Goal: Task Accomplishment & Management: Manage account settings

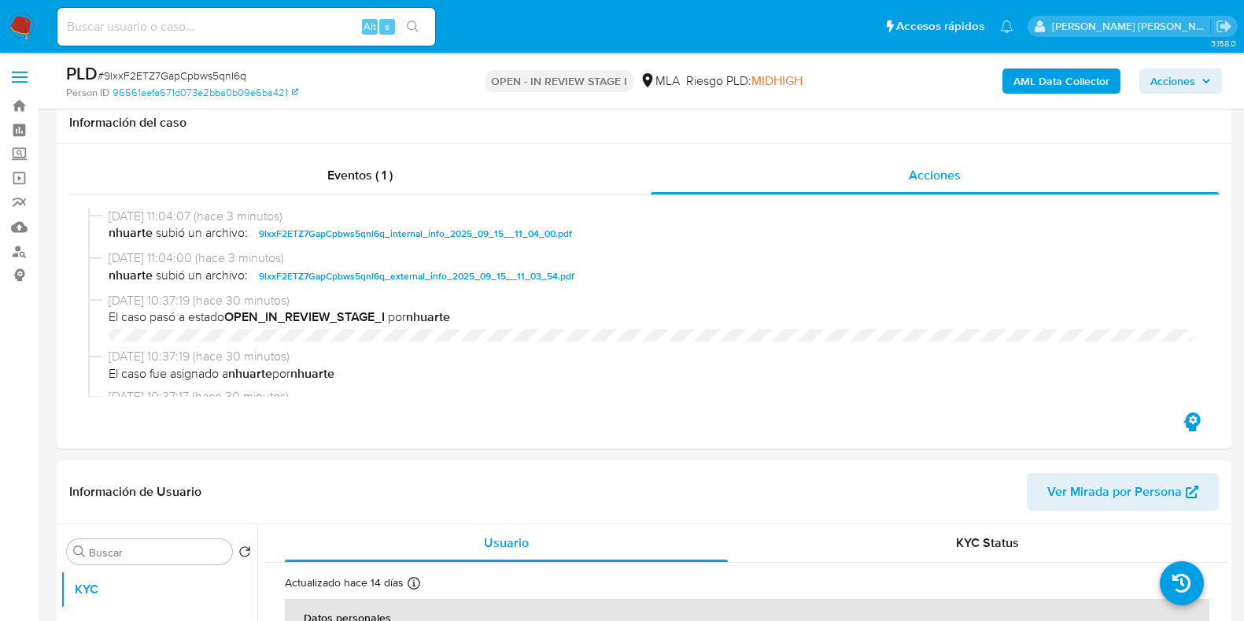
select select "10"
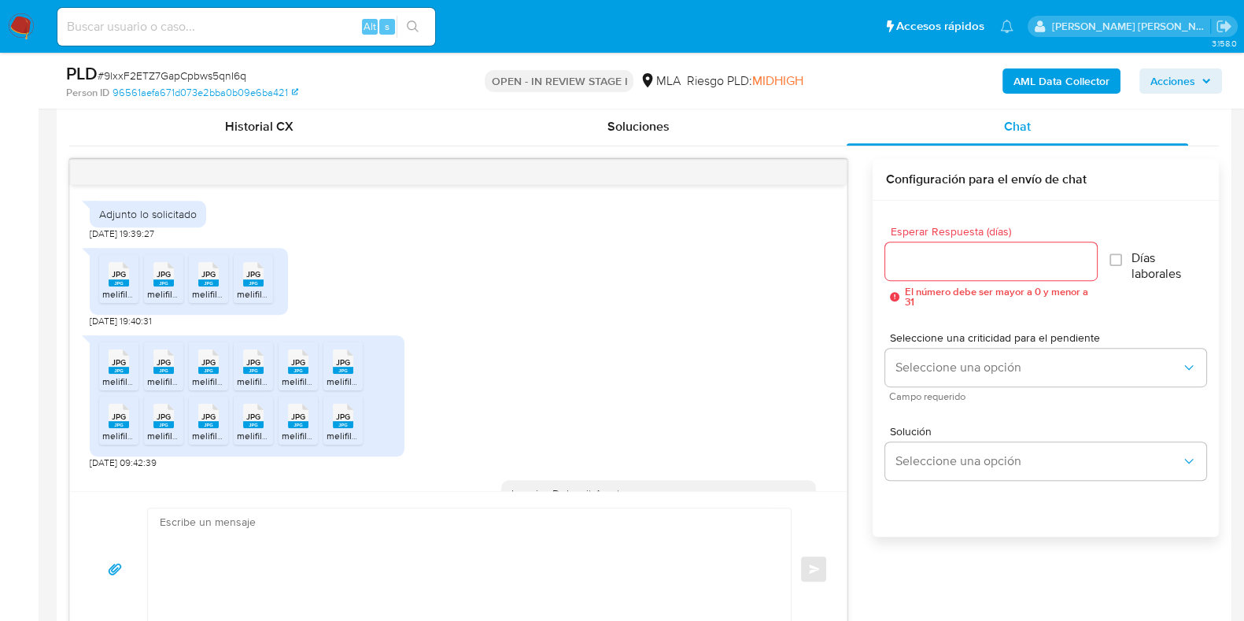
scroll to position [1125, 0]
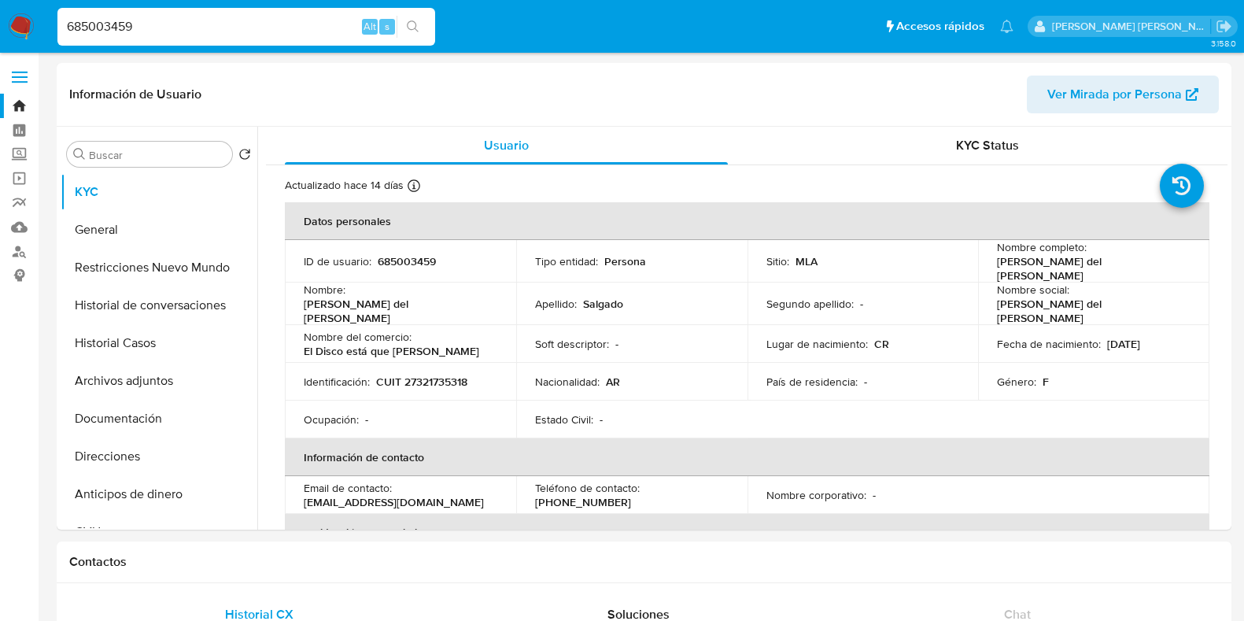
select select "10"
click at [129, 355] on button "Historial Casos" at bounding box center [153, 343] width 184 height 38
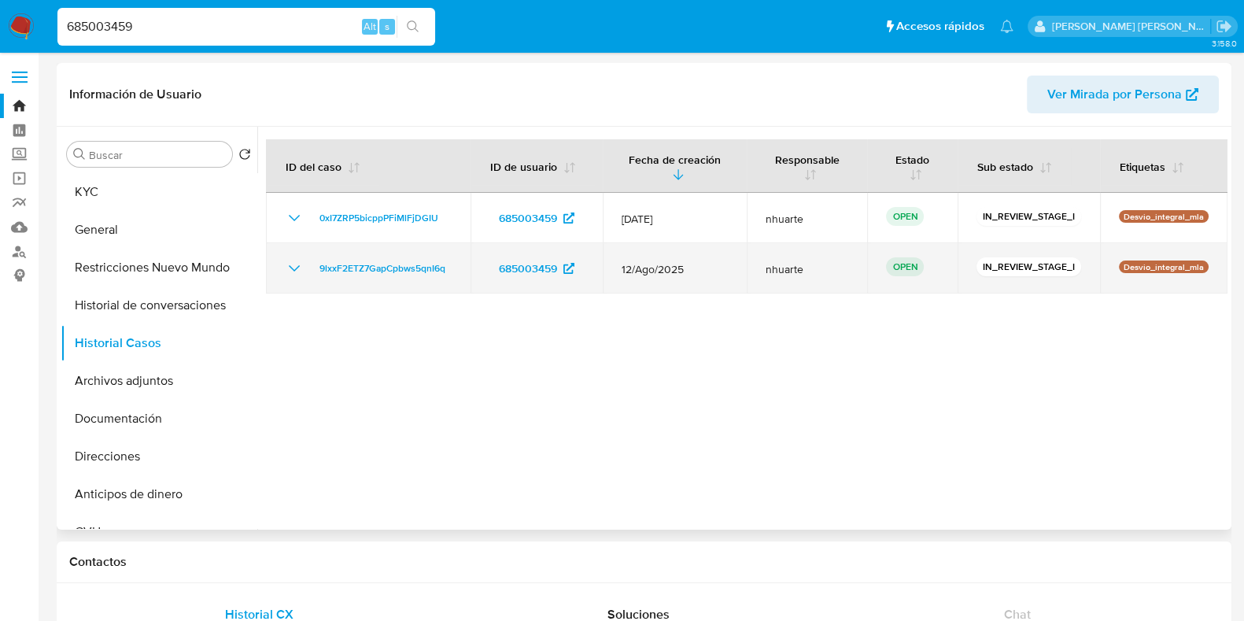
drag, startPoint x: 306, startPoint y: 266, endPoint x: 458, endPoint y: 268, distance: 151.9
click at [458, 268] on td "9lxxF2ETZ7GapCpbws5qnI6q" at bounding box center [368, 268] width 205 height 50
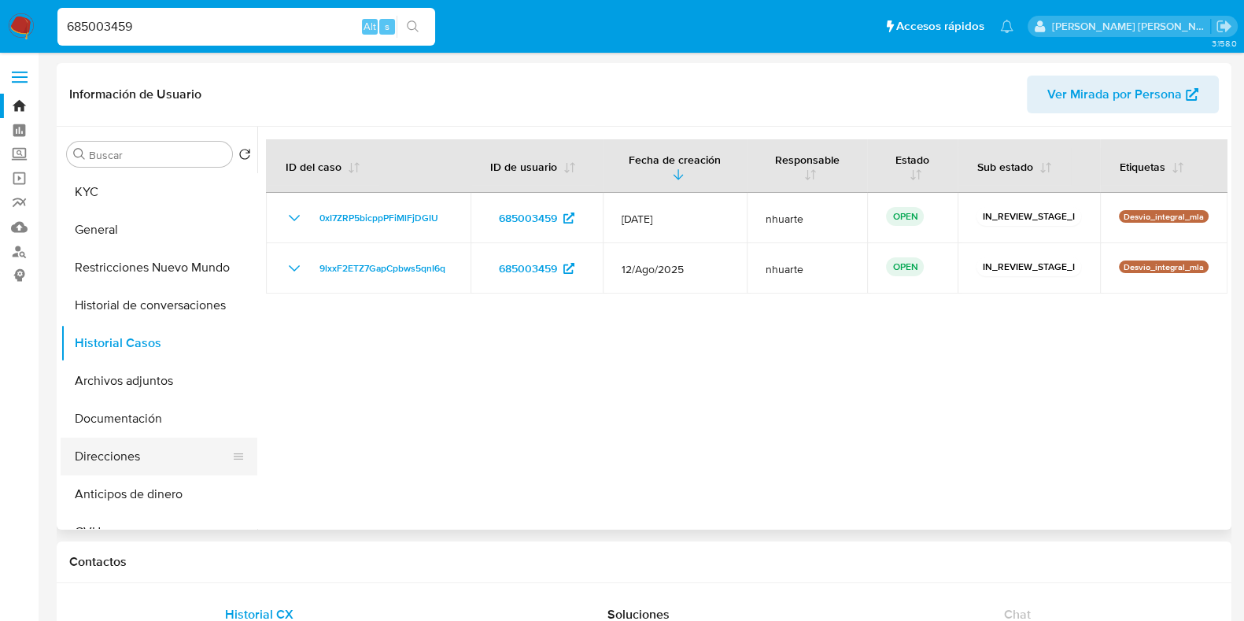
scroll to position [295, 0]
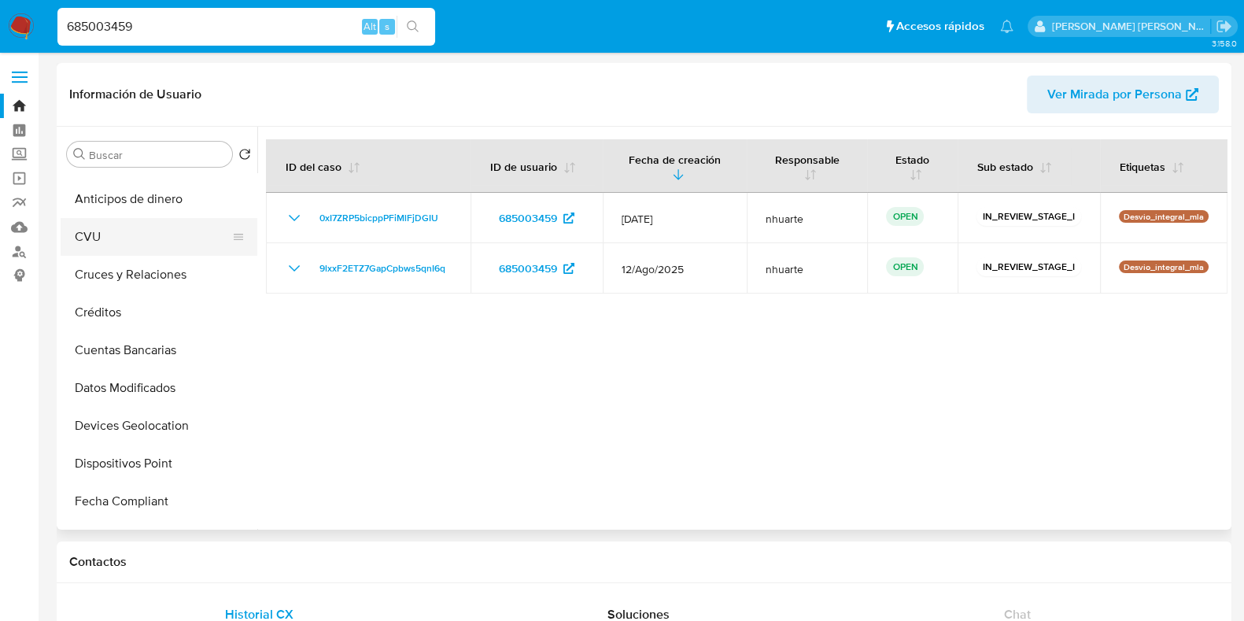
click at [146, 244] on button "CVU" at bounding box center [153, 237] width 184 height 38
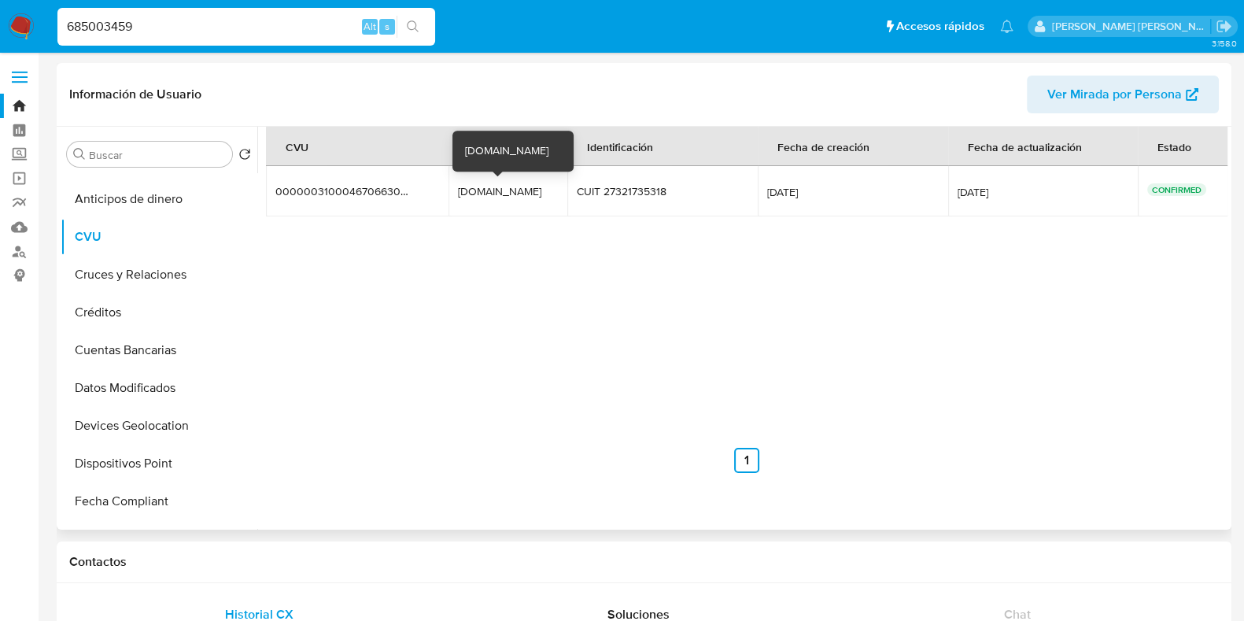
drag, startPoint x: 463, startPoint y: 192, endPoint x: 526, endPoint y: 192, distance: 63.0
click at [526, 192] on td "eldisco.mp eldisco.mp" at bounding box center [508, 191] width 119 height 50
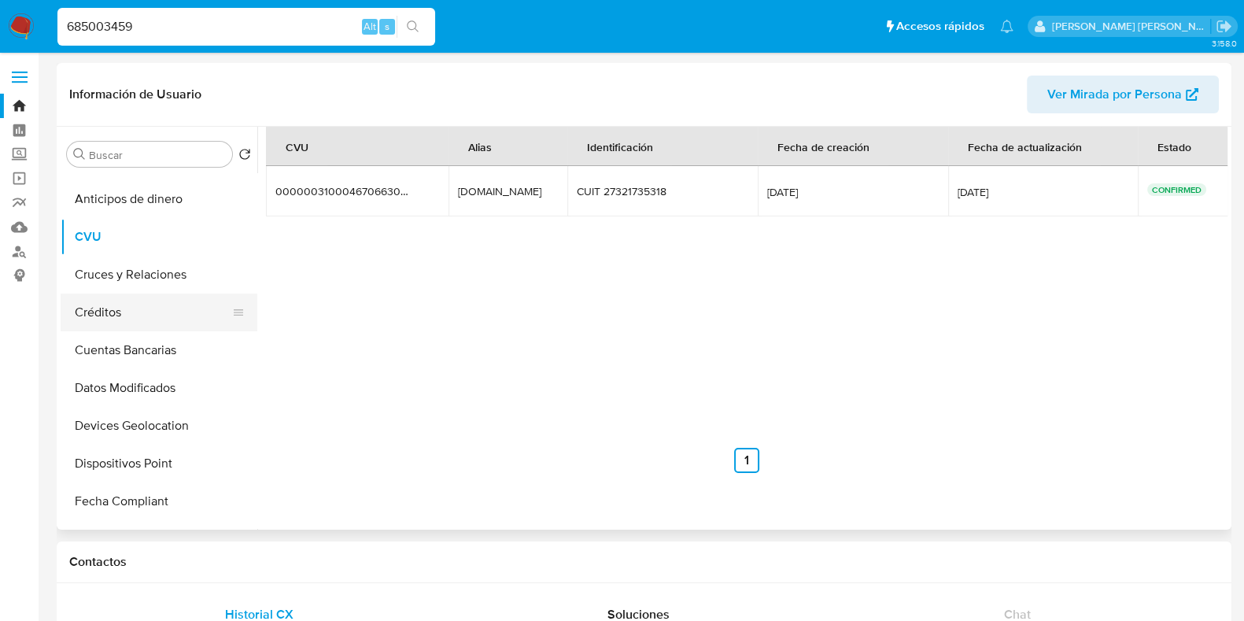
scroll to position [0, 0]
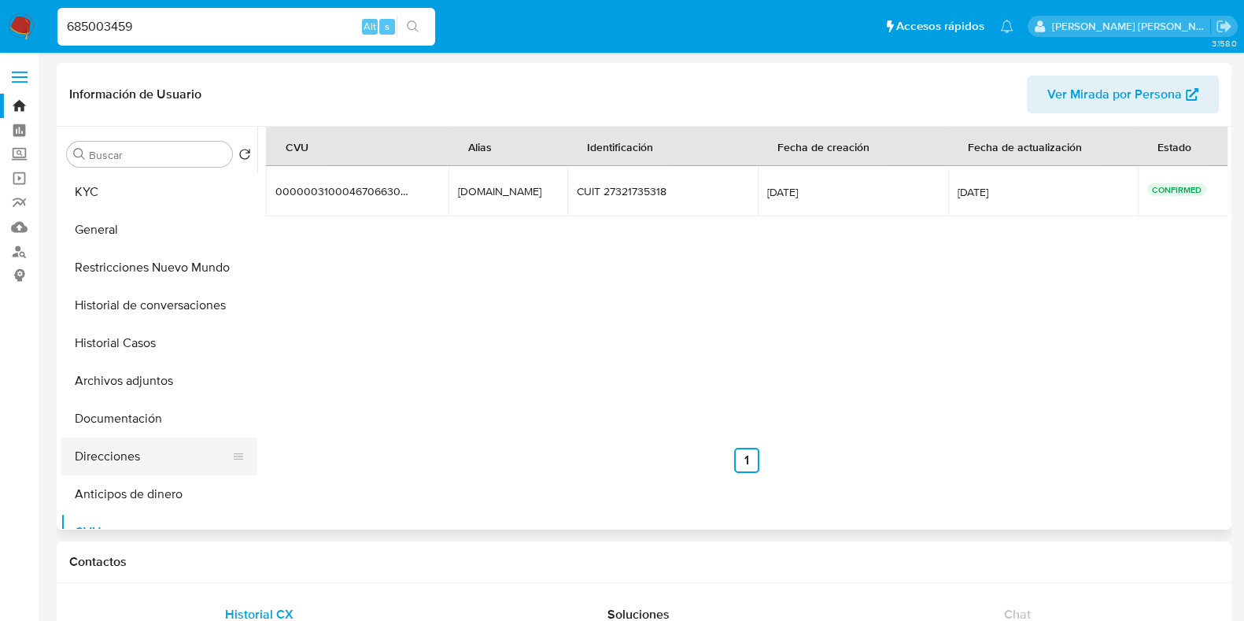
click at [139, 444] on button "Direcciones" at bounding box center [153, 457] width 184 height 38
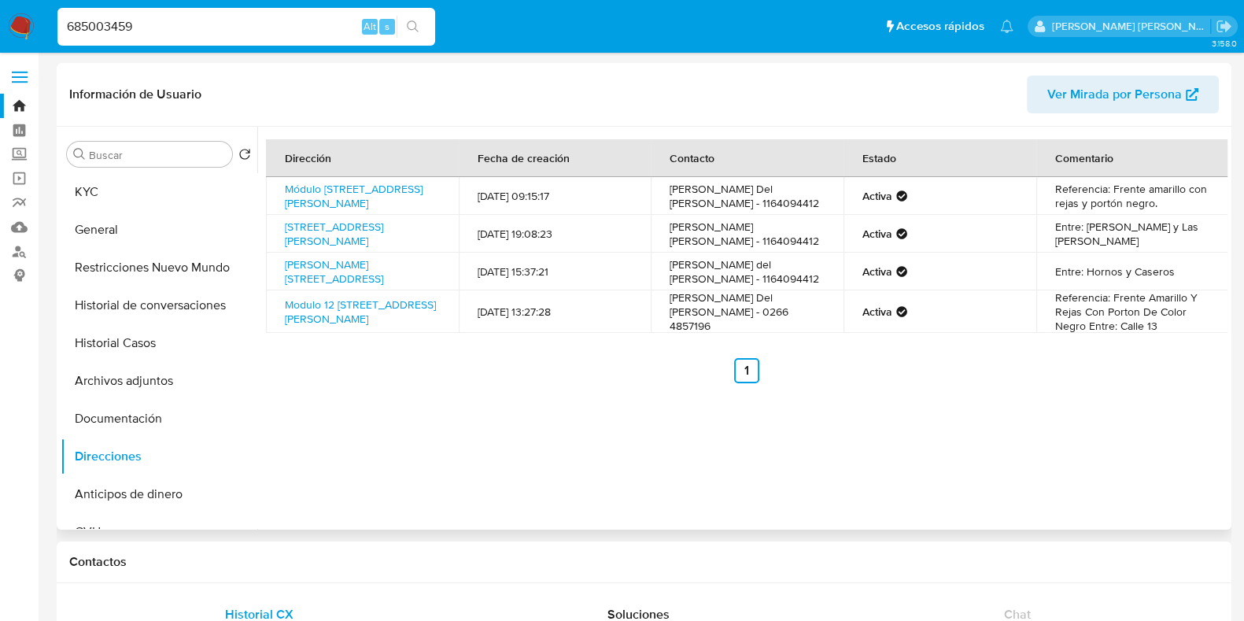
click at [142, 356] on button "Historial Casos" at bounding box center [159, 343] width 197 height 38
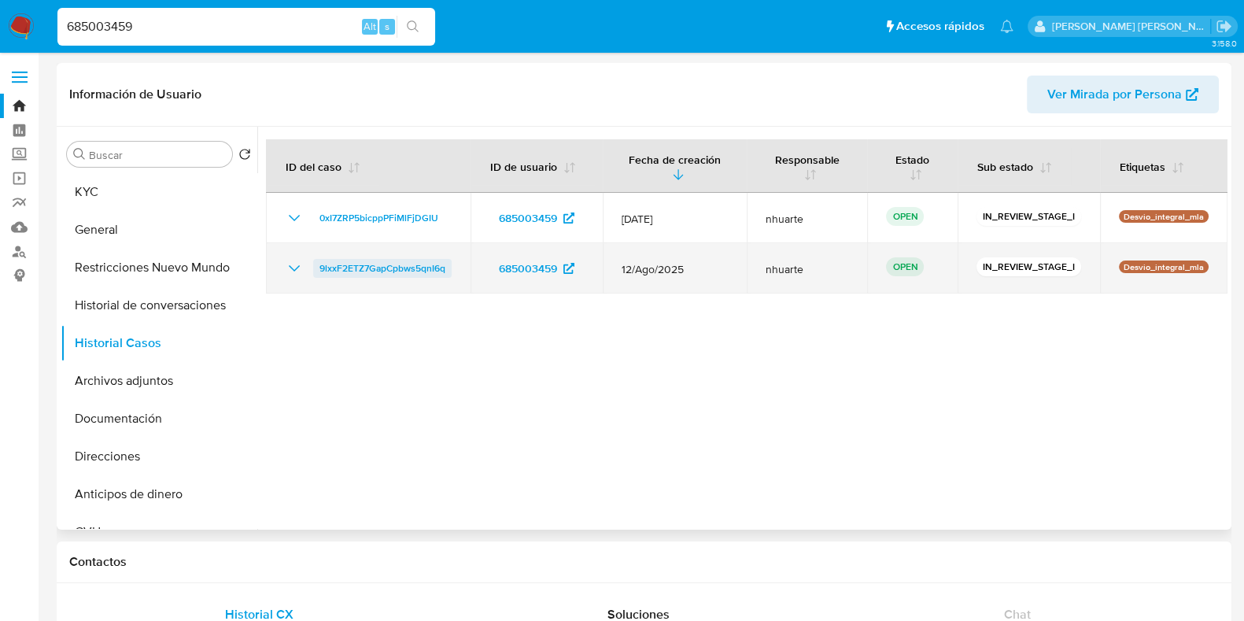
click at [429, 270] on span "9lxxF2ETZ7GapCpbws5qnI6q" at bounding box center [383, 268] width 126 height 19
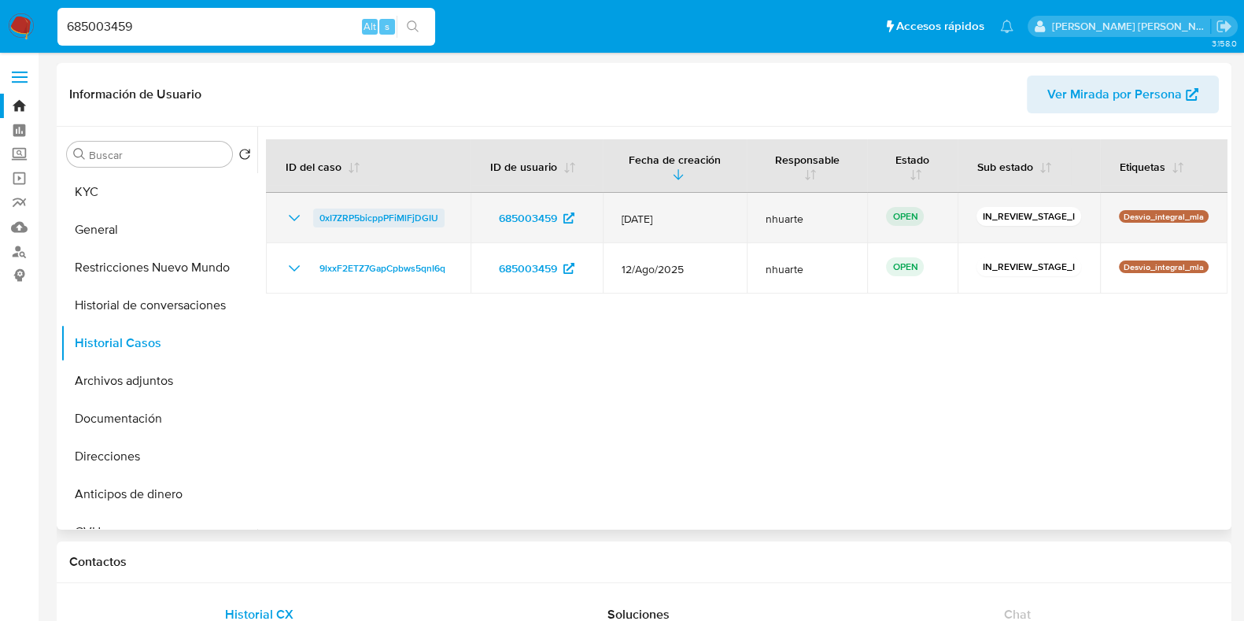
click at [344, 217] on span "0xI7ZRP5bicppPFiMlFjDGIU" at bounding box center [379, 218] width 119 height 19
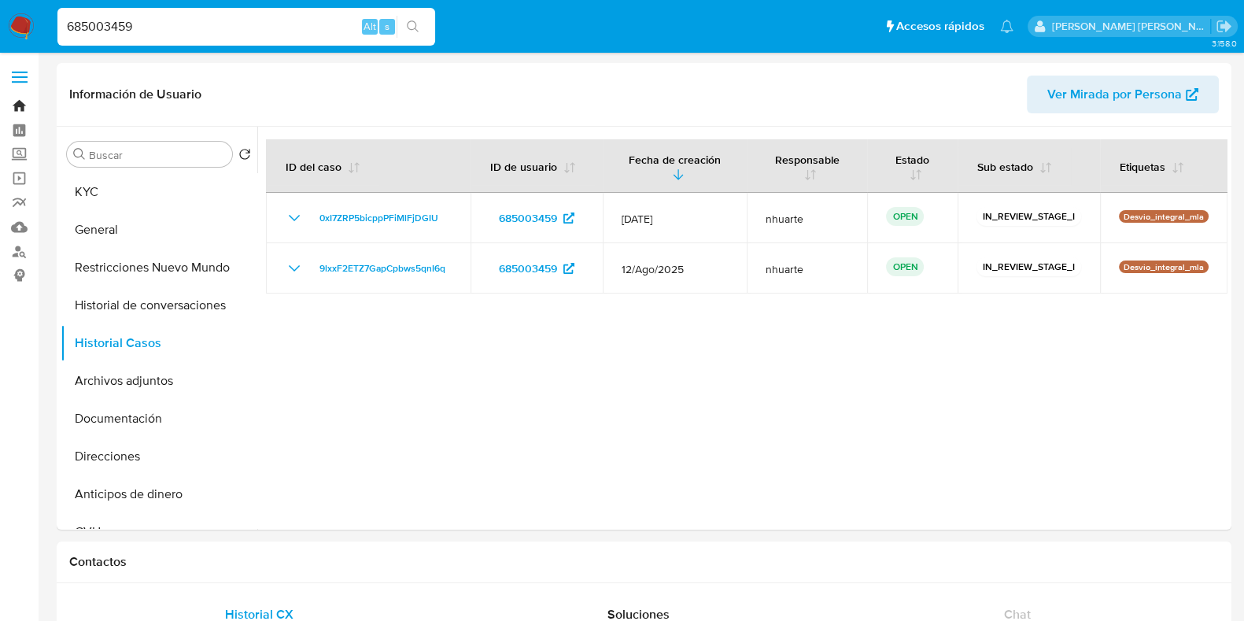
click at [20, 105] on link "Bandeja" at bounding box center [93, 106] width 187 height 24
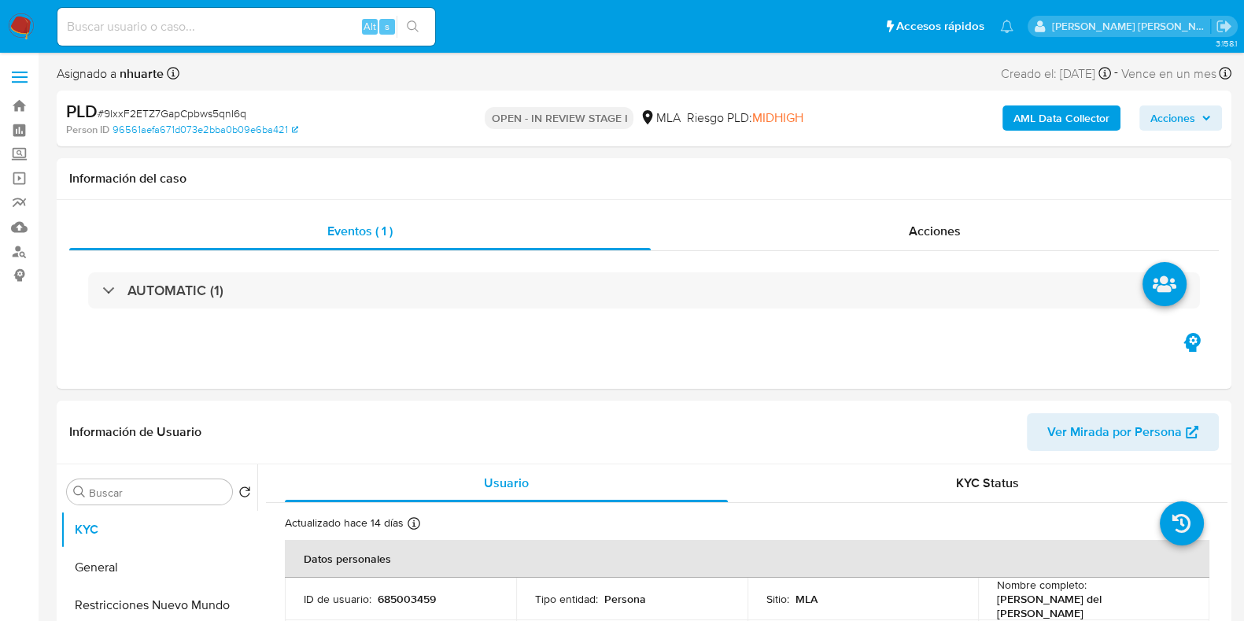
select select "10"
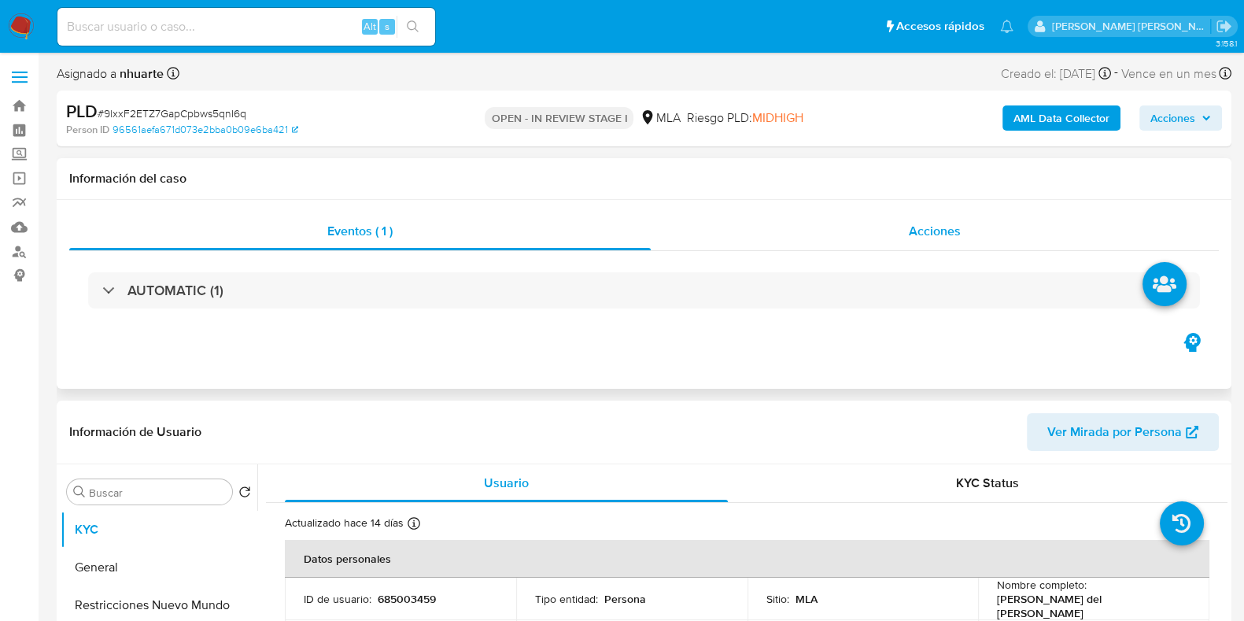
click at [912, 221] on div "Acciones" at bounding box center [935, 232] width 568 height 38
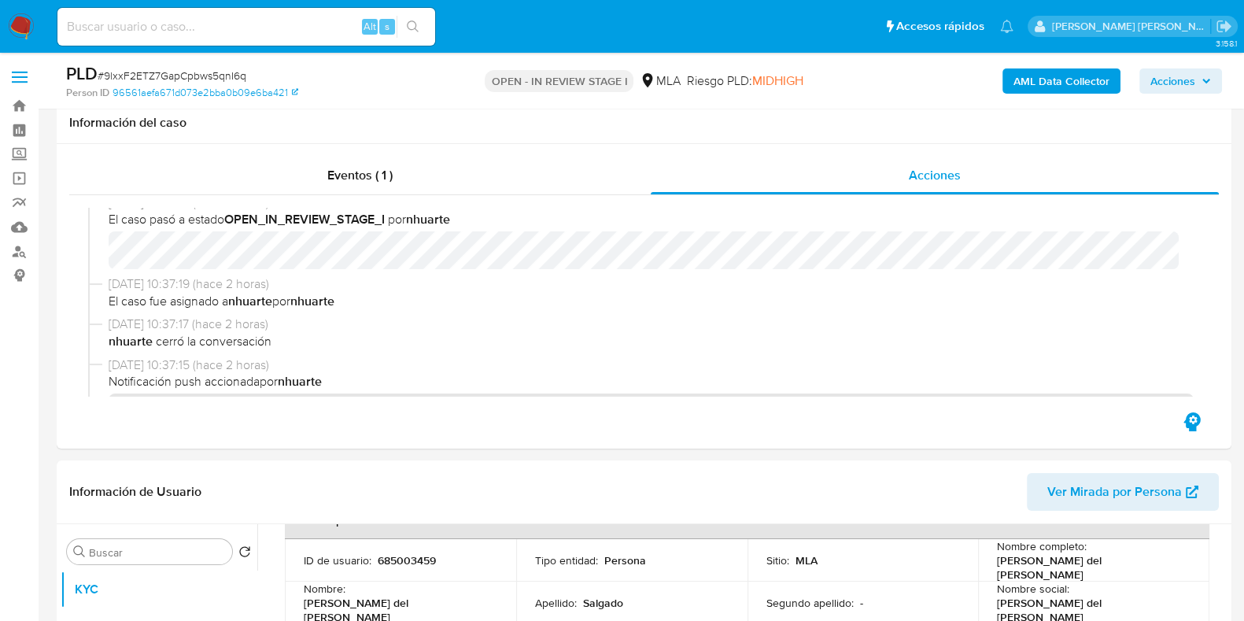
scroll to position [590, 0]
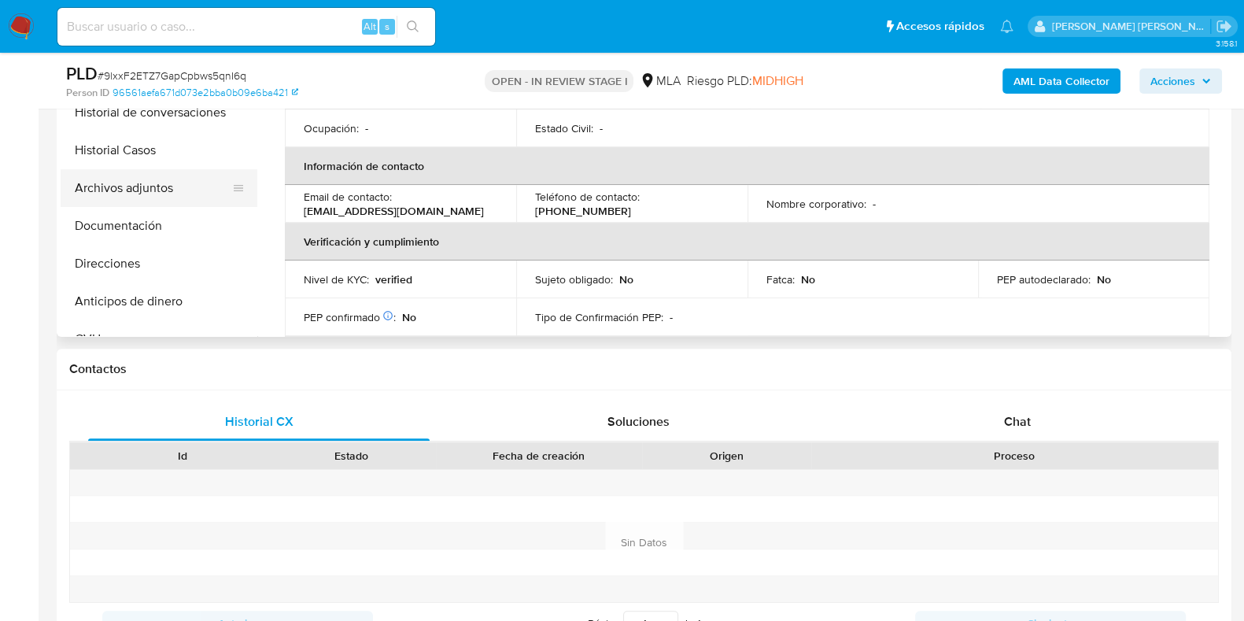
click at [186, 186] on button "Archivos adjuntos" at bounding box center [153, 188] width 184 height 38
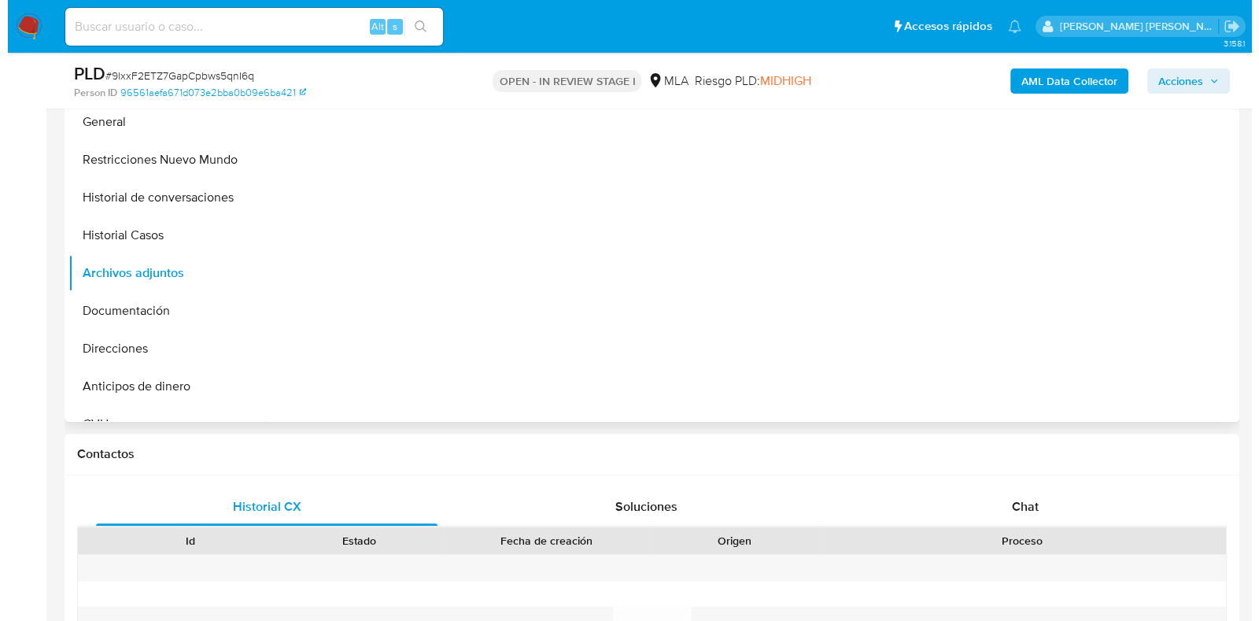
scroll to position [393, 0]
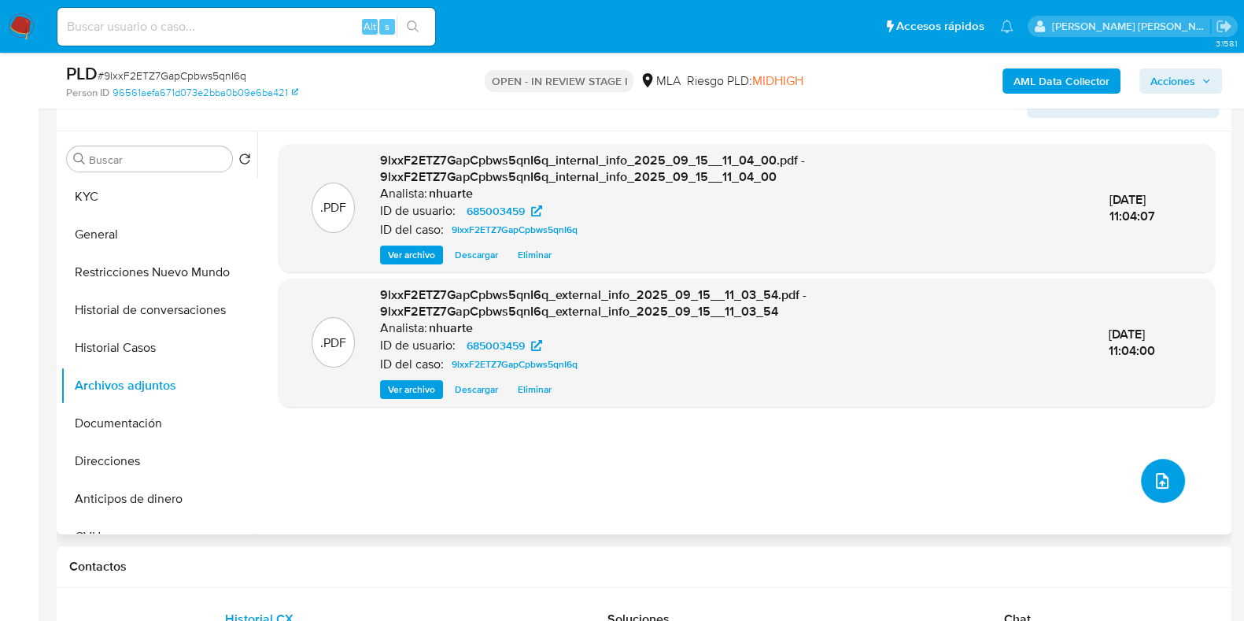
click at [1153, 482] on icon "upload-file" at bounding box center [1162, 480] width 19 height 19
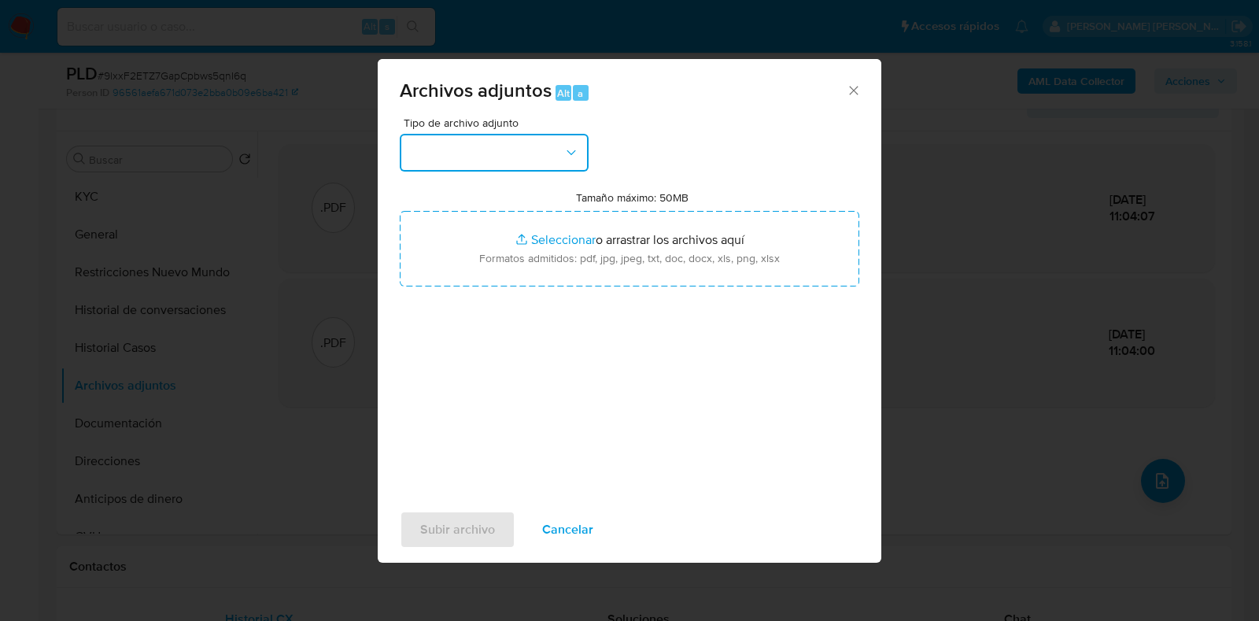
click at [573, 153] on icon "button" at bounding box center [571, 152] width 9 height 5
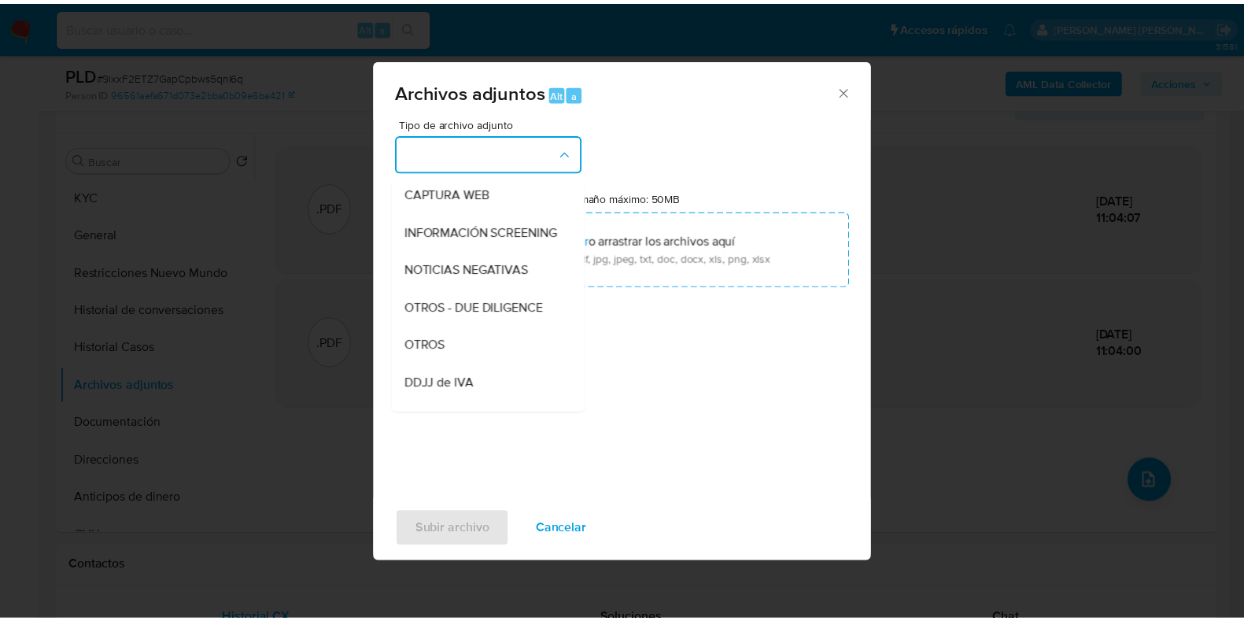
scroll to position [177, 0]
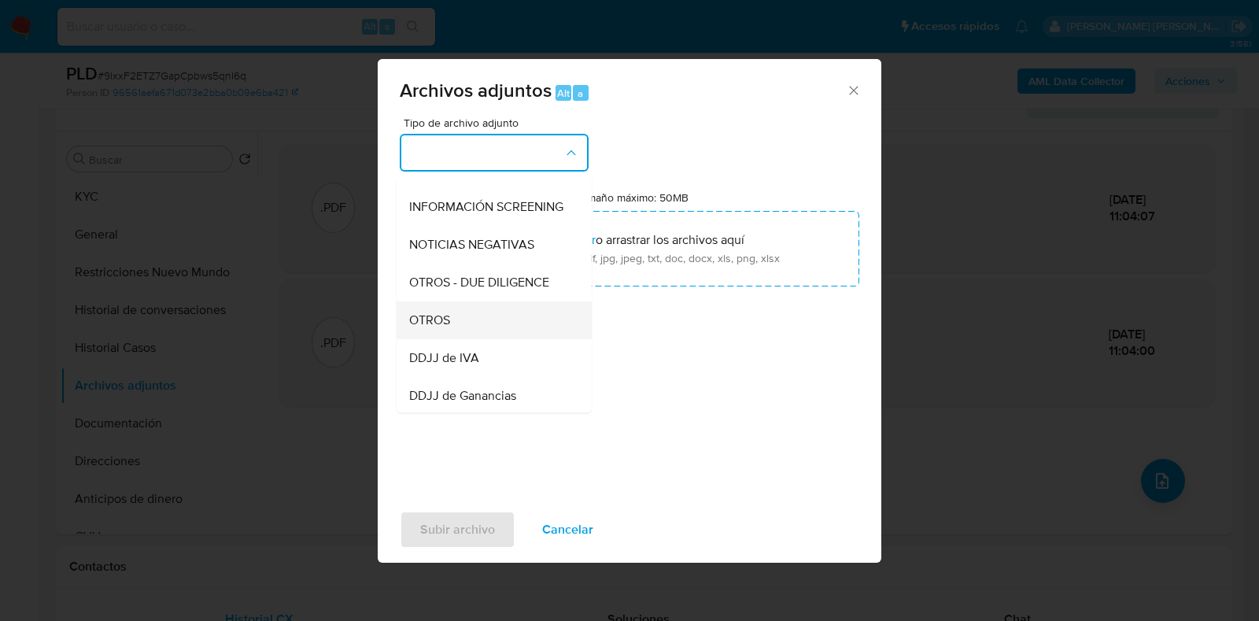
click at [503, 335] on div "OTROS" at bounding box center [489, 320] width 161 height 38
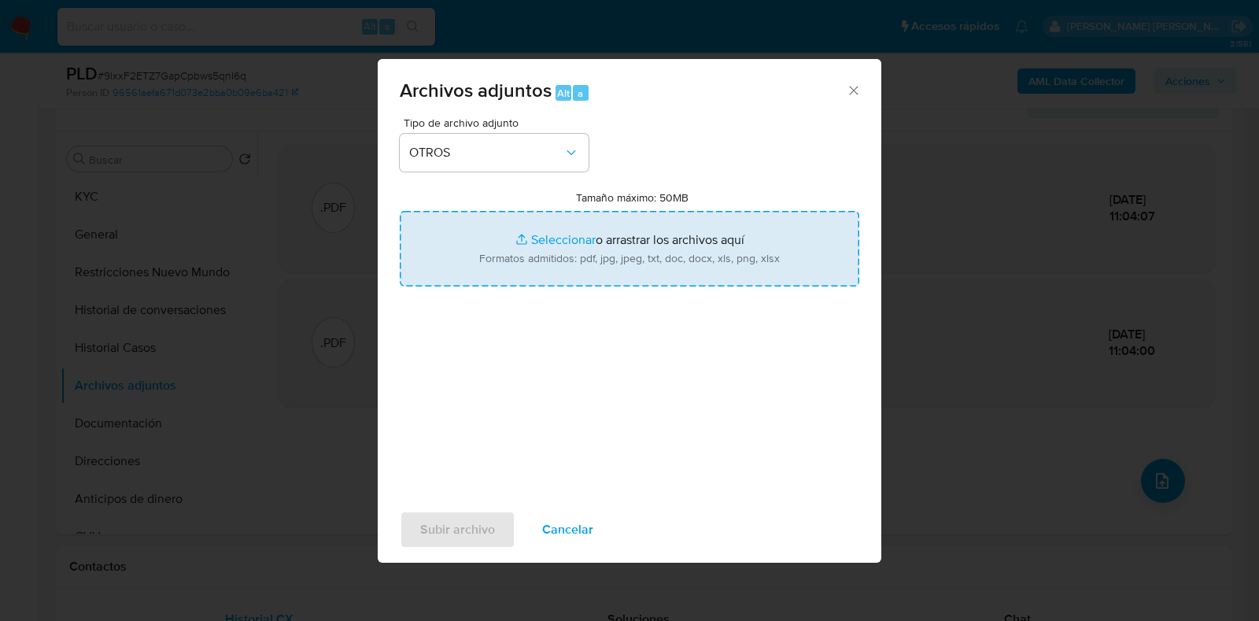
type input "C:\fakepath\Documentacion.pdf"
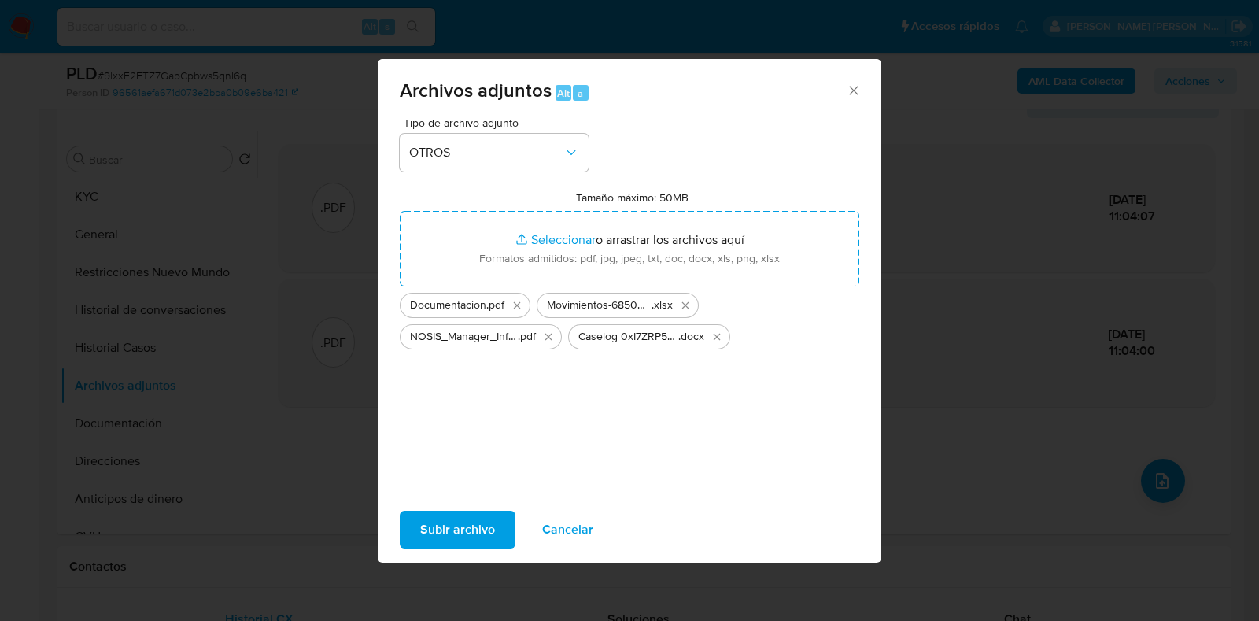
click at [453, 529] on span "Subir archivo" at bounding box center [457, 529] width 75 height 35
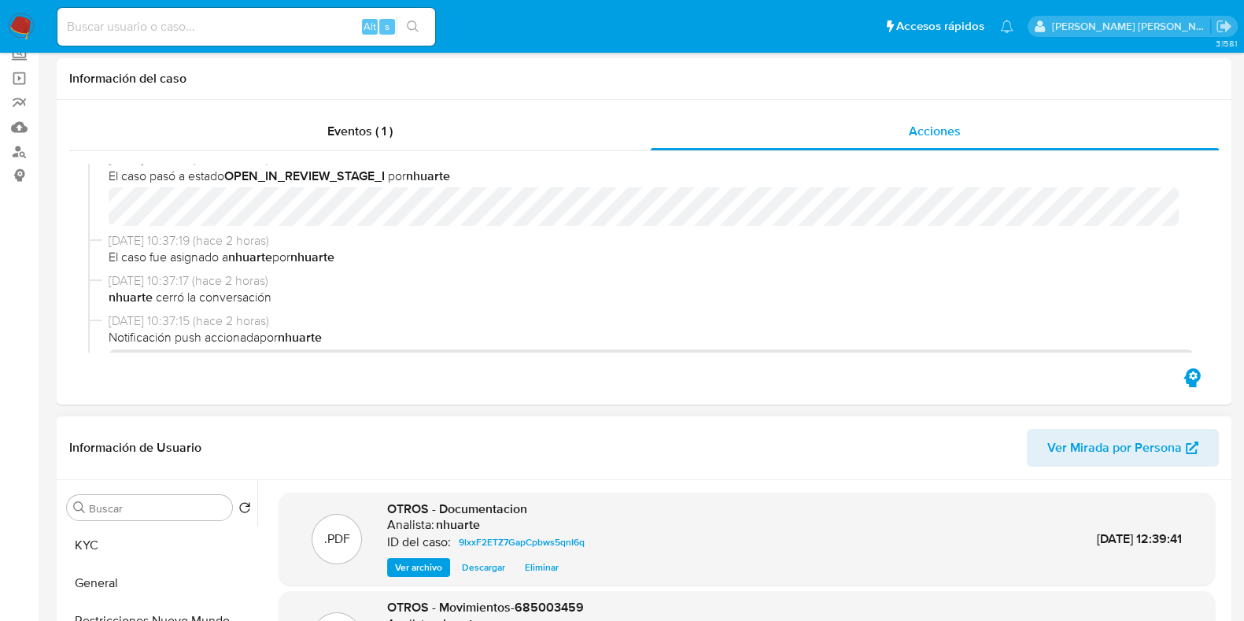
scroll to position [0, 0]
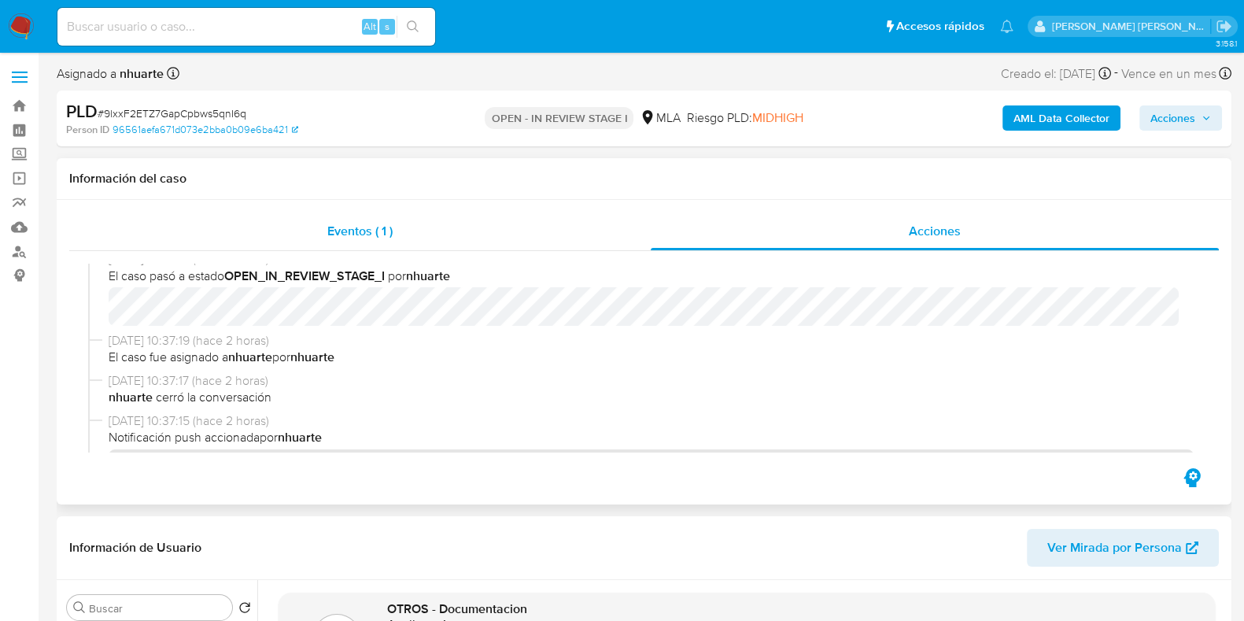
click at [368, 221] on div "Eventos ( 1 )" at bounding box center [360, 232] width 582 height 38
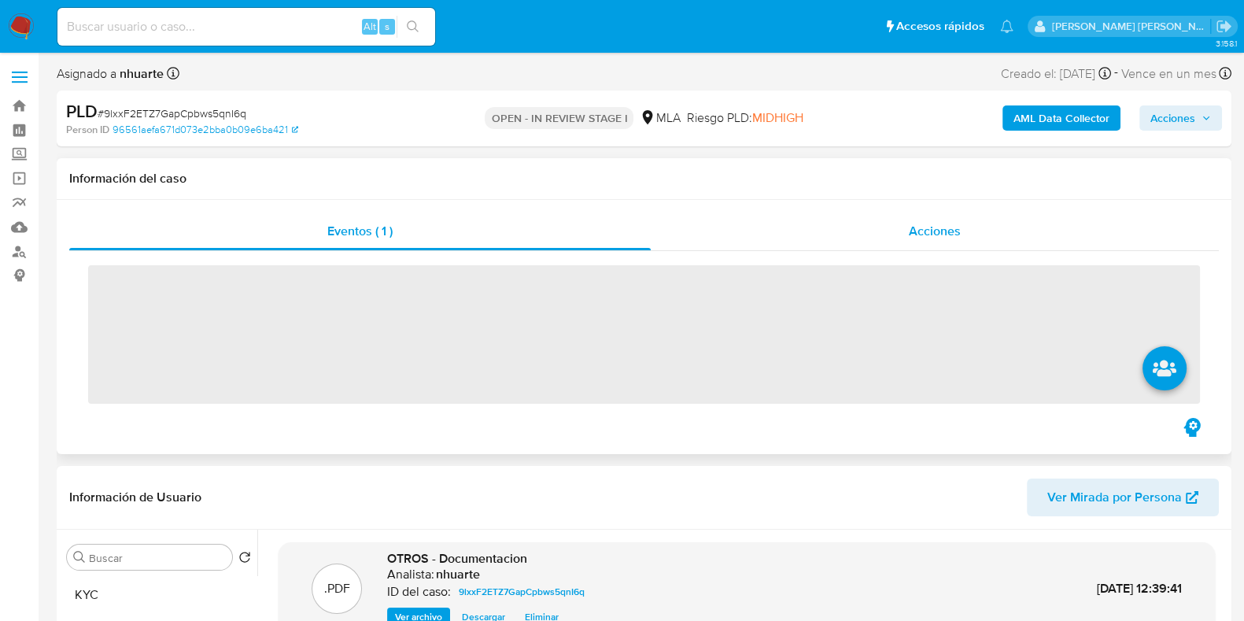
click at [950, 218] on div "Acciones" at bounding box center [935, 232] width 568 height 38
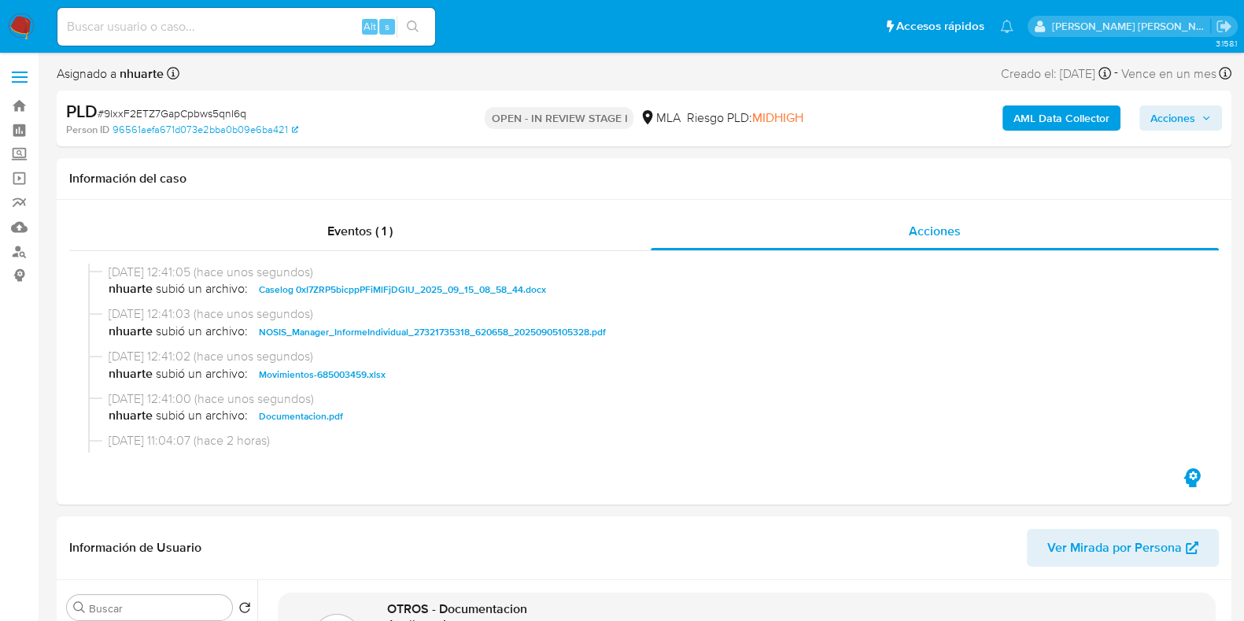
scroll to position [98, 0]
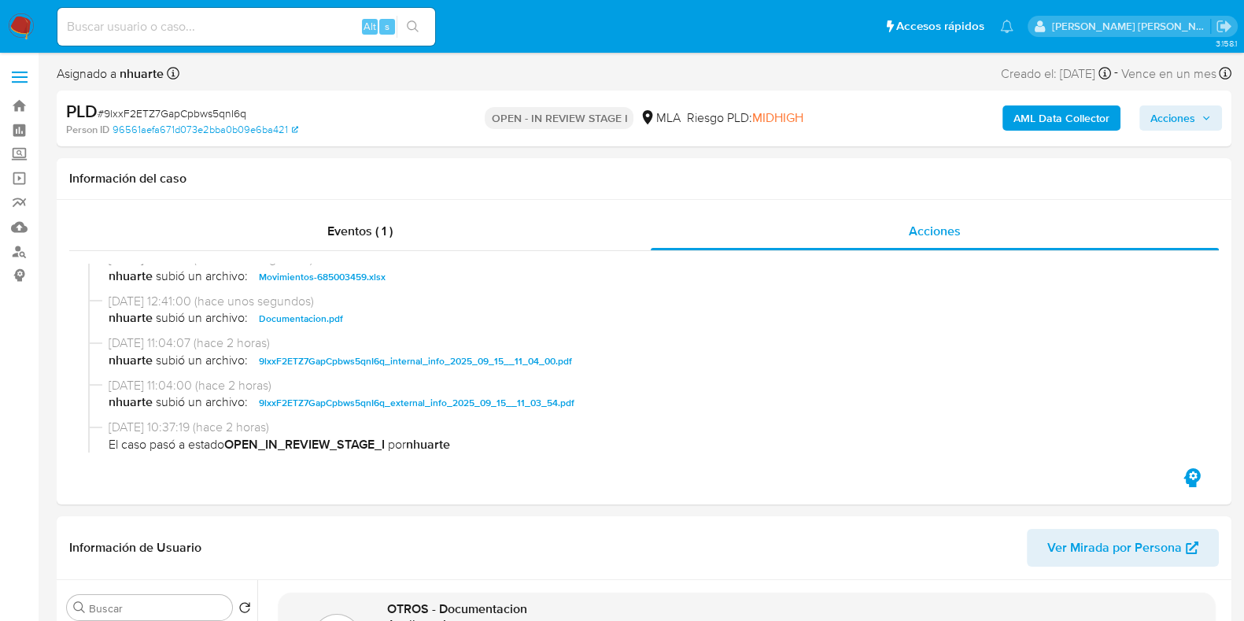
click at [1192, 131] on div "AML Data Collector Acciones" at bounding box center [1031, 118] width 381 height 37
click at [1190, 128] on span "Acciones" at bounding box center [1173, 117] width 45 height 25
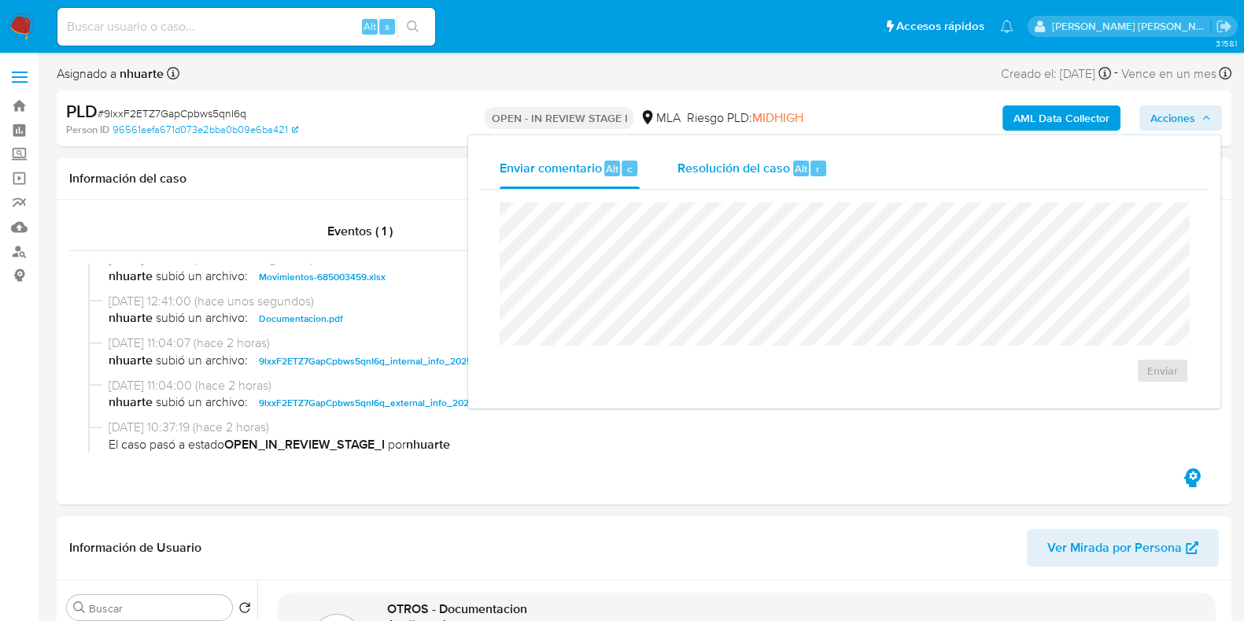
click at [777, 168] on span "Resolución del caso" at bounding box center [734, 168] width 113 height 18
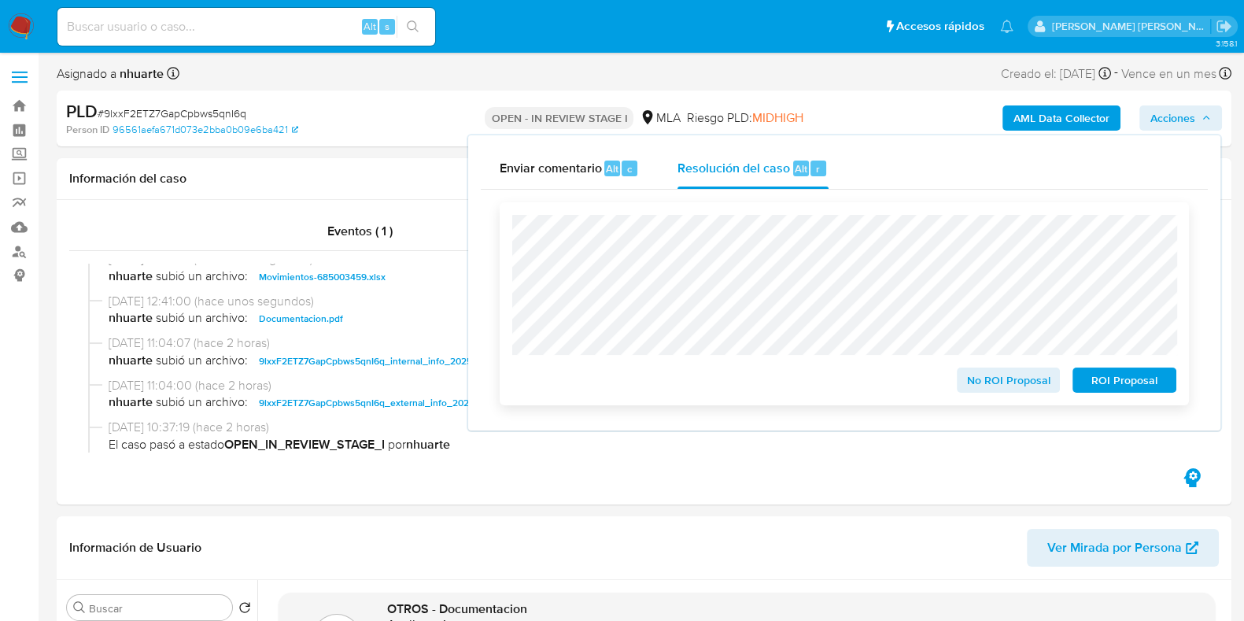
click at [1035, 385] on span "No ROI Proposal" at bounding box center [1009, 380] width 82 height 22
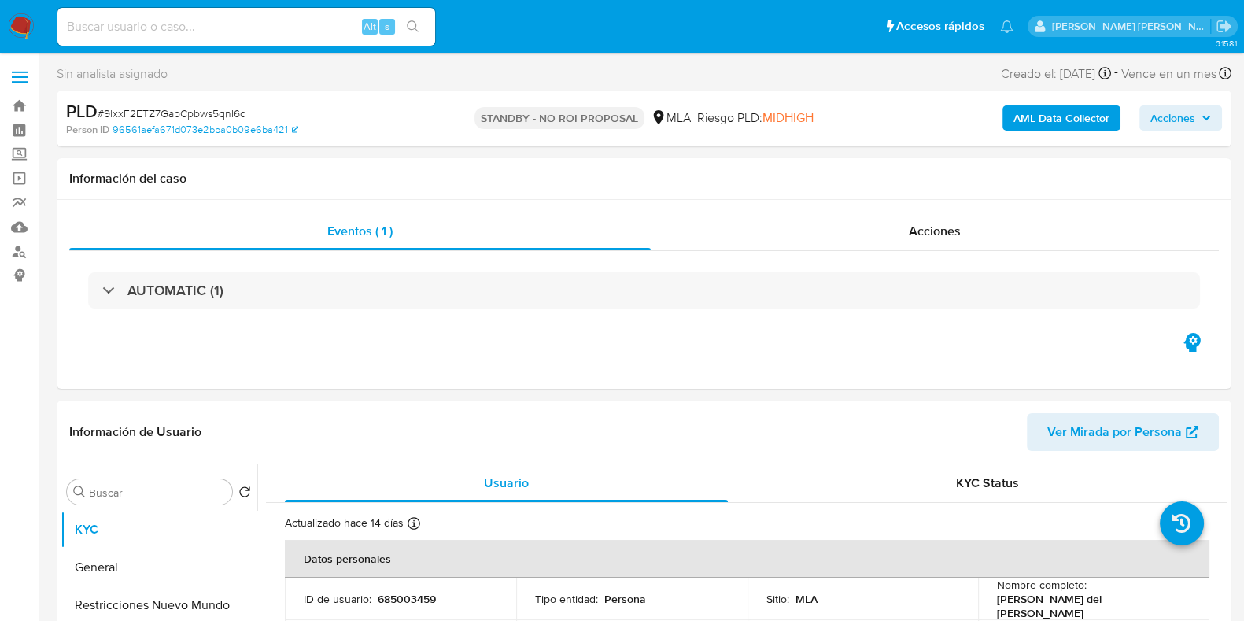
select select "10"
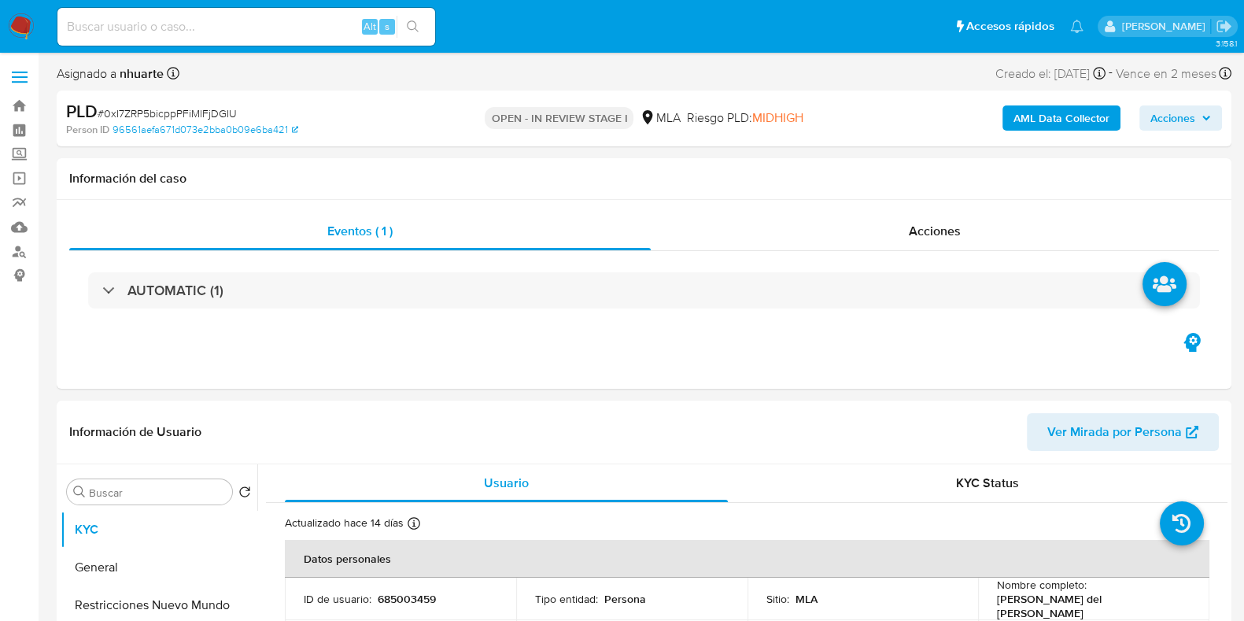
click at [1074, 124] on b "AML Data Collector" at bounding box center [1062, 117] width 96 height 25
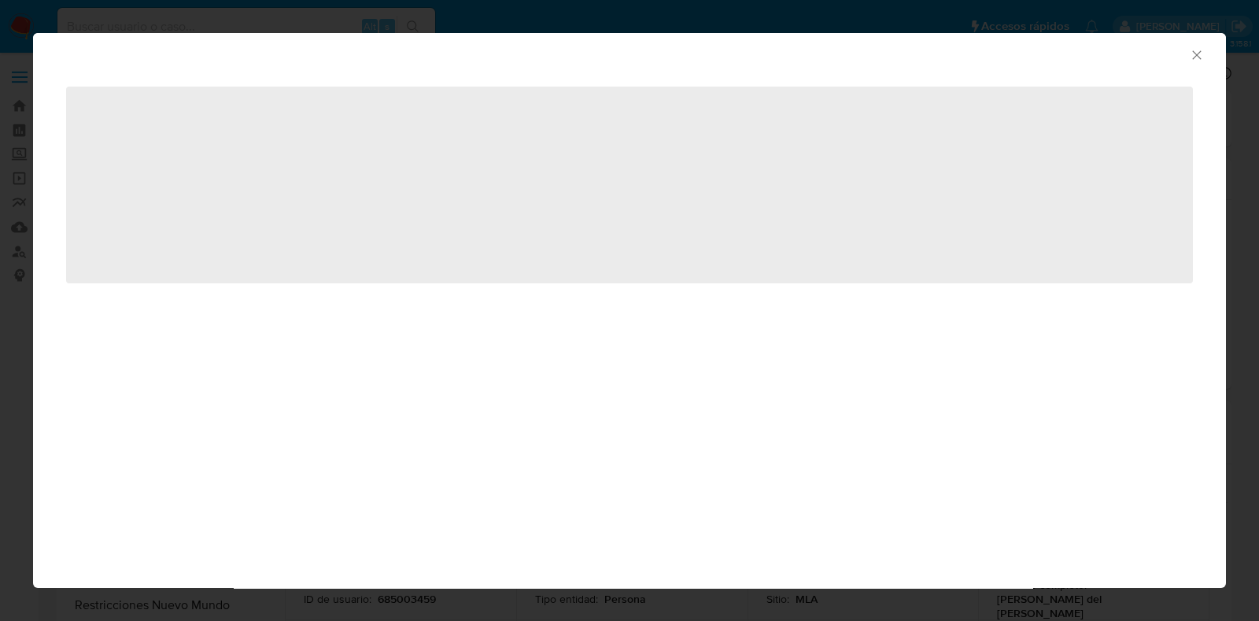
select select "10"
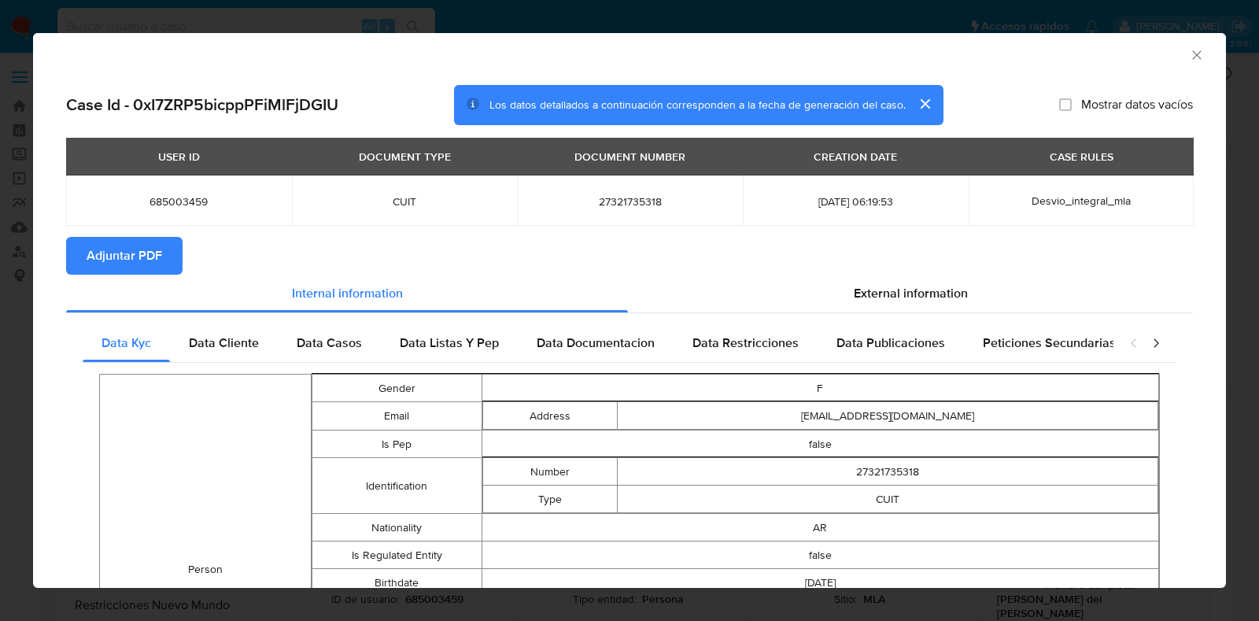
click at [1189, 56] on icon "Cerrar ventana" at bounding box center [1197, 55] width 16 height 16
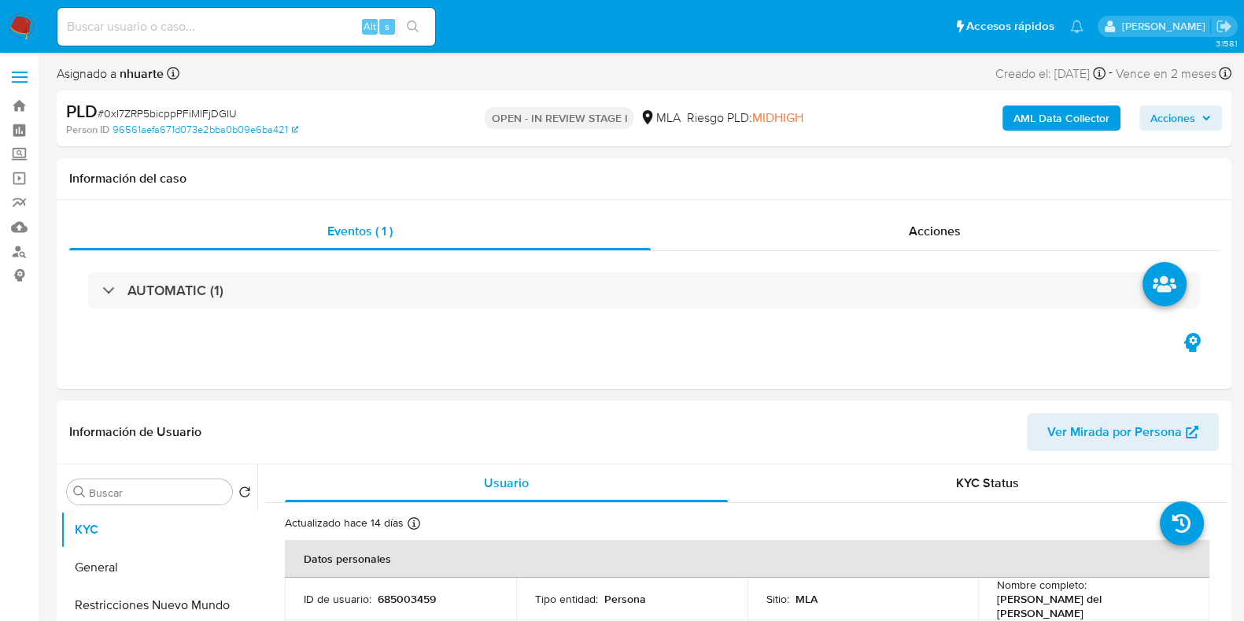
click at [1166, 120] on span "Acciones" at bounding box center [1173, 117] width 45 height 25
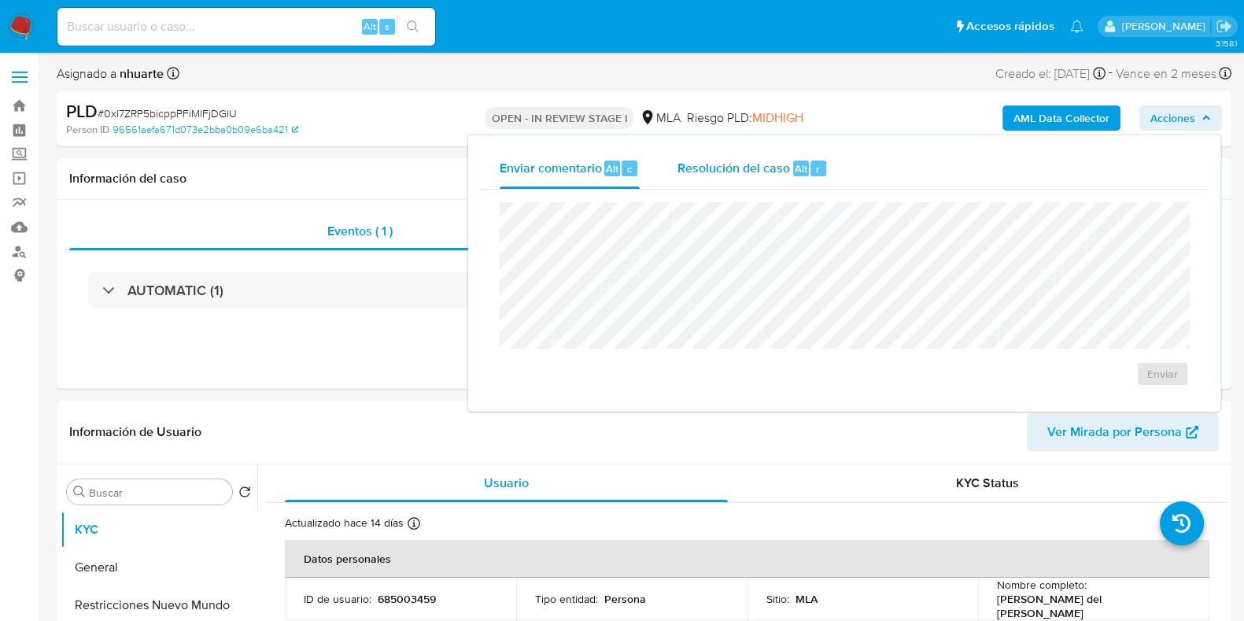
click at [816, 171] on span "r" at bounding box center [818, 168] width 4 height 15
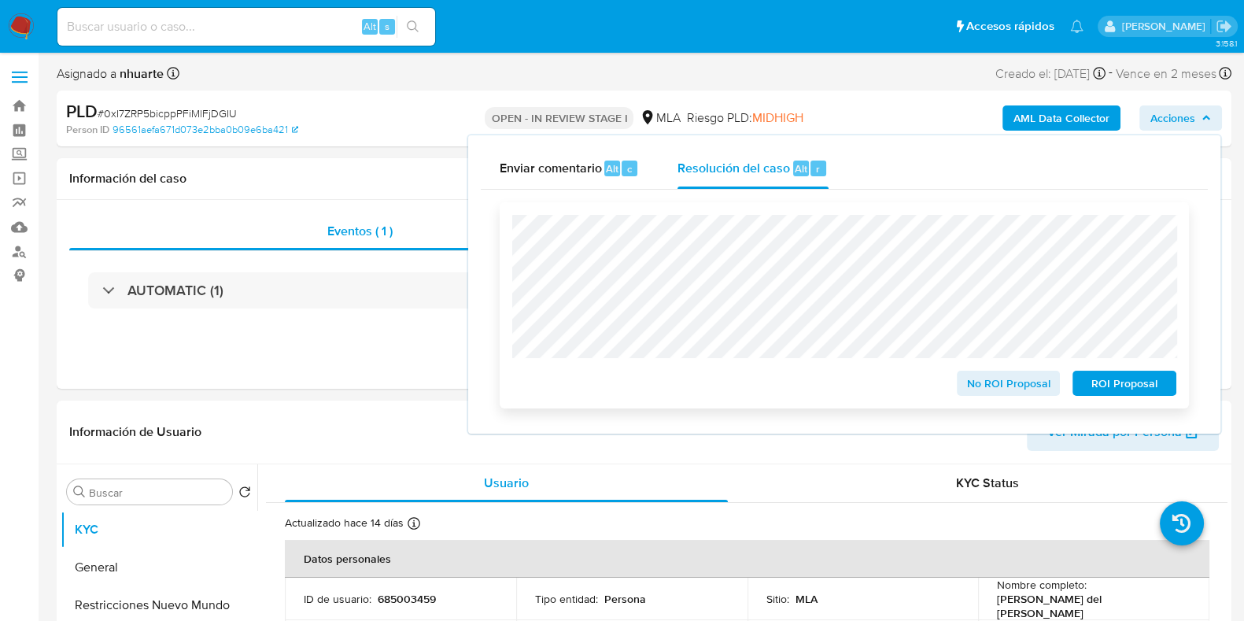
click at [1002, 383] on span "No ROI Proposal" at bounding box center [1009, 383] width 82 height 22
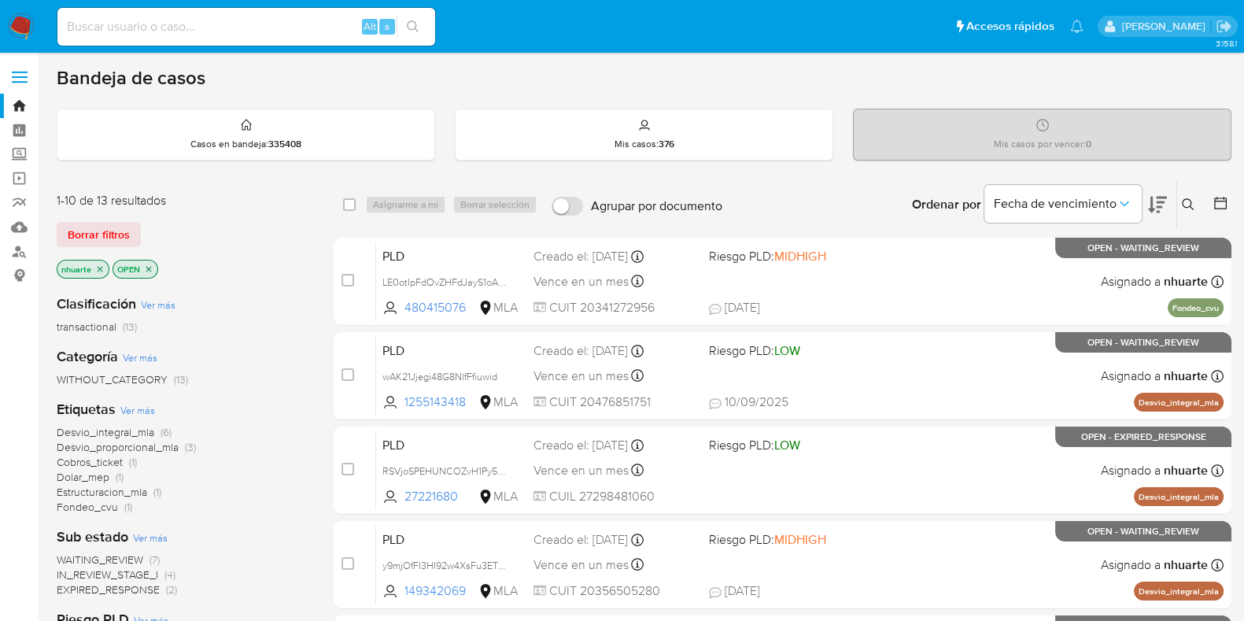
click at [134, 20] on input at bounding box center [246, 27] width 378 height 20
paste input "476331432"
type input "476331432"
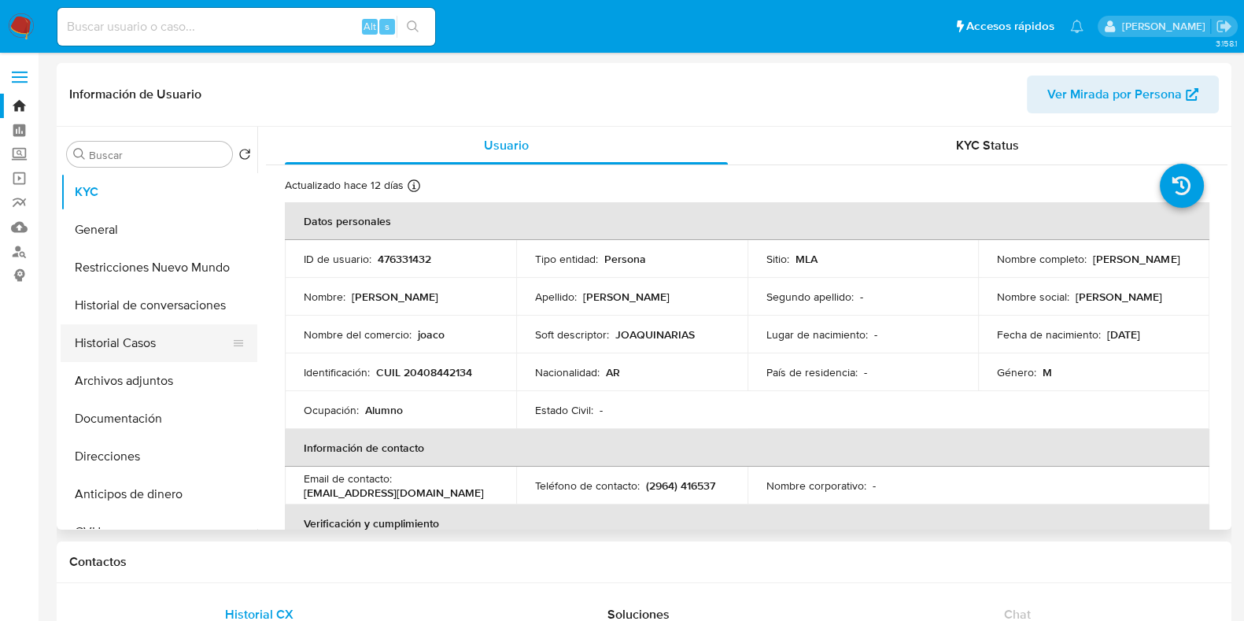
click at [93, 344] on button "Historial Casos" at bounding box center [153, 343] width 184 height 38
select select "10"
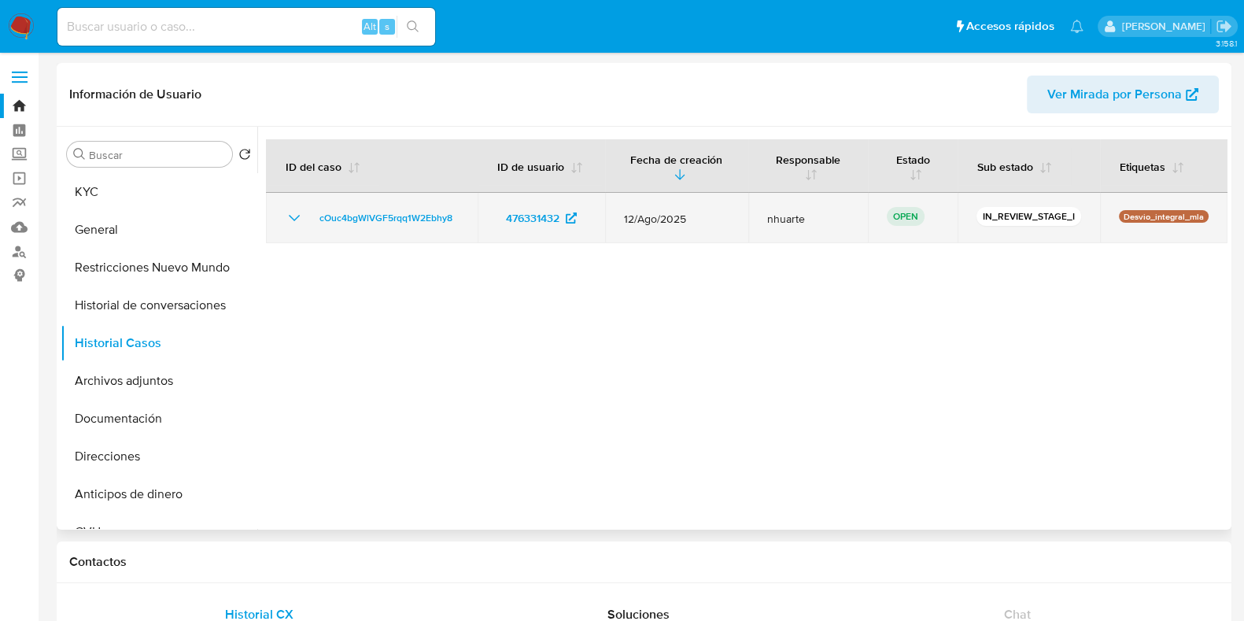
click at [435, 204] on td "cOuc4bgWlVGF5rqq1W2Ebhy8" at bounding box center [372, 218] width 212 height 50
click at [430, 220] on span "cOuc4bgWlVGF5rqq1W2Ebhy8" at bounding box center [386, 218] width 133 height 19
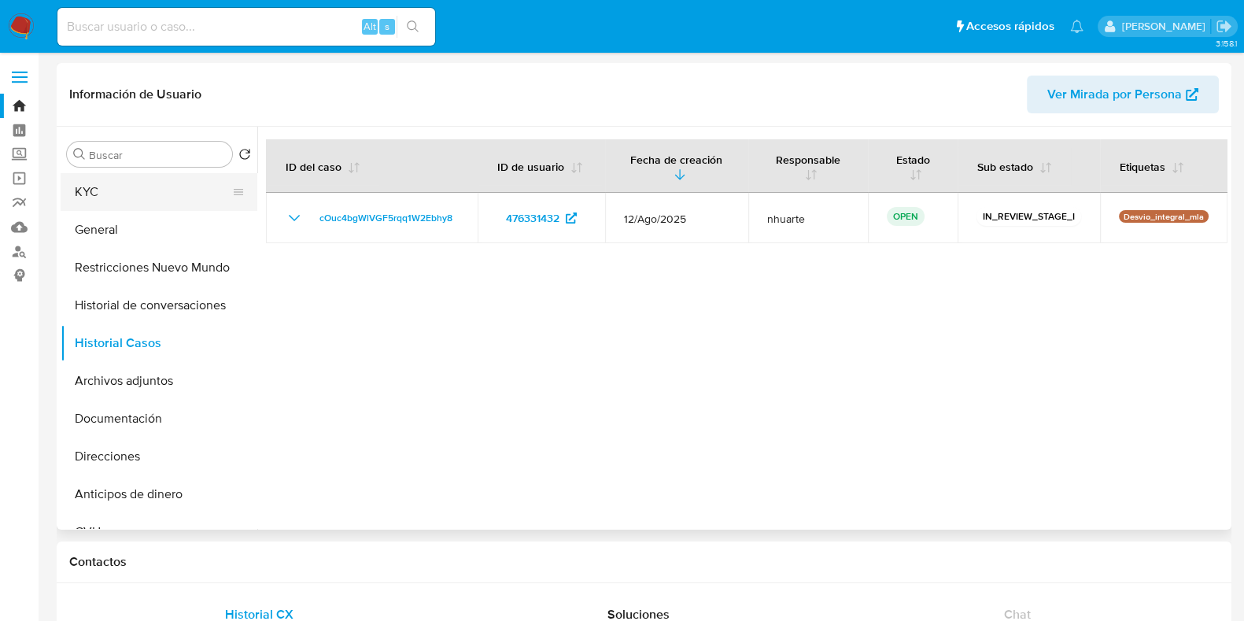
click at [83, 185] on button "KYC" at bounding box center [153, 192] width 184 height 38
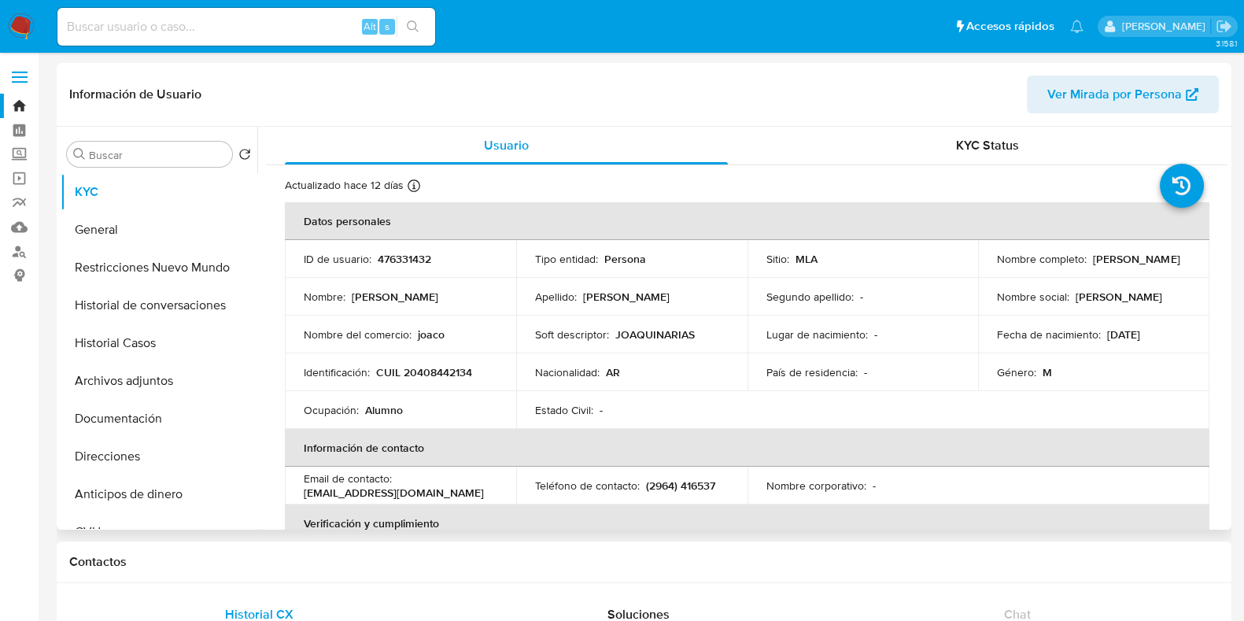
click at [450, 372] on p "CUIL 20408442134" at bounding box center [424, 372] width 96 height 14
copy p "20408442134"
click at [109, 437] on button "Documentación" at bounding box center [153, 419] width 184 height 38
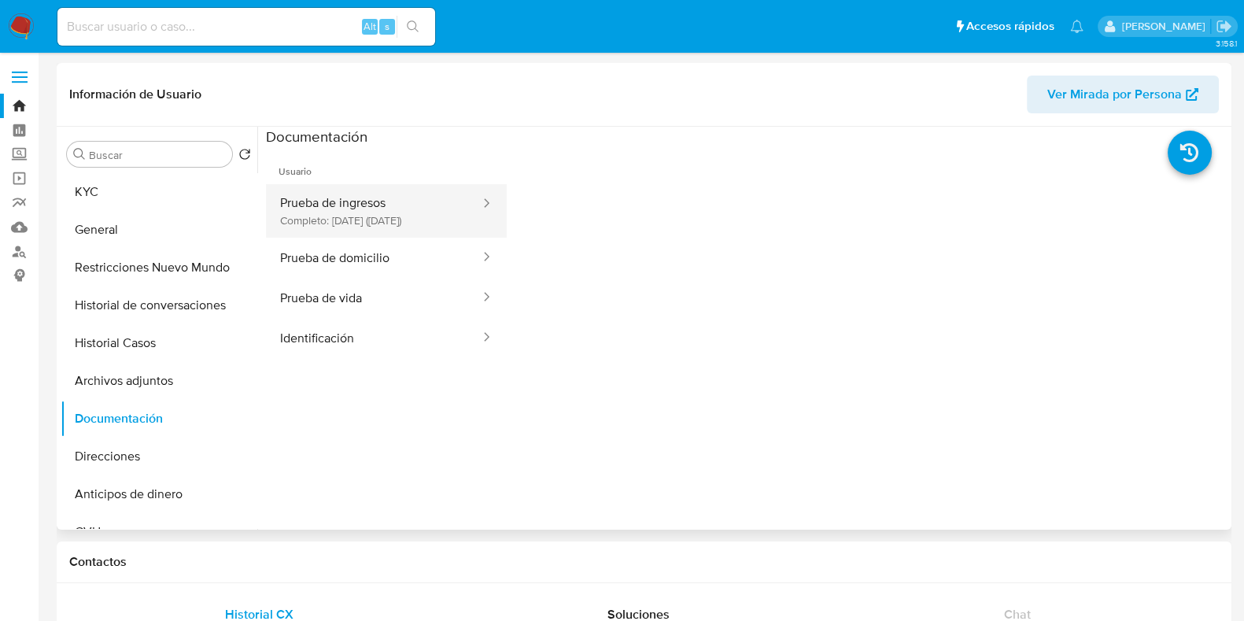
click at [386, 221] on button "Prueba de ingresos Completo: 20/03/2024 (hace un año)" at bounding box center [374, 211] width 216 height 54
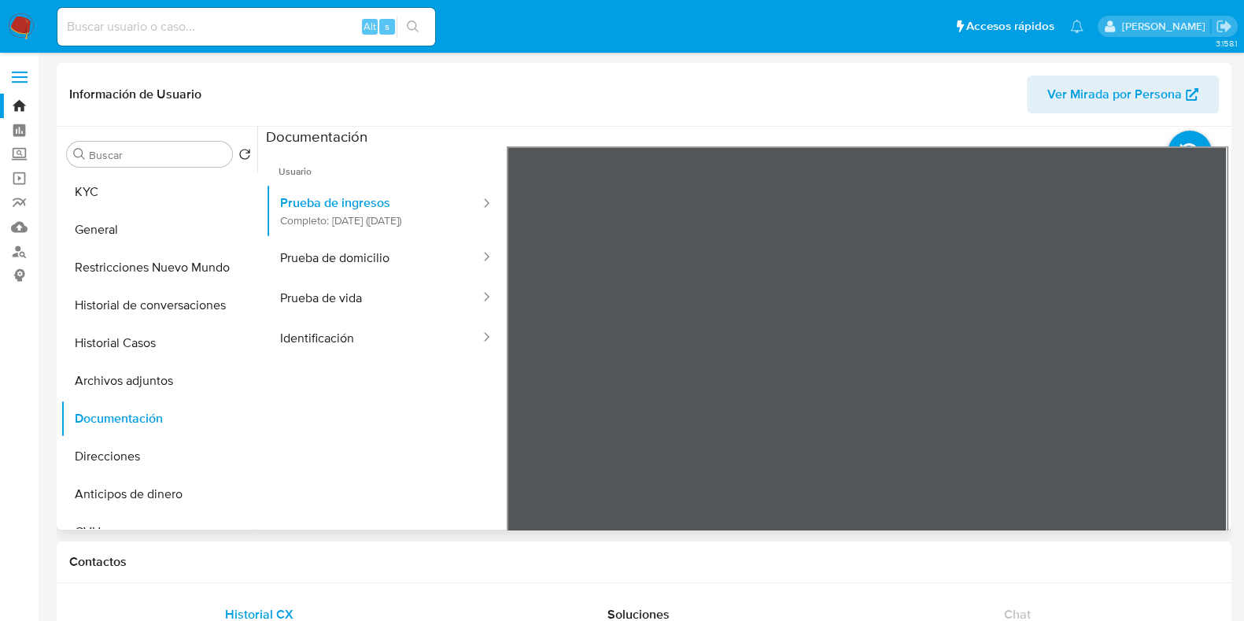
click at [789, 92] on div "Información de Usuario Ver Mirada por Persona Buscar Volver al orden por defect…" at bounding box center [644, 296] width 1175 height 467
click at [388, 278] on button "Prueba de domicilio" at bounding box center [374, 258] width 216 height 40
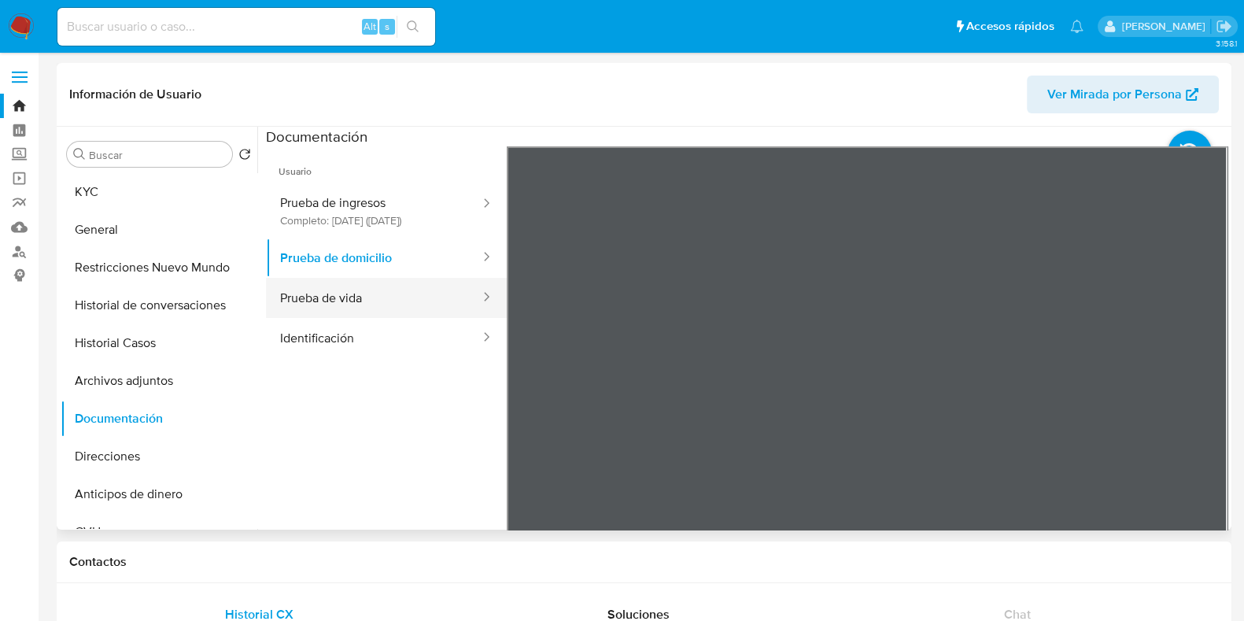
click at [375, 316] on button "Prueba de vida" at bounding box center [374, 298] width 216 height 40
click at [132, 24] on input at bounding box center [246, 27] width 378 height 20
paste input "1255143418"
type input "1255143418"
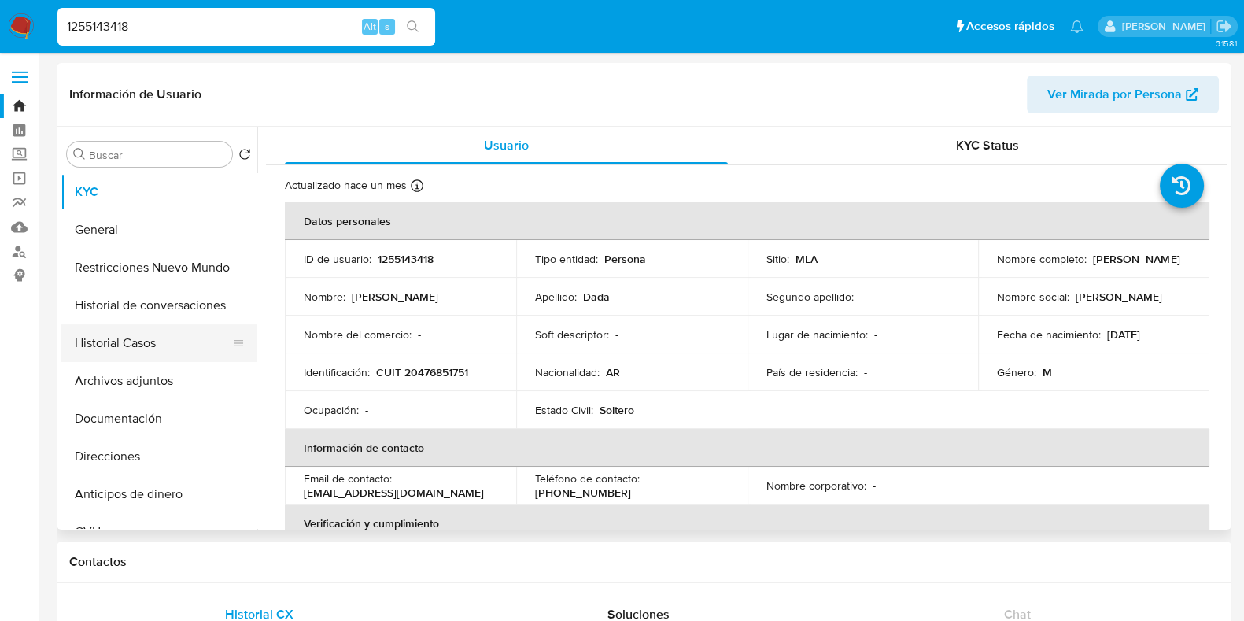
click at [166, 356] on button "Historial Casos" at bounding box center [153, 343] width 184 height 38
select select "10"
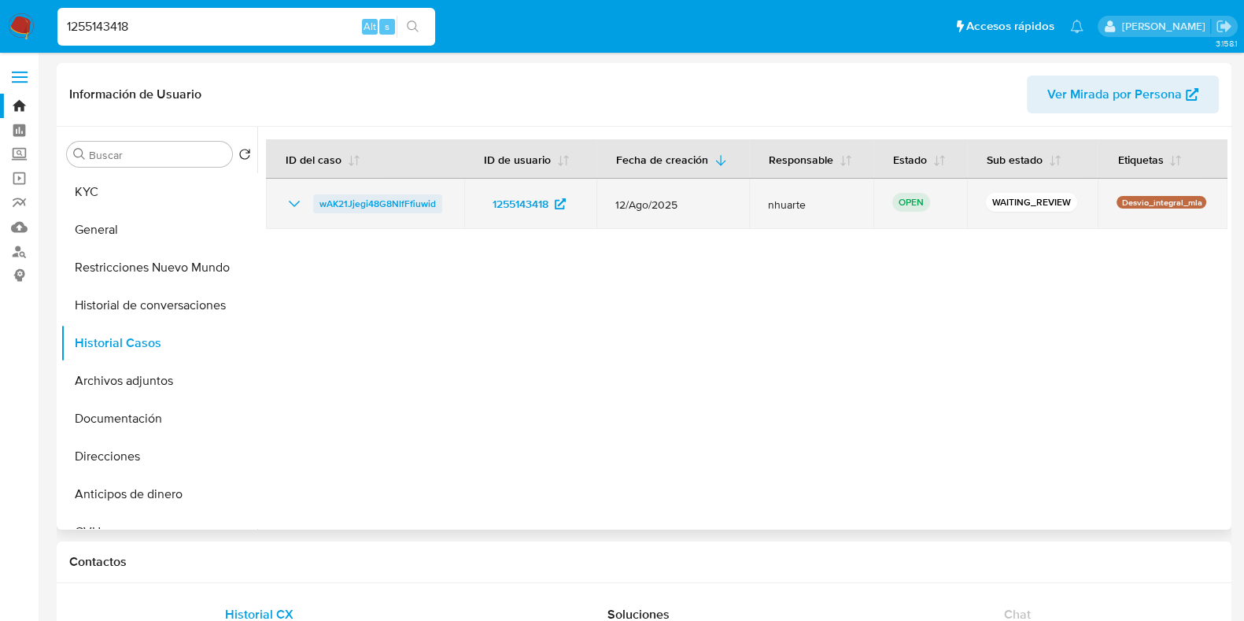
click at [383, 209] on span "wAK21Jjegi48G8NlfFfiuwid" at bounding box center [378, 203] width 116 height 19
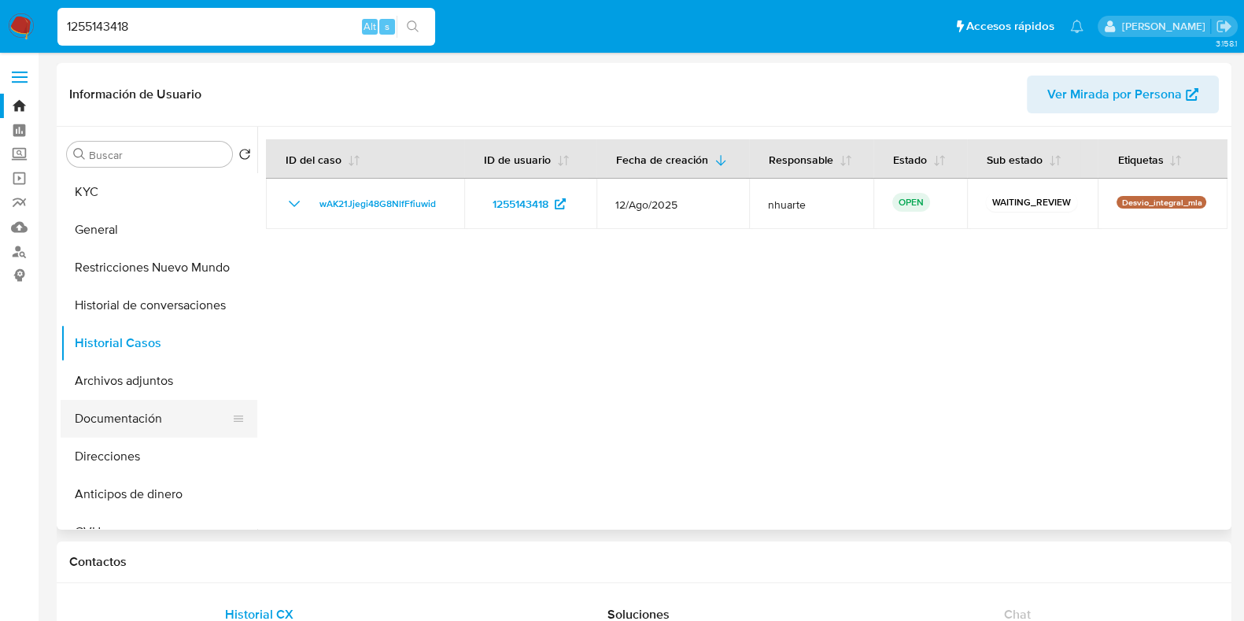
click at [160, 416] on button "Documentación" at bounding box center [153, 419] width 184 height 38
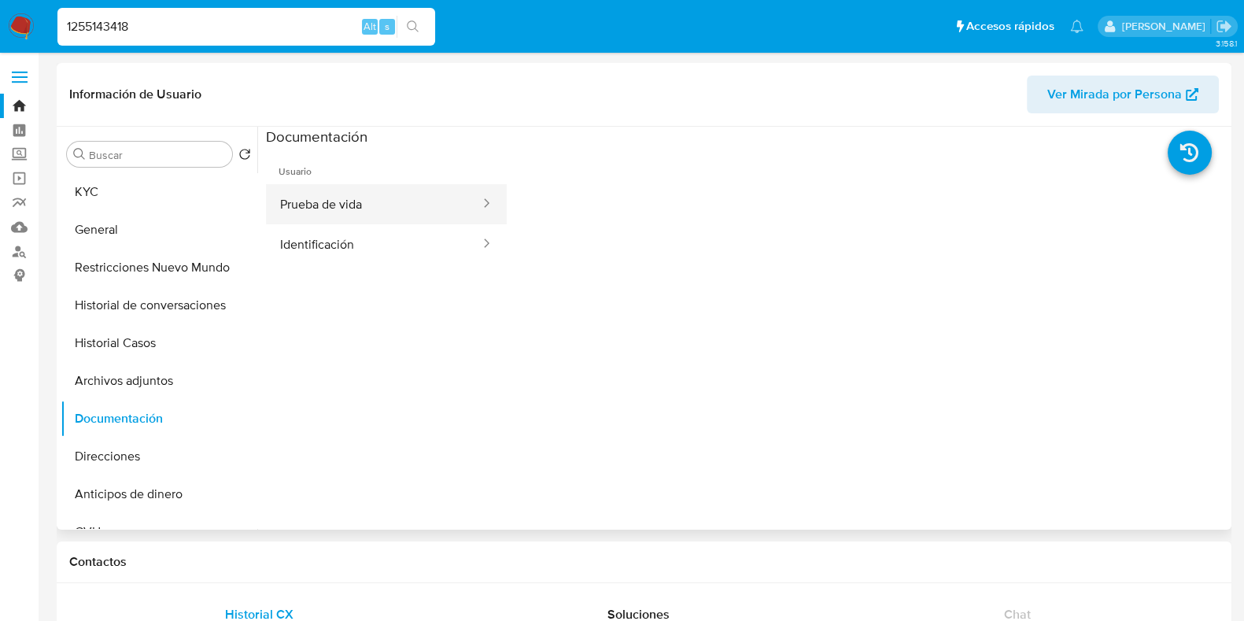
click at [326, 193] on button "Prueba de vida" at bounding box center [374, 204] width 216 height 40
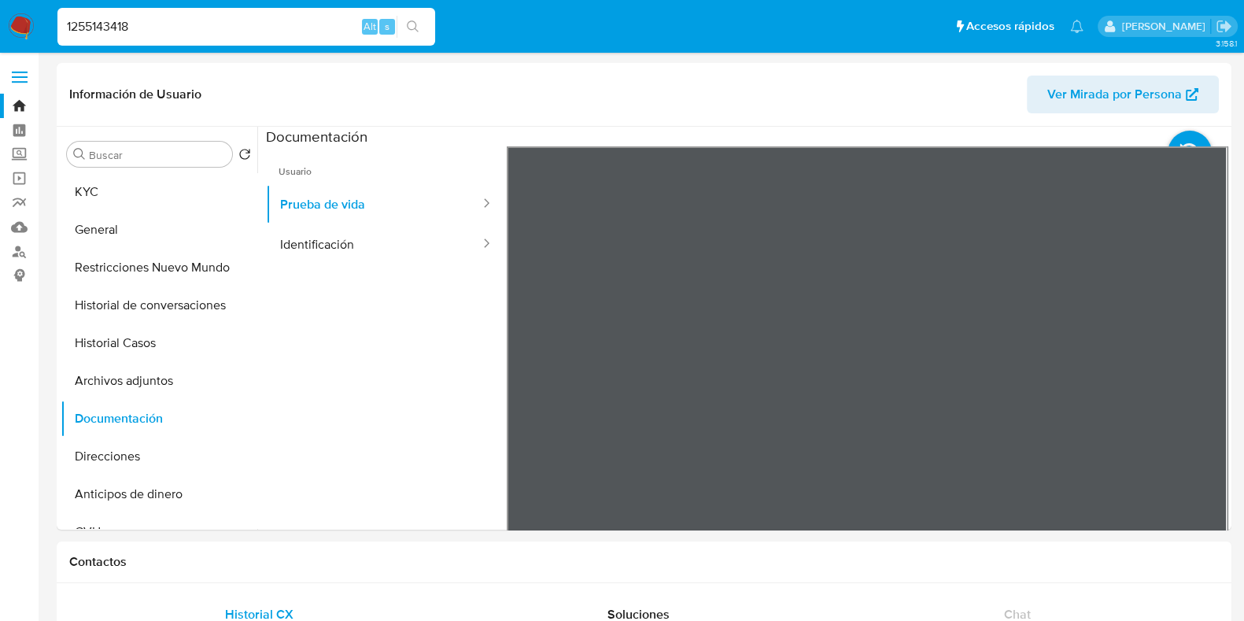
drag, startPoint x: 141, startPoint y: 28, endPoint x: 39, endPoint y: 29, distance: 102.3
click at [39, 29] on nav "Pausado Ver notificaciones 1255143418 Alt s Accesos rápidos Presiona las siguie…" at bounding box center [622, 26] width 1244 height 53
paste input "49342069"
type input "149342069"
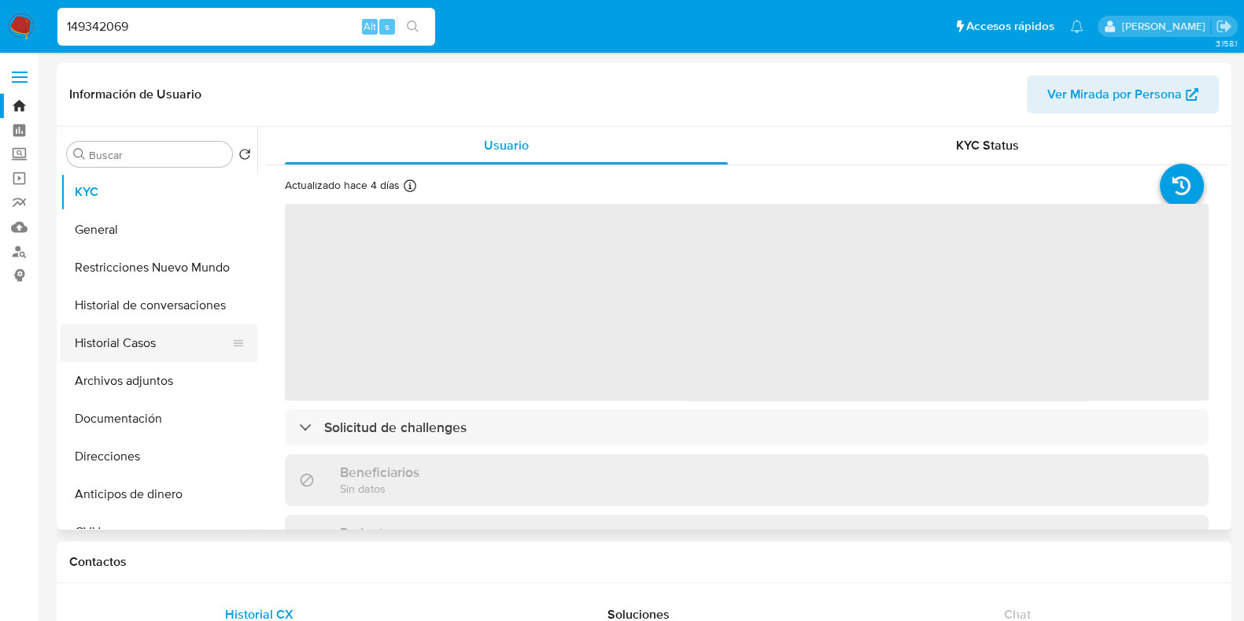
click at [156, 348] on button "Historial Casos" at bounding box center [153, 343] width 184 height 38
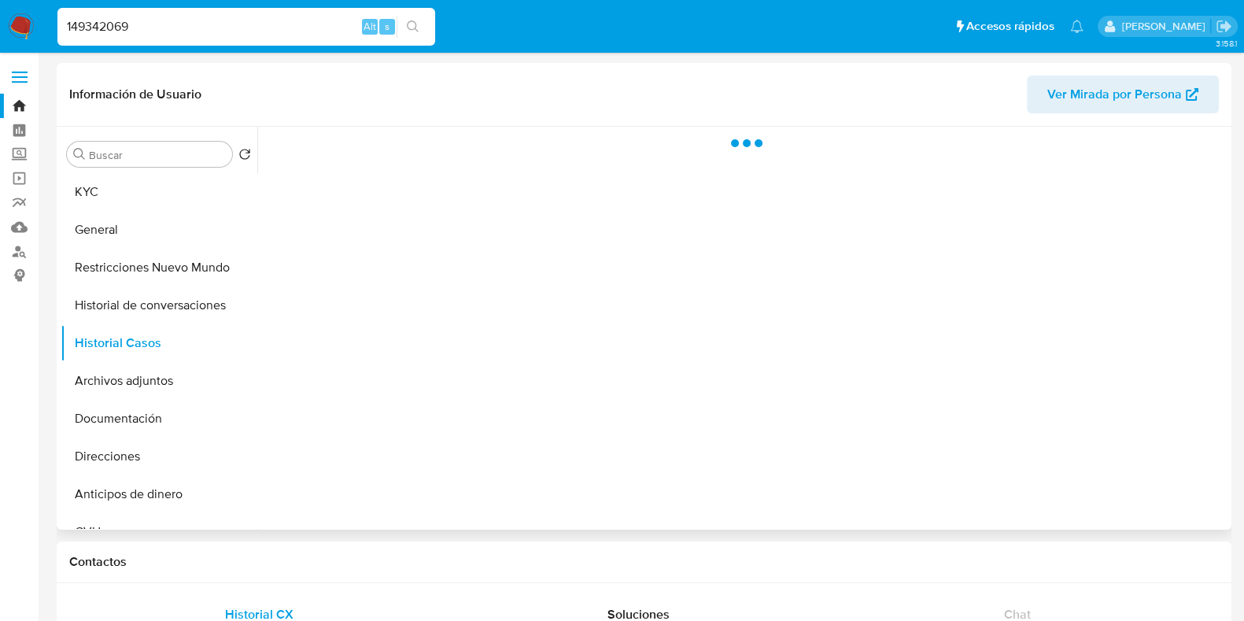
select select "10"
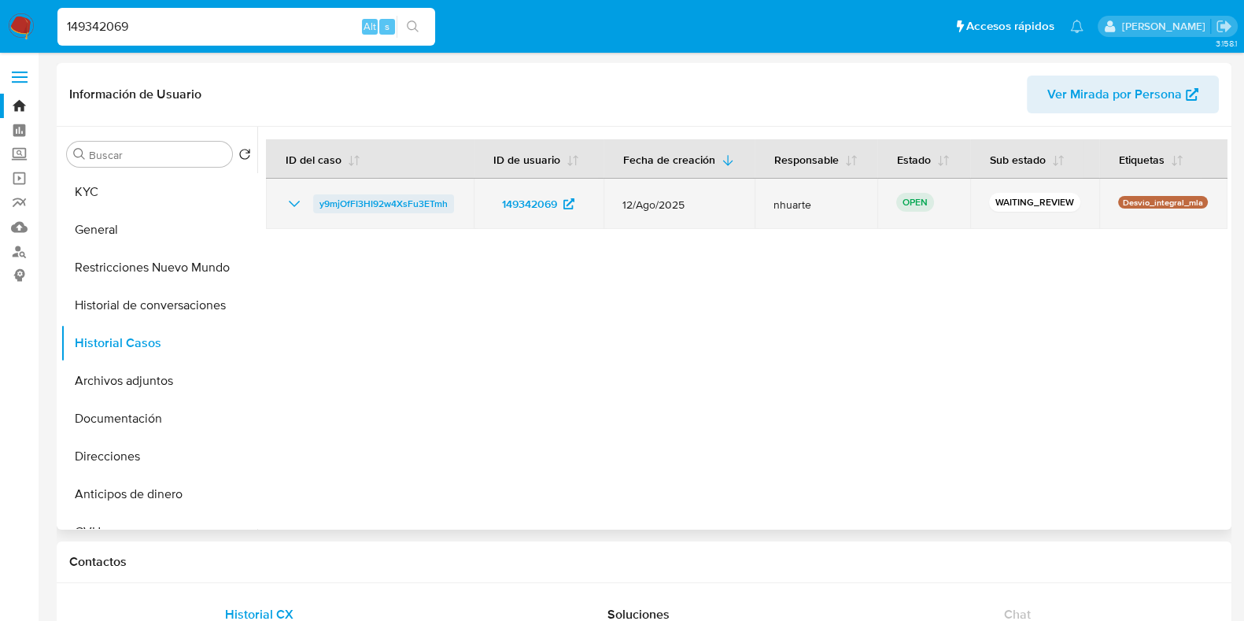
click at [407, 200] on span "y9mjOfFI3HI92w4XsFu3ETmh" at bounding box center [384, 203] width 128 height 19
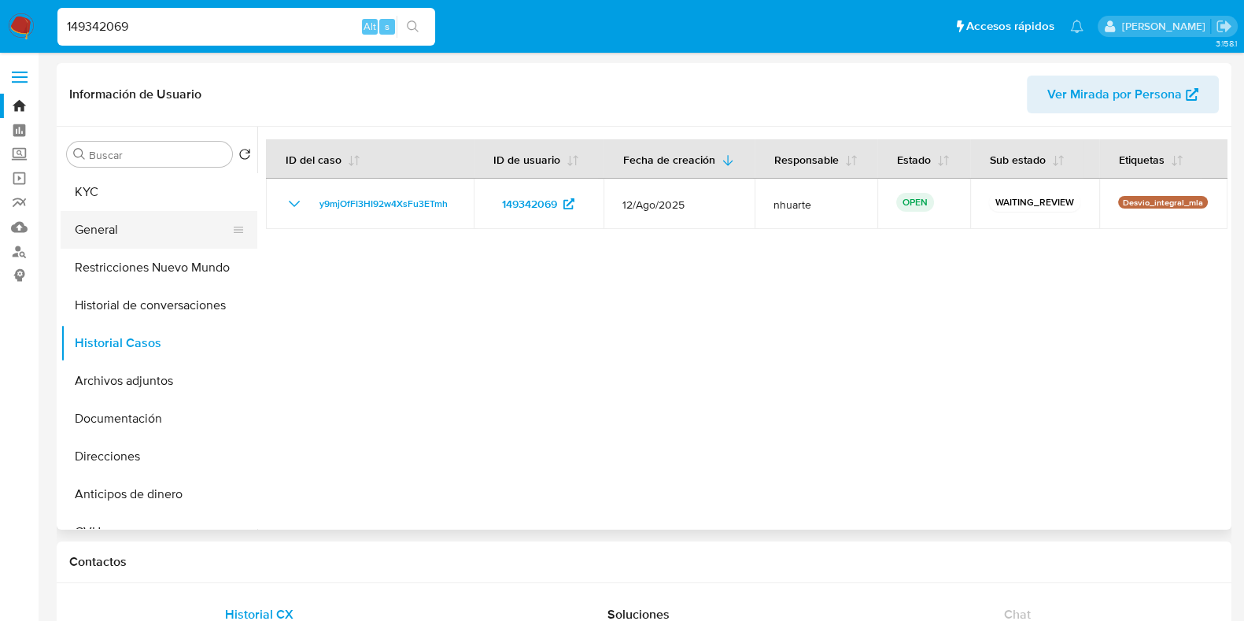
click at [116, 216] on button "General" at bounding box center [153, 230] width 184 height 38
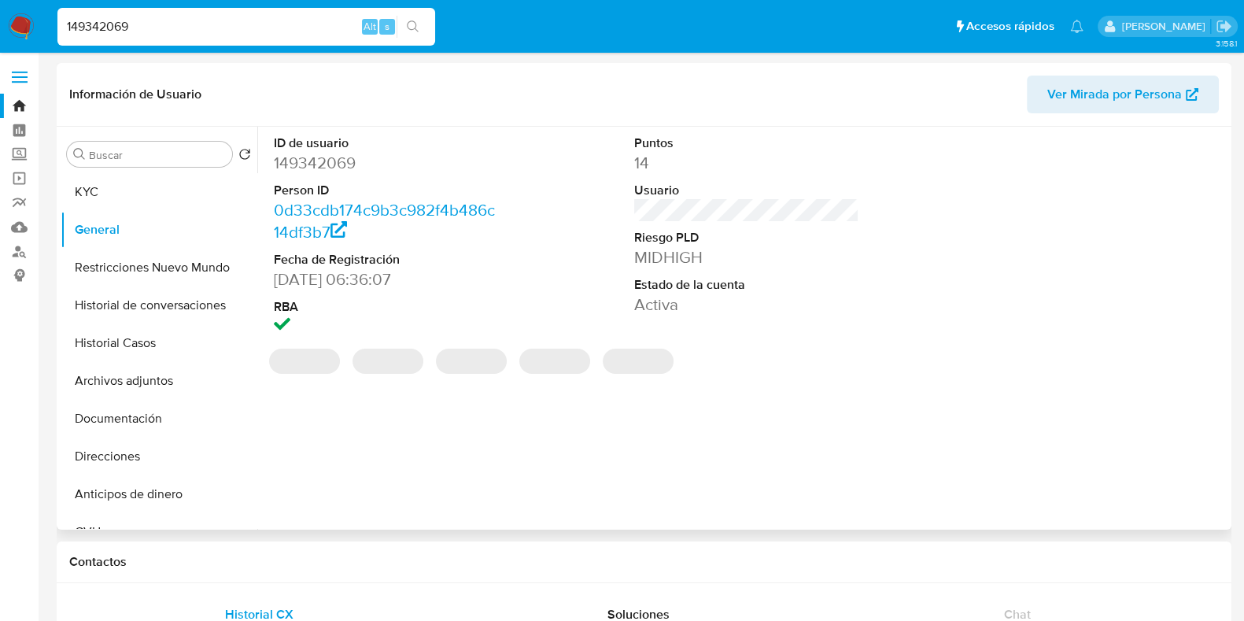
click at [325, 163] on dd "149342069" at bounding box center [386, 163] width 225 height 22
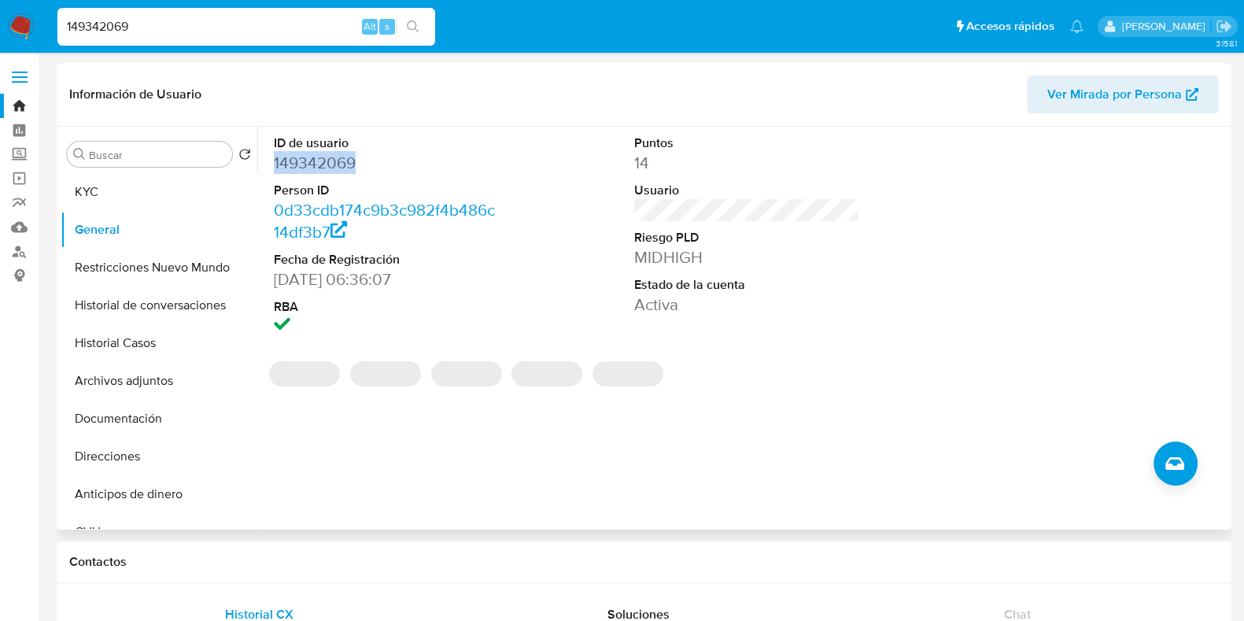
copy dd "149342069"
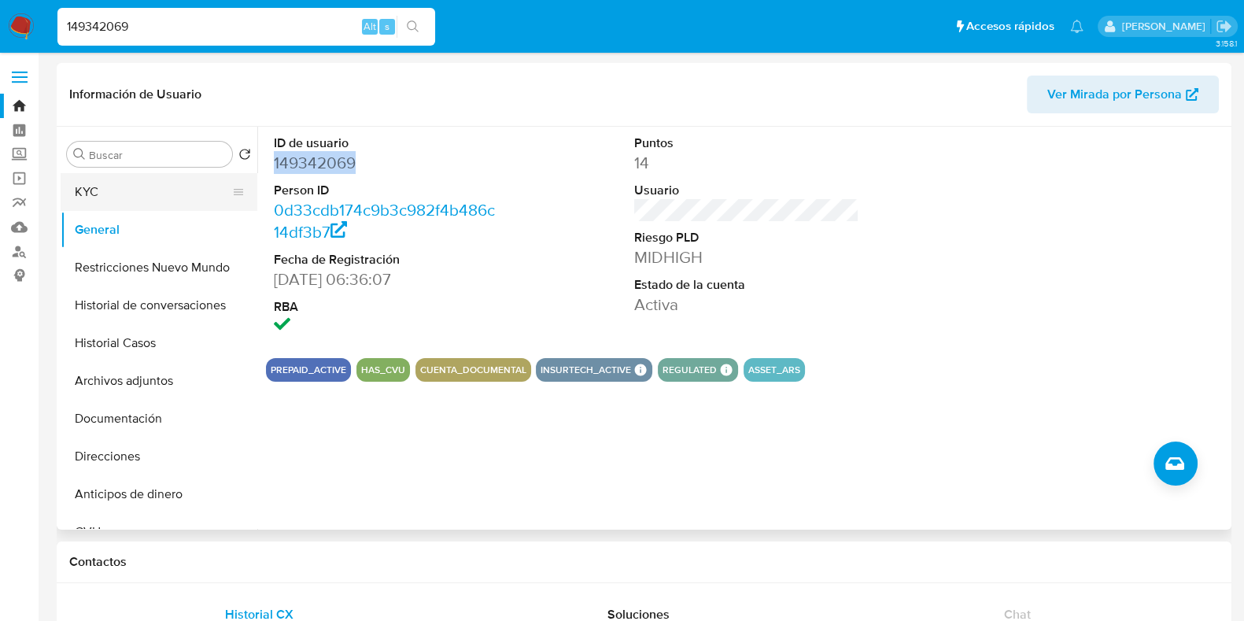
click at [130, 187] on button "KYC" at bounding box center [153, 192] width 184 height 38
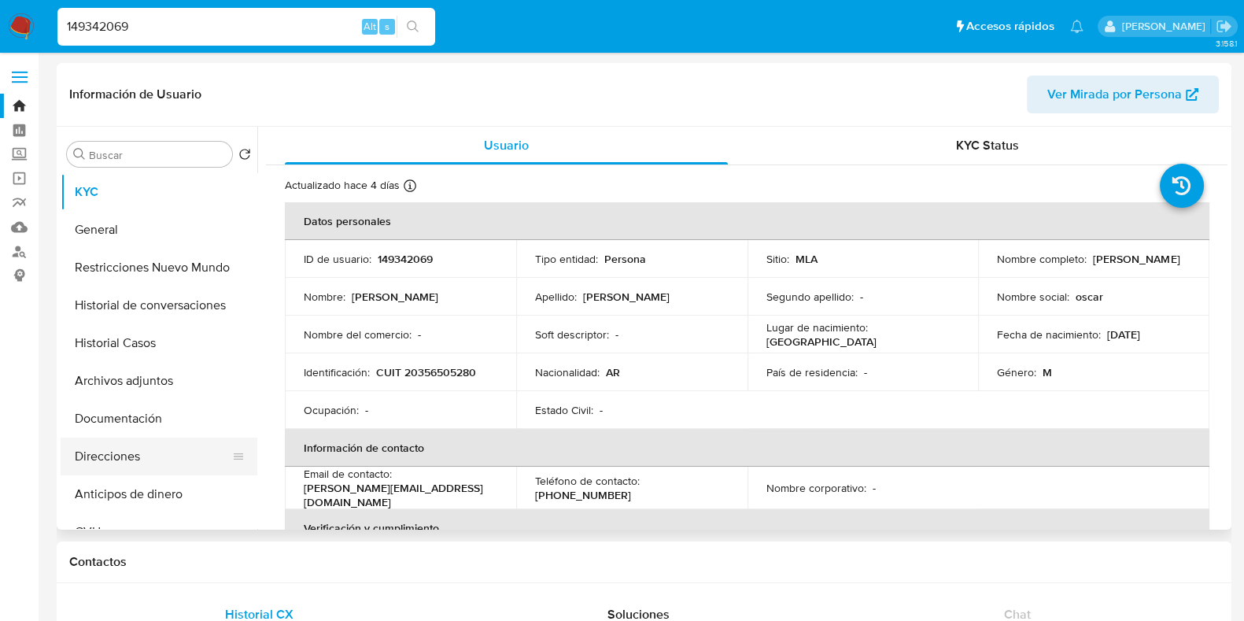
click at [147, 450] on button "Direcciones" at bounding box center [153, 457] width 184 height 38
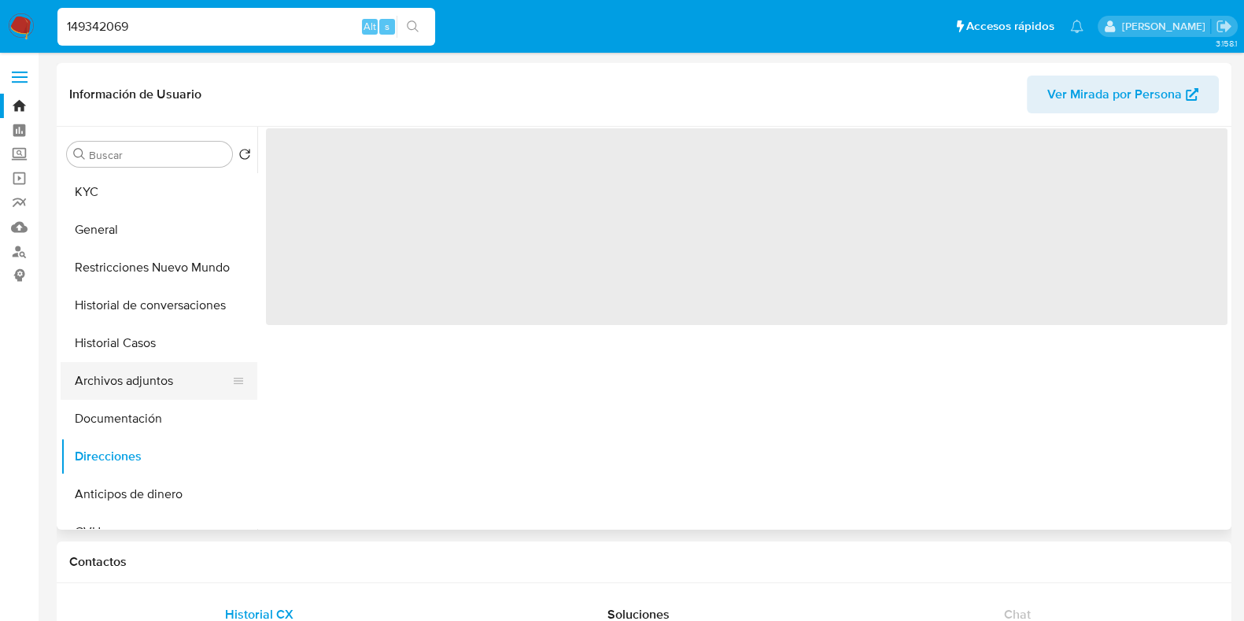
drag, startPoint x: 155, startPoint y: 418, endPoint x: 248, endPoint y: 368, distance: 105.7
click at [155, 418] on button "Documentación" at bounding box center [159, 419] width 197 height 38
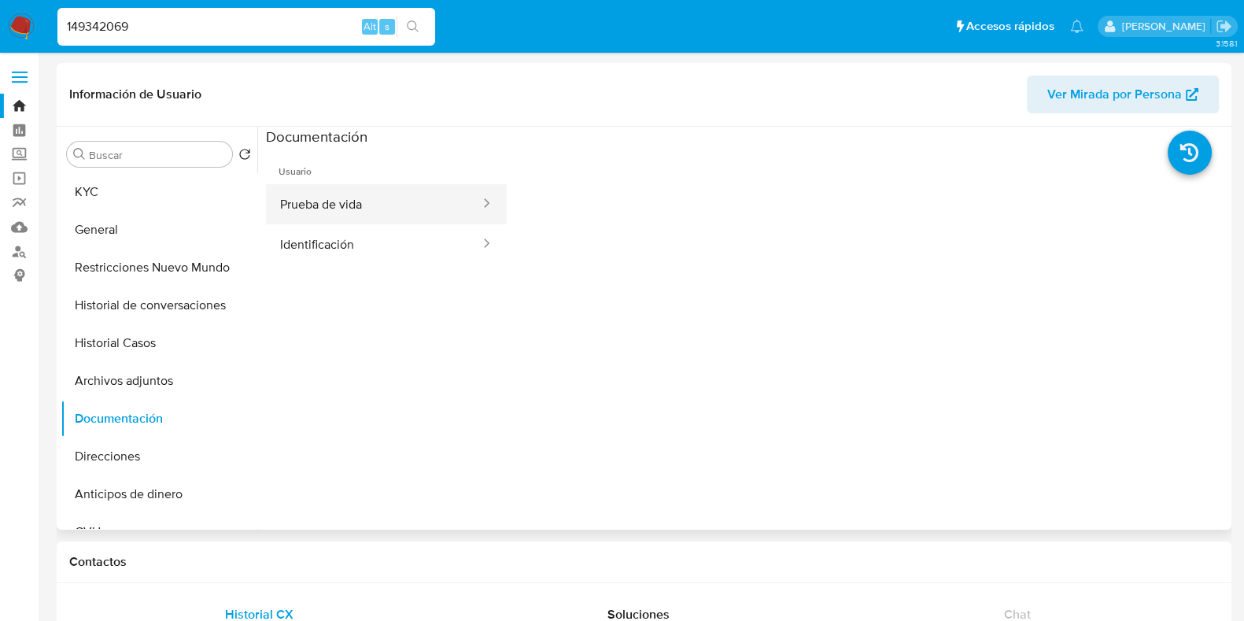
click at [346, 208] on button "Prueba de vida" at bounding box center [374, 204] width 216 height 40
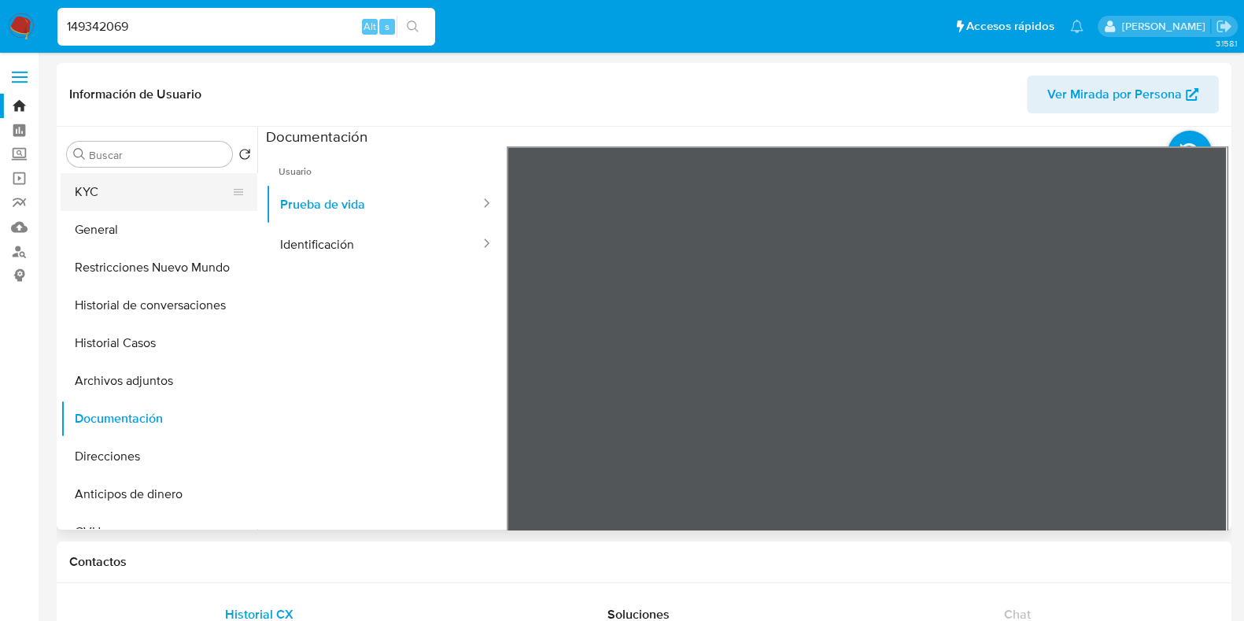
click at [173, 199] on button "KYC" at bounding box center [153, 192] width 184 height 38
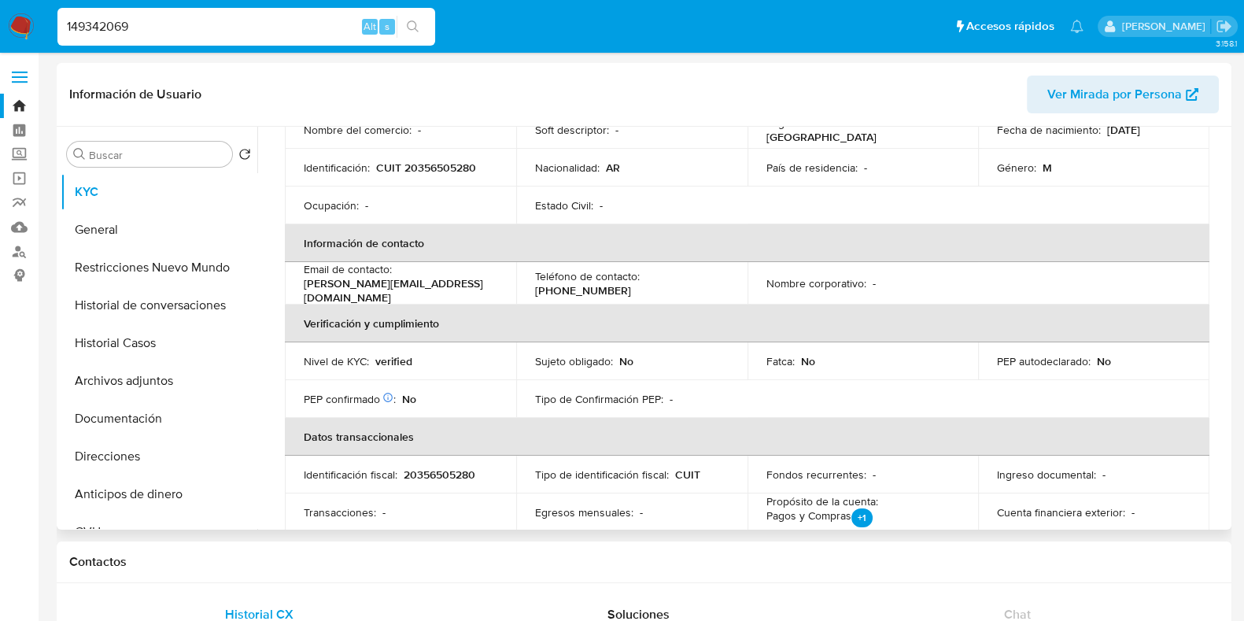
scroll to position [196, 0]
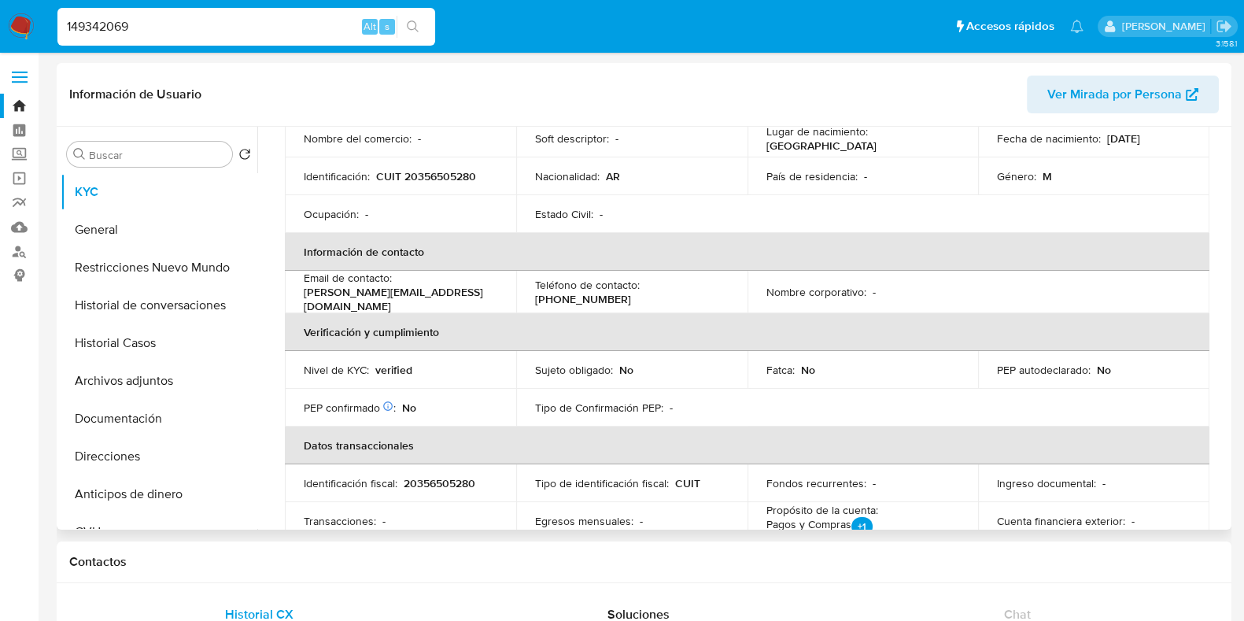
click at [423, 175] on p "CUIT 20356505280" at bounding box center [426, 176] width 100 height 14
copy p "20356505280"
drag, startPoint x: 159, startPoint y: 29, endPoint x: 35, endPoint y: 19, distance: 124.0
click at [35, 19] on nav "Pausado Ver notificaciones 149342069 Alt s Accesos rápidos Presiona las siguien…" at bounding box center [622, 26] width 1244 height 53
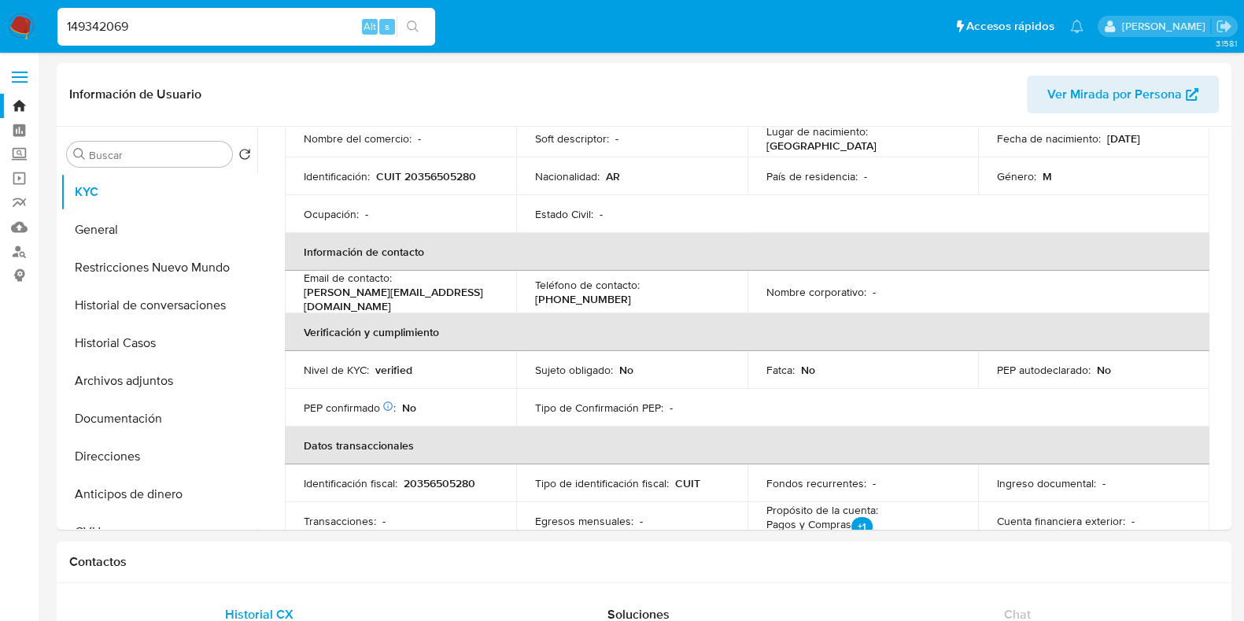
paste input "278095033"
type input "278095033"
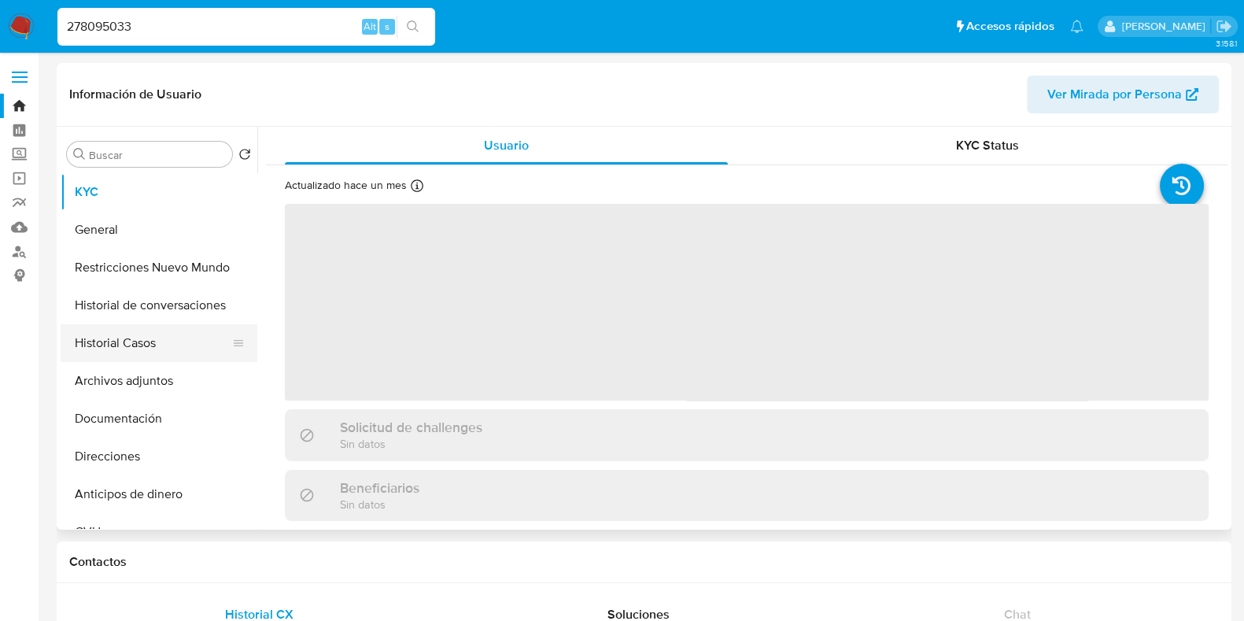
click at [160, 358] on button "Historial Casos" at bounding box center [153, 343] width 184 height 38
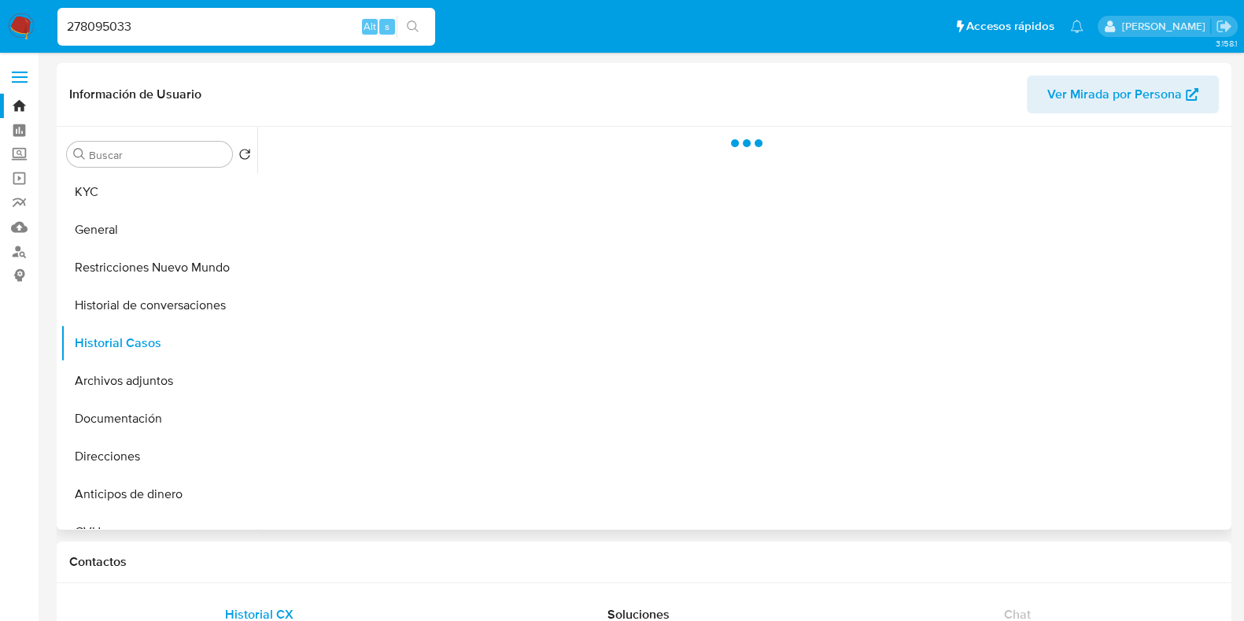
select select "10"
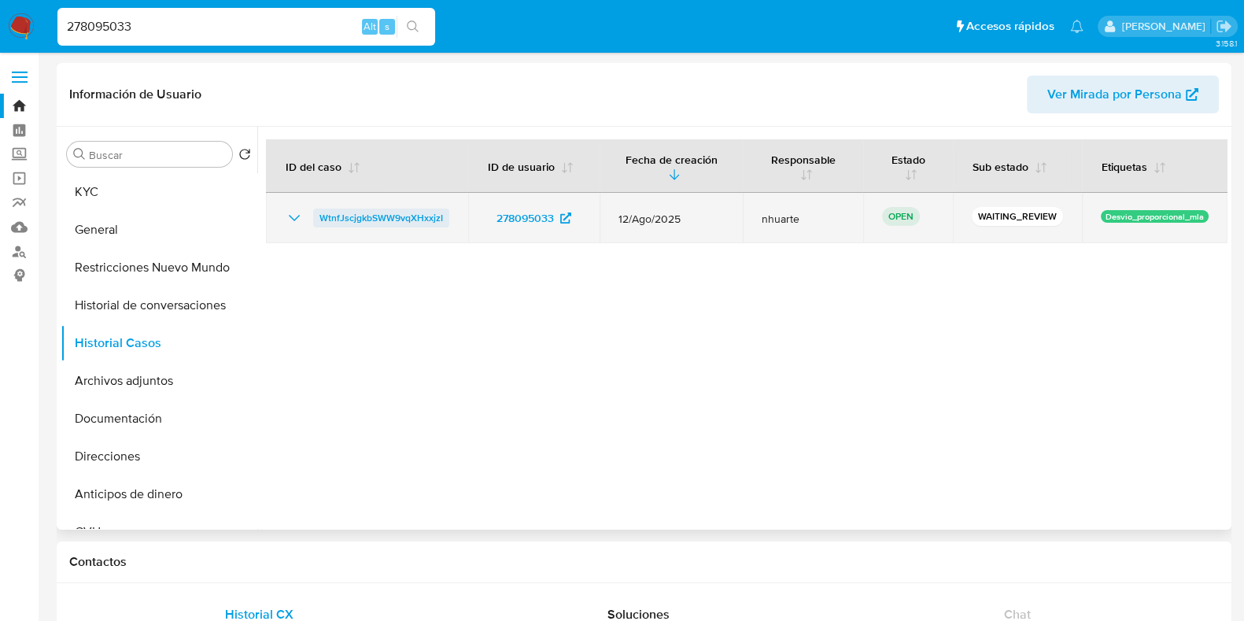
click at [402, 213] on span "WtnfJscjgkbSWW9vqXHxxjzI" at bounding box center [382, 218] width 124 height 19
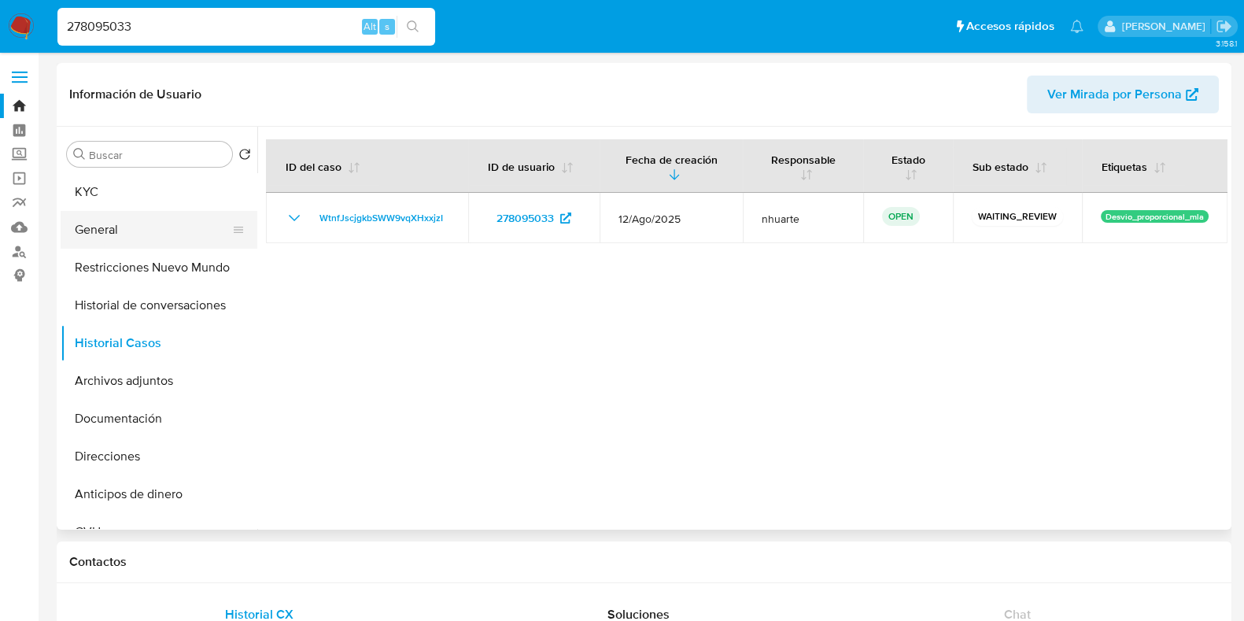
click at [114, 224] on button "General" at bounding box center [153, 230] width 184 height 38
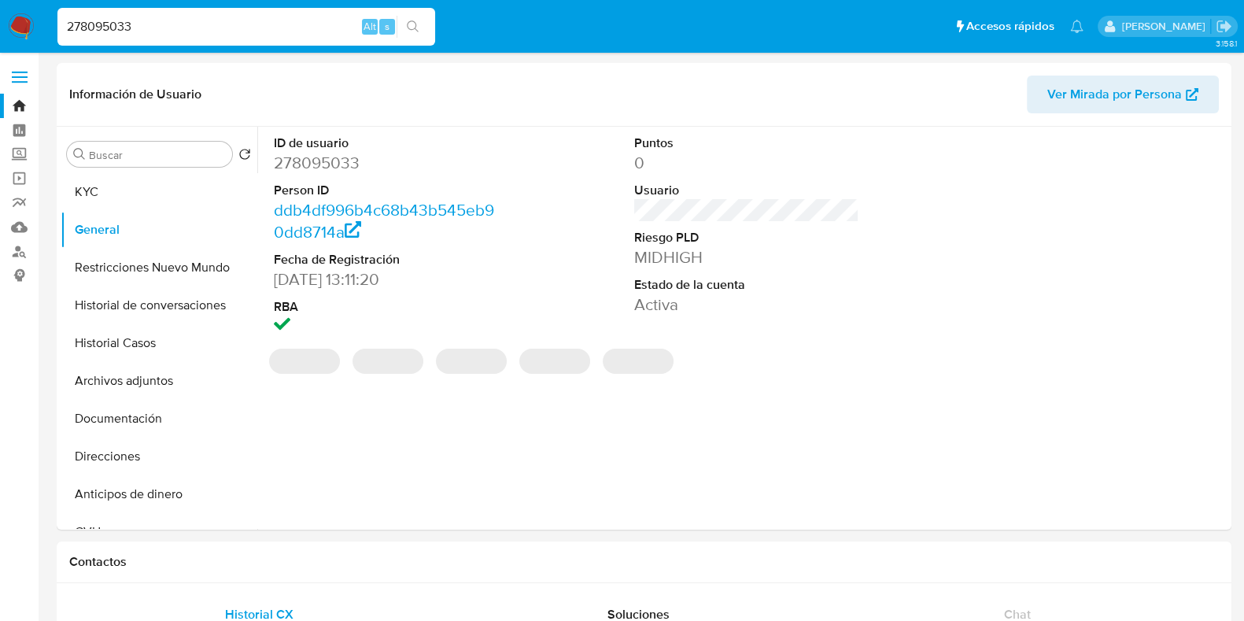
click at [309, 163] on dd "278095033" at bounding box center [386, 163] width 225 height 22
copy dd "278095033"
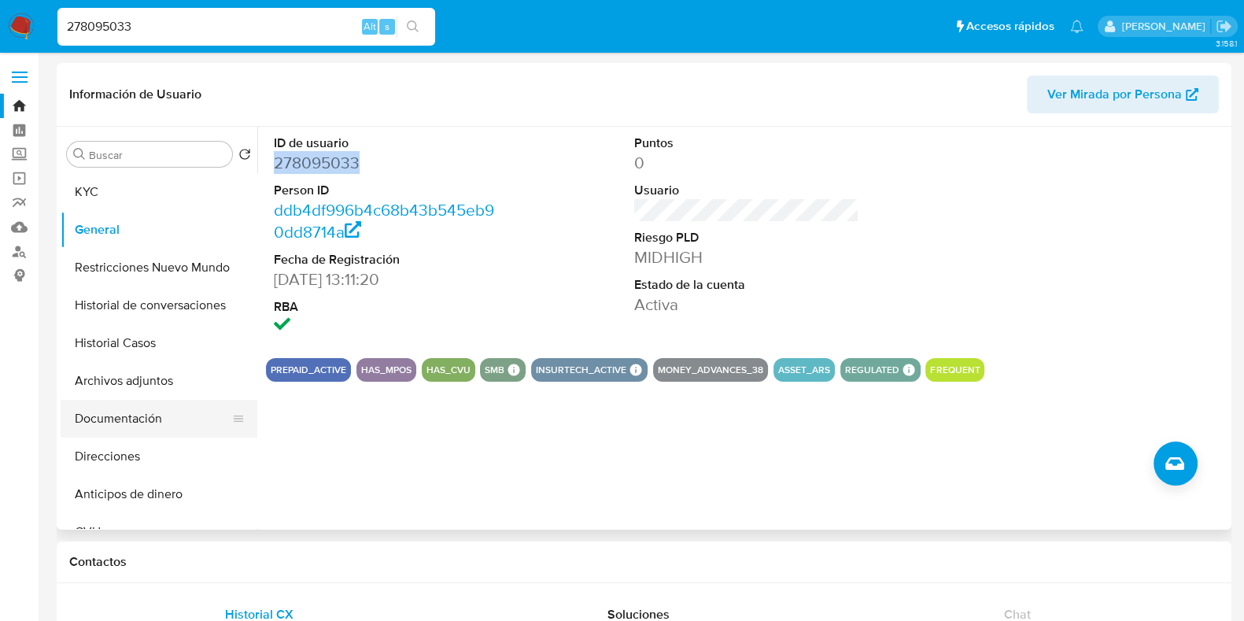
click at [157, 431] on button "Documentación" at bounding box center [153, 419] width 184 height 38
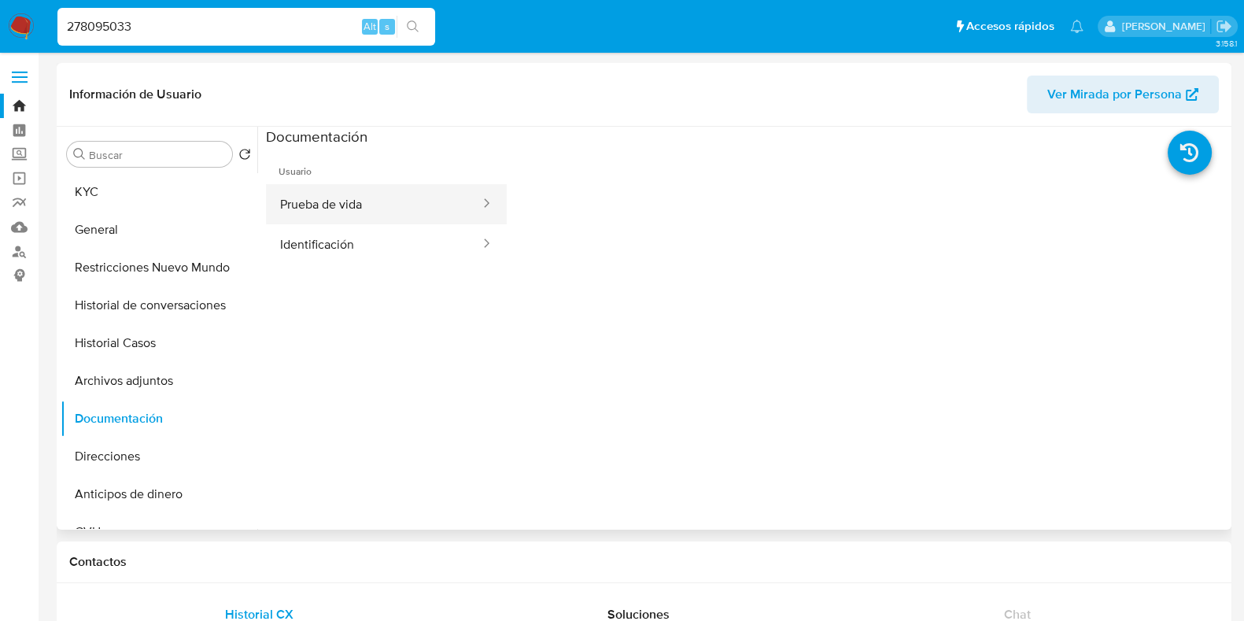
click at [378, 215] on button "Prueba de vida" at bounding box center [374, 204] width 216 height 40
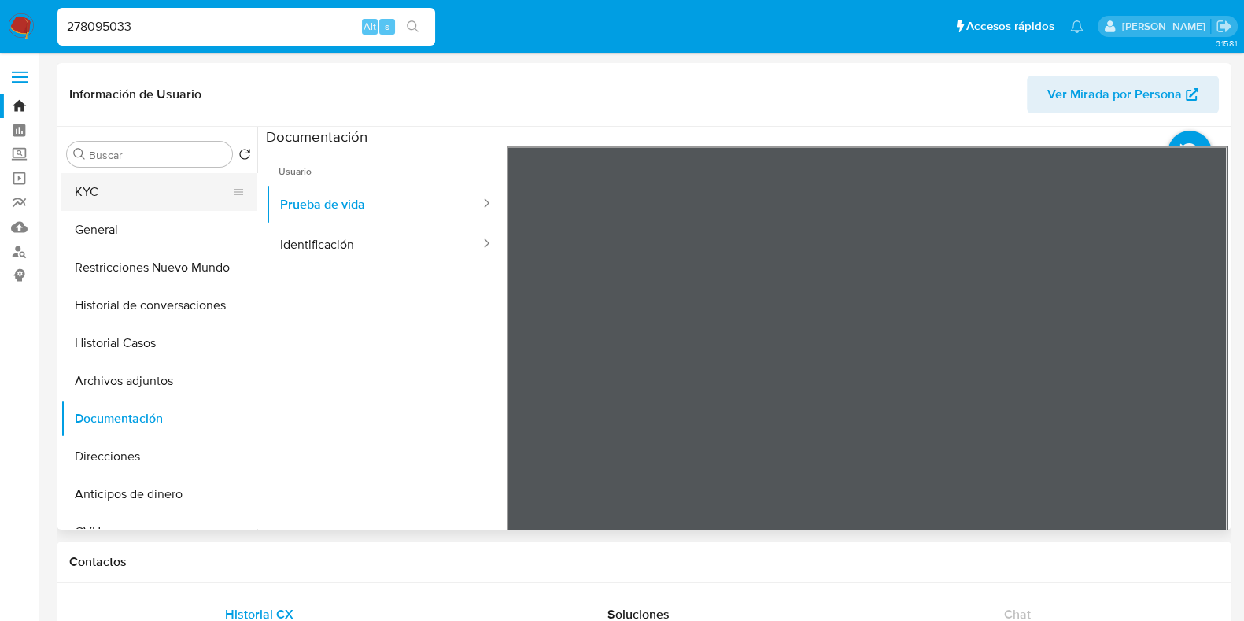
click at [165, 205] on button "KYC" at bounding box center [153, 192] width 184 height 38
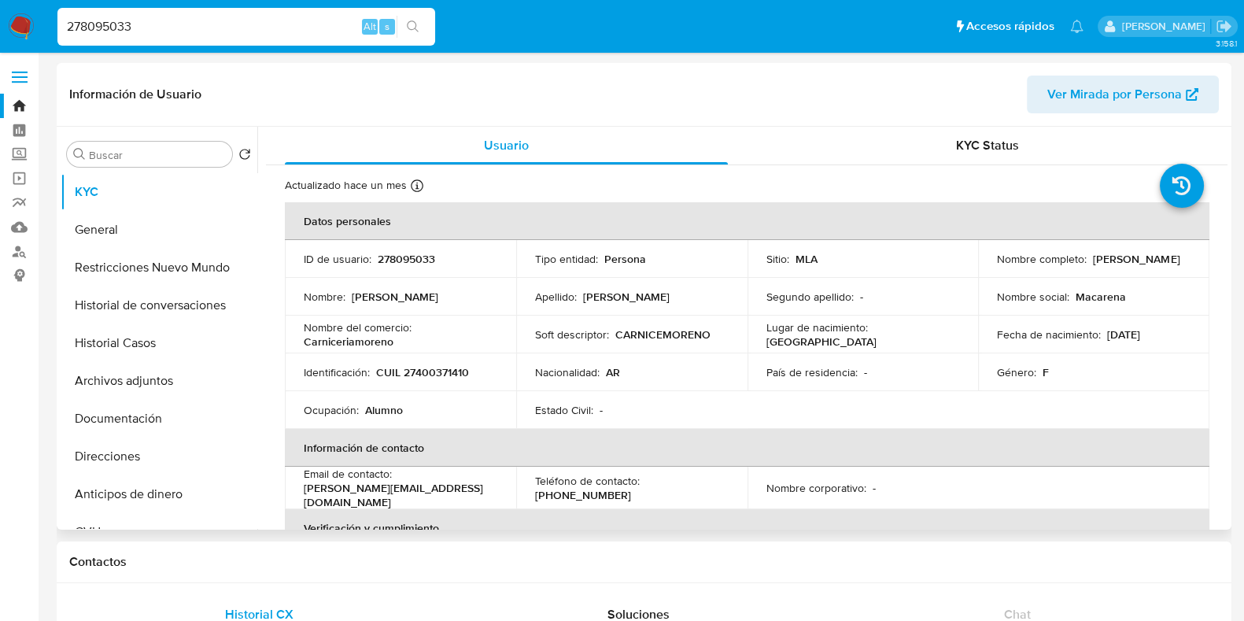
click at [421, 369] on p "CUIL 27400371410" at bounding box center [422, 372] width 93 height 14
copy p "27400371410"
click at [125, 455] on button "Direcciones" at bounding box center [153, 457] width 184 height 38
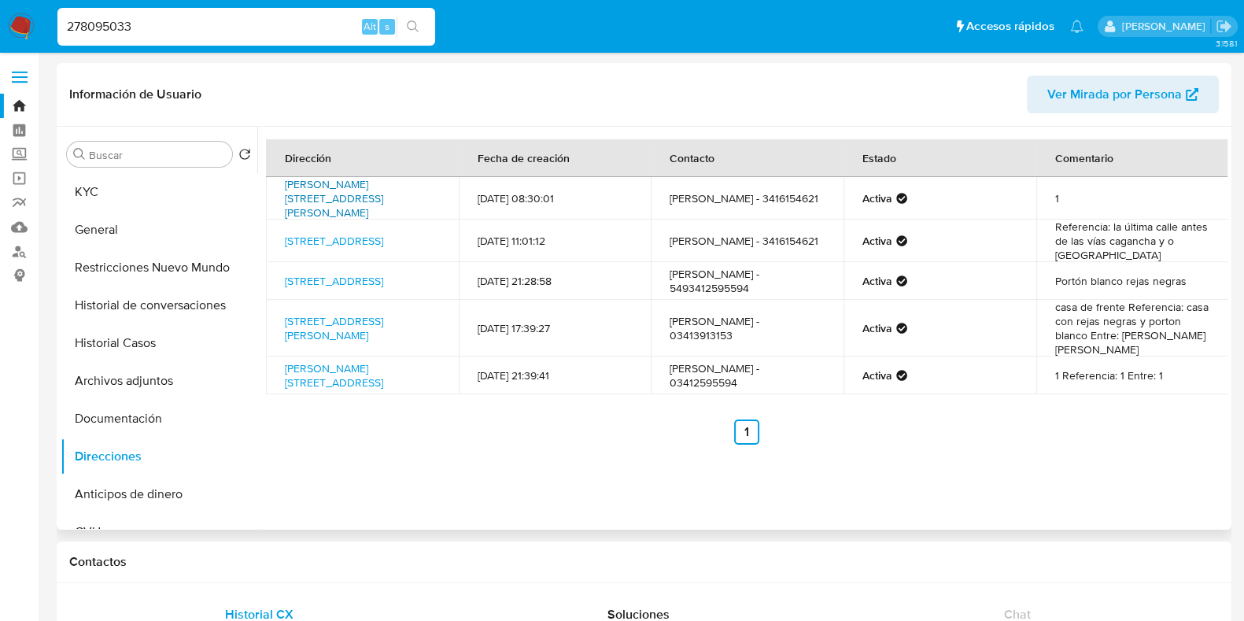
click at [337, 190] on link "Calle Moreno 1644, Casilda, Santa Fe, 2170, Argentina 1644" at bounding box center [334, 198] width 98 height 44
click at [328, 236] on link "Ameghino 3125, Rosario, Santa Fe, 2000, Argentina 3125" at bounding box center [334, 241] width 98 height 16
click at [354, 273] on link "Cagancha 3495, Rosario, Santa Fe, 2000, Argentina 3495" at bounding box center [334, 281] width 98 height 16
click at [356, 375] on link "Monseñor Pugliese 1460, Arequito, Santa Fe, 2183, Argentina 1460" at bounding box center [334, 375] width 98 height 30
drag, startPoint x: 146, startPoint y: 31, endPoint x: 36, endPoint y: 25, distance: 109.6
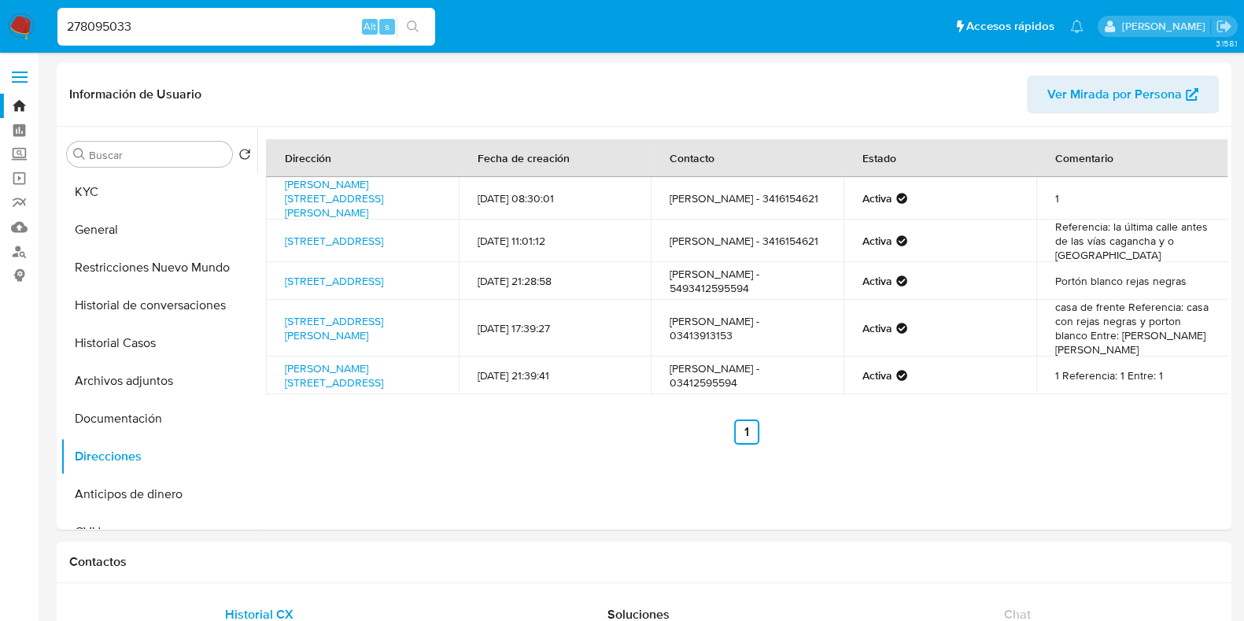
click at [36, 25] on nav "Pausado Ver notificaciones 278095033 Alt s Accesos rápidos Presiona las siguien…" at bounding box center [622, 26] width 1244 height 53
paste input "480415076"
type input "480415076"
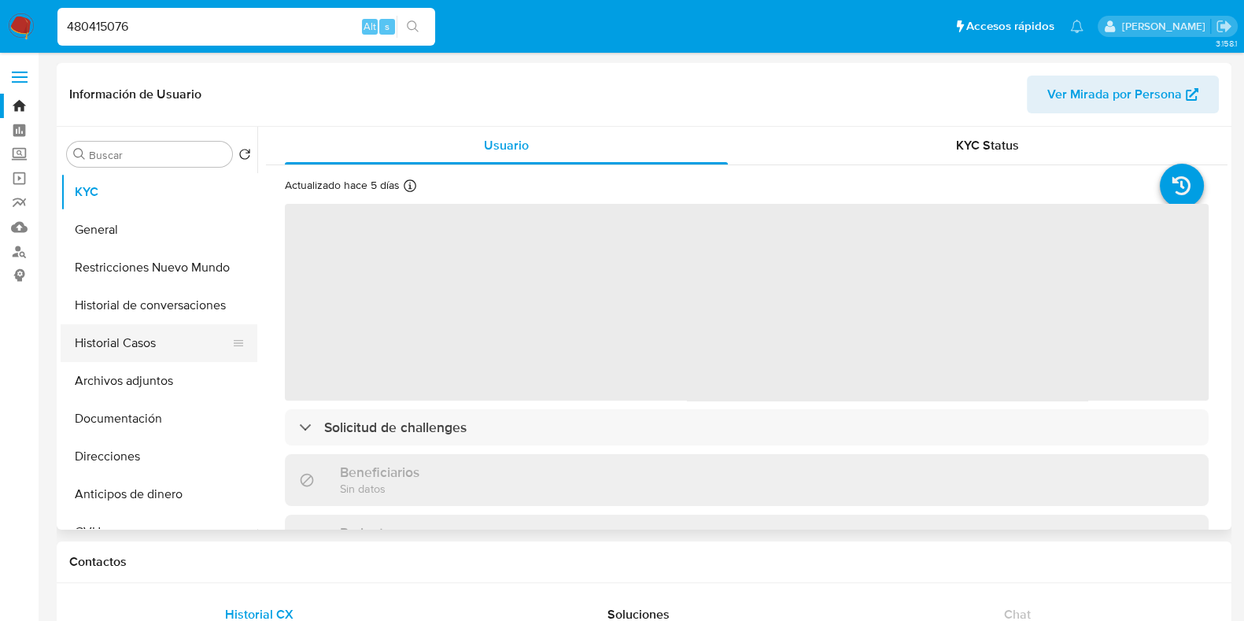
drag, startPoint x: 146, startPoint y: 341, endPoint x: 225, endPoint y: 340, distance: 79.5
click at [146, 341] on button "Historial Casos" at bounding box center [153, 343] width 184 height 38
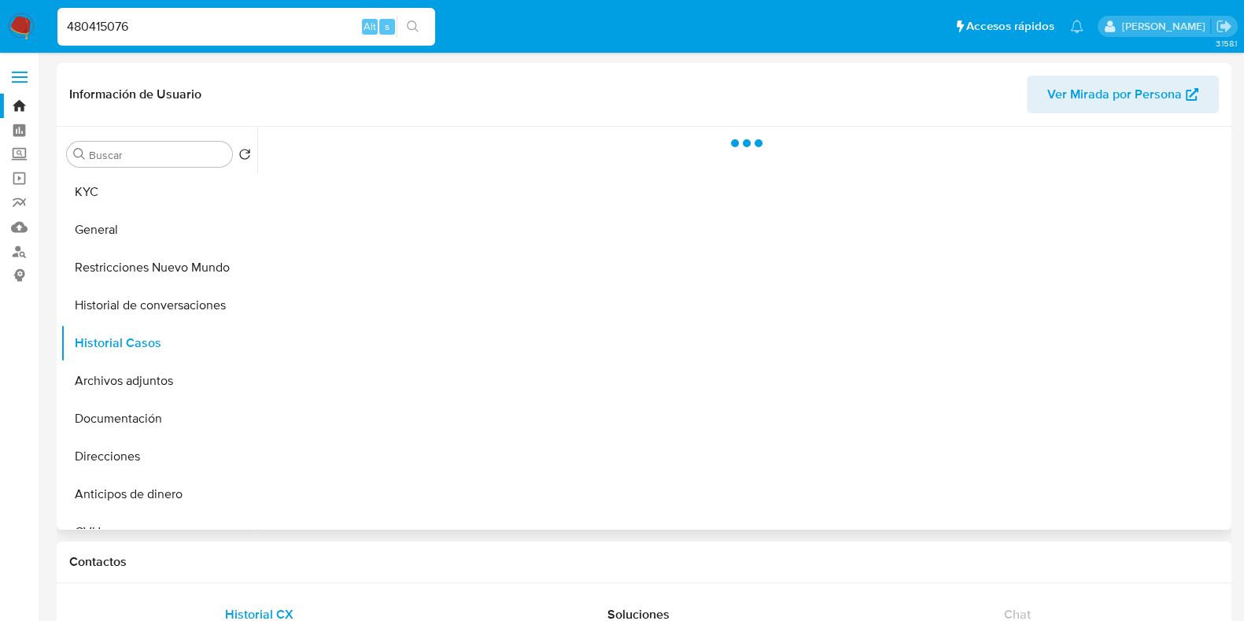
select select "10"
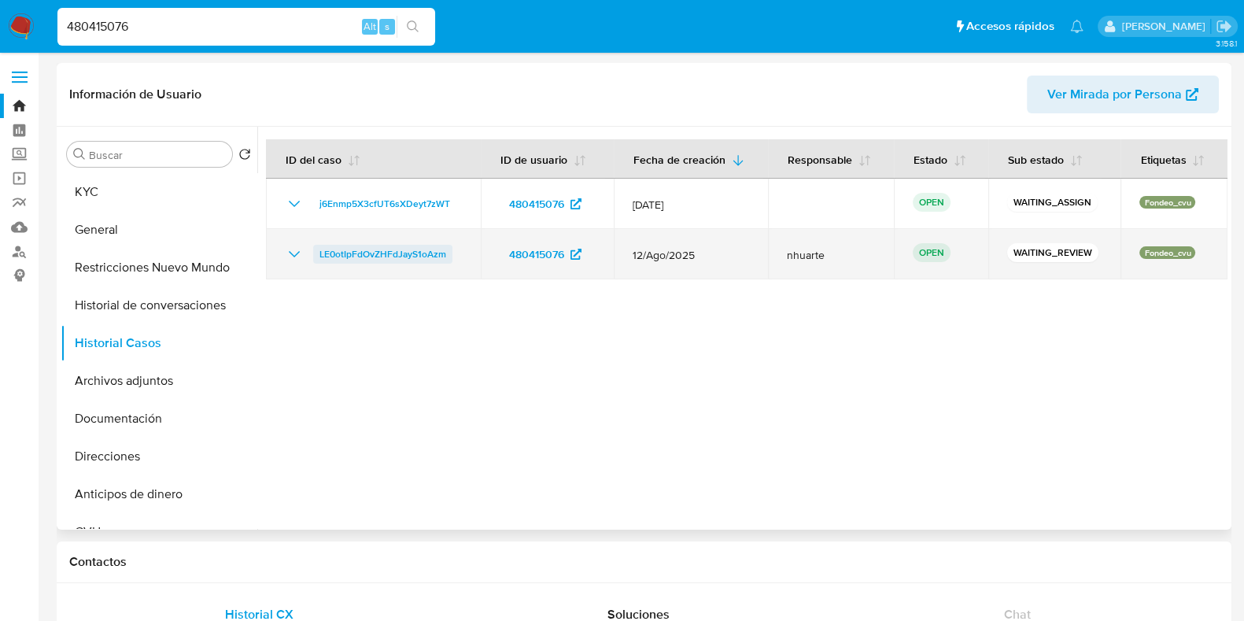
click at [381, 250] on span "LE0otIpFdOvZHFdJayS1oAzm" at bounding box center [383, 254] width 127 height 19
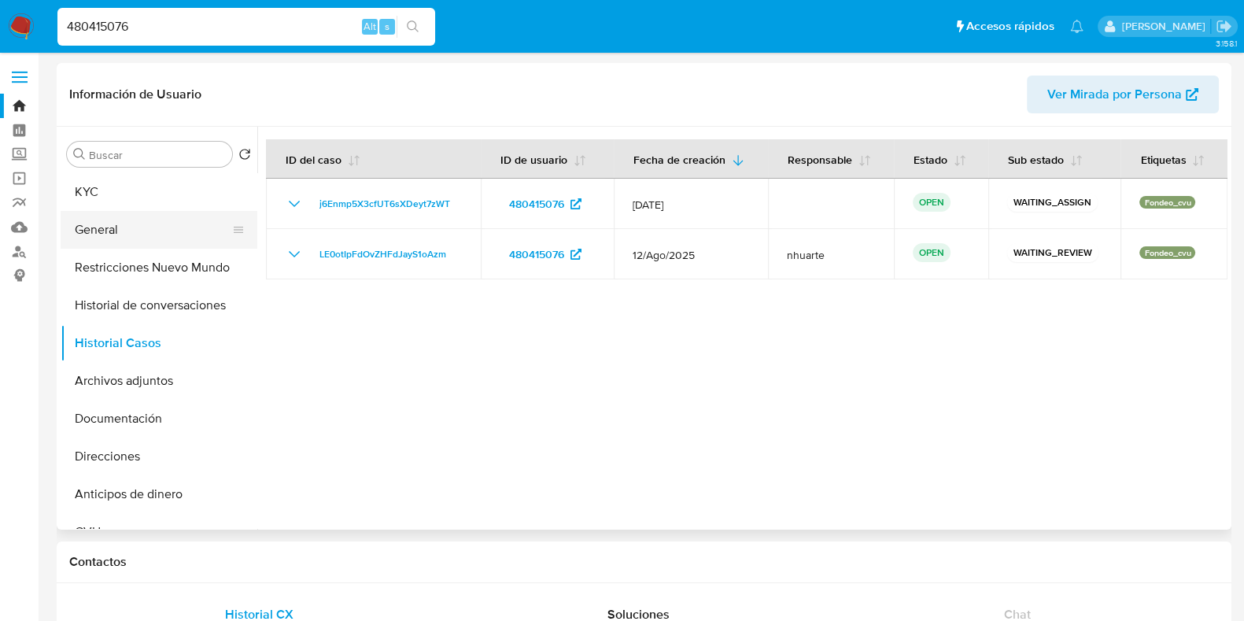
click at [124, 227] on button "General" at bounding box center [153, 230] width 184 height 38
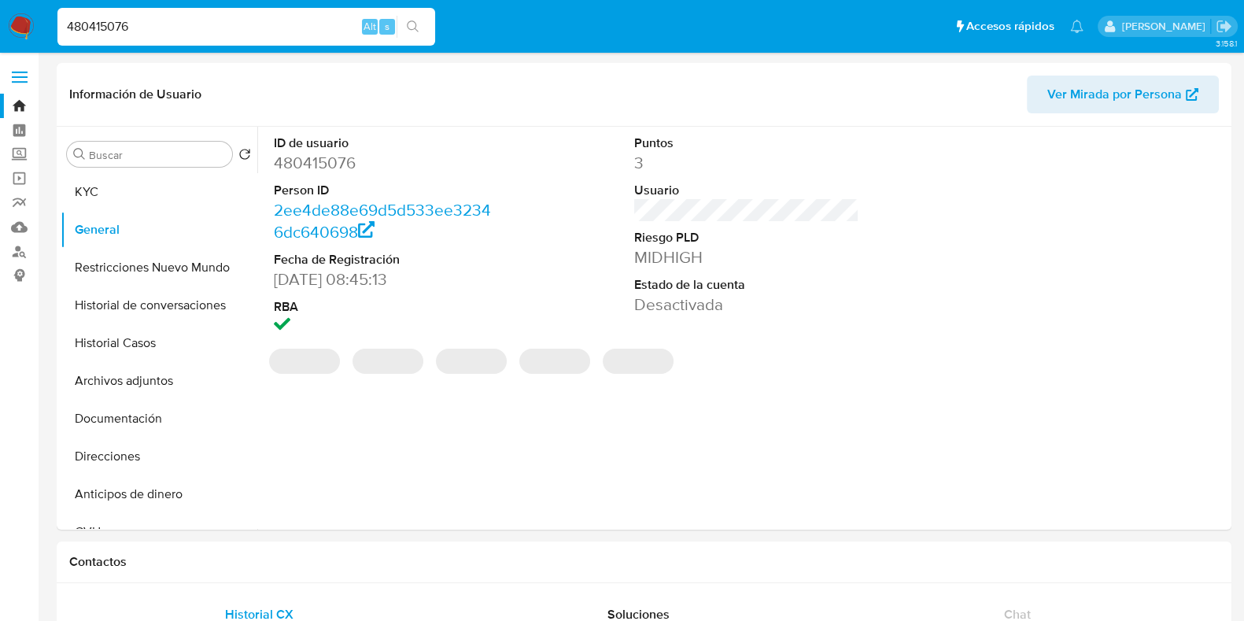
click at [315, 153] on dd "480415076" at bounding box center [386, 163] width 225 height 22
copy dd "480415076"
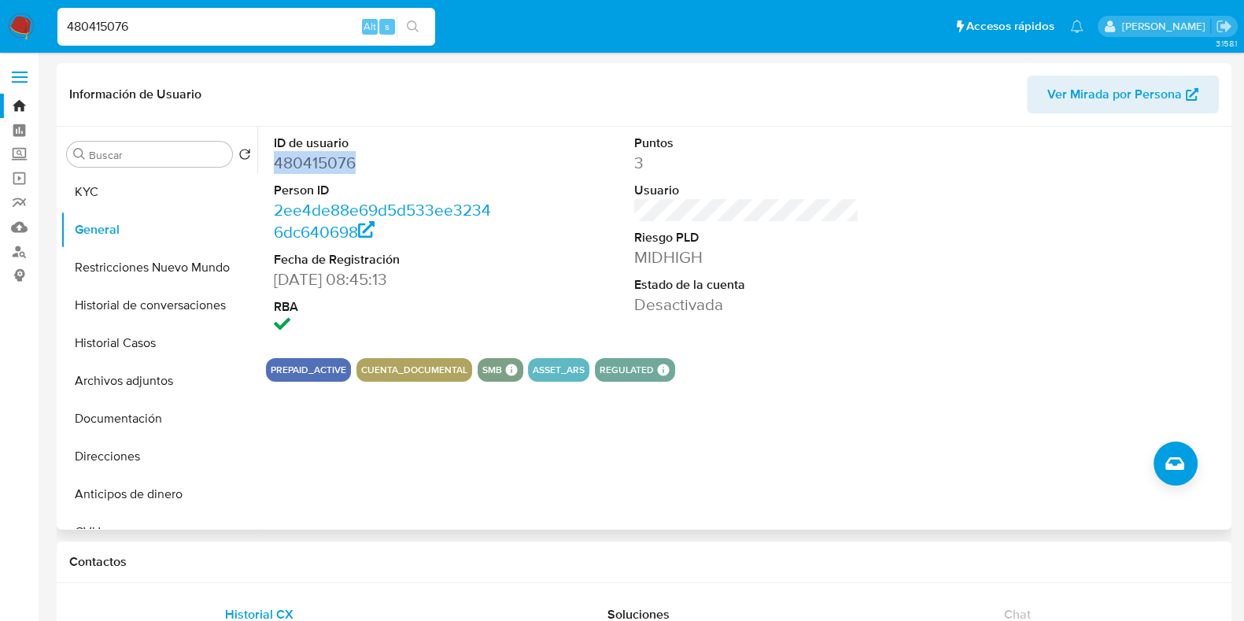
copy dd "480415076"
drag, startPoint x: 142, startPoint y: 32, endPoint x: 11, endPoint y: 21, distance: 131.9
click at [11, 21] on nav "Pausado Ver notificaciones 480415076 Alt s Accesos rápidos Presiona las siguien…" at bounding box center [622, 26] width 1244 height 53
paste input "72387015"
type input "472387015"
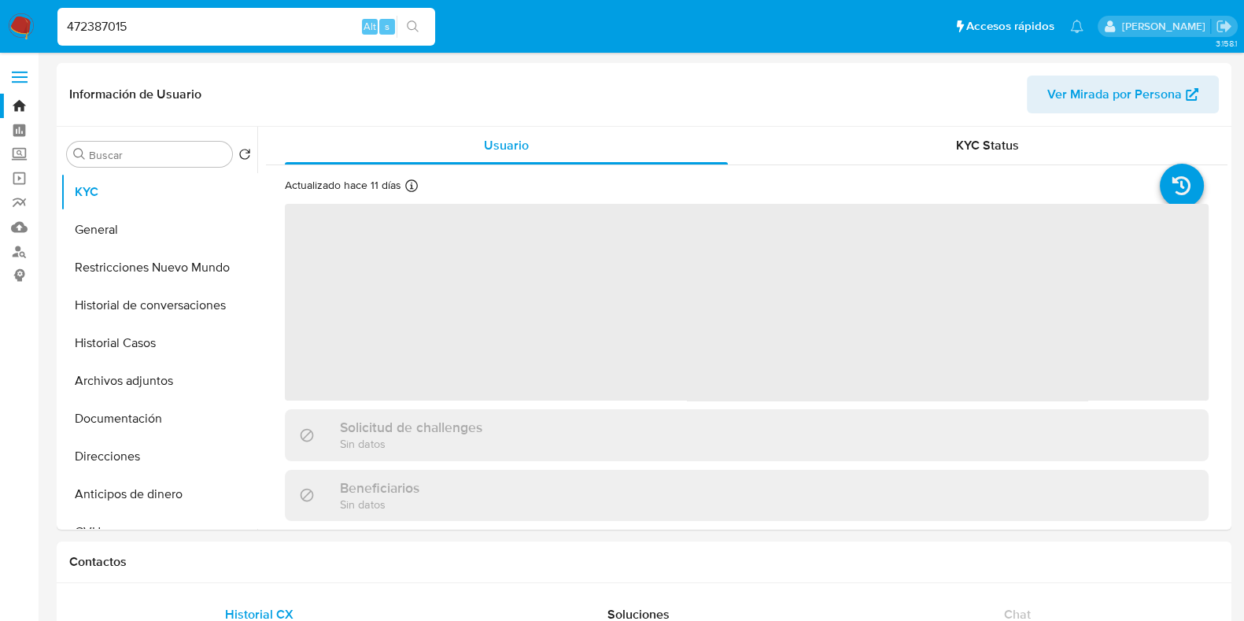
select select "10"
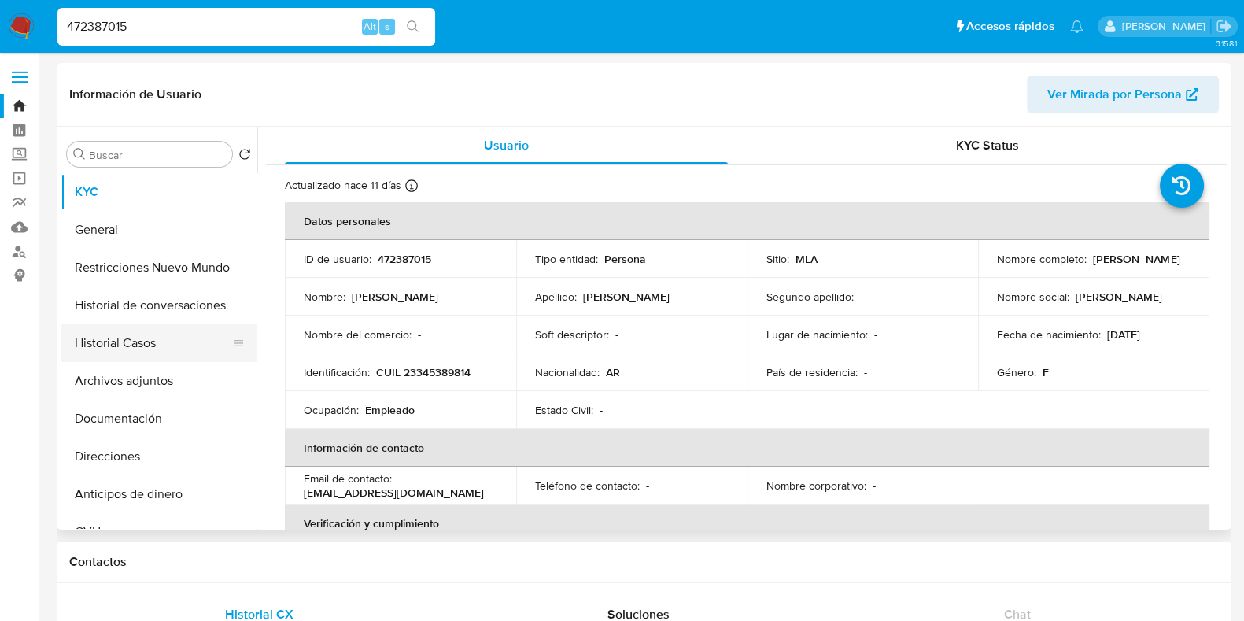
click at [137, 340] on button "Historial Casos" at bounding box center [153, 343] width 184 height 38
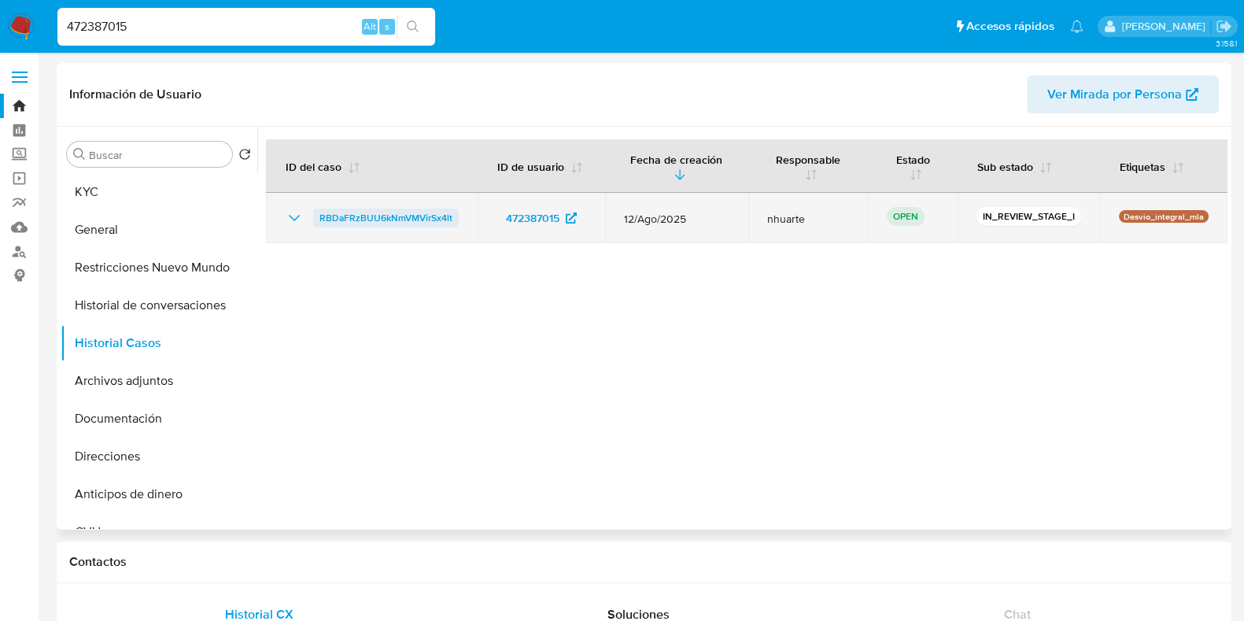
click at [393, 216] on span "RBDaFRzBUU6kNmVMVirSx4lt" at bounding box center [386, 218] width 133 height 19
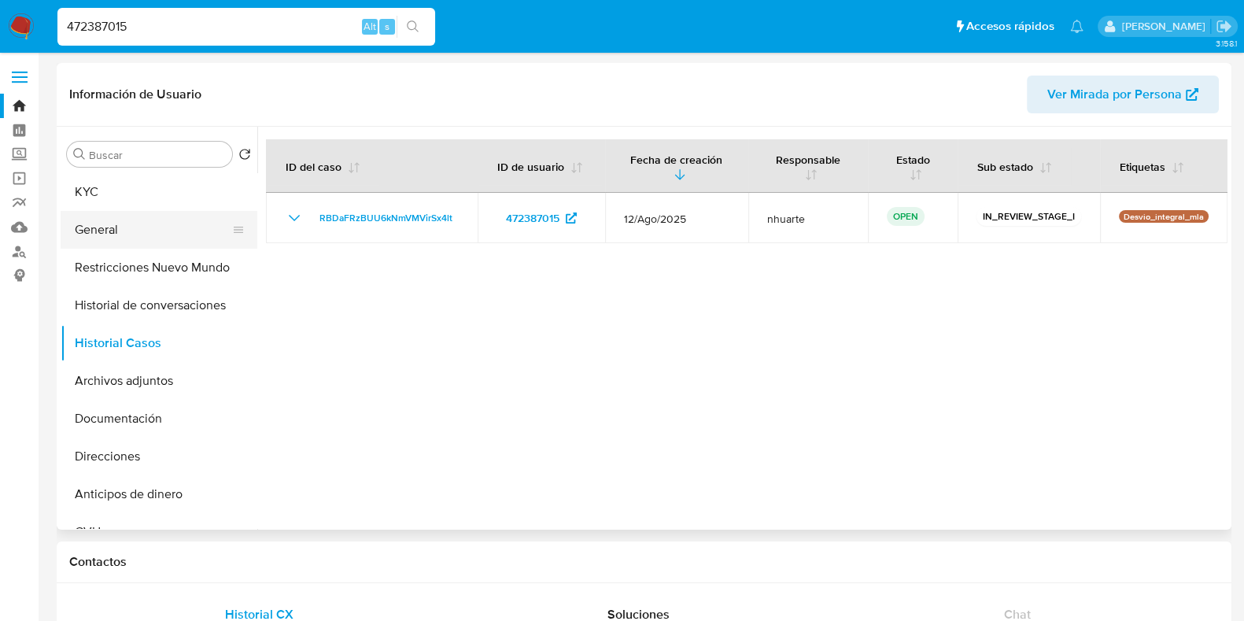
click at [154, 235] on button "General" at bounding box center [153, 230] width 184 height 38
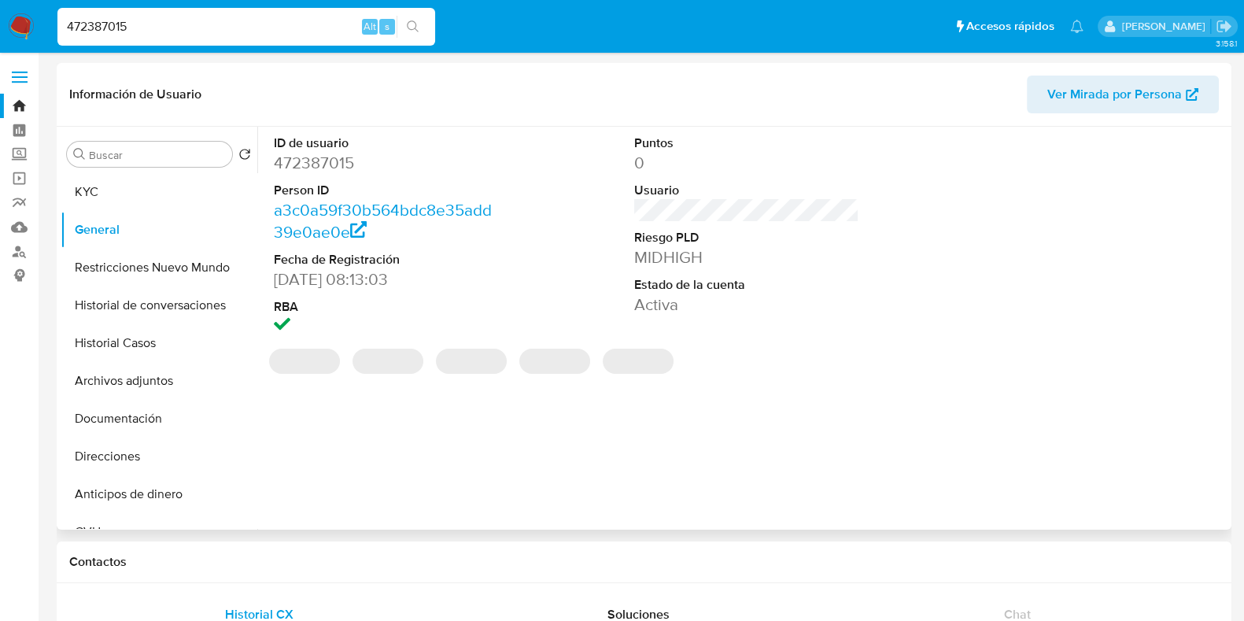
click at [323, 167] on dd "472387015" at bounding box center [386, 163] width 225 height 22
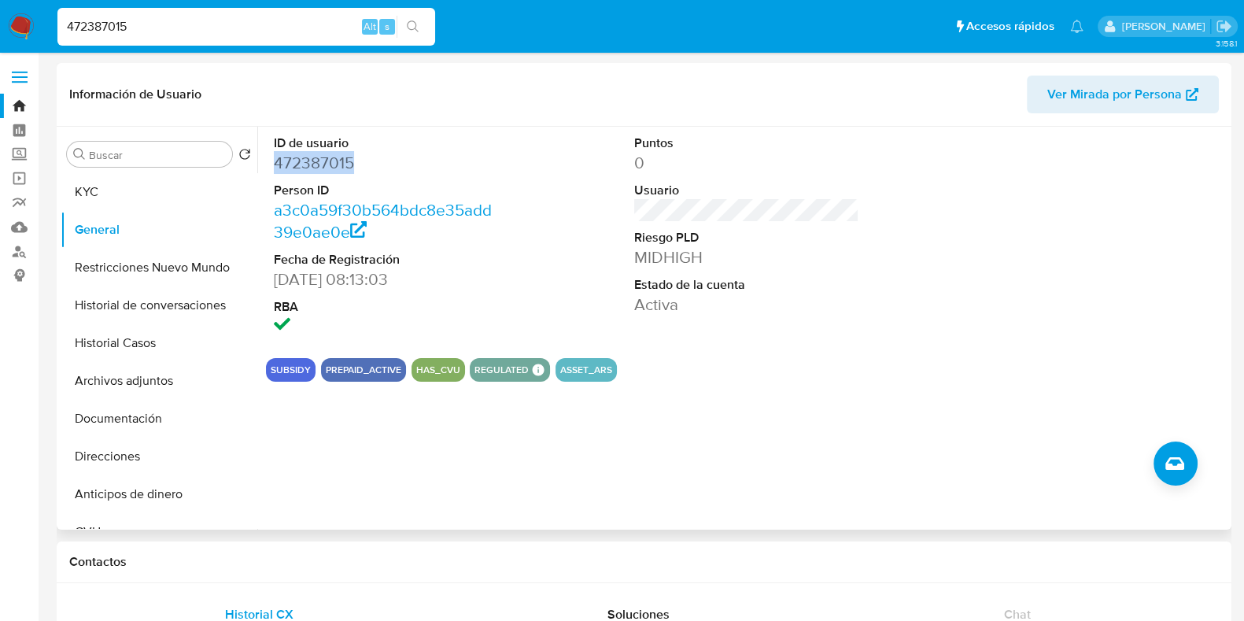
copy dd "472387015"
click at [166, 183] on button "KYC" at bounding box center [153, 192] width 184 height 38
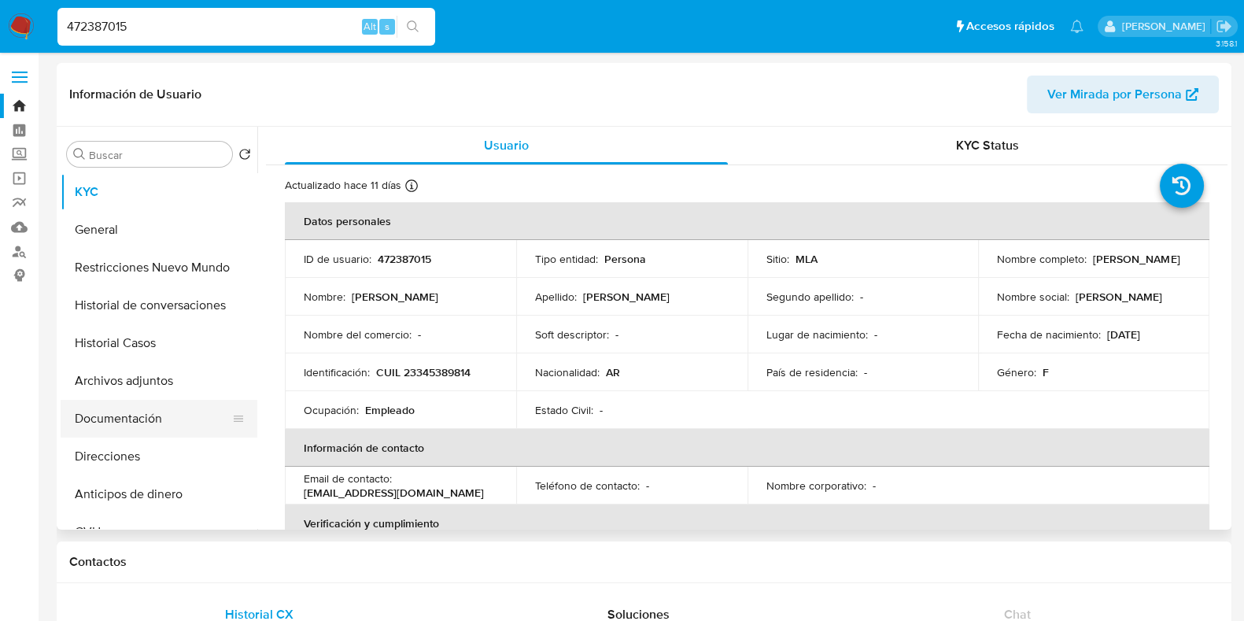
click at [142, 417] on button "Documentación" at bounding box center [153, 419] width 184 height 38
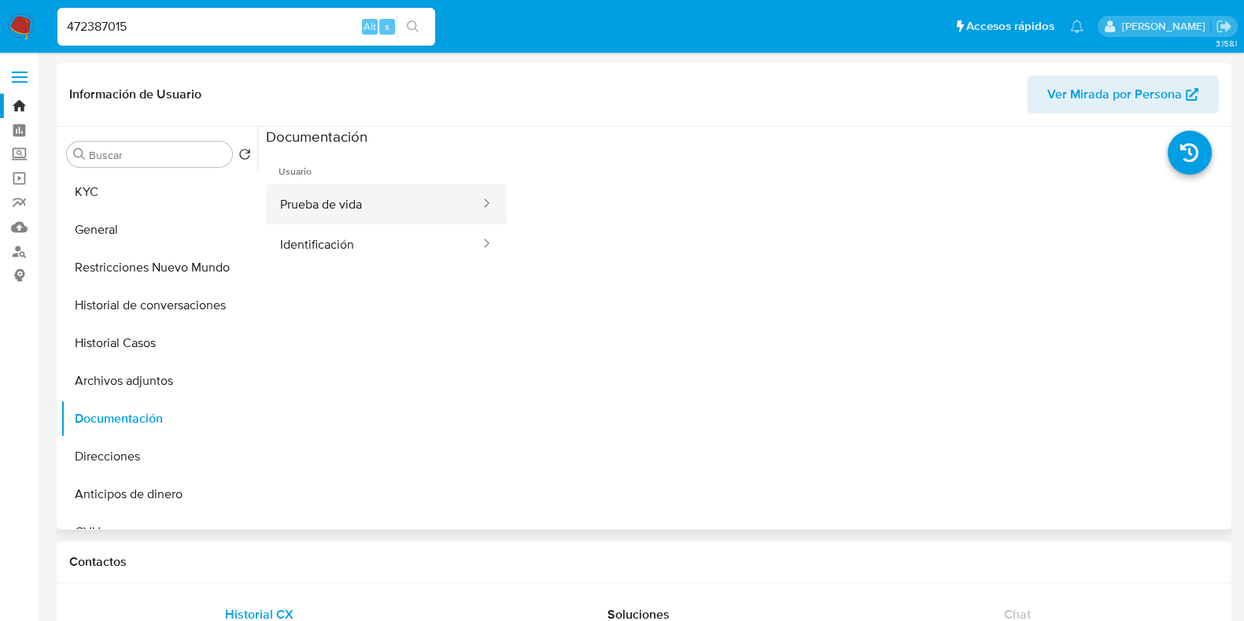
click at [409, 193] on button "Prueba de vida" at bounding box center [374, 204] width 216 height 40
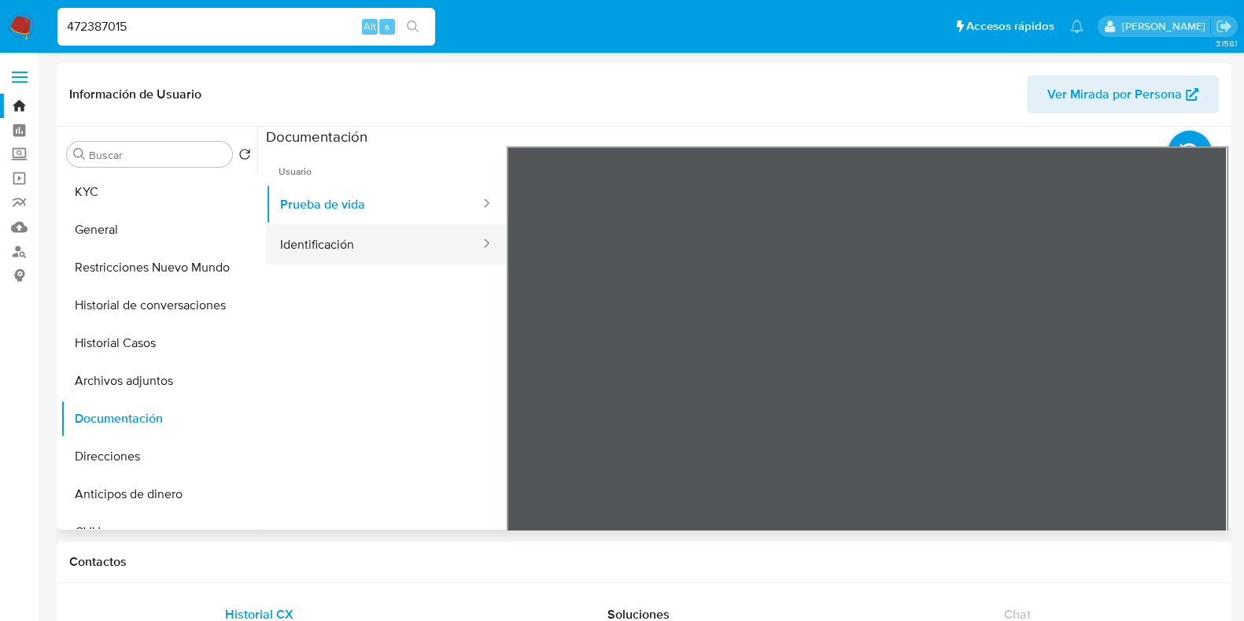
click at [306, 235] on button "Identificación" at bounding box center [374, 244] width 216 height 40
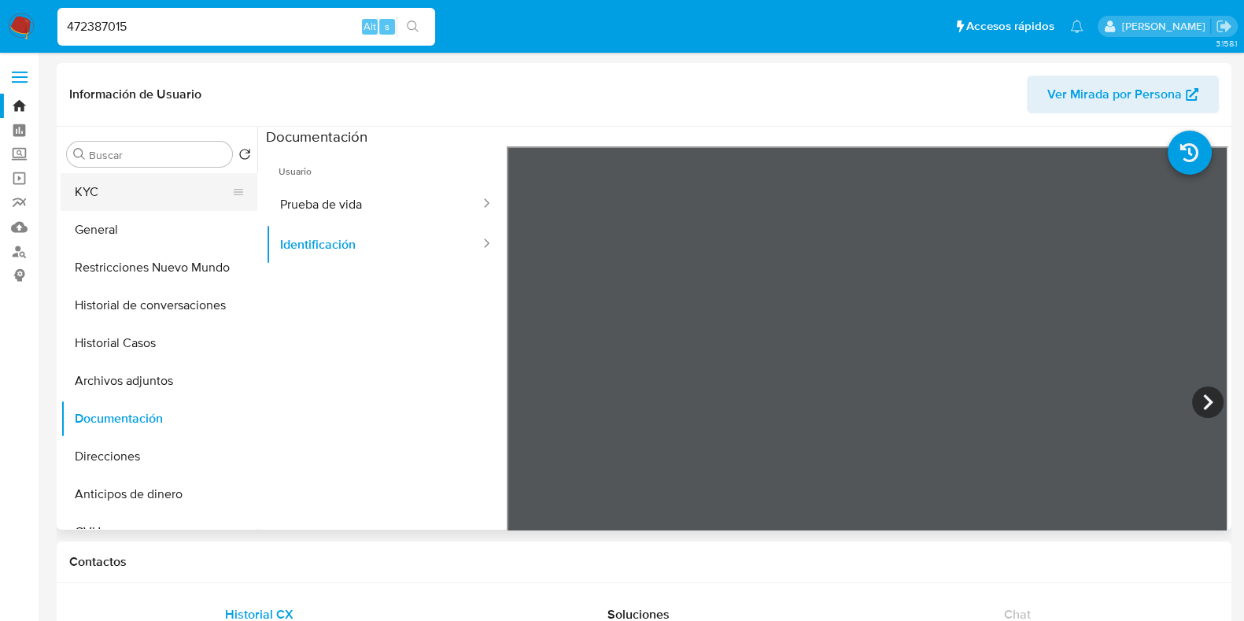
click at [137, 196] on button "KYC" at bounding box center [153, 192] width 184 height 38
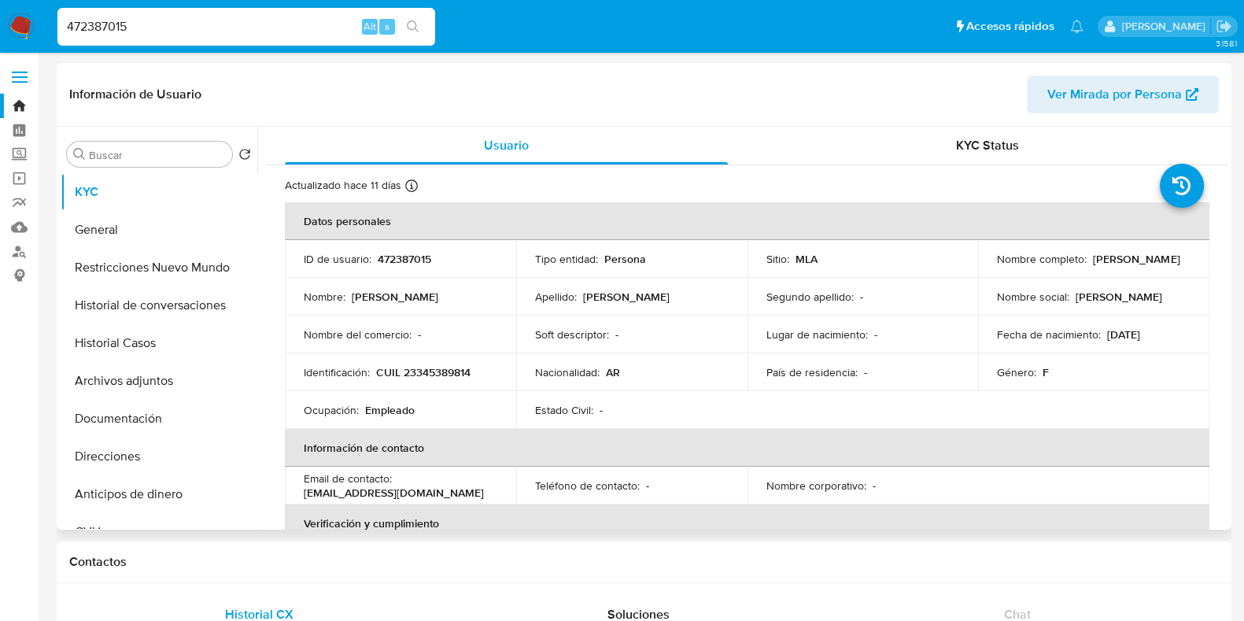
click at [453, 369] on p "CUIL 23345389814" at bounding box center [423, 372] width 94 height 14
copy p "23345389814"
drag, startPoint x: 434, startPoint y: 372, endPoint x: 544, endPoint y: 76, distance: 314.8
click at [544, 76] on header "Información de Usuario Ver Mirada por Persona" at bounding box center [644, 95] width 1150 height 38
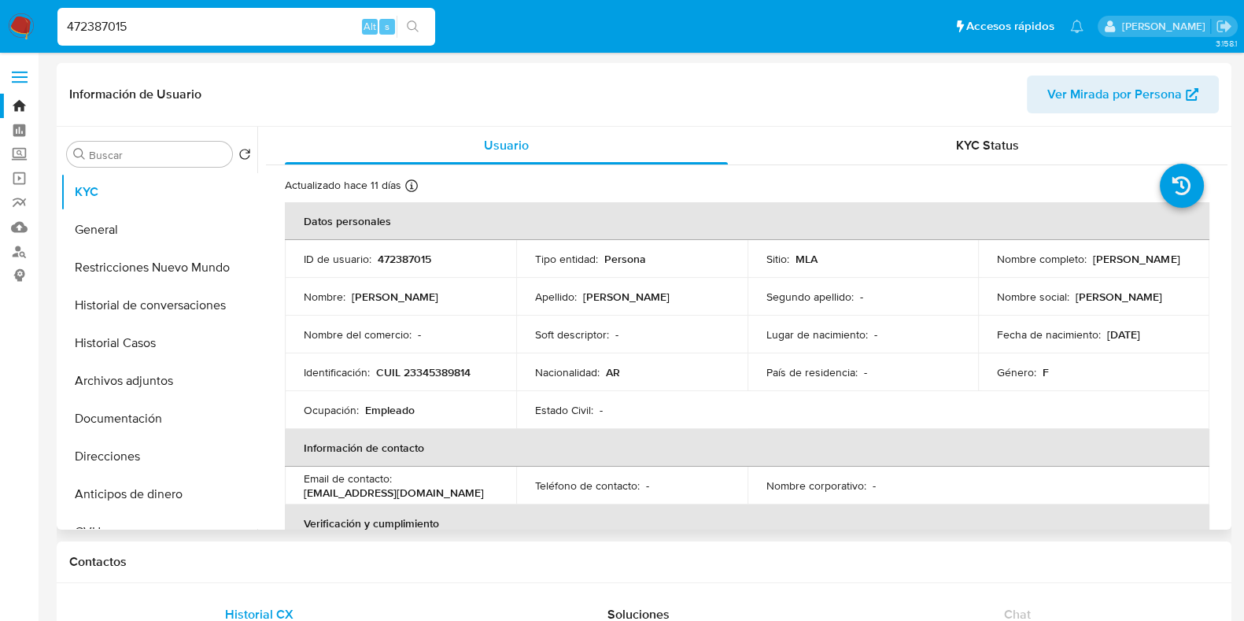
click at [438, 372] on p "CUIL 23345389814" at bounding box center [423, 372] width 94 height 14
copy p "23345389814"
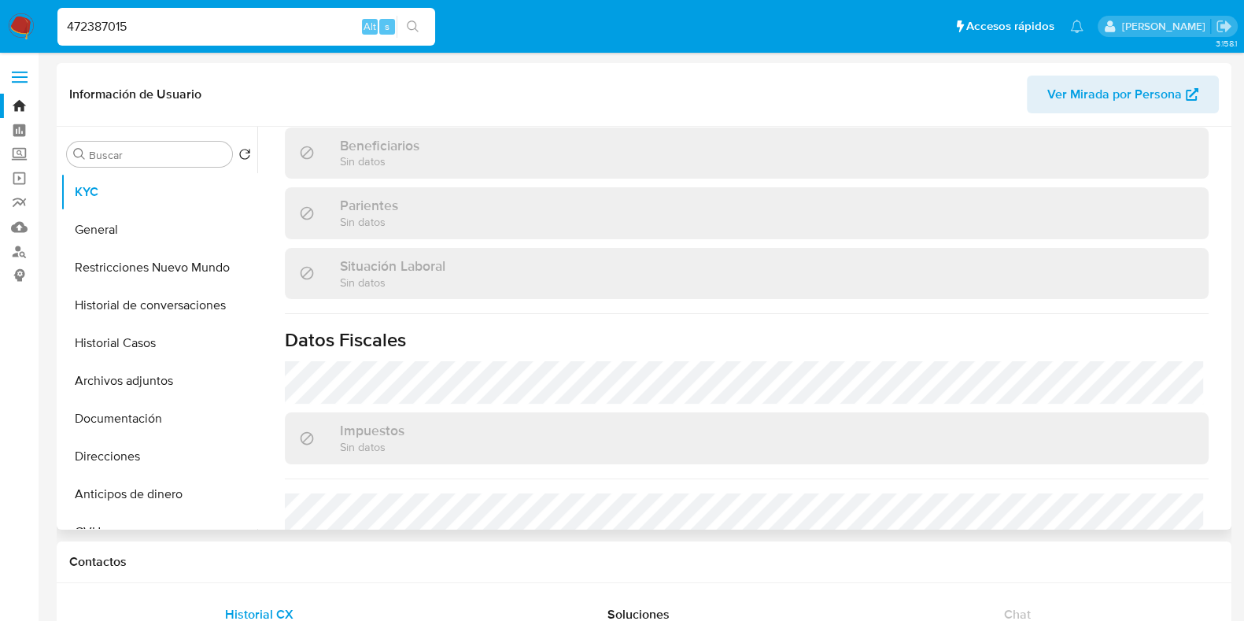
scroll to position [842, 0]
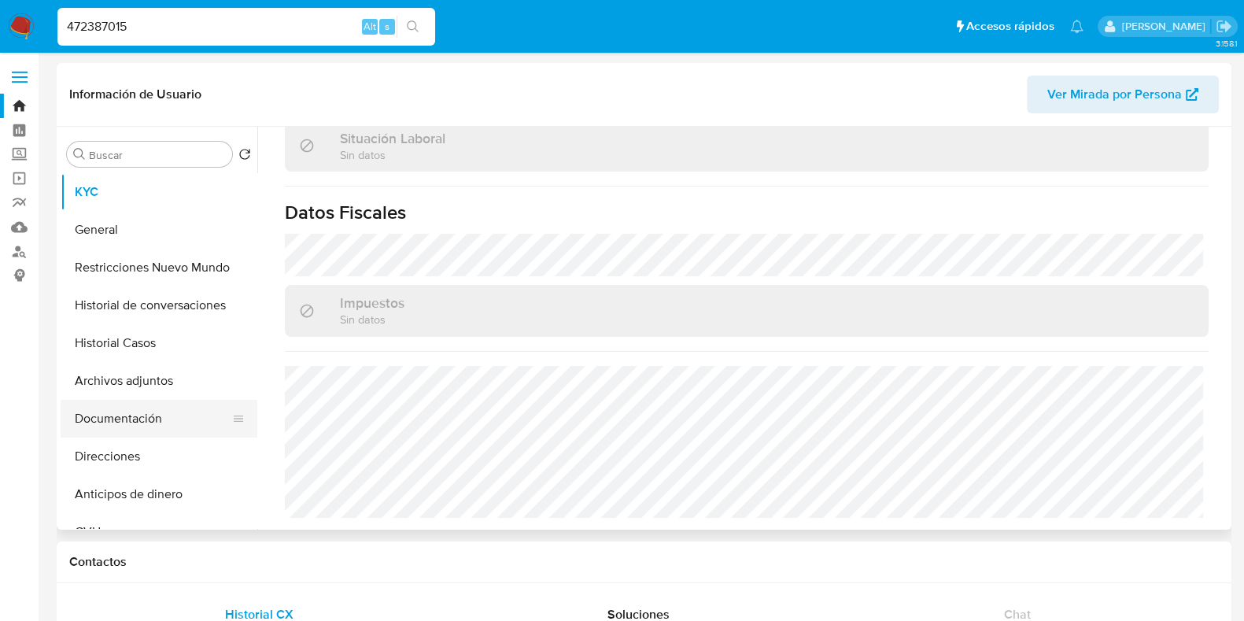
click at [170, 403] on button "Documentación" at bounding box center [153, 419] width 184 height 38
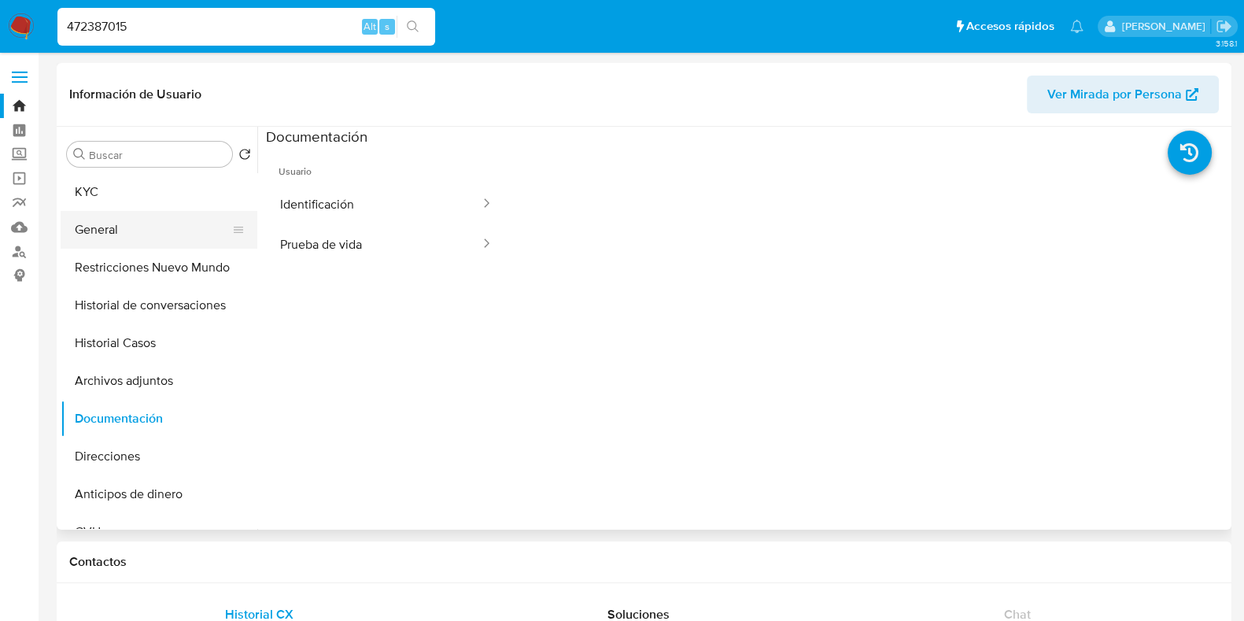
click at [179, 224] on button "General" at bounding box center [153, 230] width 184 height 38
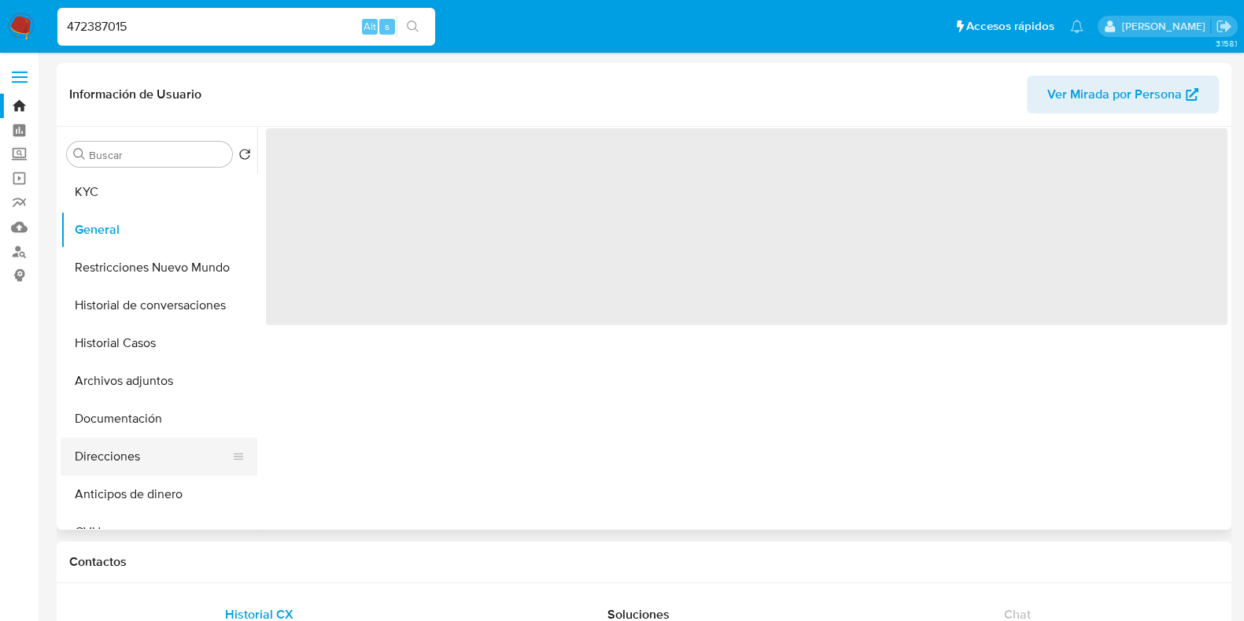
click at [131, 462] on button "Direcciones" at bounding box center [153, 457] width 184 height 38
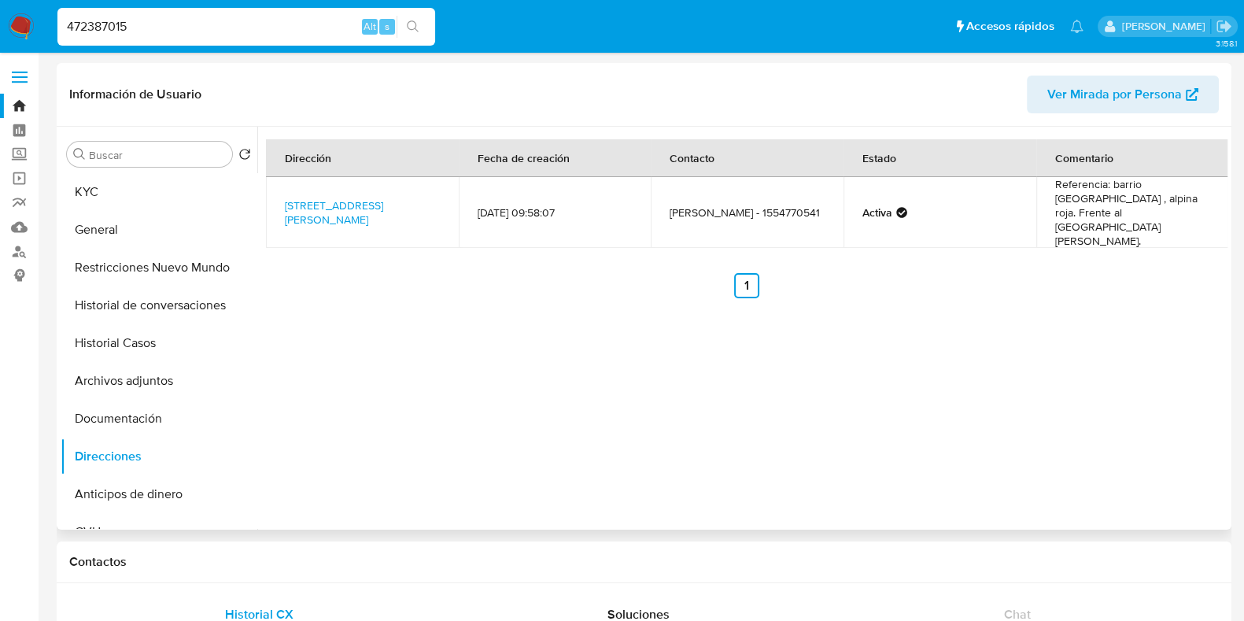
drag, startPoint x: 667, startPoint y: 201, endPoint x: 732, endPoint y: 202, distance: 64.5
click at [732, 202] on td "Yanina Noemi Sanzi - 1554770541" at bounding box center [747, 212] width 193 height 71
drag, startPoint x: 112, startPoint y: 31, endPoint x: 23, endPoint y: 25, distance: 89.1
click at [23, 25] on nav "Pausado Ver notificaciones 472387015 Alt s Accesos rápidos Presiona las siguien…" at bounding box center [622, 26] width 1244 height 53
paste input "2752983"
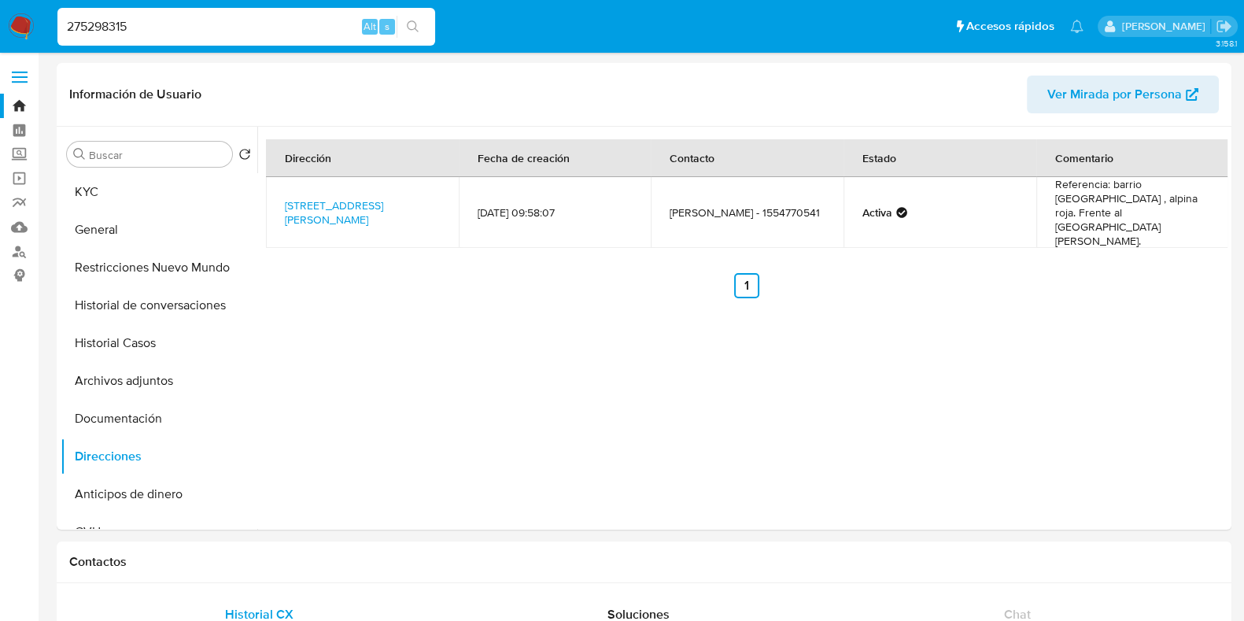
type input "275298315"
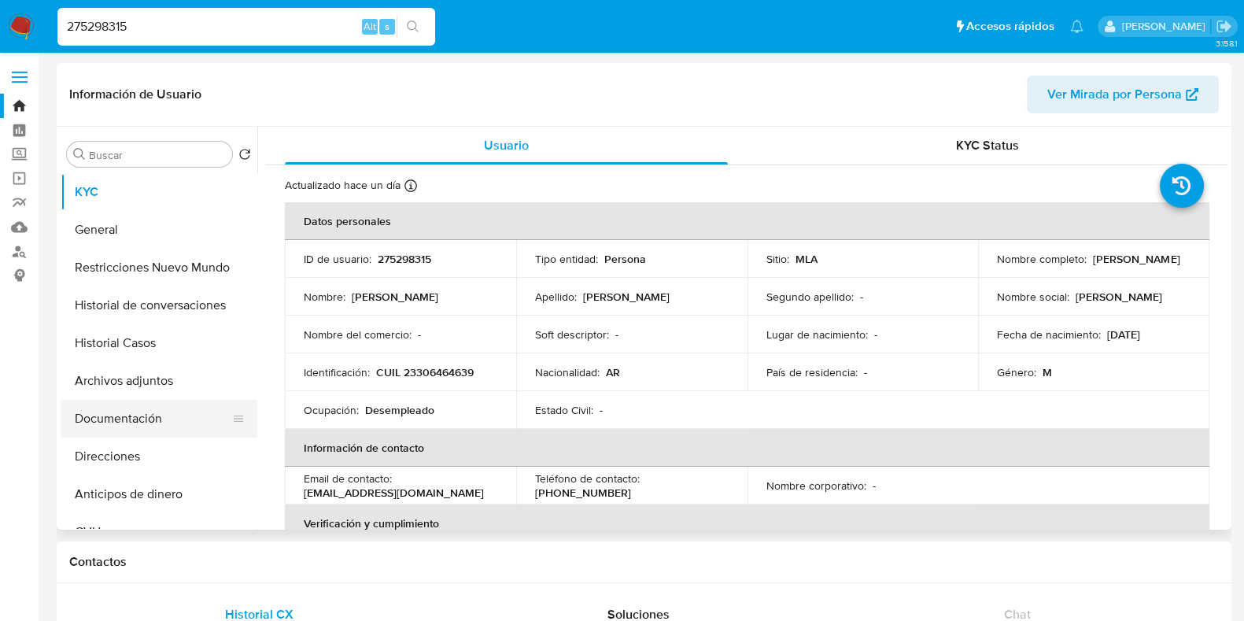
select select "10"
click at [134, 338] on button "Historial Casos" at bounding box center [153, 343] width 184 height 38
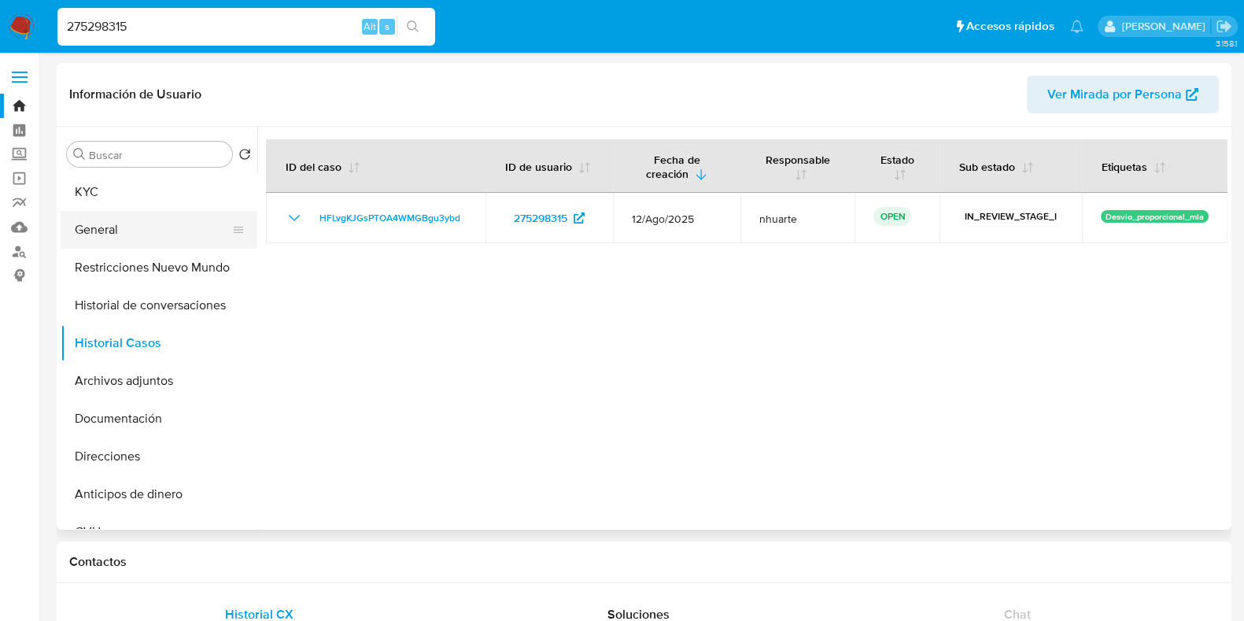
click at [165, 223] on button "General" at bounding box center [153, 230] width 184 height 38
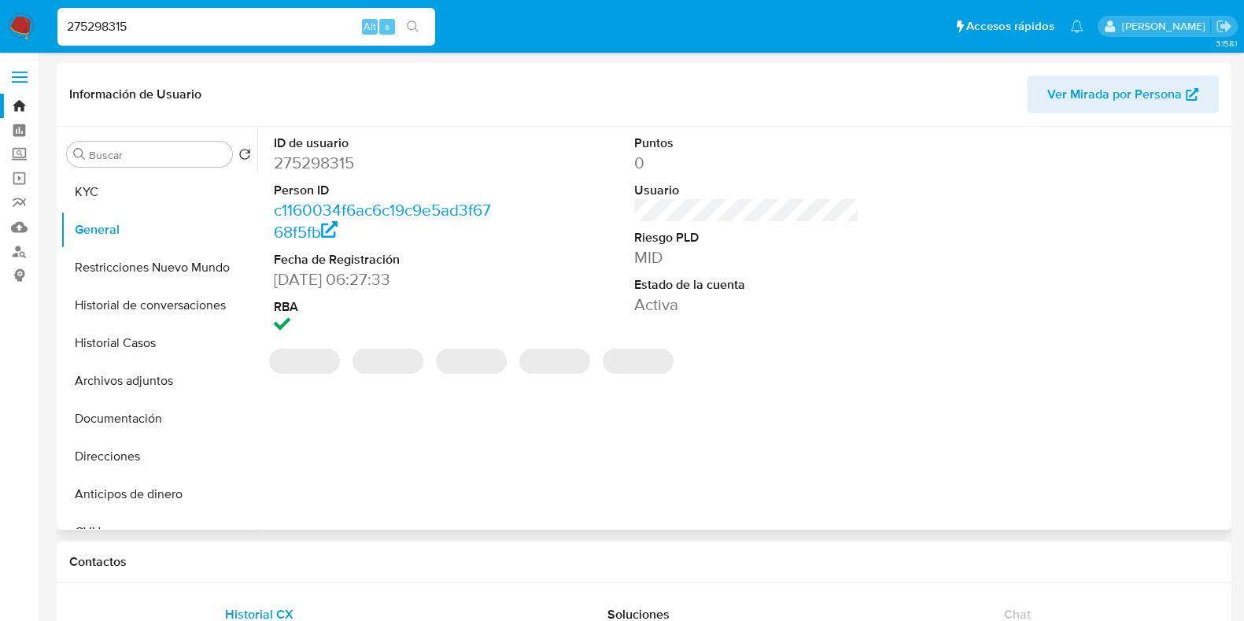
click at [306, 159] on dd "275298315" at bounding box center [386, 163] width 225 height 22
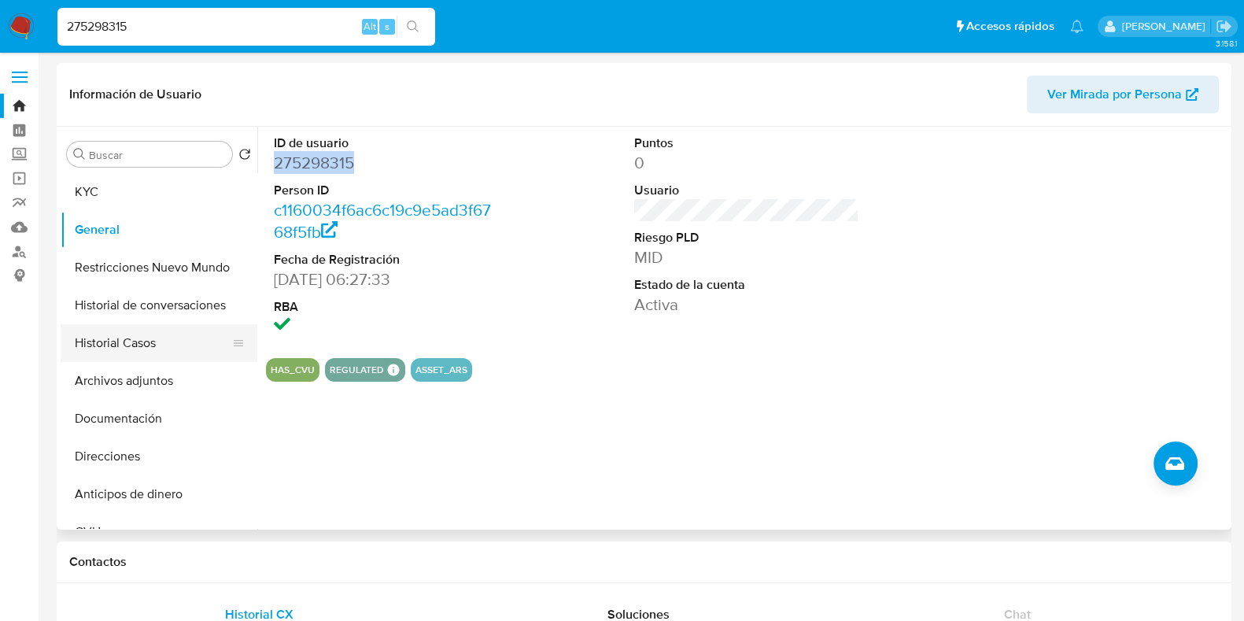
click at [144, 346] on button "Historial Casos" at bounding box center [153, 343] width 184 height 38
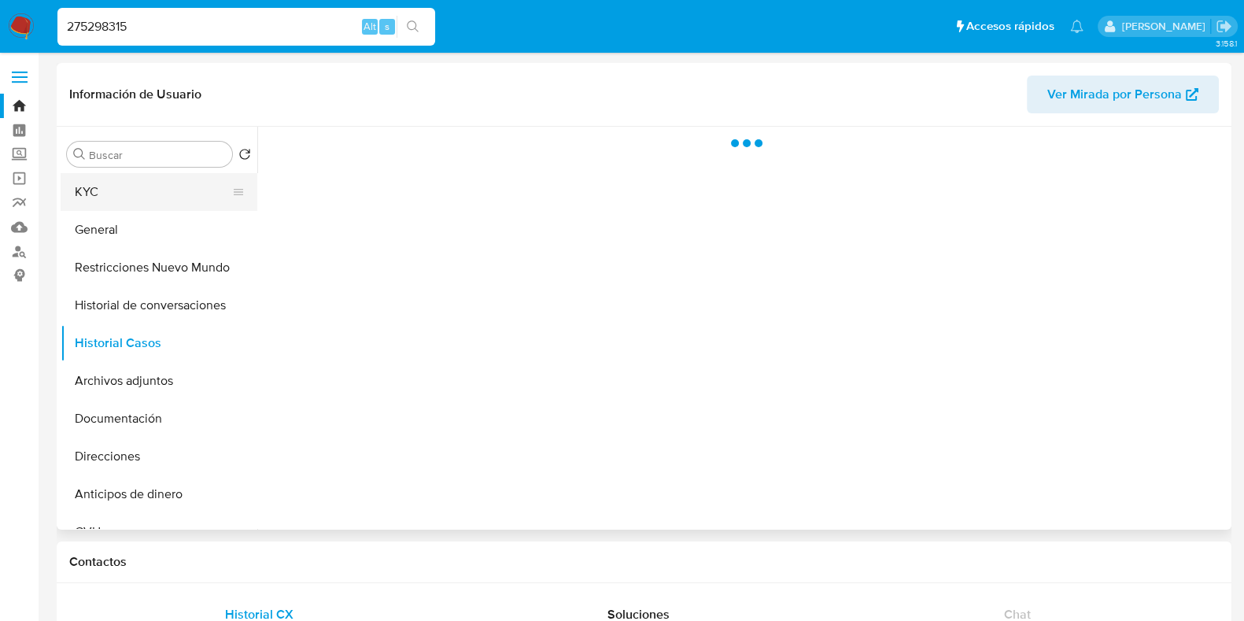
click at [157, 197] on button "KYC" at bounding box center [153, 192] width 184 height 38
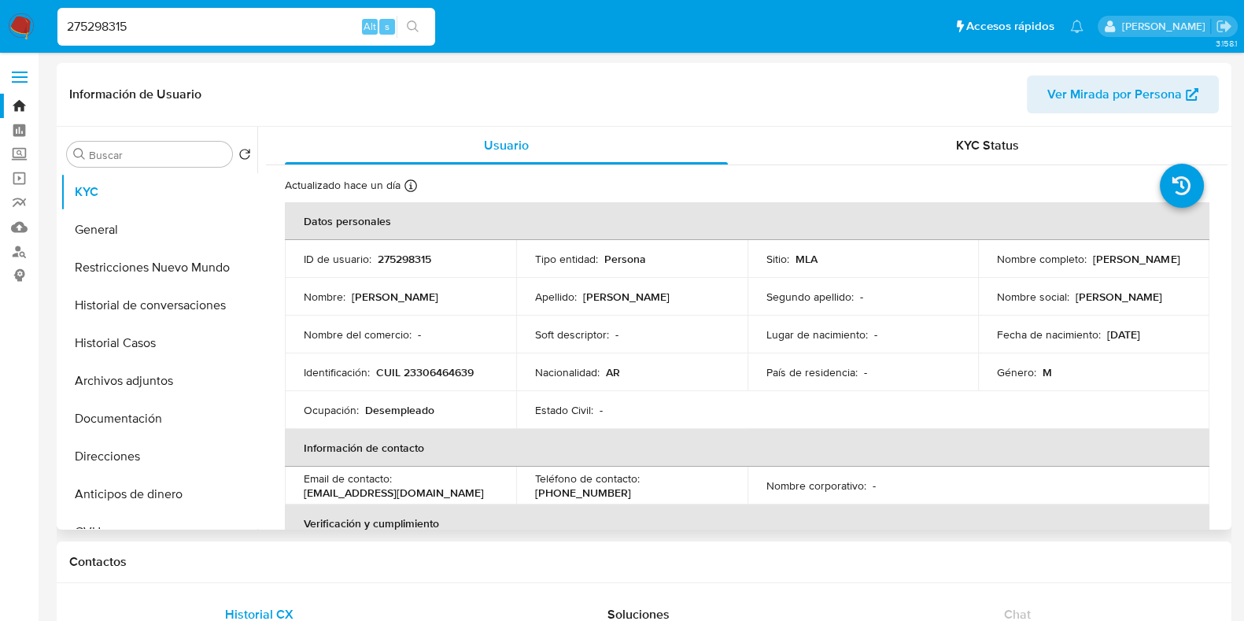
click at [453, 368] on p "CUIL 23306464639" at bounding box center [425, 372] width 98 height 14
click at [185, 339] on button "Historial Casos" at bounding box center [153, 343] width 184 height 38
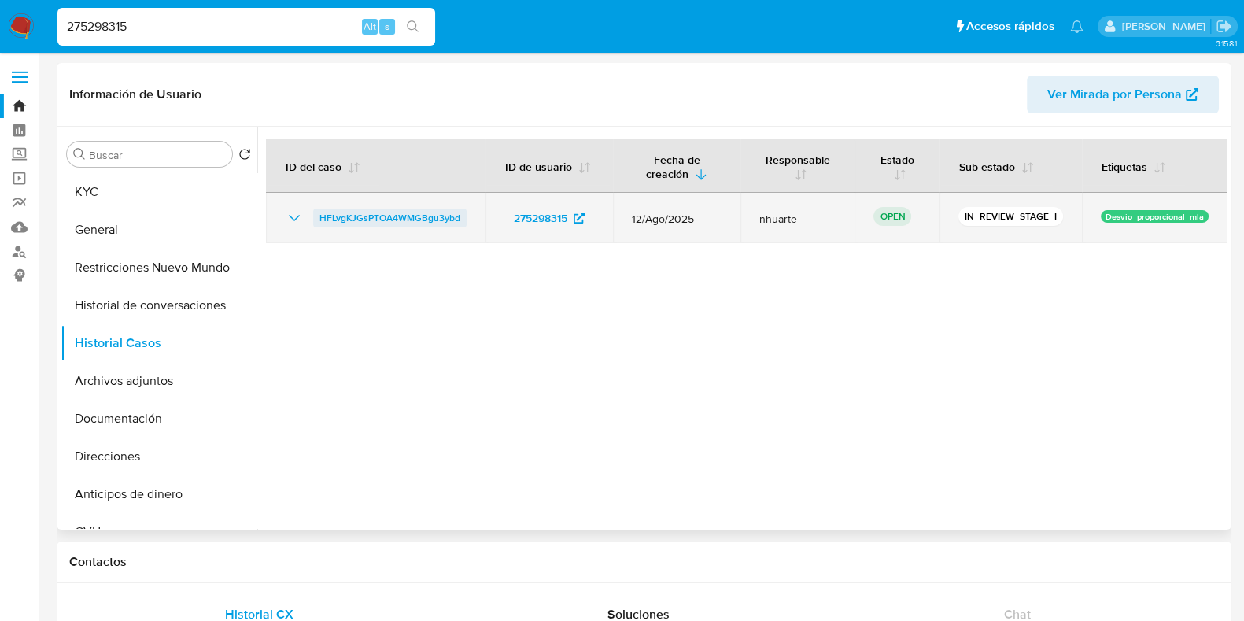
click at [420, 222] on span "HFLvgKJGsPTOA4WMGBgu3ybd" at bounding box center [390, 218] width 141 height 19
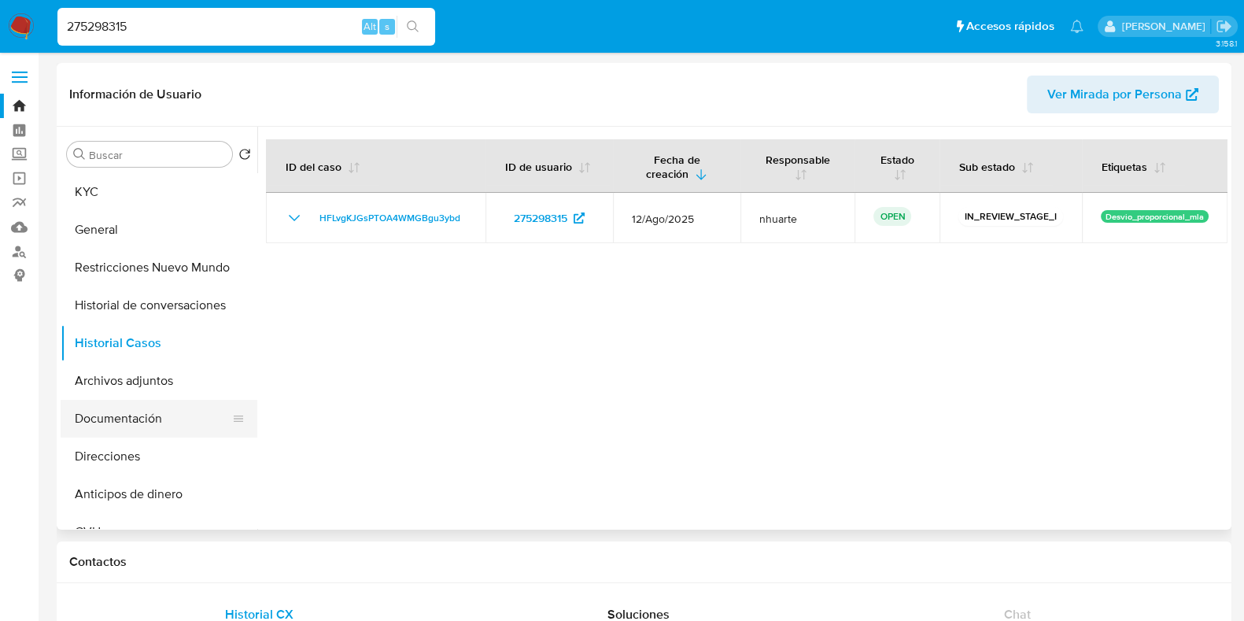
click at [127, 423] on button "Documentación" at bounding box center [153, 419] width 184 height 38
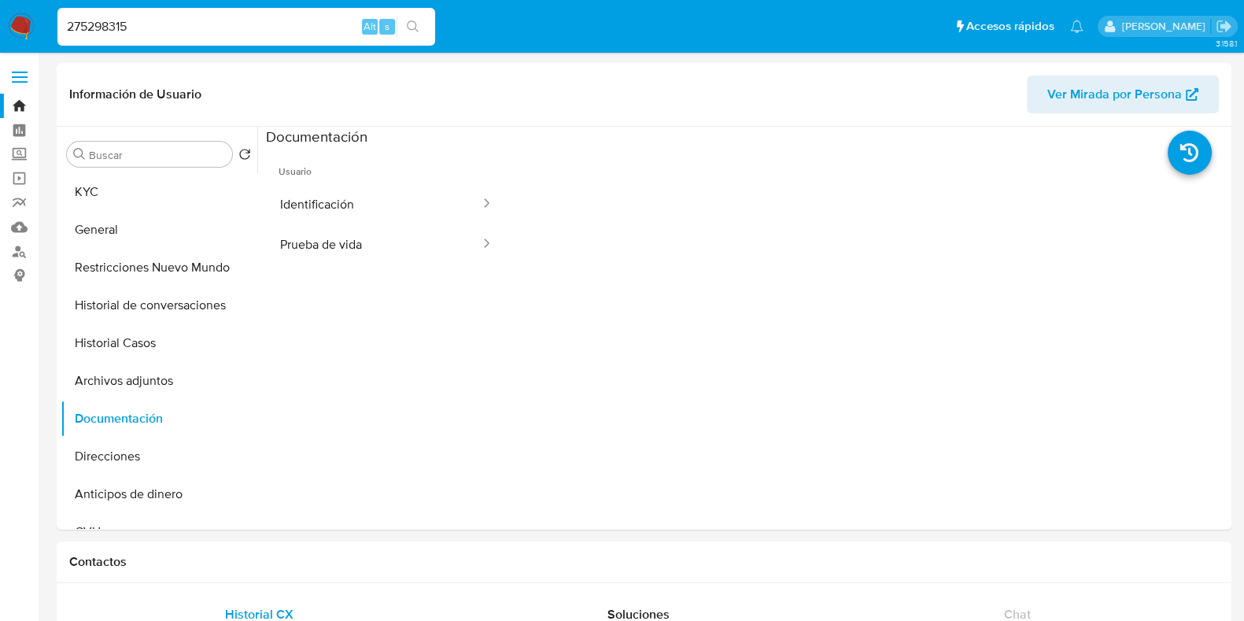
click at [342, 194] on button "Identificación" at bounding box center [374, 204] width 216 height 40
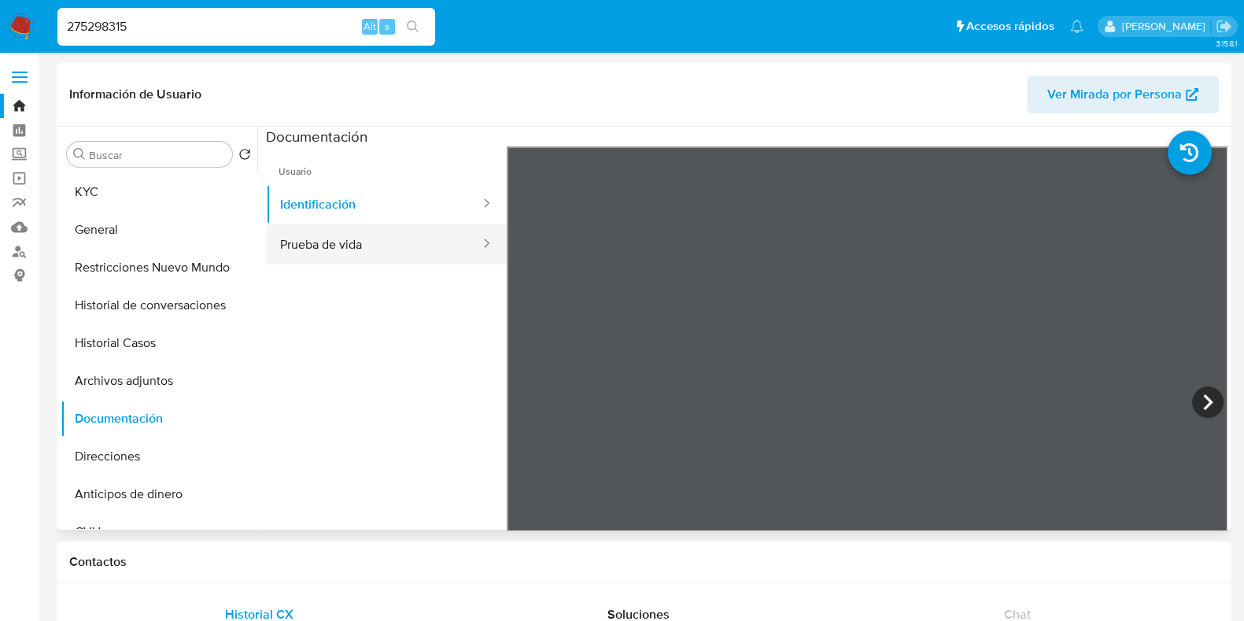
click at [364, 243] on button "Prueba de vida" at bounding box center [374, 244] width 216 height 40
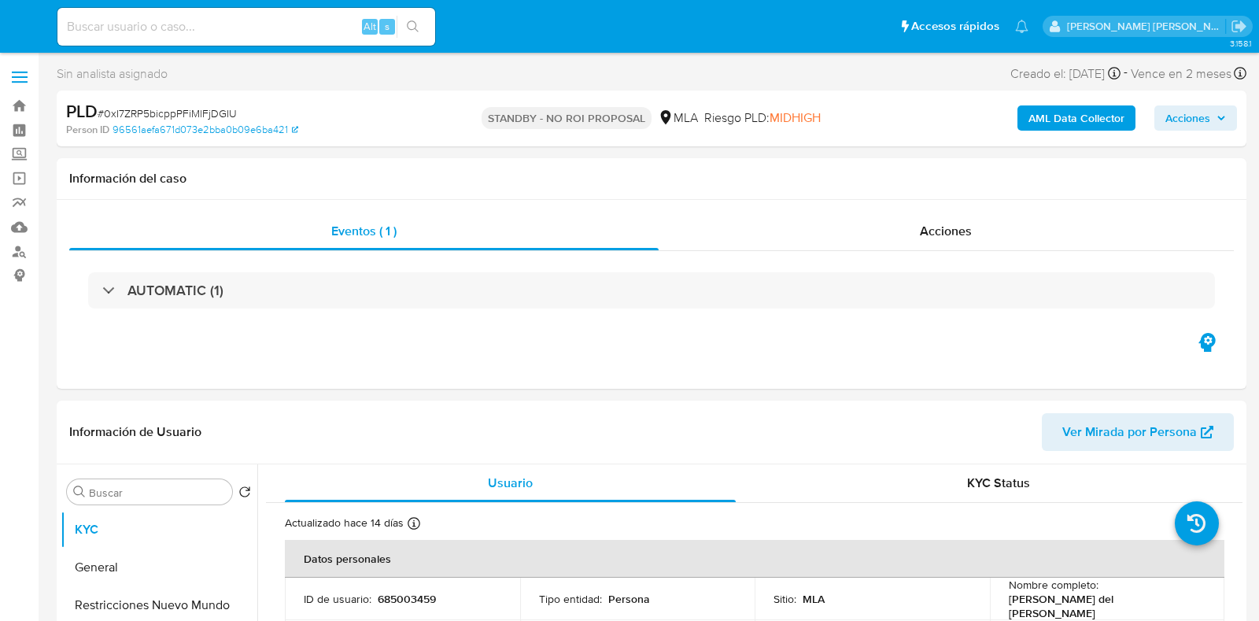
select select "10"
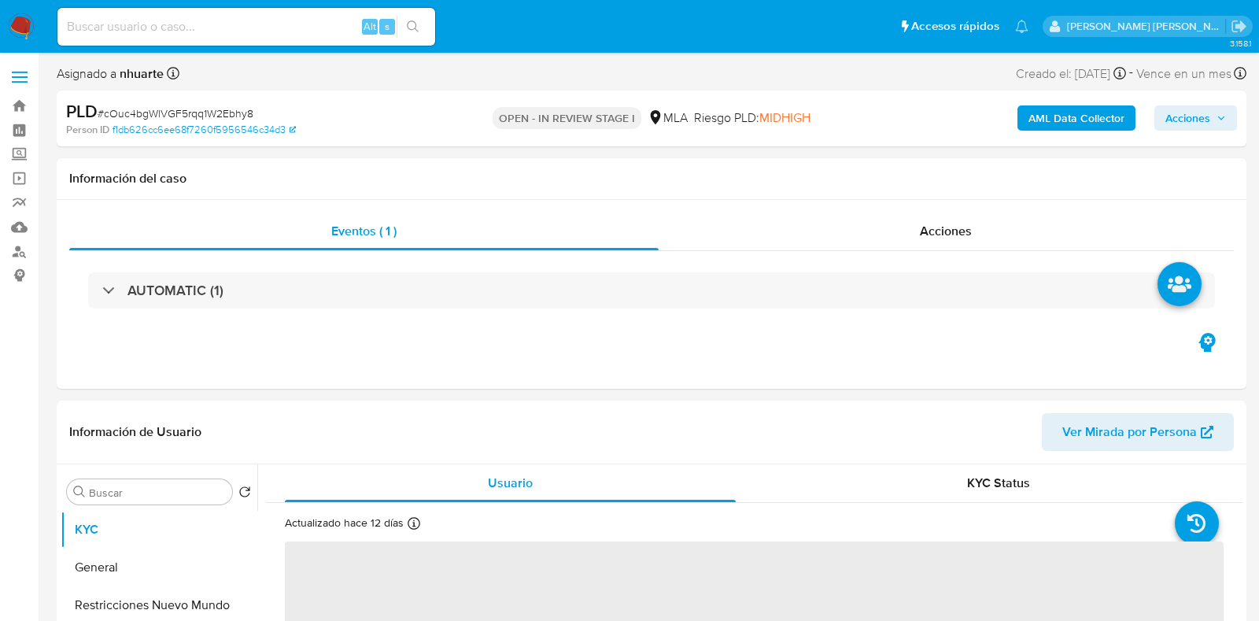
select select "10"
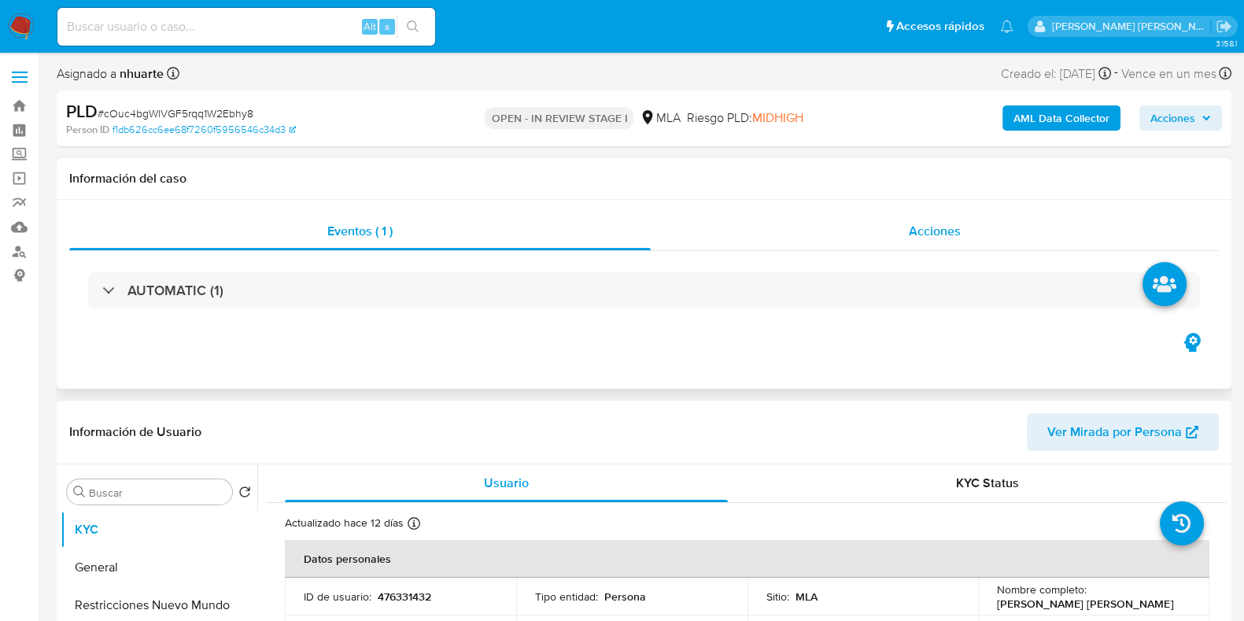
click at [937, 231] on span "Acciones" at bounding box center [935, 231] width 52 height 18
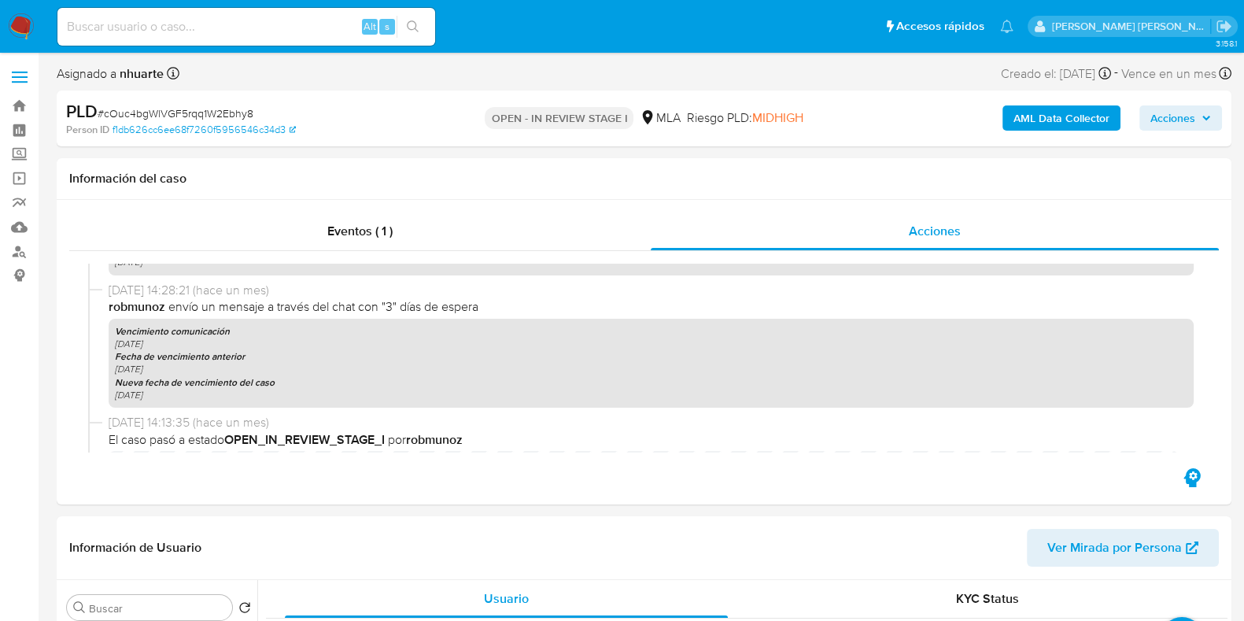
scroll to position [1229, 0]
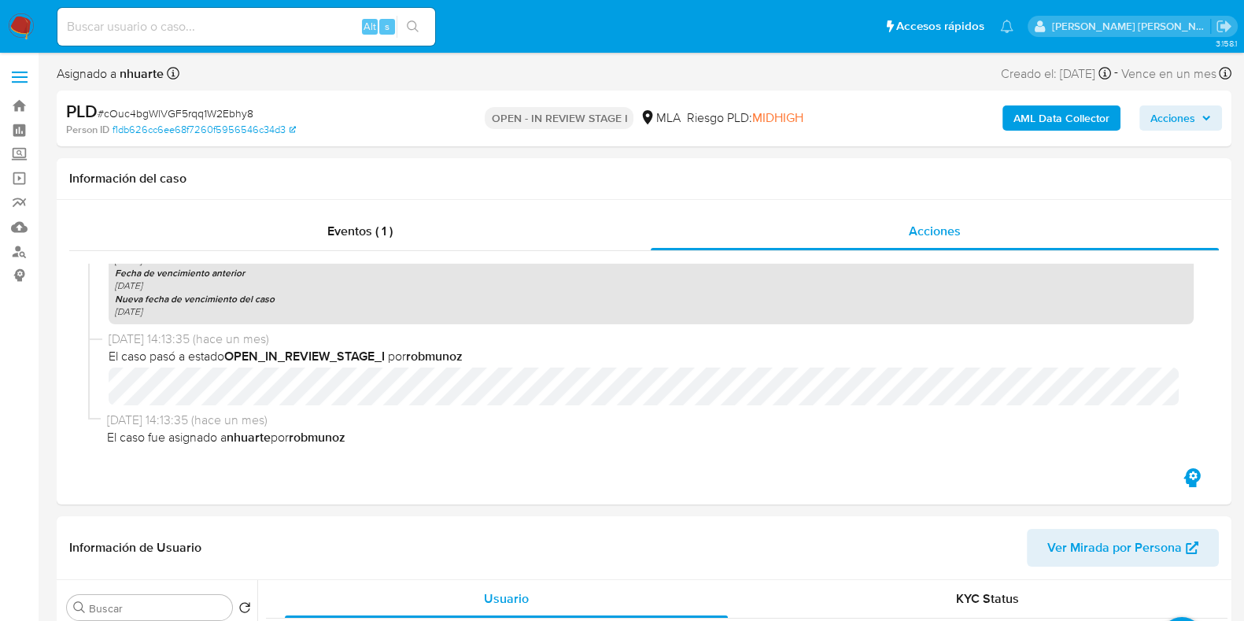
click at [1070, 115] on b "AML Data Collector" at bounding box center [1062, 117] width 96 height 25
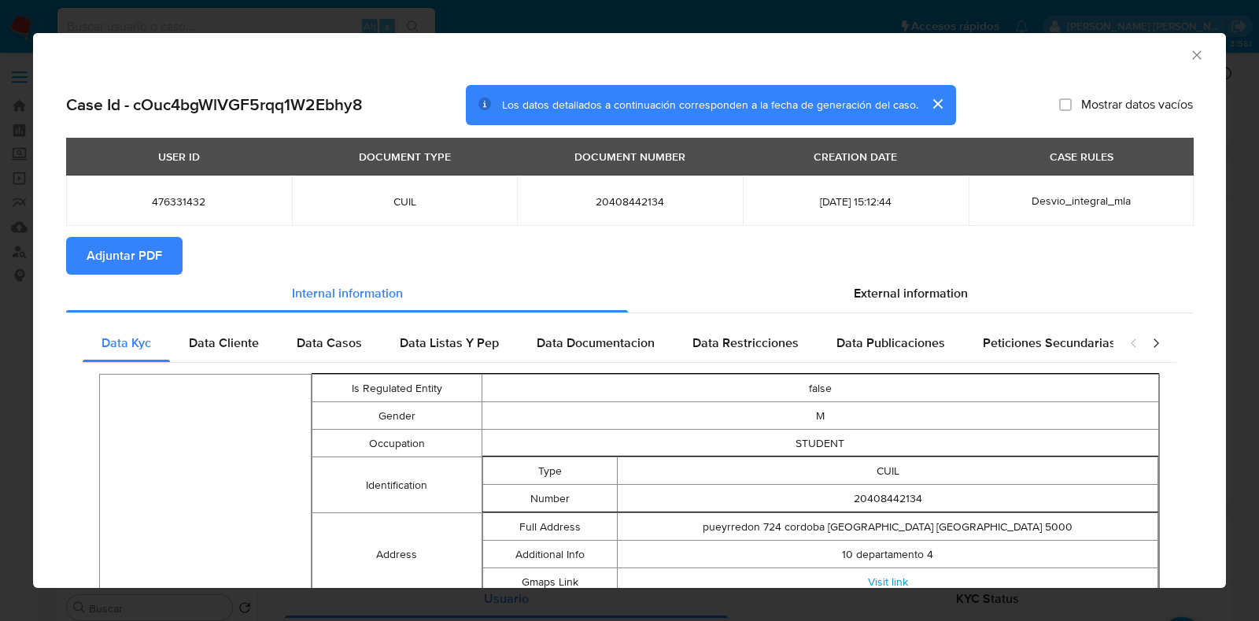
click at [162, 253] on button "Adjuntar PDF" at bounding box center [124, 256] width 116 height 38
click at [1192, 54] on icon "Cerrar ventana" at bounding box center [1196, 54] width 9 height 9
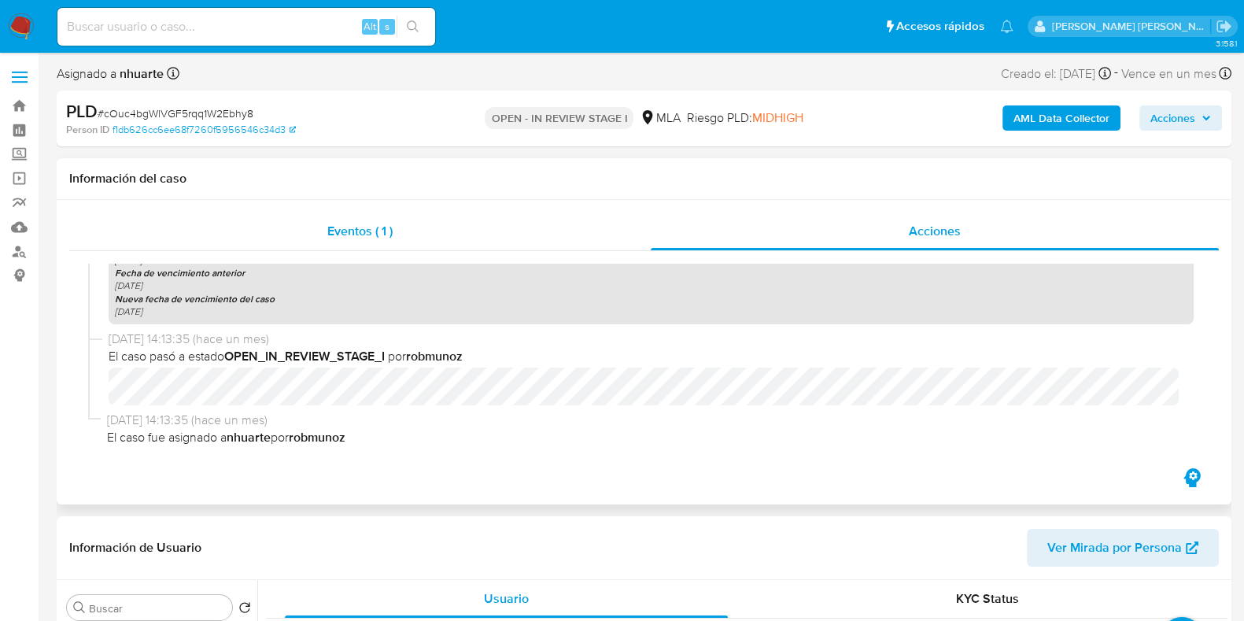
click at [373, 242] on div "Eventos ( 1 )" at bounding box center [360, 232] width 582 height 38
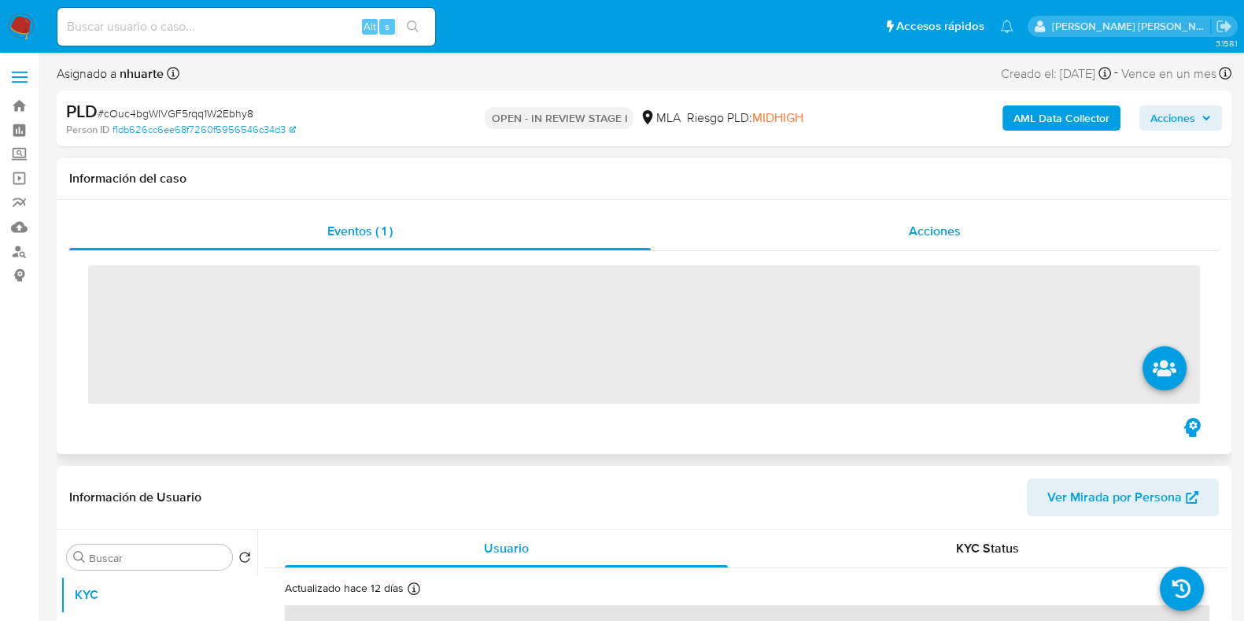
click at [939, 226] on span "Acciones" at bounding box center [935, 231] width 52 height 18
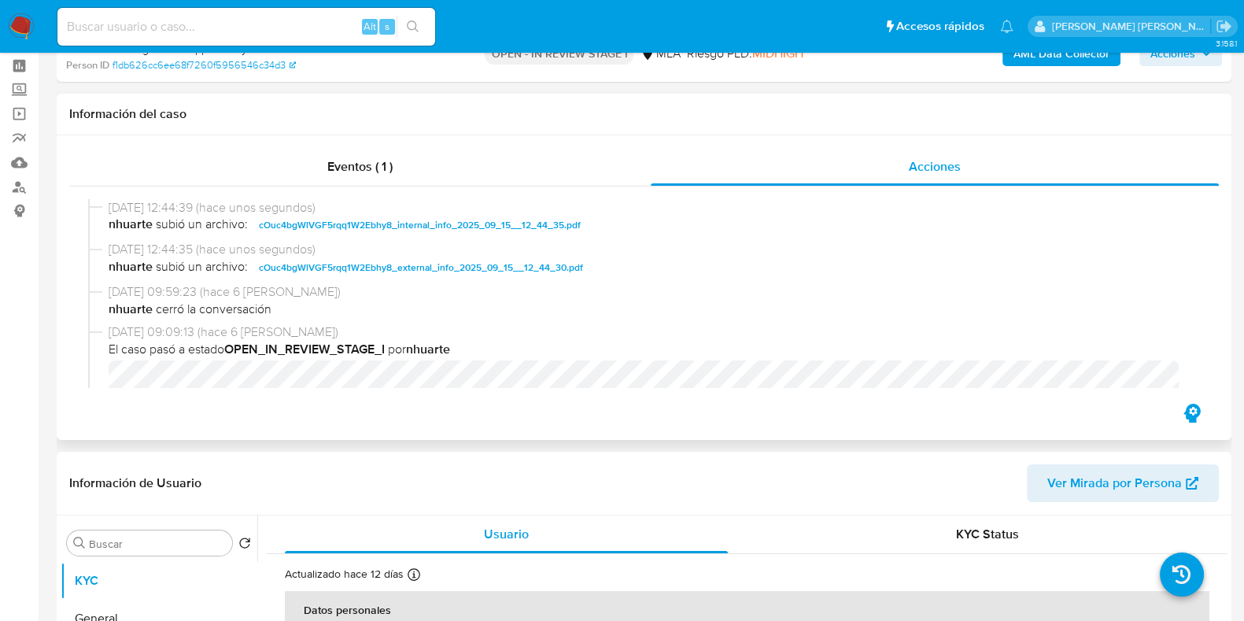
scroll to position [295, 0]
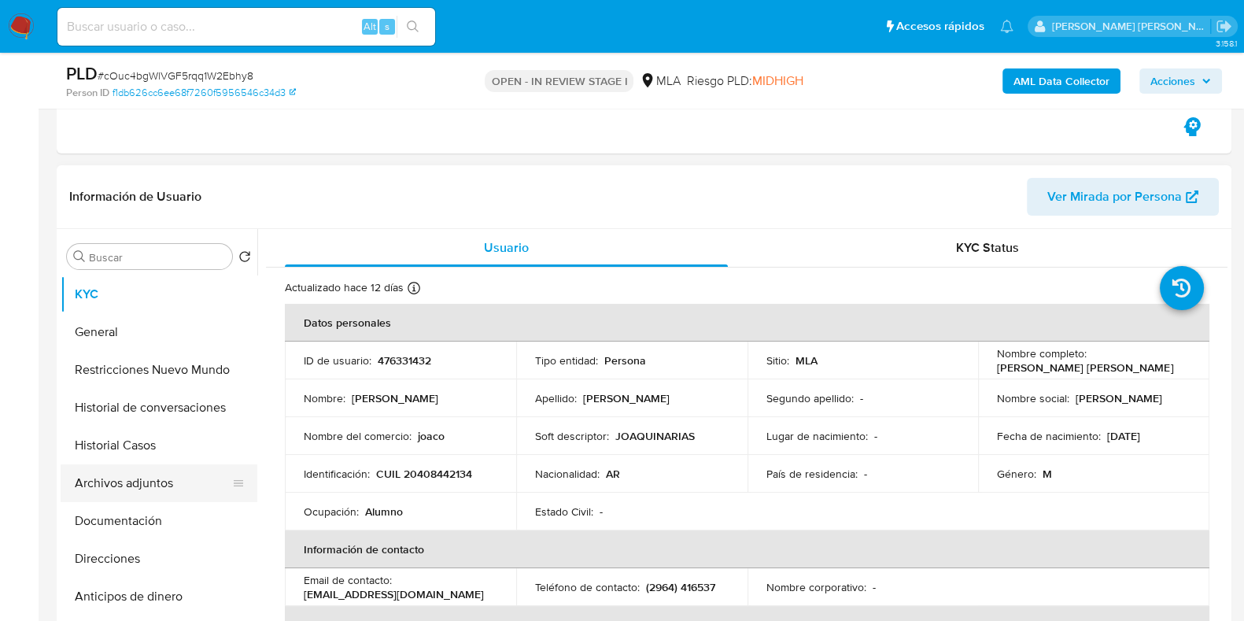
click at [172, 482] on button "Archivos adjuntos" at bounding box center [153, 483] width 184 height 38
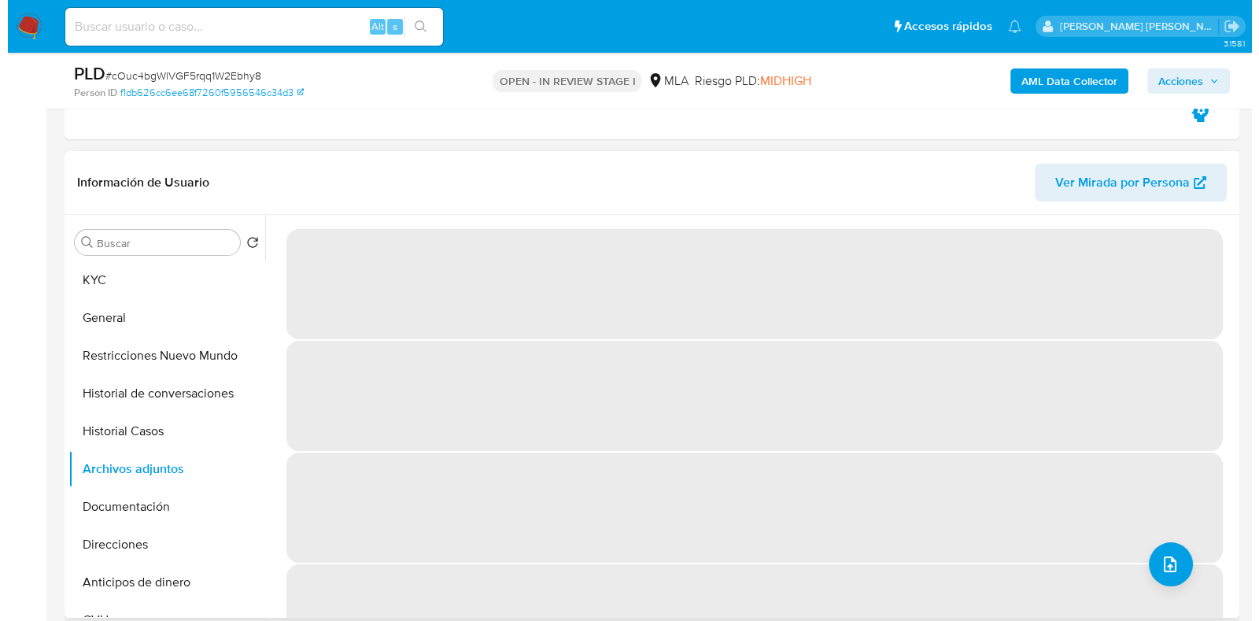
scroll to position [492, 0]
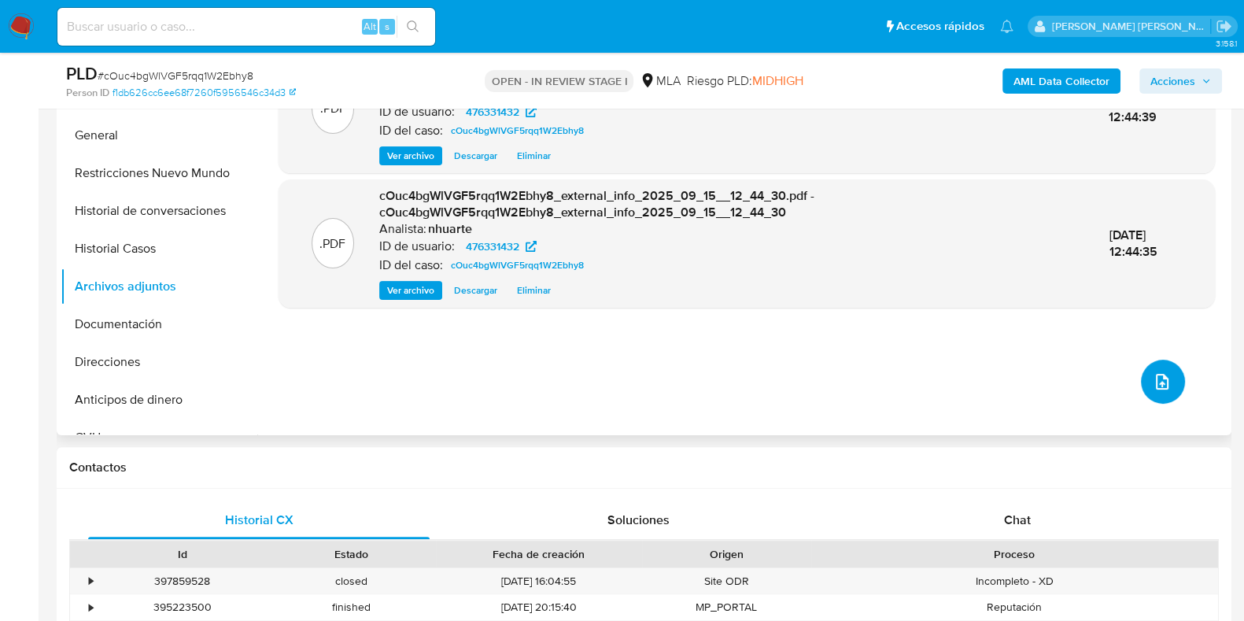
click at [1157, 379] on icon "upload-file" at bounding box center [1162, 381] width 19 height 19
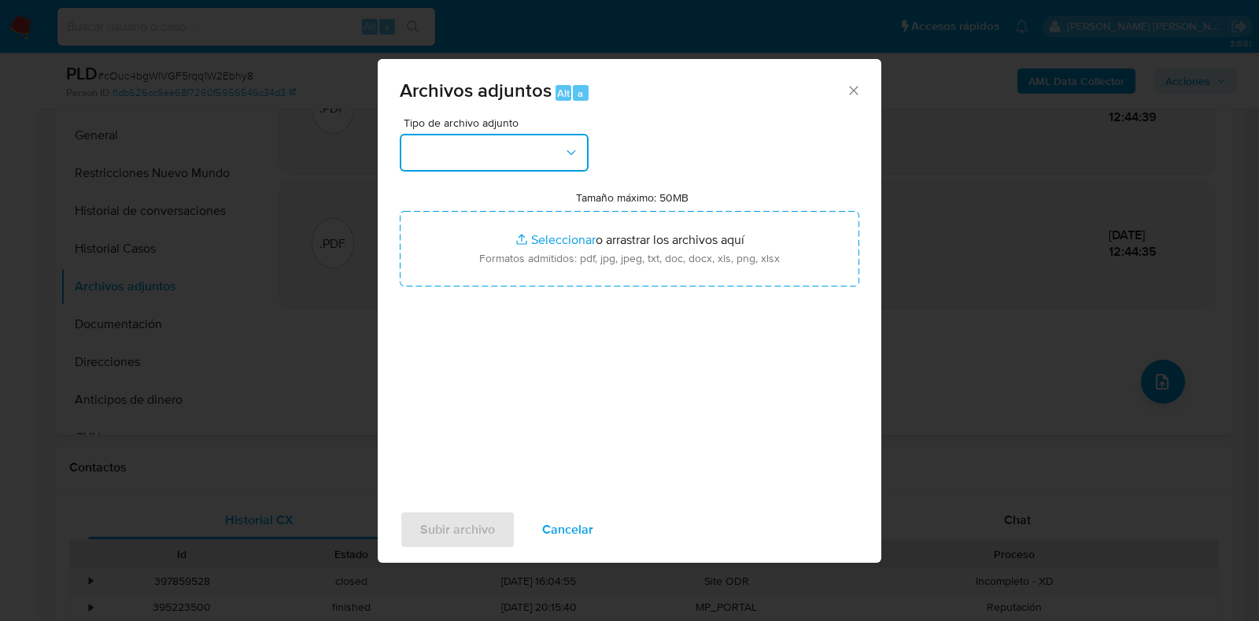
click at [573, 142] on button "button" at bounding box center [494, 153] width 189 height 38
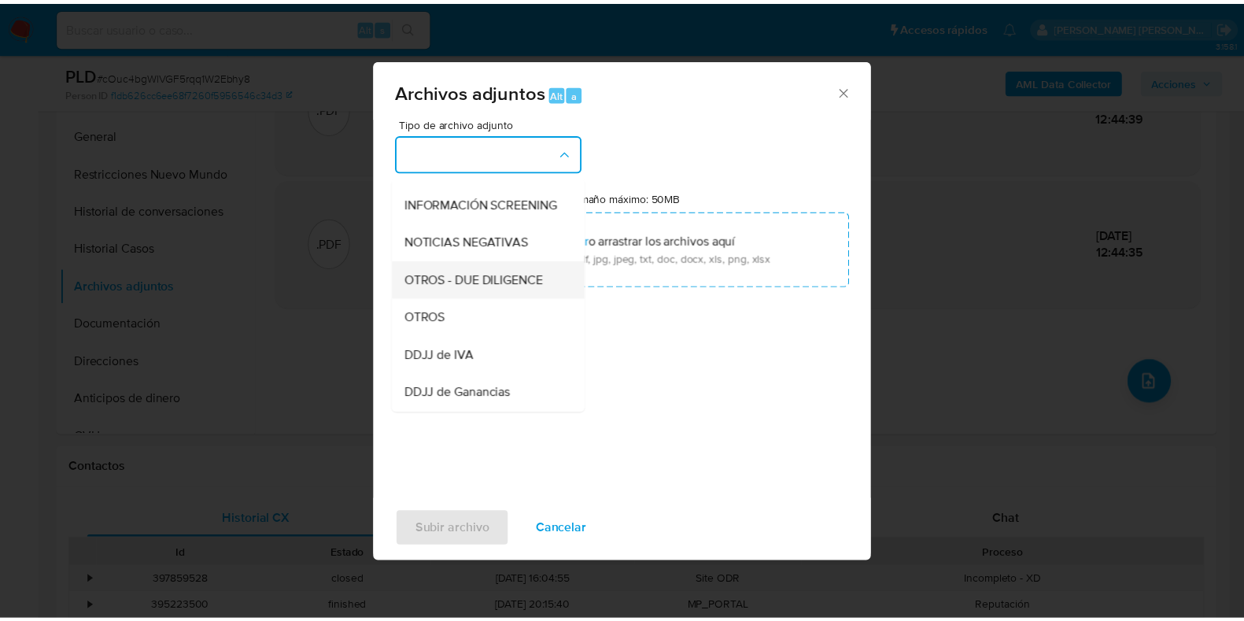
scroll to position [184, 0]
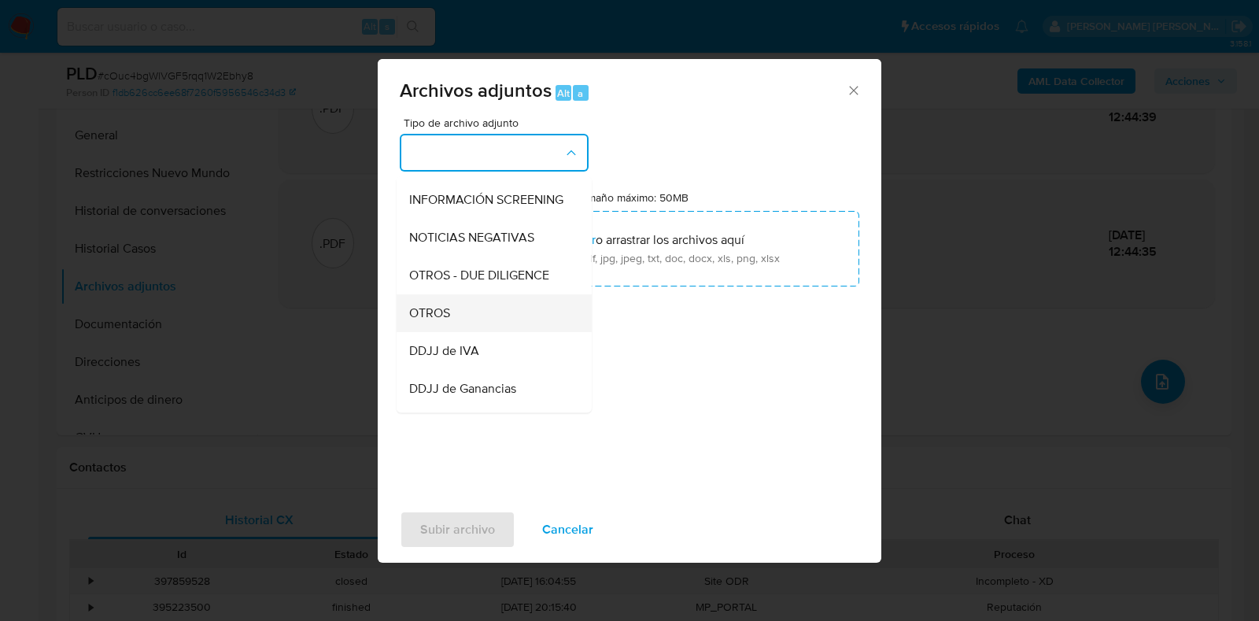
click at [493, 320] on div "OTROS" at bounding box center [489, 313] width 161 height 38
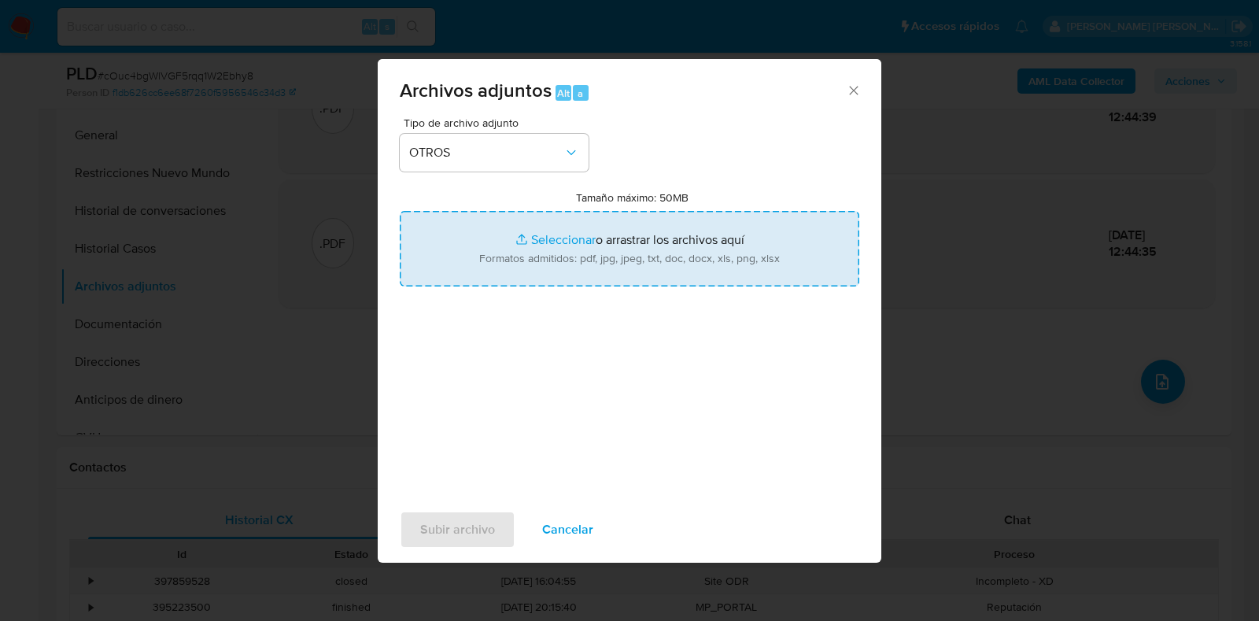
type input "C:\fakepath\Movimientos-476331432.xlsx"
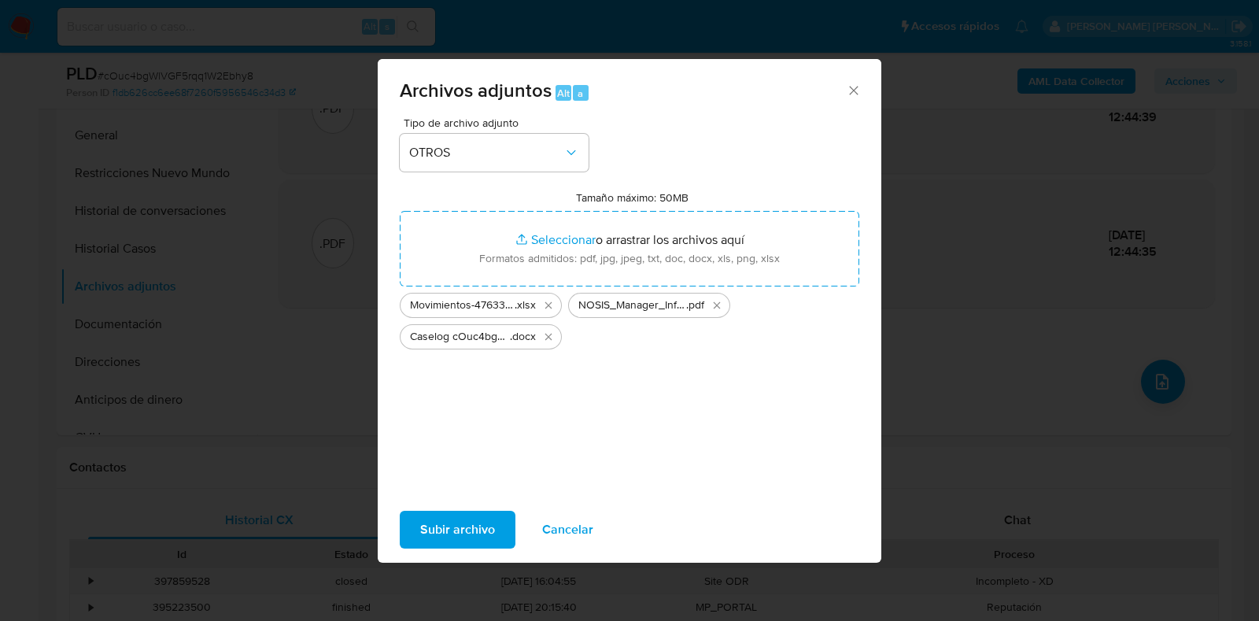
click at [490, 532] on span "Subir archivo" at bounding box center [457, 529] width 75 height 35
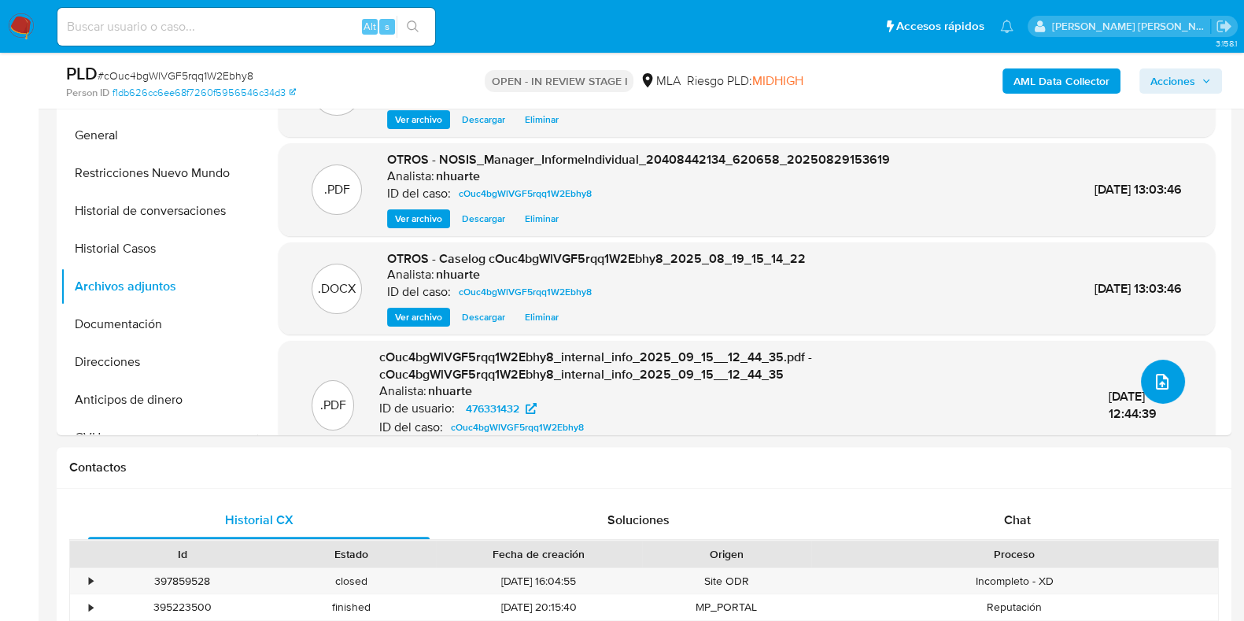
scroll to position [0, 0]
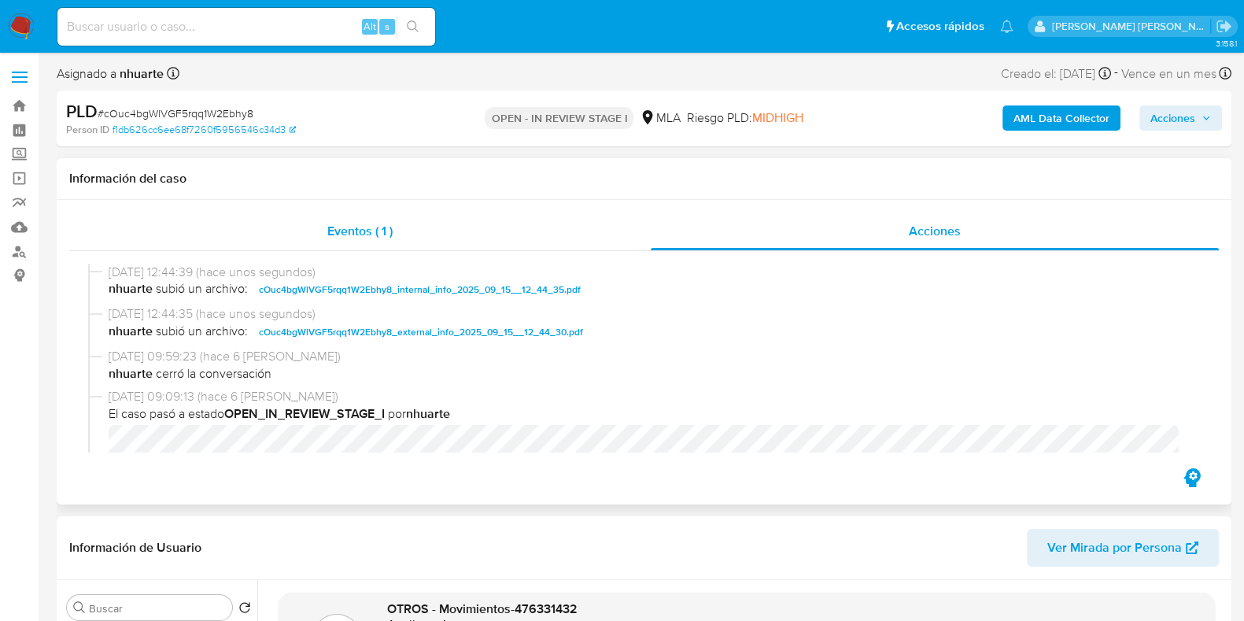
click at [346, 235] on span "Eventos ( 1 )" at bounding box center [359, 231] width 65 height 18
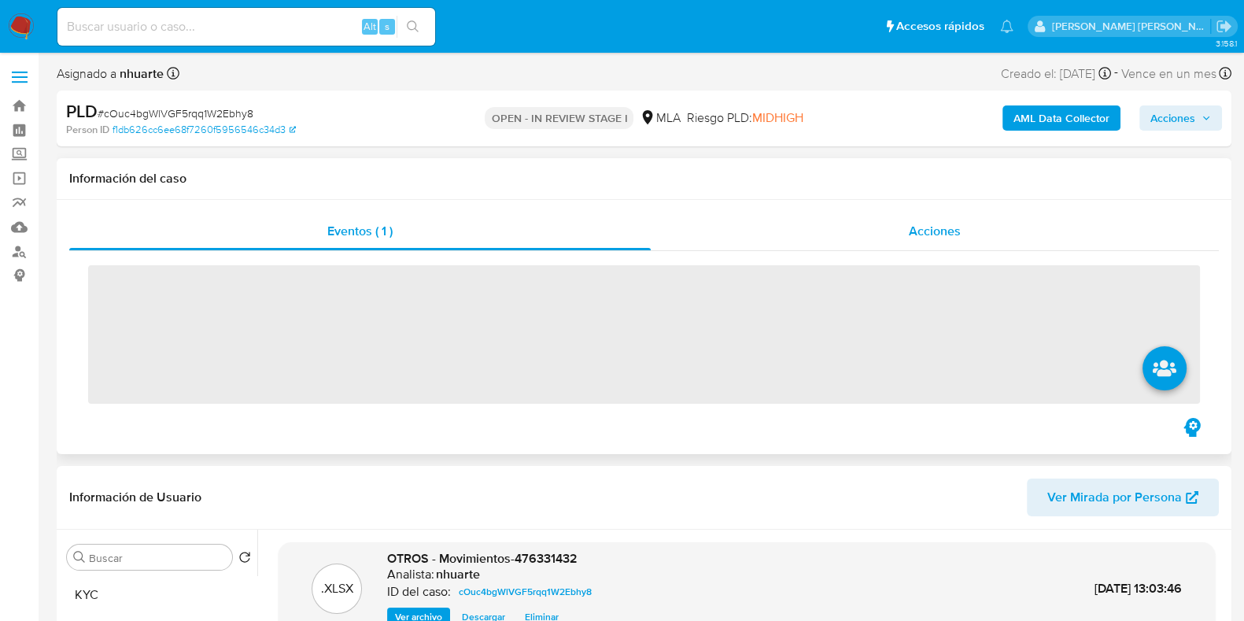
click at [915, 226] on span "Acciones" at bounding box center [935, 231] width 52 height 18
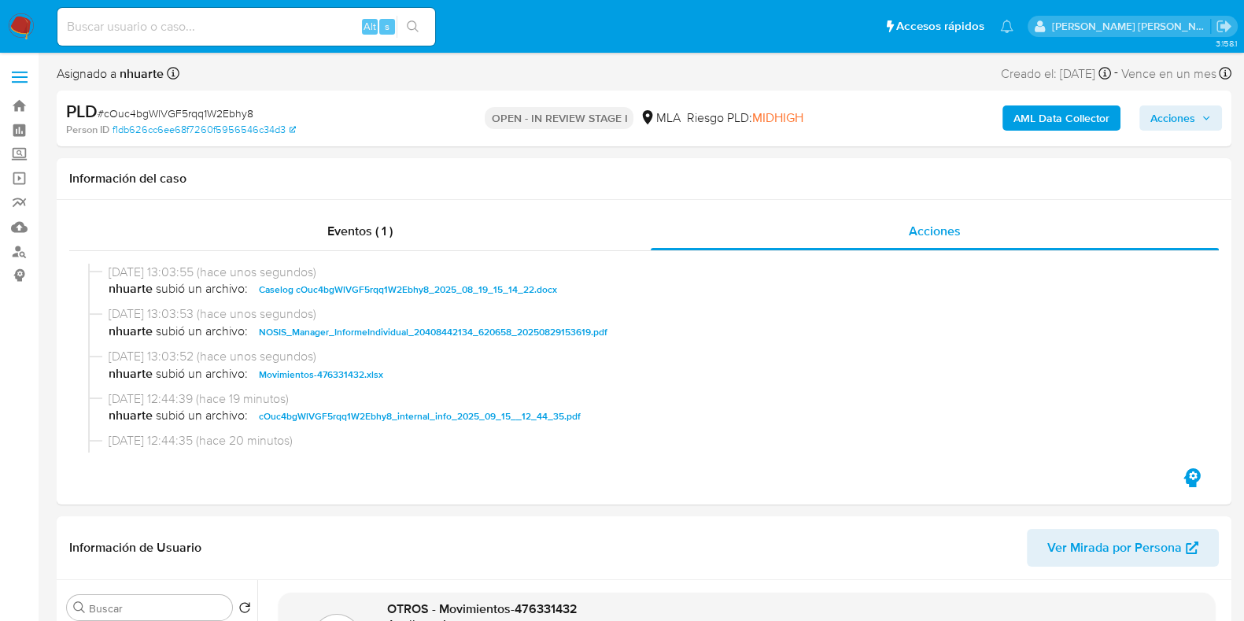
click at [1160, 120] on span "Acciones" at bounding box center [1173, 117] width 45 height 25
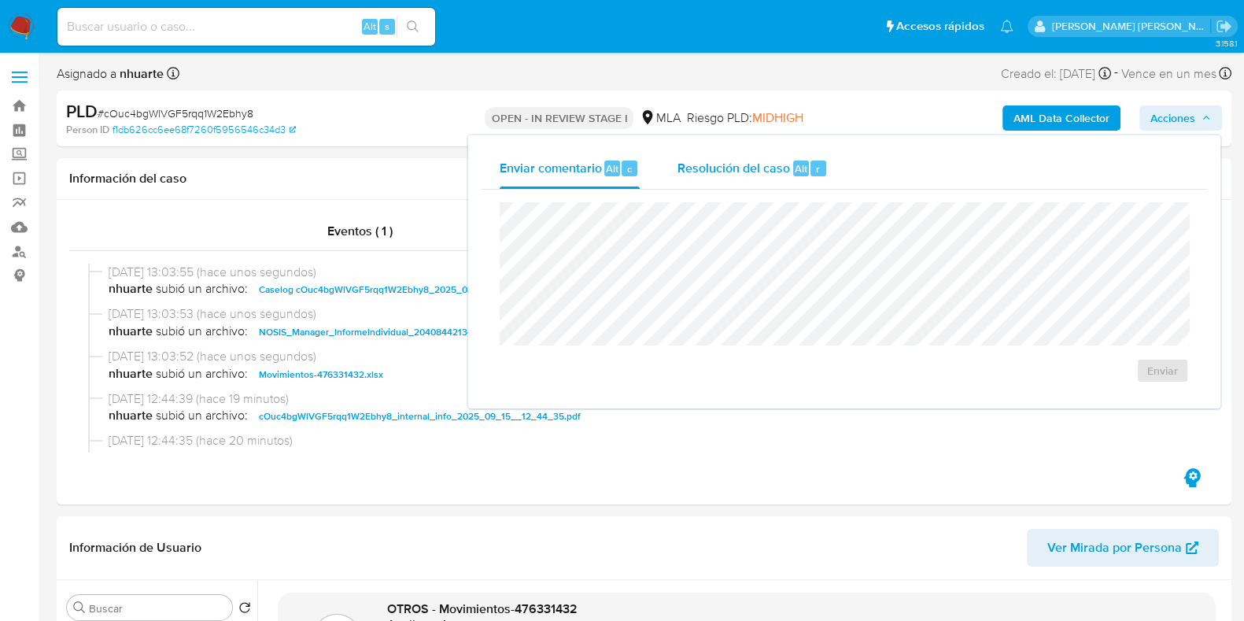
click at [784, 161] on span "Resolución del caso" at bounding box center [734, 168] width 113 height 18
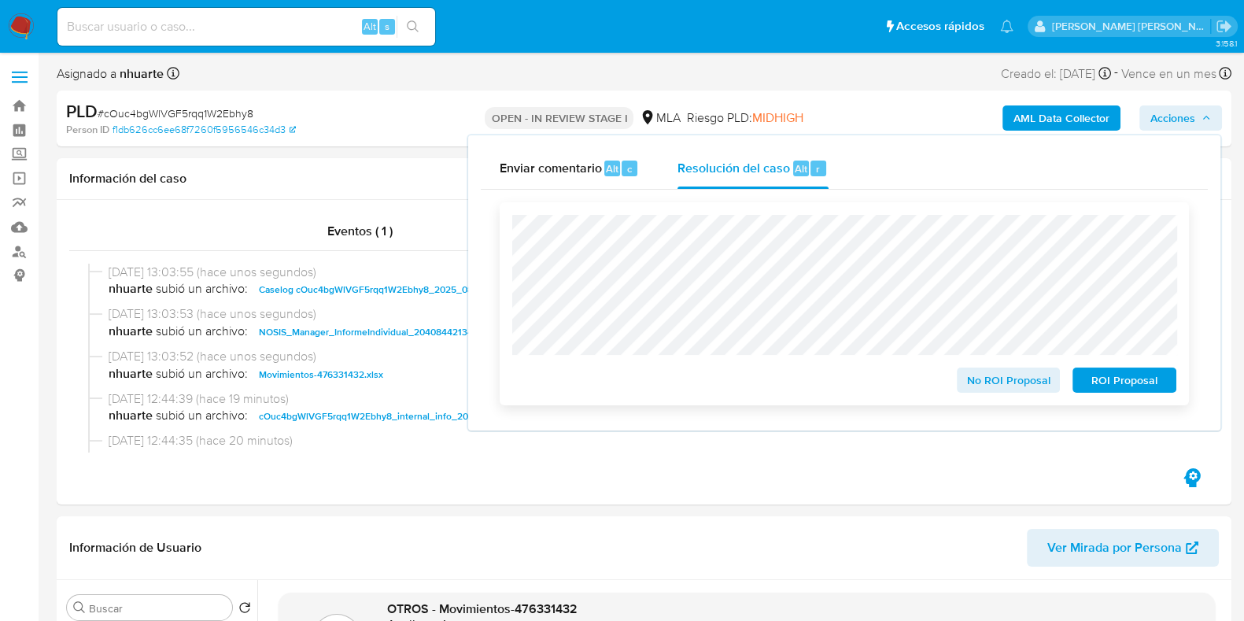
click at [990, 375] on span "No ROI Proposal" at bounding box center [1009, 380] width 82 height 22
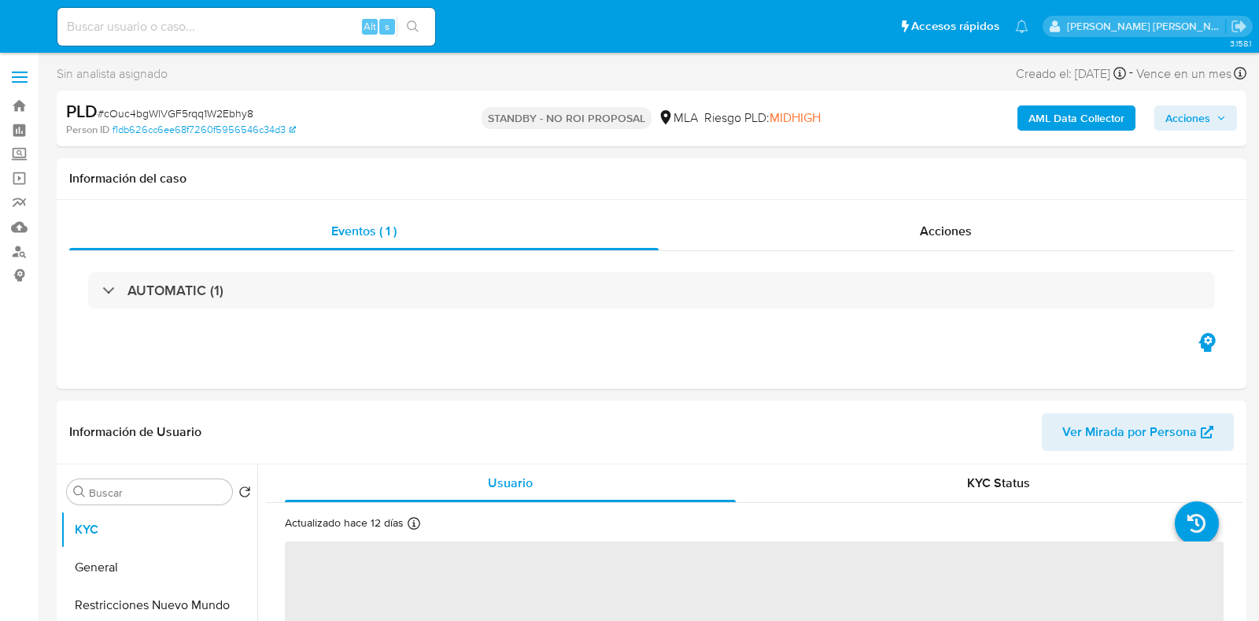
select select "10"
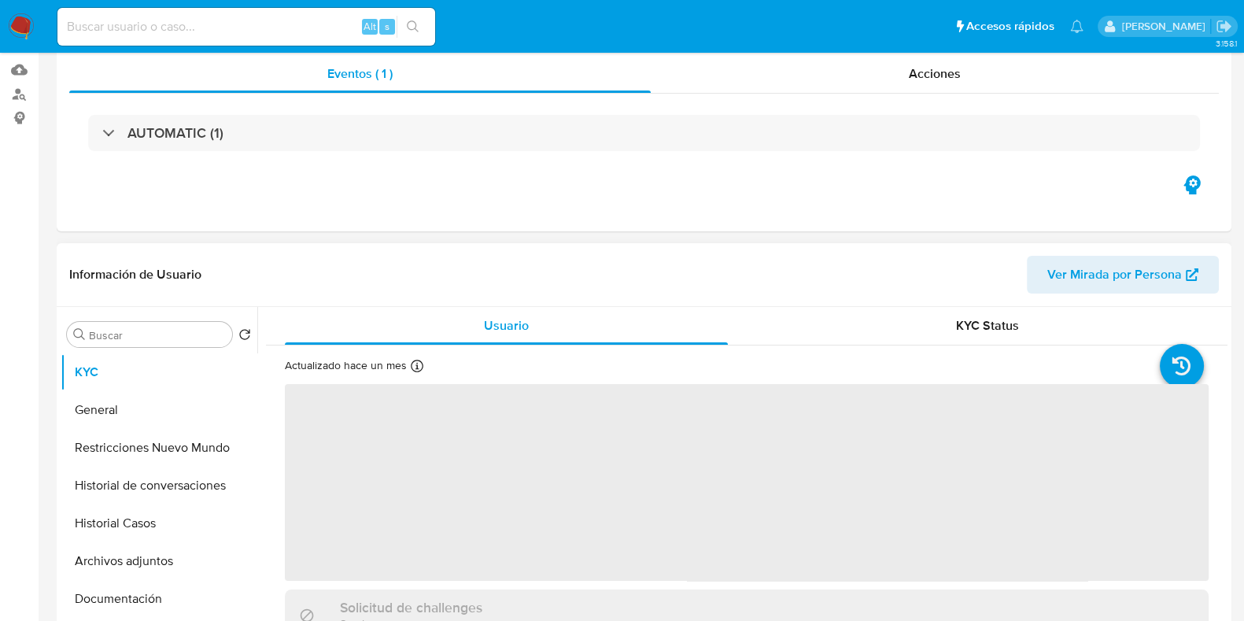
scroll to position [295, 0]
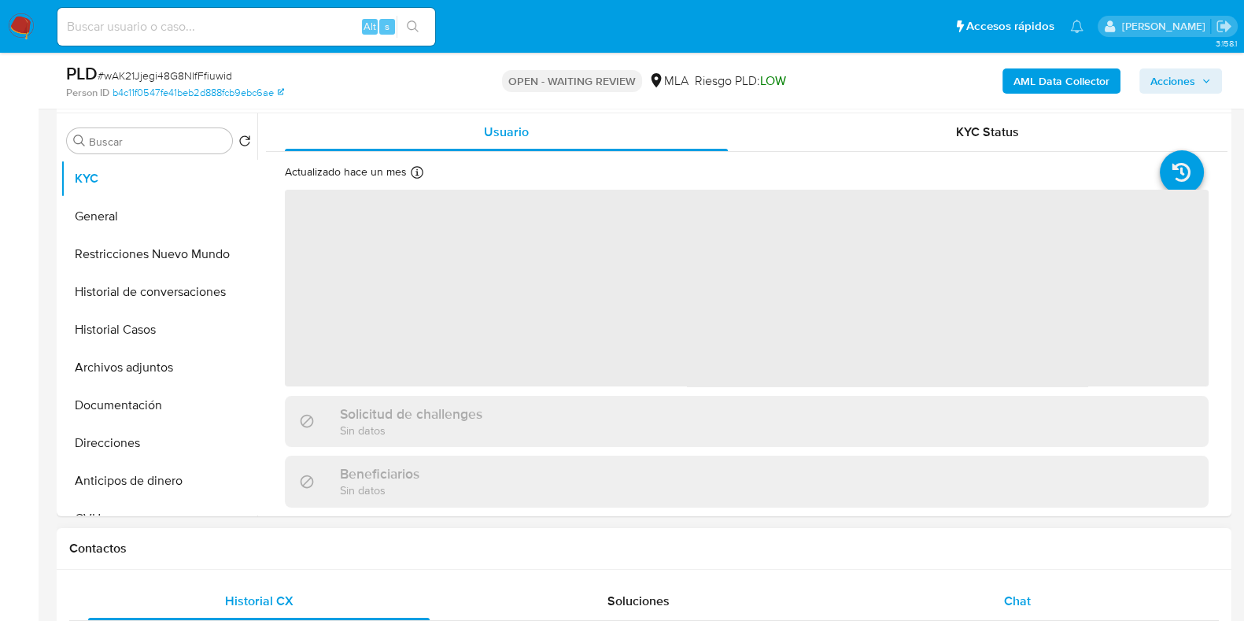
select select "10"
click at [1023, 592] on span "Chat" at bounding box center [1017, 601] width 27 height 18
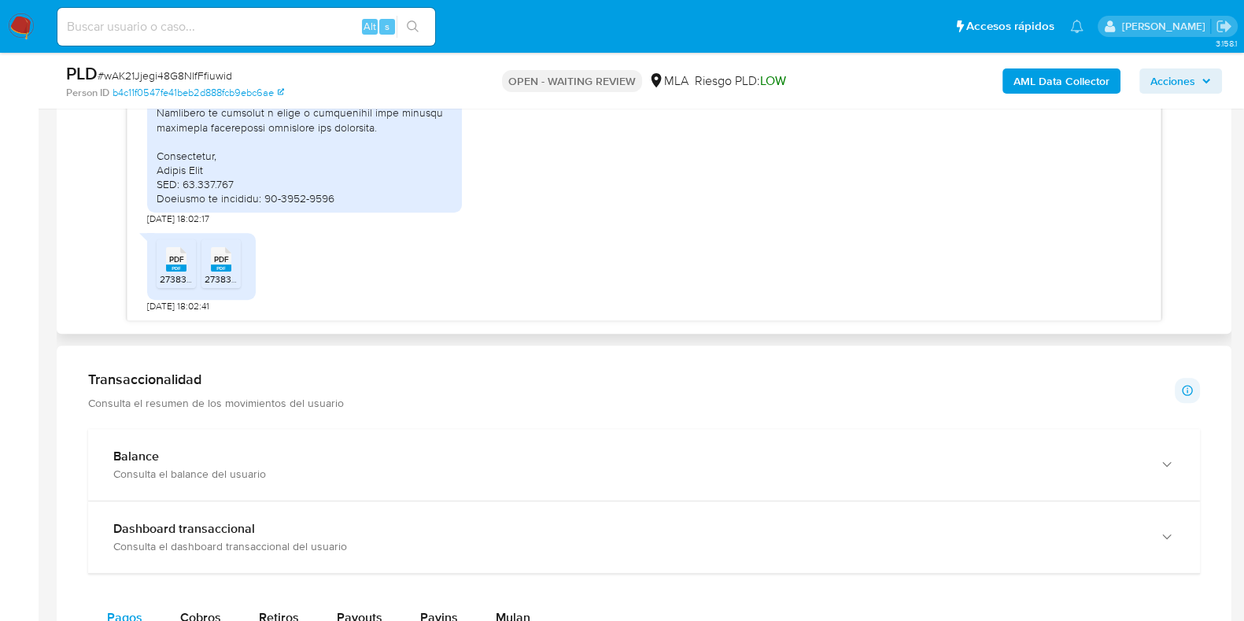
scroll to position [984, 0]
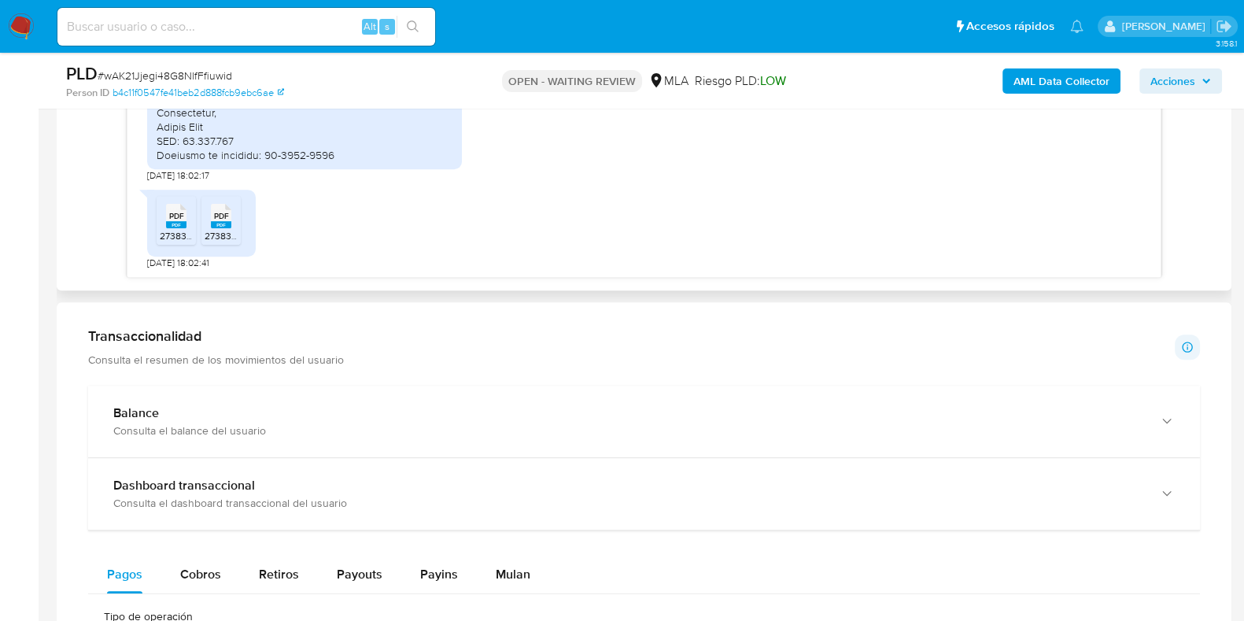
click at [176, 212] on span "PDF" at bounding box center [176, 216] width 15 height 10
click at [222, 216] on span "PDF" at bounding box center [221, 216] width 15 height 10
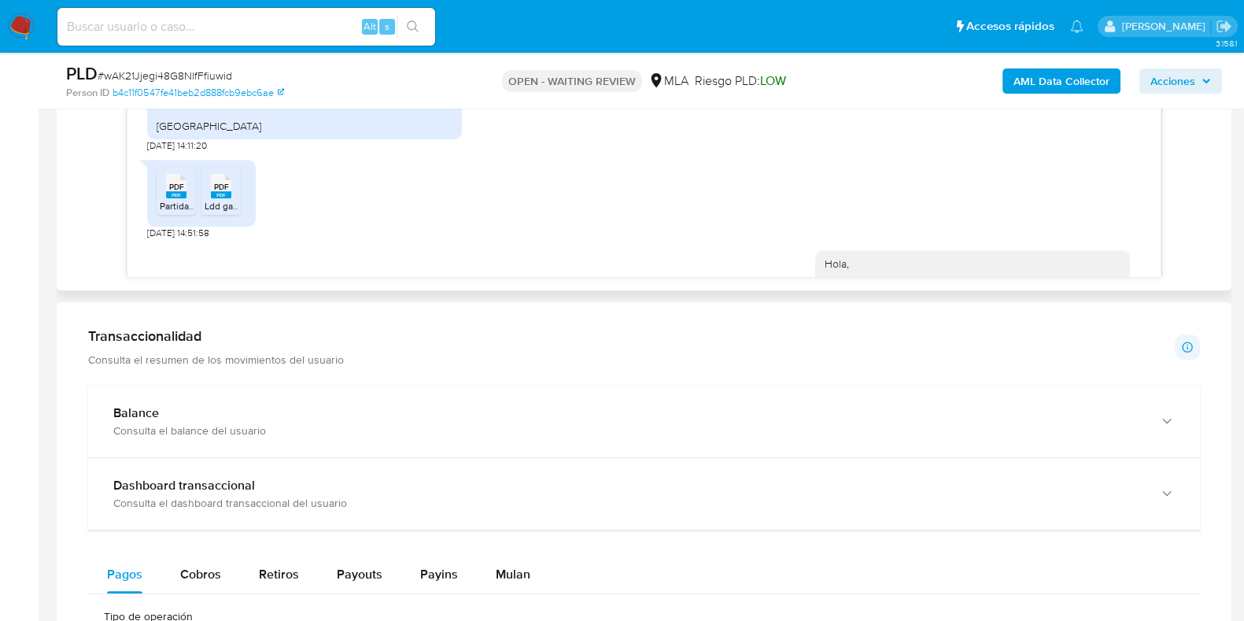
scroll to position [906, 0]
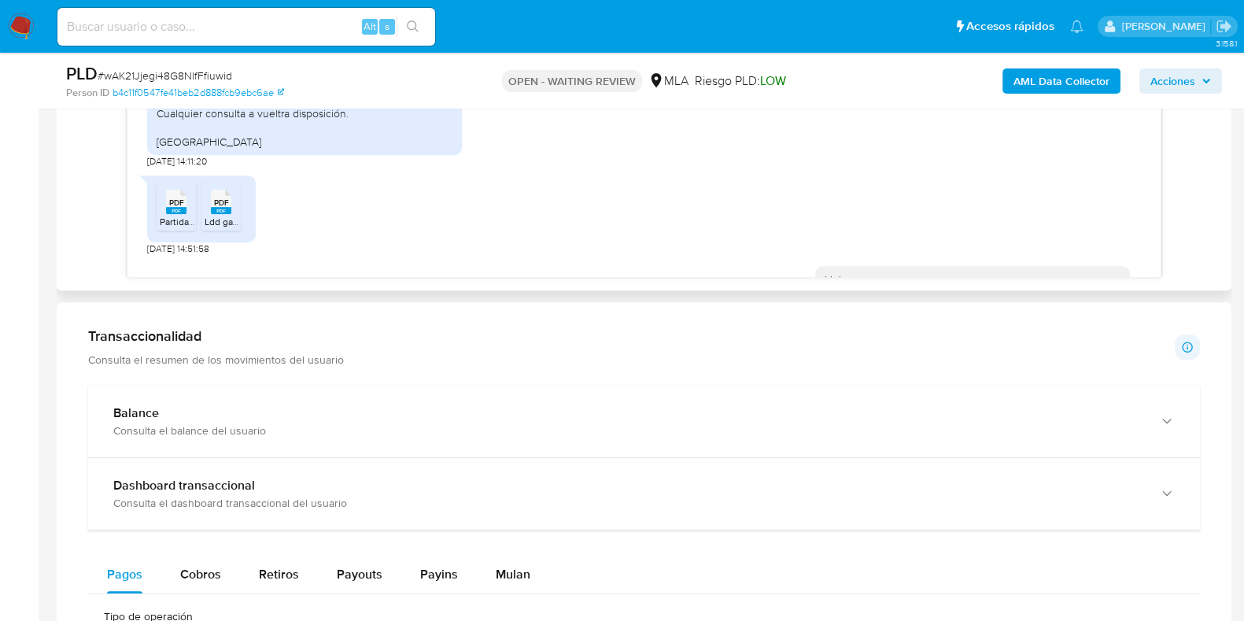
click at [173, 208] on span "PDF" at bounding box center [176, 203] width 15 height 10
click at [219, 208] on span "PDF" at bounding box center [221, 203] width 15 height 10
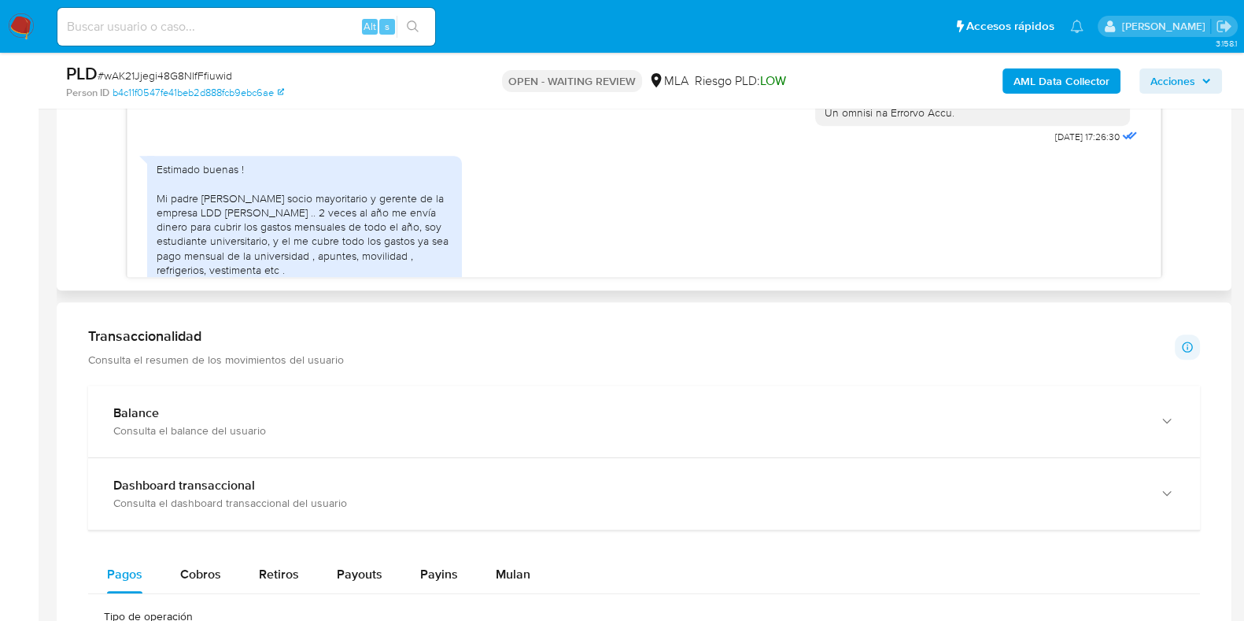
scroll to position [611, 0]
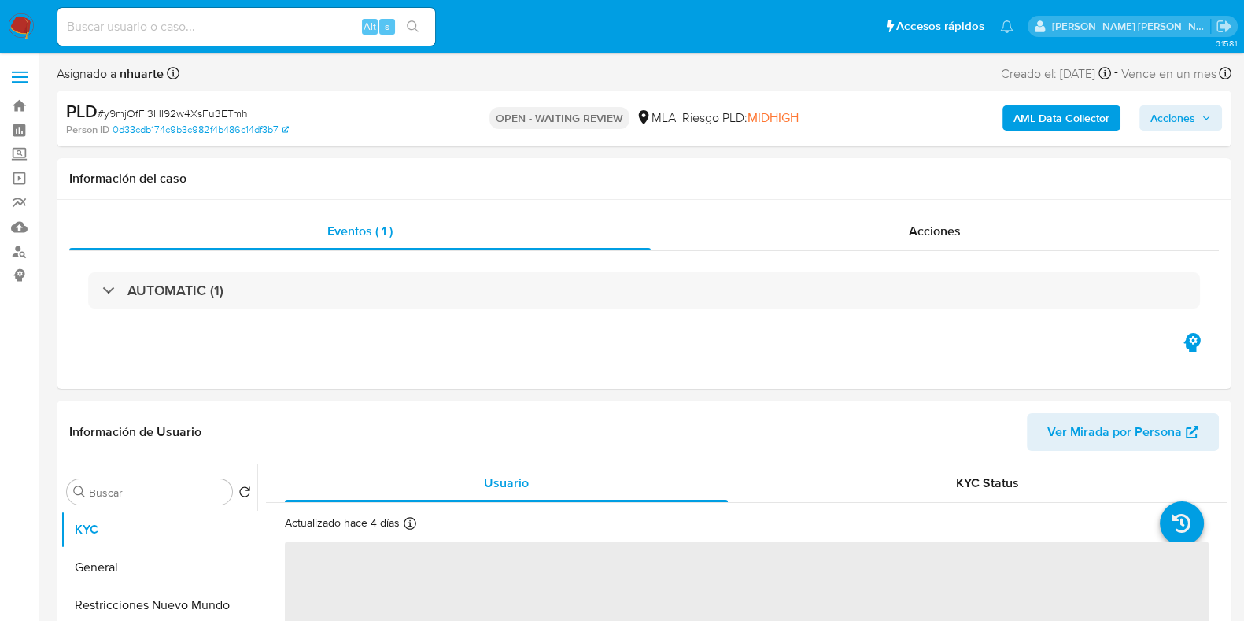
select select "10"
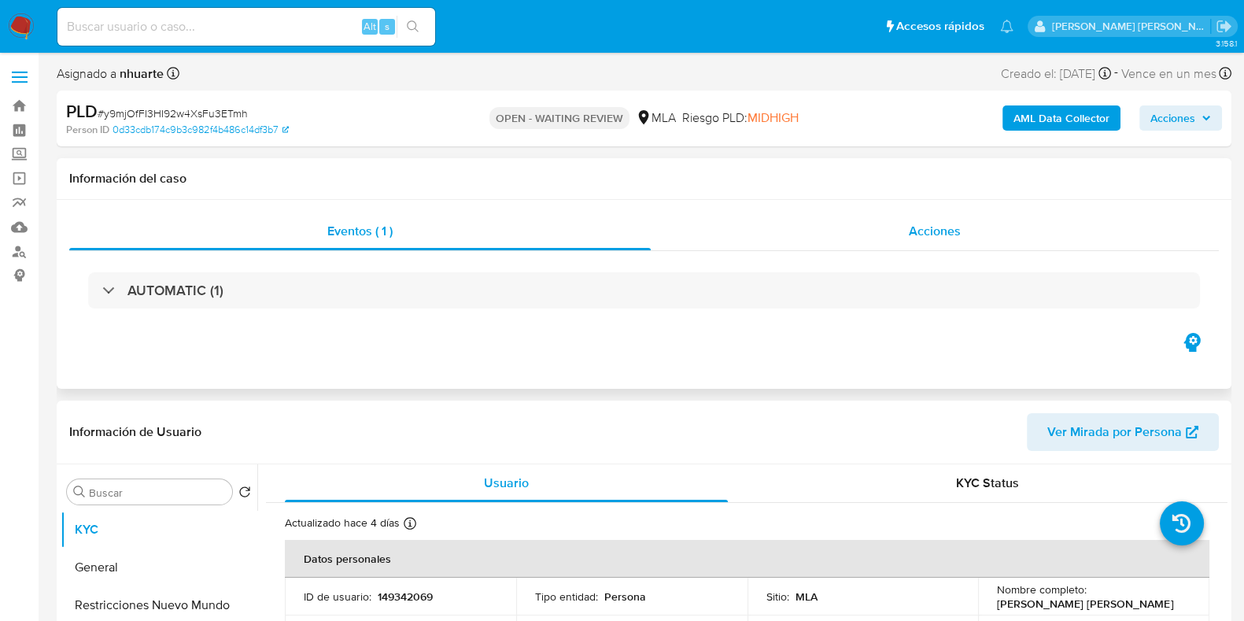
click at [916, 226] on span "Acciones" at bounding box center [935, 231] width 52 height 18
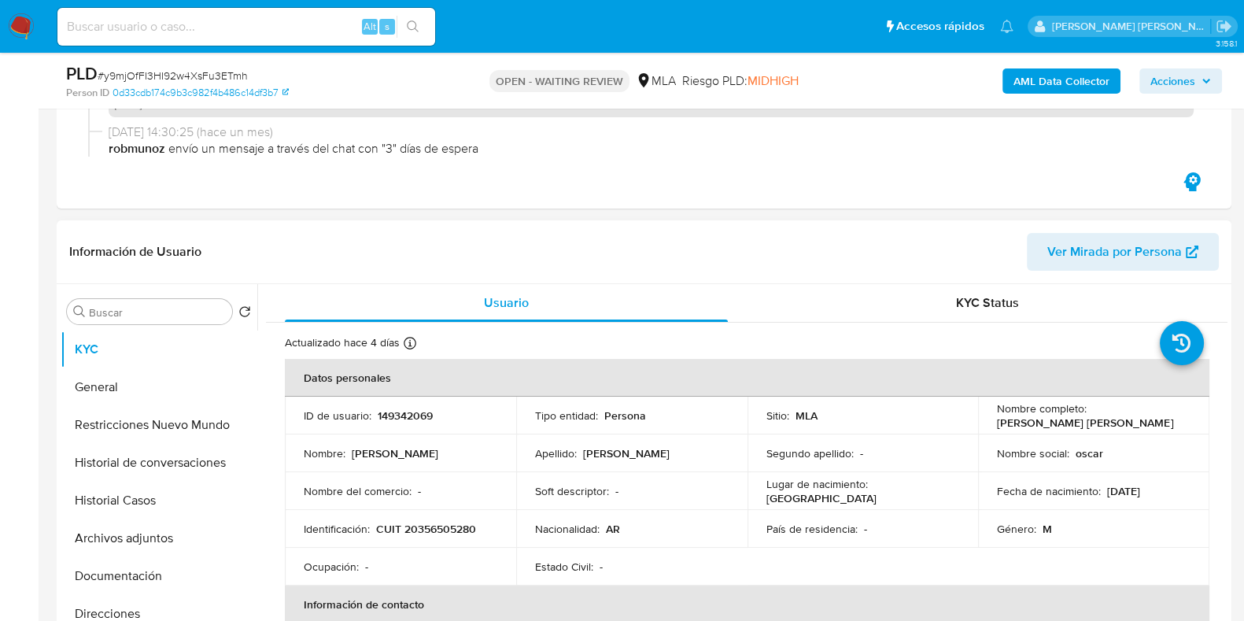
scroll to position [492, 0]
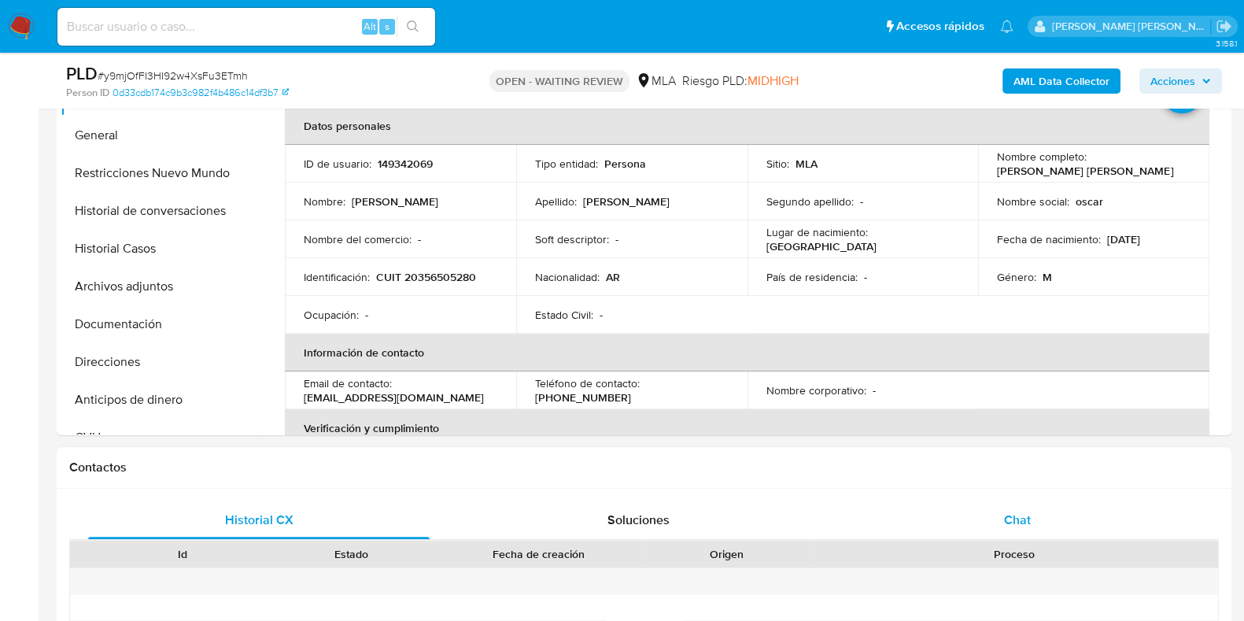
click at [1008, 528] on span "Chat" at bounding box center [1017, 520] width 27 height 18
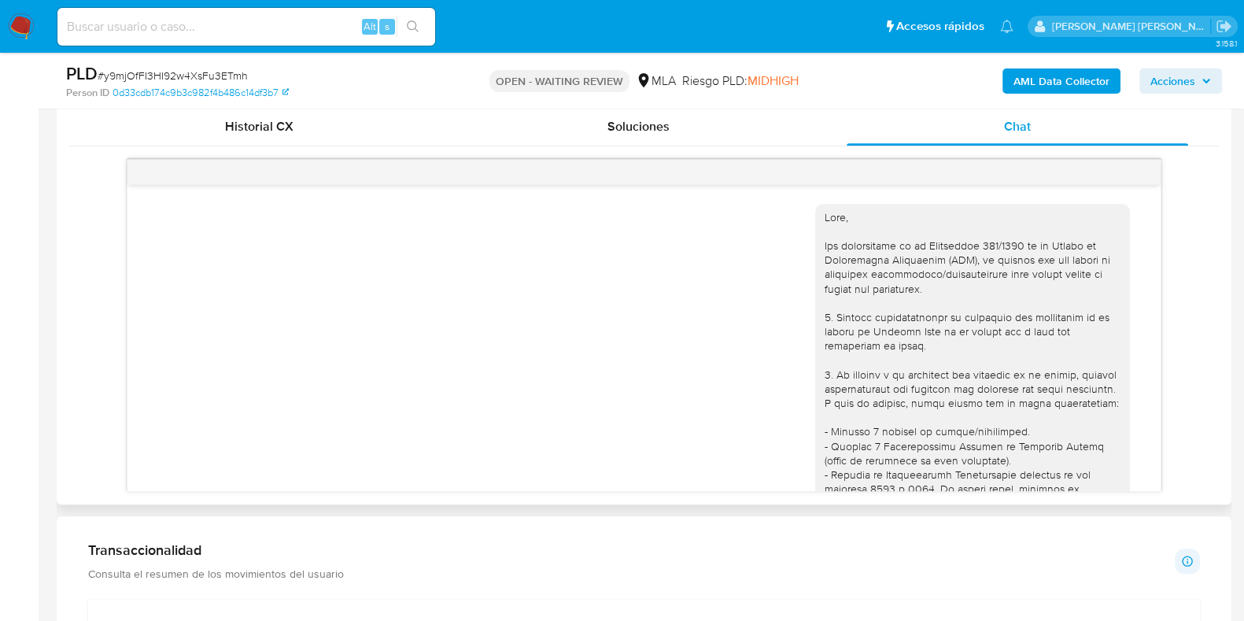
scroll to position [1396, 0]
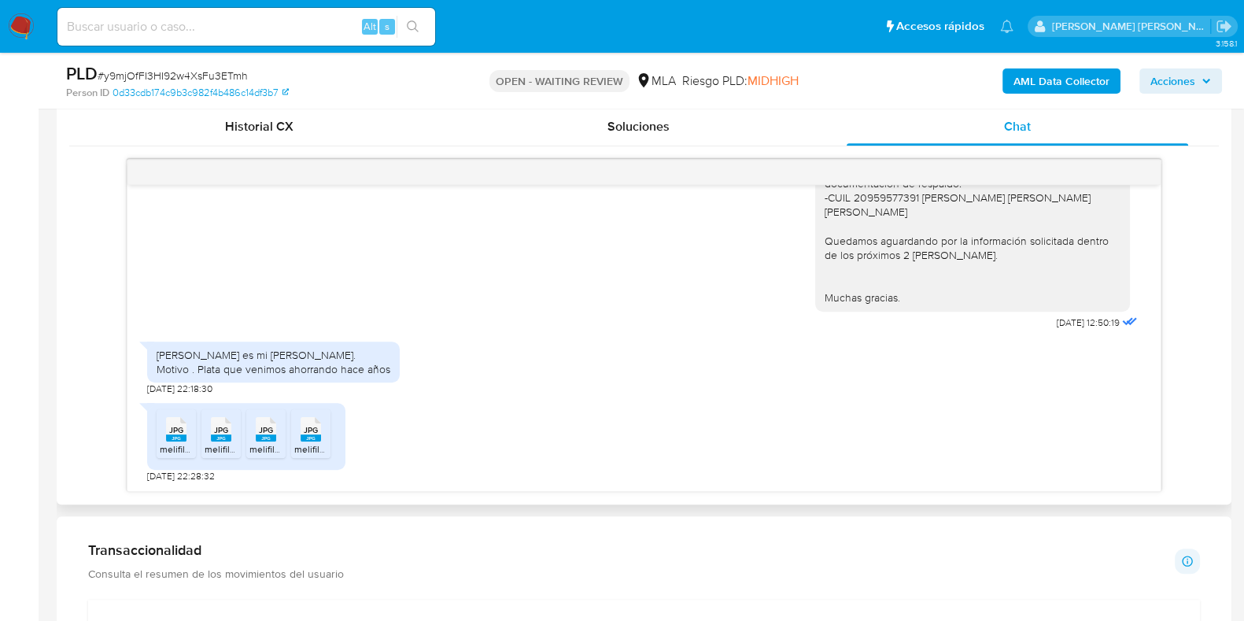
click at [167, 441] on rect at bounding box center [176, 437] width 20 height 7
click at [222, 431] on span "JPG" at bounding box center [221, 430] width 14 height 10
click at [275, 434] on rect at bounding box center [266, 437] width 20 height 7
click at [320, 428] on icon at bounding box center [311, 429] width 20 height 24
drag, startPoint x: 157, startPoint y: 353, endPoint x: 394, endPoint y: 380, distance: 237.6
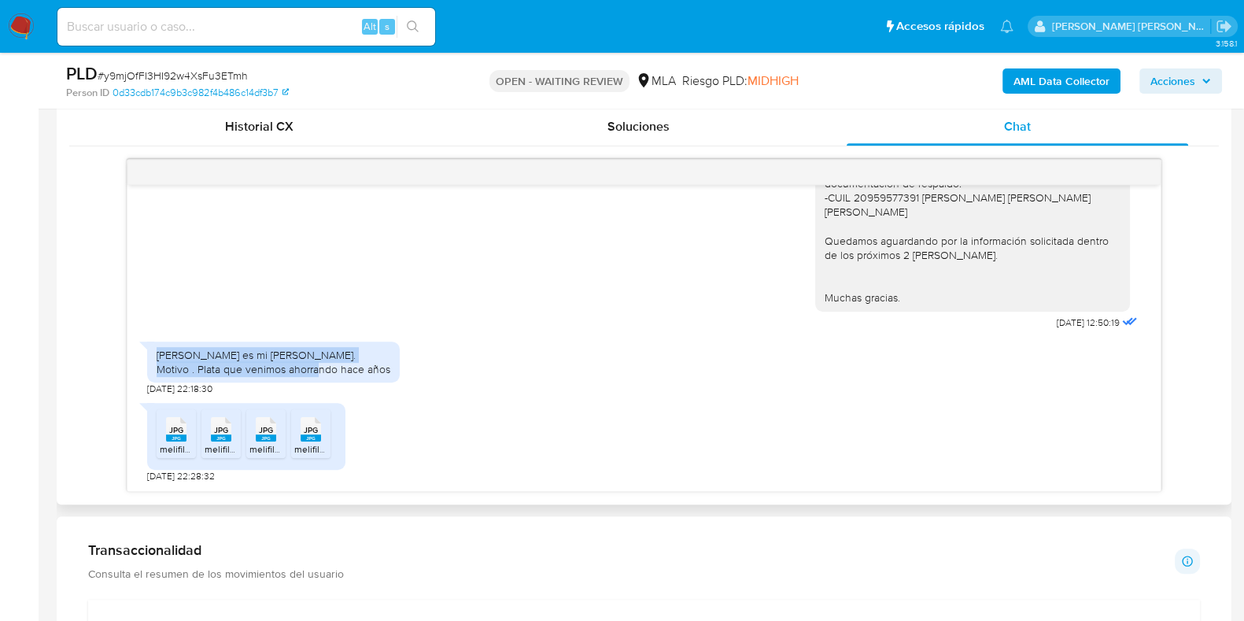
click at [394, 380] on div "[PERSON_NAME] es mi [PERSON_NAME]. Motivo . Plata que venimos ahorrando hace añ…" at bounding box center [273, 362] width 253 height 41
copy div "[PERSON_NAME] es mi [PERSON_NAME]. Motivo . Plata que venimos ahorrando hace añ…"
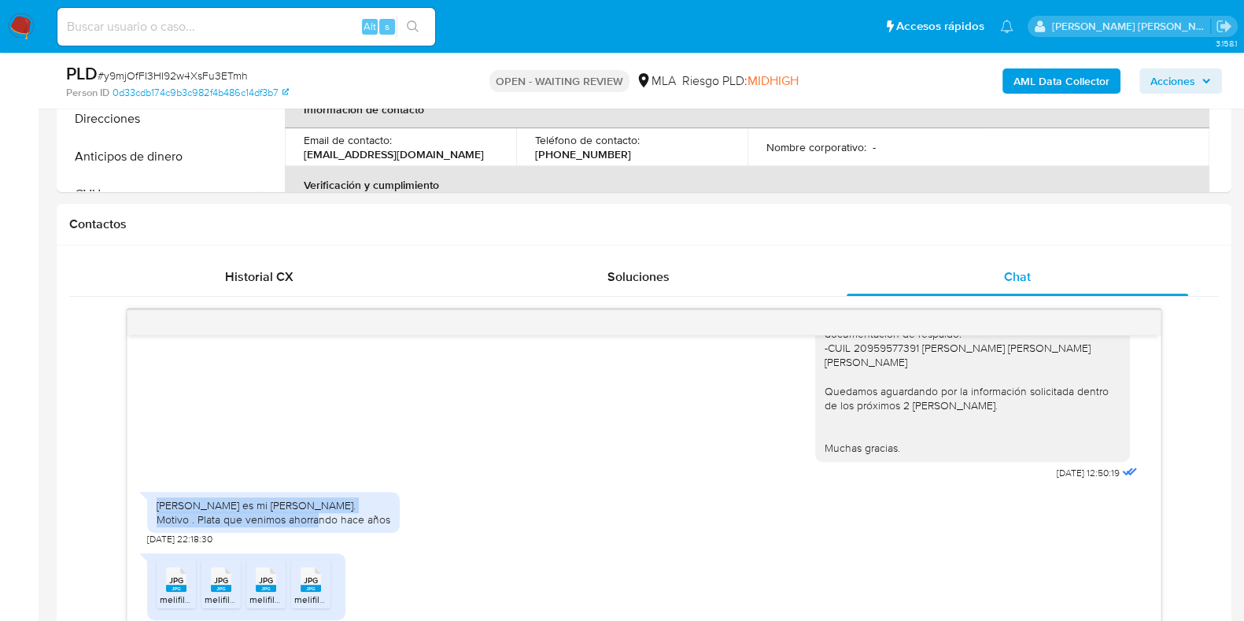
scroll to position [885, 0]
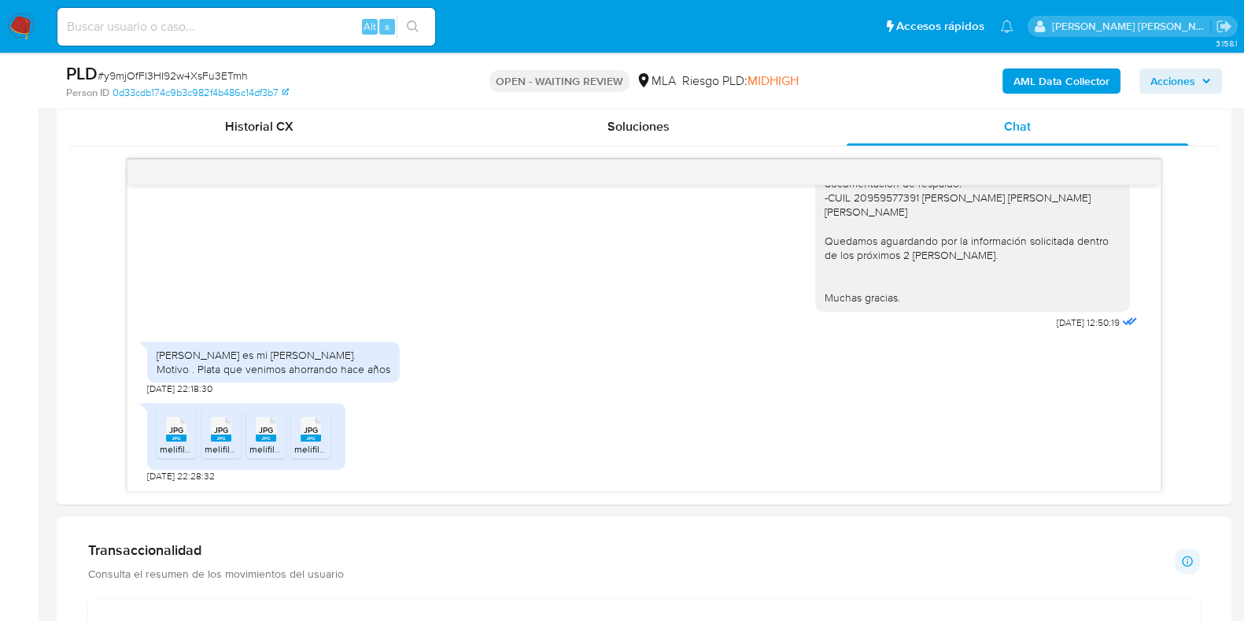
click at [229, 78] on span "# y9mjOfFI3HI92w4XsFu3ETmh" at bounding box center [173, 76] width 150 height 16
copy span "y9mjOfFI3HI92w4XsFu3ETmh"
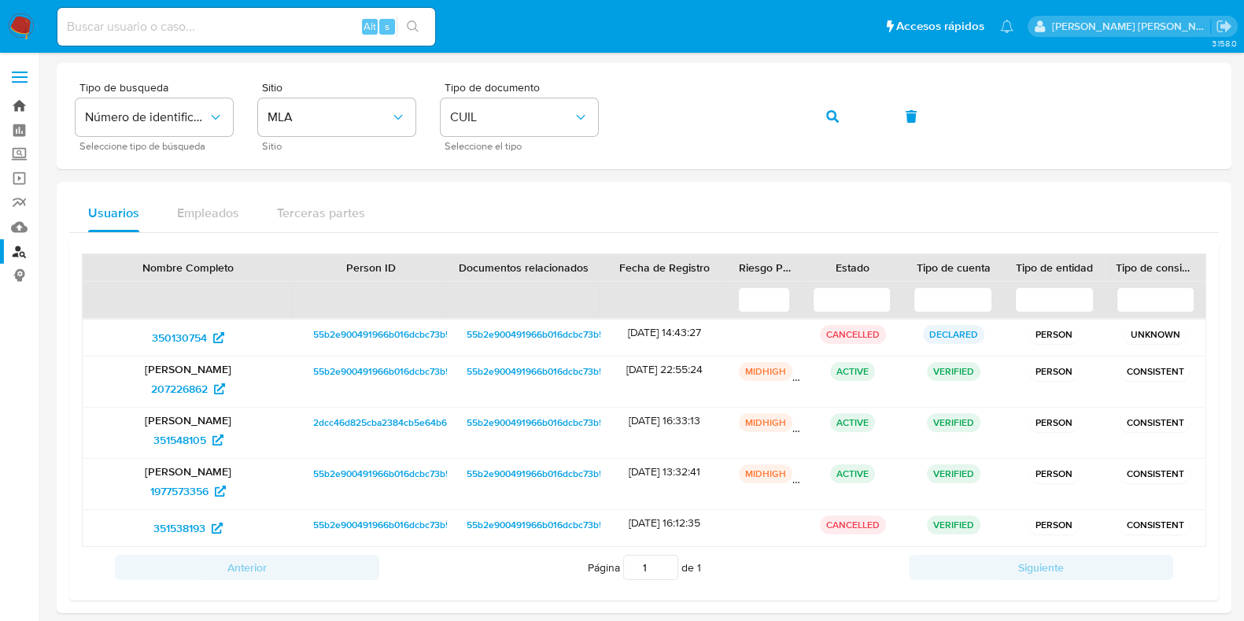
click at [20, 105] on link "Bandeja" at bounding box center [93, 106] width 187 height 24
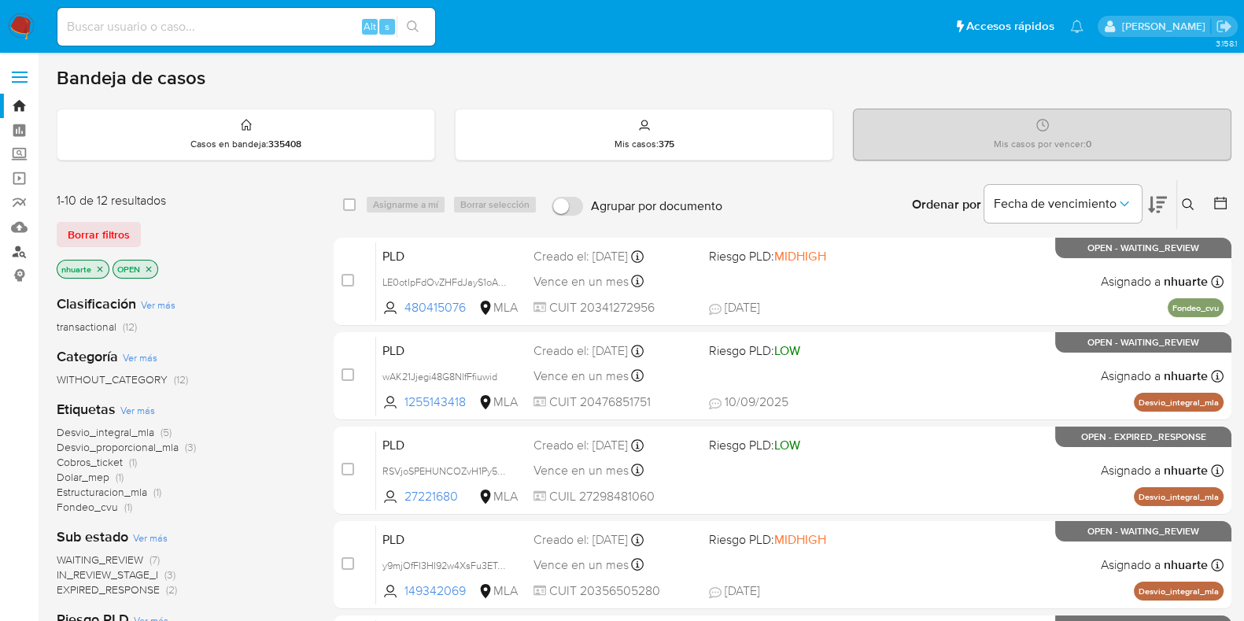
click at [16, 250] on link "Buscador de personas" at bounding box center [93, 251] width 187 height 24
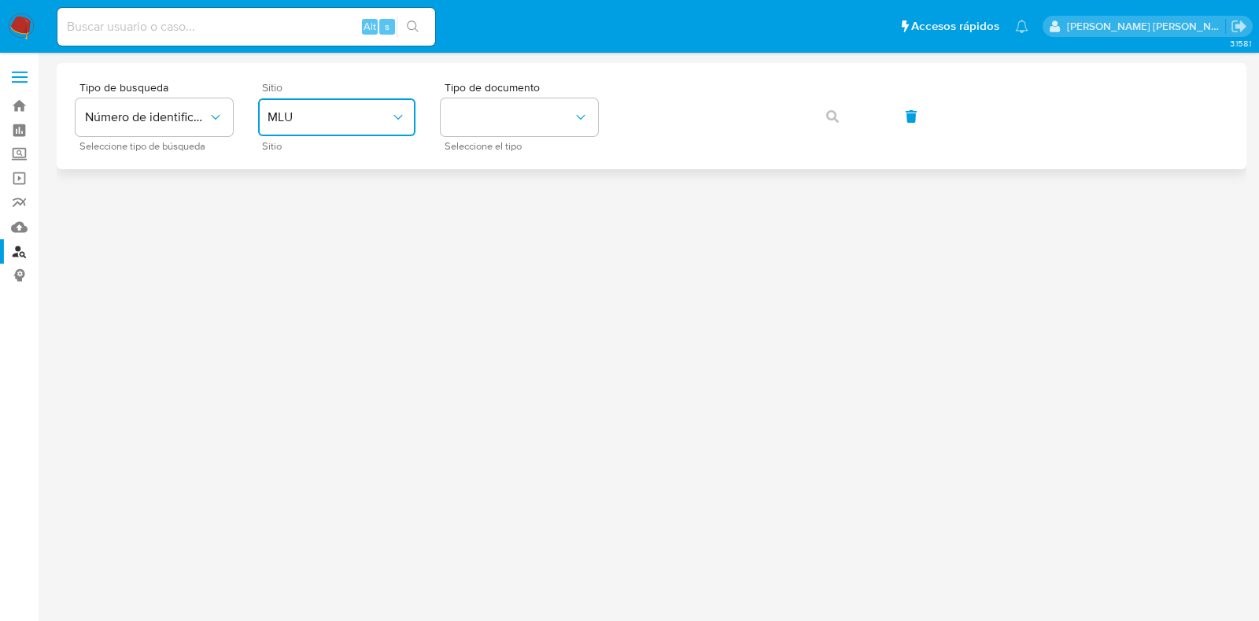
click at [335, 120] on span "MLU" at bounding box center [329, 117] width 123 height 16
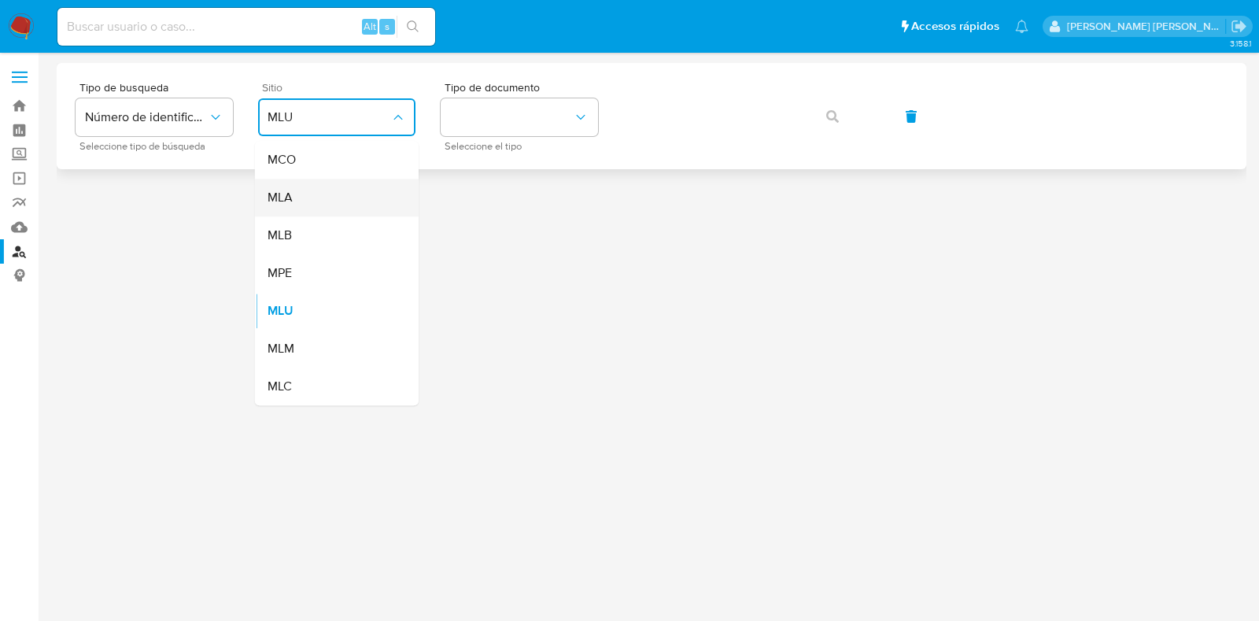
click at [335, 198] on div "MLA" at bounding box center [332, 198] width 129 height 38
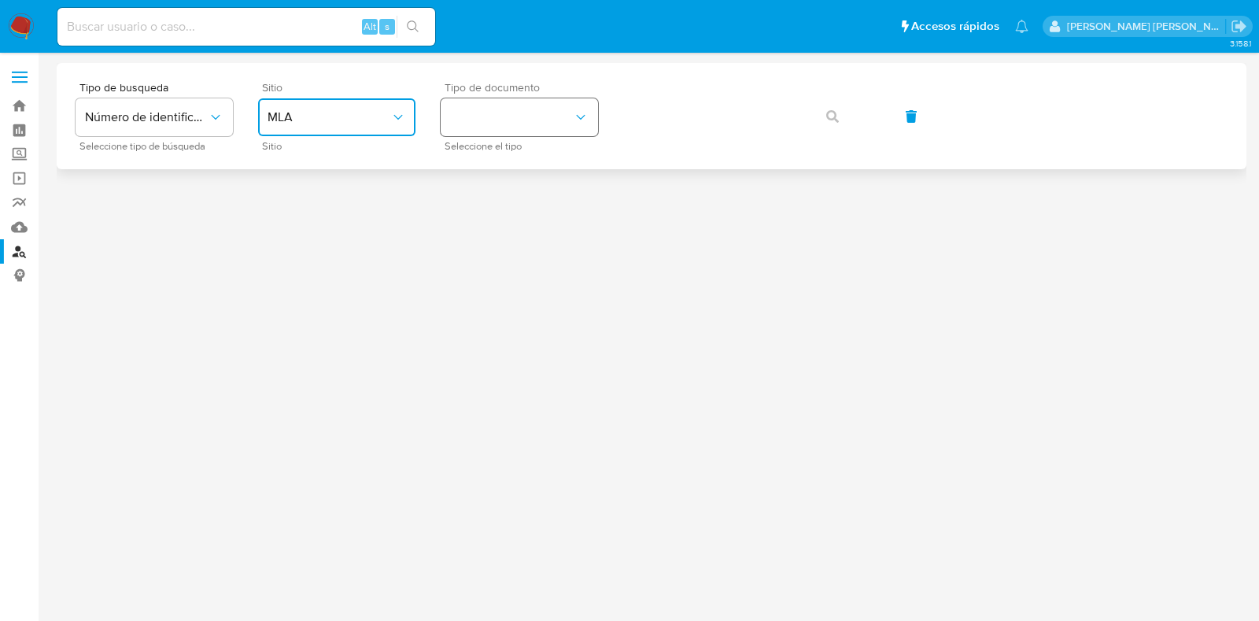
click at [559, 120] on button "identificationType" at bounding box center [519, 117] width 157 height 38
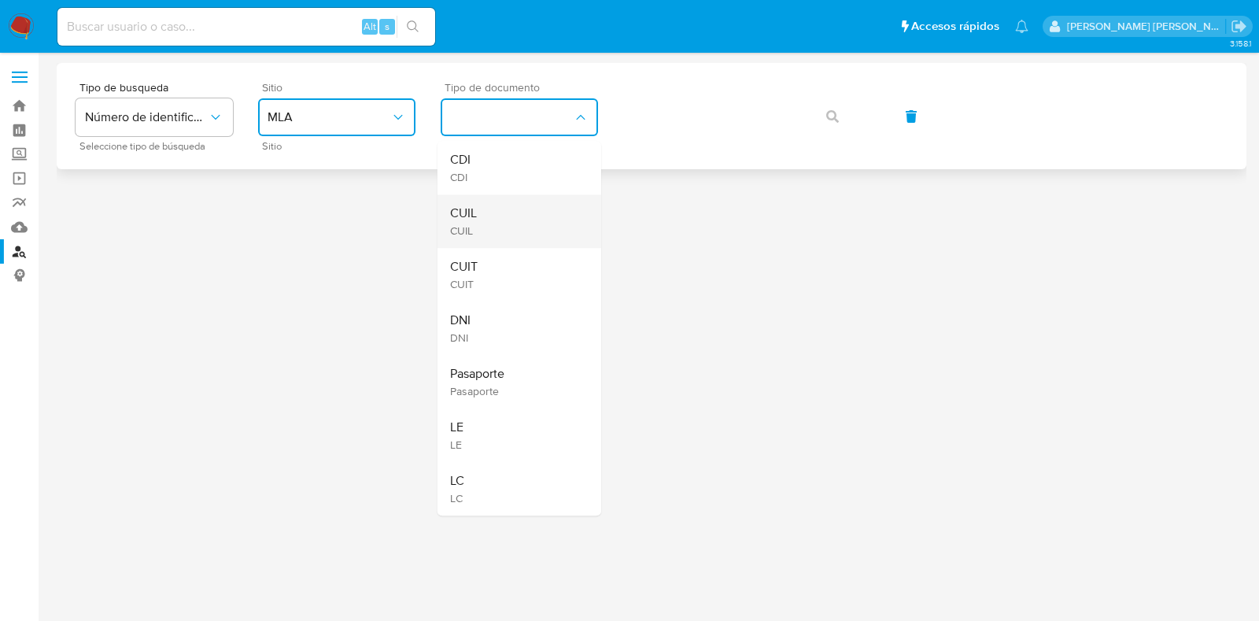
click at [536, 208] on div "CUIL CUIL" at bounding box center [514, 221] width 129 height 54
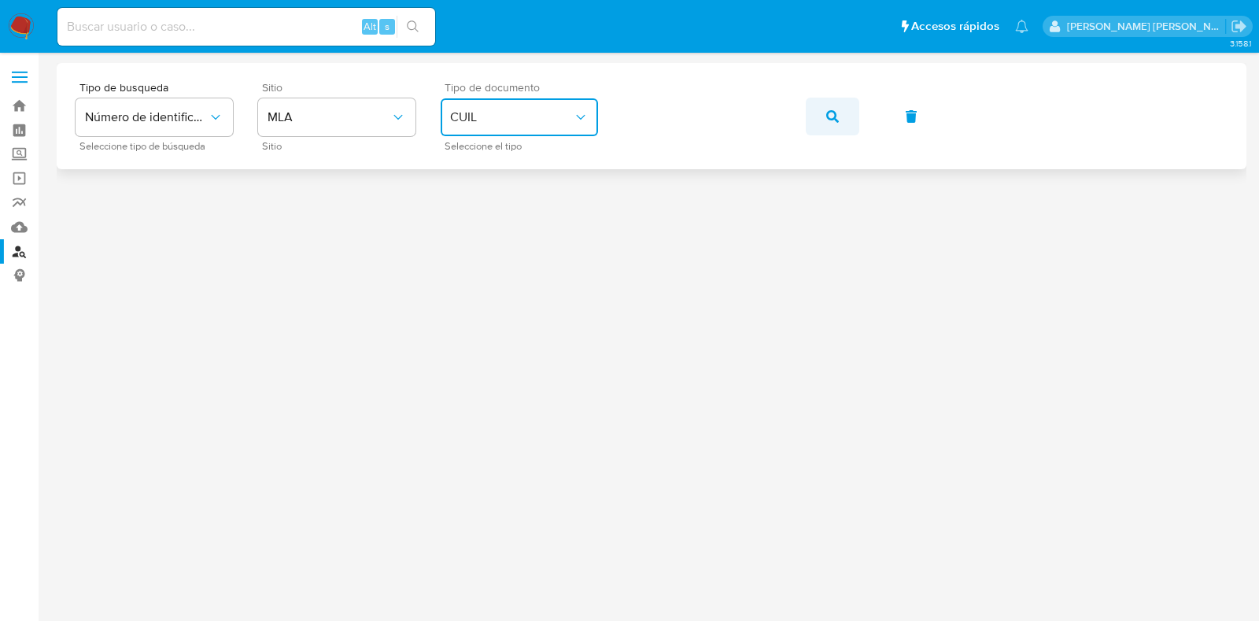
click at [823, 113] on button "button" at bounding box center [833, 117] width 54 height 38
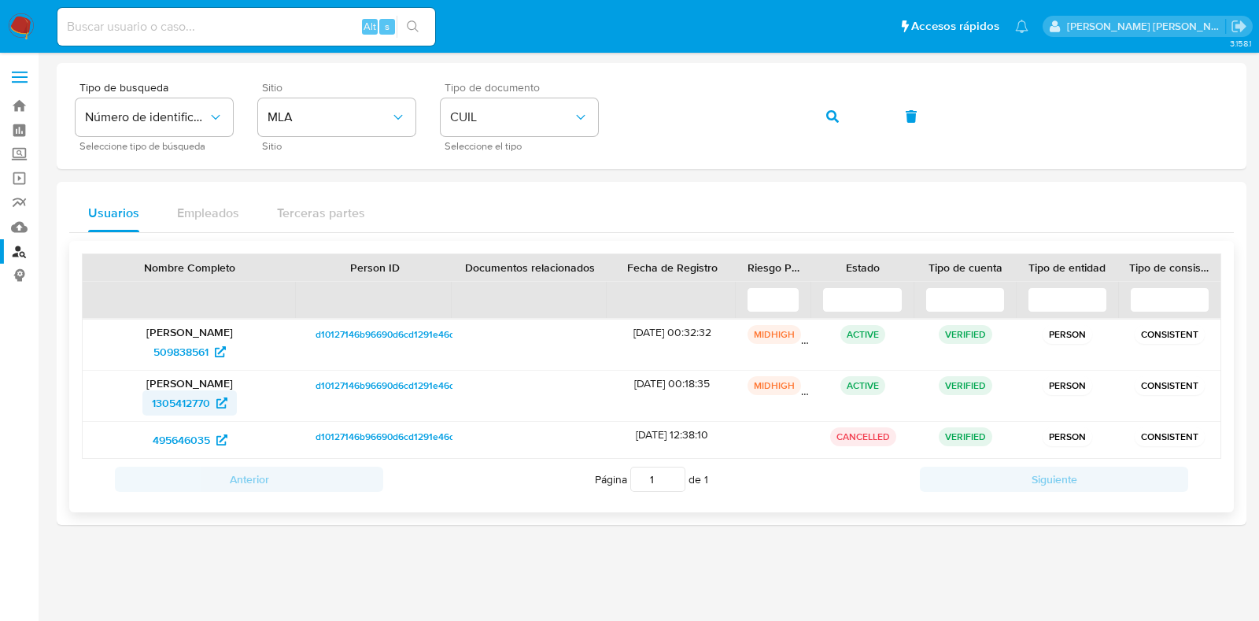
click at [169, 399] on span "1305412770" at bounding box center [181, 402] width 58 height 25
click at [20, 101] on link "Bandeja" at bounding box center [93, 106] width 187 height 24
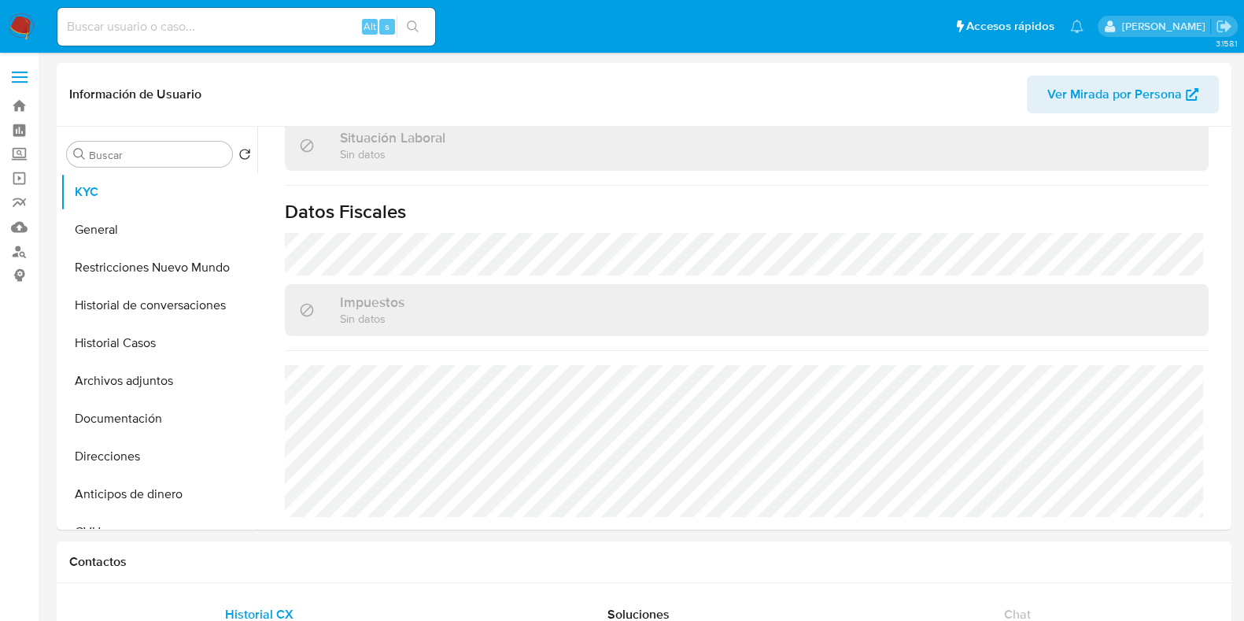
select select "10"
click at [128, 423] on button "Documentación" at bounding box center [153, 419] width 184 height 38
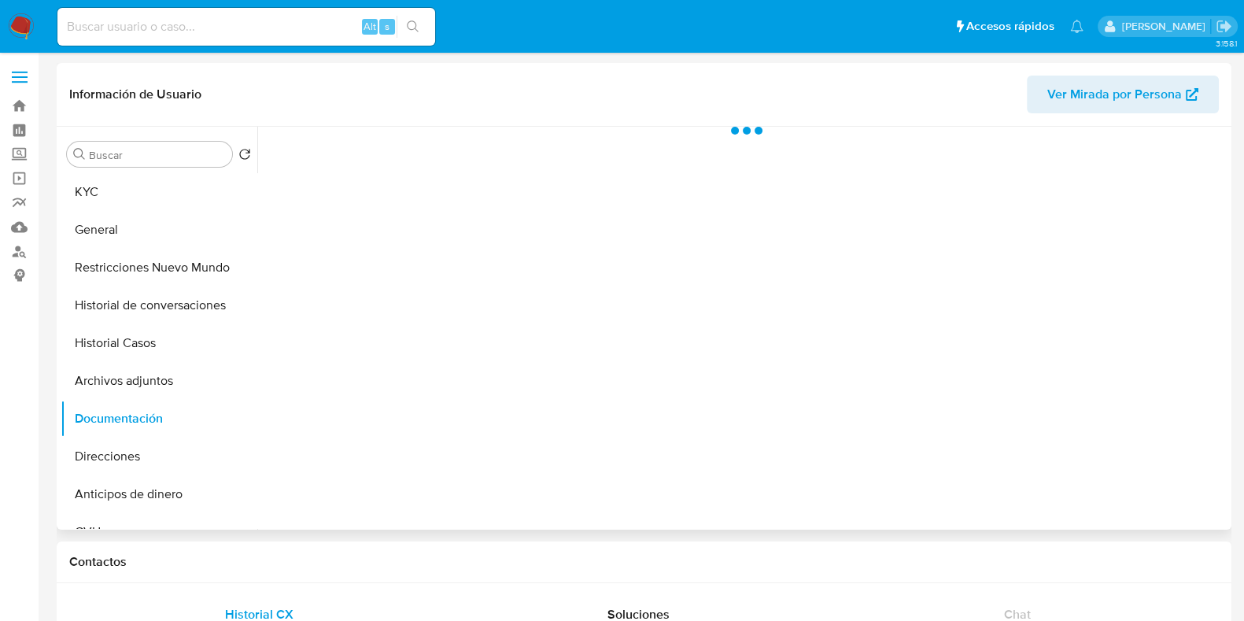
scroll to position [0, 0]
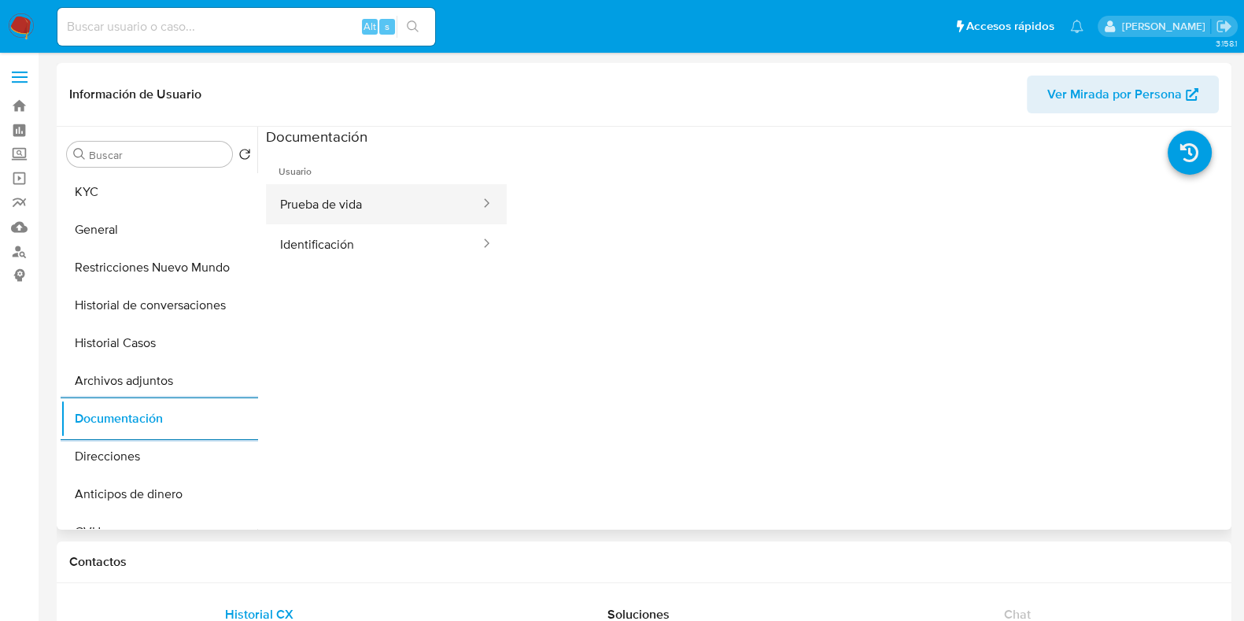
click at [279, 209] on button "Prueba de vida" at bounding box center [374, 204] width 216 height 40
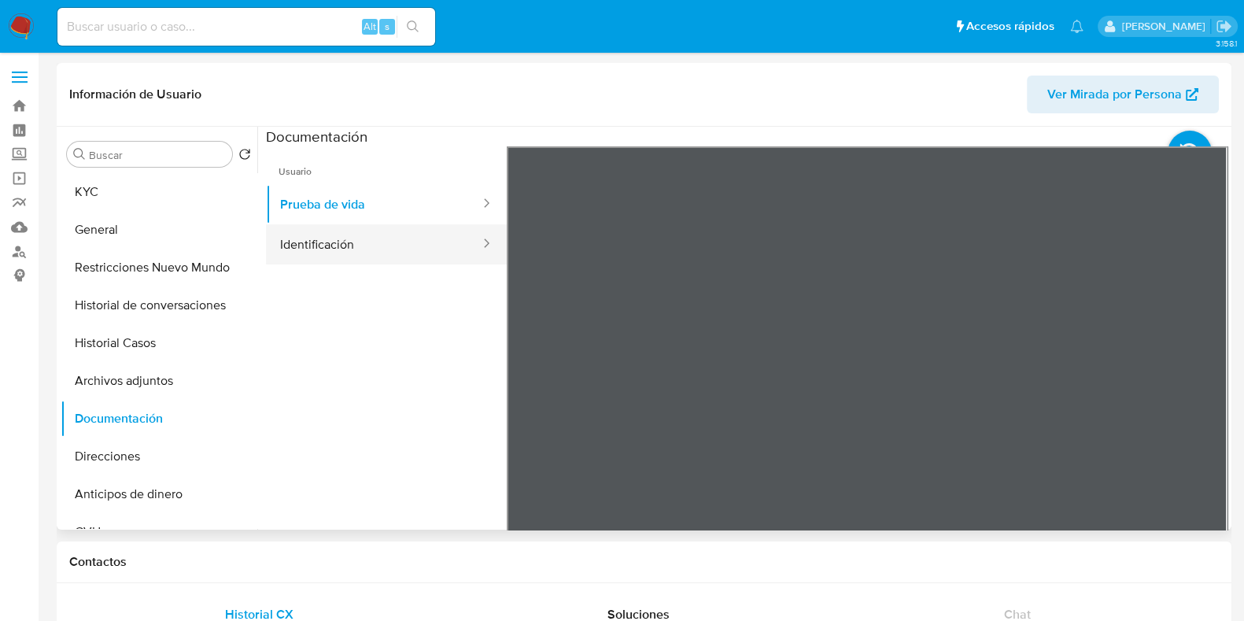
click at [320, 253] on button "Identificación" at bounding box center [374, 244] width 216 height 40
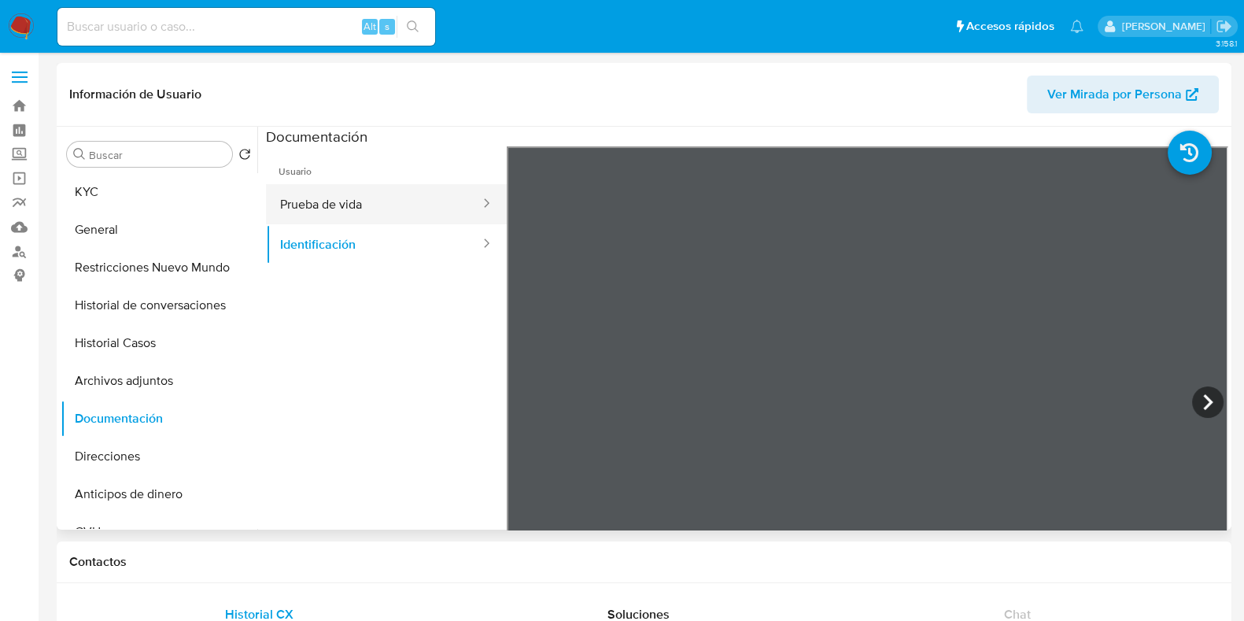
click at [374, 201] on button "Prueba de vida" at bounding box center [374, 204] width 216 height 40
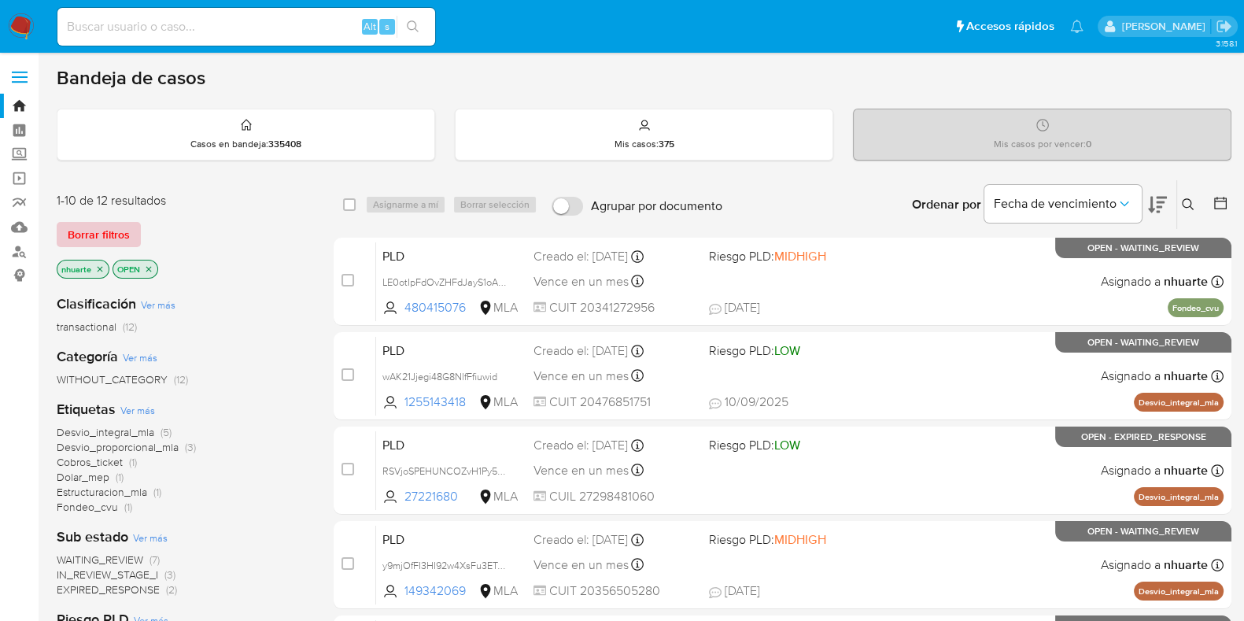
click at [89, 229] on span "Borrar filtros" at bounding box center [99, 235] width 62 height 22
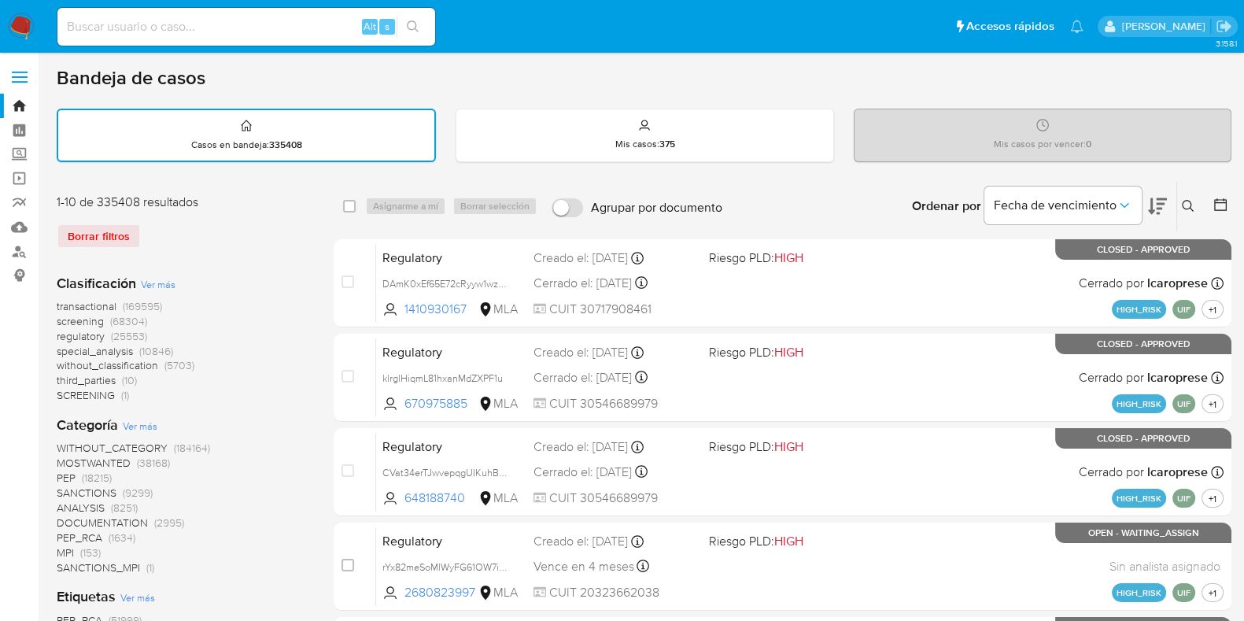
click at [1188, 203] on icon at bounding box center [1188, 206] width 13 height 13
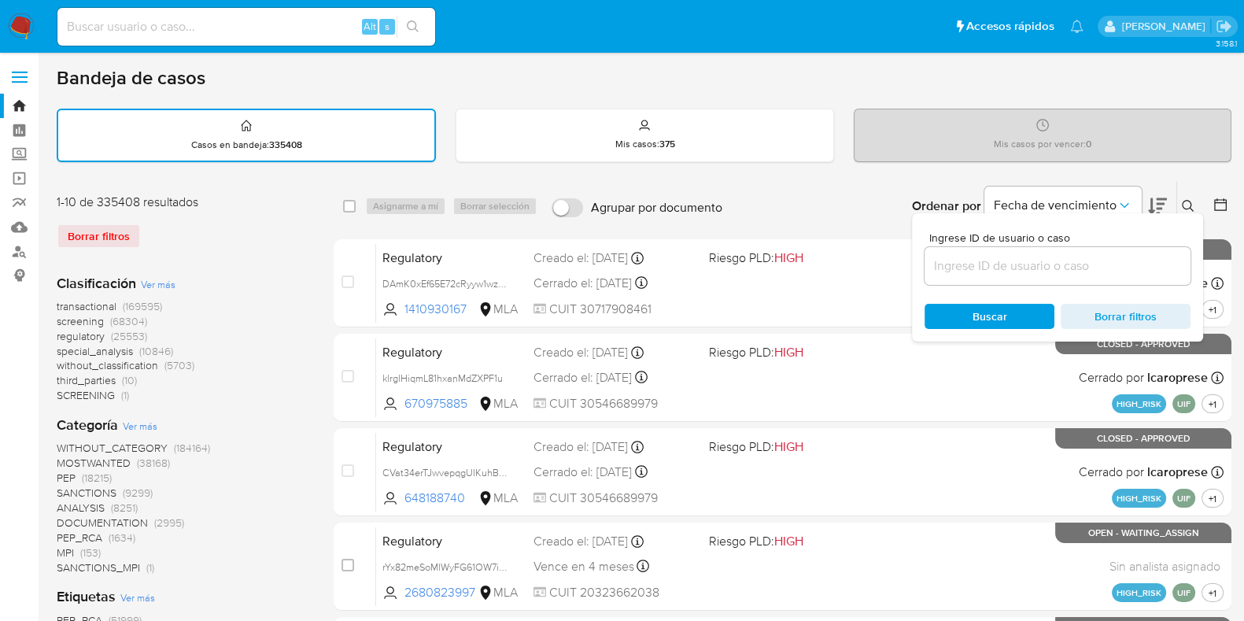
click at [1037, 265] on input at bounding box center [1058, 266] width 266 height 20
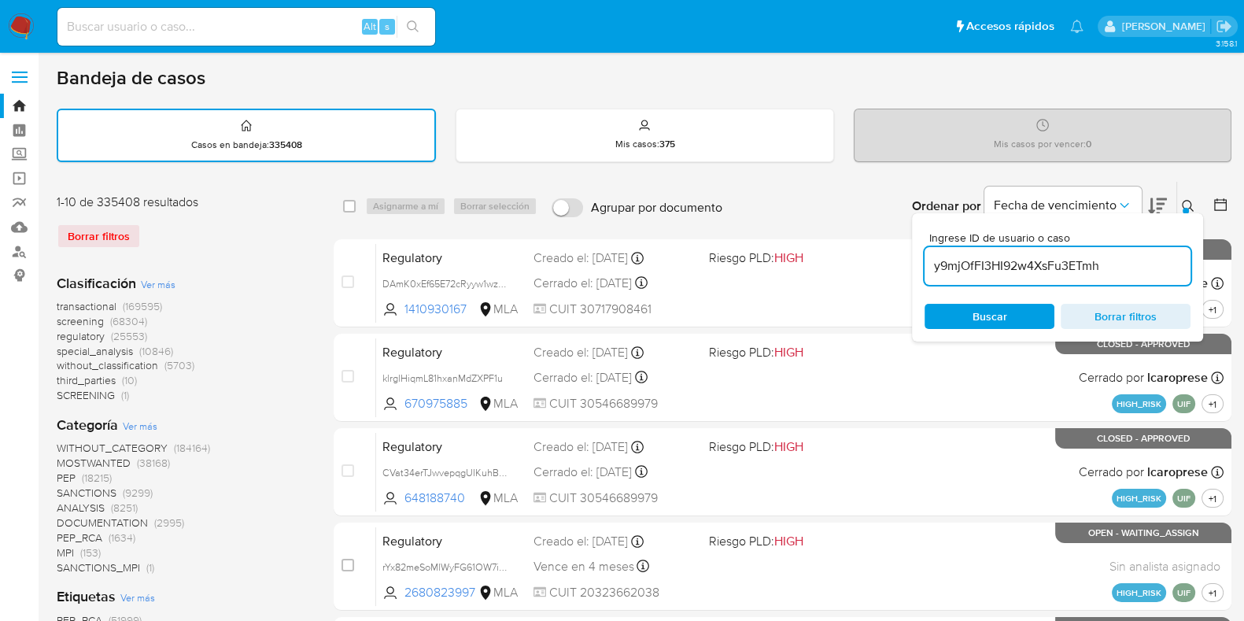
type input "y9mjOfFI3HI92w4XsFu3ETmh"
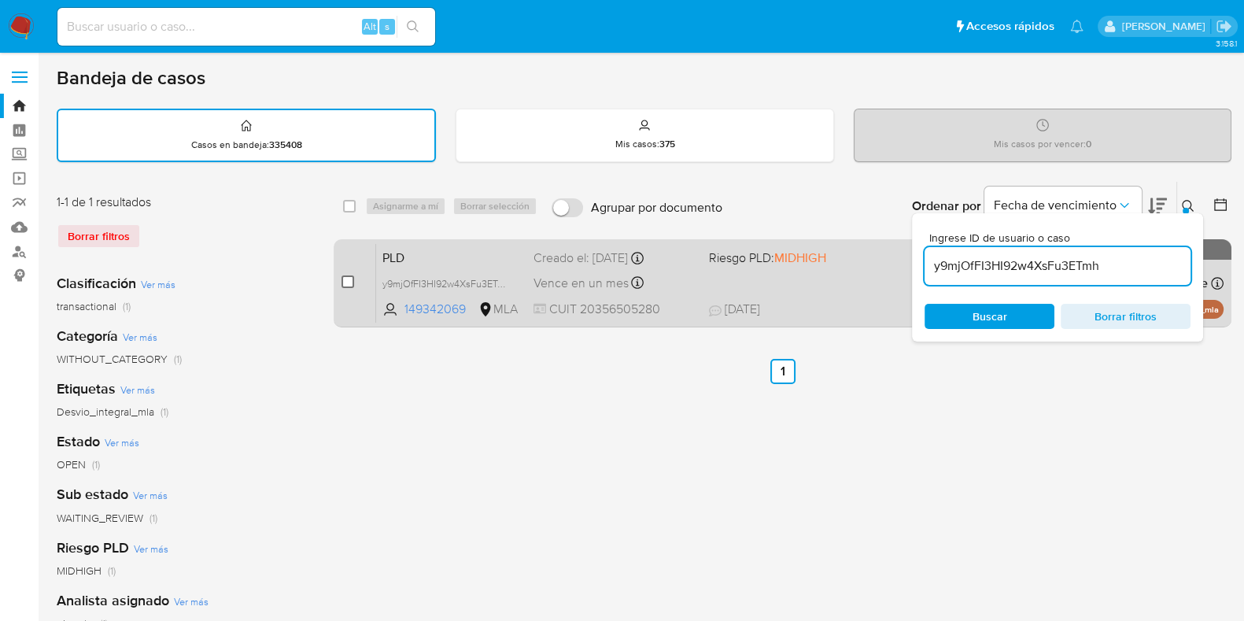
click at [353, 278] on input "checkbox" at bounding box center [348, 281] width 13 height 13
checkbox input "true"
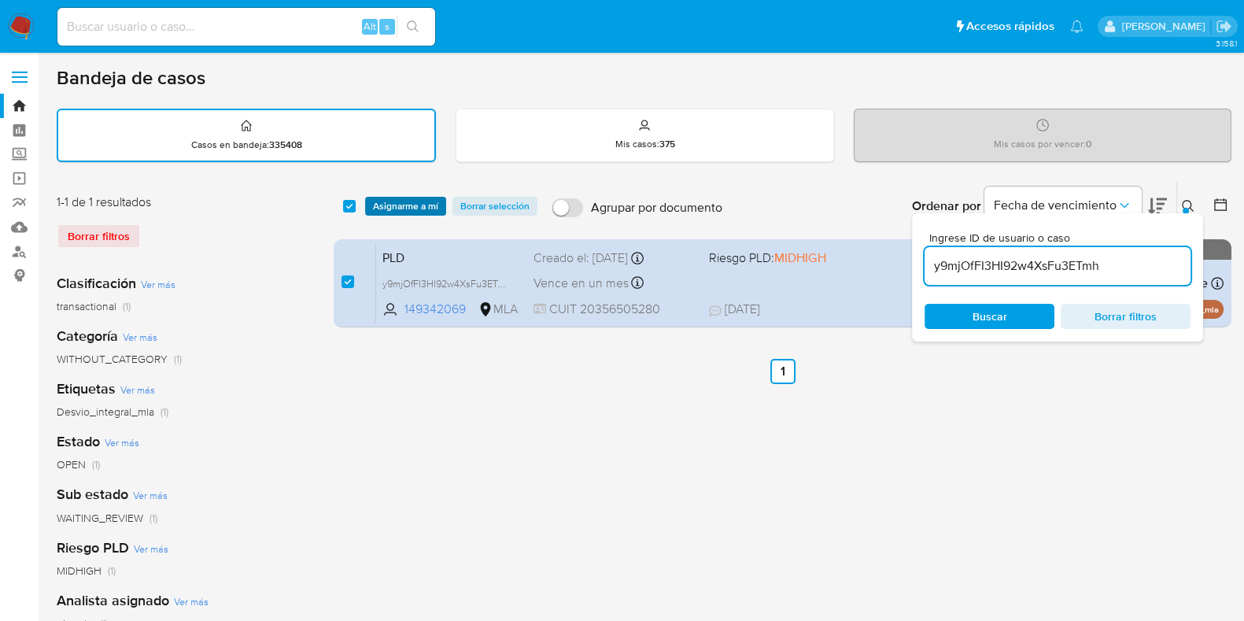
click at [426, 209] on span "Asignarme a mí" at bounding box center [405, 206] width 65 height 16
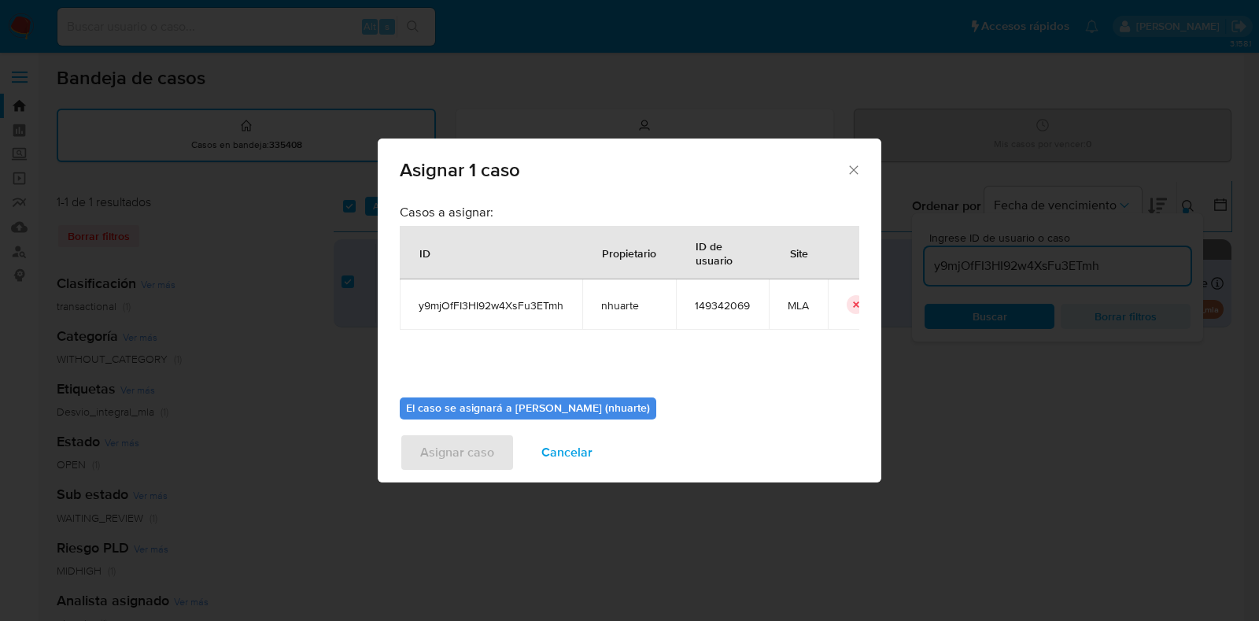
scroll to position [81, 0]
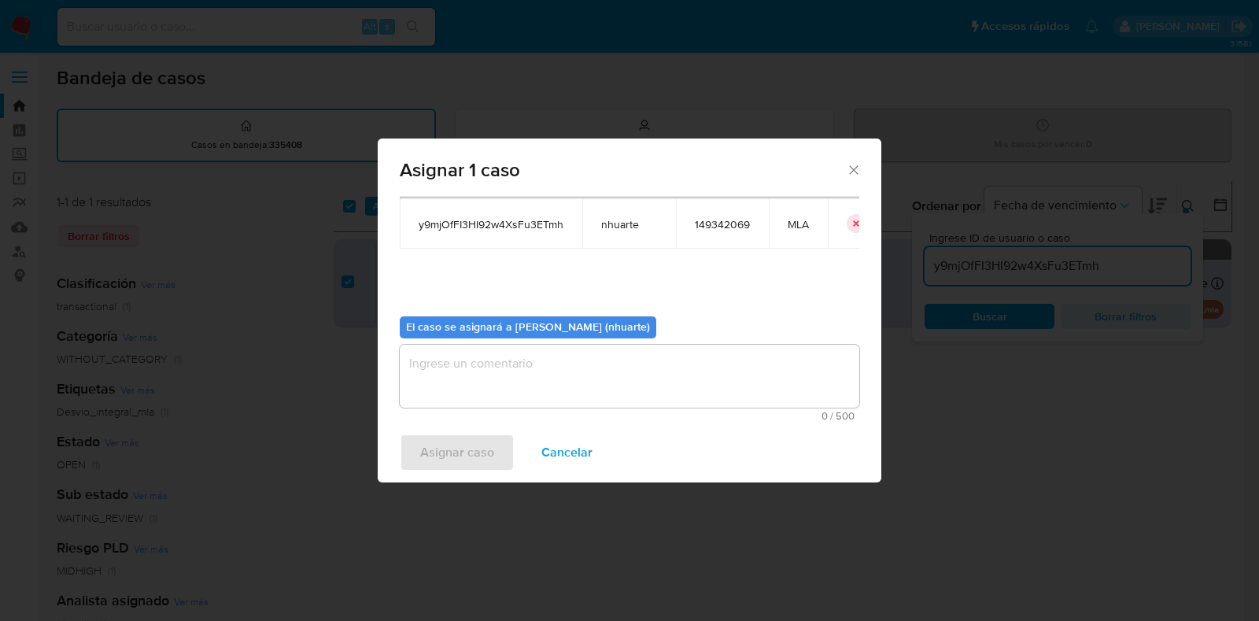
click at [512, 350] on textarea "assign-modal" at bounding box center [630, 376] width 460 height 63
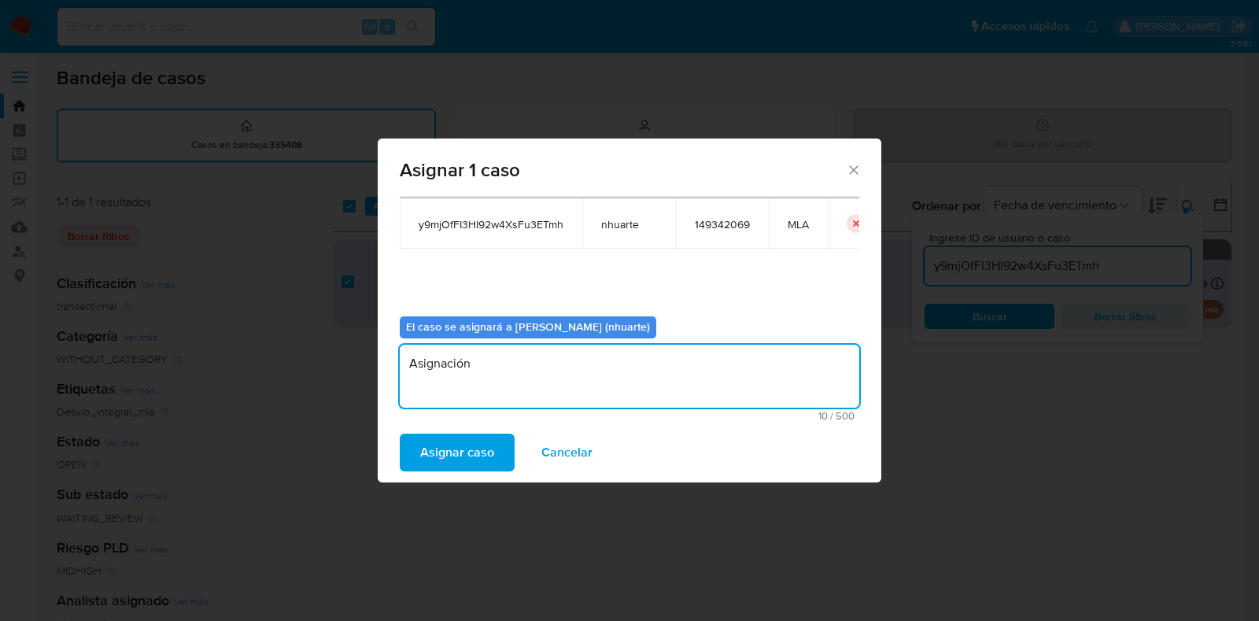
type textarea "Asignación"
click at [468, 442] on span "Asignar caso" at bounding box center [457, 452] width 74 height 35
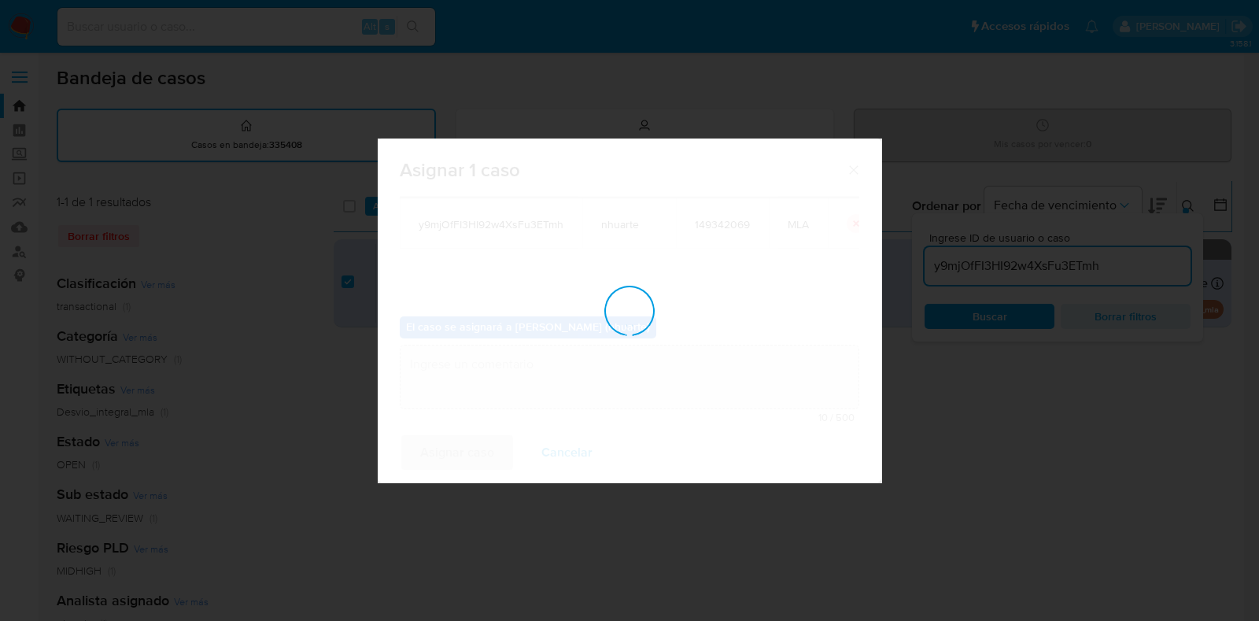
checkbox input "false"
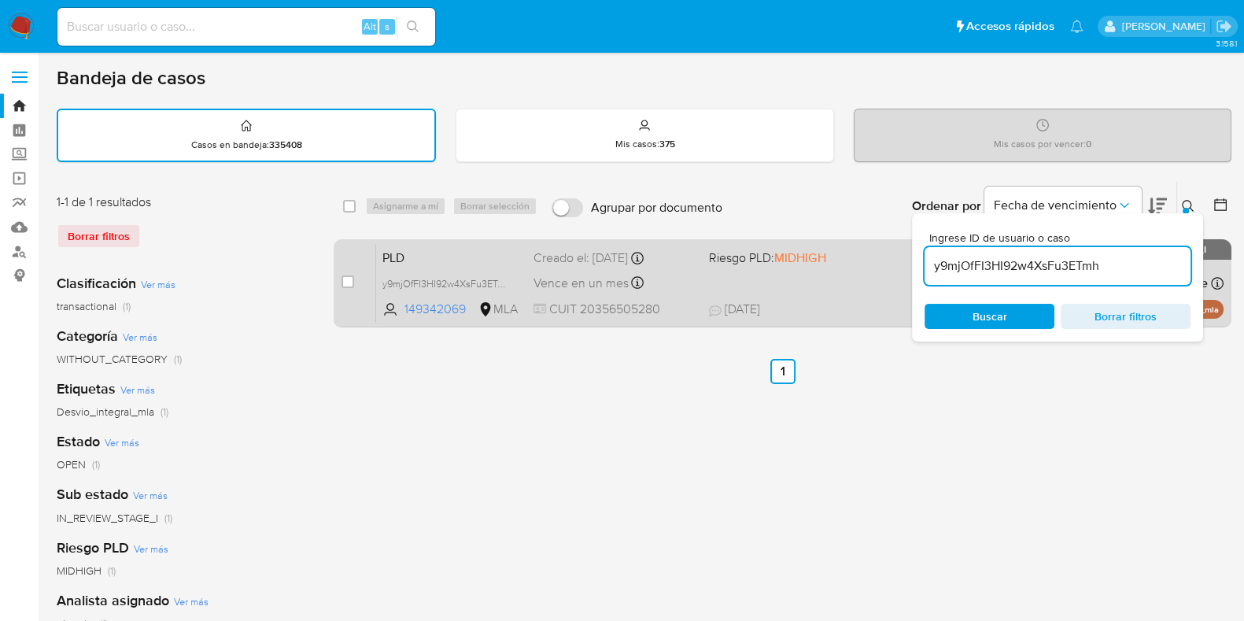
click at [347, 274] on div "case-item-checkbox" at bounding box center [348, 282] width 13 height 16
click at [346, 279] on input "checkbox" at bounding box center [348, 281] width 13 height 13
checkbox input "true"
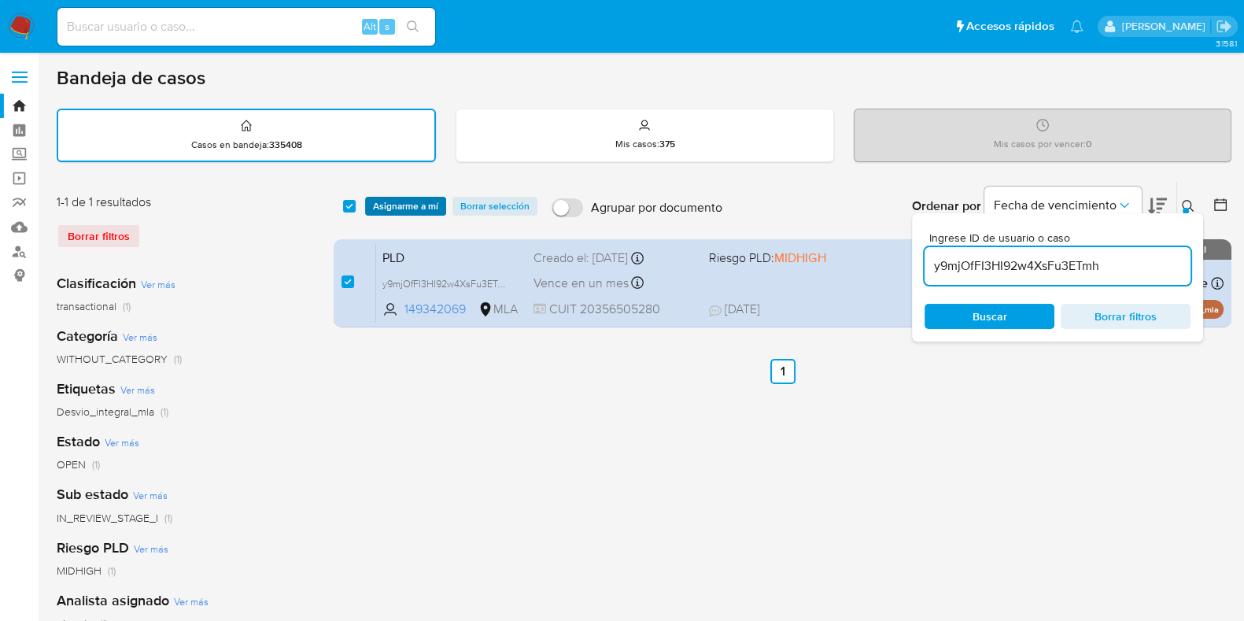
click at [436, 202] on span "Asignarme a mí" at bounding box center [405, 206] width 65 height 16
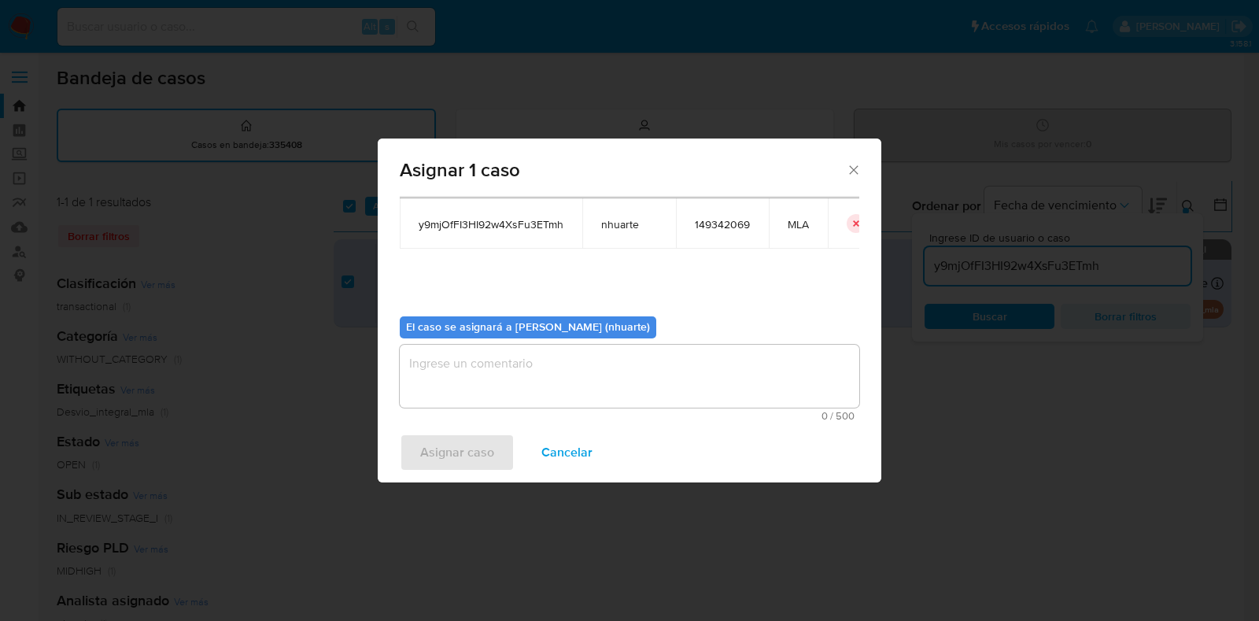
click at [575, 365] on textarea "assign-modal" at bounding box center [630, 376] width 460 height 63
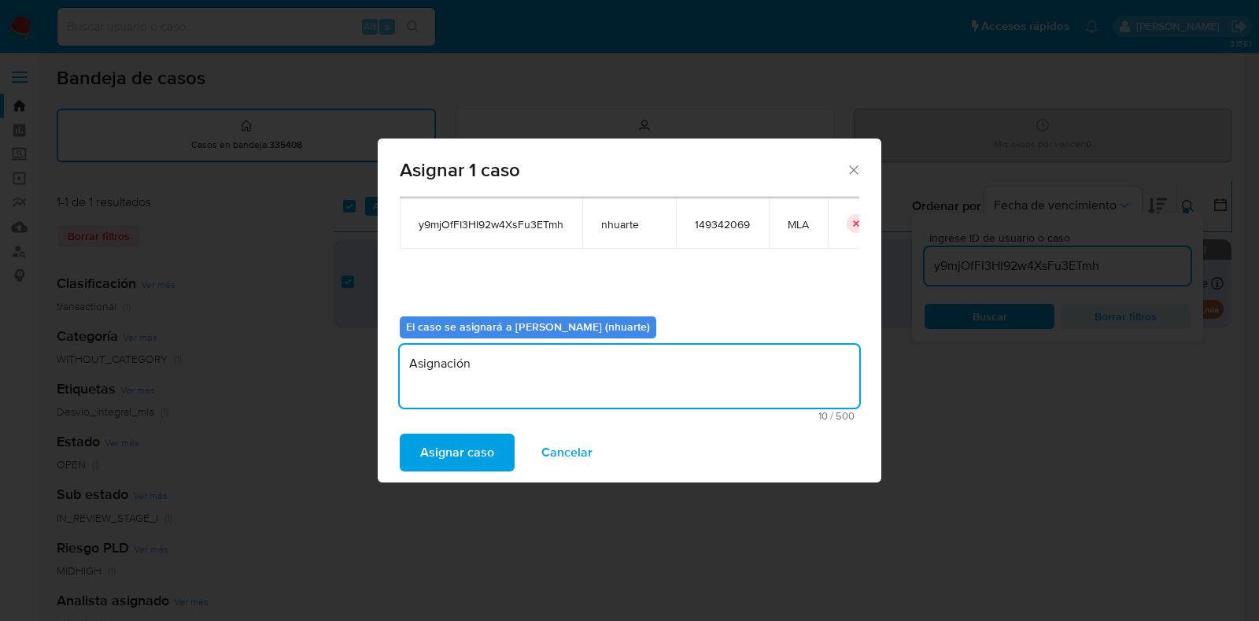
type textarea "Asignación"
click at [472, 450] on span "Asignar caso" at bounding box center [457, 452] width 74 height 35
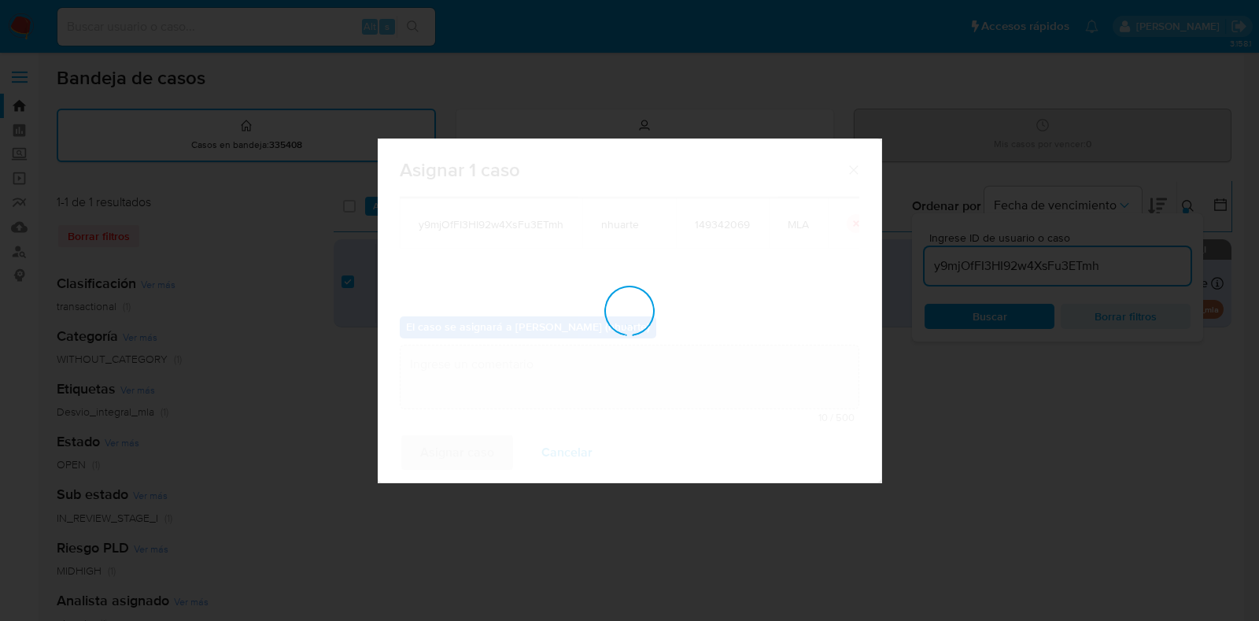
checkbox input "false"
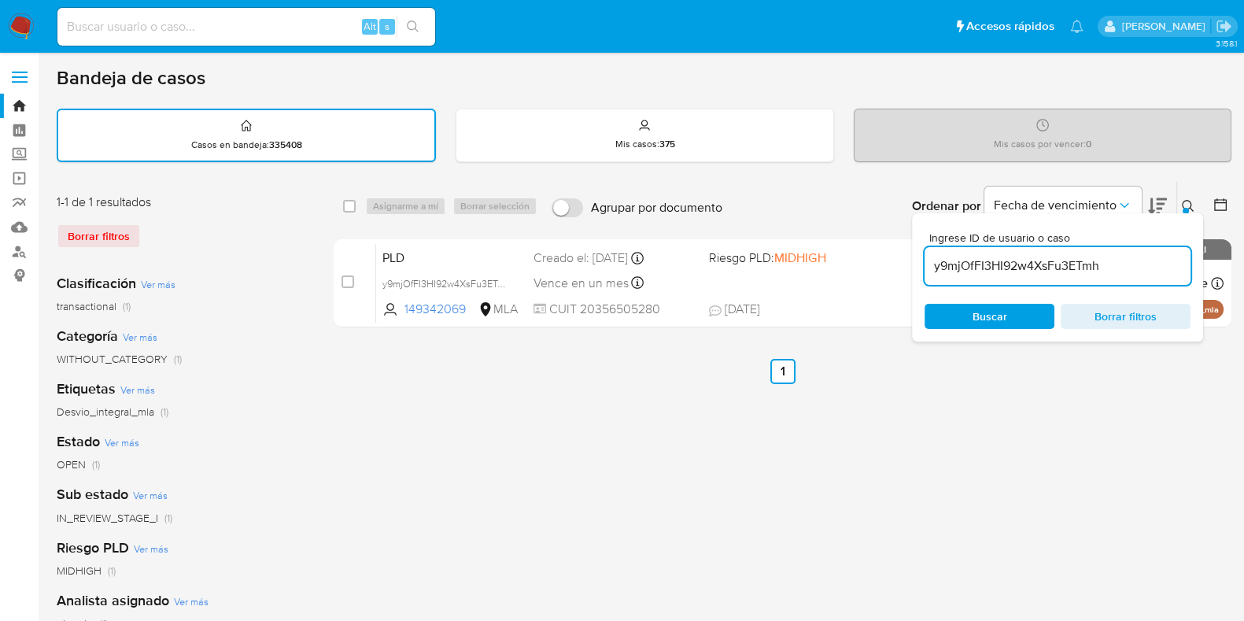
drag, startPoint x: 1119, startPoint y: 272, endPoint x: 930, endPoint y: 271, distance: 188.9
click at [930, 271] on input "y9mjOfFI3HI92w4XsFu3ETmh" at bounding box center [1058, 266] width 266 height 20
paste input "WtnfJscjgkbSWW9vqXHxxjzI"
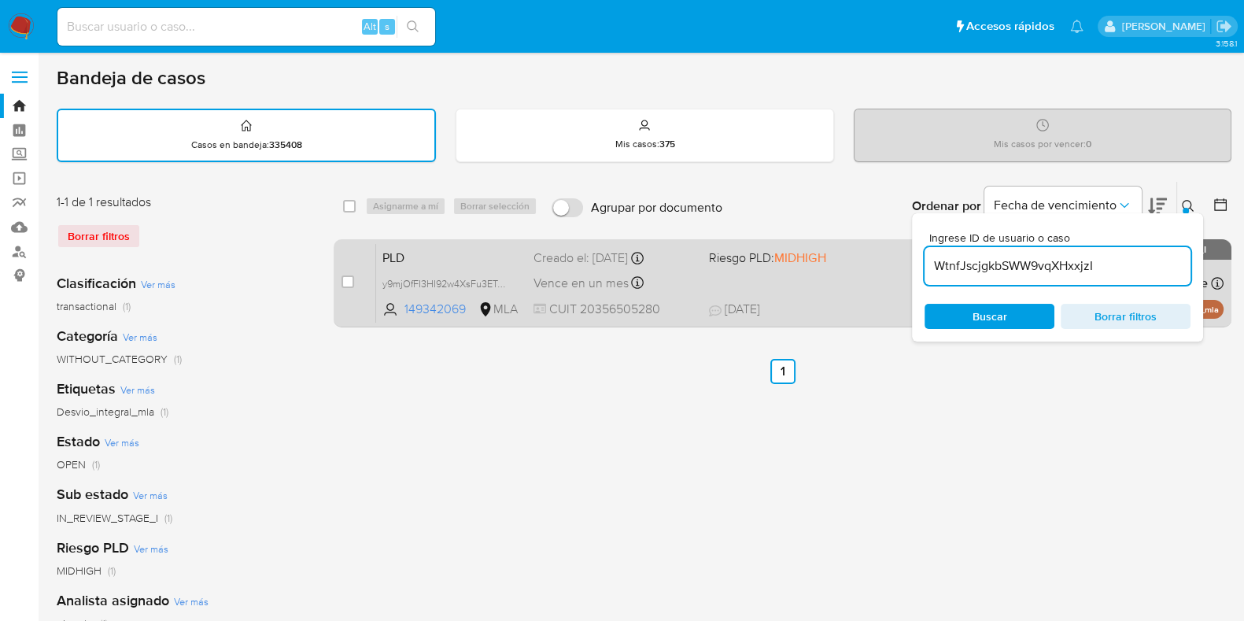
type input "WtnfJscjgkbSWW9vqXHxxjzI"
click at [346, 281] on input "checkbox" at bounding box center [348, 281] width 13 height 13
checkbox input "true"
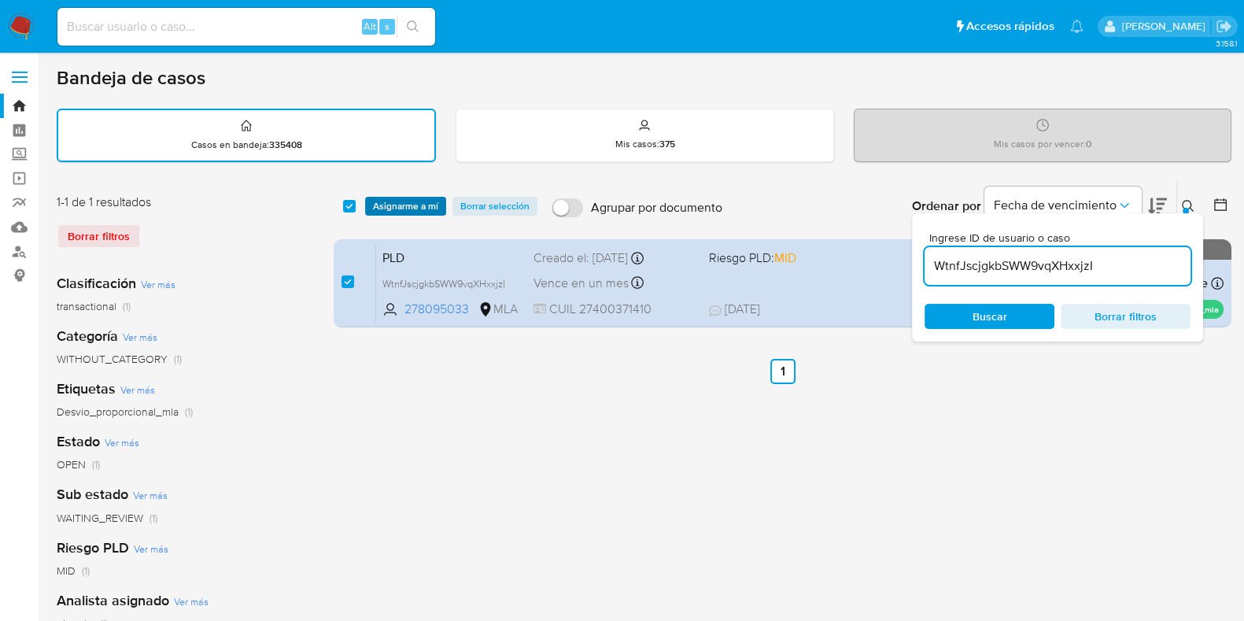
click at [397, 210] on span "Asignarme a mí" at bounding box center [405, 206] width 65 height 16
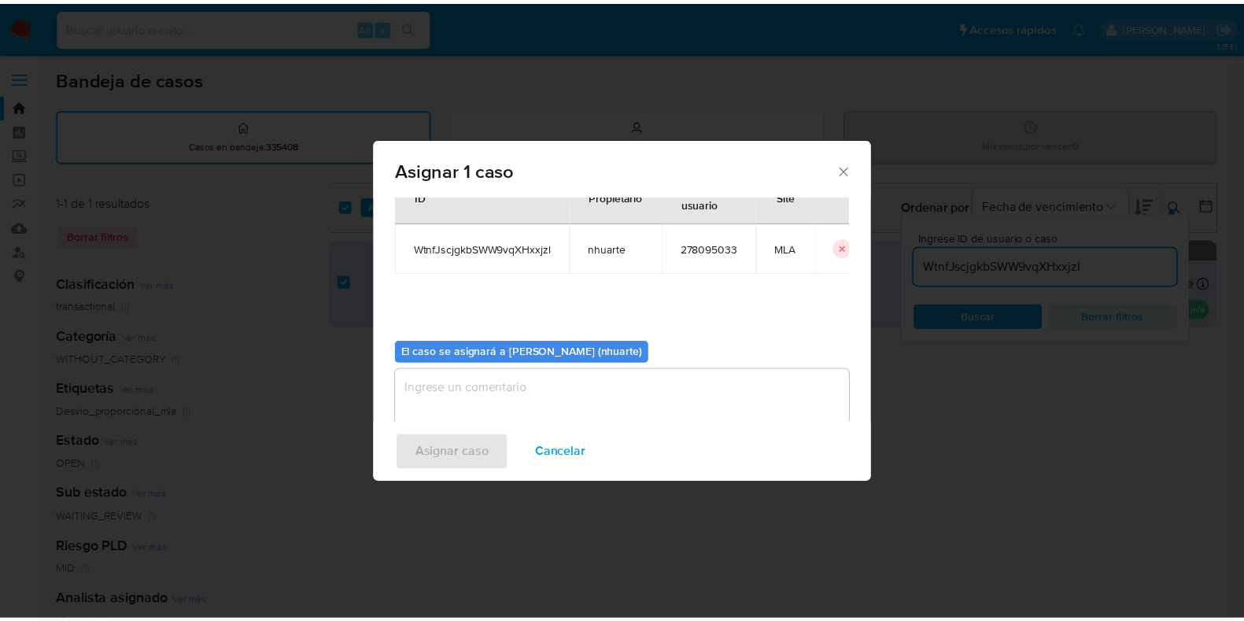
scroll to position [81, 0]
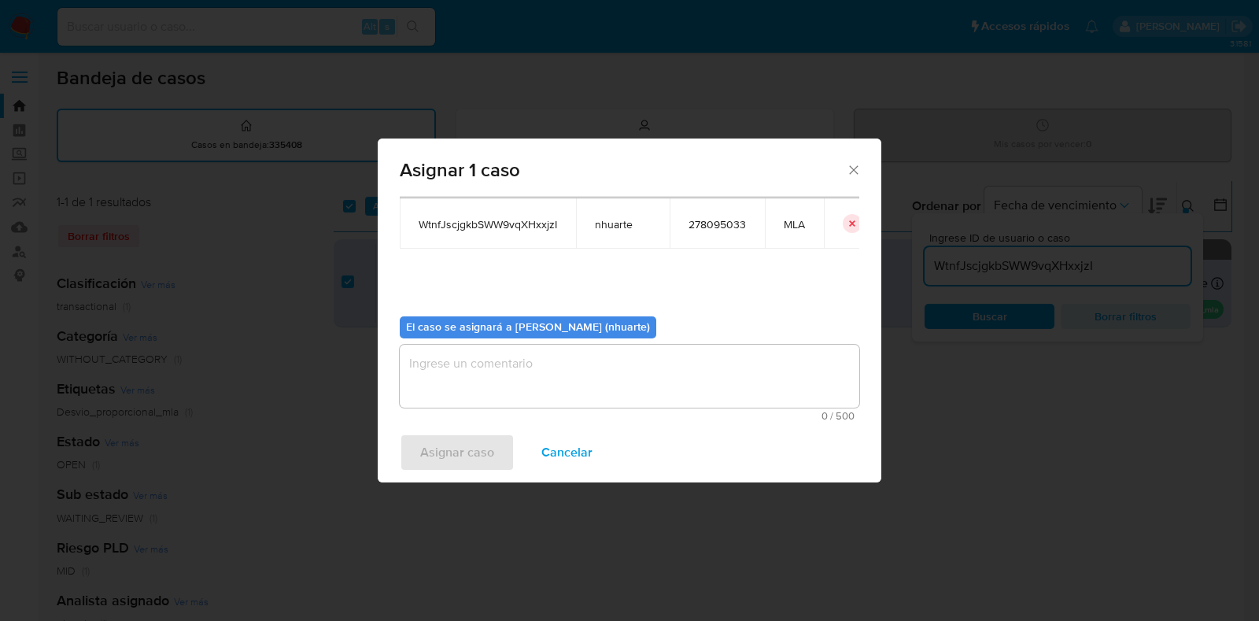
click at [542, 370] on textarea "assign-modal" at bounding box center [630, 376] width 460 height 63
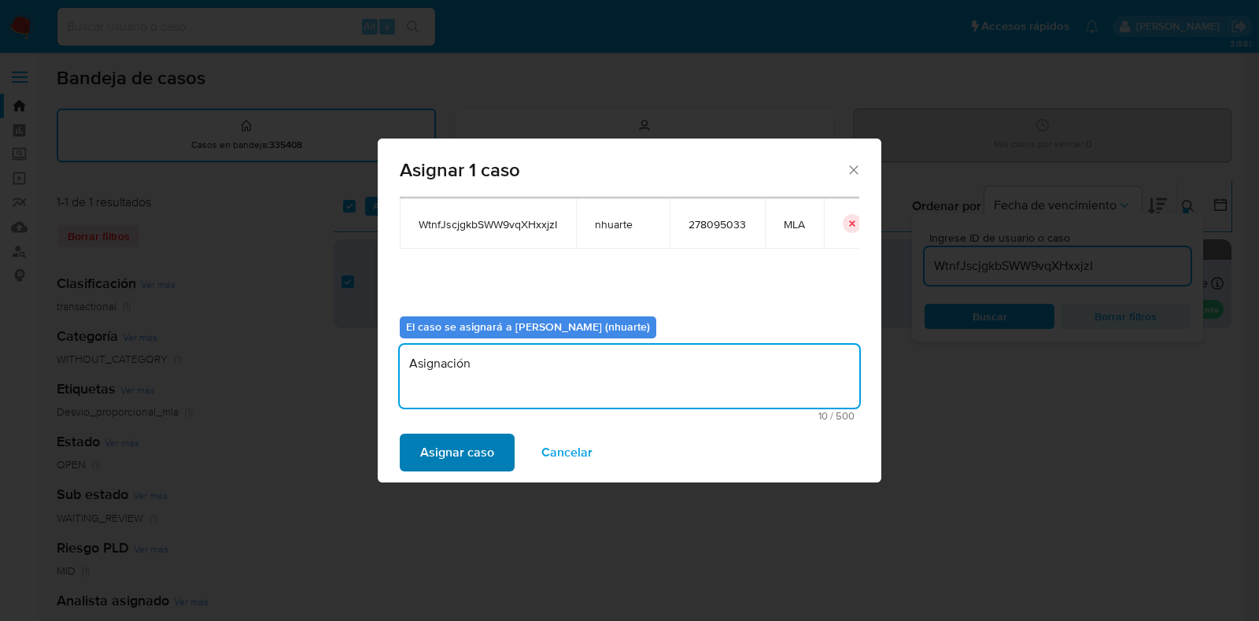
type textarea "Asignación"
click at [496, 440] on button "Asignar caso" at bounding box center [457, 453] width 115 height 38
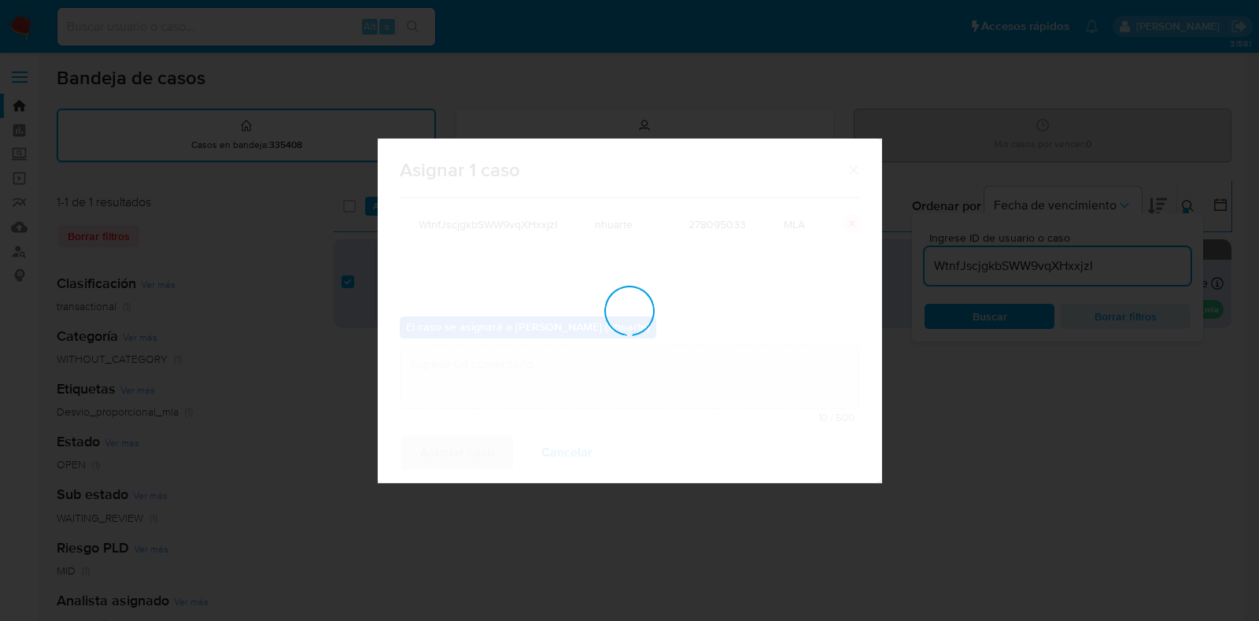
checkbox input "false"
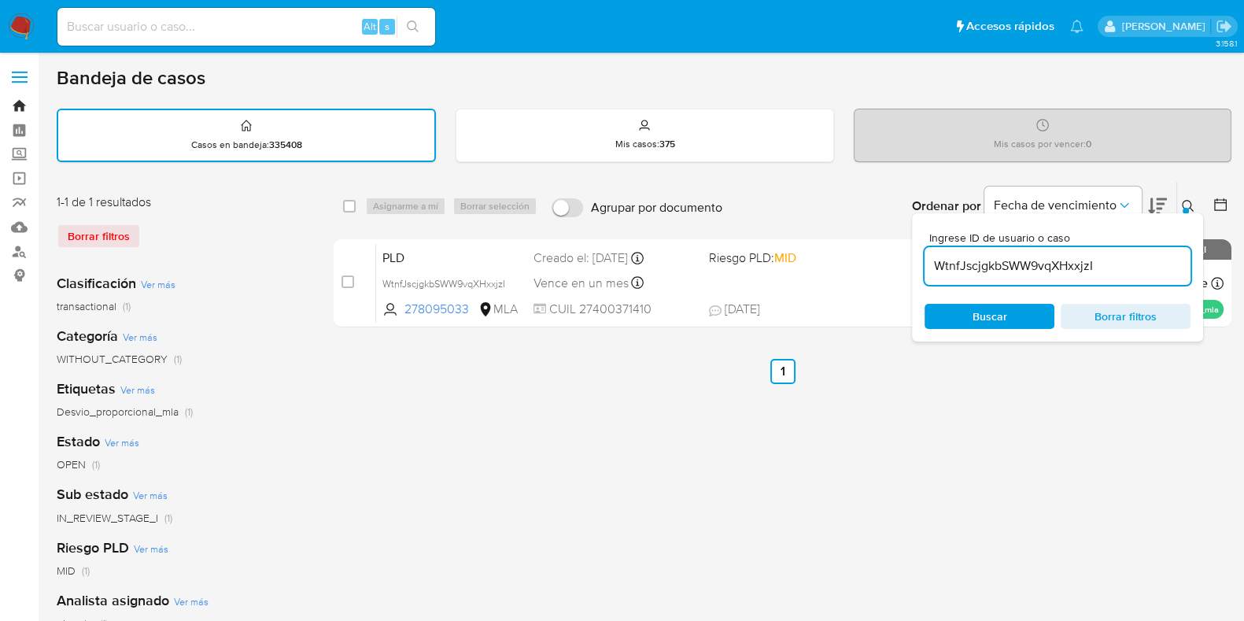
click at [16, 106] on link "Bandeja" at bounding box center [93, 106] width 187 height 24
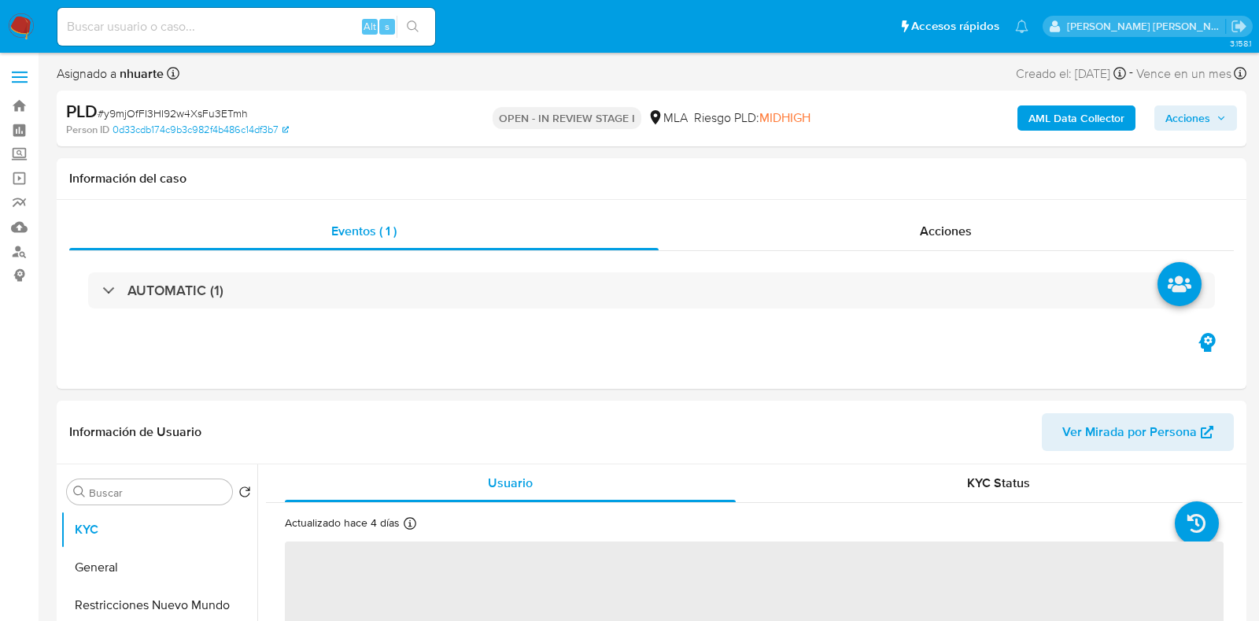
select select "10"
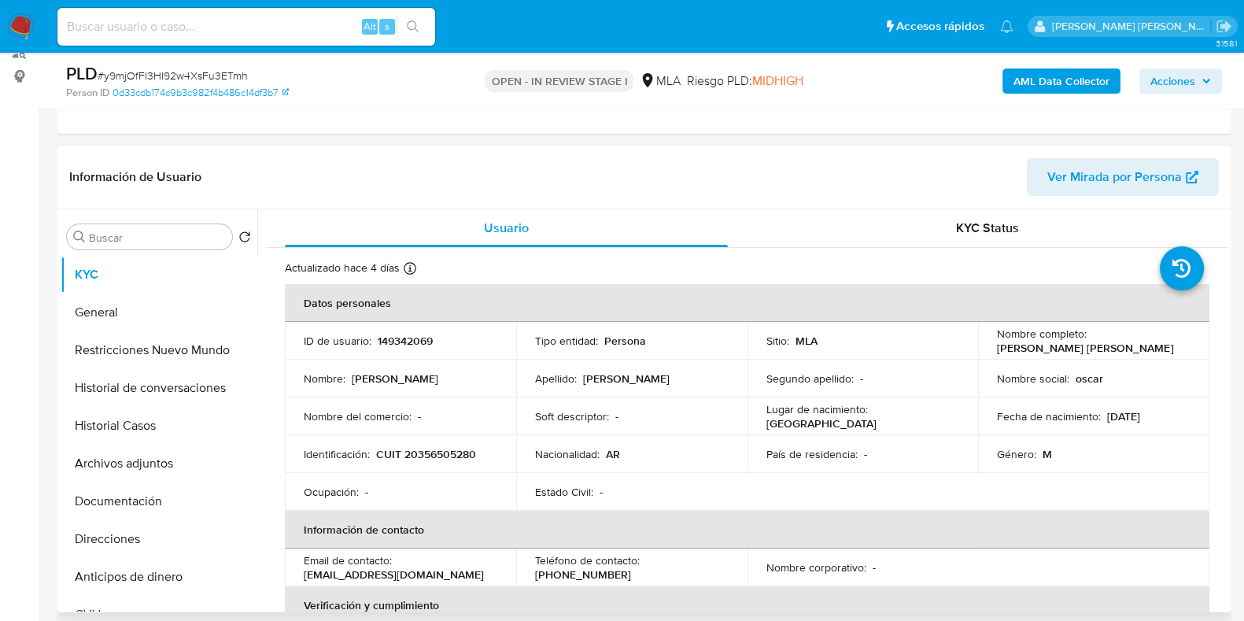
scroll to position [393, 0]
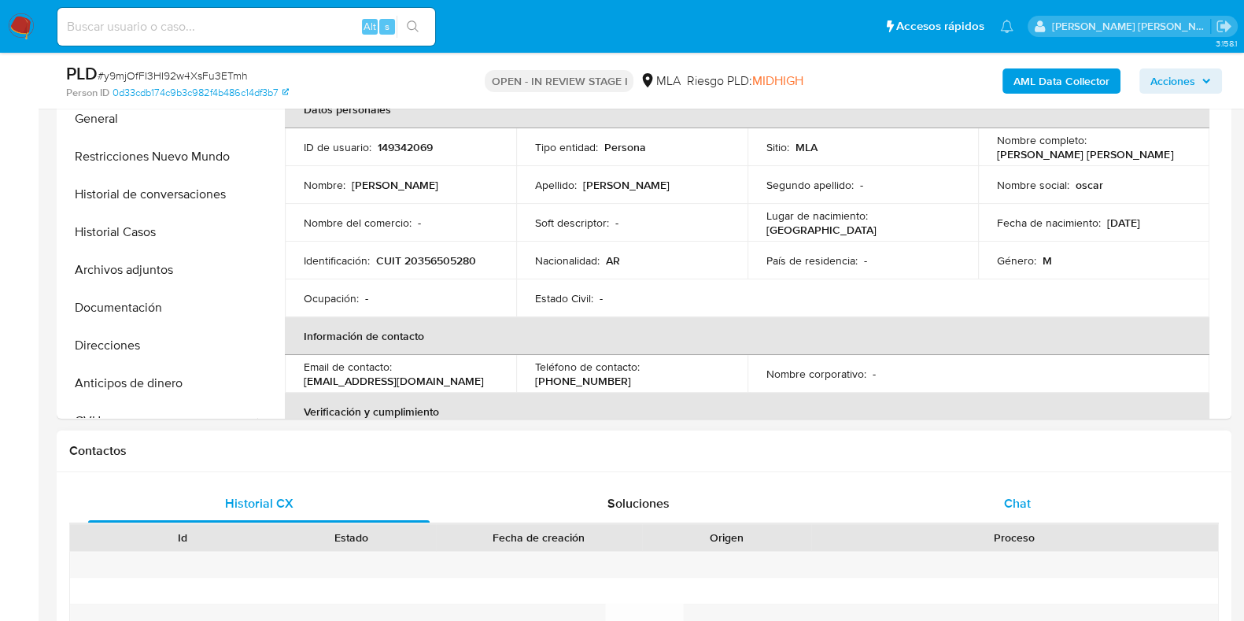
click at [1021, 505] on span "Chat" at bounding box center [1017, 503] width 27 height 18
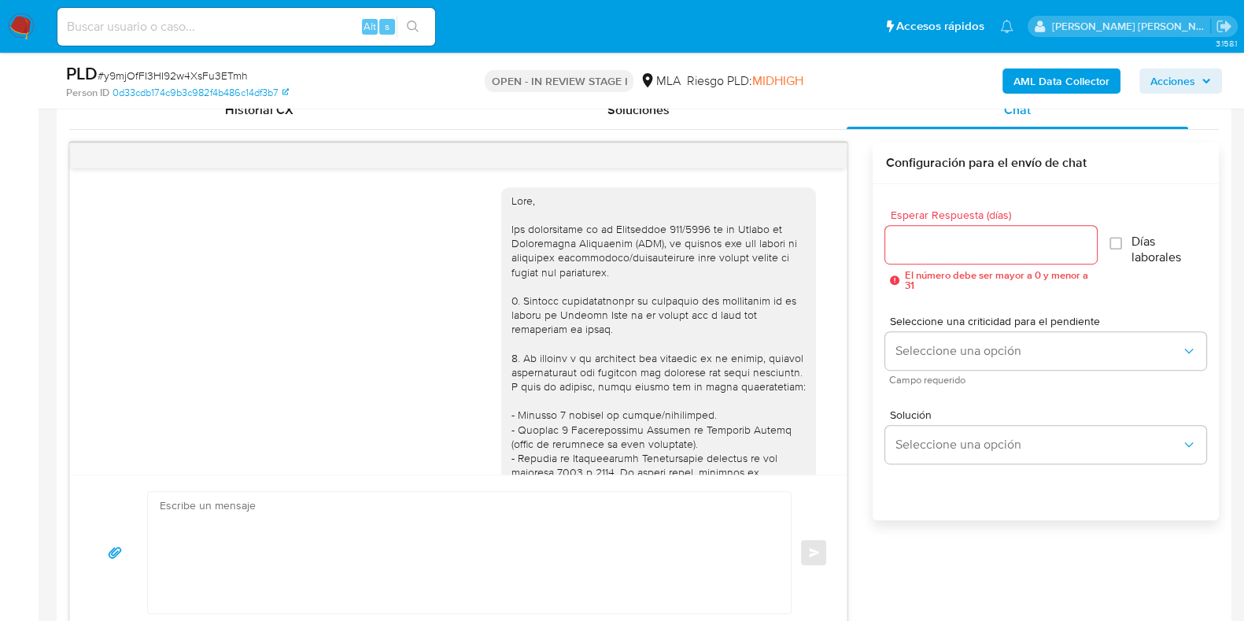
scroll to position [1396, 0]
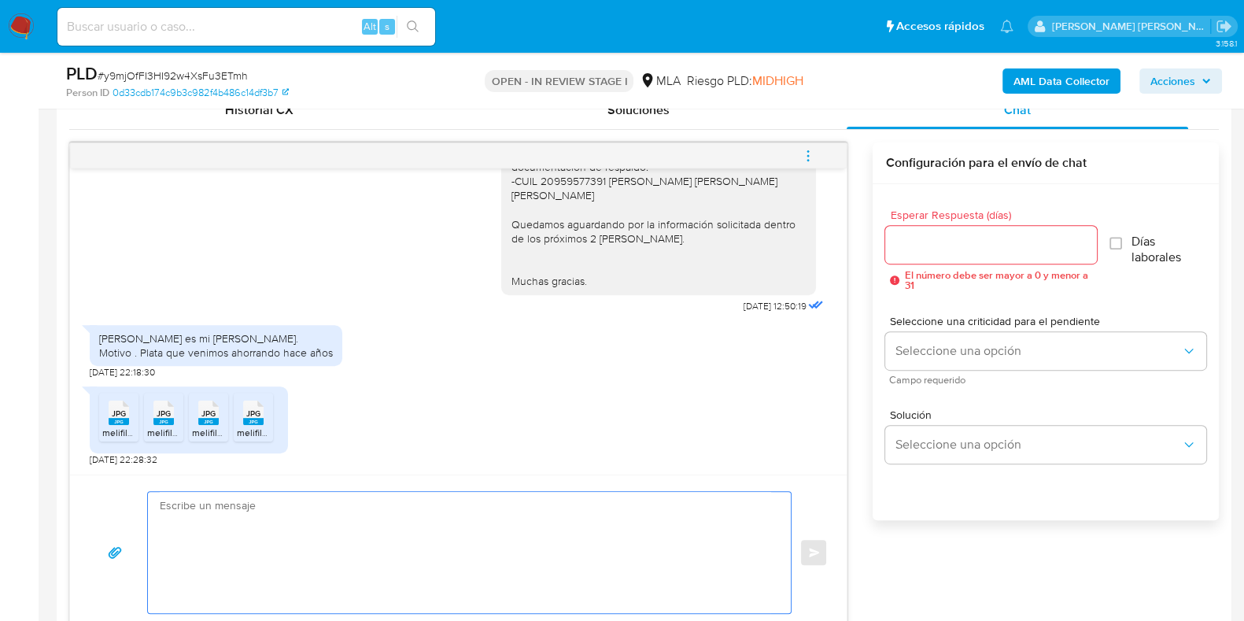
paste textarea "Hola, ¡Muchas gracias por tu respuesta! Confirmamos la recepción de la document…"
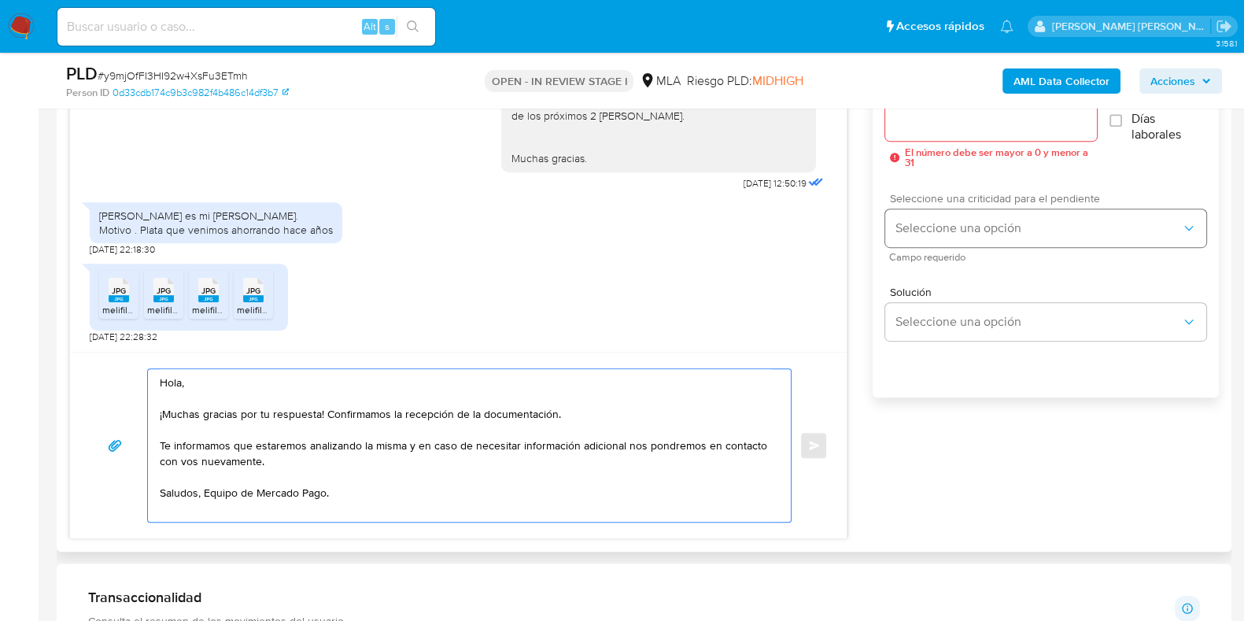
scroll to position [803, 0]
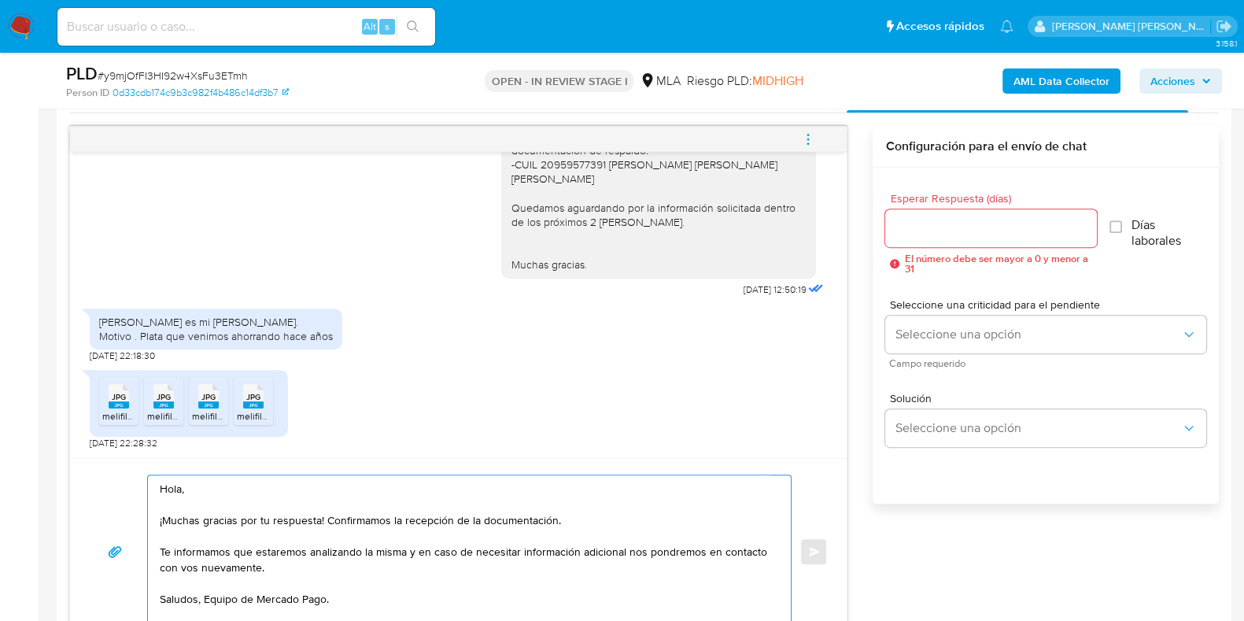
type textarea "Hola, ¡Muchas gracias por tu respuesta! Confirmamos la recepción de la document…"
click at [930, 227] on input "Esperar Respuesta (días)" at bounding box center [990, 228] width 211 height 20
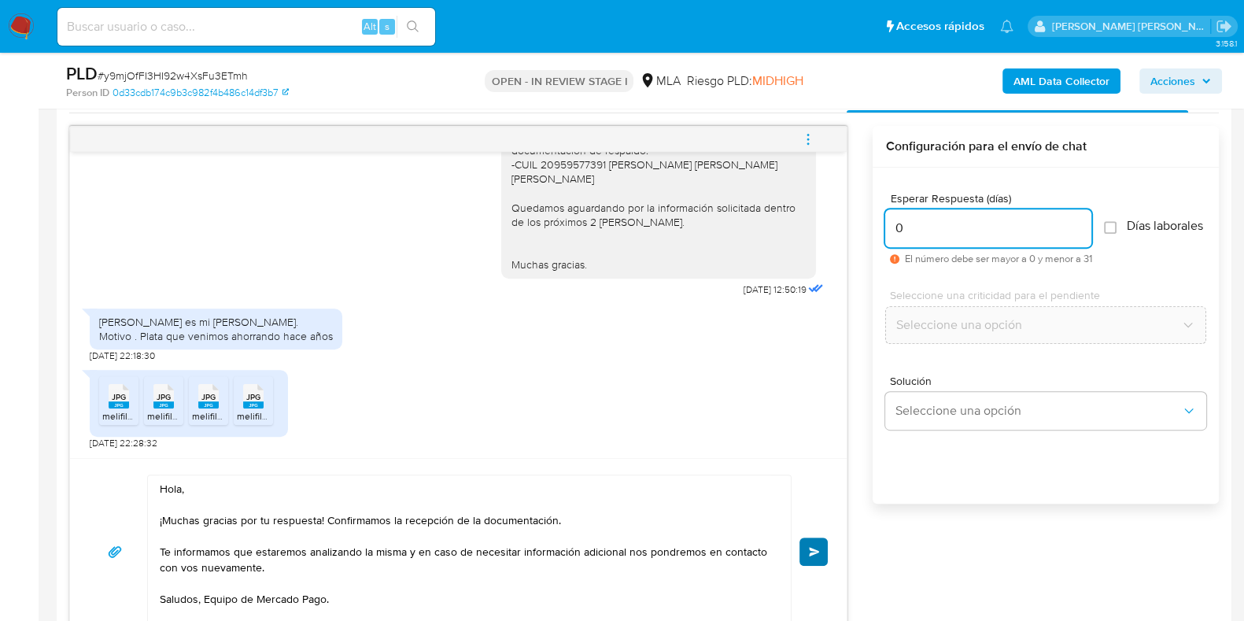
type input "0"
click at [815, 544] on button "Enviar" at bounding box center [814, 552] width 28 height 28
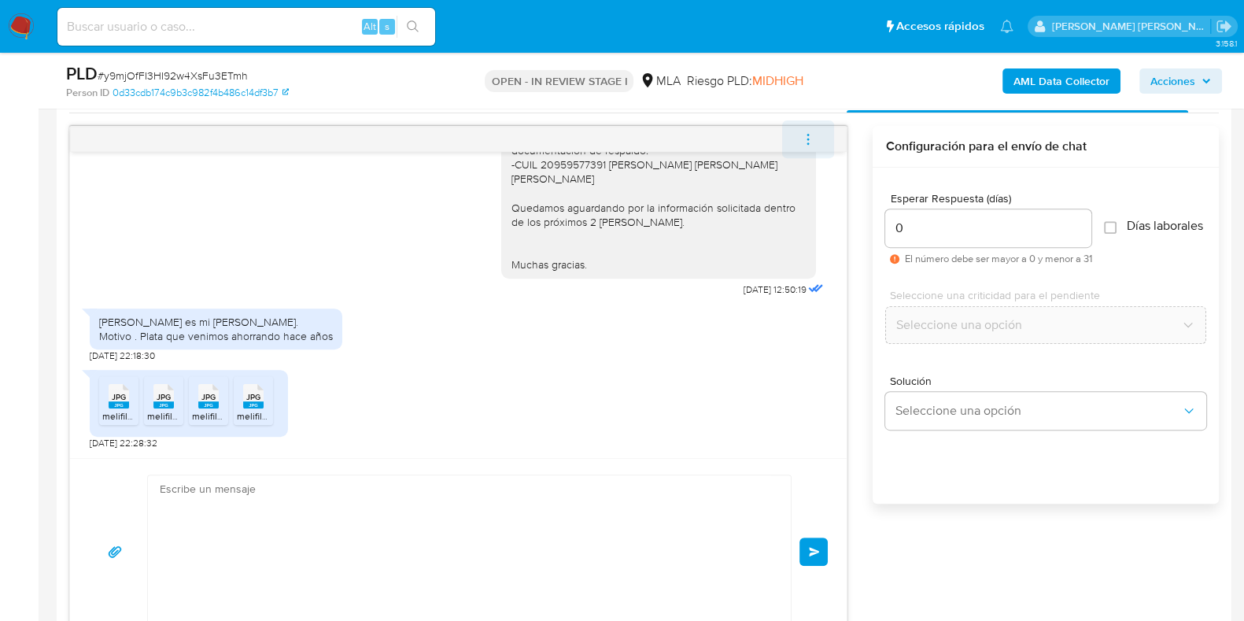
scroll to position [1585, 0]
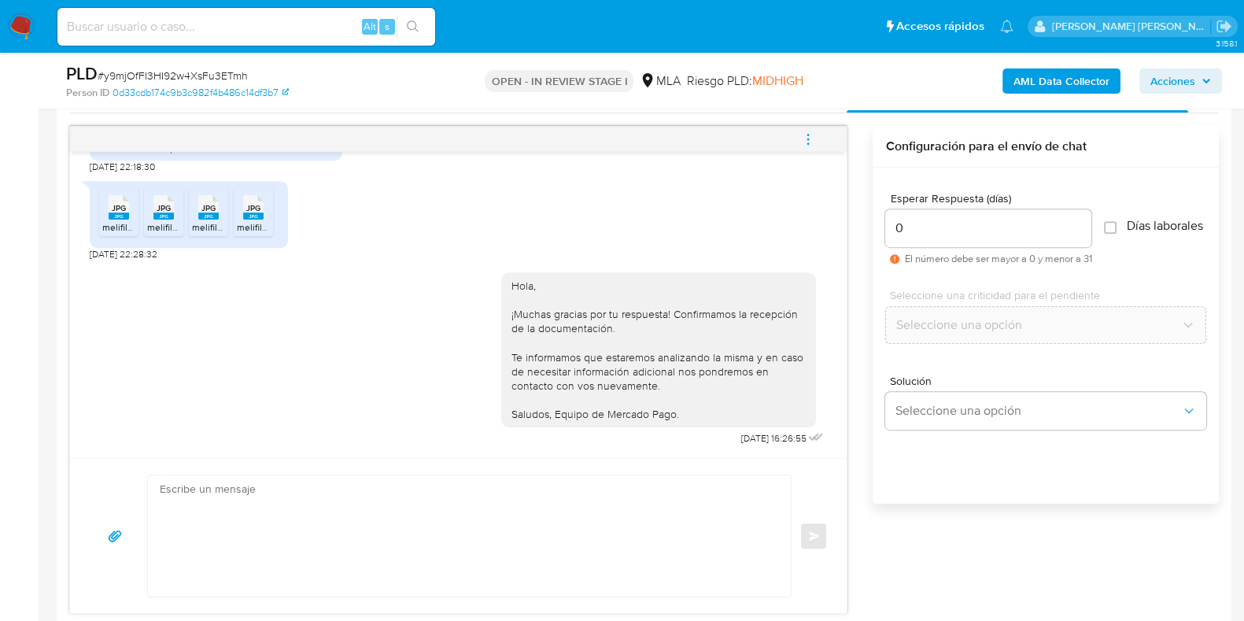
click at [808, 135] on icon "menu-action" at bounding box center [808, 139] width 14 height 14
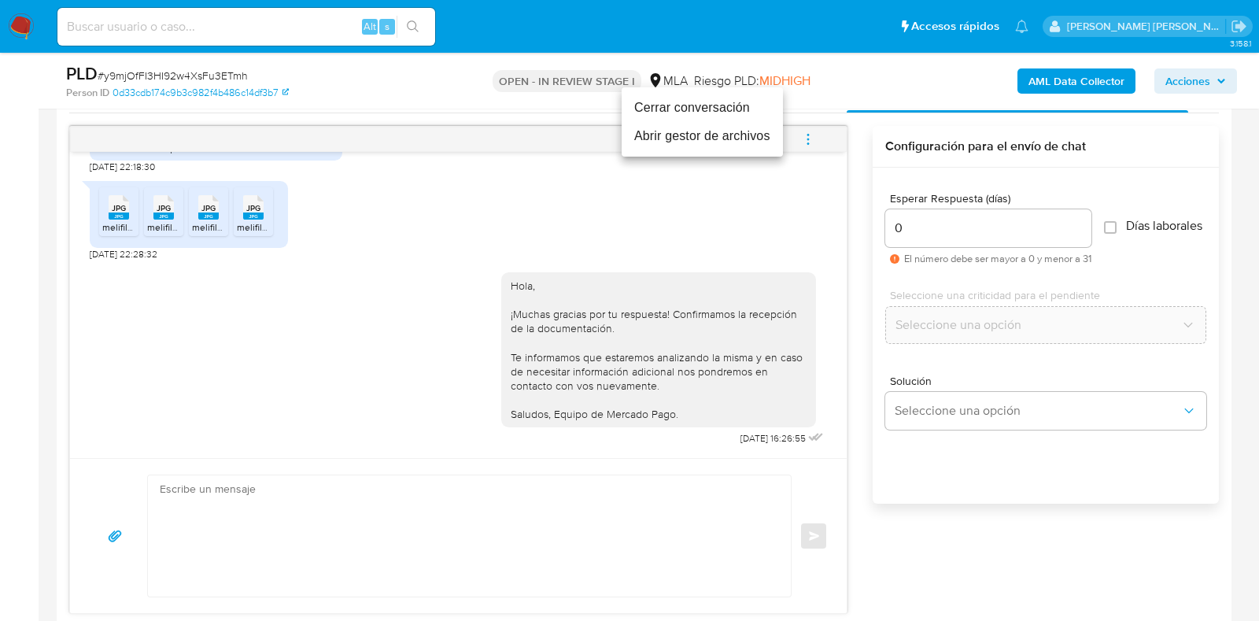
click at [724, 115] on li "Cerrar conversación" at bounding box center [702, 108] width 161 height 28
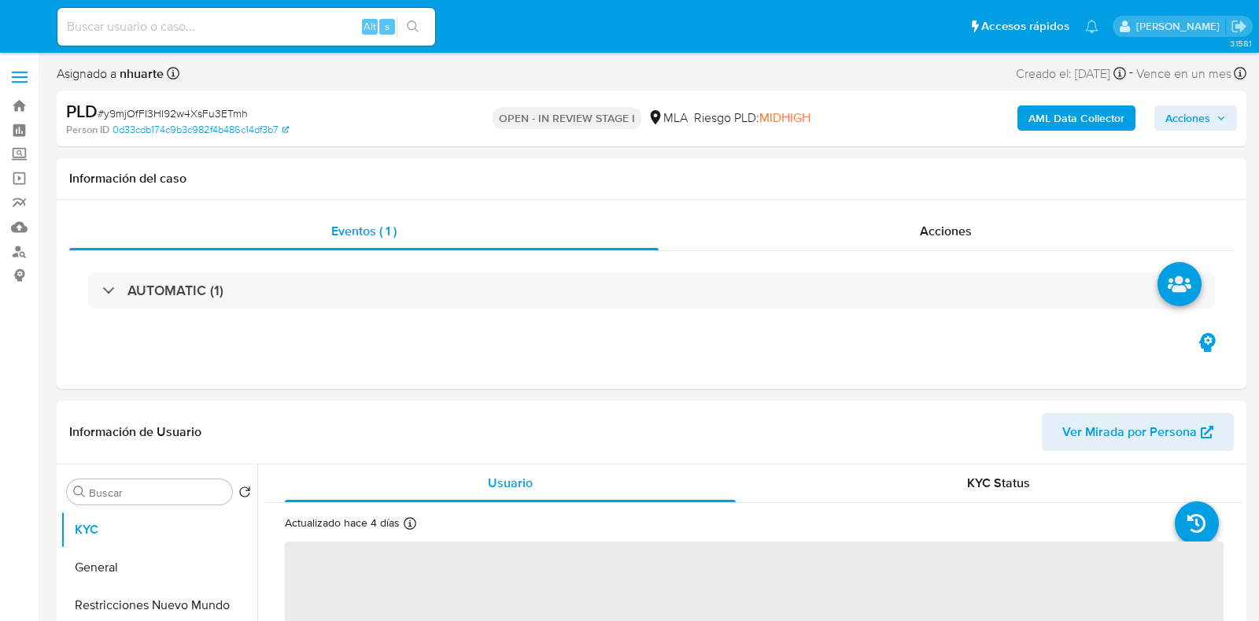
select select "10"
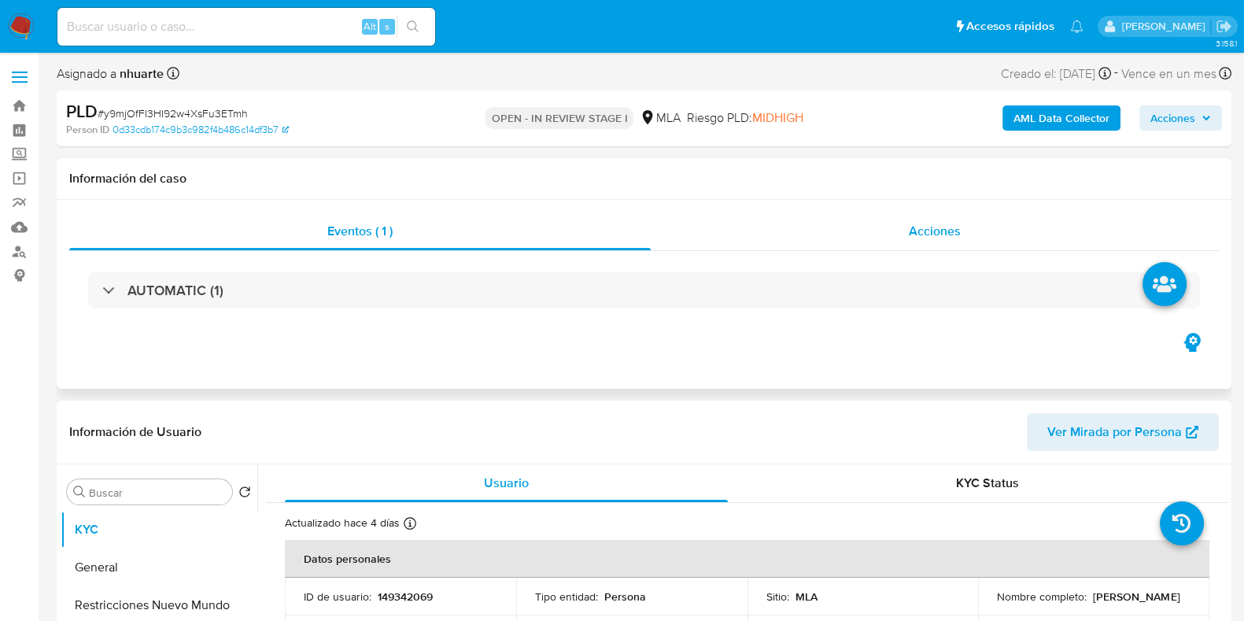
click at [930, 215] on div "Acciones" at bounding box center [935, 232] width 568 height 38
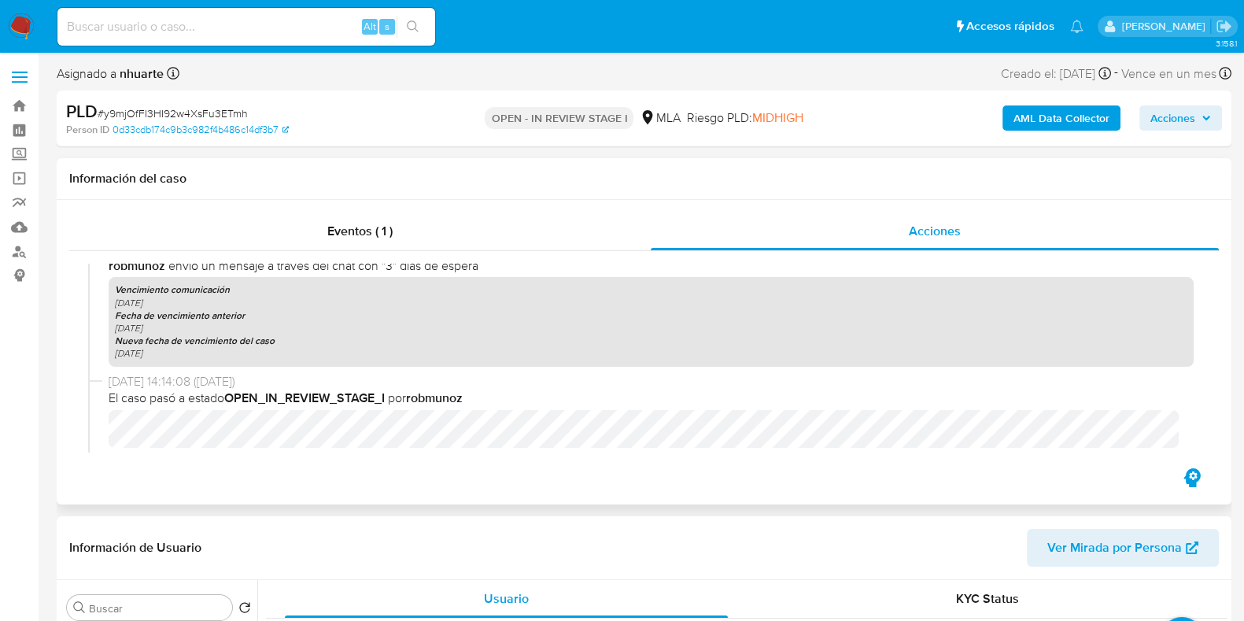
scroll to position [1712, 0]
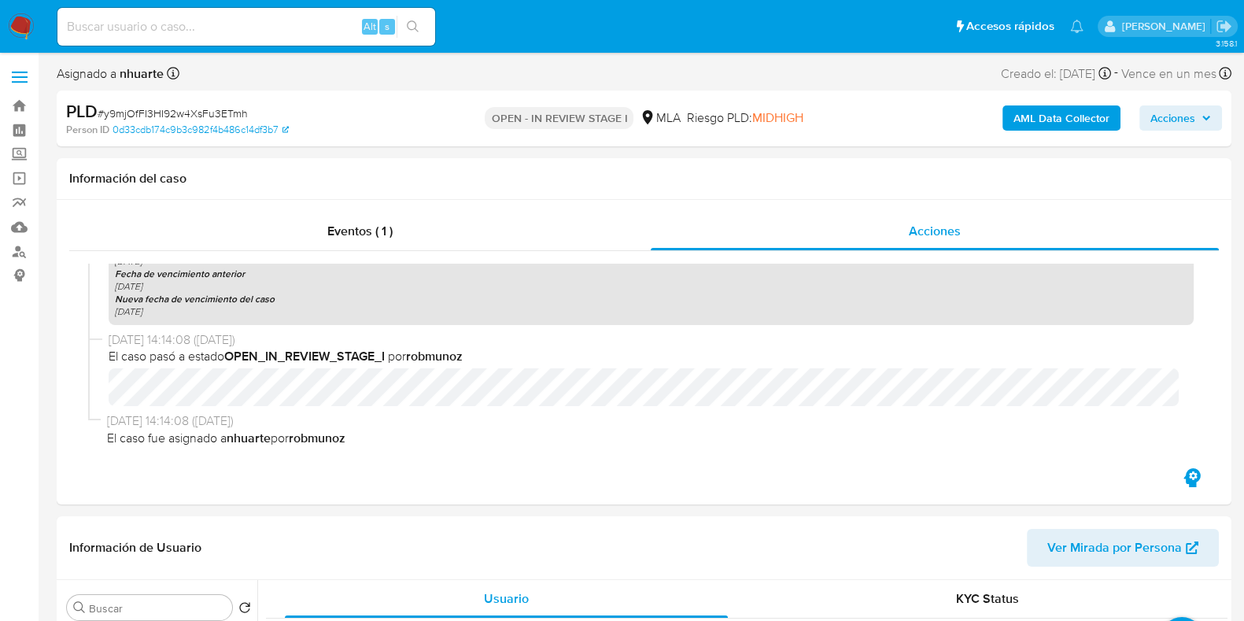
click at [1070, 117] on b "AML Data Collector" at bounding box center [1062, 117] width 96 height 25
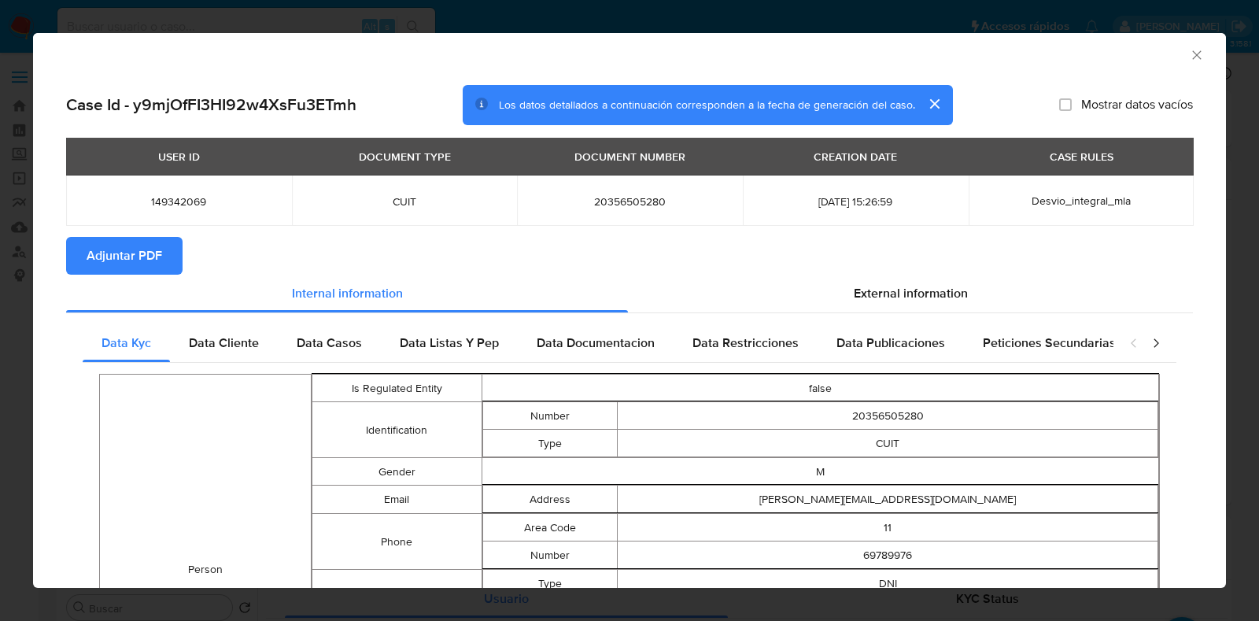
click at [157, 261] on span "Adjuntar PDF" at bounding box center [125, 255] width 76 height 35
click at [1189, 53] on icon "Cerrar ventana" at bounding box center [1197, 55] width 16 height 16
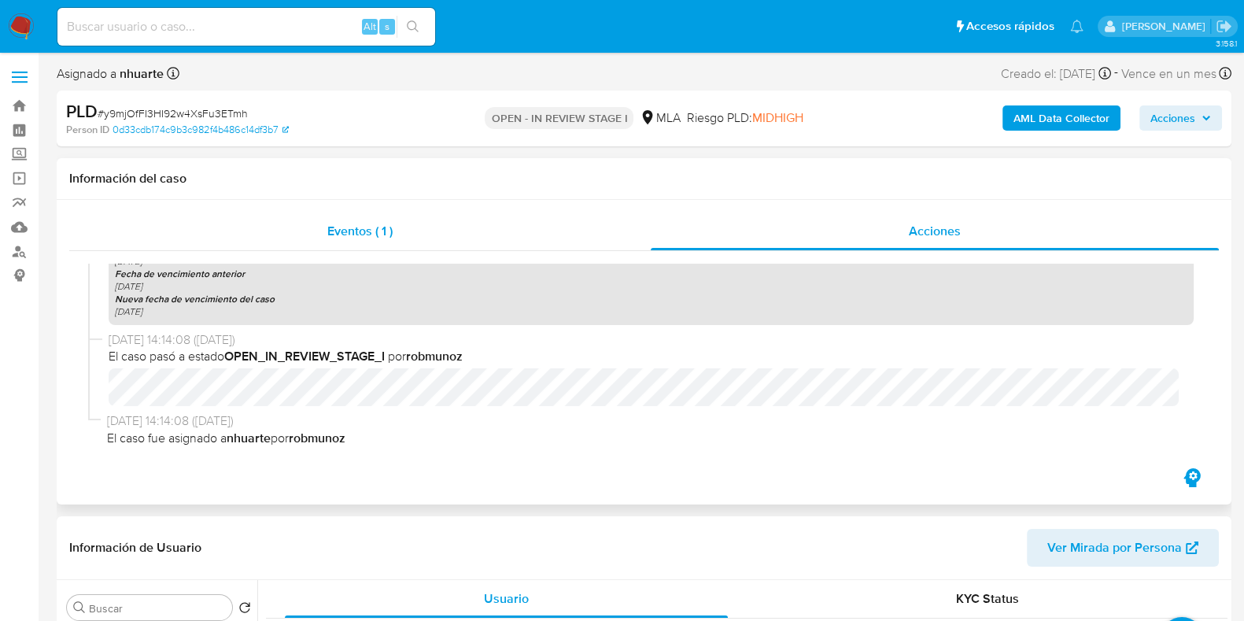
click at [316, 240] on div "Eventos ( 1 )" at bounding box center [360, 232] width 582 height 38
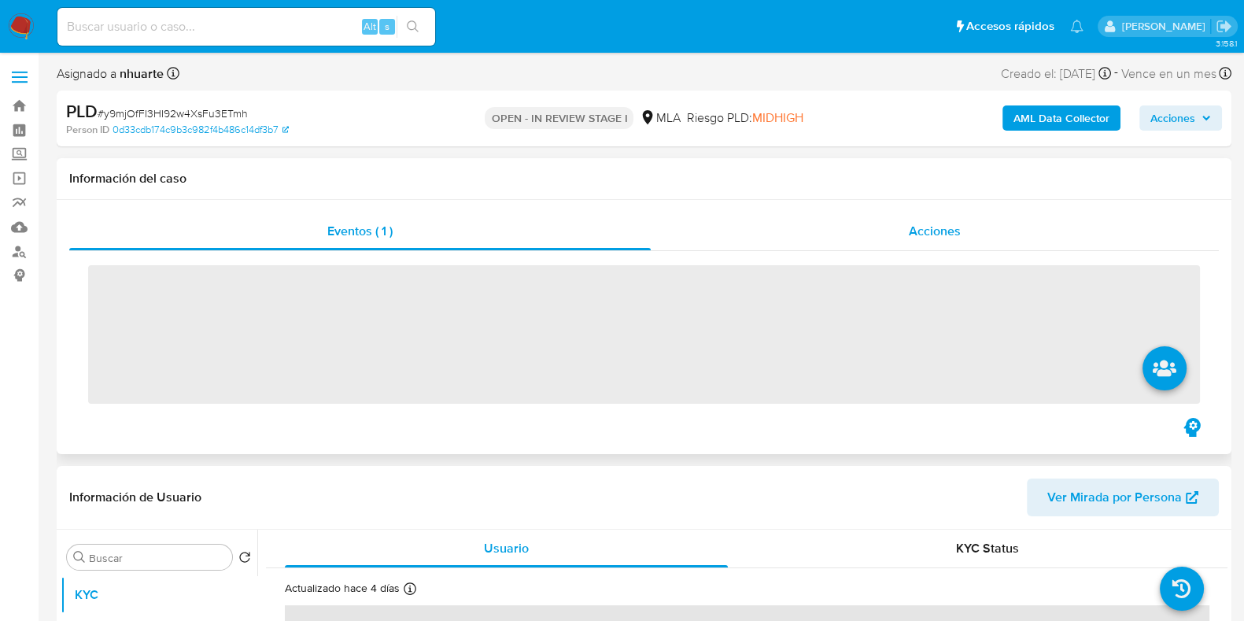
click at [915, 230] on span "Acciones" at bounding box center [935, 231] width 52 height 18
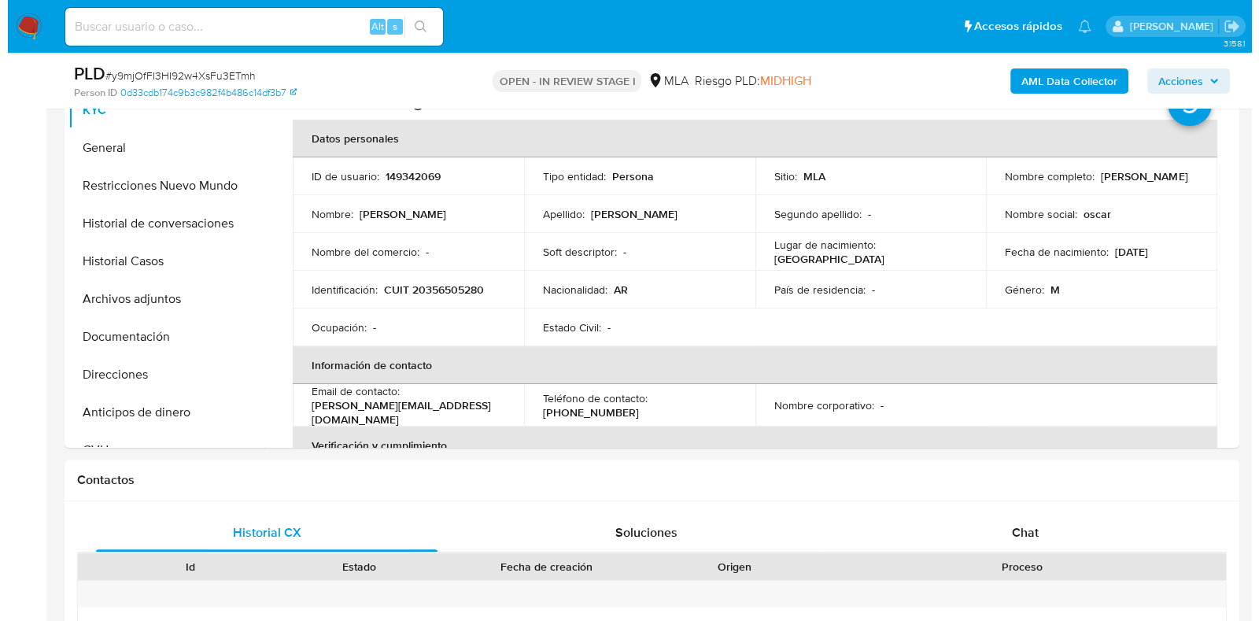
scroll to position [393, 0]
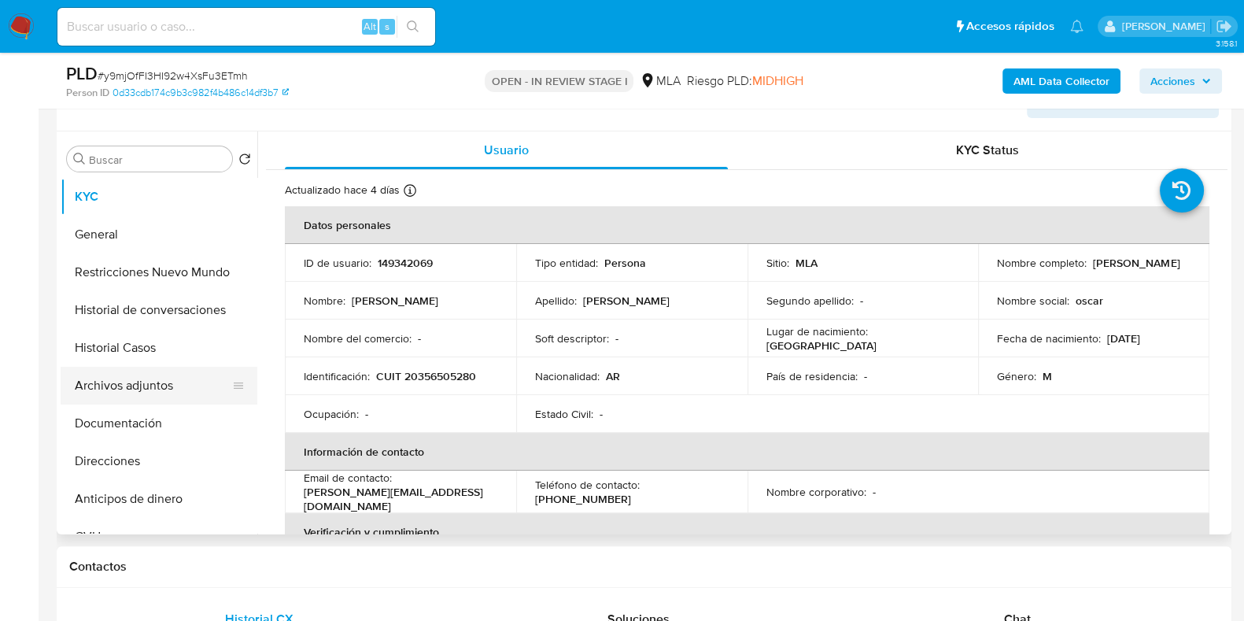
click at [124, 387] on button "Archivos adjuntos" at bounding box center [153, 386] width 184 height 38
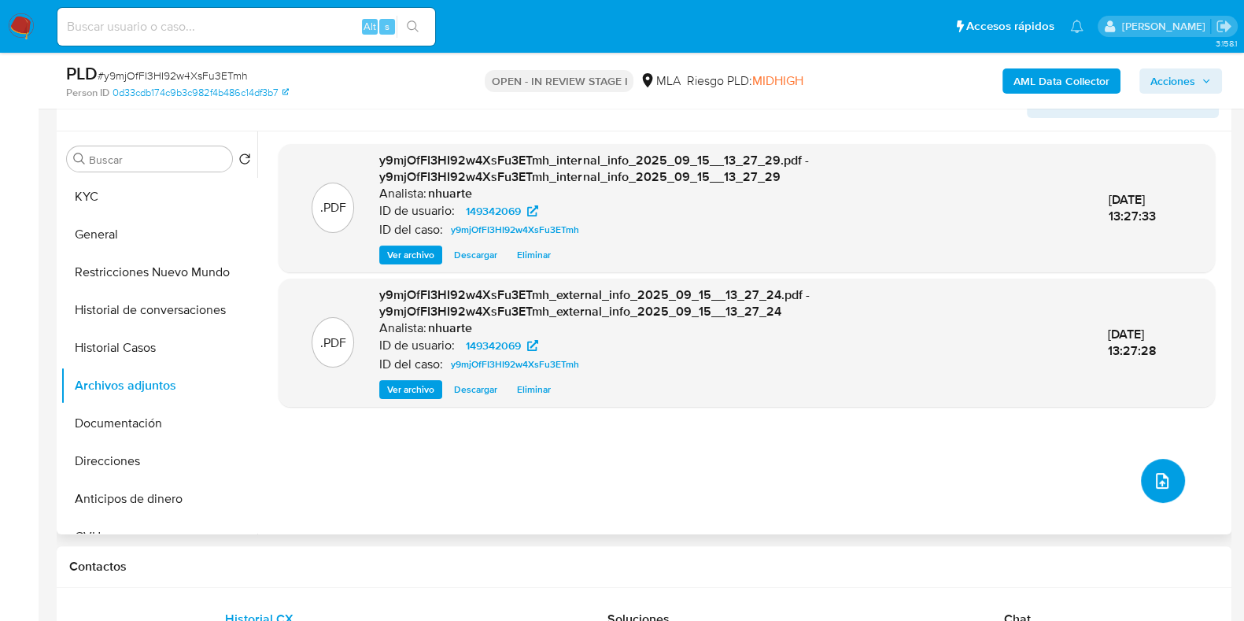
click at [1163, 472] on span "upload-file" at bounding box center [1162, 480] width 19 height 19
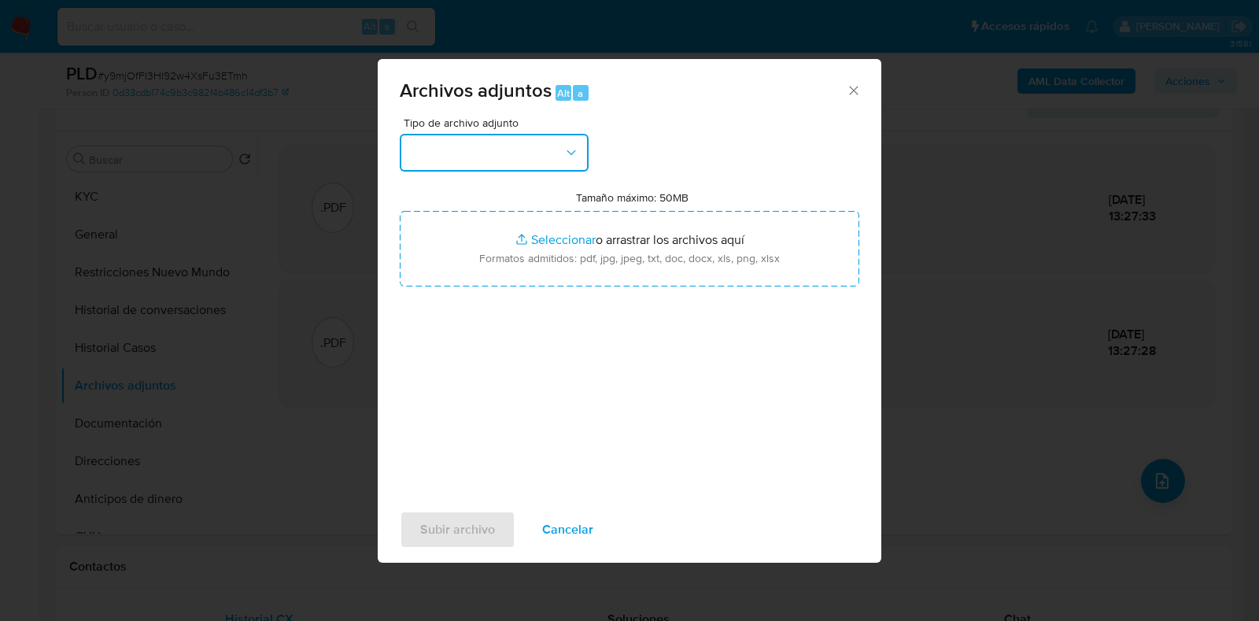
click at [567, 143] on button "button" at bounding box center [494, 153] width 189 height 38
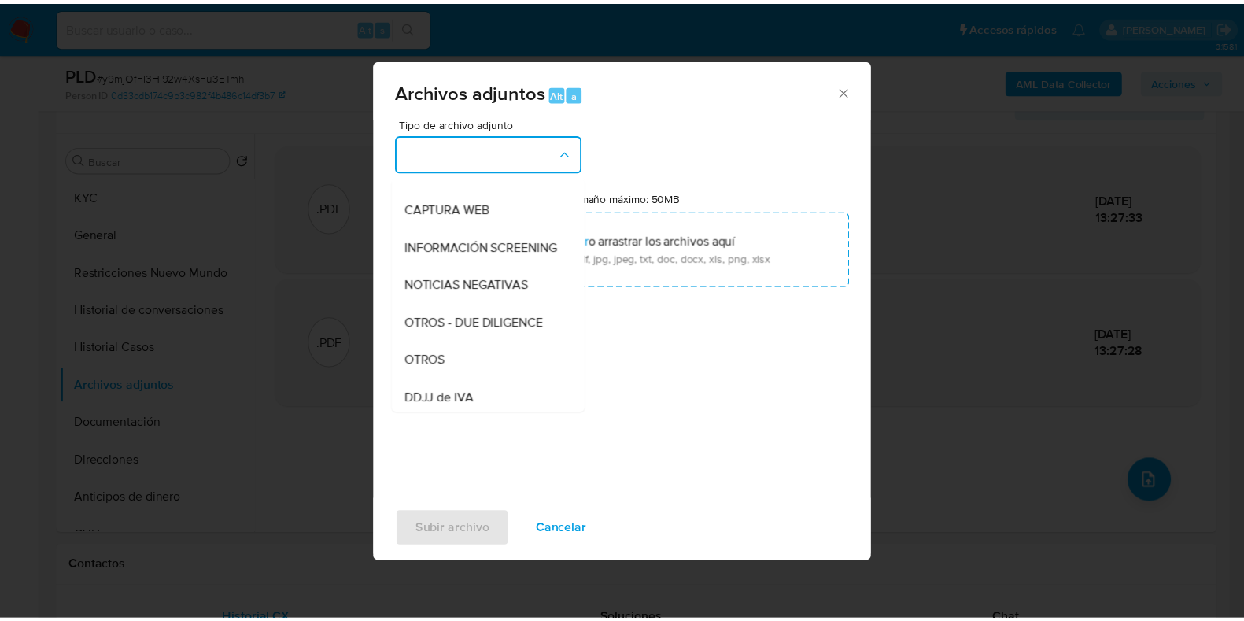
scroll to position [190, 0]
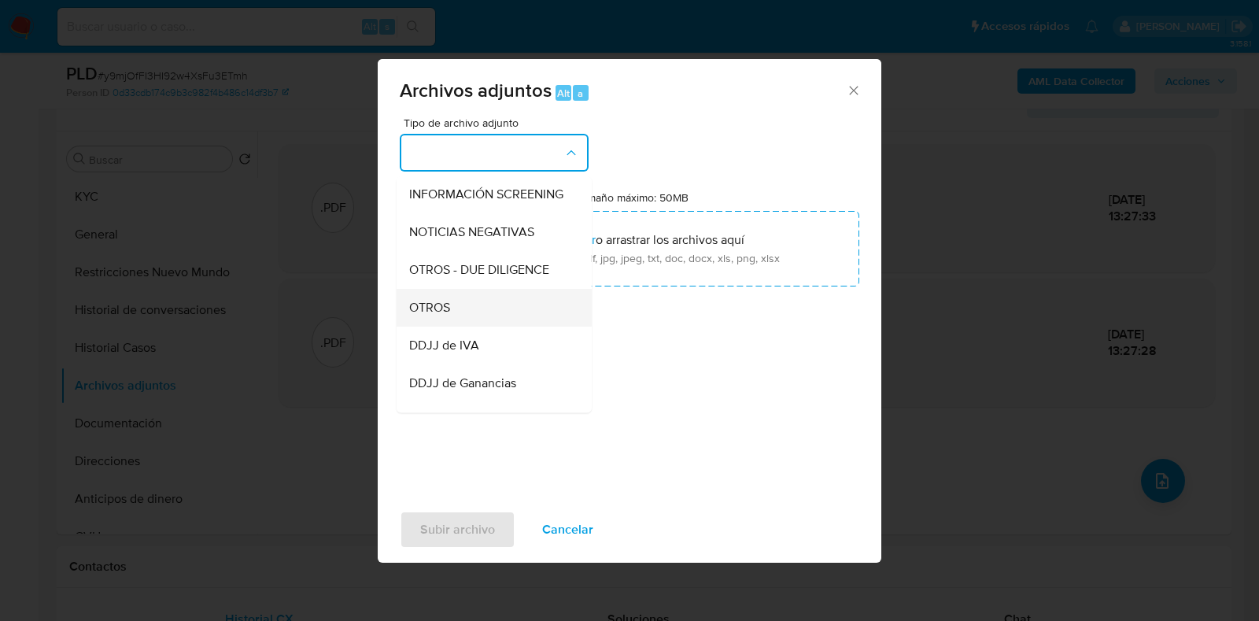
click at [484, 323] on div "OTROS" at bounding box center [489, 308] width 161 height 38
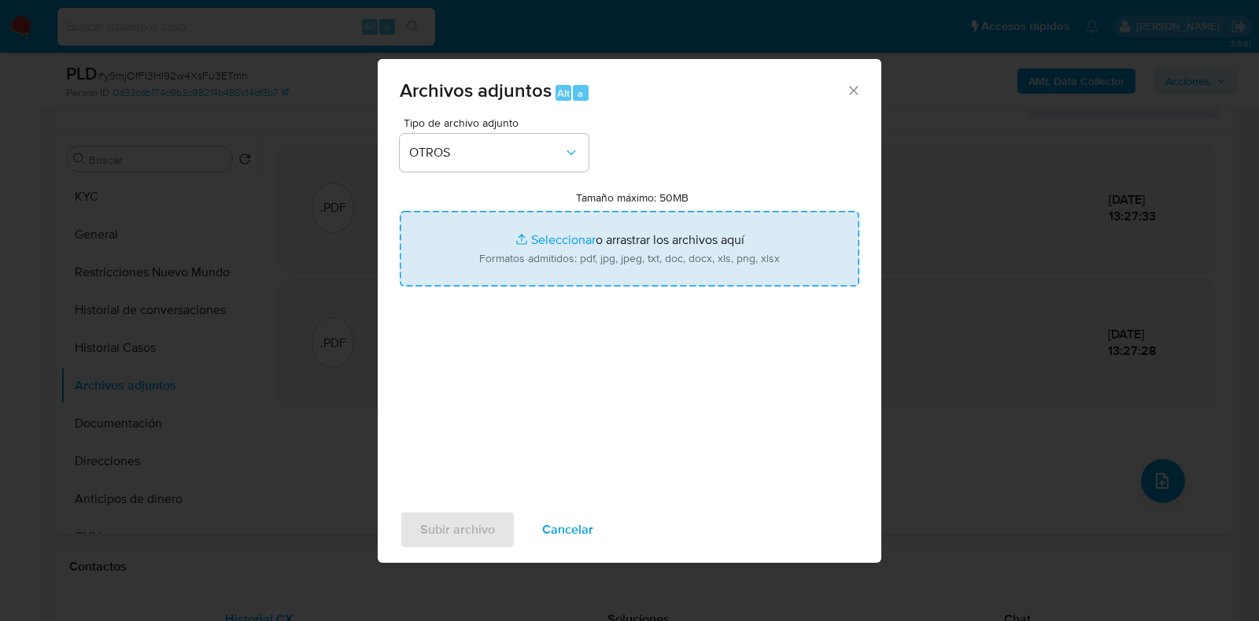
type input "C:\fakepath\Recibo [DATE].jpg"
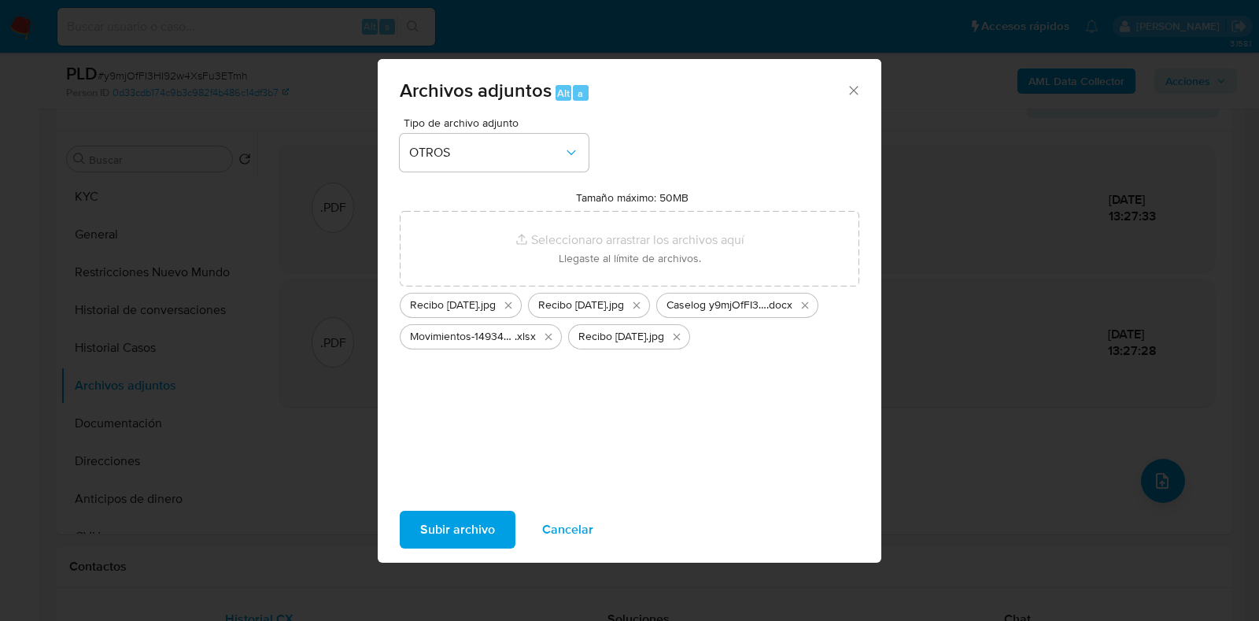
click at [455, 521] on span "Subir archivo" at bounding box center [457, 529] width 75 height 35
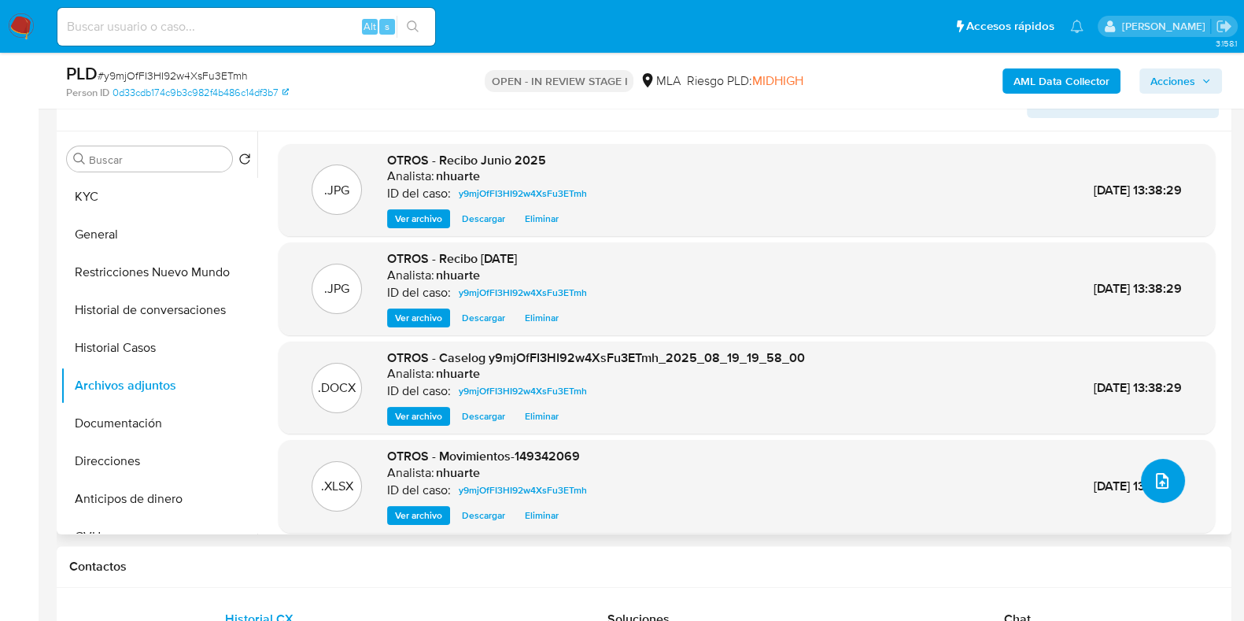
scroll to position [0, 0]
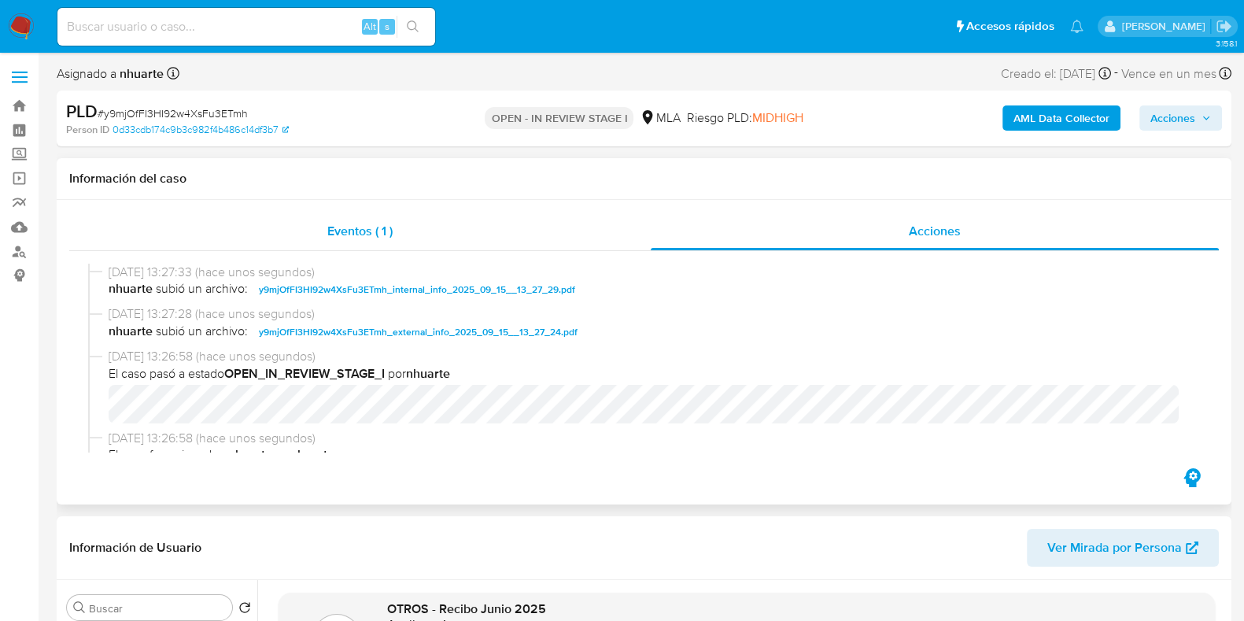
drag, startPoint x: 359, startPoint y: 220, endPoint x: 385, endPoint y: 224, distance: 26.3
click at [359, 220] on div "Eventos ( 1 )" at bounding box center [360, 232] width 582 height 38
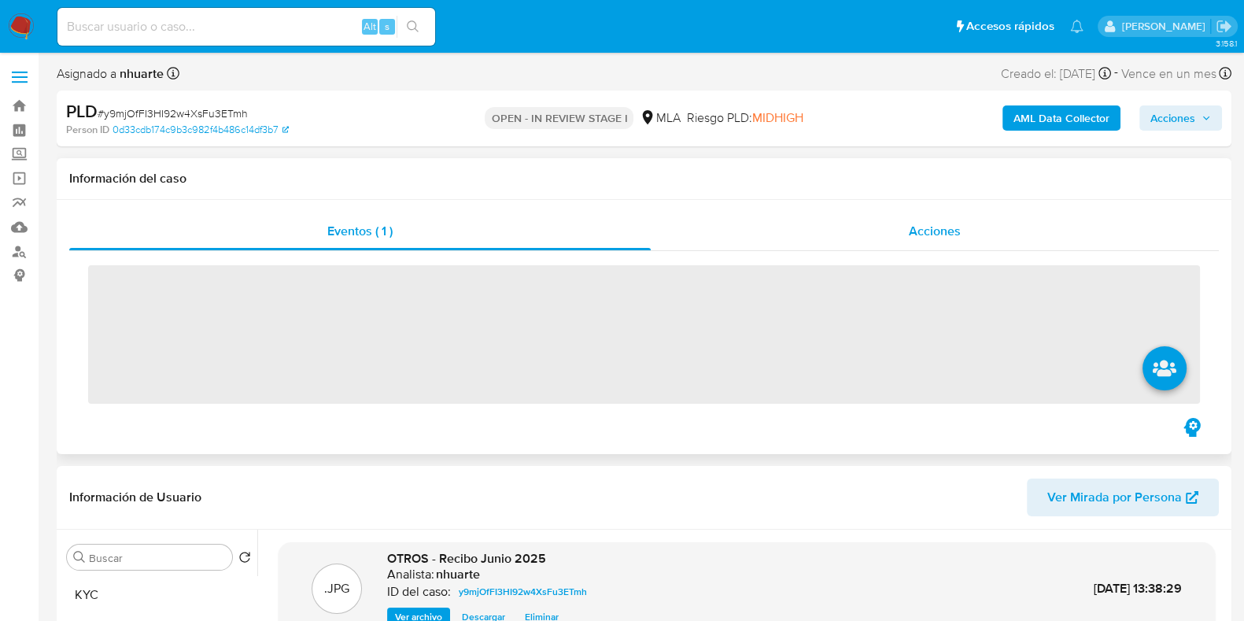
click at [958, 231] on span "Acciones" at bounding box center [935, 231] width 52 height 18
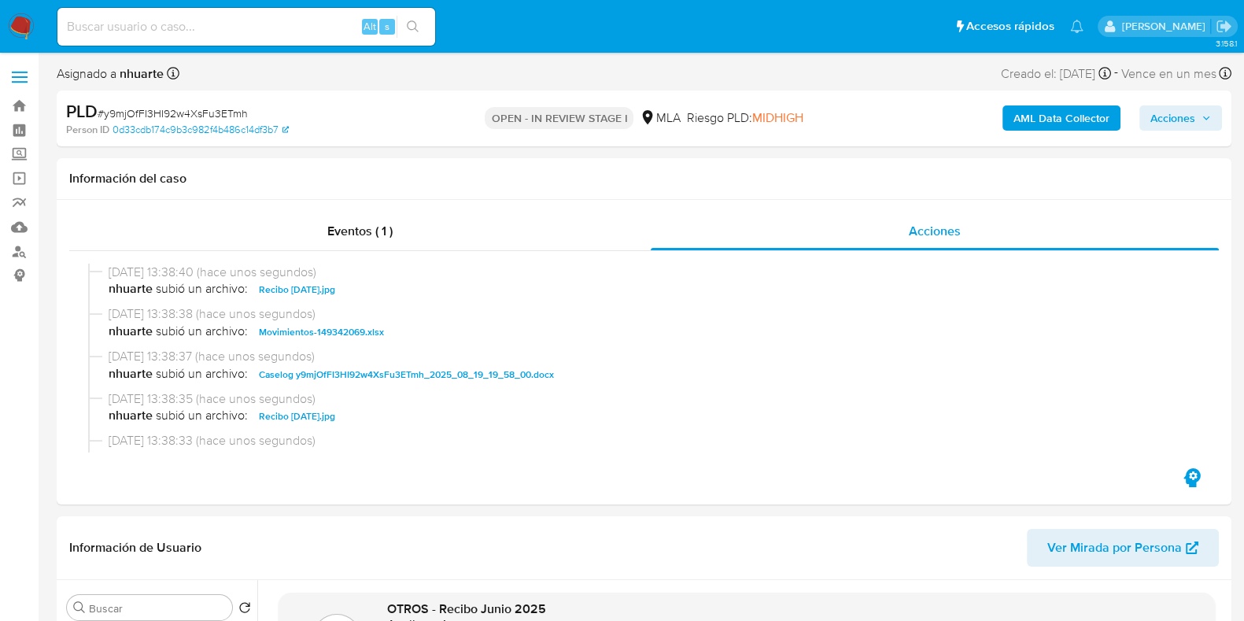
click at [1170, 120] on span "Acciones" at bounding box center [1173, 117] width 45 height 25
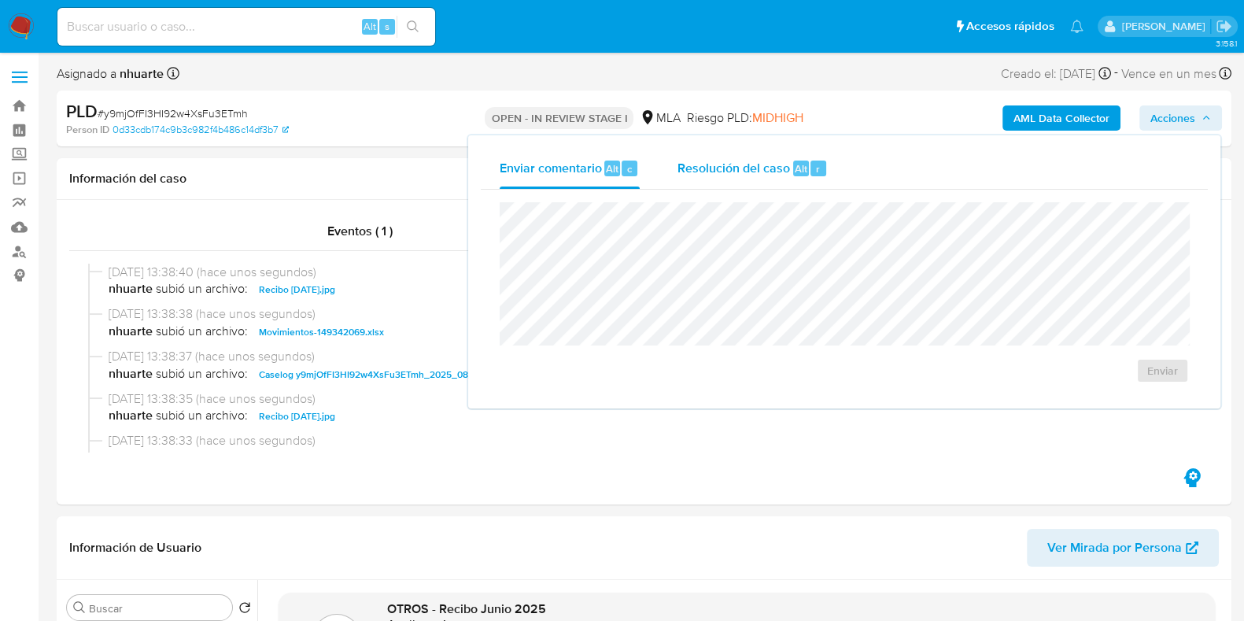
click at [748, 159] on span "Resolución del caso" at bounding box center [734, 168] width 113 height 18
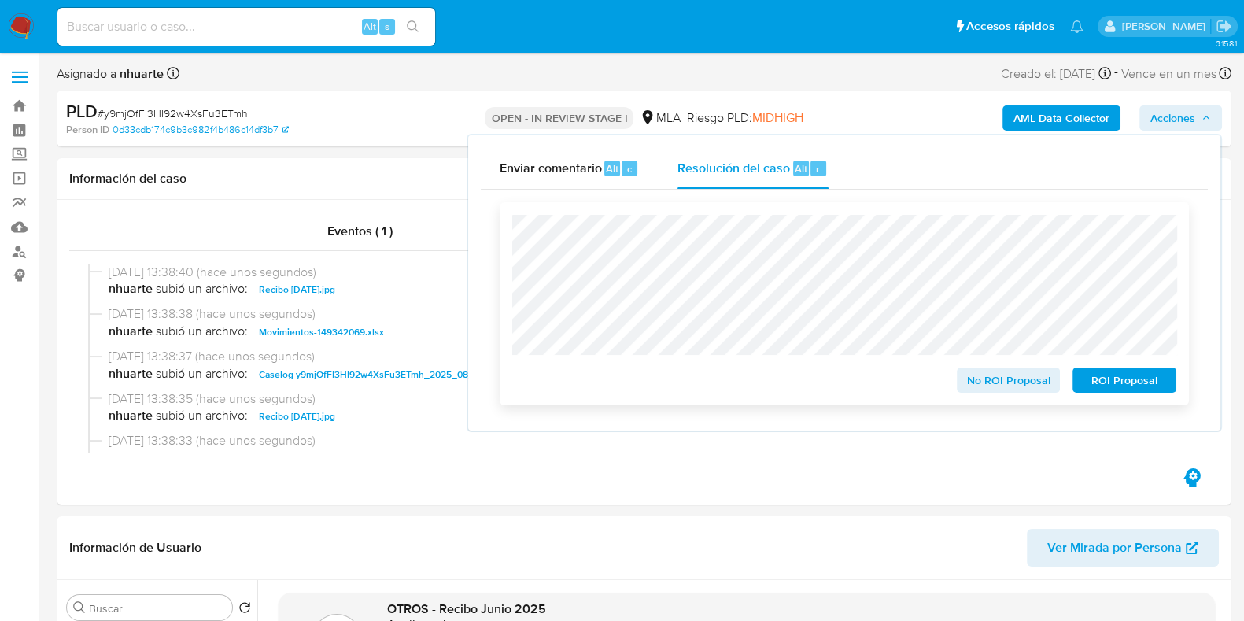
click at [1015, 376] on span "No ROI Proposal" at bounding box center [1009, 380] width 82 height 22
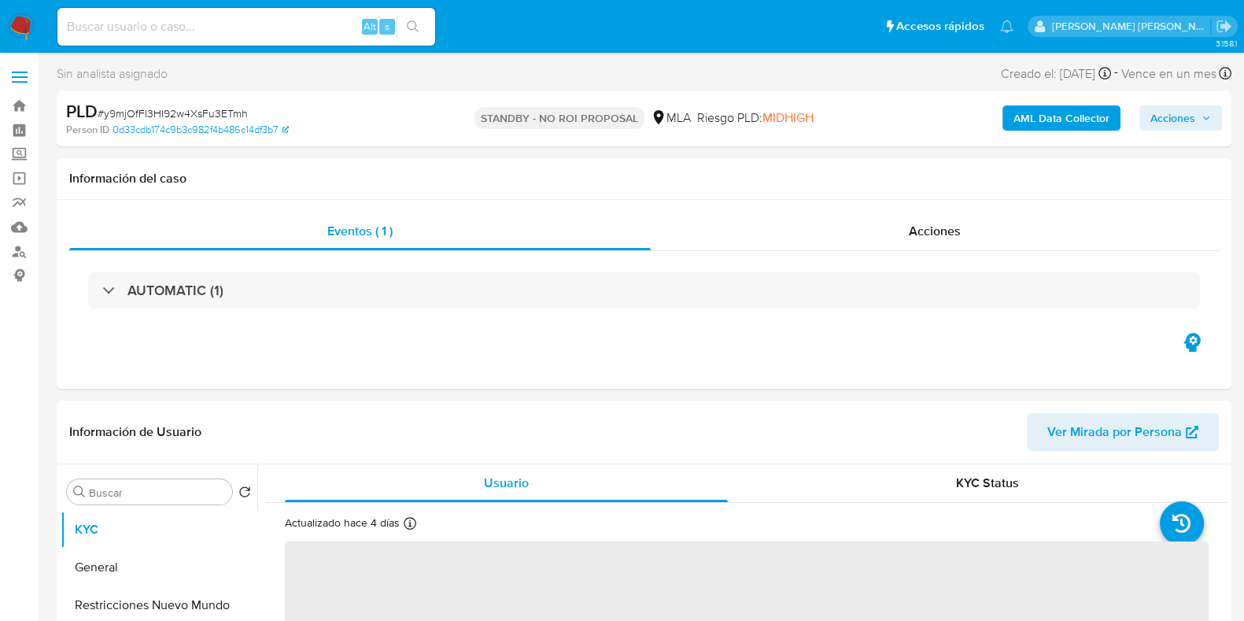
select select "10"
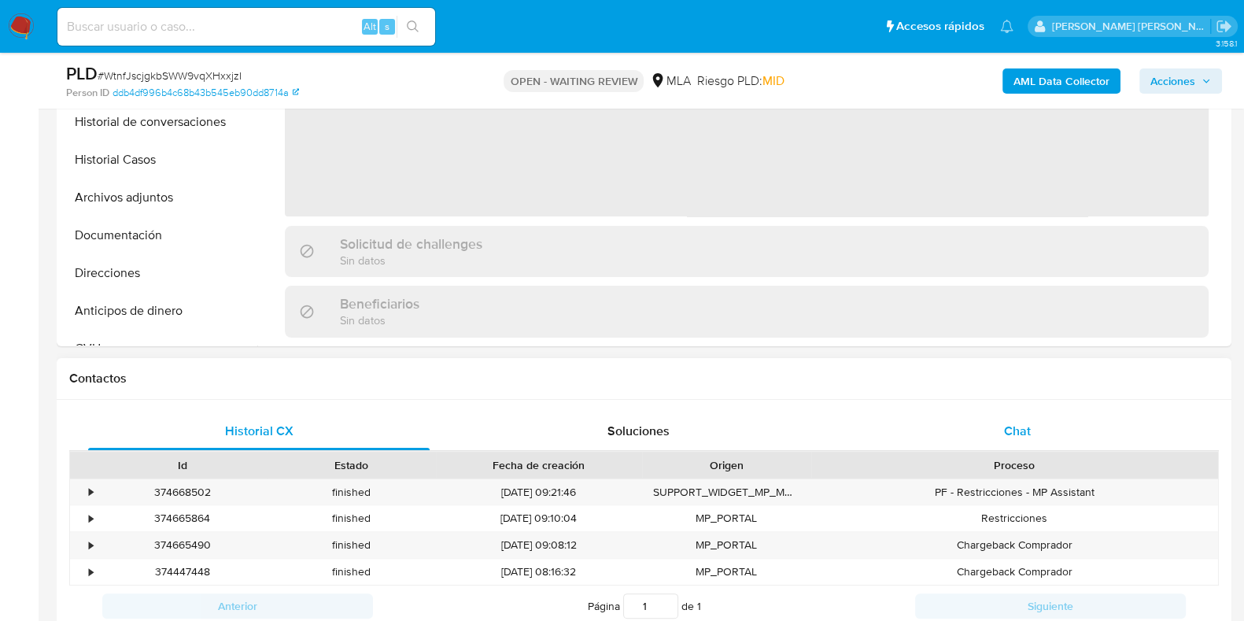
scroll to position [492, 0]
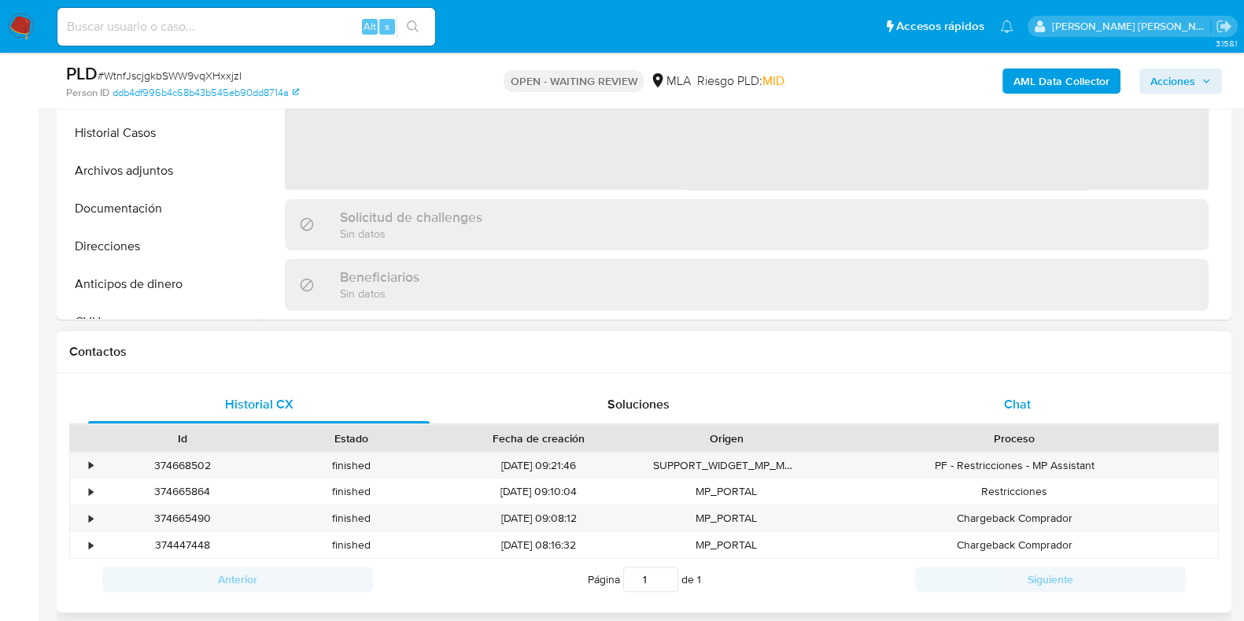
select select "10"
click at [1026, 410] on span "Chat" at bounding box center [1017, 404] width 27 height 18
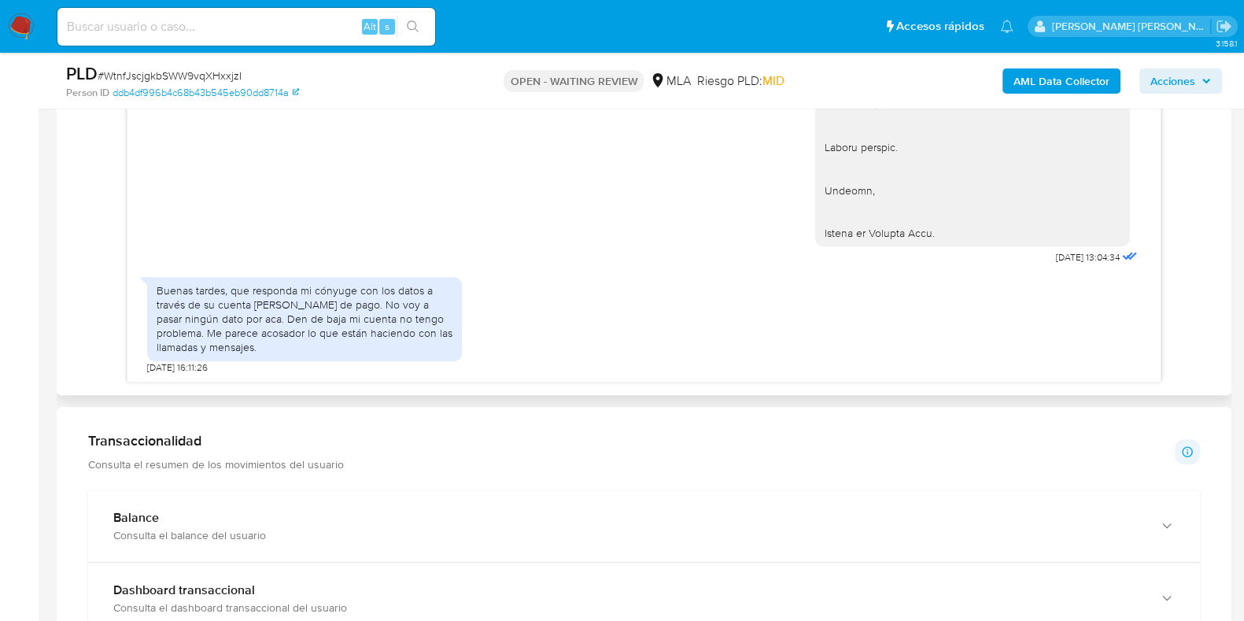
scroll to position [786, 0]
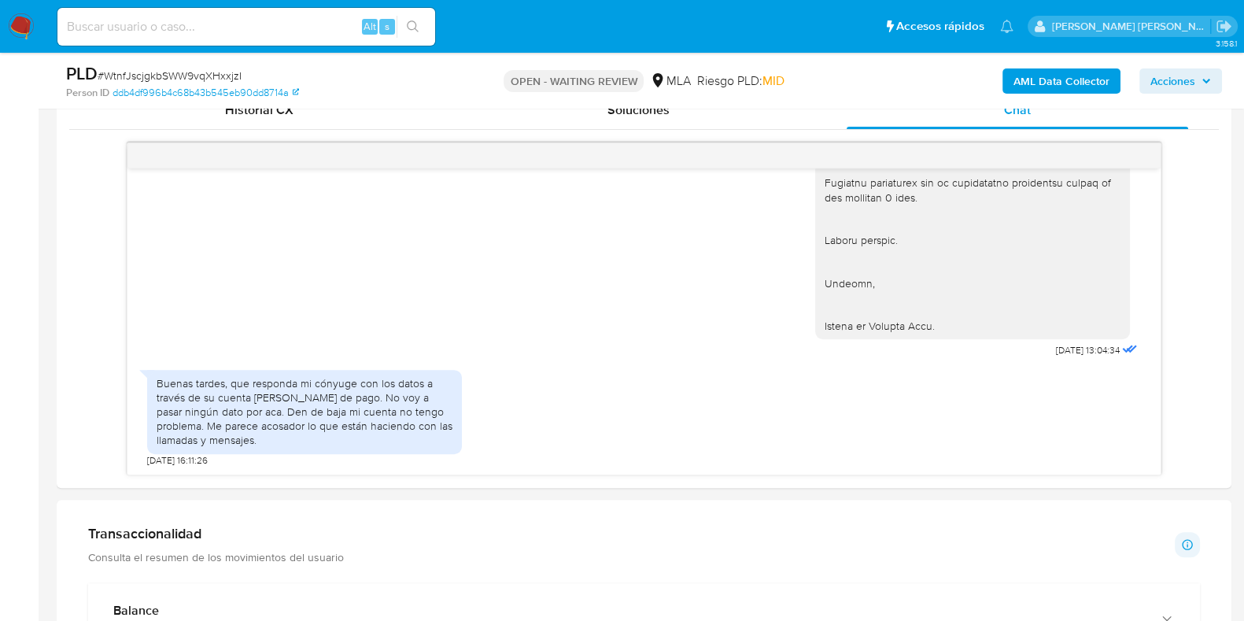
click at [223, 73] on span "# WtnfJscjgkbSWW9vqXHxxjzI" at bounding box center [170, 76] width 144 height 16
copy span "WtnfJscjgkbSWW9vqXHxxjzI"
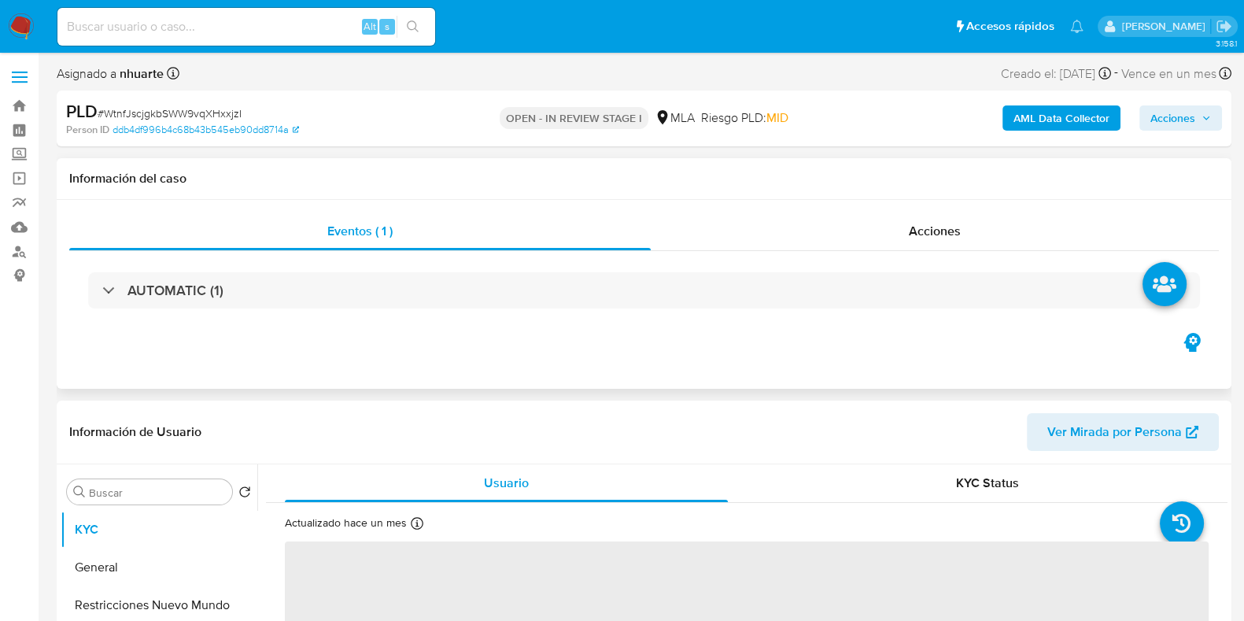
select select "10"
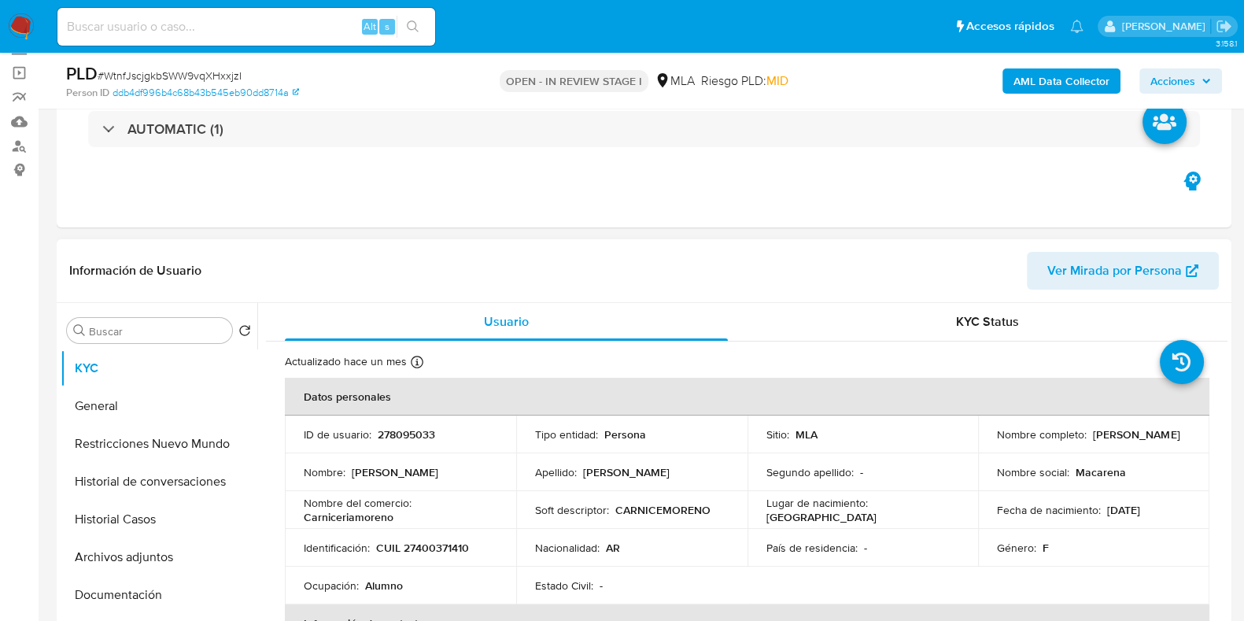
scroll to position [295, 0]
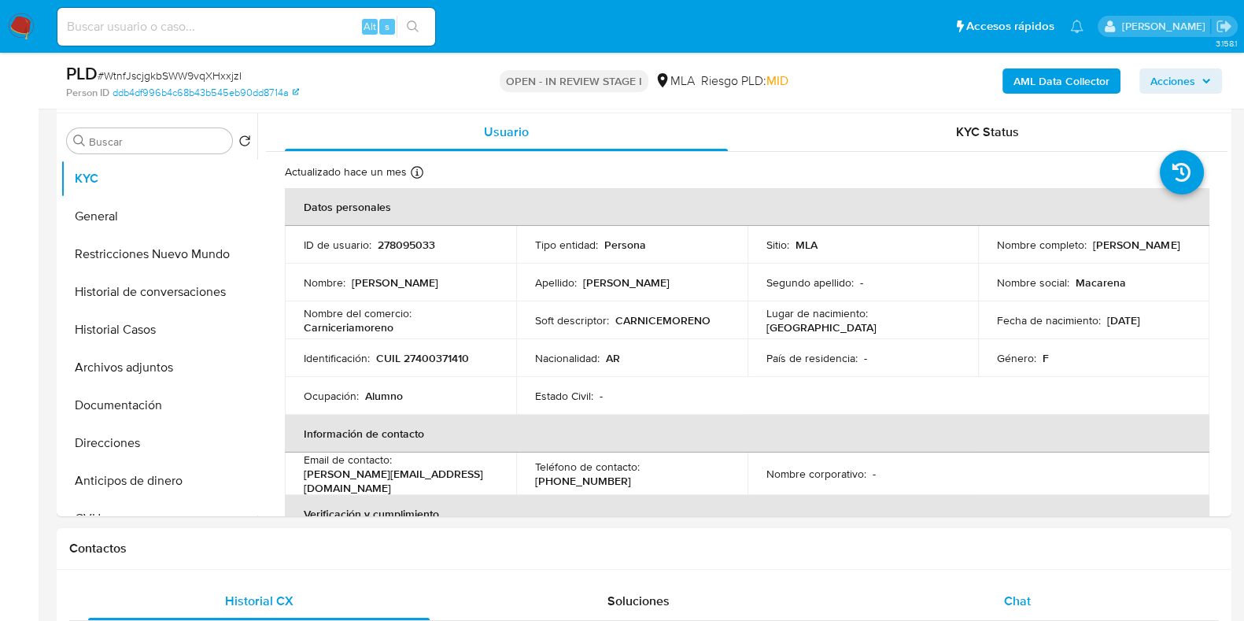
click at [1017, 585] on div "Chat" at bounding box center [1018, 601] width 342 height 38
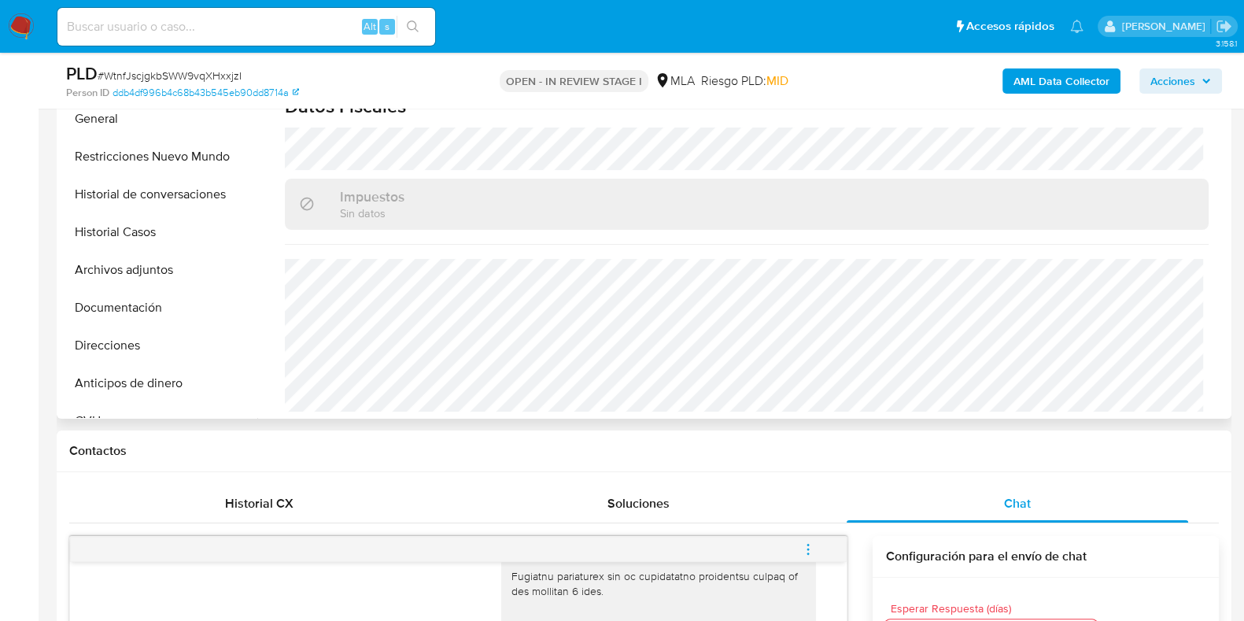
scroll to position [688, 0]
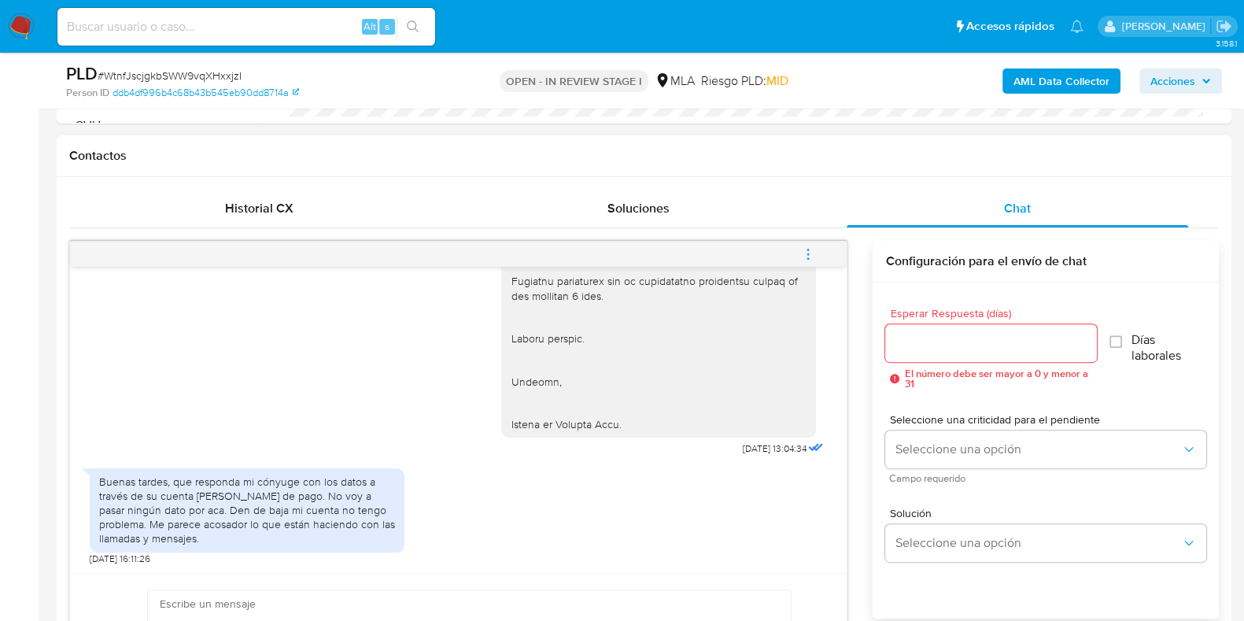
click at [811, 256] on icon "menu-action" at bounding box center [808, 254] width 14 height 14
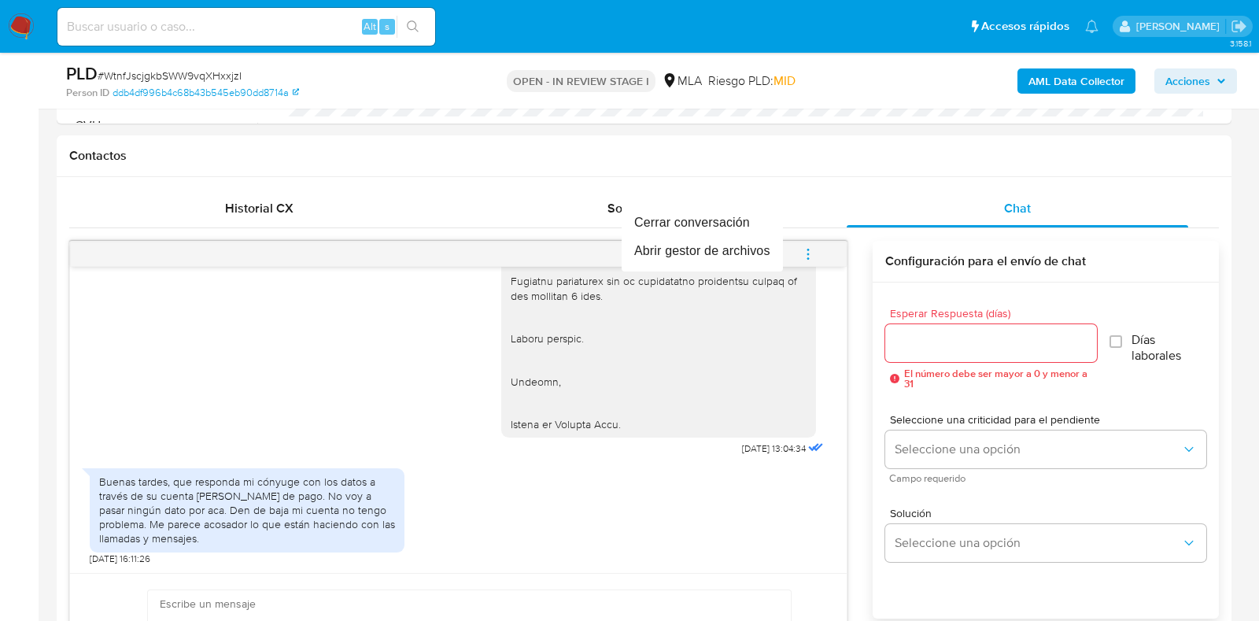
click at [819, 157] on div at bounding box center [629, 310] width 1259 height 621
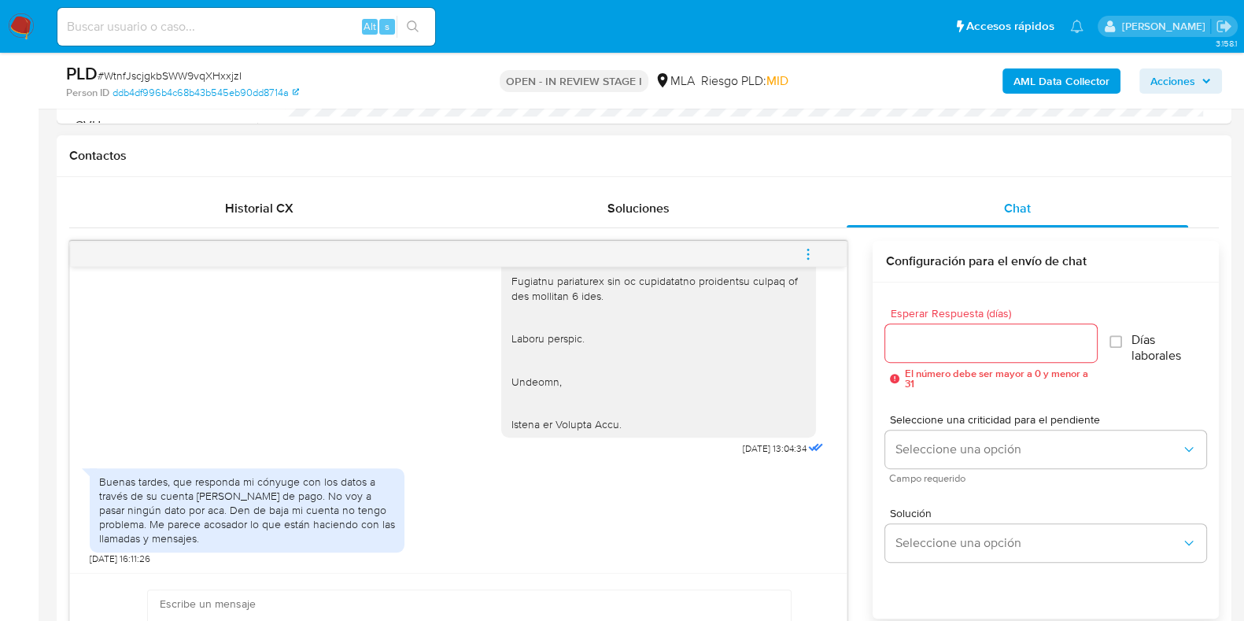
click at [811, 253] on icon "menu-action" at bounding box center [808, 254] width 14 height 14
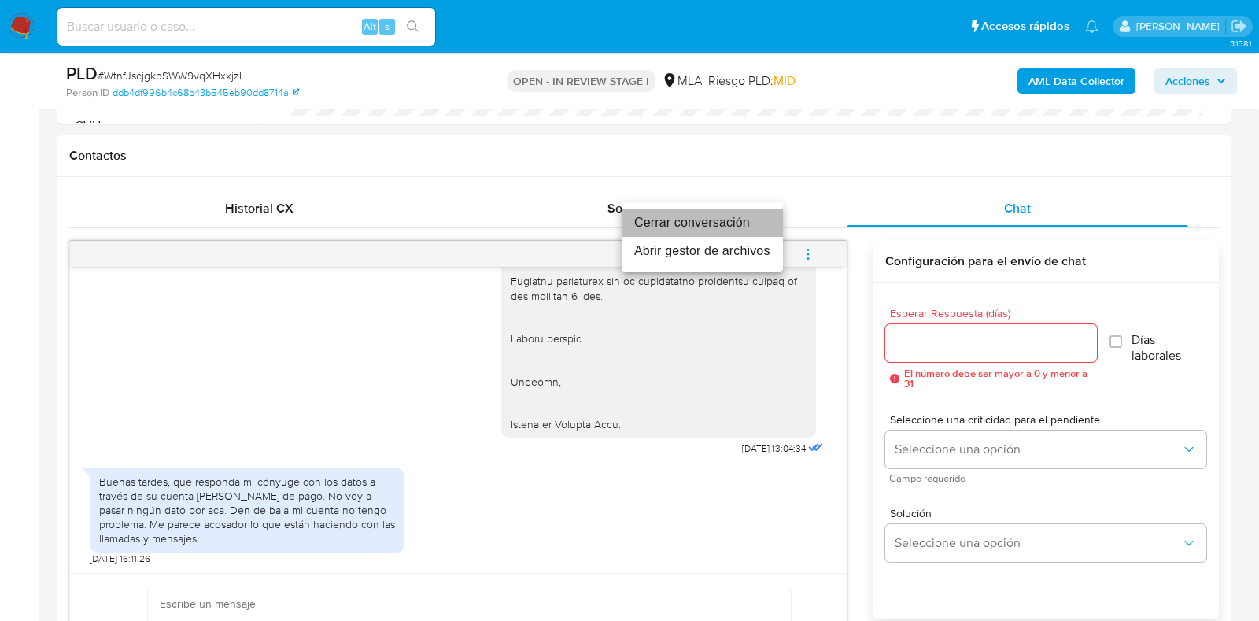
click at [740, 223] on li "Cerrar conversación" at bounding box center [702, 223] width 161 height 28
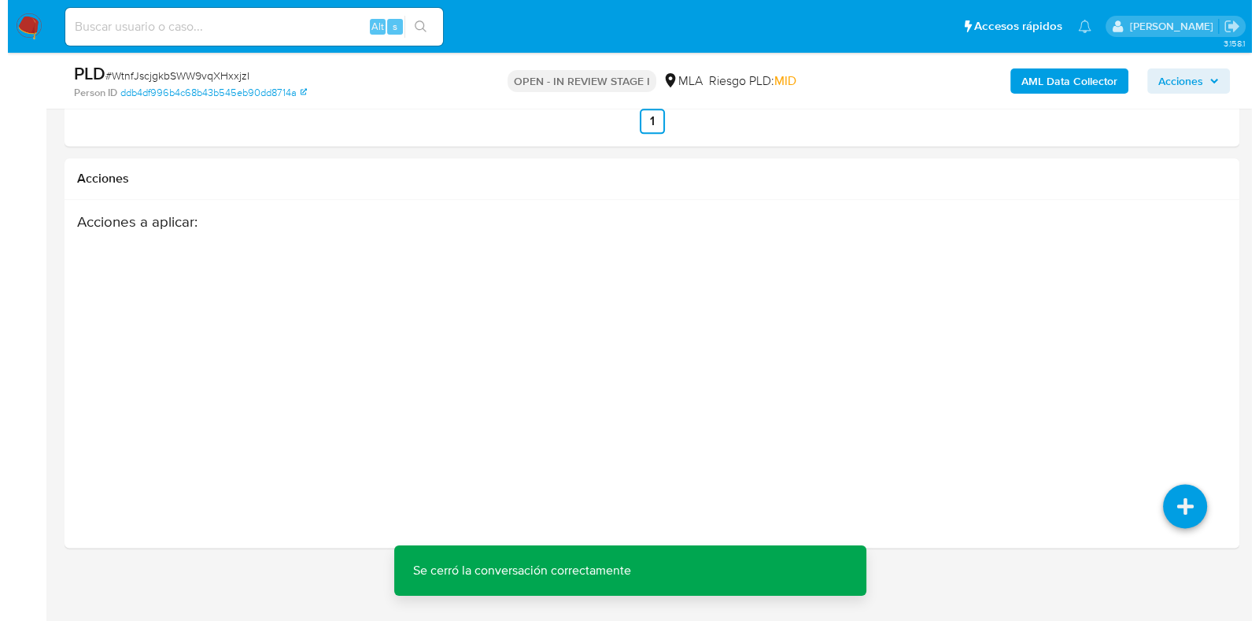
scroll to position [2508, 0]
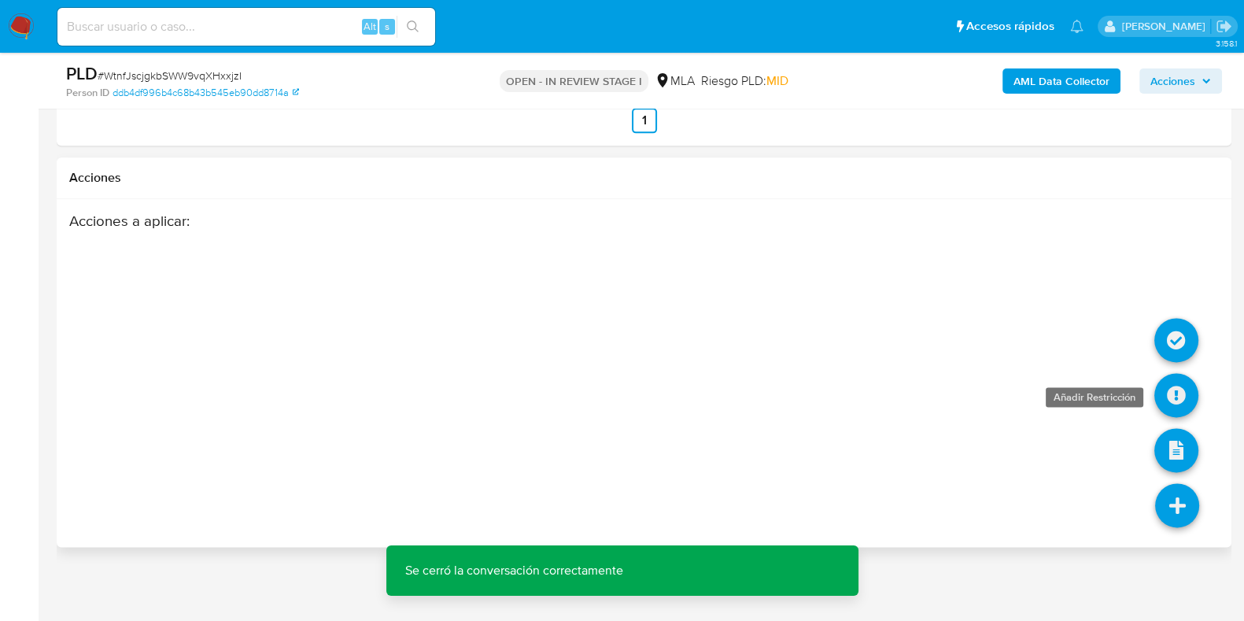
click at [1170, 395] on icon at bounding box center [1177, 395] width 44 height 44
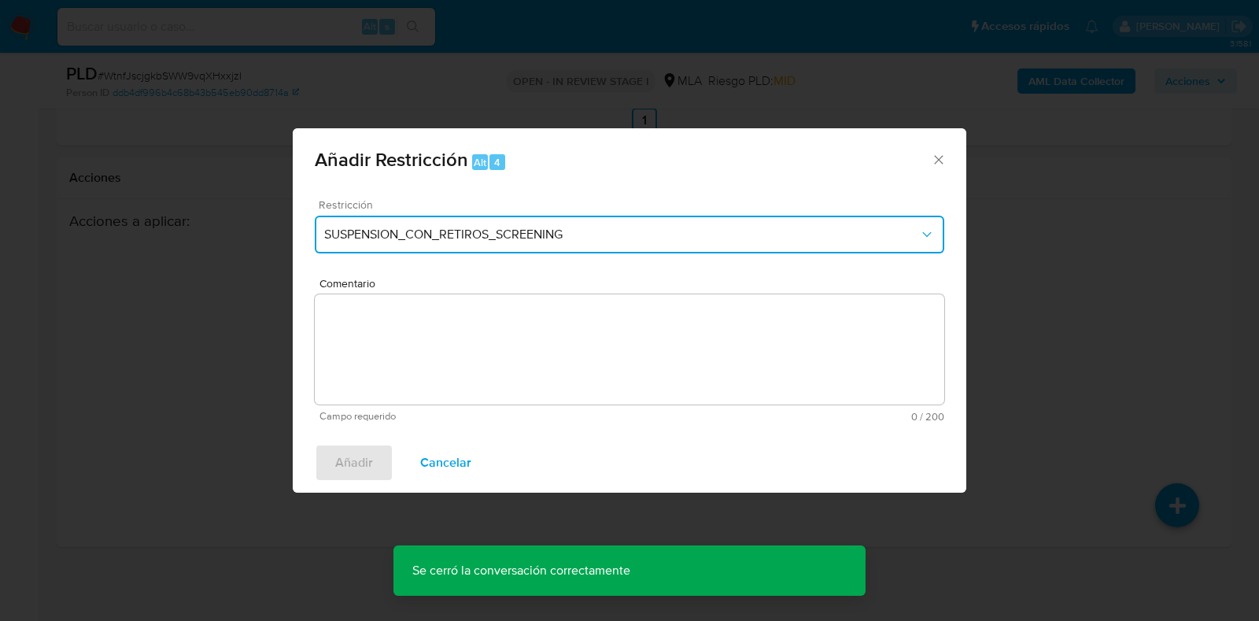
click at [501, 231] on span "SUSPENSION_CON_RETIROS_SCREENING" at bounding box center [621, 235] width 595 height 16
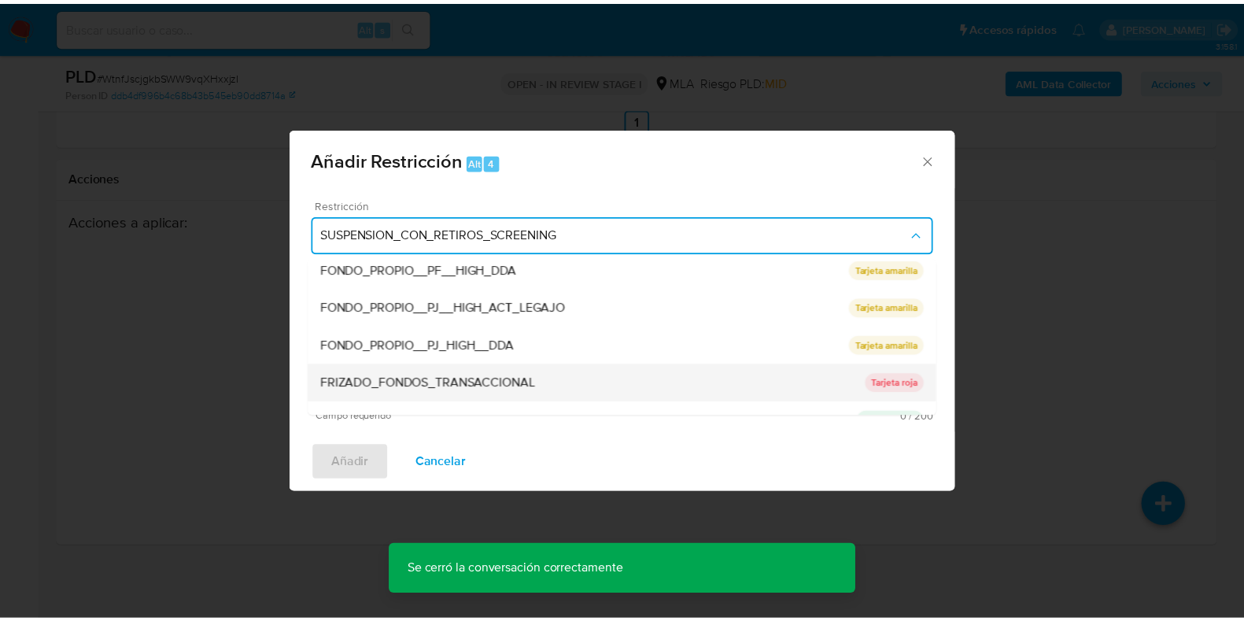
scroll to position [295, 0]
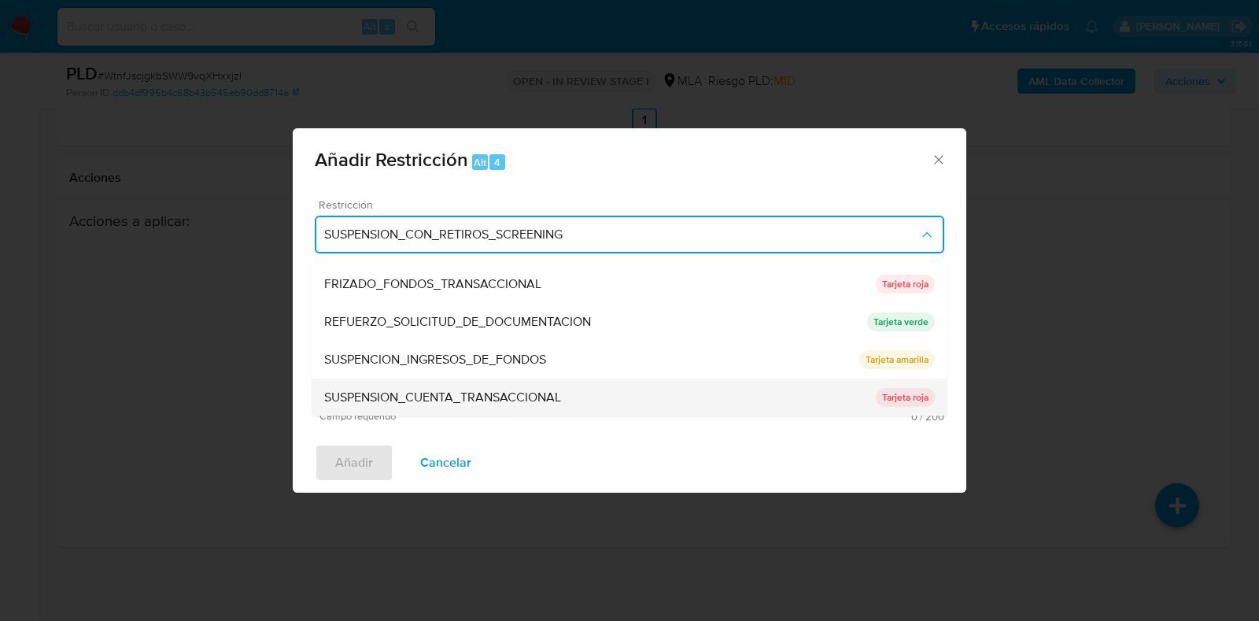
click at [463, 385] on div "SUSPENSION_CUENTA_TRANSACCIONAL" at bounding box center [600, 398] width 552 height 38
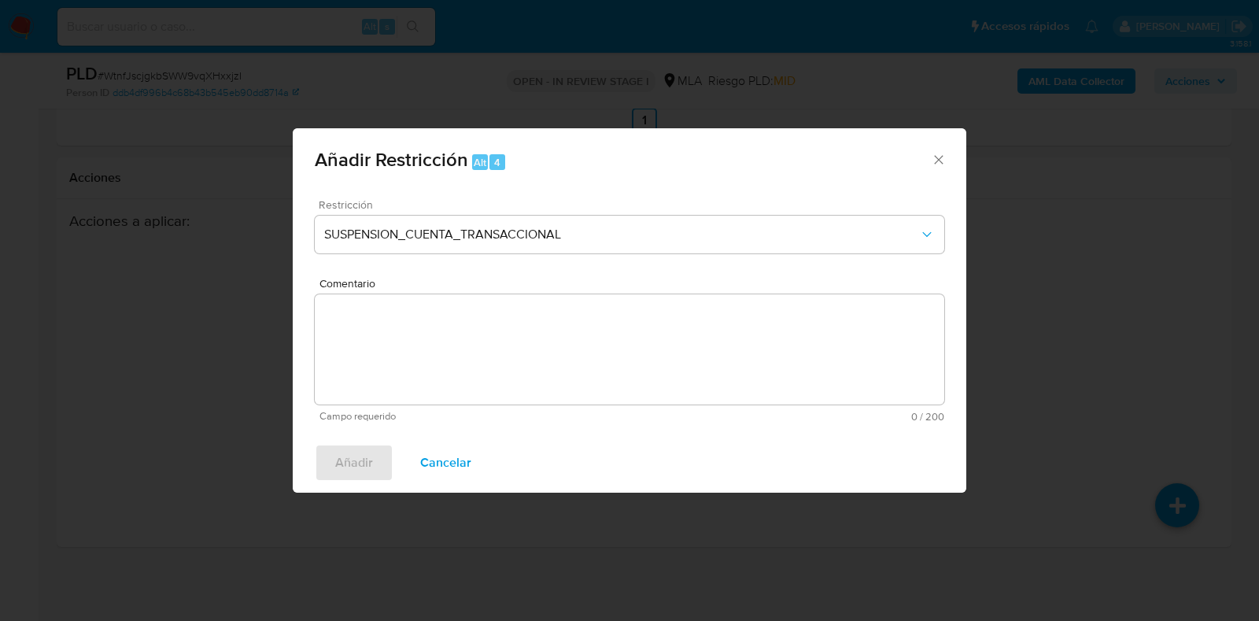
click at [466, 373] on textarea "Comentario" at bounding box center [630, 349] width 630 height 110
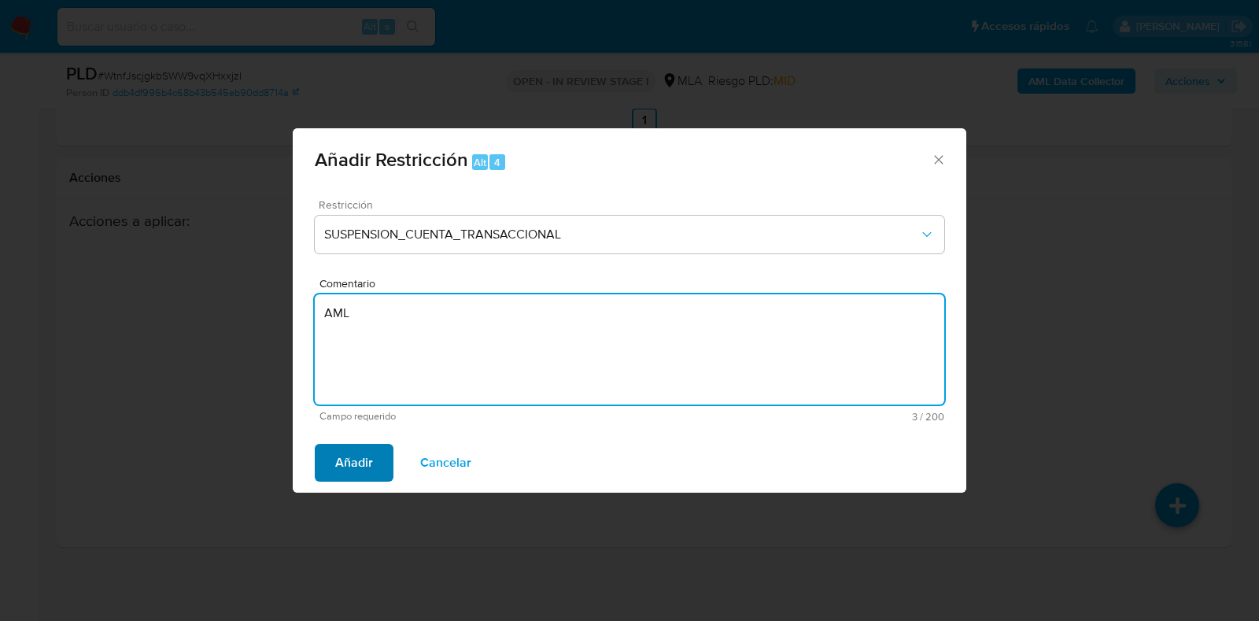
type textarea "AML"
click at [366, 464] on span "Añadir" at bounding box center [354, 462] width 38 height 35
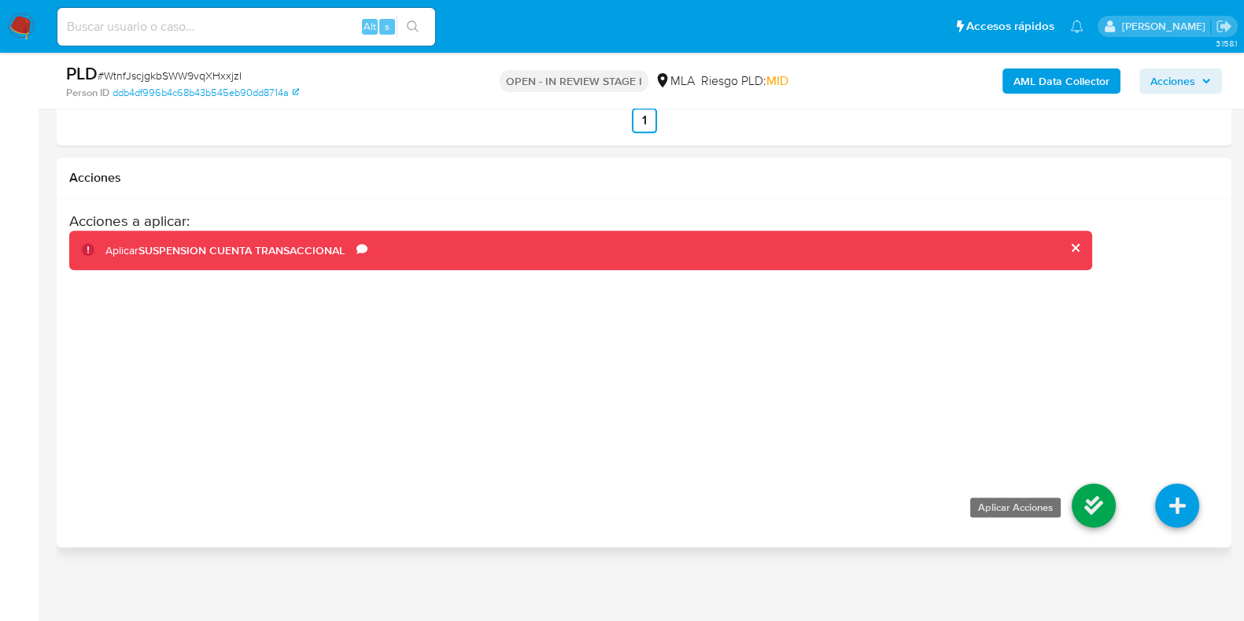
click at [1102, 483] on icon at bounding box center [1094, 505] width 44 height 44
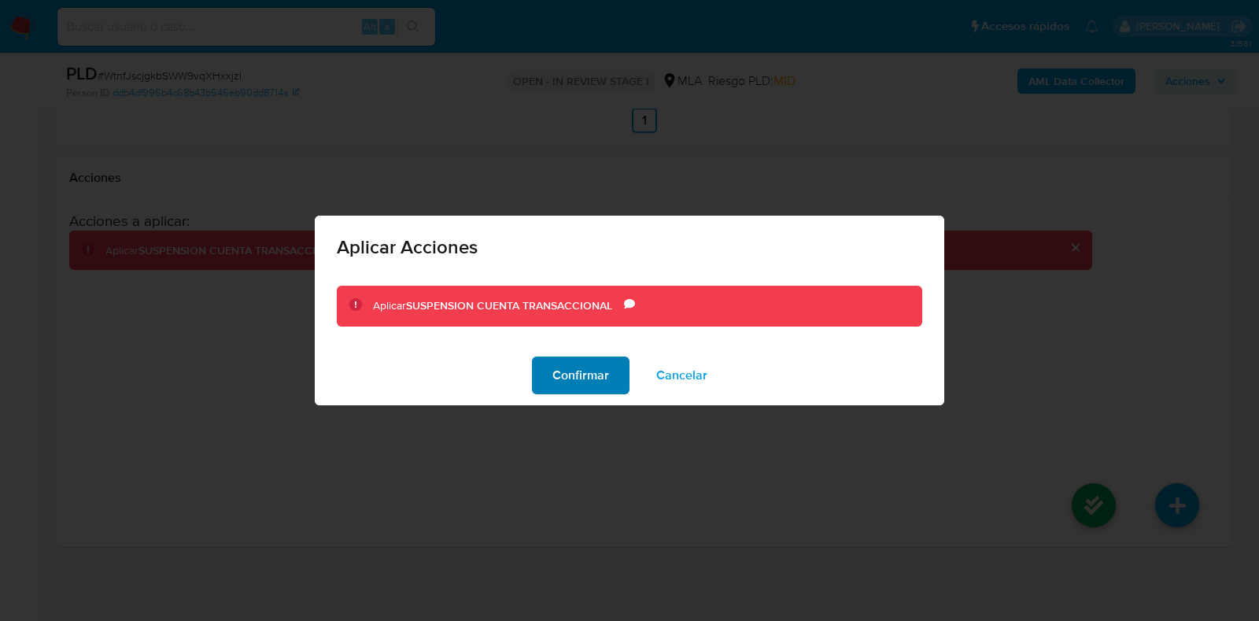
click at [598, 384] on span "Confirmar" at bounding box center [581, 375] width 57 height 35
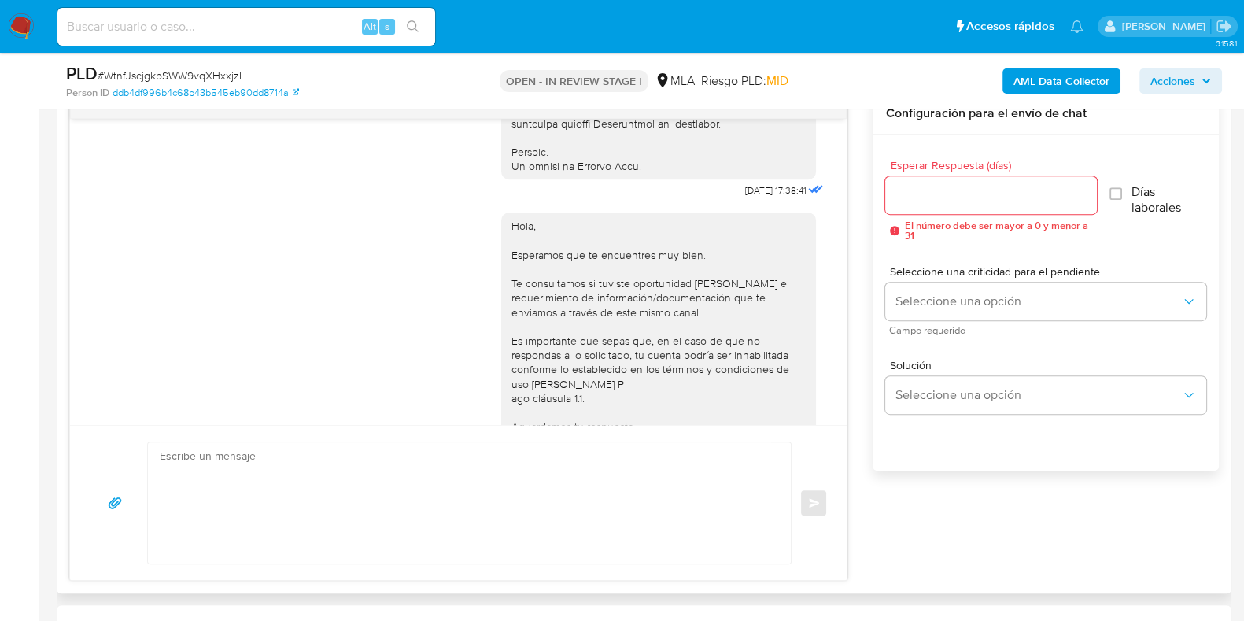
scroll to position [984, 0]
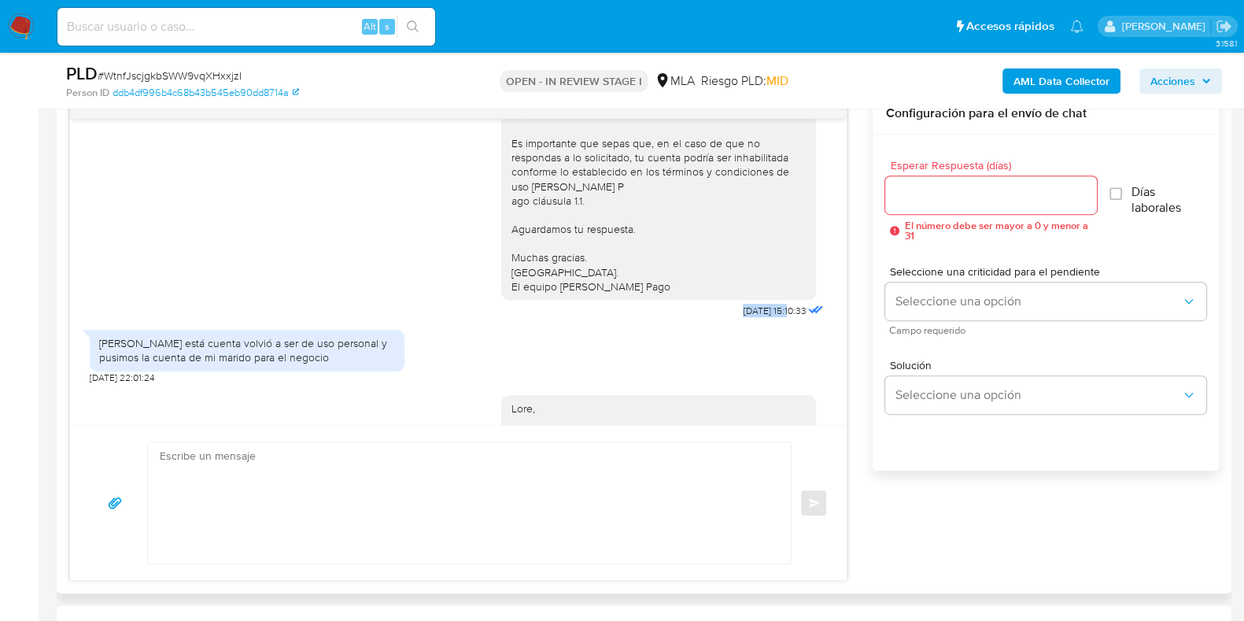
drag, startPoint x: 706, startPoint y: 356, endPoint x: 759, endPoint y: 352, distance: 52.9
click at [759, 322] on div "Hola, Esperamos que te encuentres muy bien. Te consultamos si tuviste oportunid…" at bounding box center [664, 163] width 326 height 318
copy span "22/08/2025"
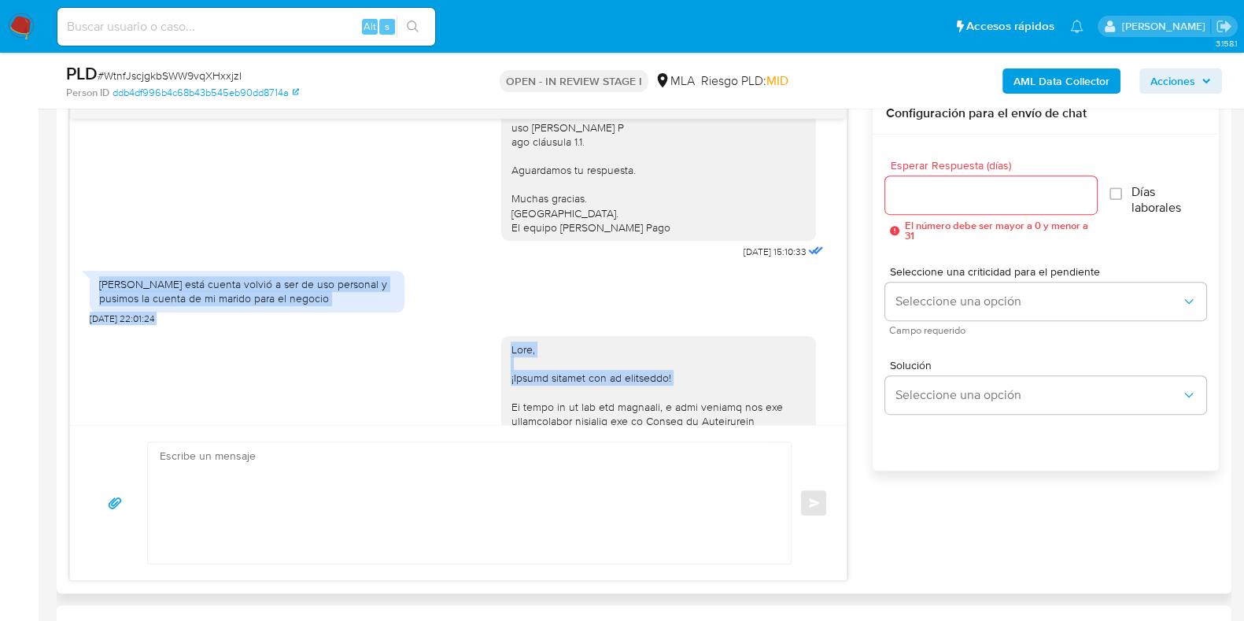
scroll to position [1062, 0]
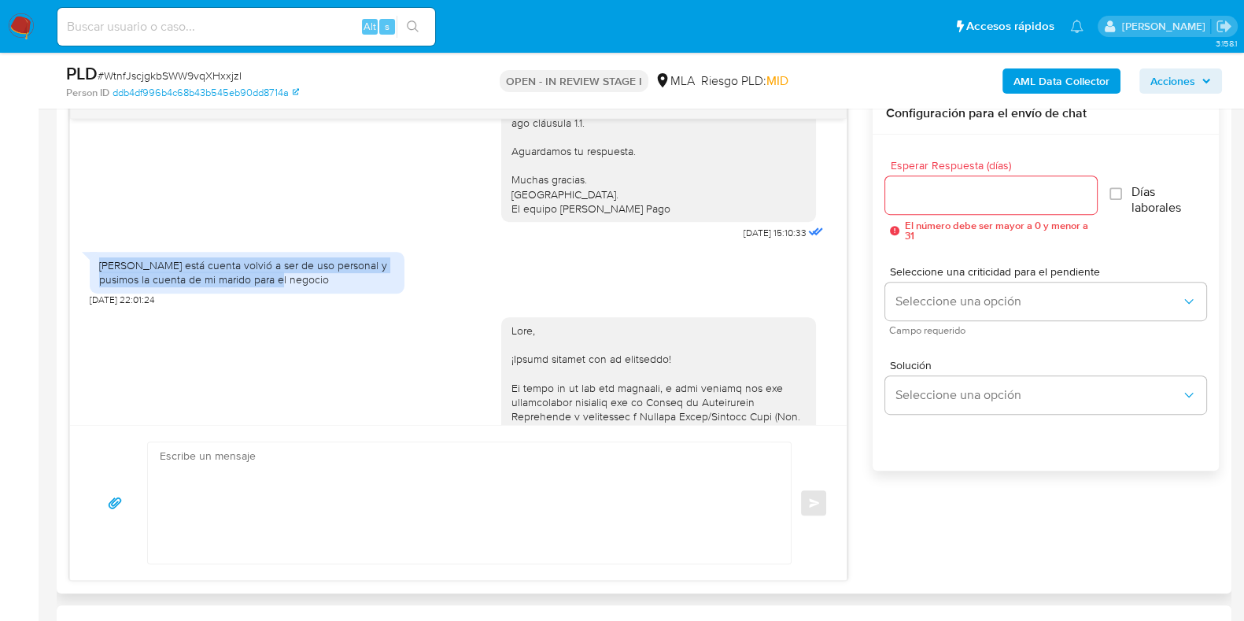
drag, startPoint x: 102, startPoint y: 390, endPoint x: 288, endPoint y: 320, distance: 198.2
click at [288, 286] on div "Hola está cuenta volvió a ser de uso personal y pusimos la cuenta de mi marido …" at bounding box center [247, 272] width 296 height 28
copy div "Hola está cuenta volvió a ser de uso personal y pusimos la cuenta de mi marido …"
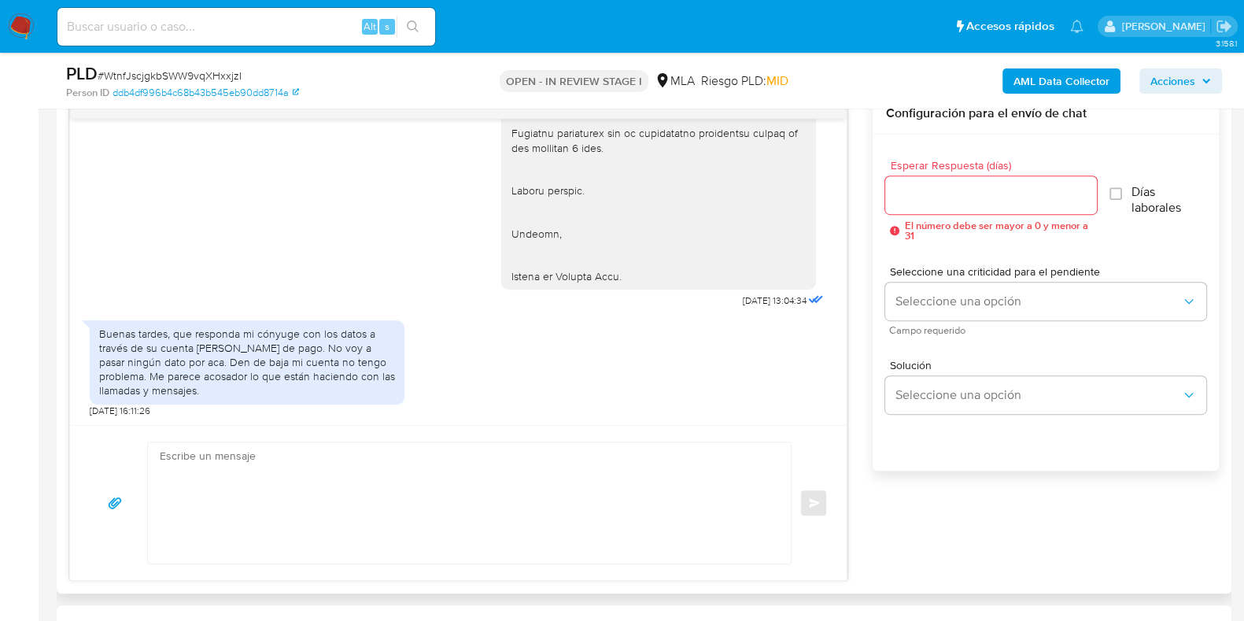
scroll to position [1759, 0]
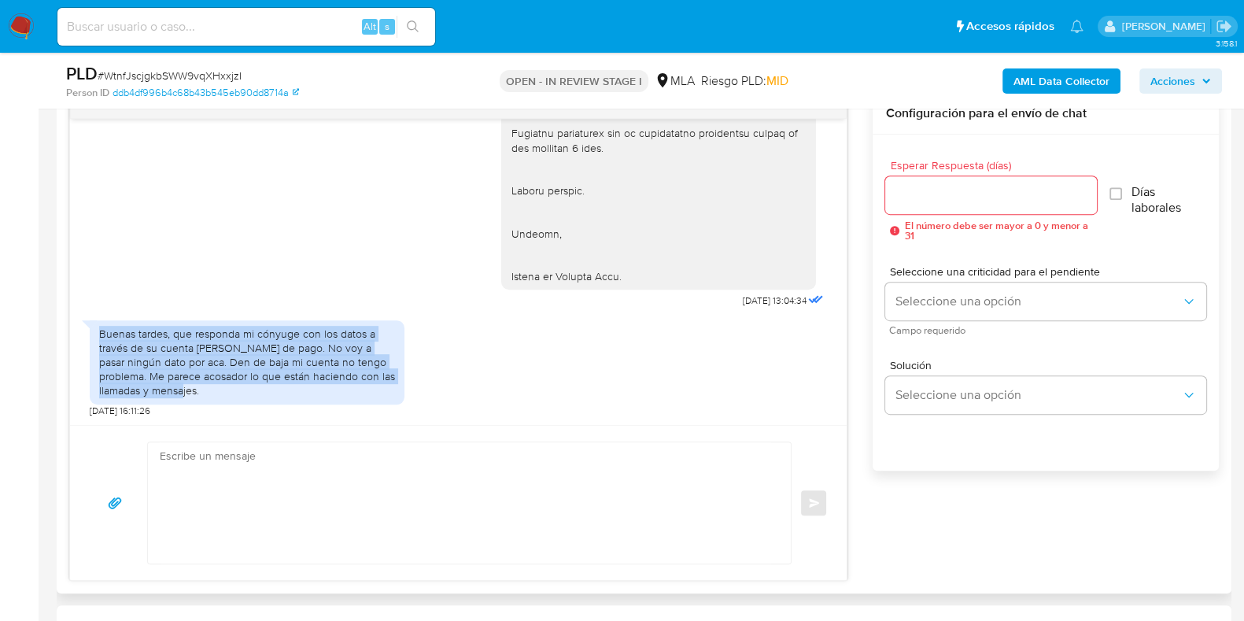
drag, startPoint x: 97, startPoint y: 332, endPoint x: 198, endPoint y: 397, distance: 120.1
click at [198, 397] on div "Buenas tardes, que responda mi cónyuge con los datos a través de su cuenta de m…" at bounding box center [247, 362] width 315 height 84
copy div "Buenas tardes, que responda mi cónyuge con los datos a través de su cuenta de m…"
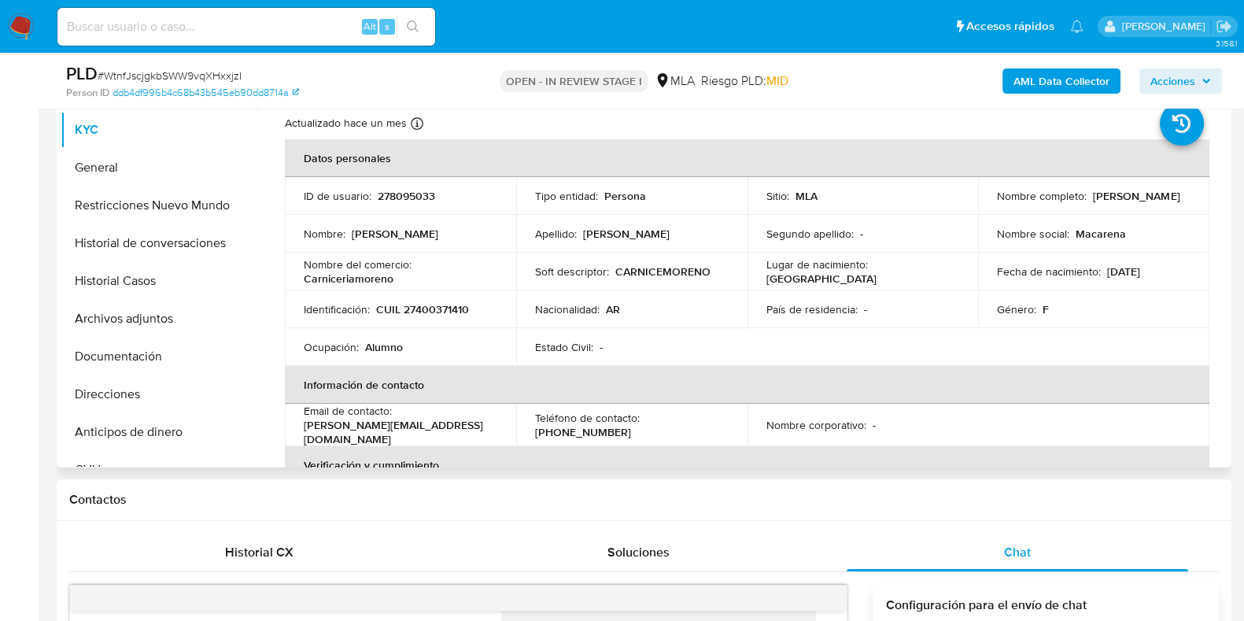
scroll to position [0, 0]
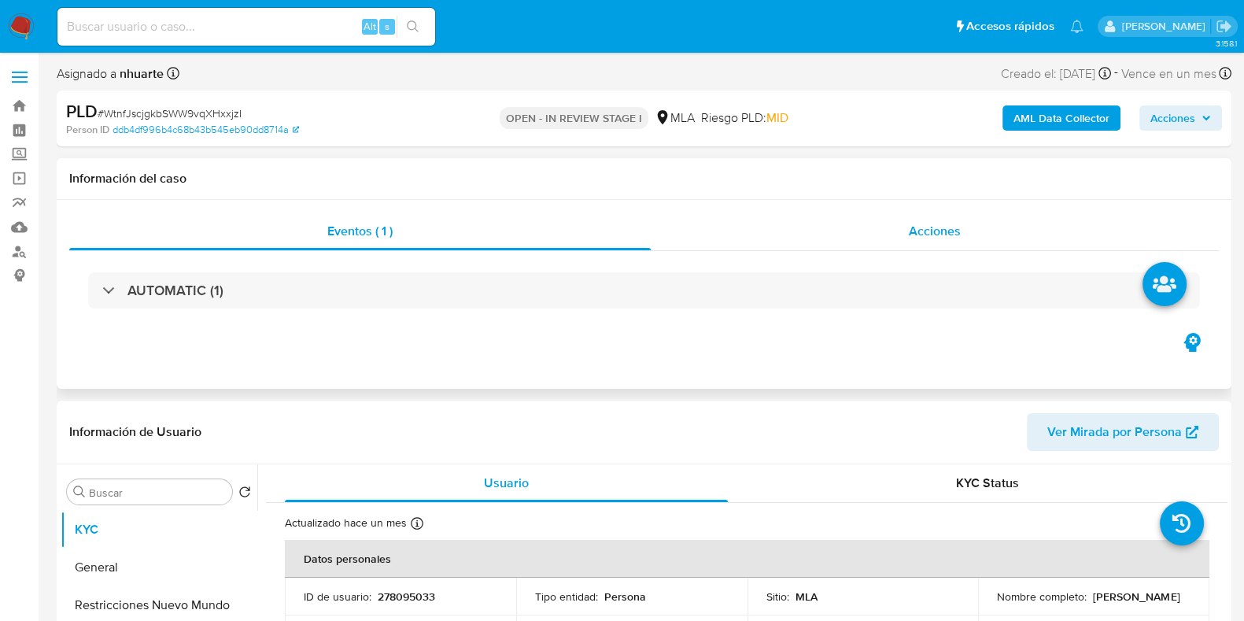
click at [970, 235] on div "Acciones" at bounding box center [935, 232] width 568 height 38
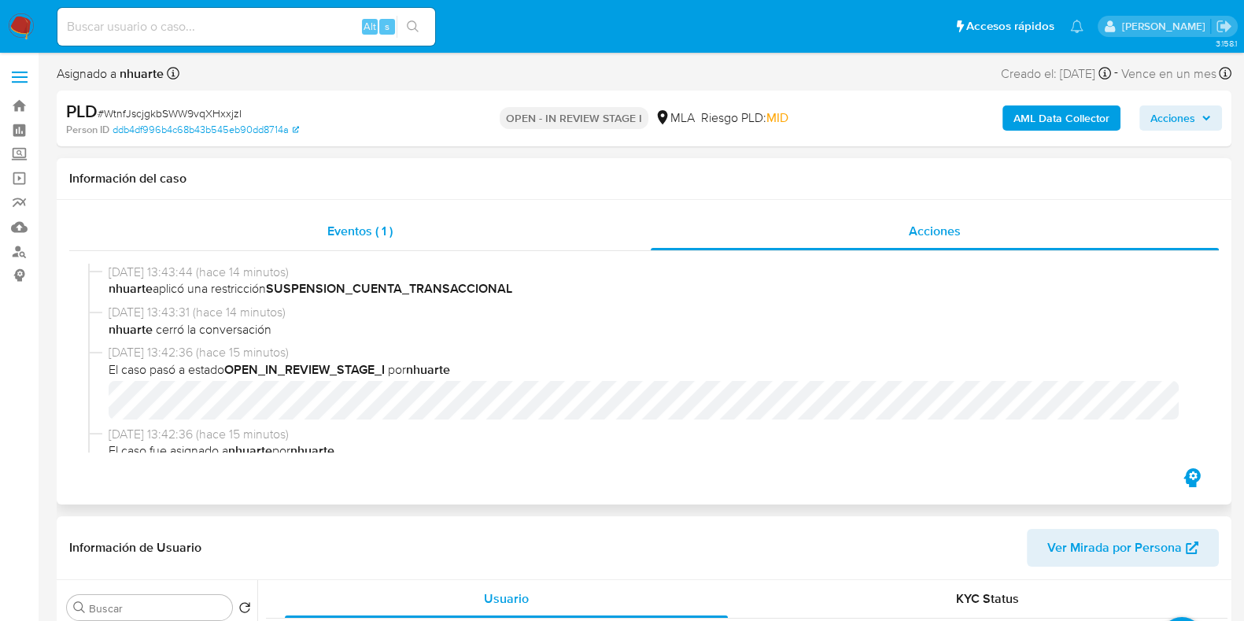
click at [372, 224] on span "Eventos ( 1 )" at bounding box center [359, 231] width 65 height 18
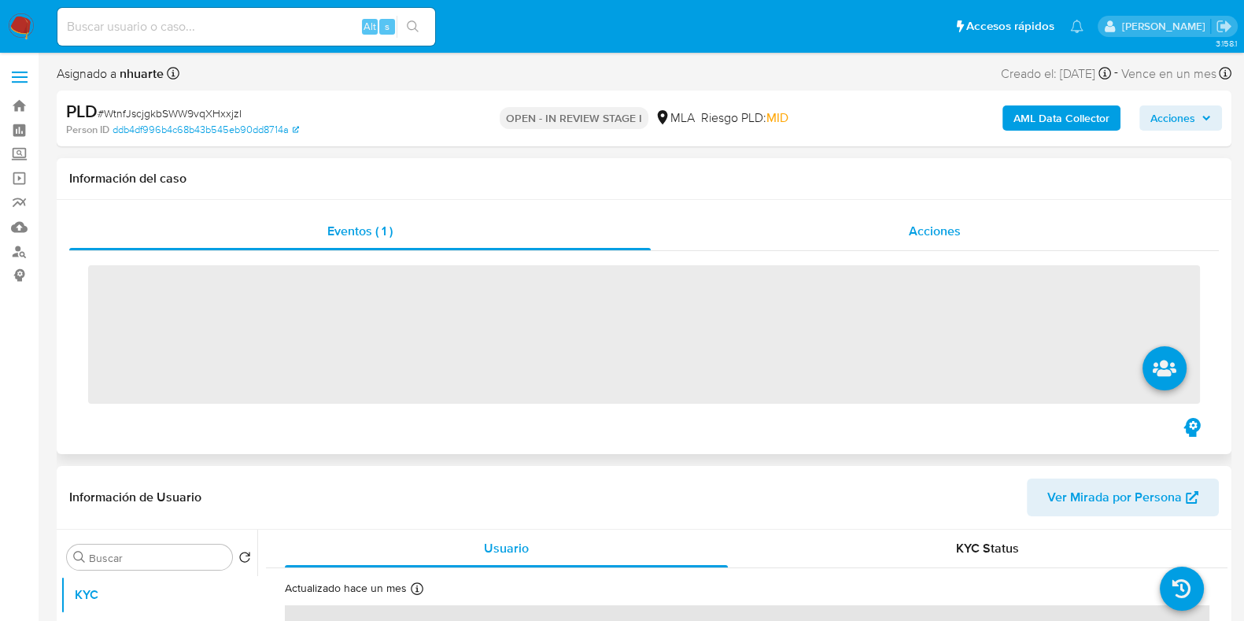
click at [941, 235] on span "Acciones" at bounding box center [935, 231] width 52 height 18
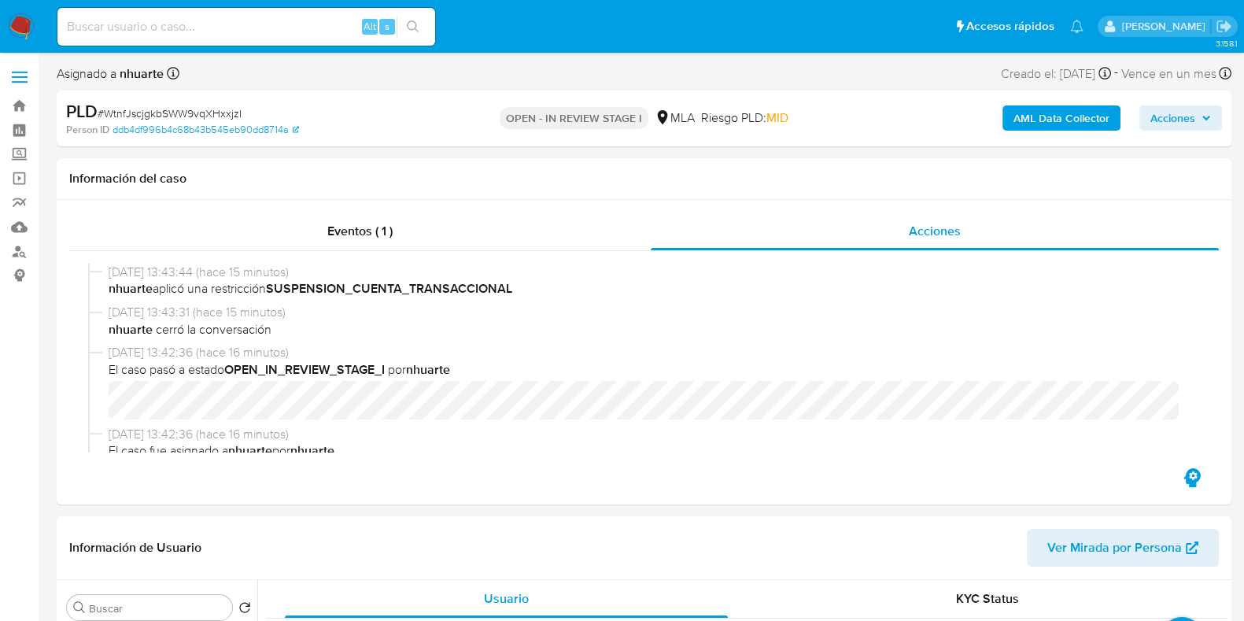
click at [1046, 119] on b "AML Data Collector" at bounding box center [1062, 117] width 96 height 25
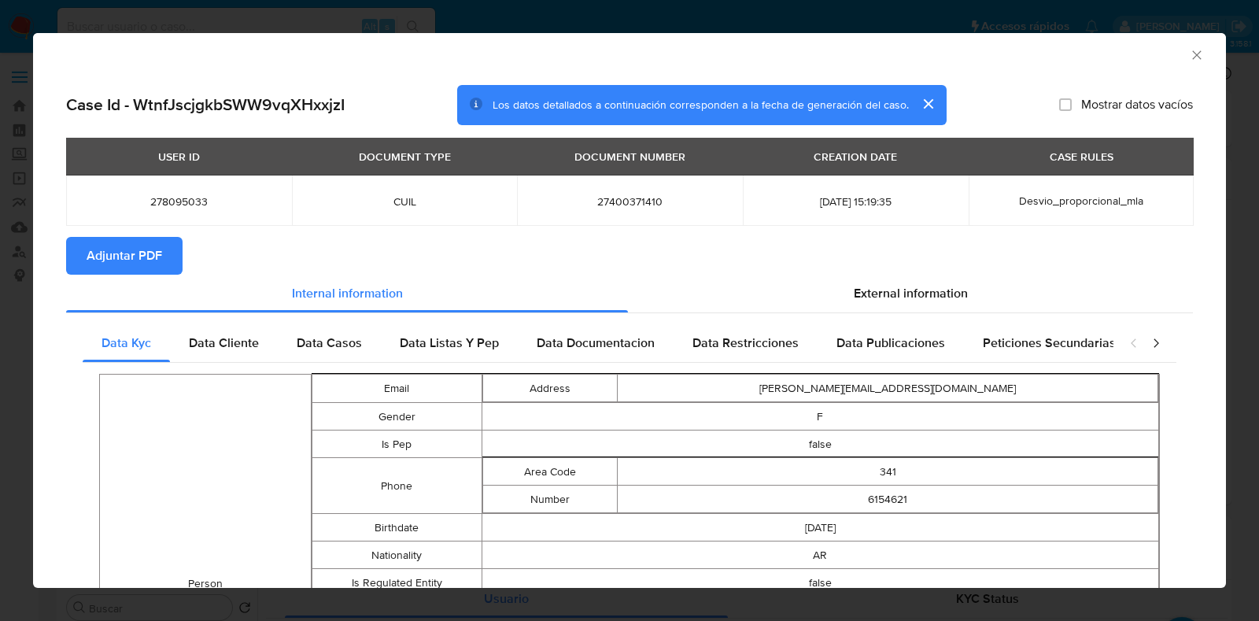
click at [1189, 48] on icon "Cerrar ventana" at bounding box center [1197, 55] width 16 height 16
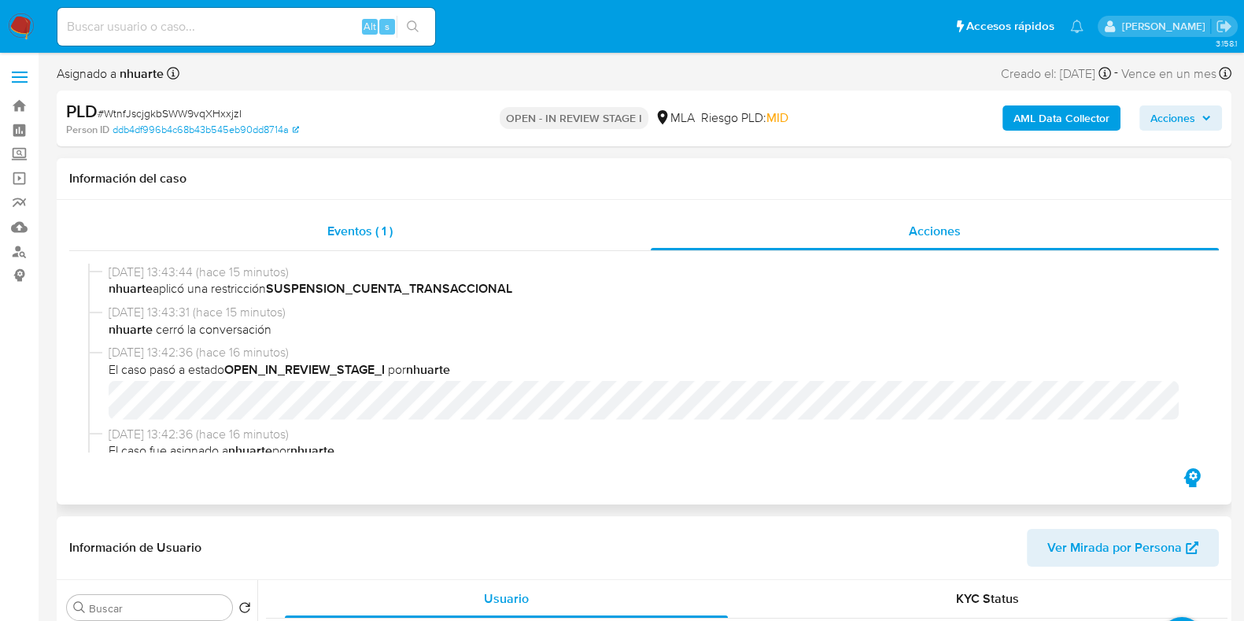
click at [372, 238] on span "Eventos ( 1 )" at bounding box center [359, 231] width 65 height 18
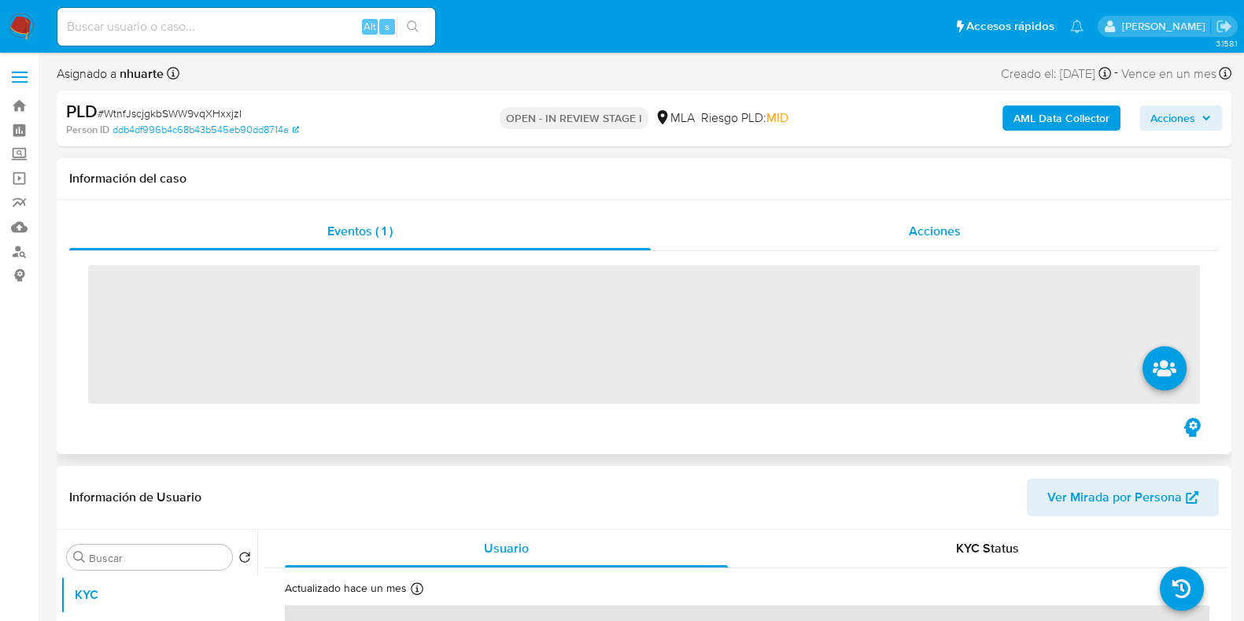
click at [922, 234] on span "Acciones" at bounding box center [935, 231] width 52 height 18
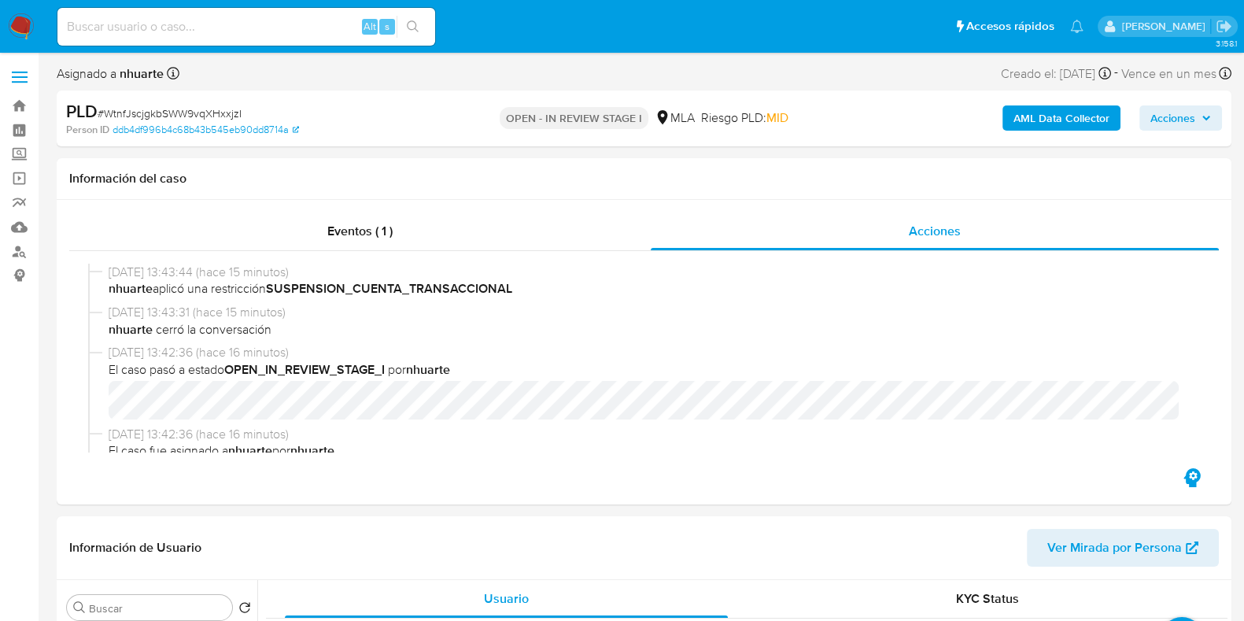
click at [1037, 121] on b "AML Data Collector" at bounding box center [1062, 117] width 96 height 25
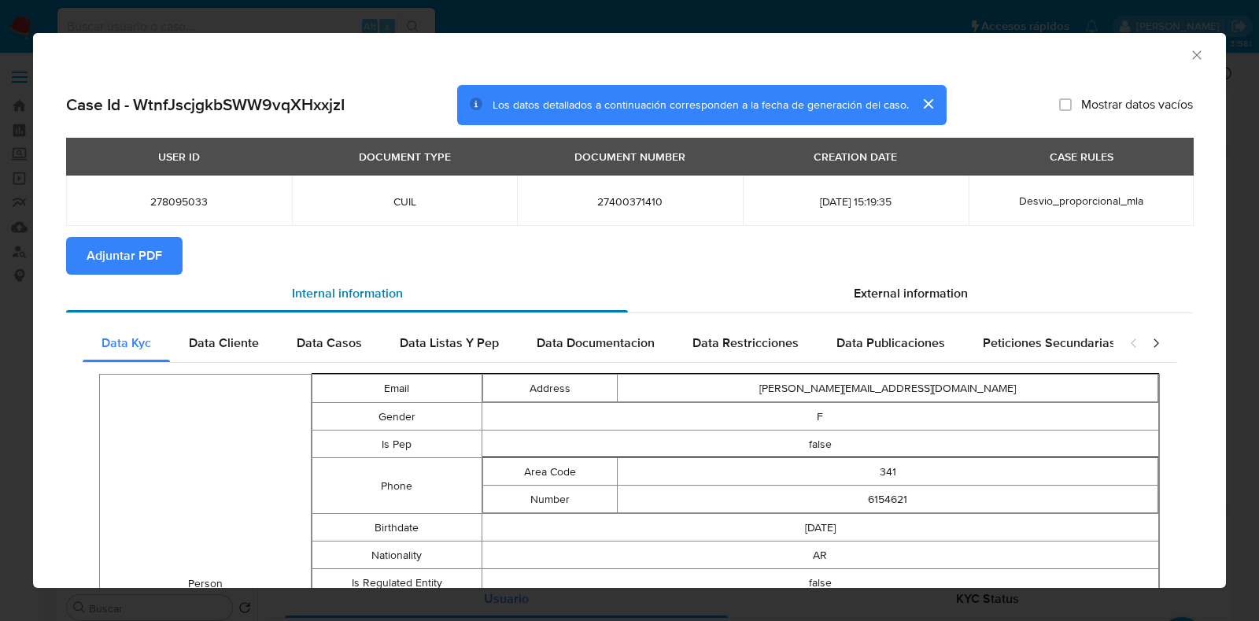
click at [153, 275] on div "Internal information" at bounding box center [347, 294] width 562 height 38
click at [137, 261] on span "Adjuntar PDF" at bounding box center [125, 255] width 76 height 35
click at [1189, 54] on icon "Cerrar ventana" at bounding box center [1197, 55] width 16 height 16
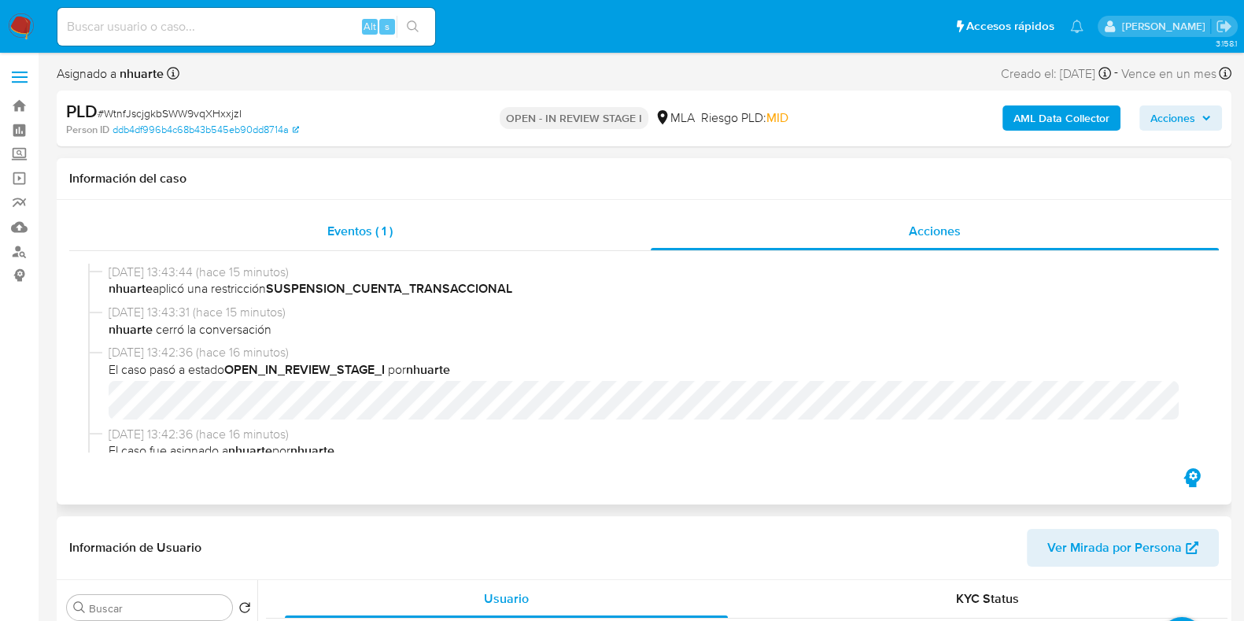
click at [390, 231] on span "Eventos ( 1 )" at bounding box center [359, 231] width 65 height 18
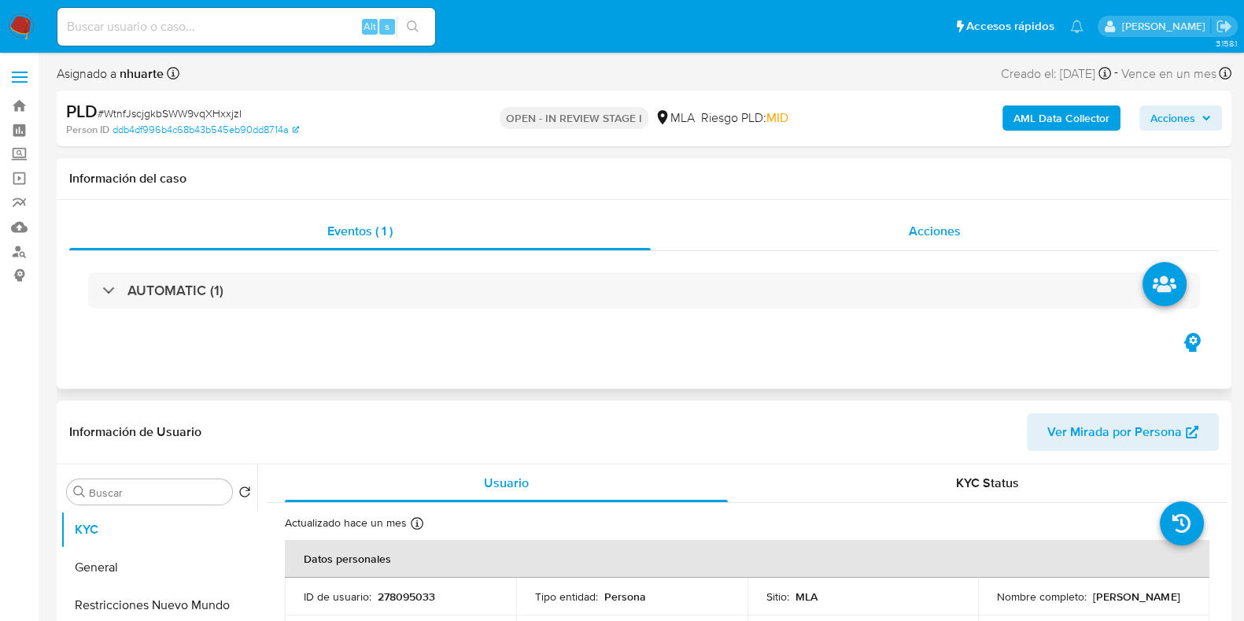
click at [952, 226] on span "Acciones" at bounding box center [935, 231] width 52 height 18
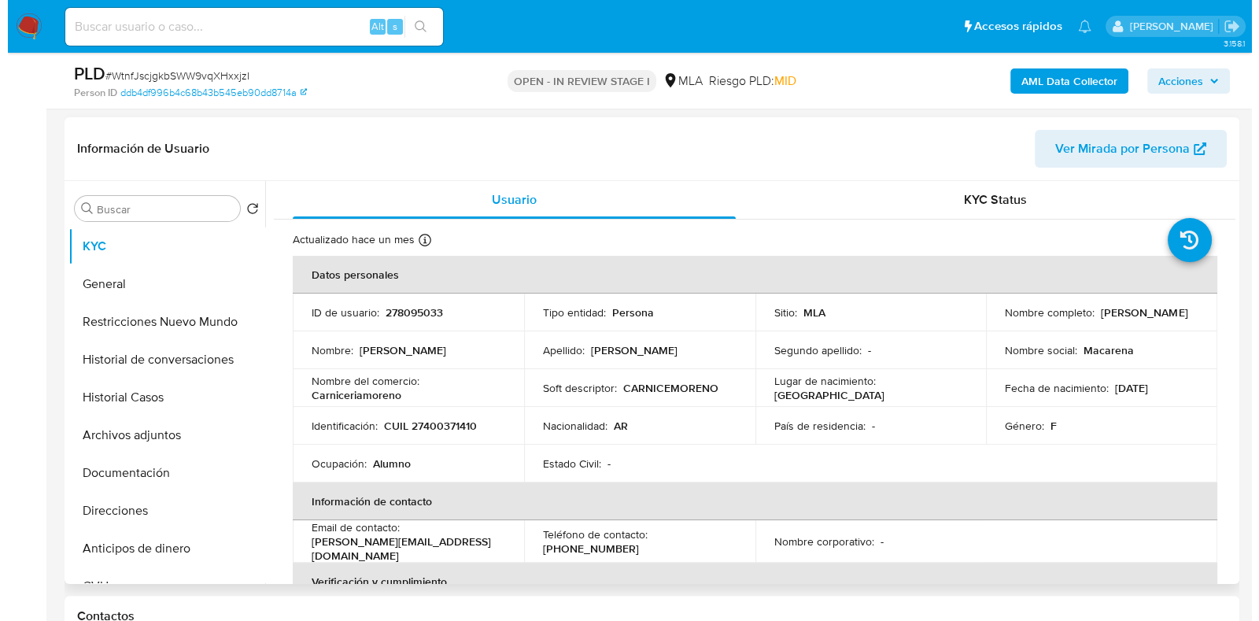
scroll to position [393, 0]
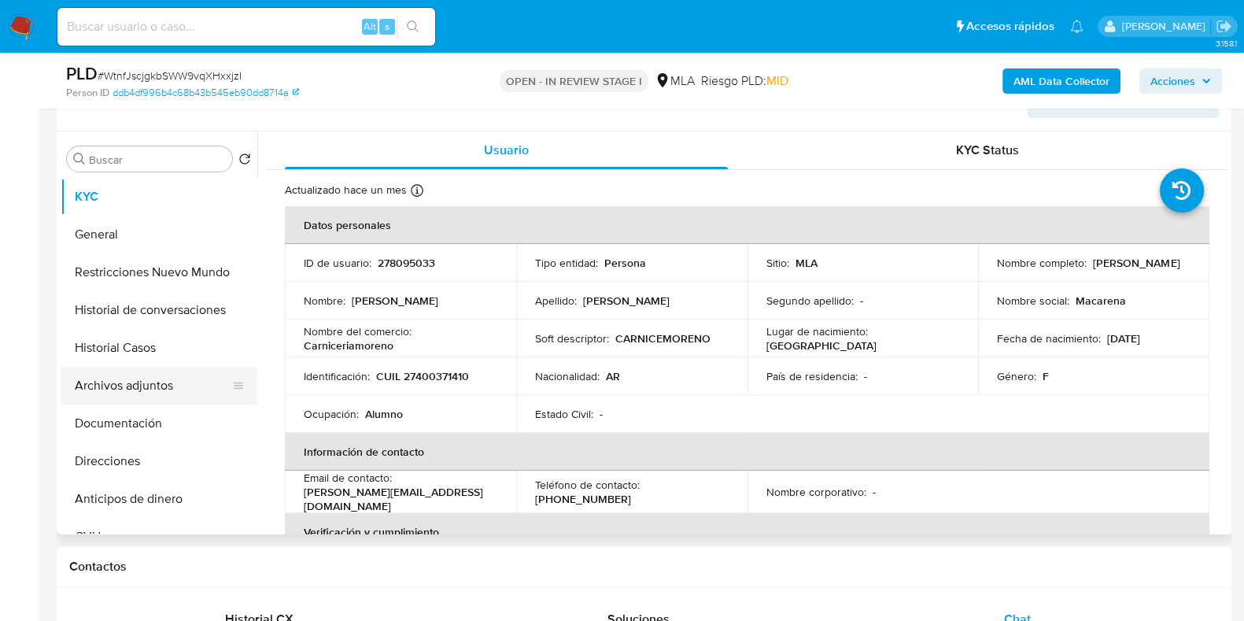
click at [146, 401] on button "Archivos adjuntos" at bounding box center [153, 386] width 184 height 38
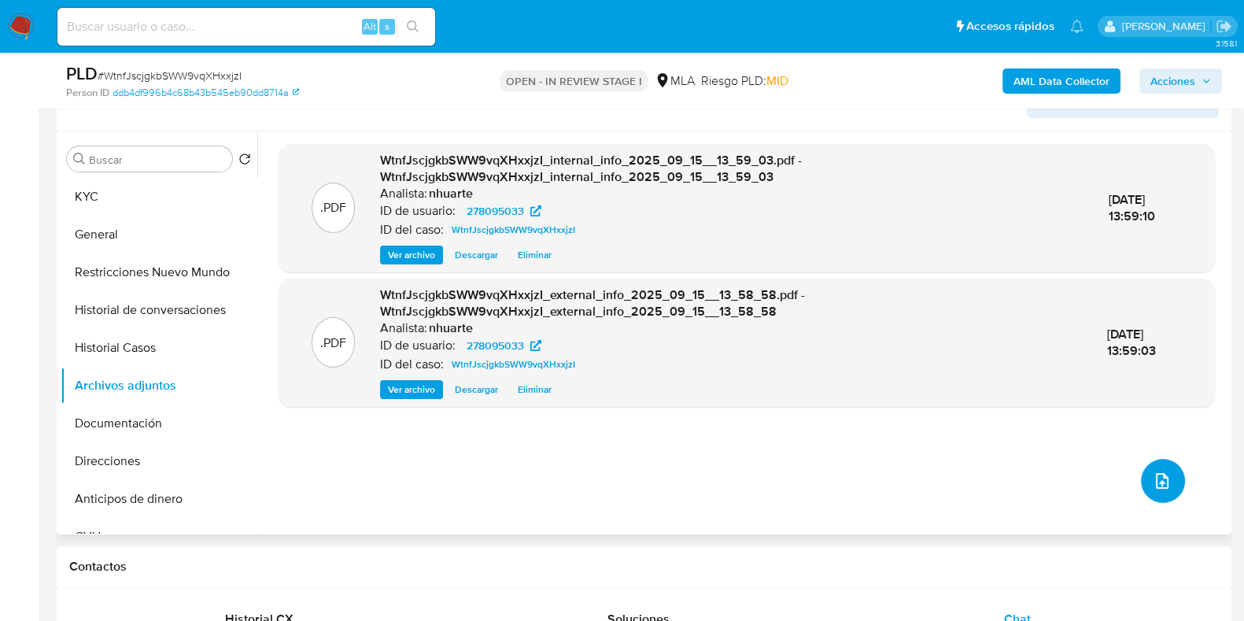
click at [1163, 476] on icon "upload-file" at bounding box center [1162, 480] width 19 height 19
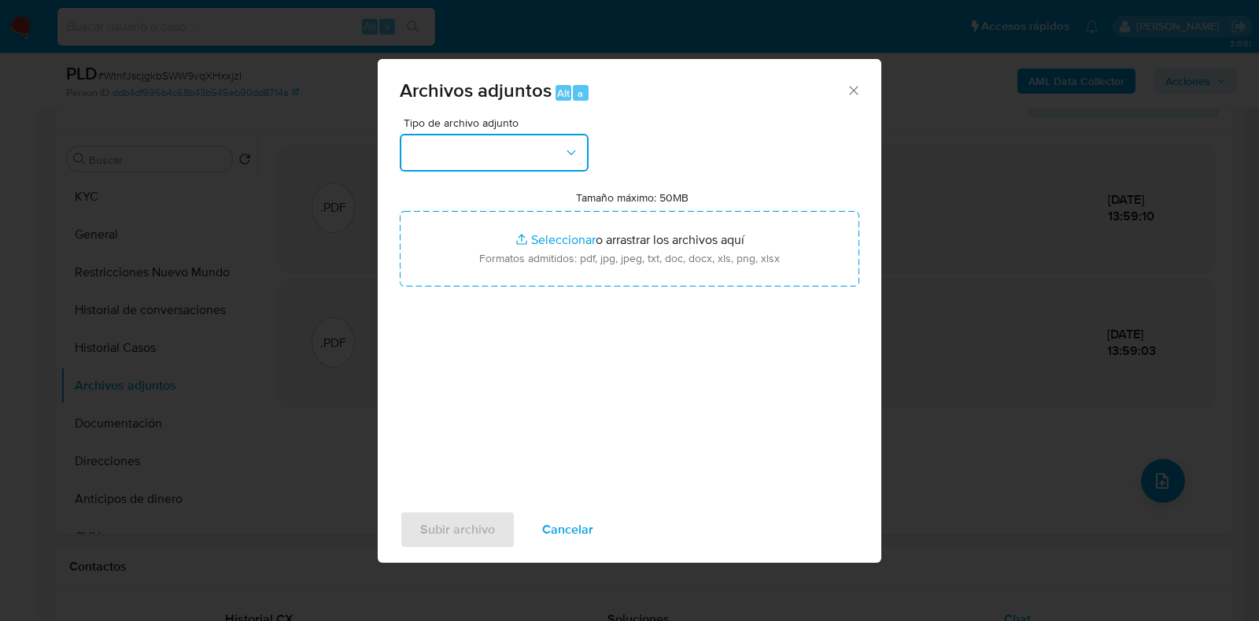
click at [571, 149] on icon "button" at bounding box center [572, 153] width 16 height 16
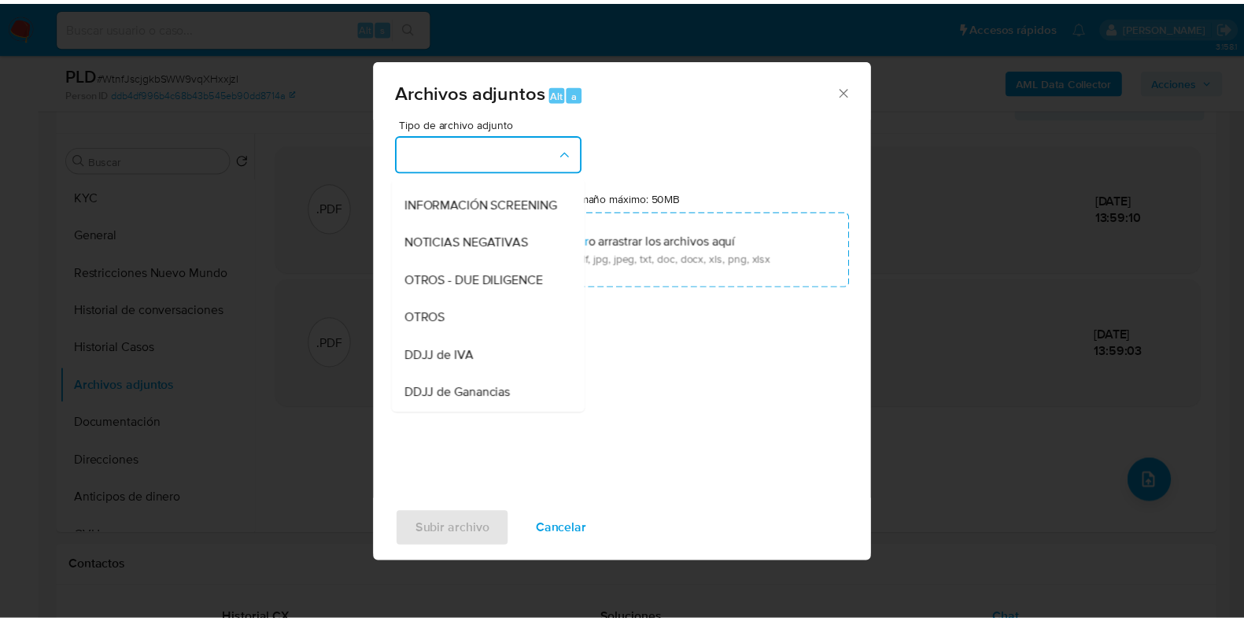
scroll to position [193, 0]
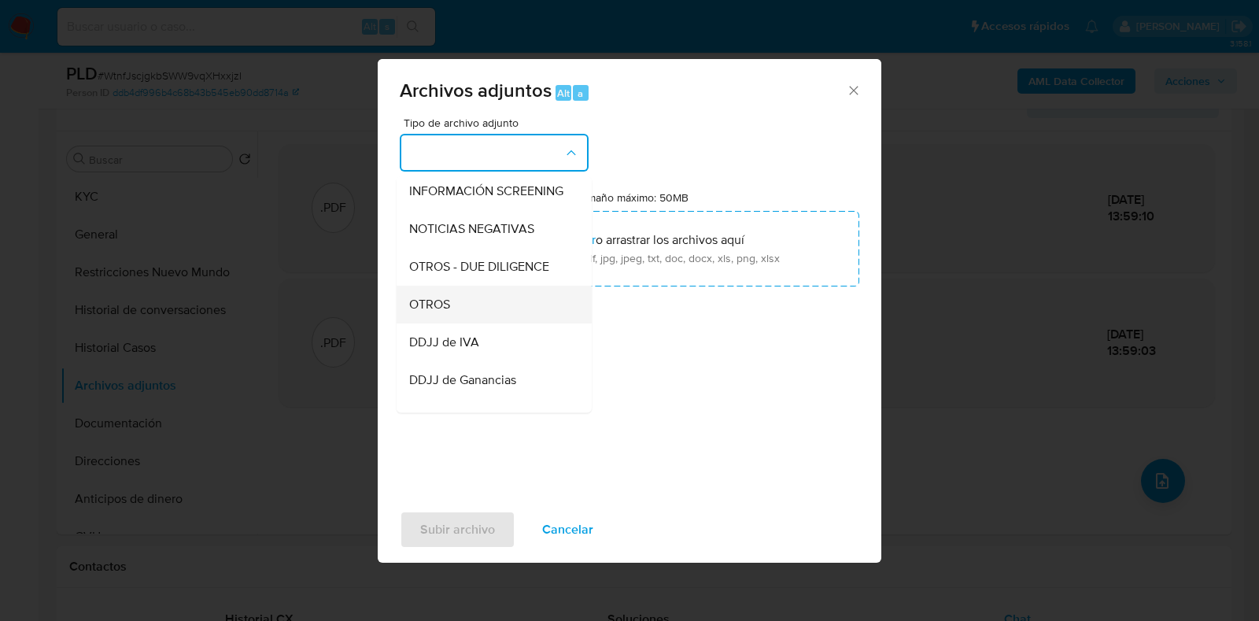
click at [508, 323] on div "OTROS" at bounding box center [489, 305] width 161 height 38
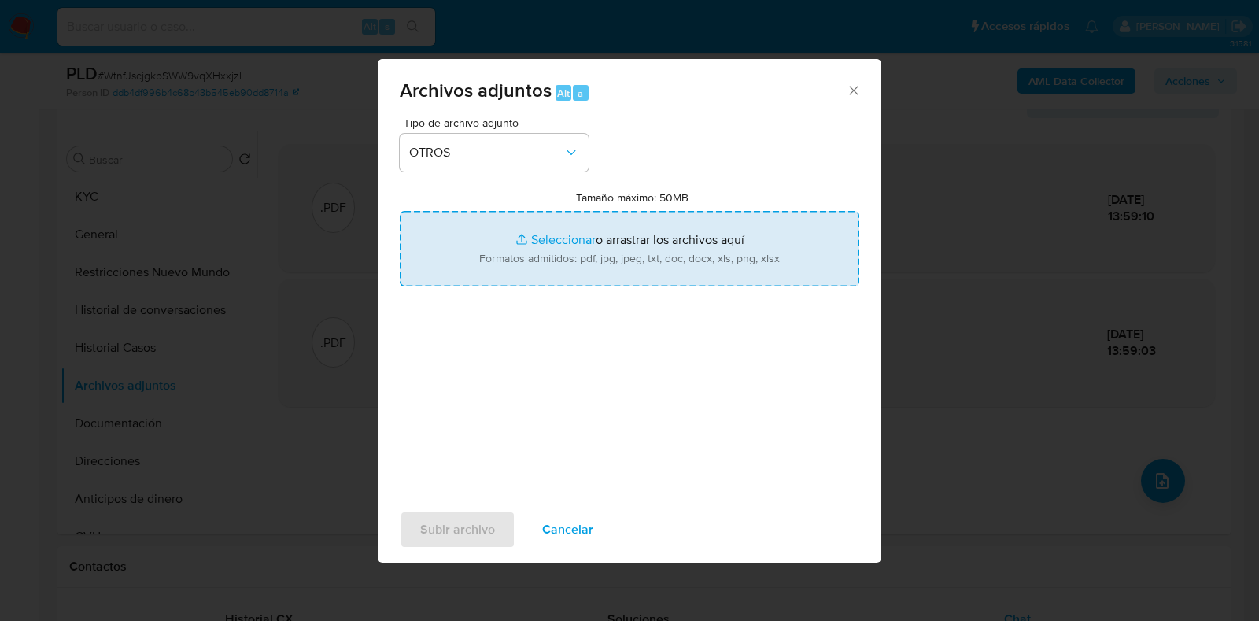
type input "C:\fakepath\Movimientos-278095033.xlsx"
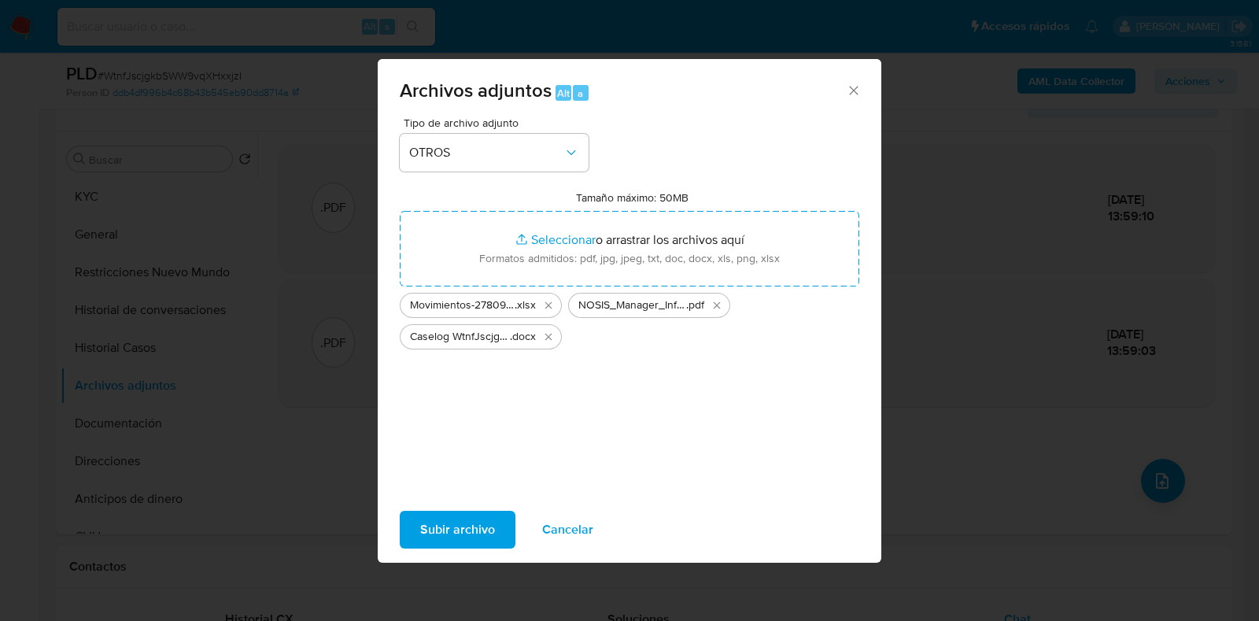
click at [481, 523] on span "Subir archivo" at bounding box center [457, 529] width 75 height 35
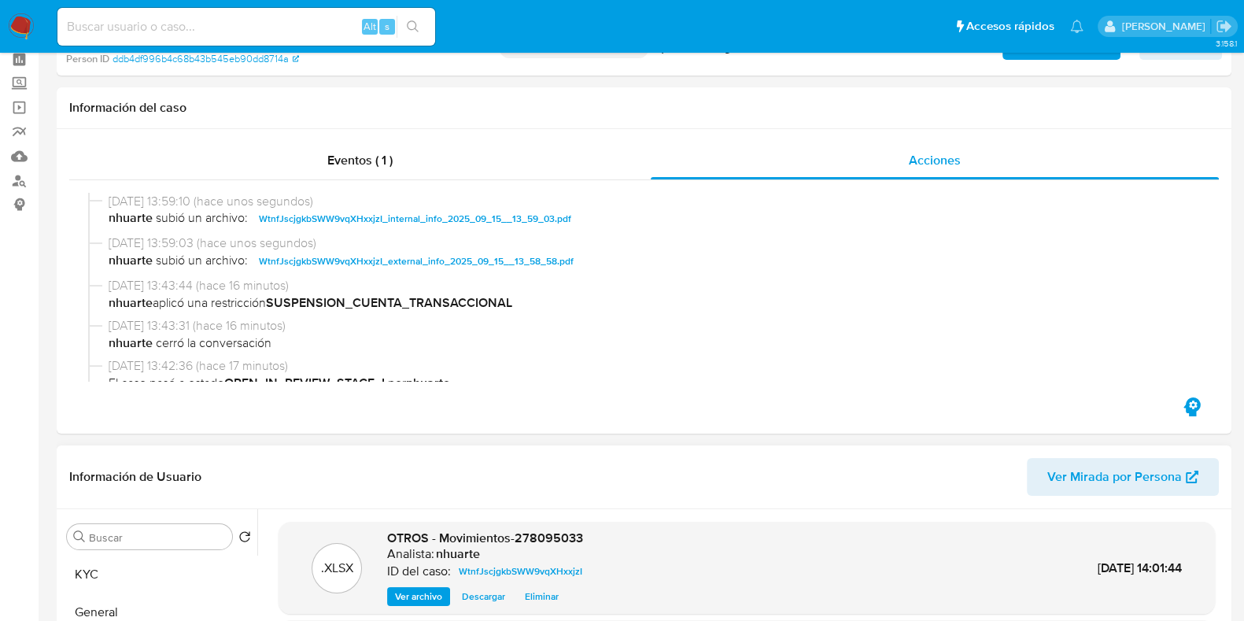
scroll to position [0, 0]
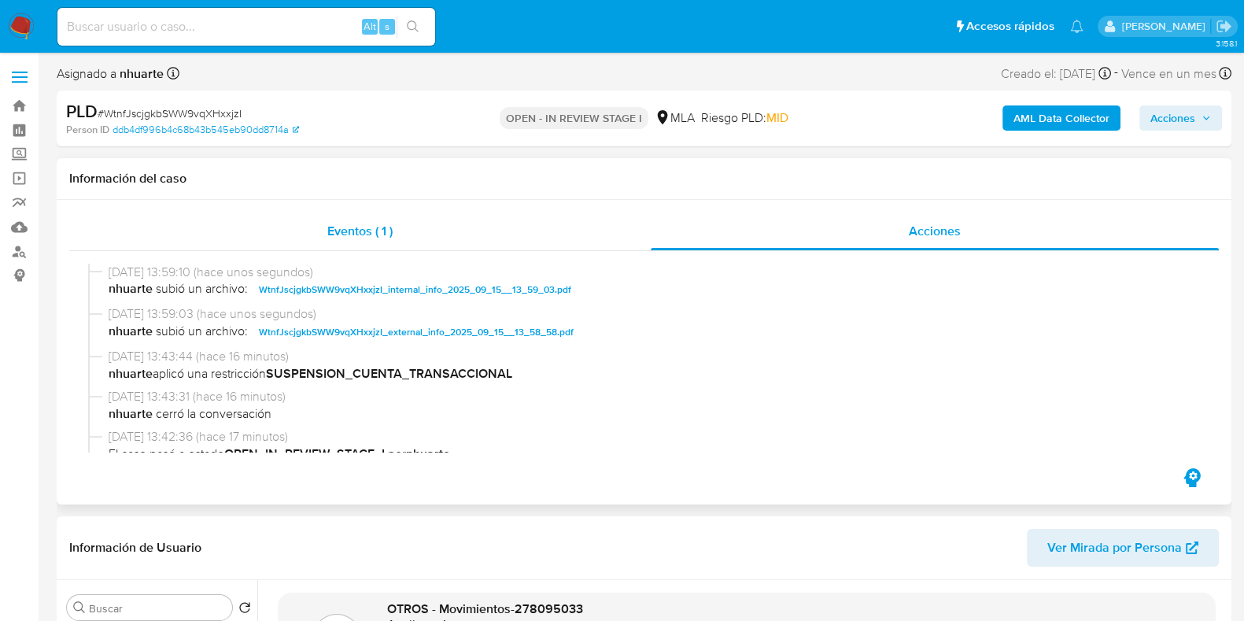
click at [364, 222] on span "Eventos ( 1 )" at bounding box center [359, 231] width 65 height 18
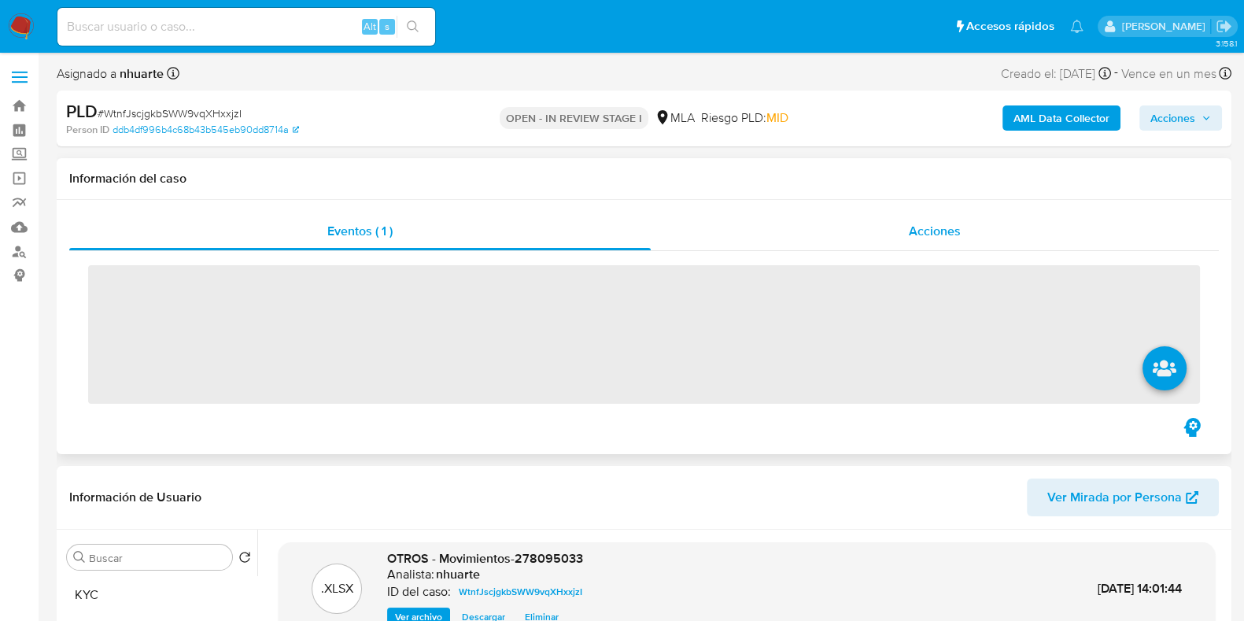
click at [929, 224] on span "Acciones" at bounding box center [935, 231] width 52 height 18
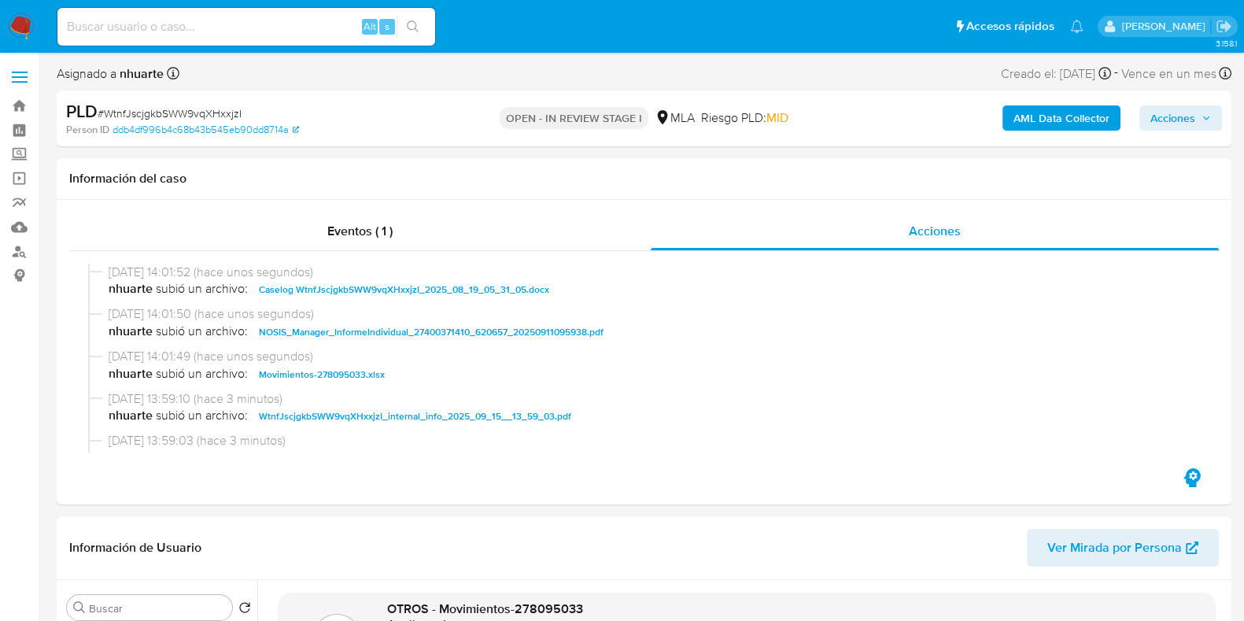
scroll to position [98, 0]
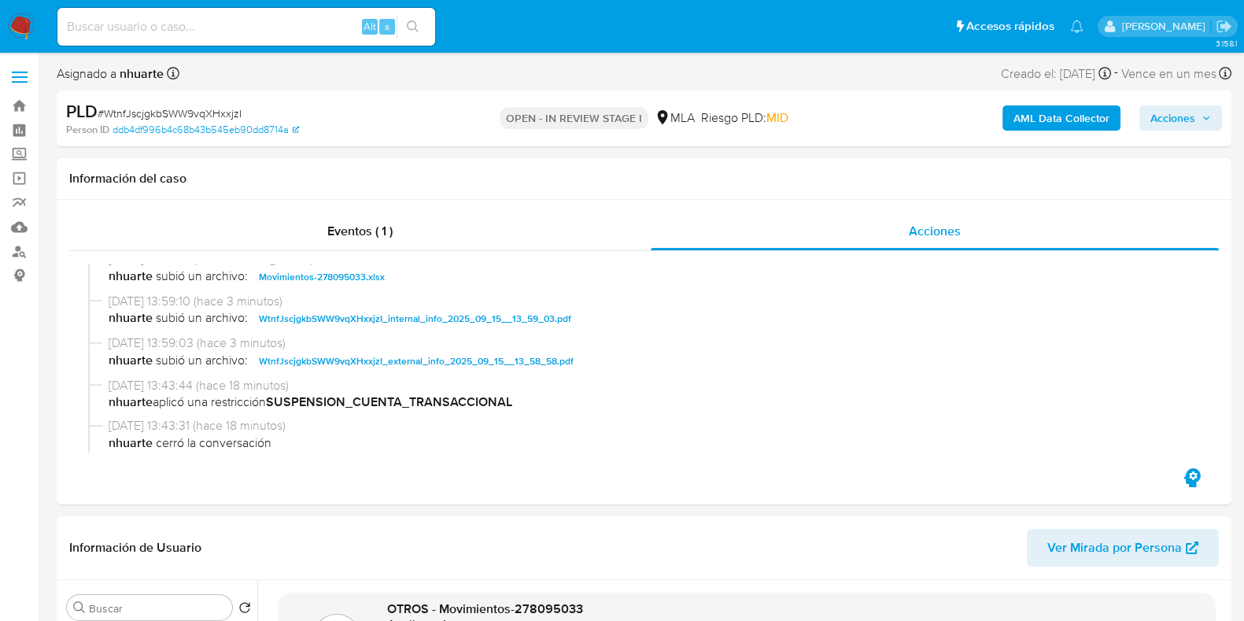
click at [1173, 124] on span "Acciones" at bounding box center [1173, 117] width 45 height 25
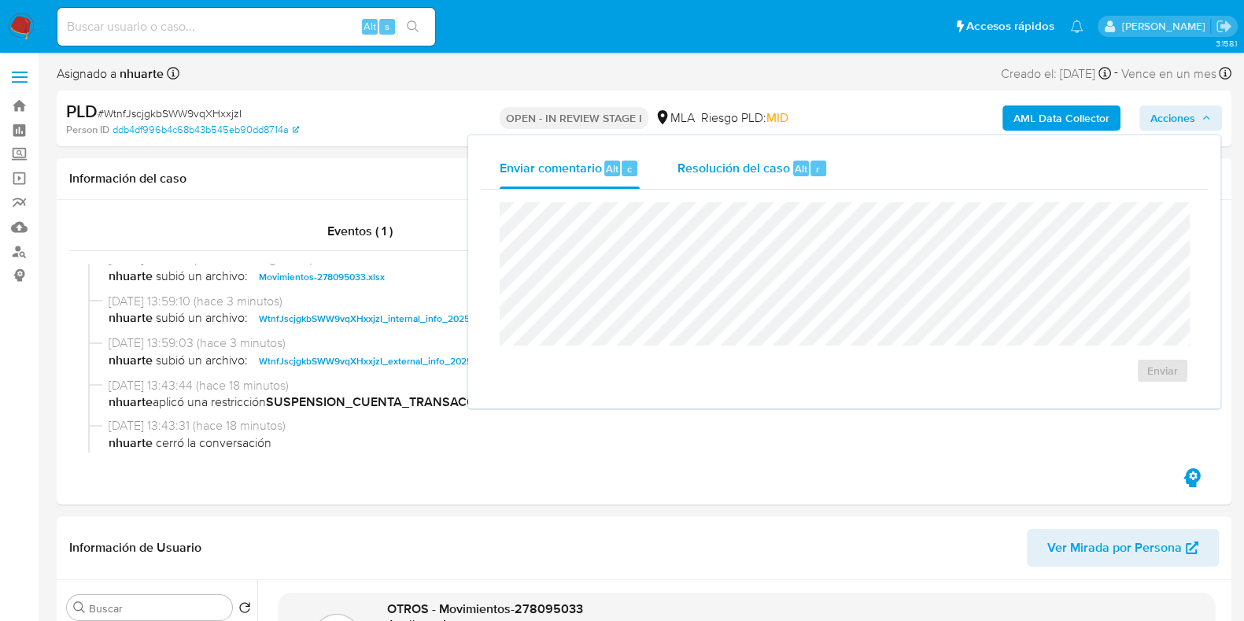
click at [783, 157] on div "Resolución del caso Alt r" at bounding box center [753, 168] width 150 height 41
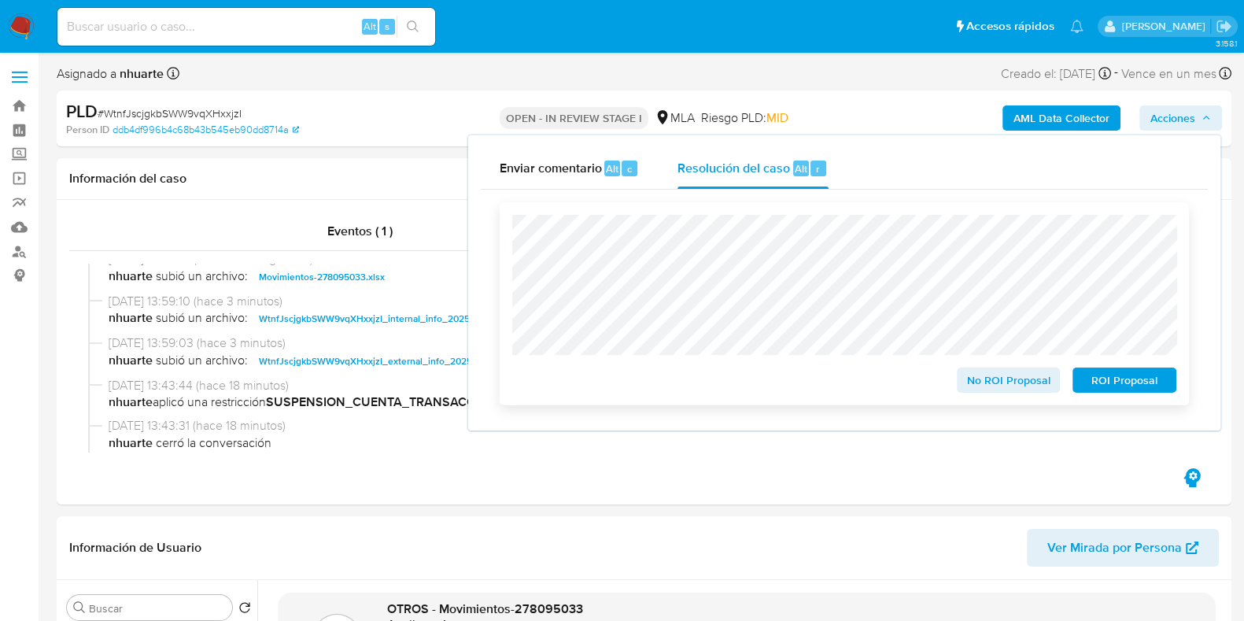
click at [1103, 380] on span "ROI Proposal" at bounding box center [1125, 380] width 82 height 22
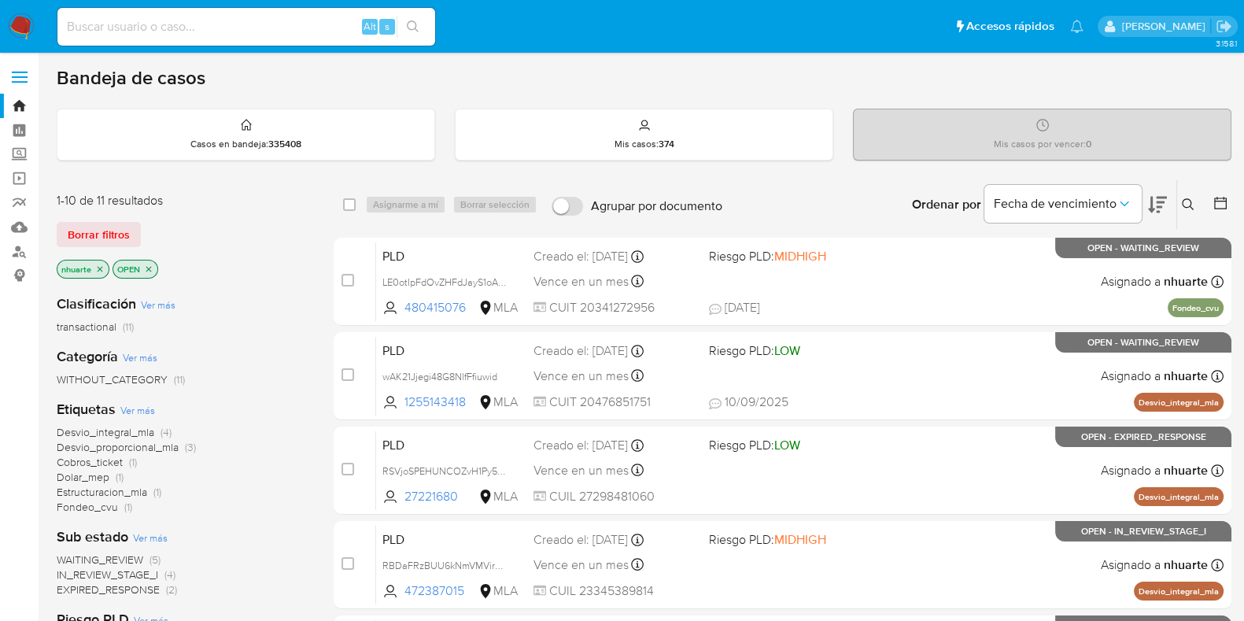
click at [1192, 201] on icon at bounding box center [1188, 204] width 13 height 13
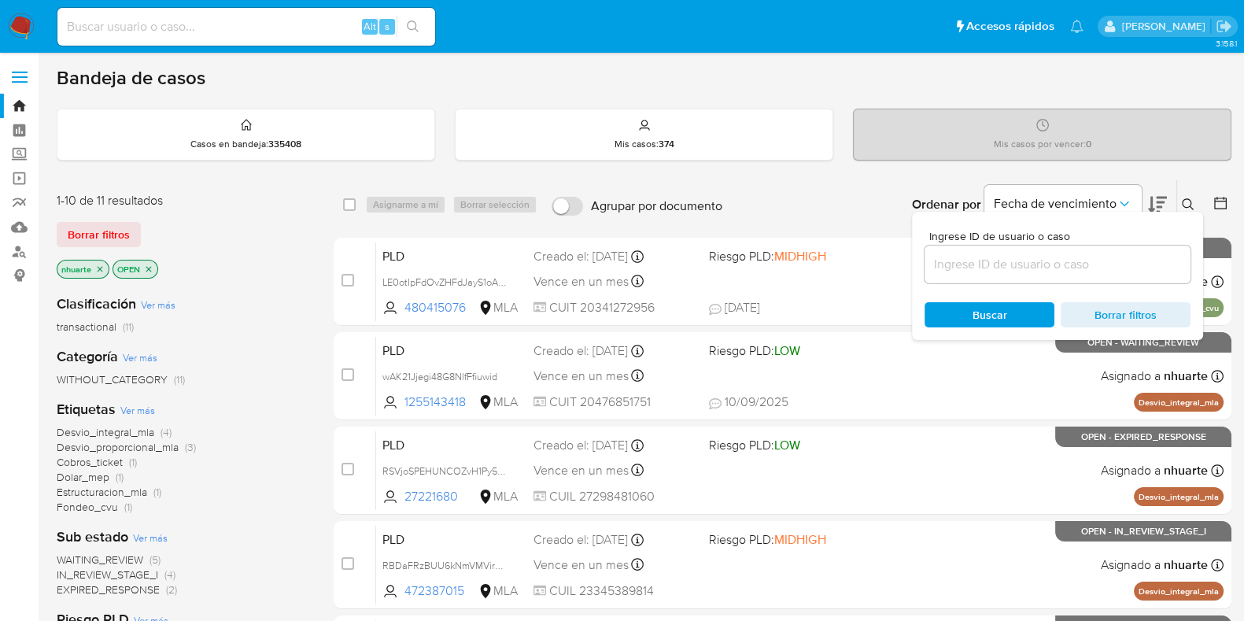
click at [1071, 262] on input at bounding box center [1058, 264] width 266 height 20
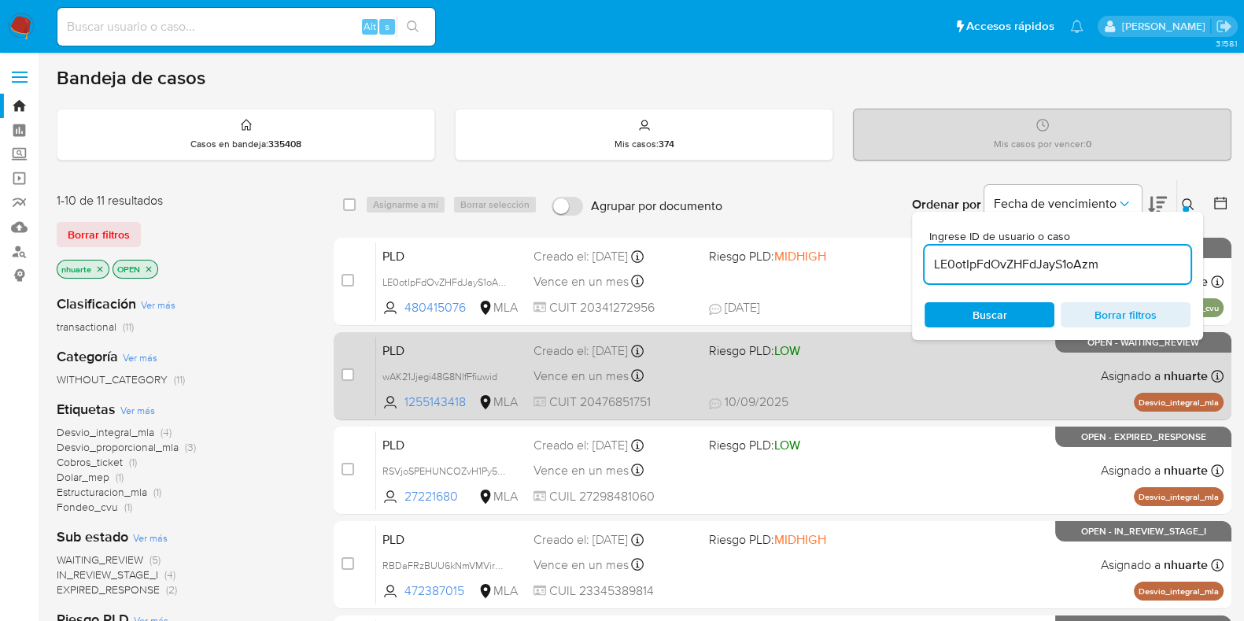
type input "LE0otIpFdOvZHFdJayS1oAzm"
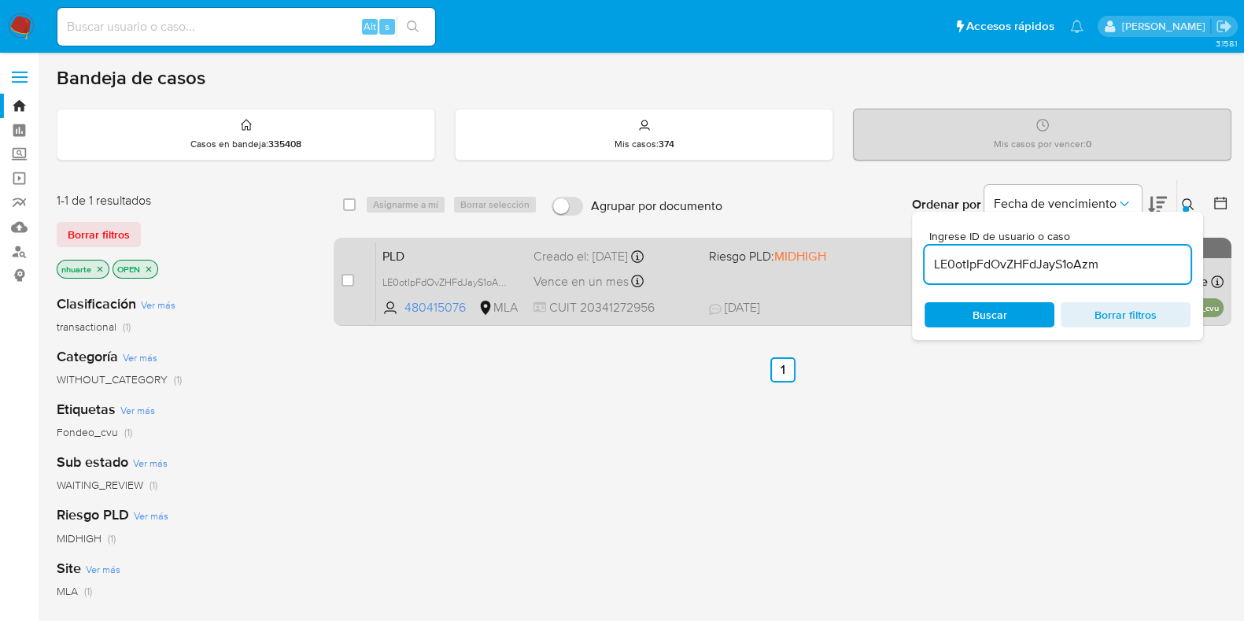
drag, startPoint x: 350, startPoint y: 277, endPoint x: 364, endPoint y: 265, distance: 17.8
click at [350, 277] on input "checkbox" at bounding box center [348, 280] width 13 height 13
checkbox input "true"
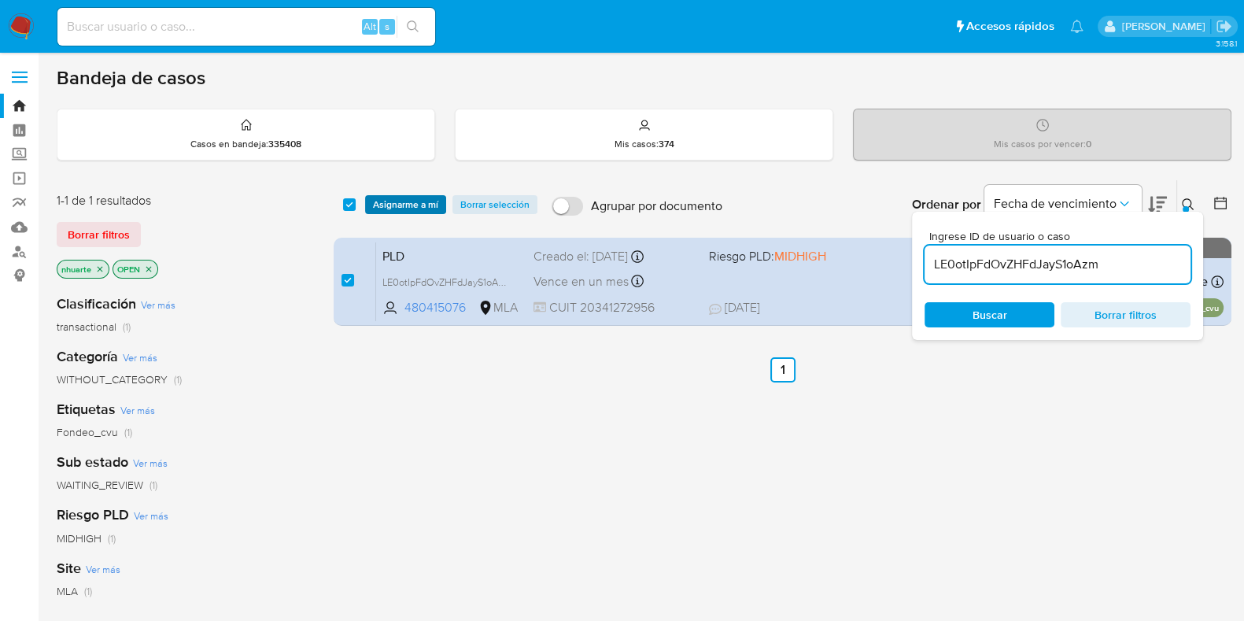
click at [405, 207] on span "Asignarme a mí" at bounding box center [405, 205] width 65 height 16
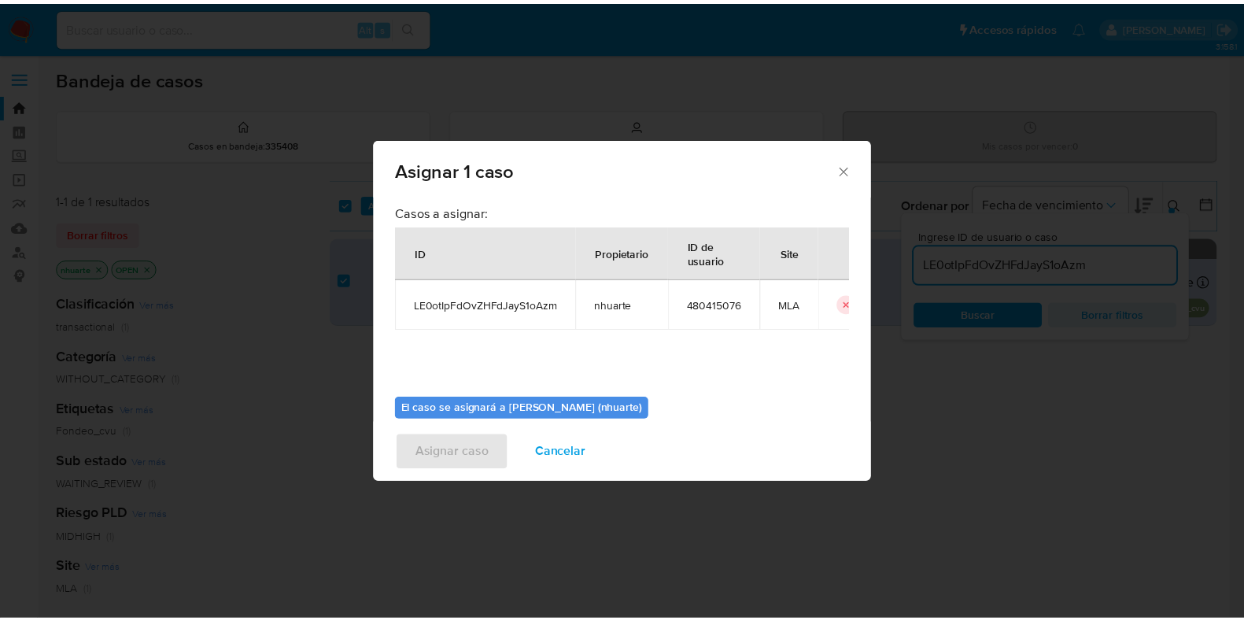
scroll to position [81, 0]
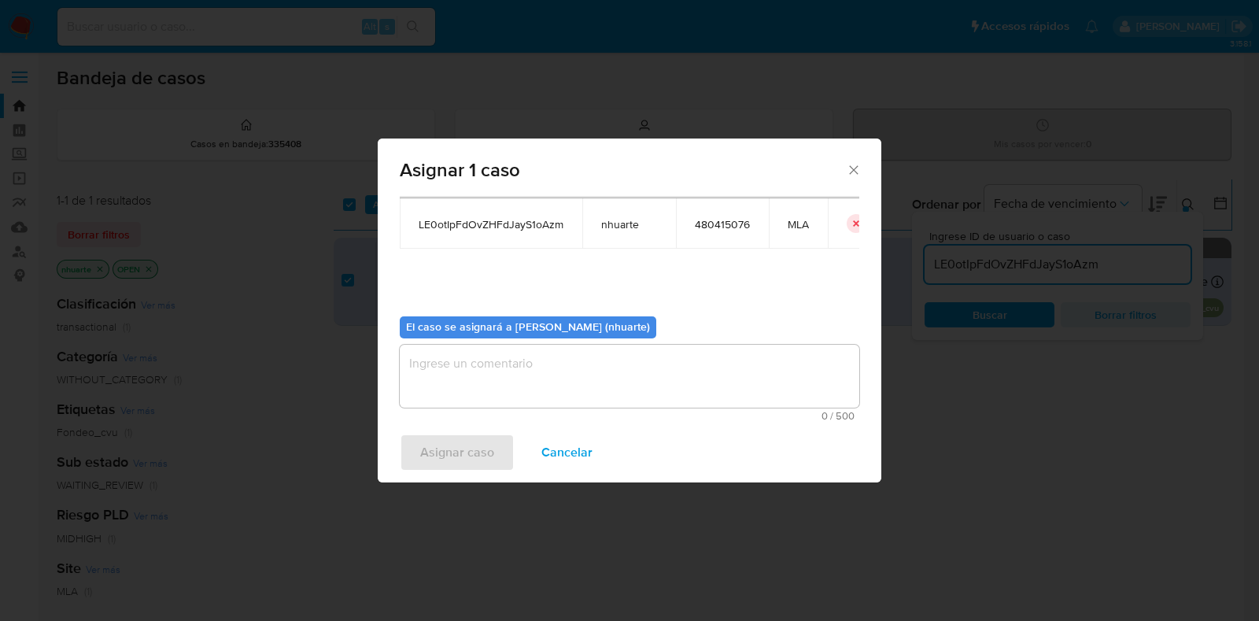
click at [622, 370] on textarea "assign-modal" at bounding box center [630, 376] width 460 height 63
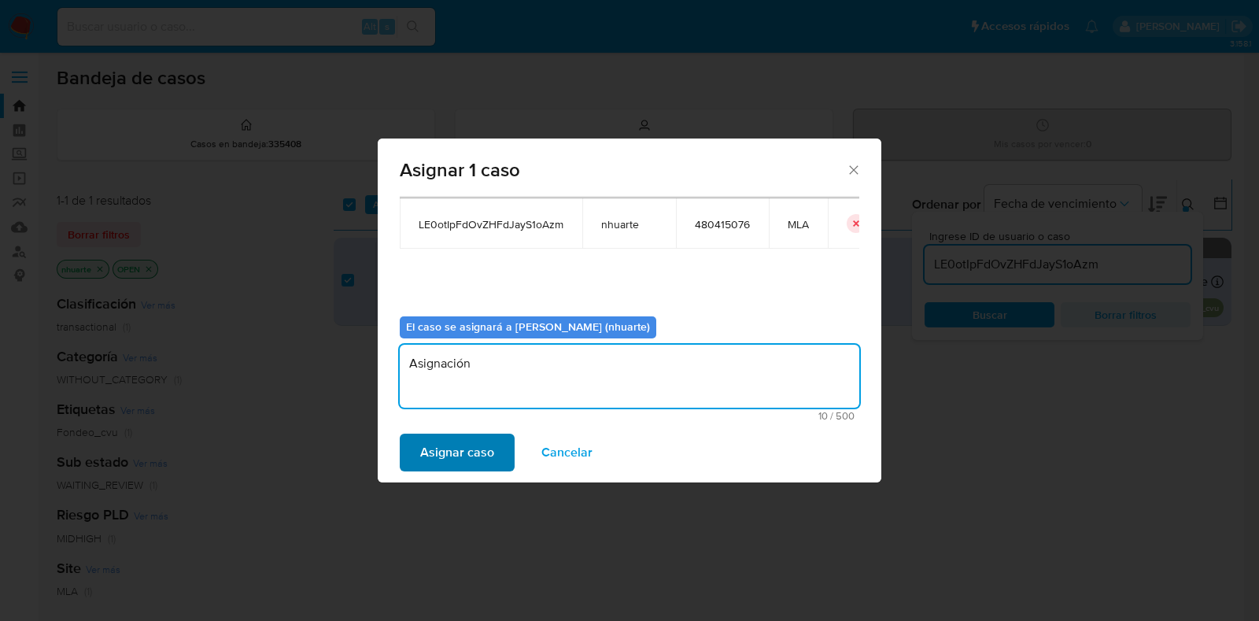
type textarea "Asignación"
click at [471, 448] on span "Asignar caso" at bounding box center [457, 452] width 74 height 35
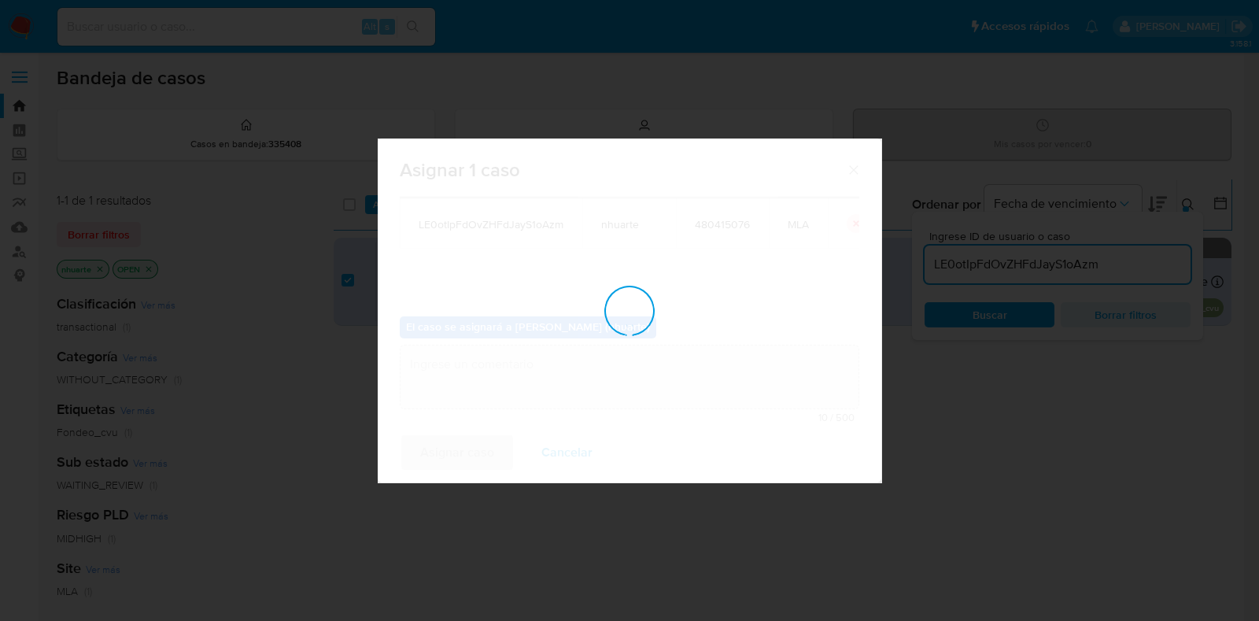
checkbox input "false"
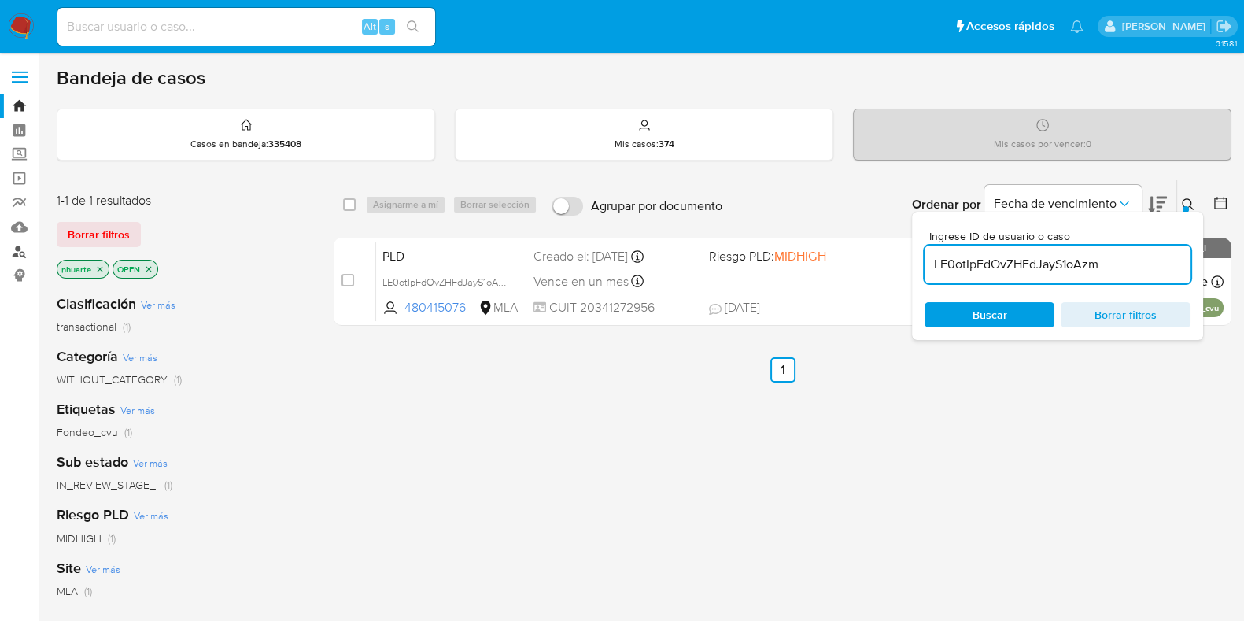
click at [13, 248] on link "Buscador de personas" at bounding box center [93, 251] width 187 height 24
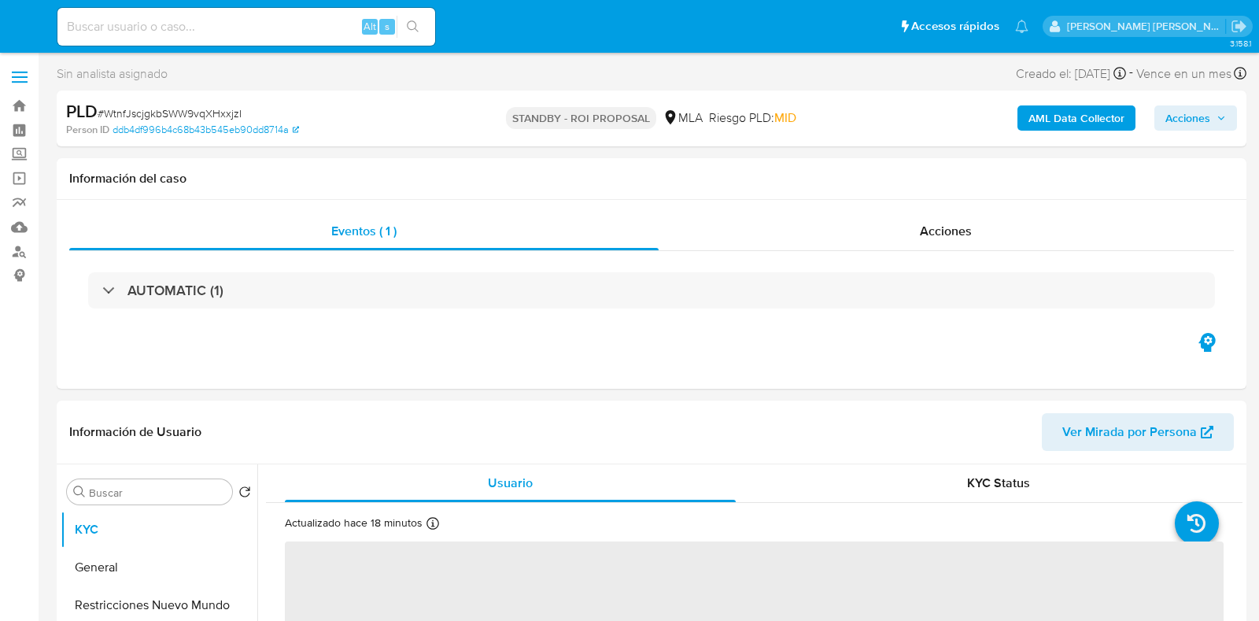
select select "10"
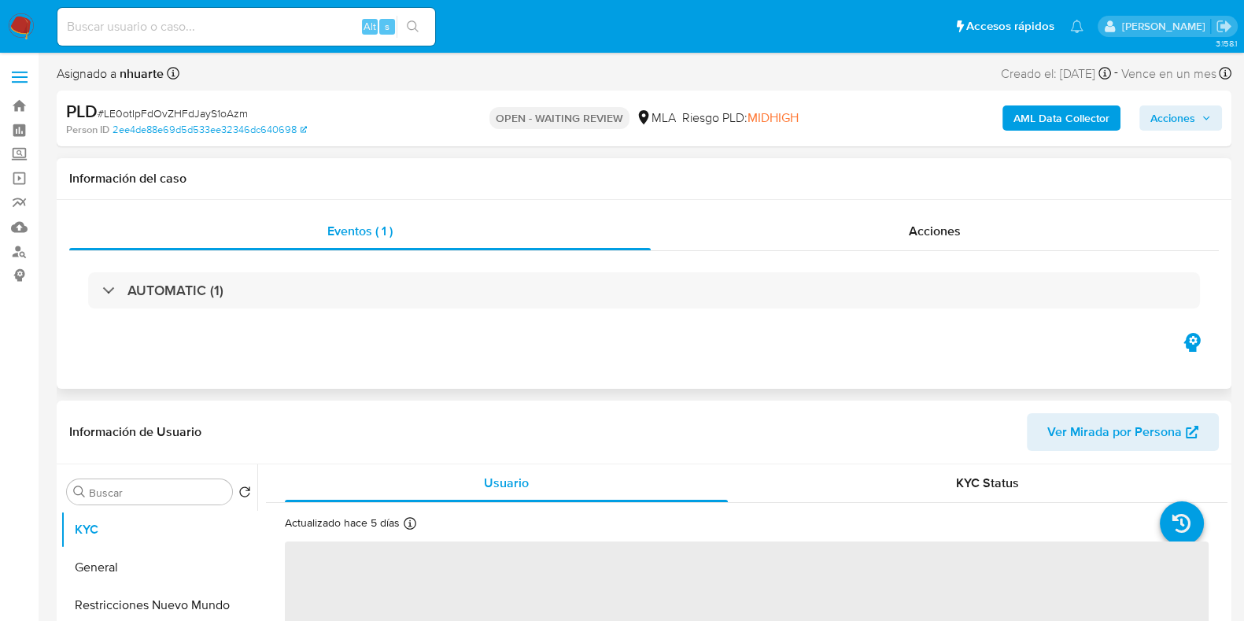
select select "10"
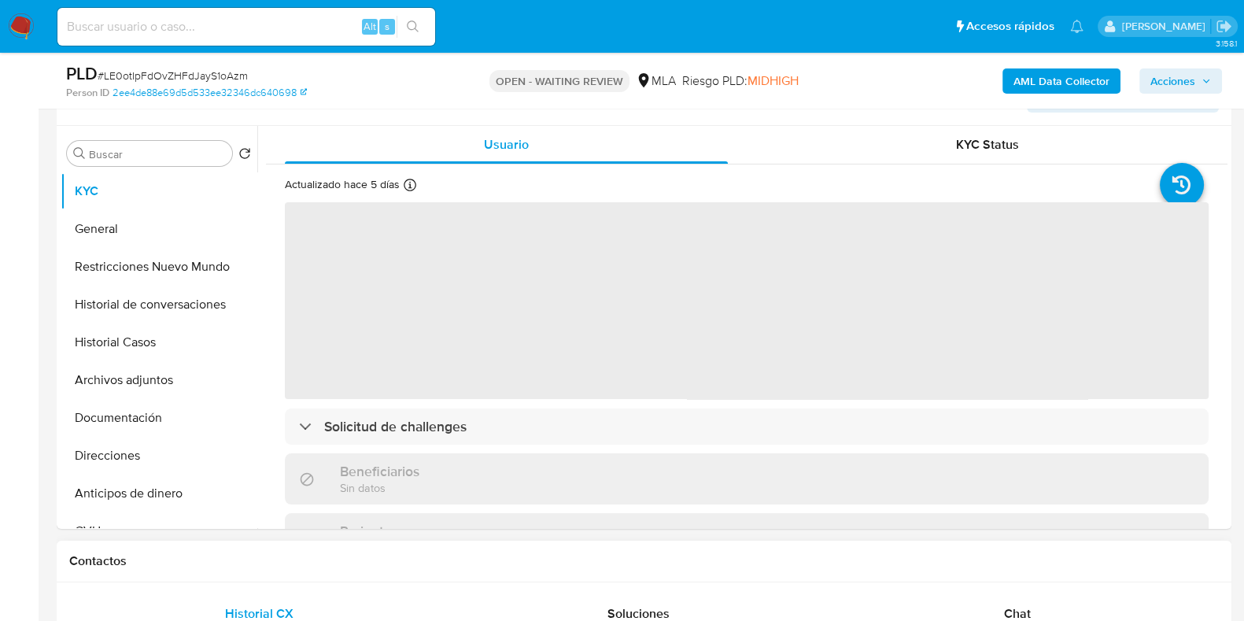
scroll to position [590, 0]
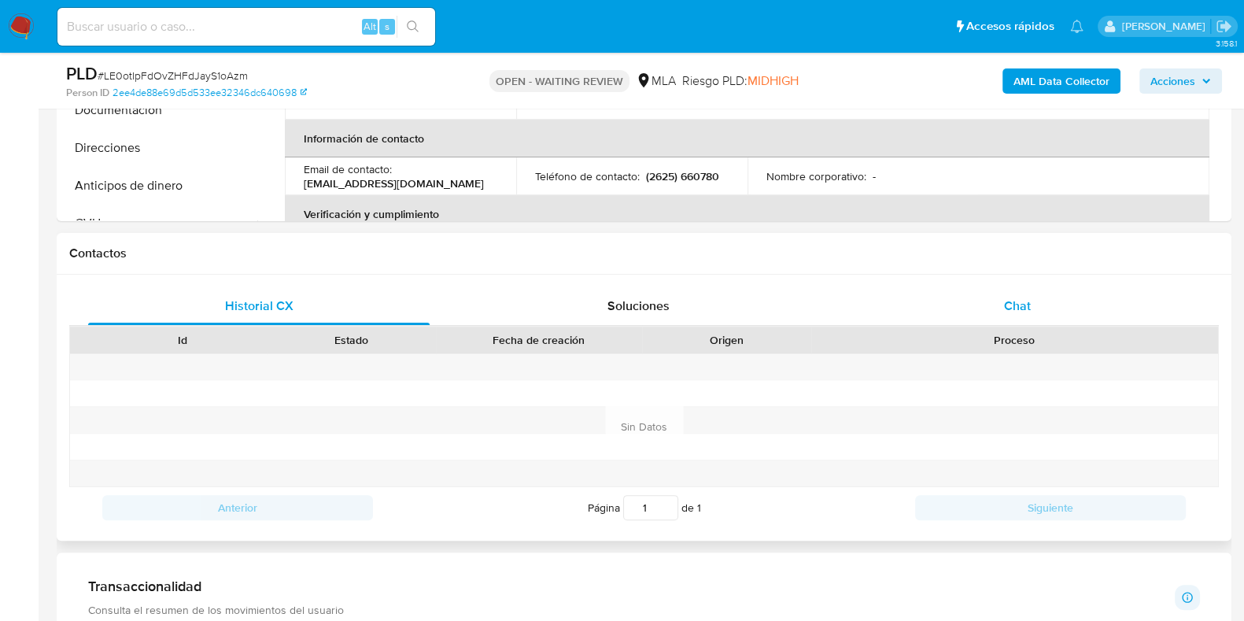
click at [1032, 301] on div "Chat" at bounding box center [1018, 306] width 342 height 38
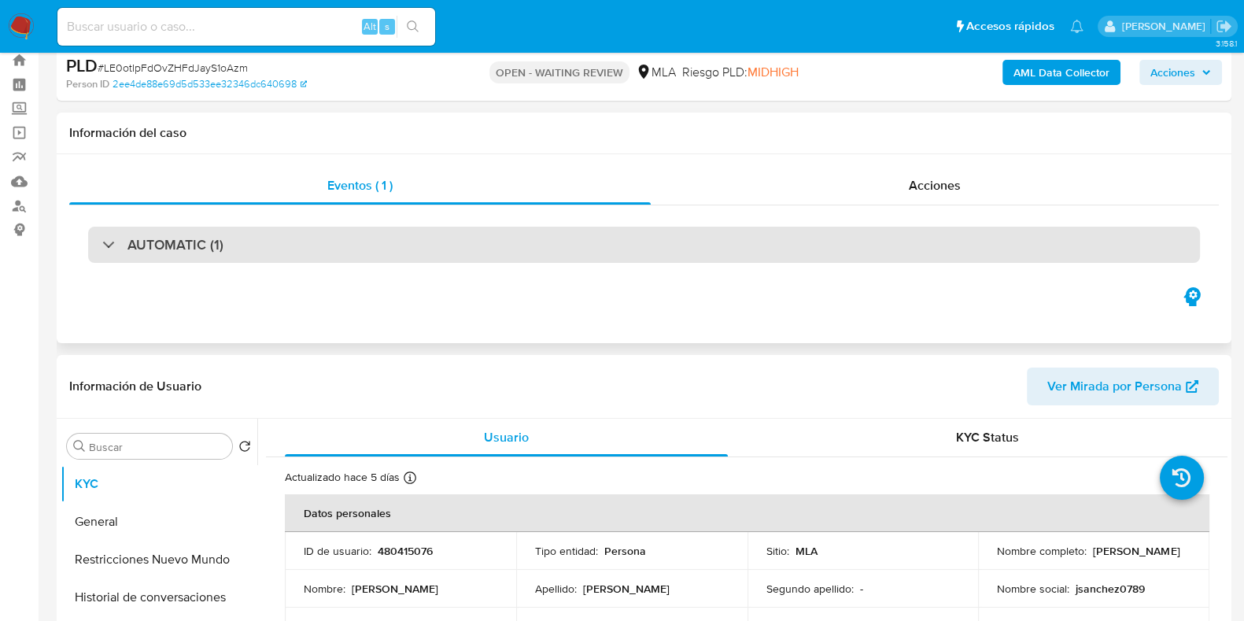
scroll to position [0, 0]
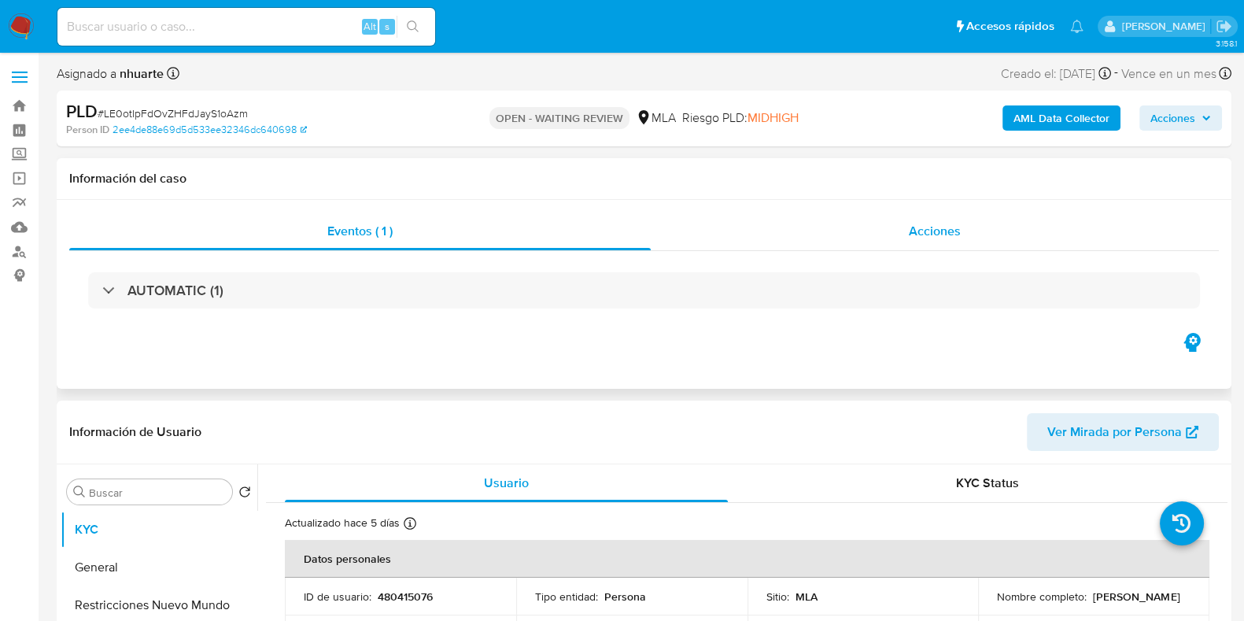
click at [930, 239] on span "Acciones" at bounding box center [935, 231] width 52 height 18
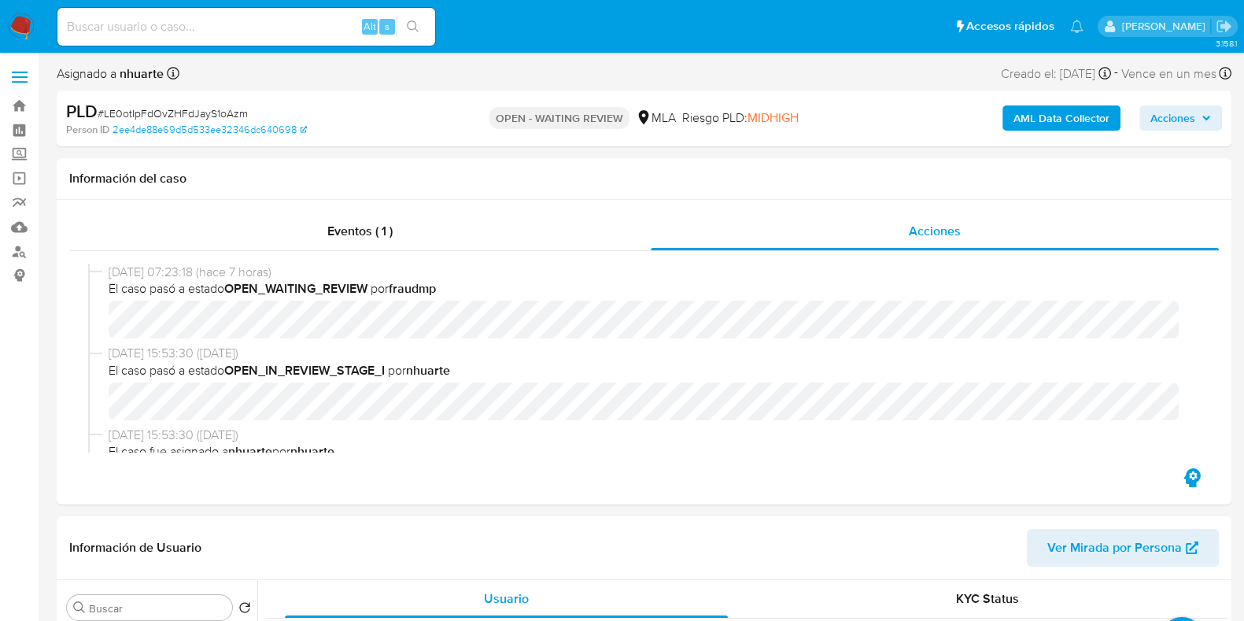
click at [228, 114] on span "# LE0otIpFdOvZHFdJayS1oAzm" at bounding box center [173, 113] width 150 height 16
copy span "LE0otIpFdOvZHFdJayS1oAzm"
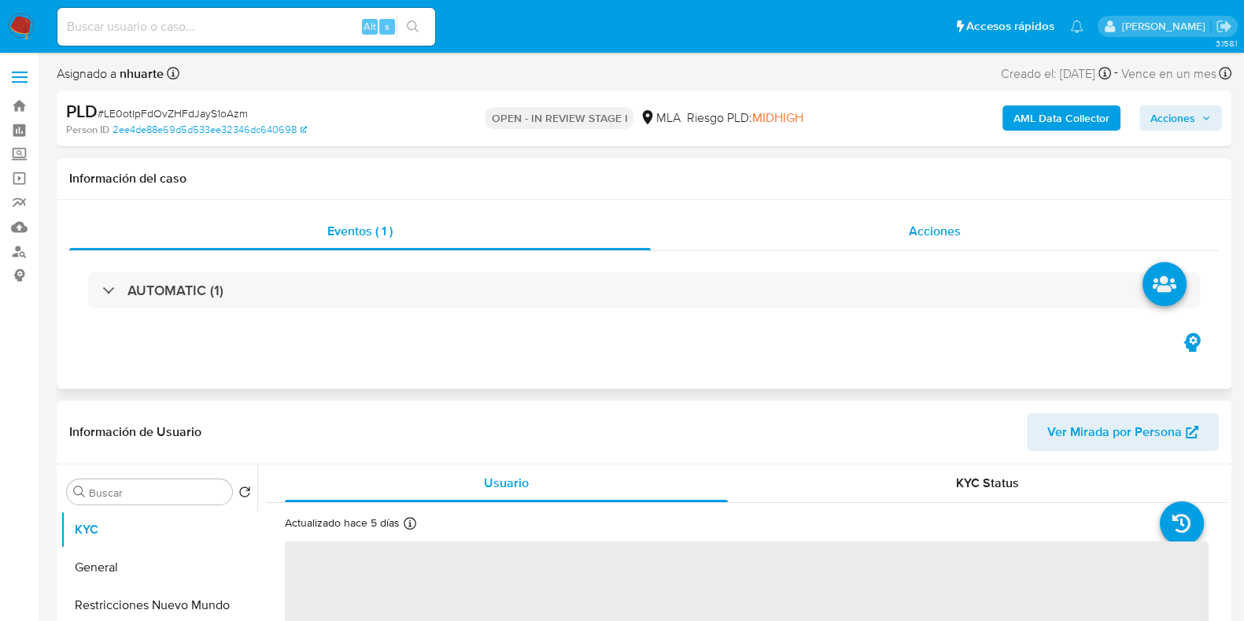
click at [914, 222] on span "Acciones" at bounding box center [935, 231] width 52 height 18
select select "10"
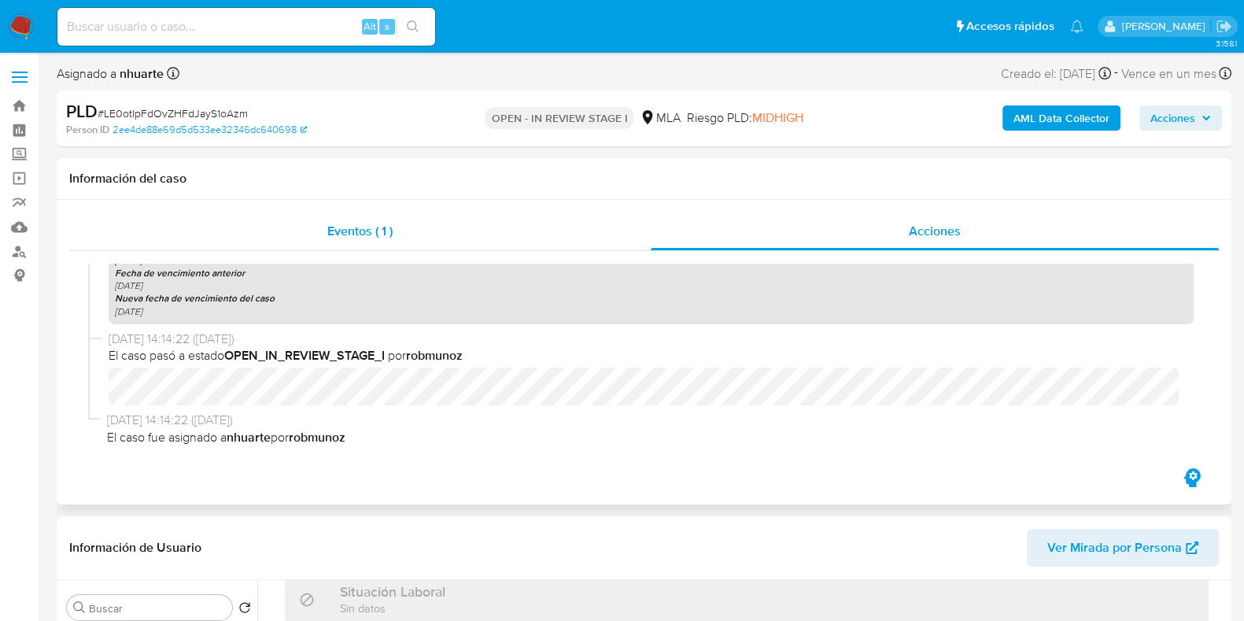
click at [359, 238] on span "Eventos ( 1 )" at bounding box center [359, 231] width 65 height 18
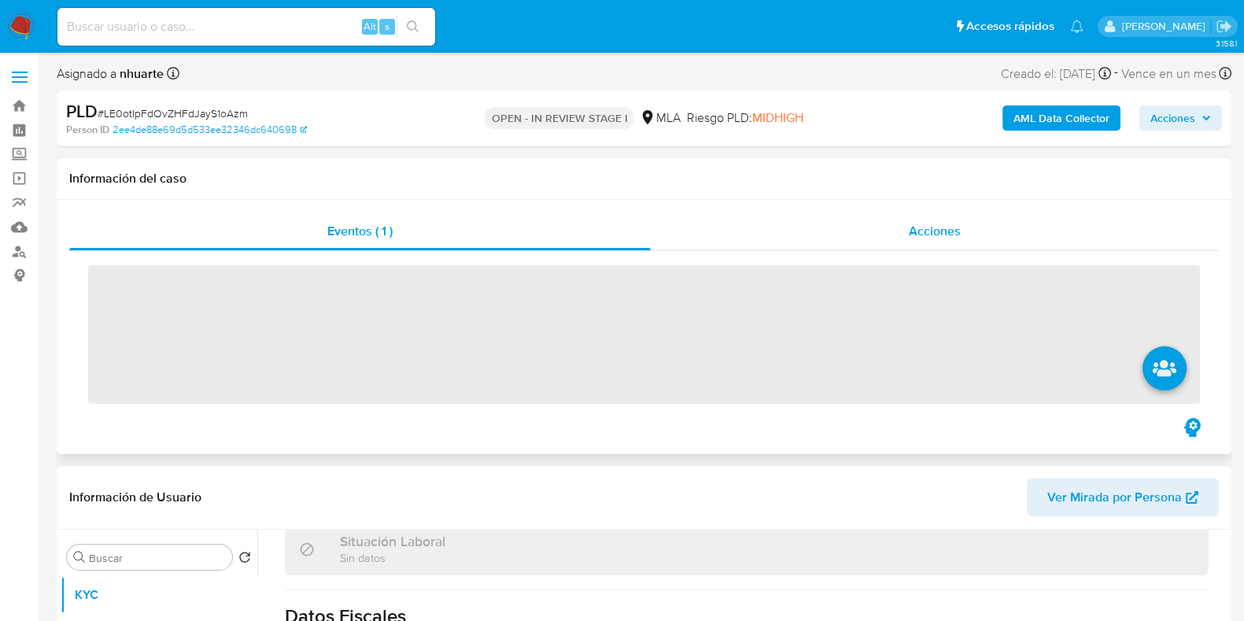
click at [925, 231] on span "Acciones" at bounding box center [935, 231] width 52 height 18
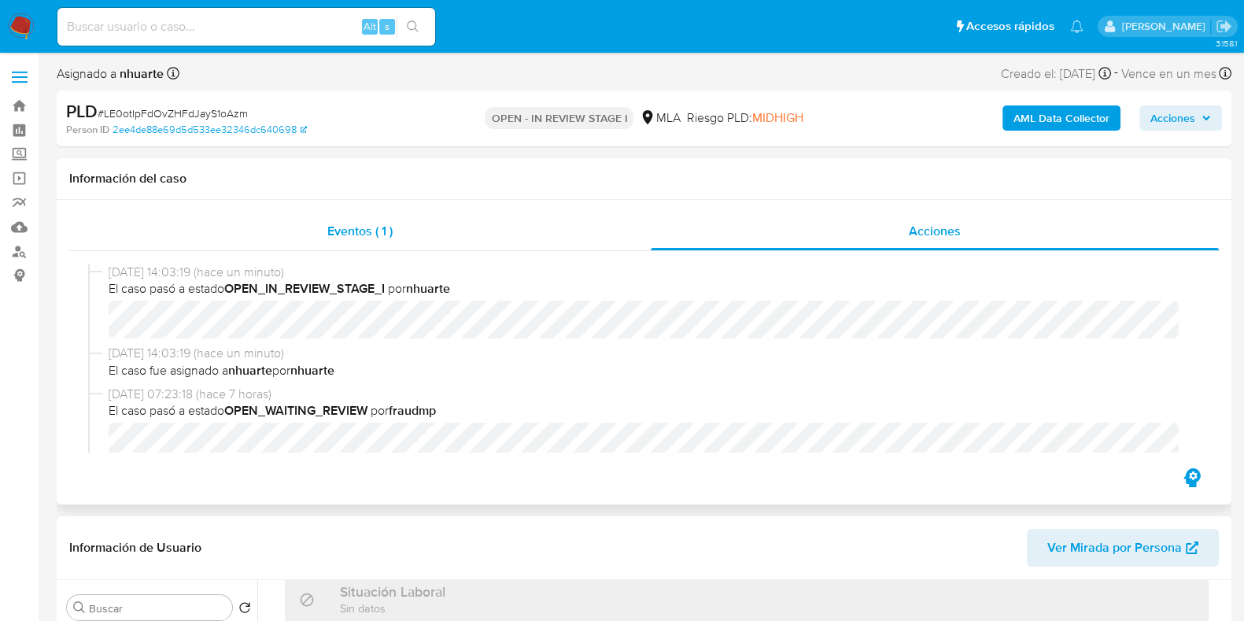
click at [401, 228] on div "Eventos ( 1 )" at bounding box center [360, 232] width 582 height 38
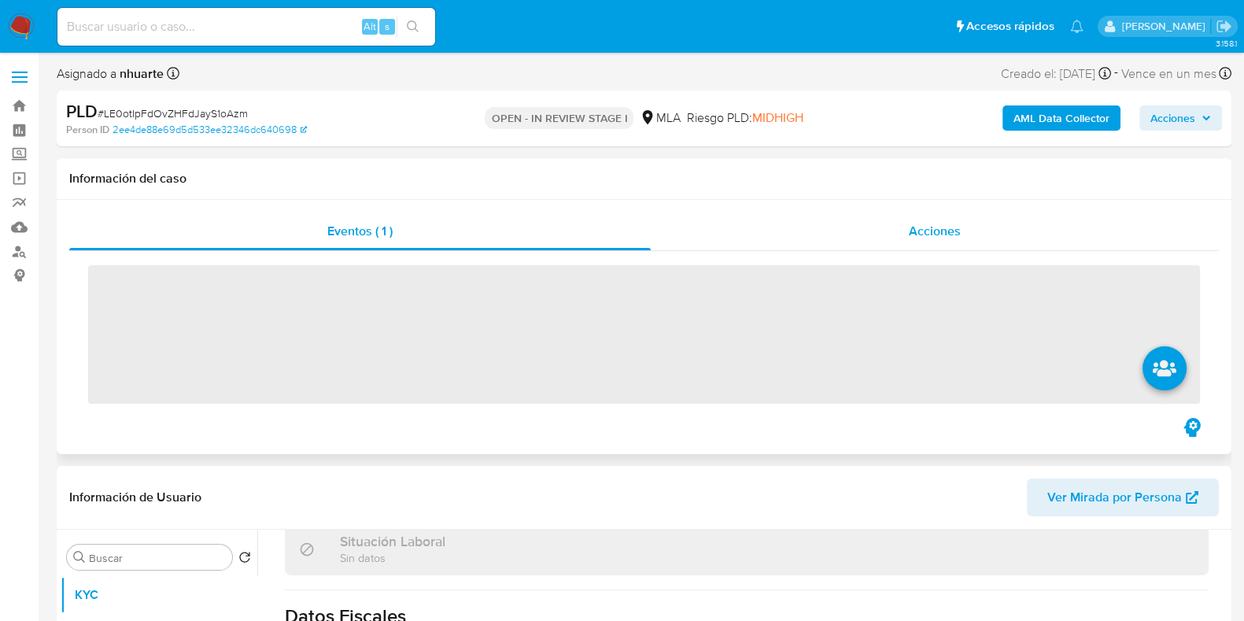
click at [925, 220] on div "Acciones" at bounding box center [935, 232] width 568 height 38
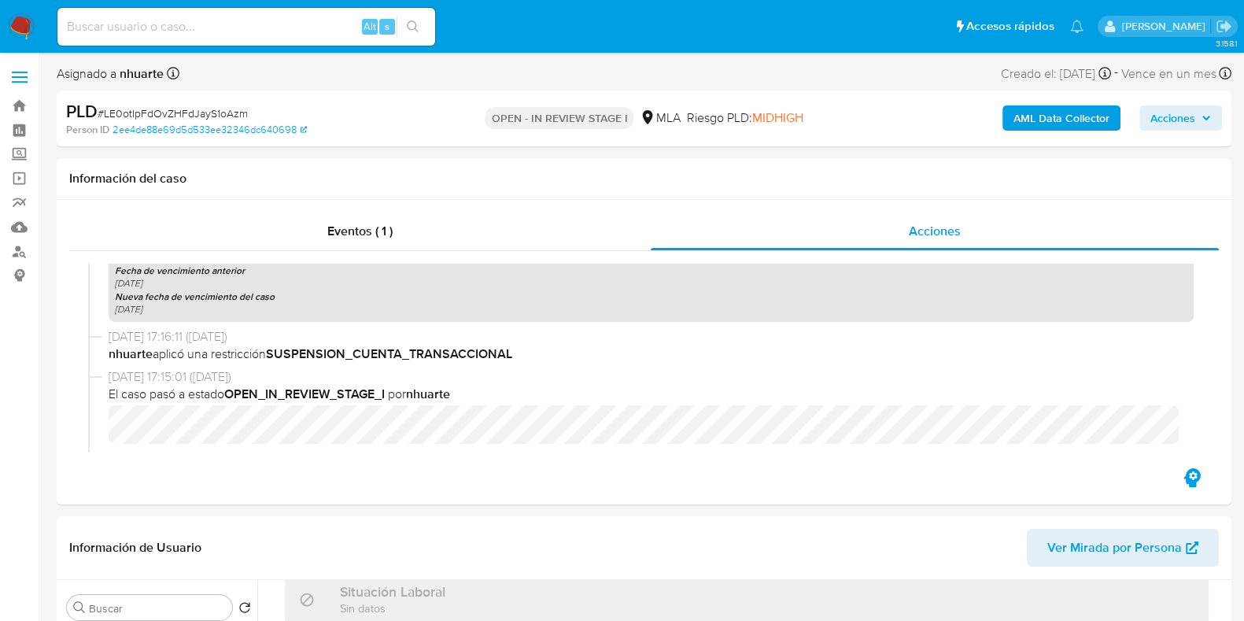
scroll to position [393, 0]
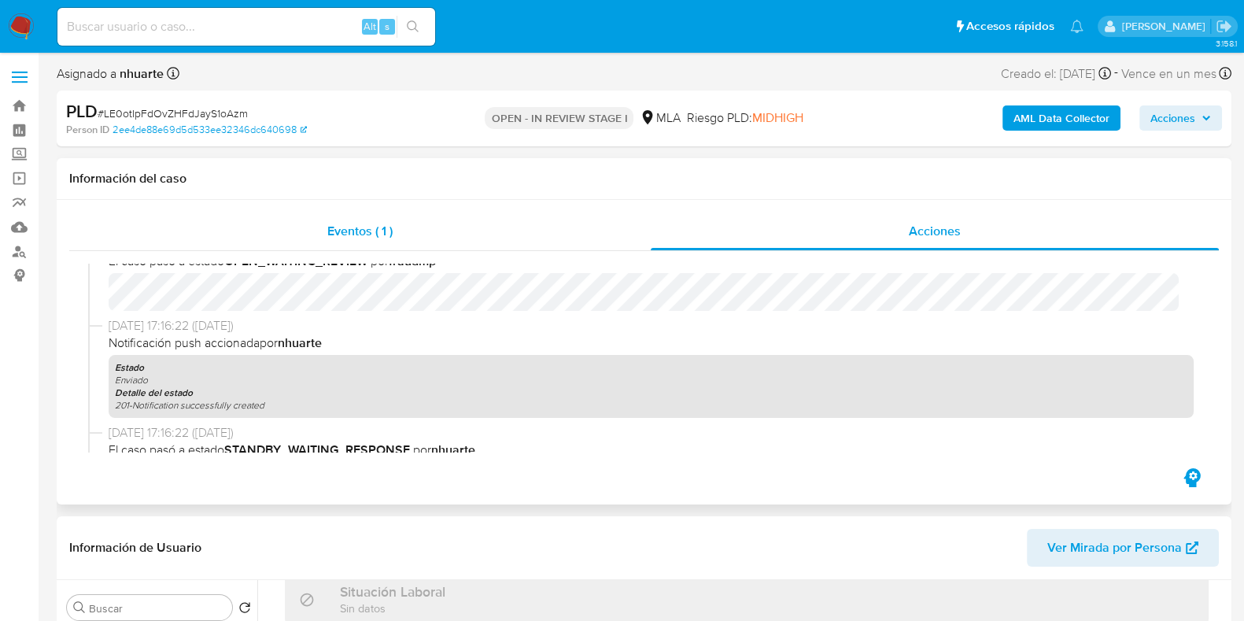
click at [364, 226] on span "Eventos ( 1 )" at bounding box center [359, 231] width 65 height 18
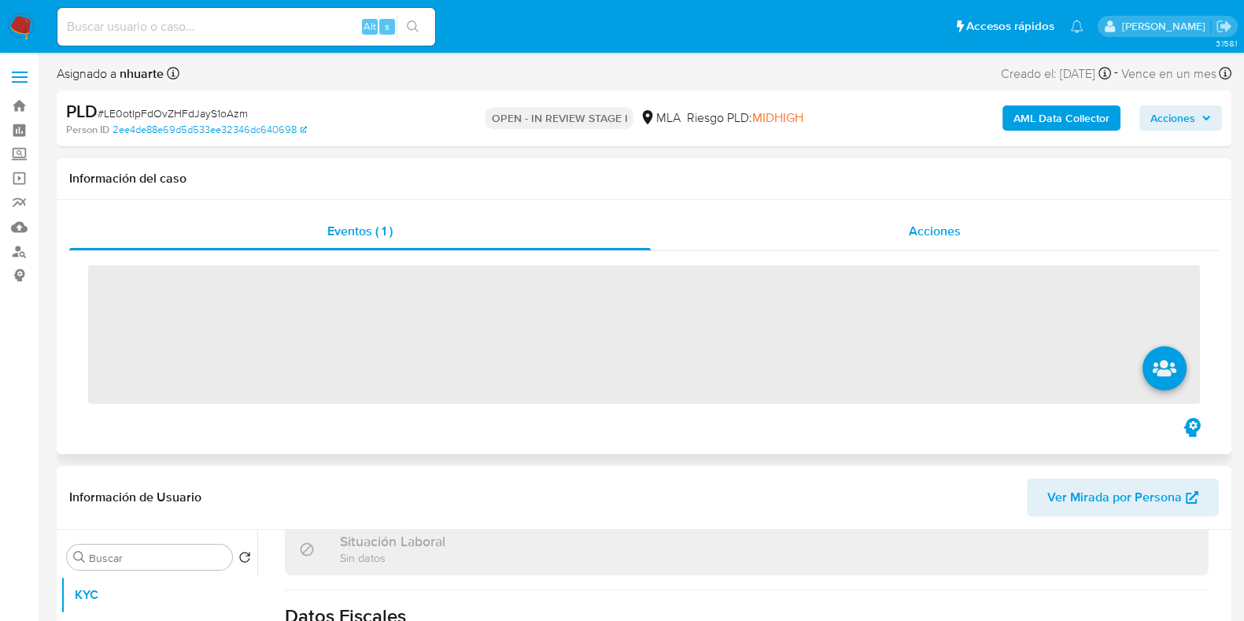
click at [883, 243] on div "Acciones" at bounding box center [935, 232] width 568 height 38
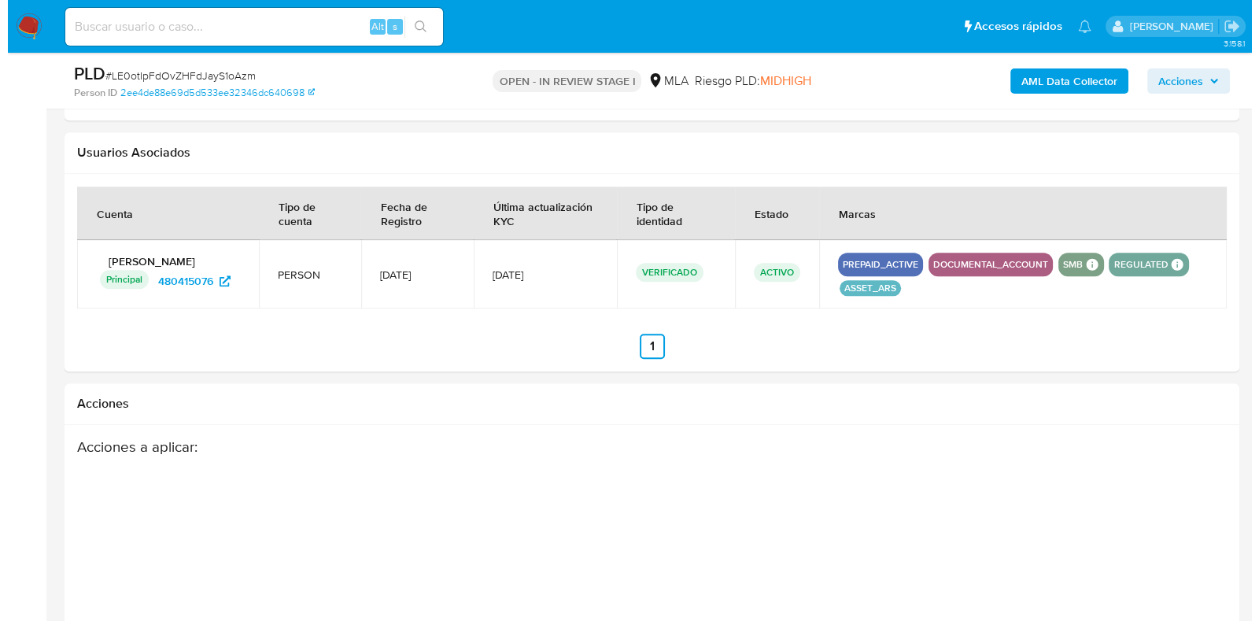
scroll to position [2291, 0]
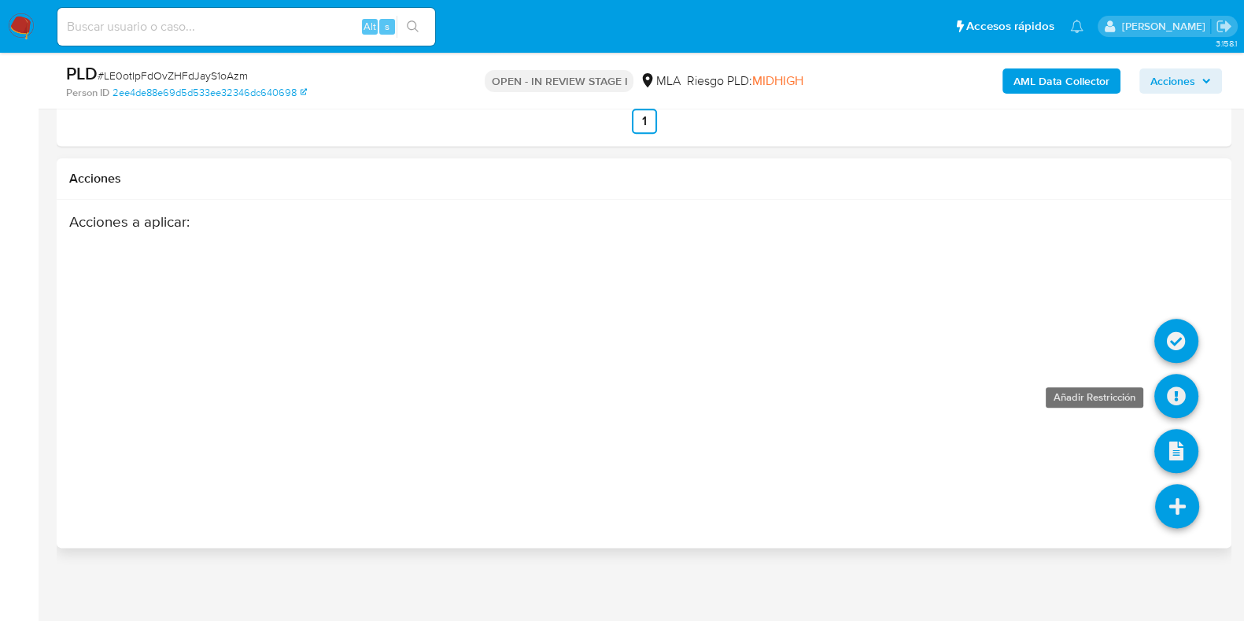
click at [1166, 383] on icon at bounding box center [1177, 396] width 44 height 44
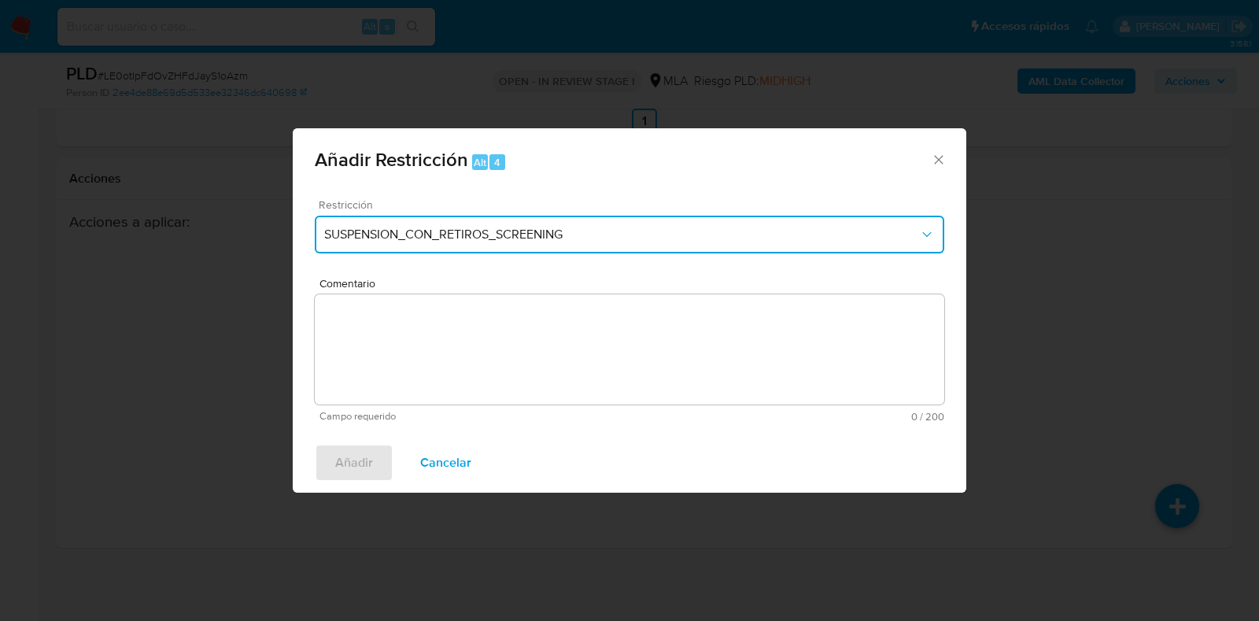
click at [547, 242] on span "SUSPENSION_CON_RETIROS_SCREENING" at bounding box center [621, 235] width 595 height 16
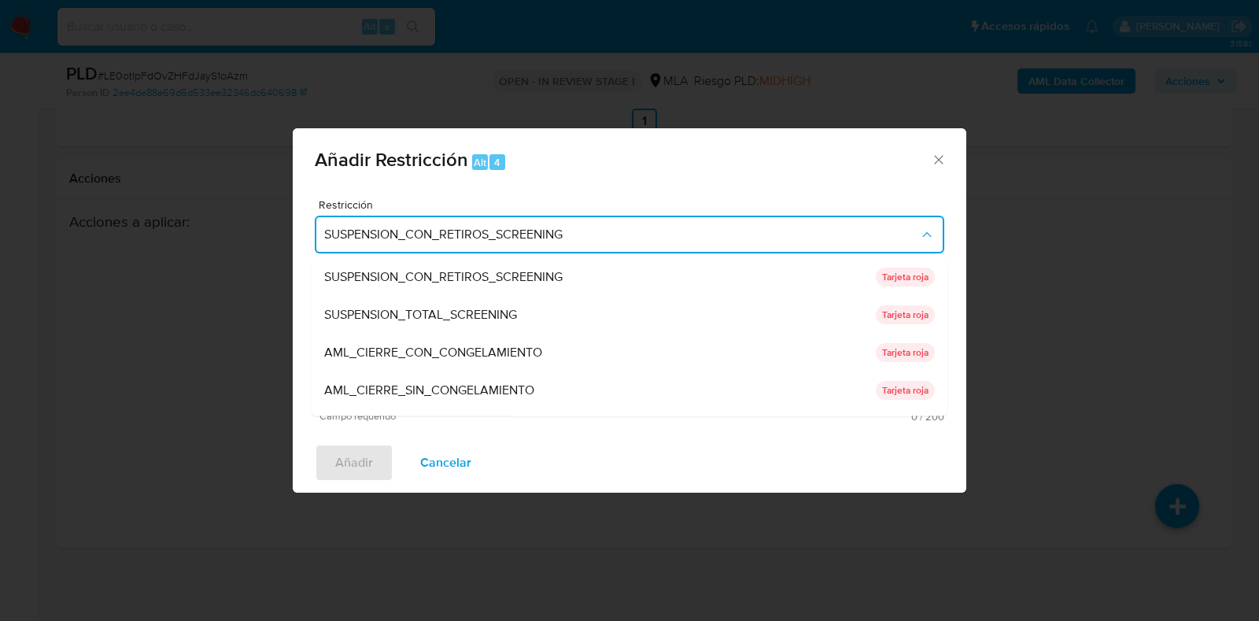
click at [940, 154] on icon "Cerrar ventana" at bounding box center [939, 160] width 16 height 16
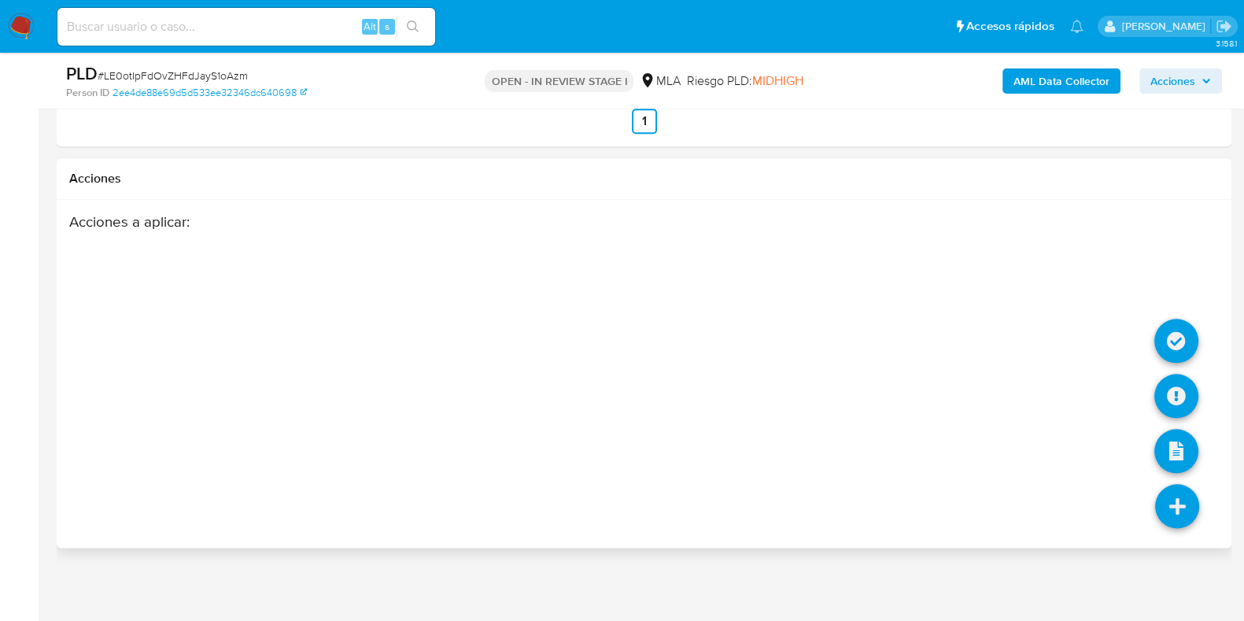
click at [1181, 486] on icon at bounding box center [1177, 506] width 44 height 44
click at [1182, 336] on icon at bounding box center [1177, 341] width 44 height 44
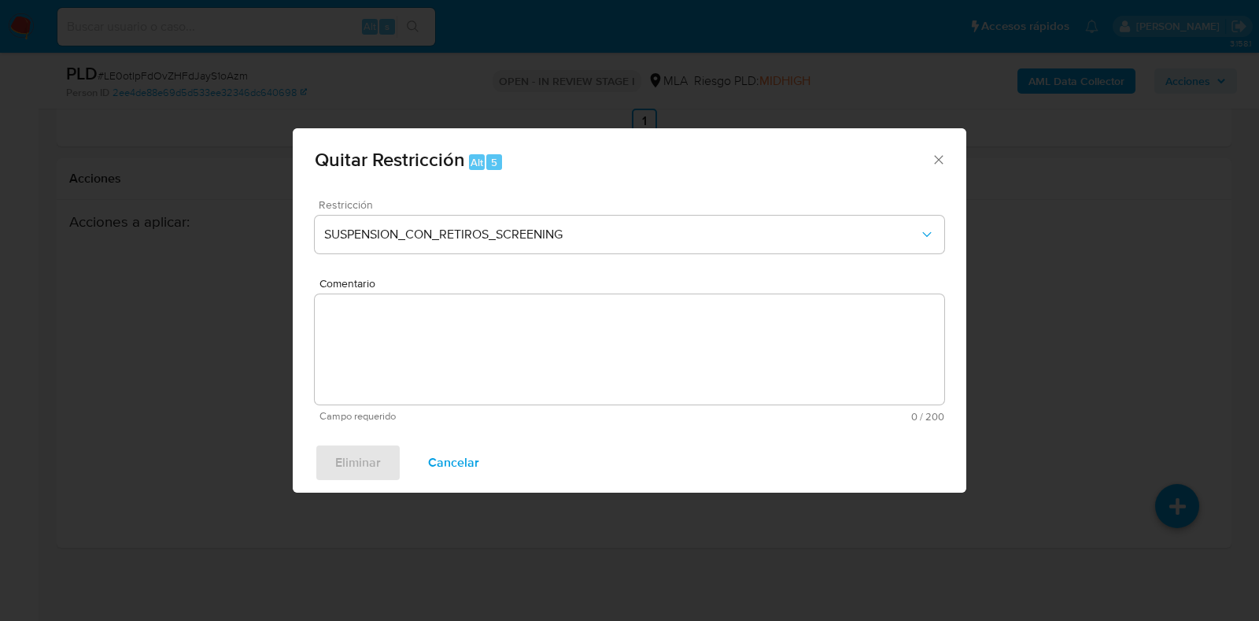
click at [522, 213] on div "Restricción SUSPENSION_CON_RETIROS_SCREENING" at bounding box center [630, 236] width 630 height 75
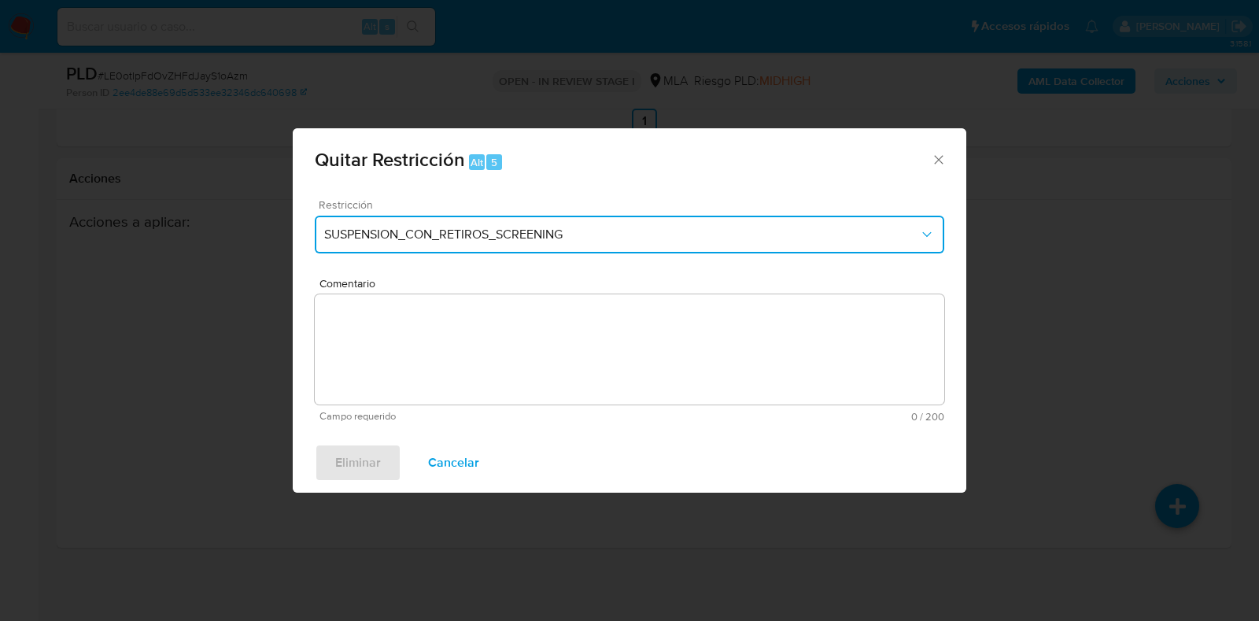
click at [525, 221] on button "SUSPENSION_CON_RETIROS_SCREENING" at bounding box center [630, 235] width 630 height 38
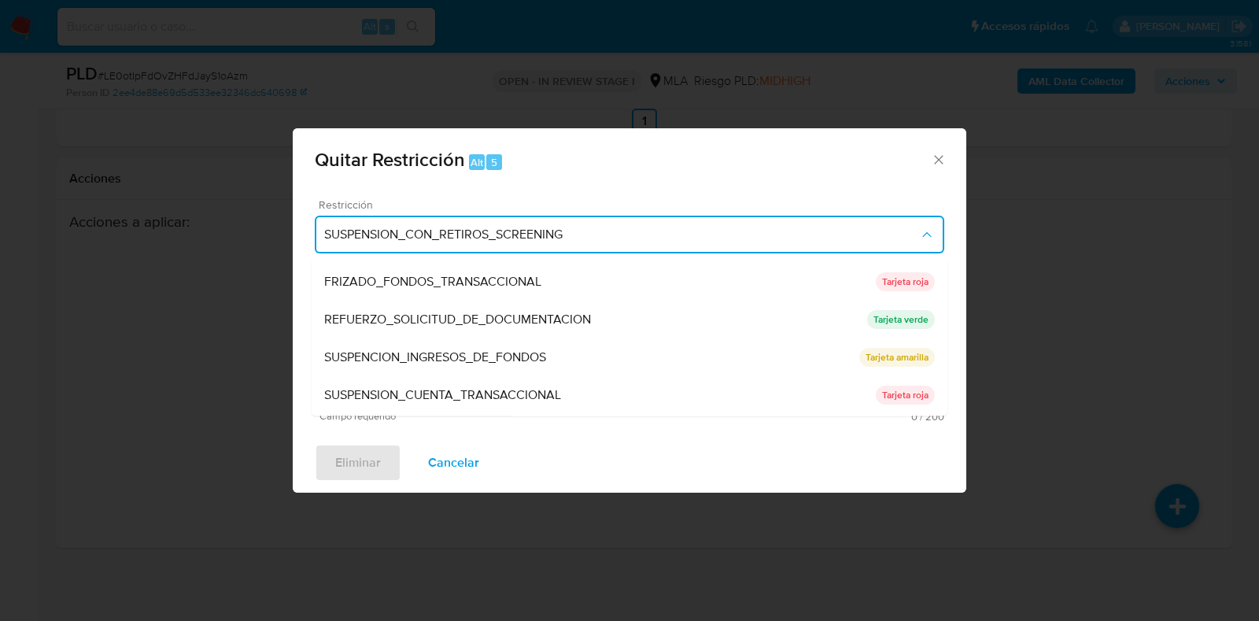
scroll to position [334, 0]
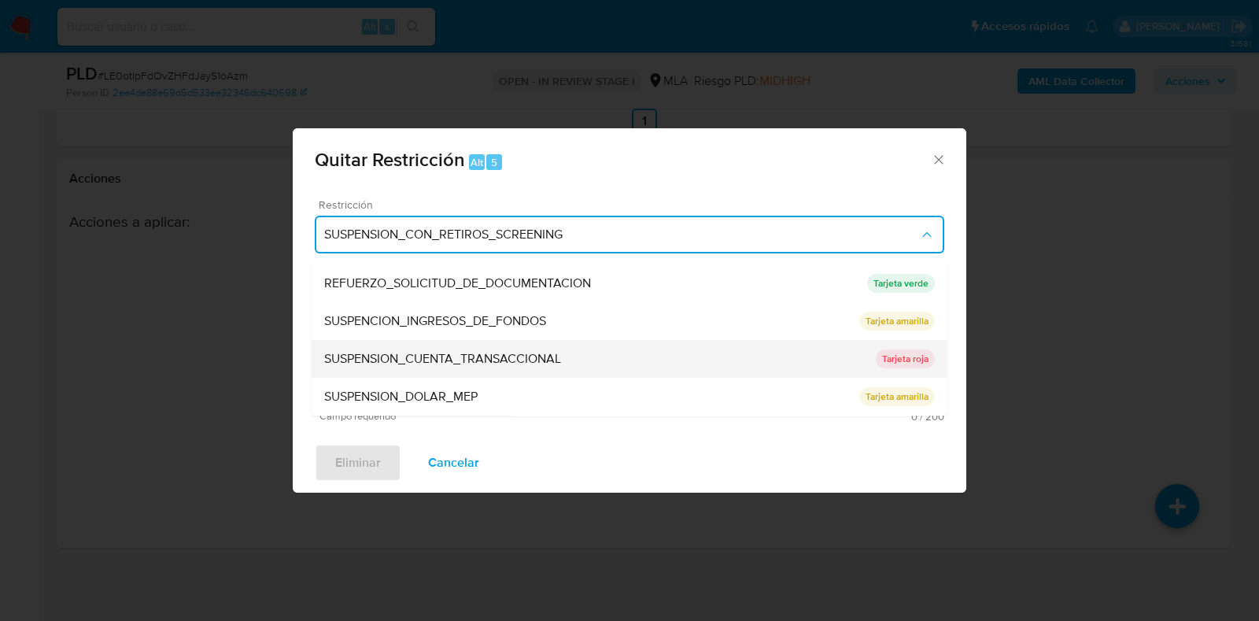
click at [492, 372] on div "SUSPENSION_CUENTA_TRANSACCIONAL" at bounding box center [600, 360] width 552 height 38
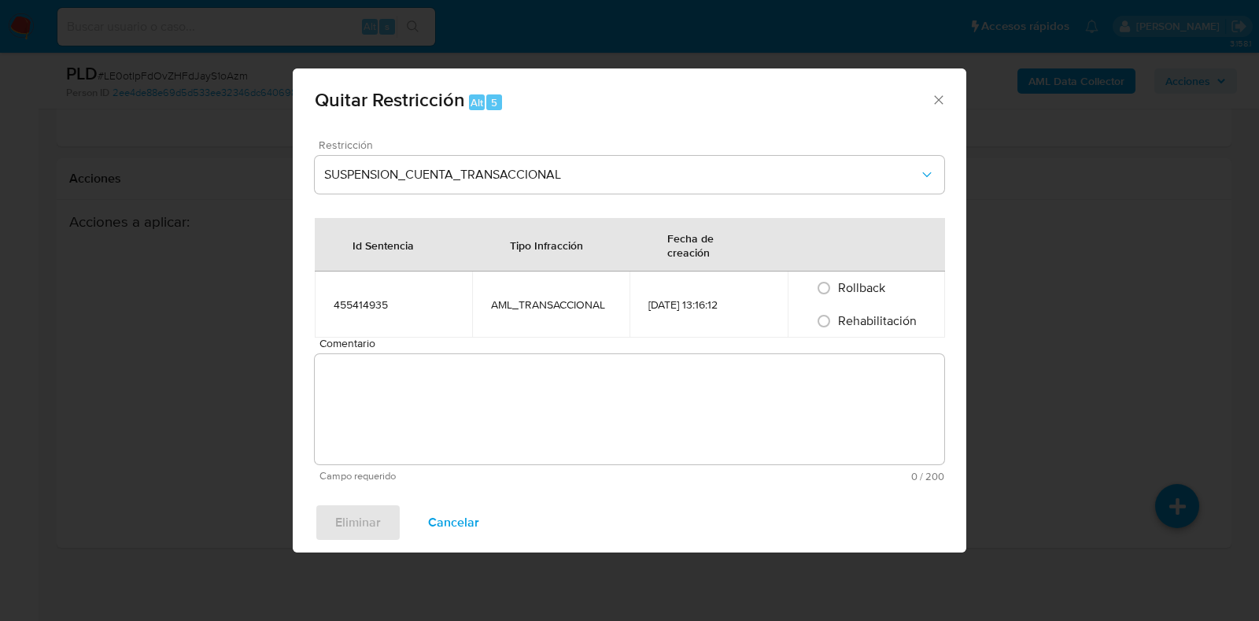
click at [490, 325] on td "AML_TRANSACCIONAL" at bounding box center [550, 305] width 157 height 66
click at [825, 324] on input "Rehabilitación" at bounding box center [823, 321] width 25 height 25
radio input "true"
click at [809, 415] on textarea "Comentario" at bounding box center [630, 409] width 630 height 110
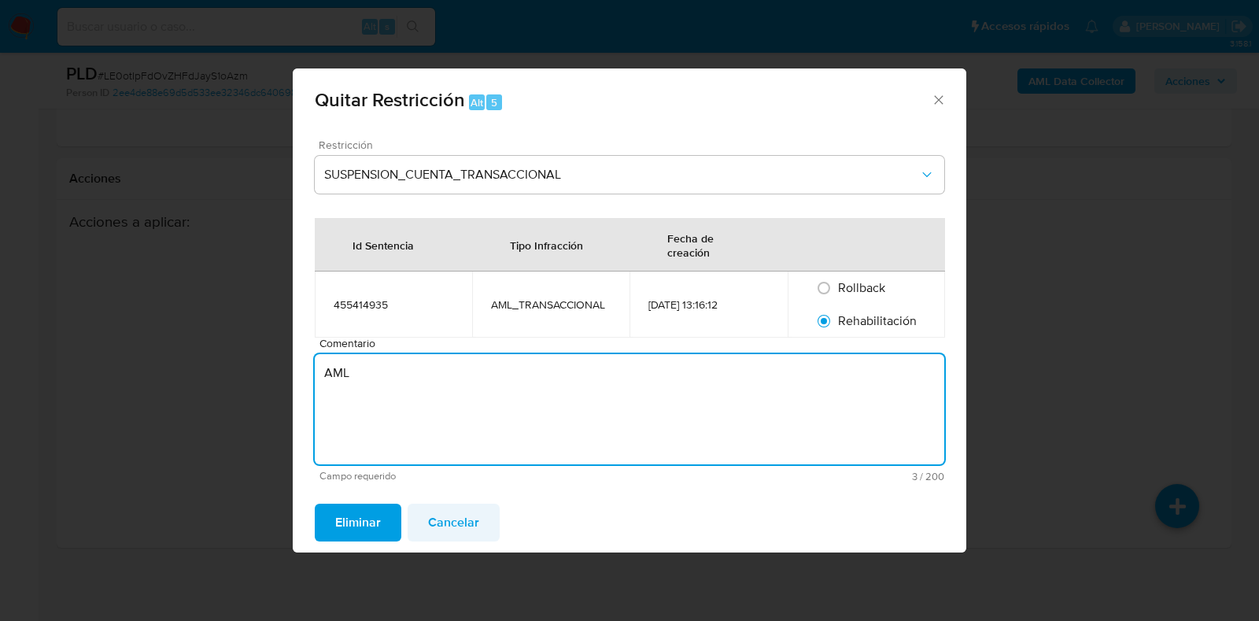
type textarea "AML"
click at [438, 524] on span "Cancelar" at bounding box center [453, 522] width 51 height 35
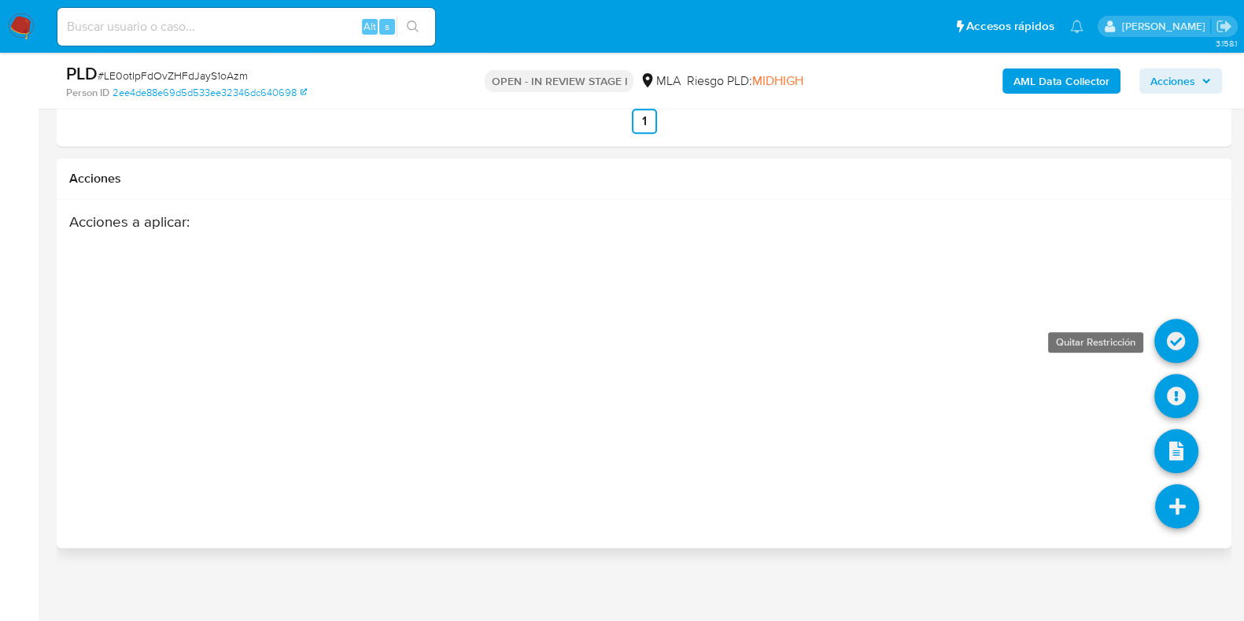
click at [1177, 343] on icon at bounding box center [1177, 341] width 44 height 44
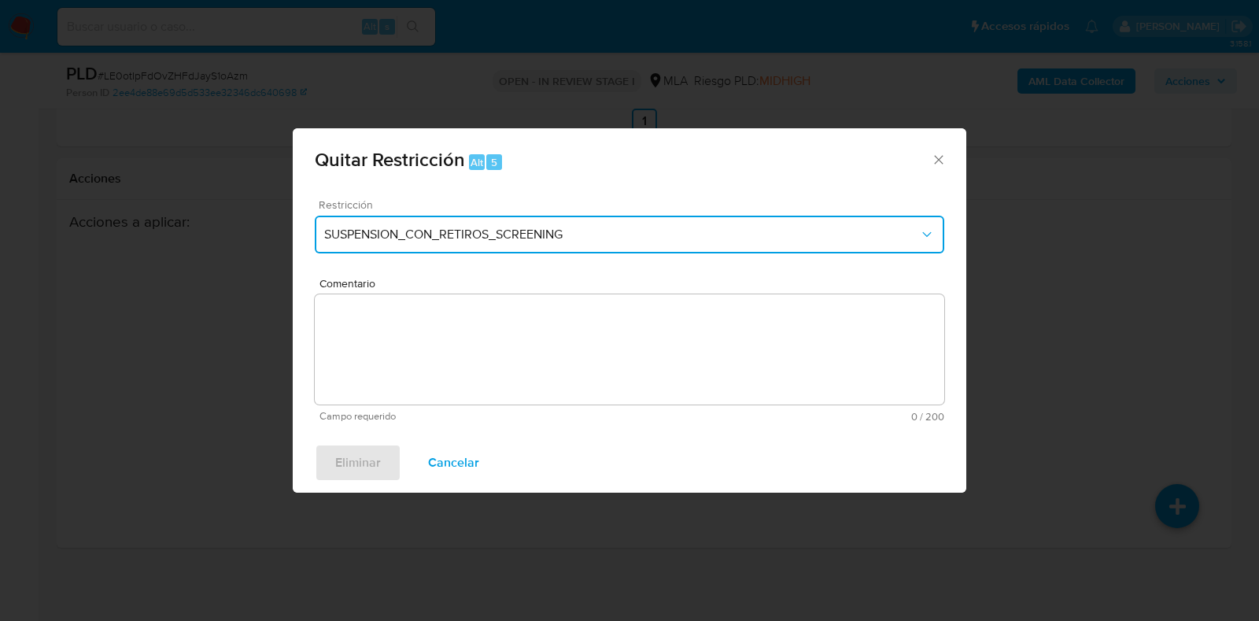
click at [413, 228] on span "SUSPENSION_CON_RETIROS_SCREENING" at bounding box center [621, 235] width 595 height 16
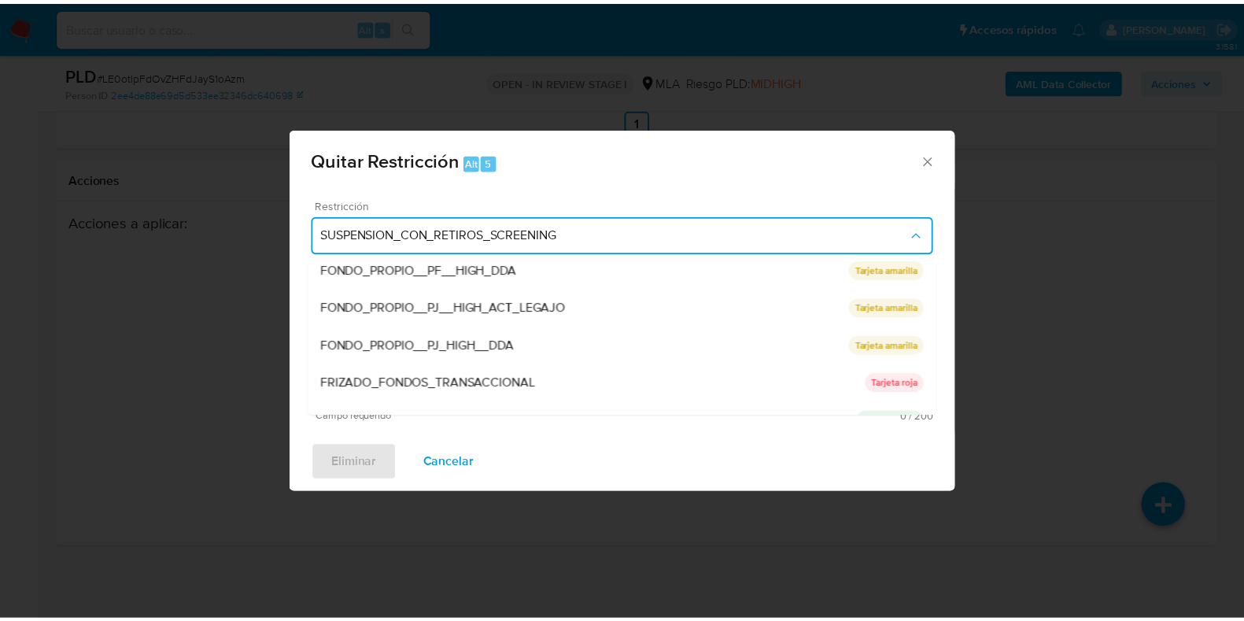
scroll to position [295, 0]
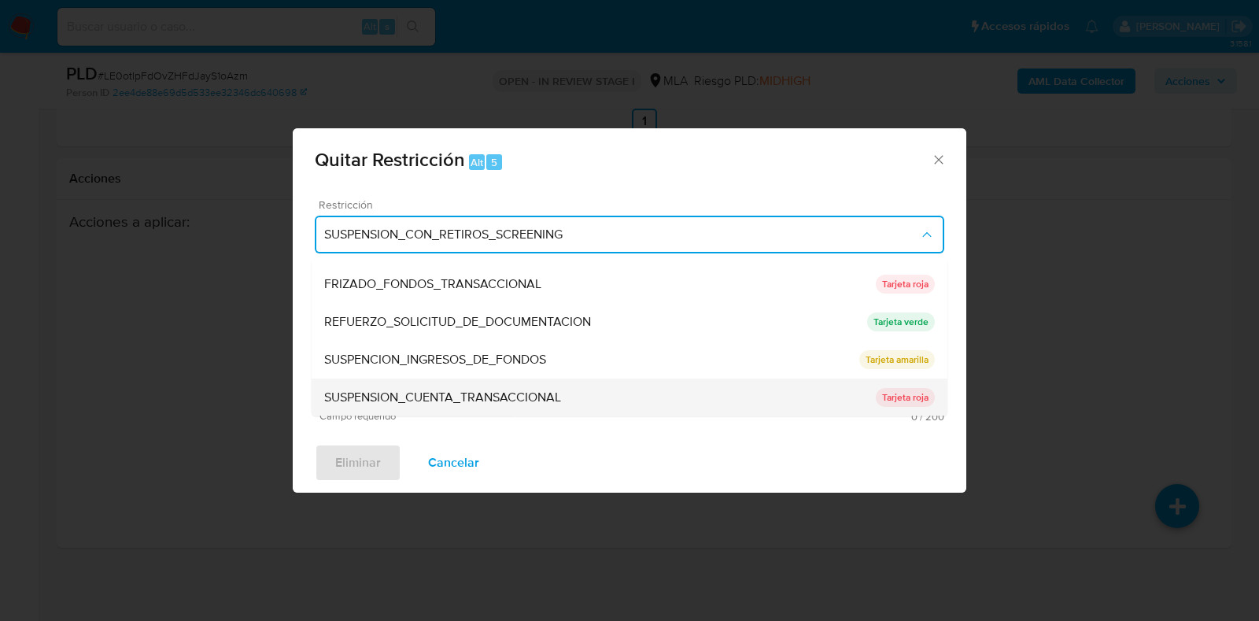
click at [438, 387] on div "SUSPENSION_CUENTA_TRANSACCIONAL" at bounding box center [600, 398] width 552 height 38
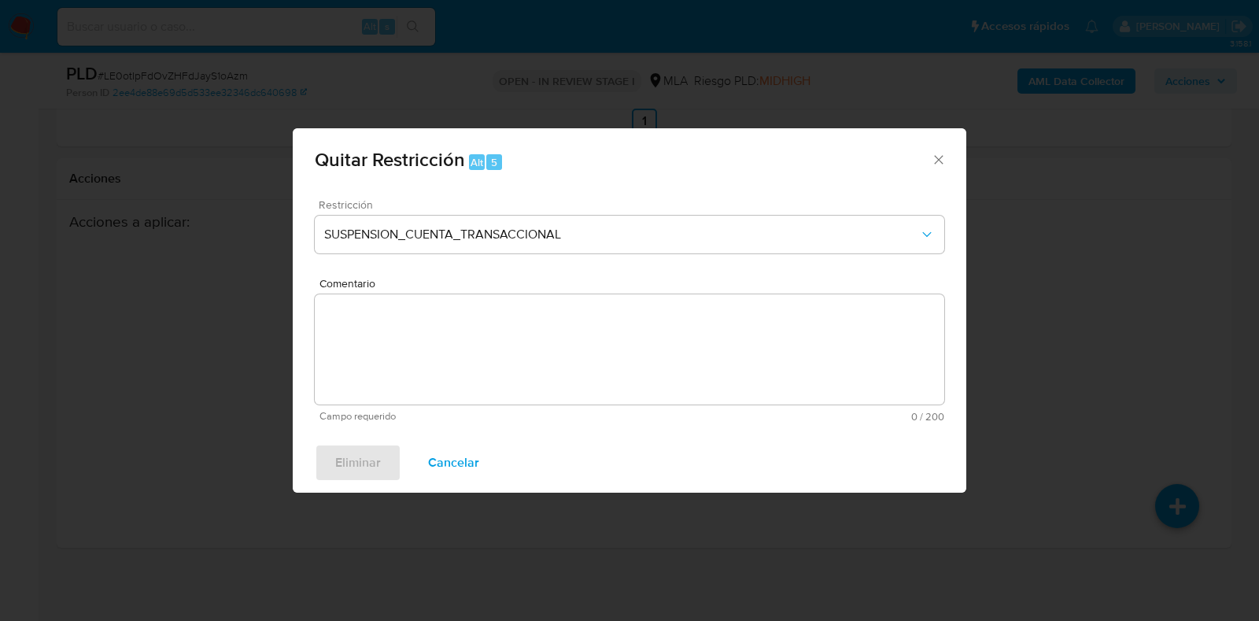
click at [433, 360] on textarea "Comentario" at bounding box center [630, 349] width 630 height 110
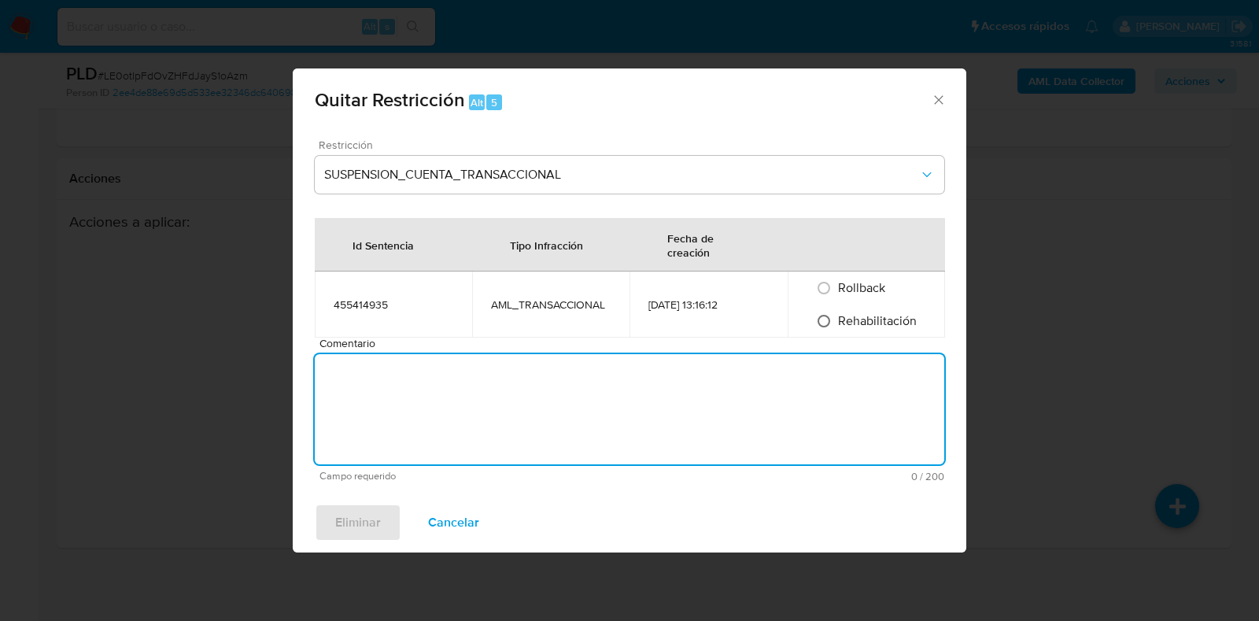
click at [826, 320] on input "Rehabilitación" at bounding box center [823, 321] width 25 height 25
radio input "true"
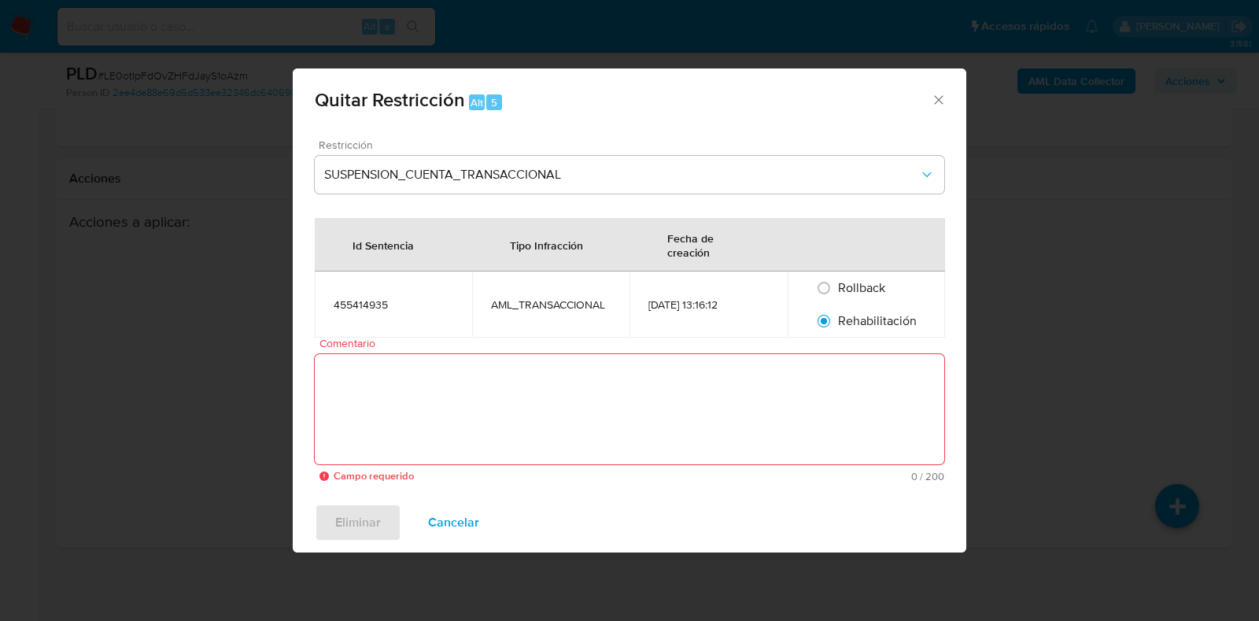
click at [806, 411] on textarea "Comentario" at bounding box center [630, 409] width 630 height 110
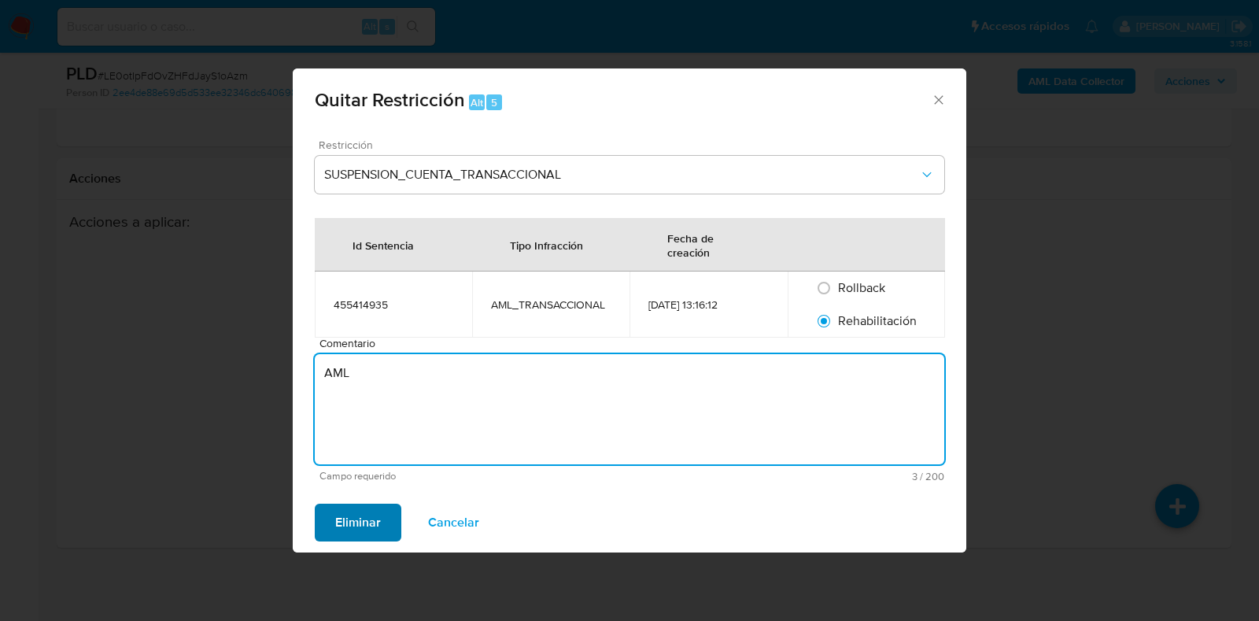
type textarea "AML"
click at [381, 521] on button "Eliminar" at bounding box center [358, 523] width 87 height 38
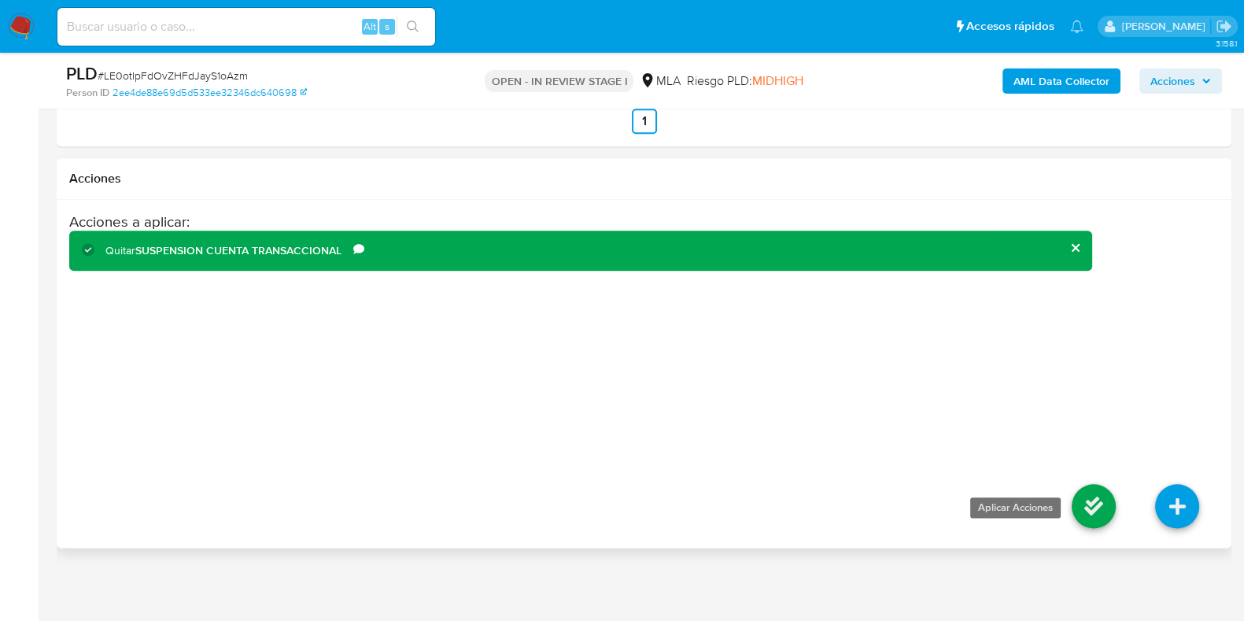
click at [1085, 494] on icon at bounding box center [1094, 506] width 44 height 44
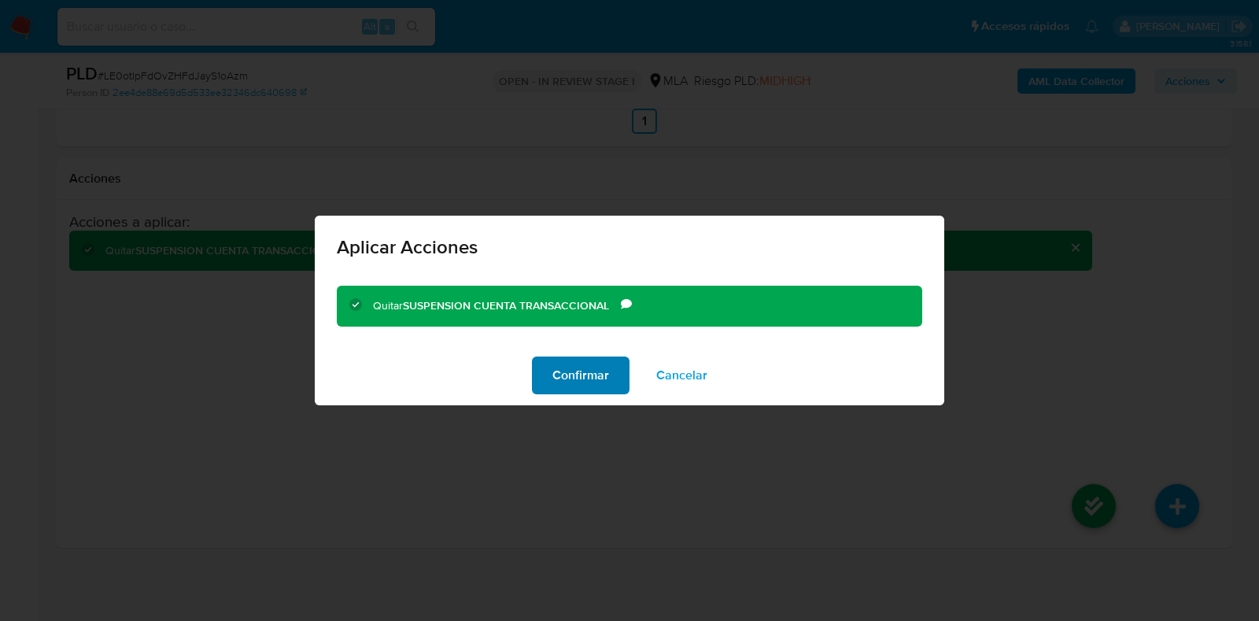
click at [579, 370] on span "Confirmar" at bounding box center [581, 375] width 57 height 35
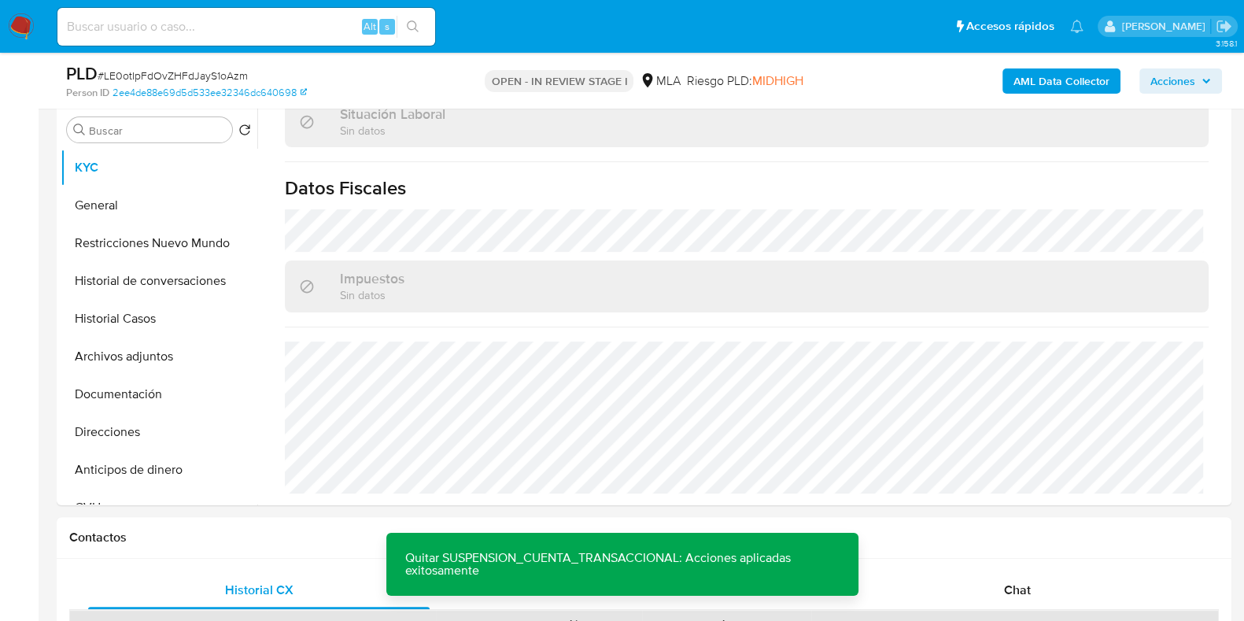
scroll to position [0, 0]
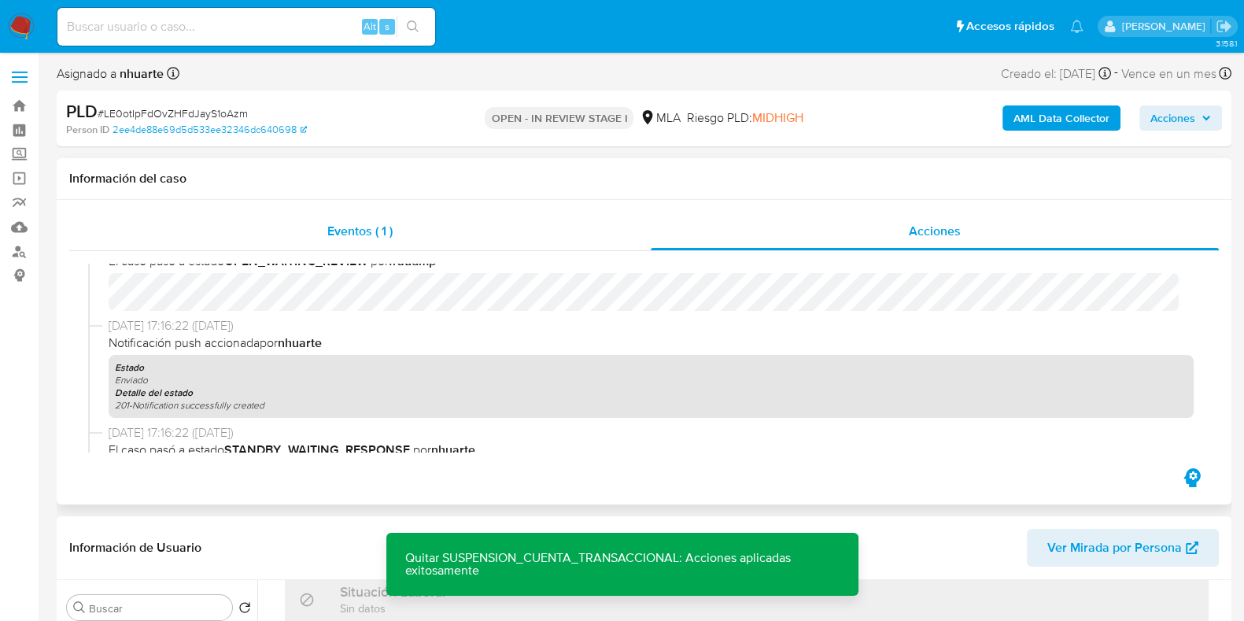
click at [383, 228] on span "Eventos ( 1 )" at bounding box center [359, 231] width 65 height 18
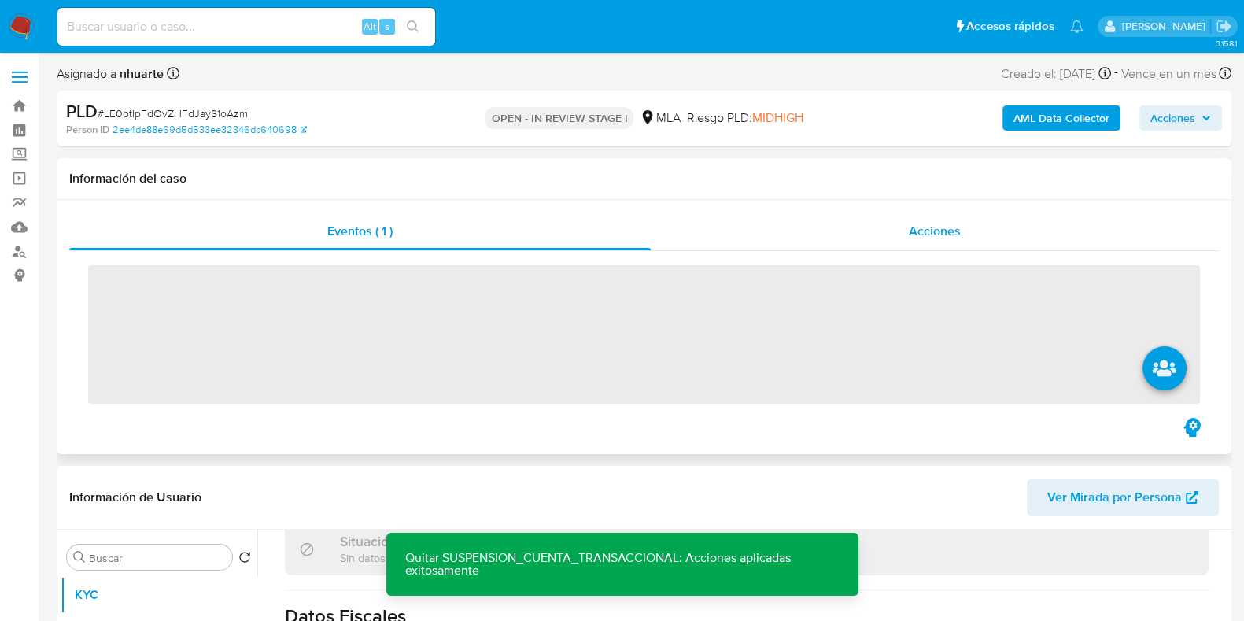
click at [946, 220] on div "Acciones" at bounding box center [935, 232] width 568 height 38
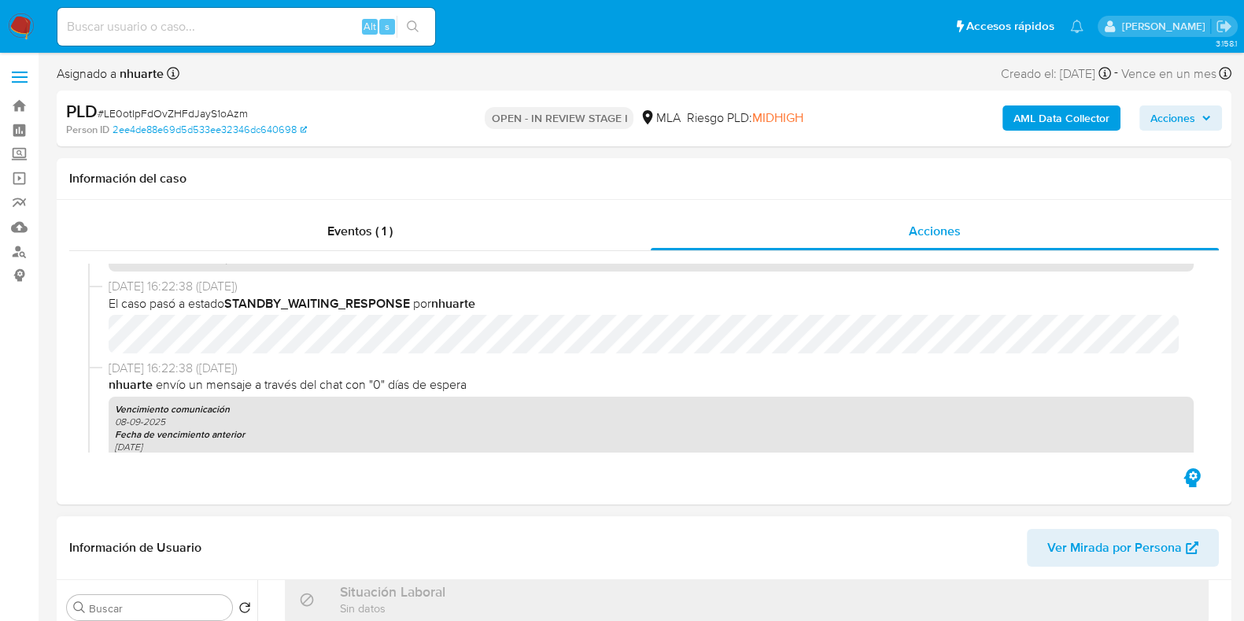
scroll to position [1573, 0]
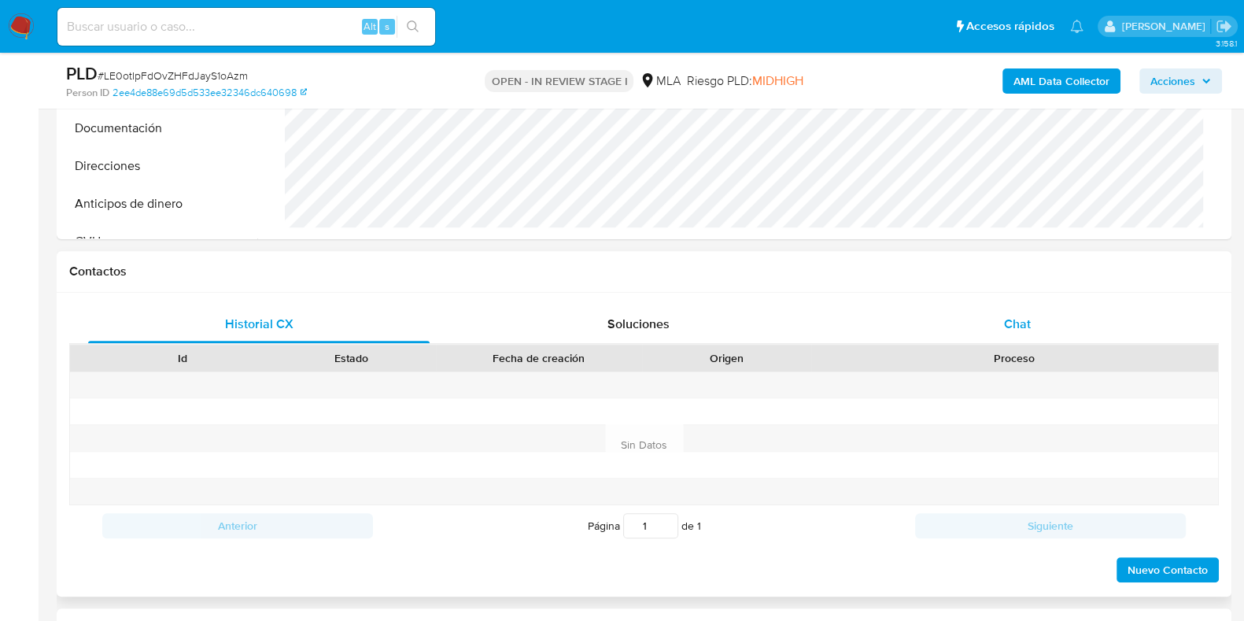
click at [1010, 326] on span "Chat" at bounding box center [1017, 324] width 27 height 18
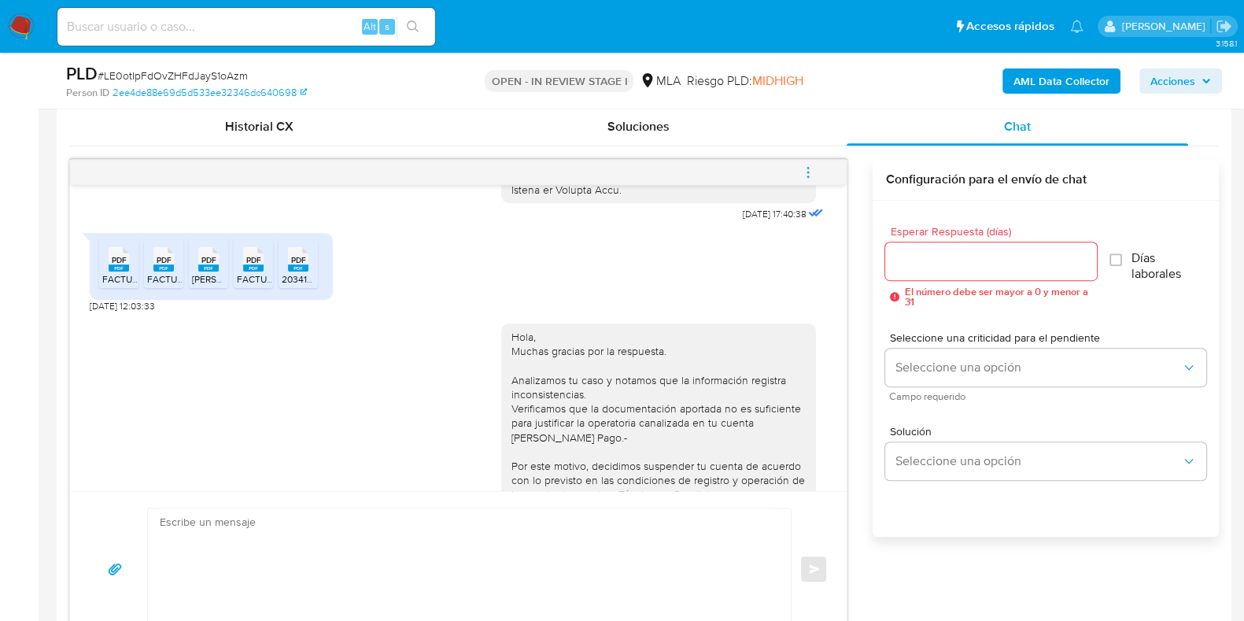
scroll to position [618, 0]
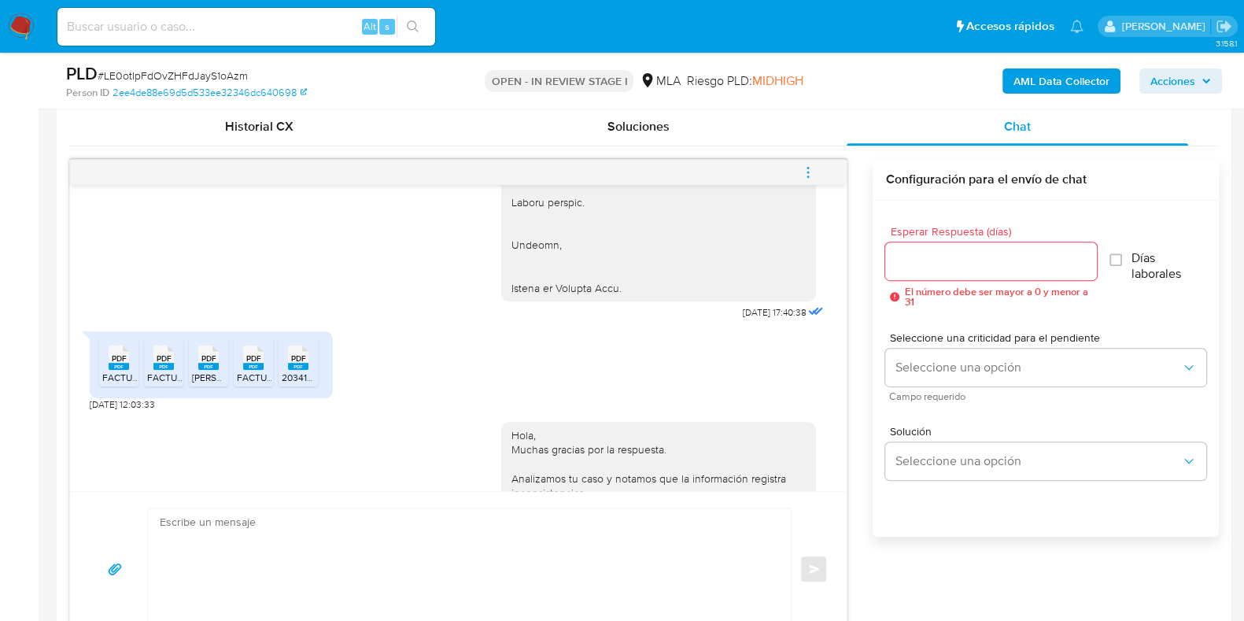
click at [252, 364] on span "PDF" at bounding box center [253, 358] width 15 height 10
click at [216, 370] on icon at bounding box center [208, 358] width 20 height 24
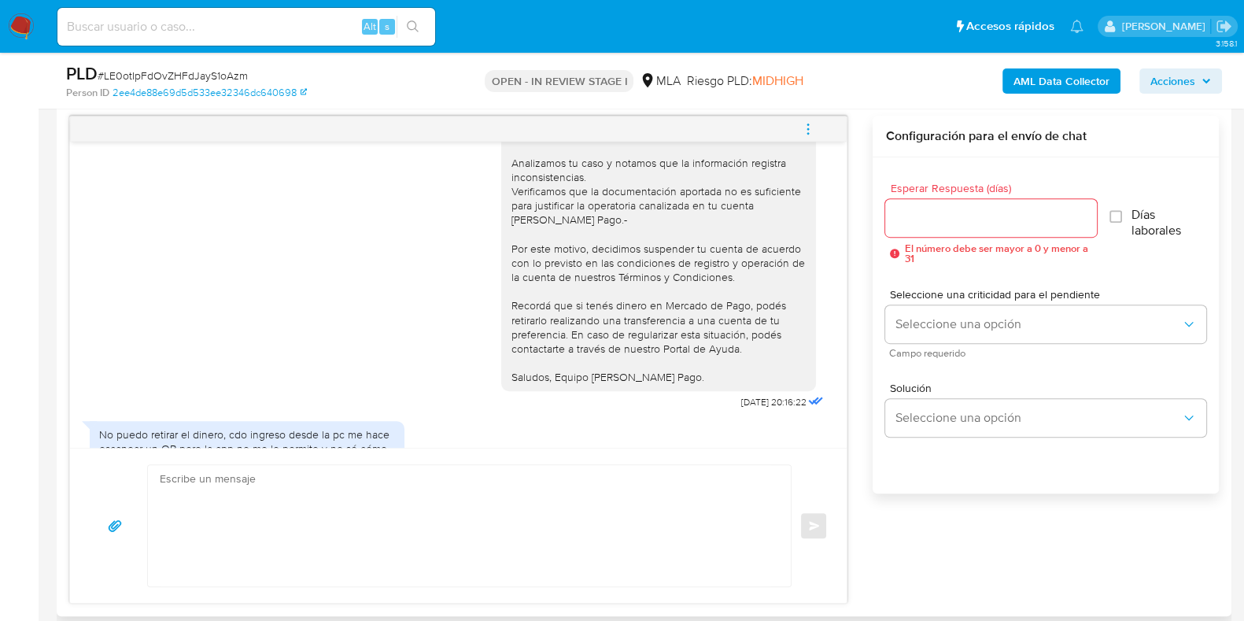
scroll to position [1475, 0]
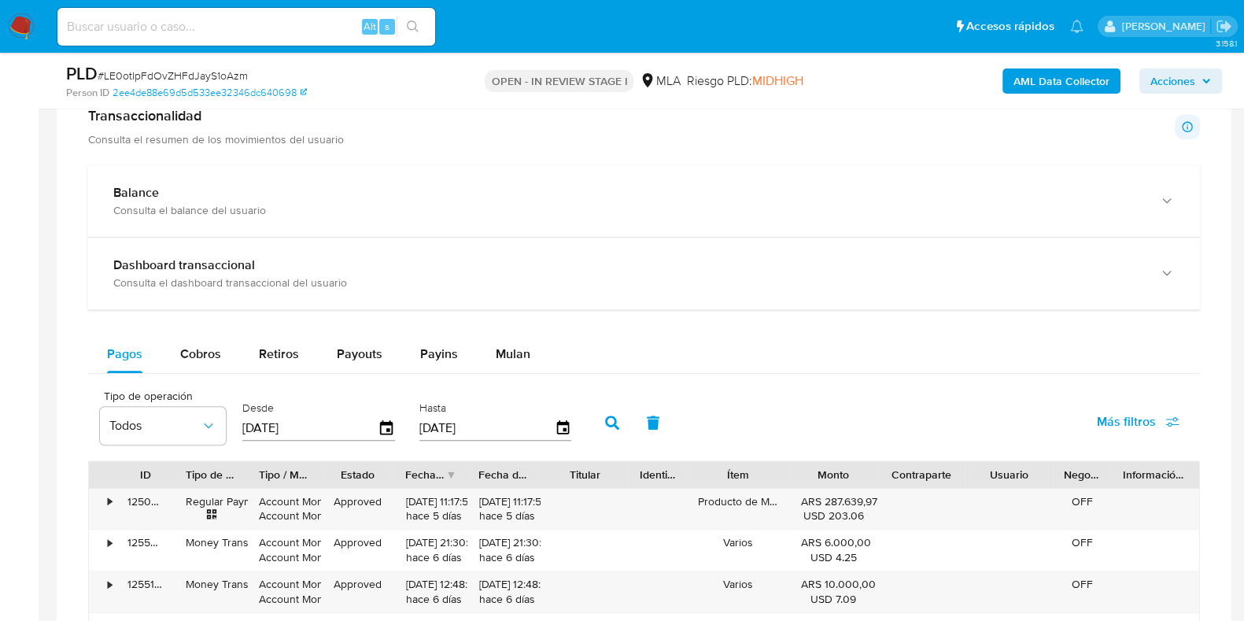
click at [519, 331] on div "Balance Consulta el balance del usuario Dashboard transaccional Consulta el das…" at bounding box center [644, 556] width 1112 height 782
click at [518, 345] on span "Mulan" at bounding box center [513, 354] width 35 height 18
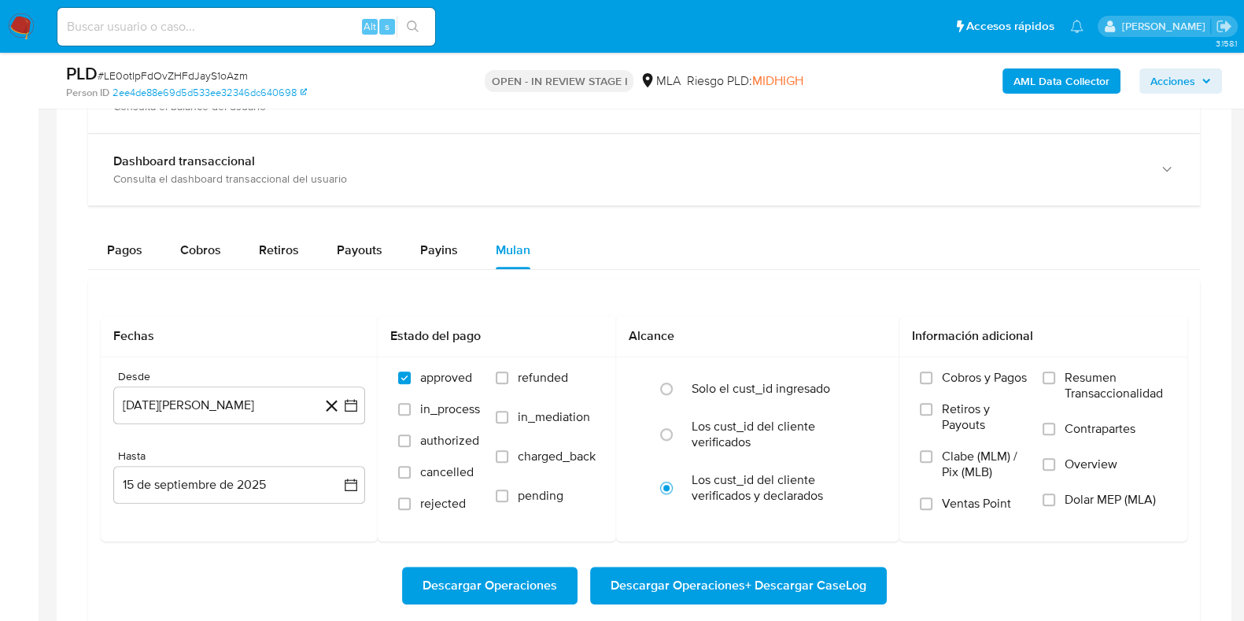
scroll to position [1673, 0]
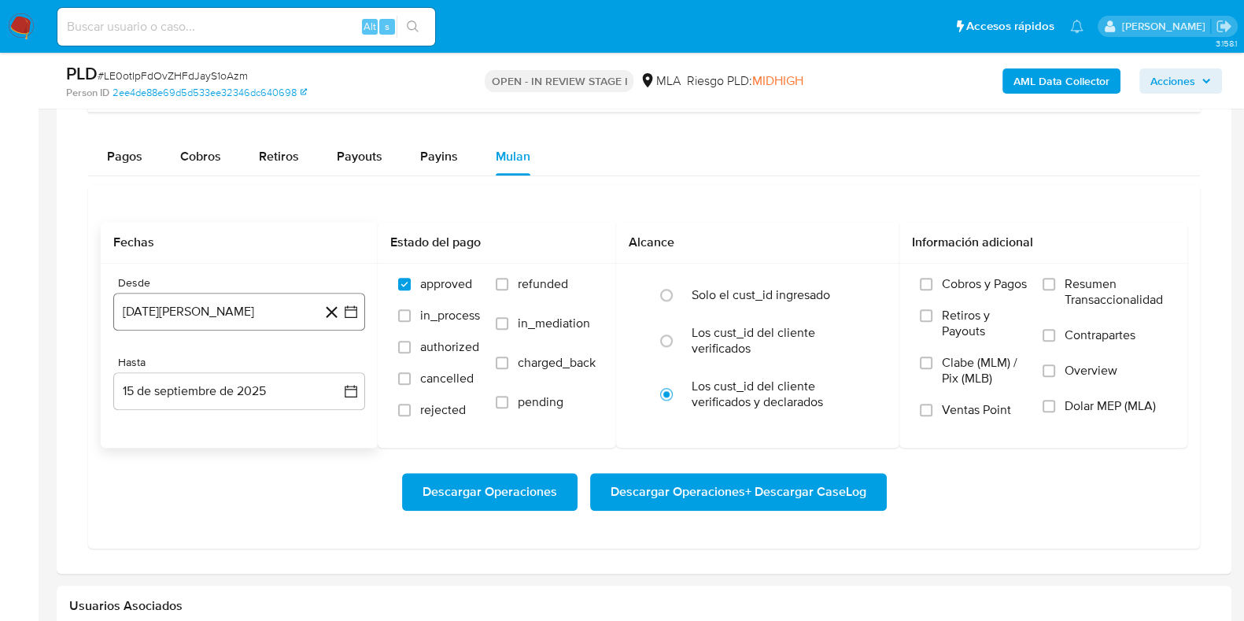
click at [240, 307] on button "15 de agosto de 2024" at bounding box center [239, 312] width 252 height 38
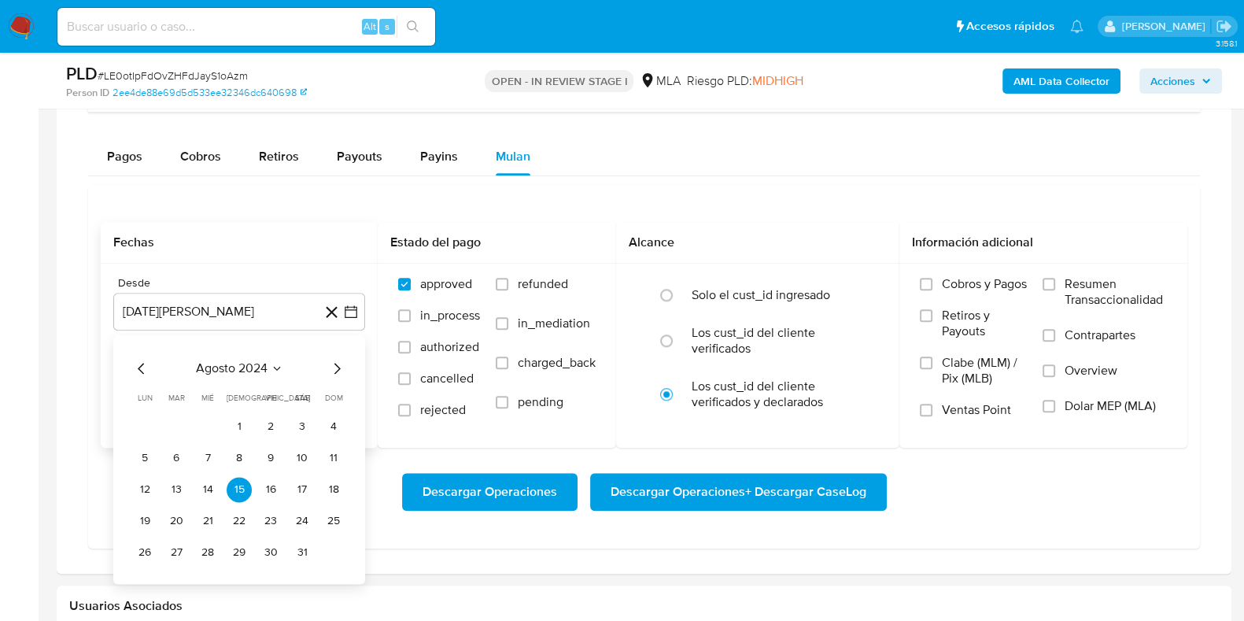
click at [338, 367] on icon "Mes siguiente" at bounding box center [338, 368] width 6 height 11
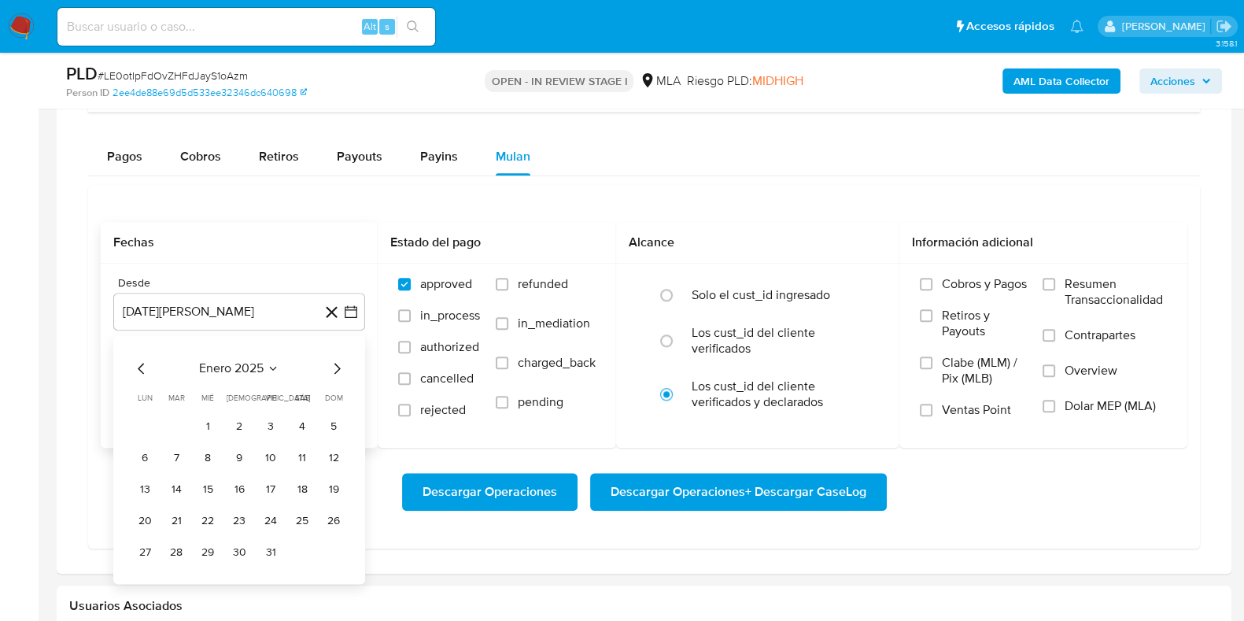
click at [338, 367] on icon "Mes siguiente" at bounding box center [338, 368] width 6 height 11
click at [177, 420] on button "1" at bounding box center [176, 426] width 25 height 25
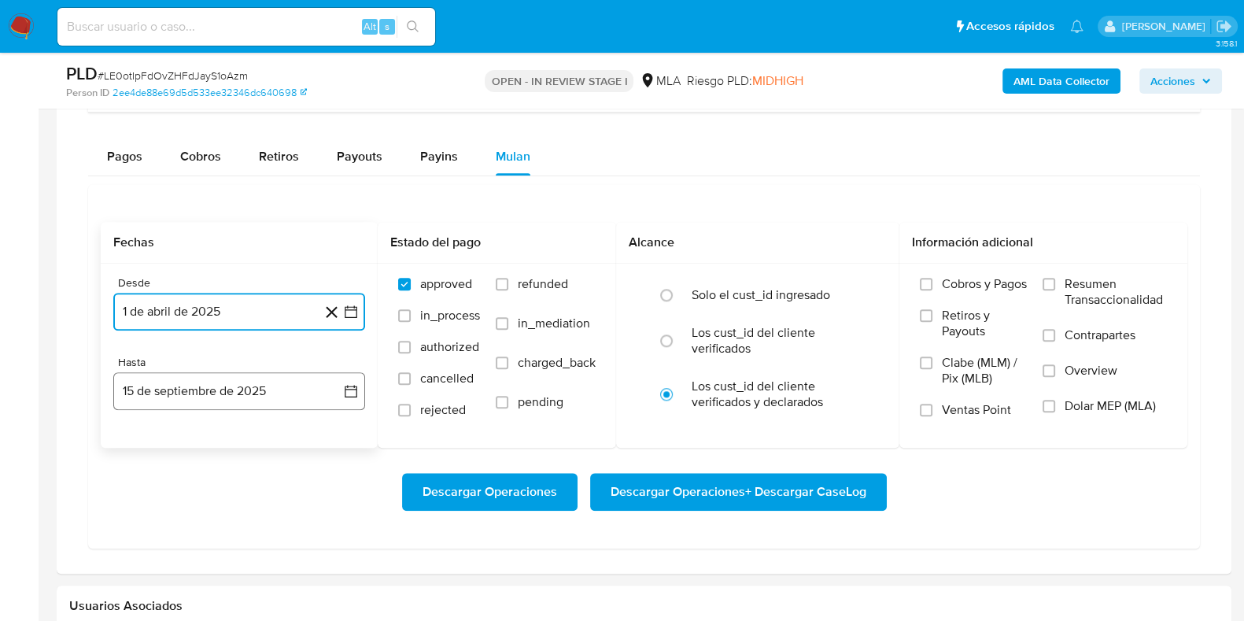
click at [235, 388] on button "15 de septiembre de 2025" at bounding box center [239, 391] width 252 height 38
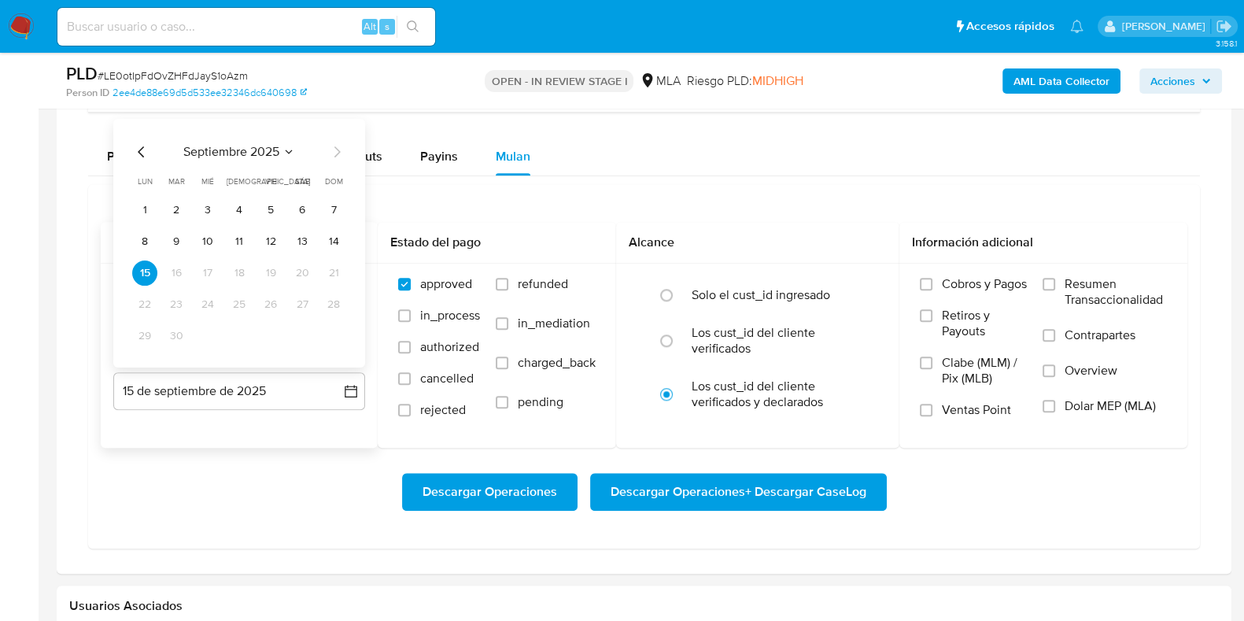
click at [146, 150] on icon "Mes anterior" at bounding box center [141, 151] width 19 height 19
click at [328, 332] on button "31" at bounding box center [333, 335] width 25 height 25
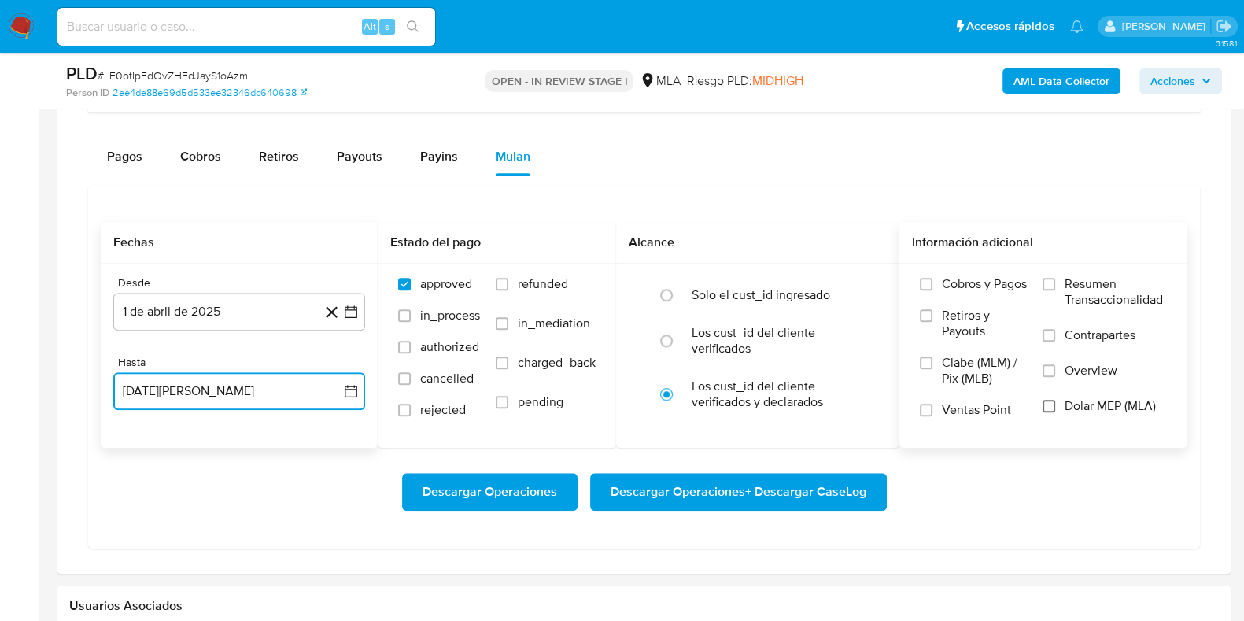
click at [1055, 400] on input "Dolar MEP (MLA)" at bounding box center [1049, 406] width 13 height 13
click at [701, 486] on span "Descargar Operaciones + Descargar CaseLog" at bounding box center [739, 492] width 256 height 35
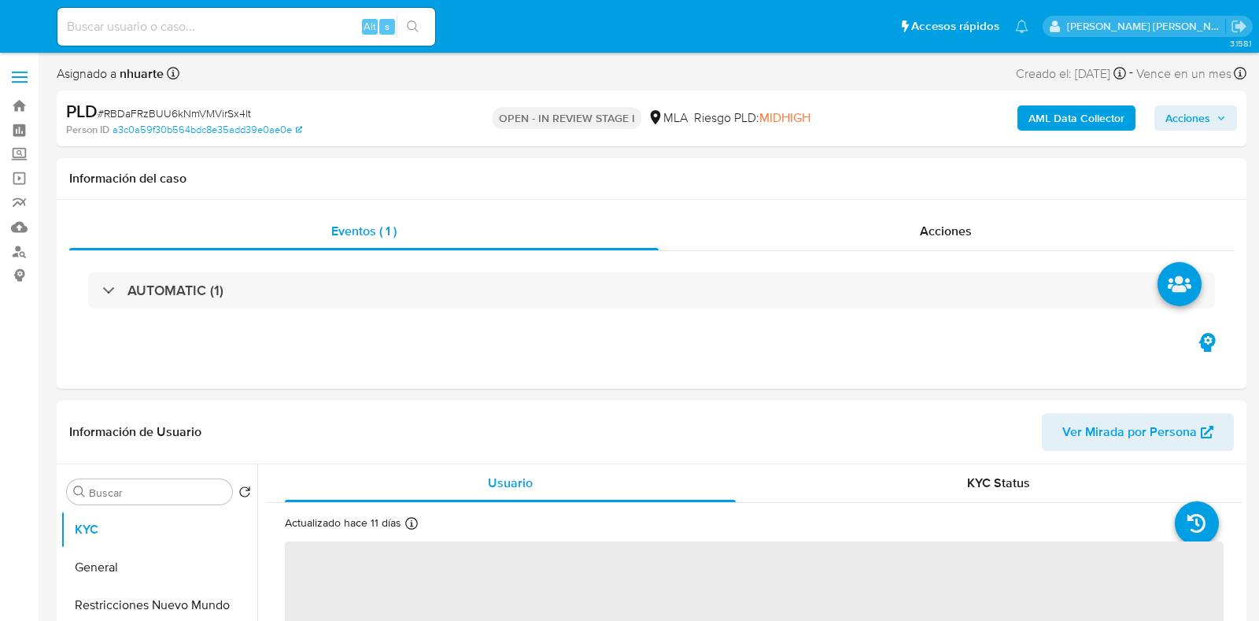
select select "10"
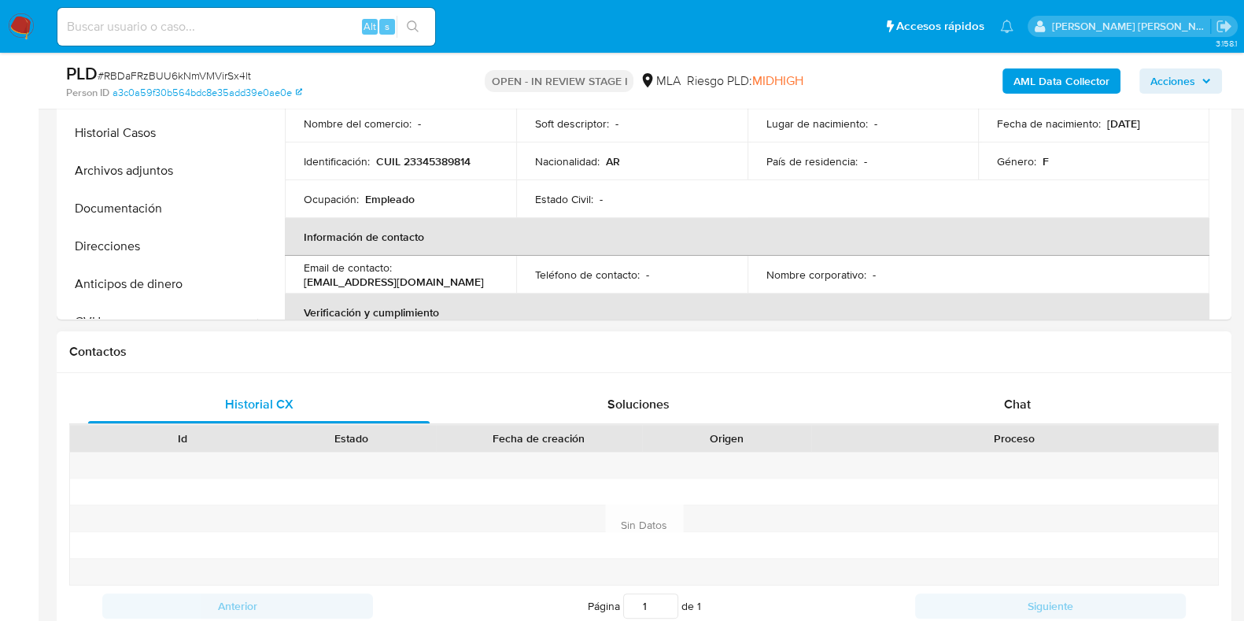
click at [1039, 412] on div "Chat" at bounding box center [1018, 405] width 342 height 38
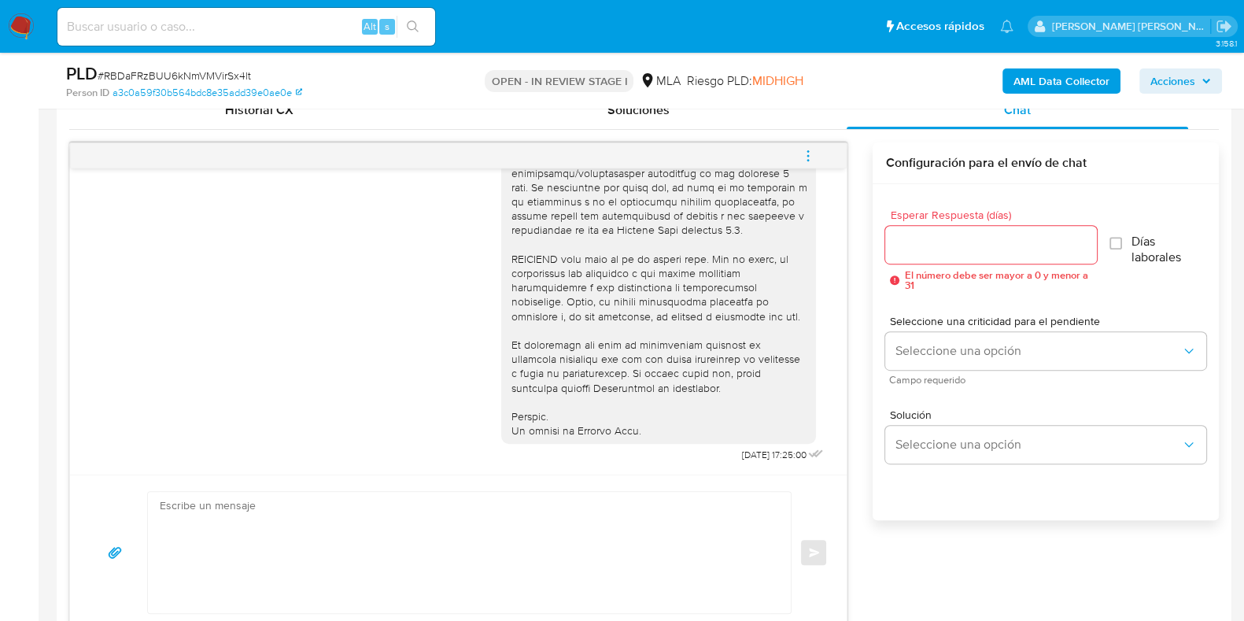
scroll to position [599, 0]
click at [807, 151] on icon "menu-action" at bounding box center [808, 156] width 14 height 14
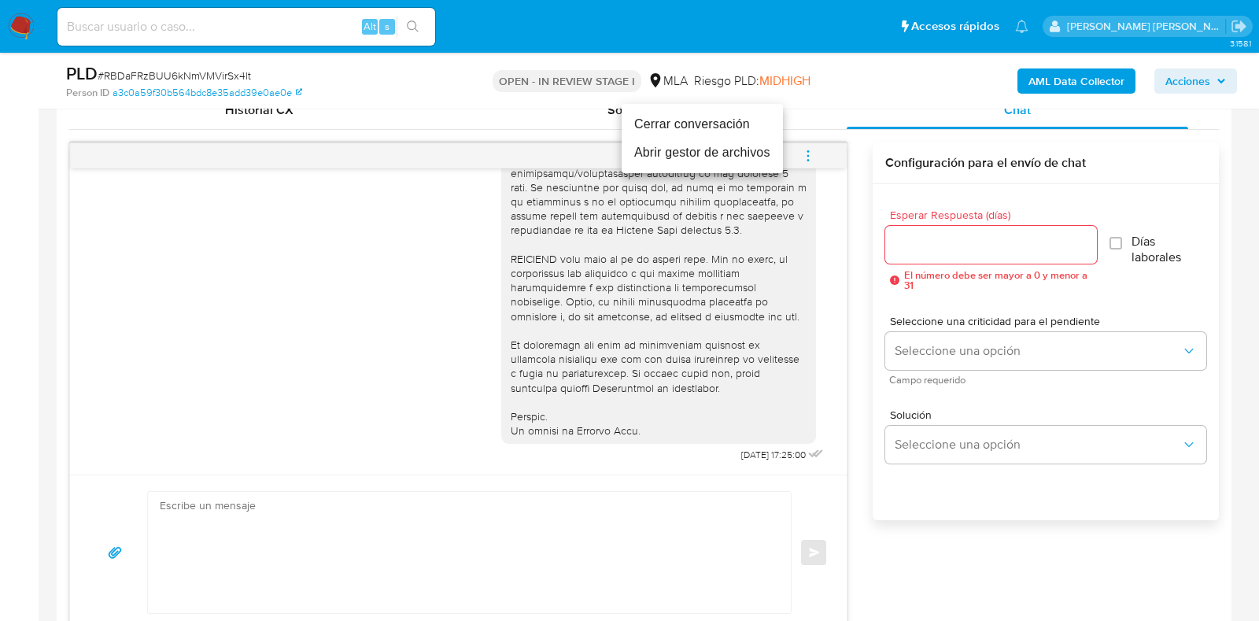
click at [722, 128] on li "Cerrar conversación" at bounding box center [702, 124] width 161 height 28
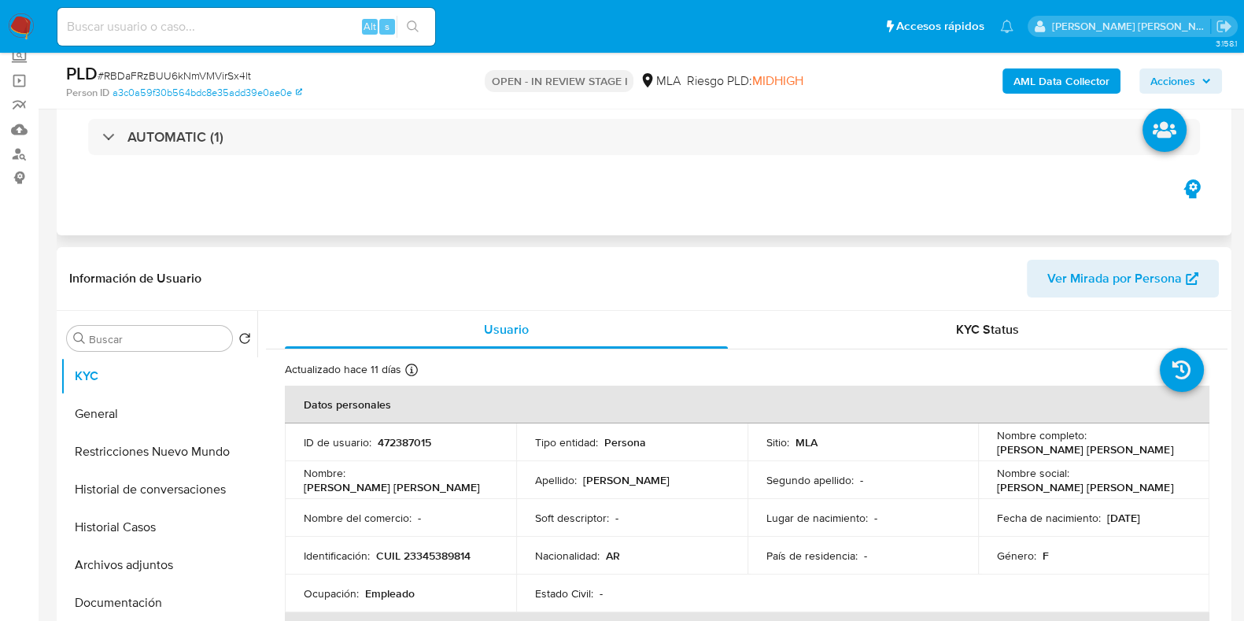
scroll to position [0, 0]
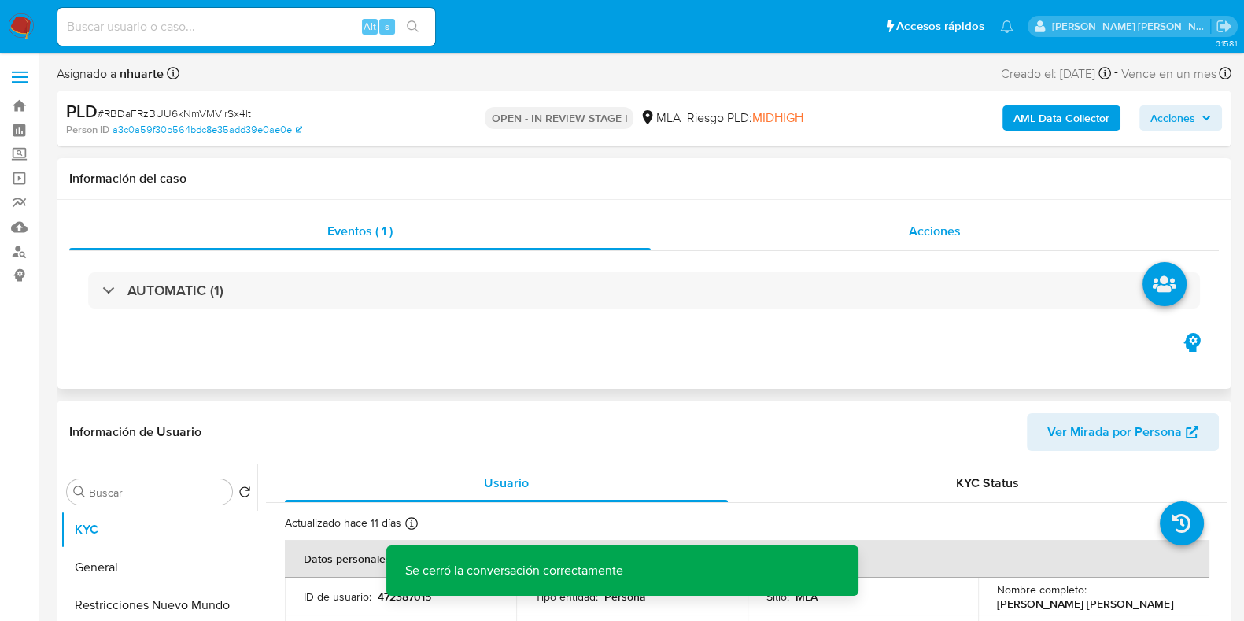
click at [944, 224] on span "Acciones" at bounding box center [935, 231] width 52 height 18
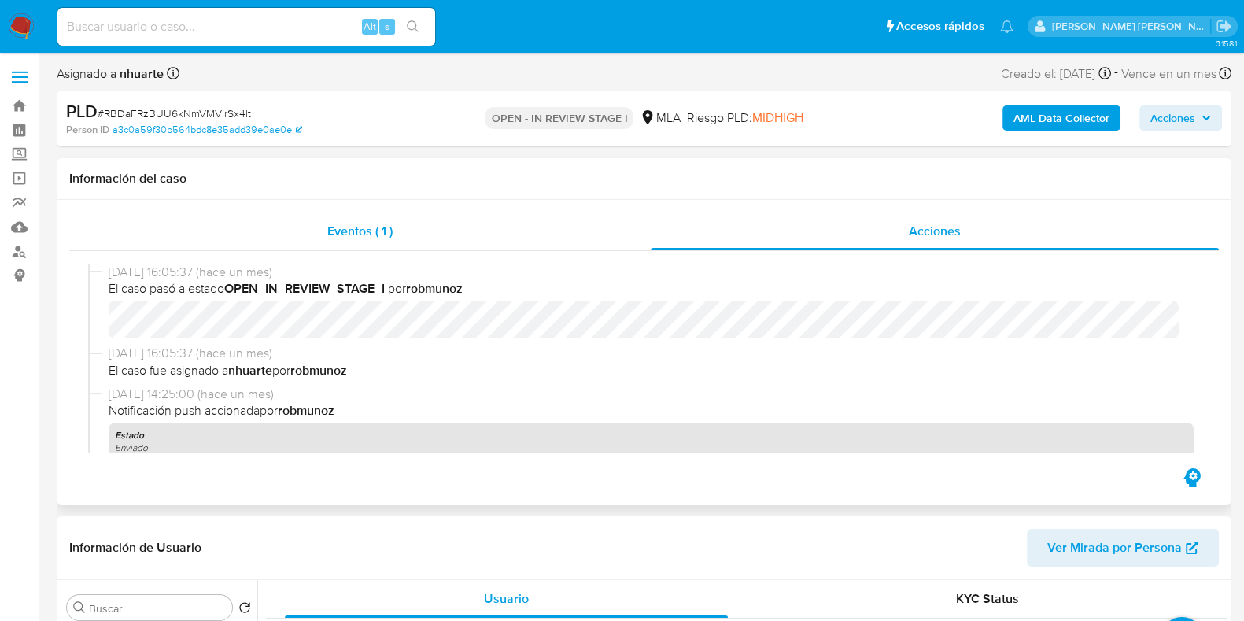
click at [344, 221] on div "Eventos ( 1 )" at bounding box center [360, 232] width 582 height 38
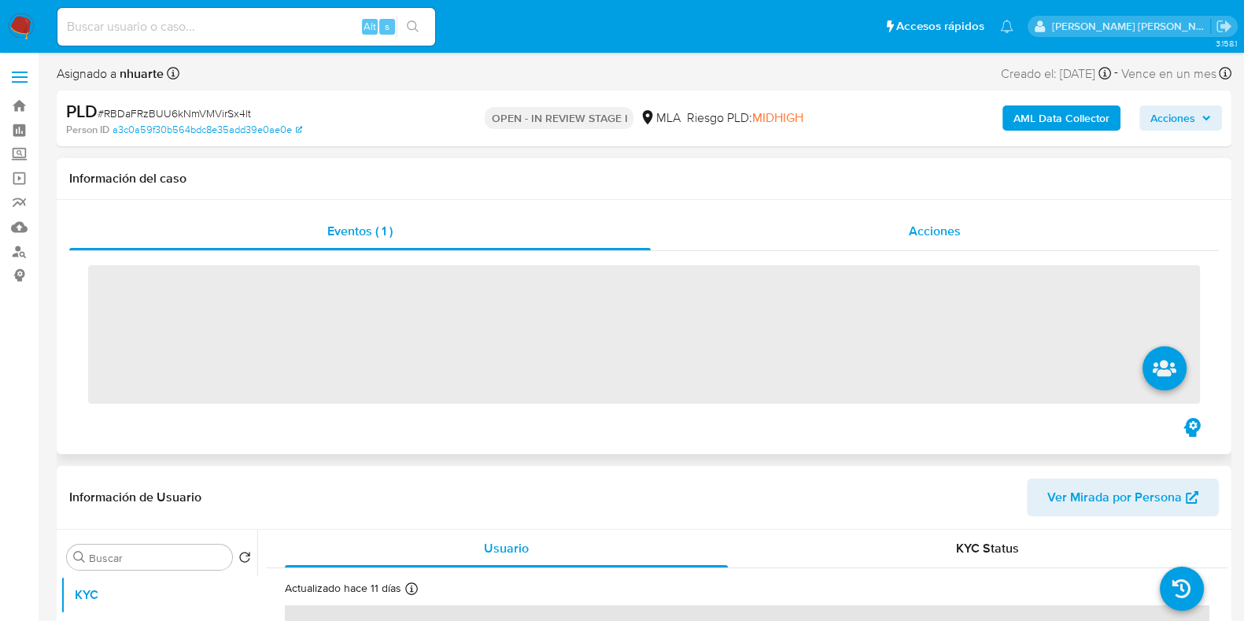
click at [947, 235] on span "Acciones" at bounding box center [935, 231] width 52 height 18
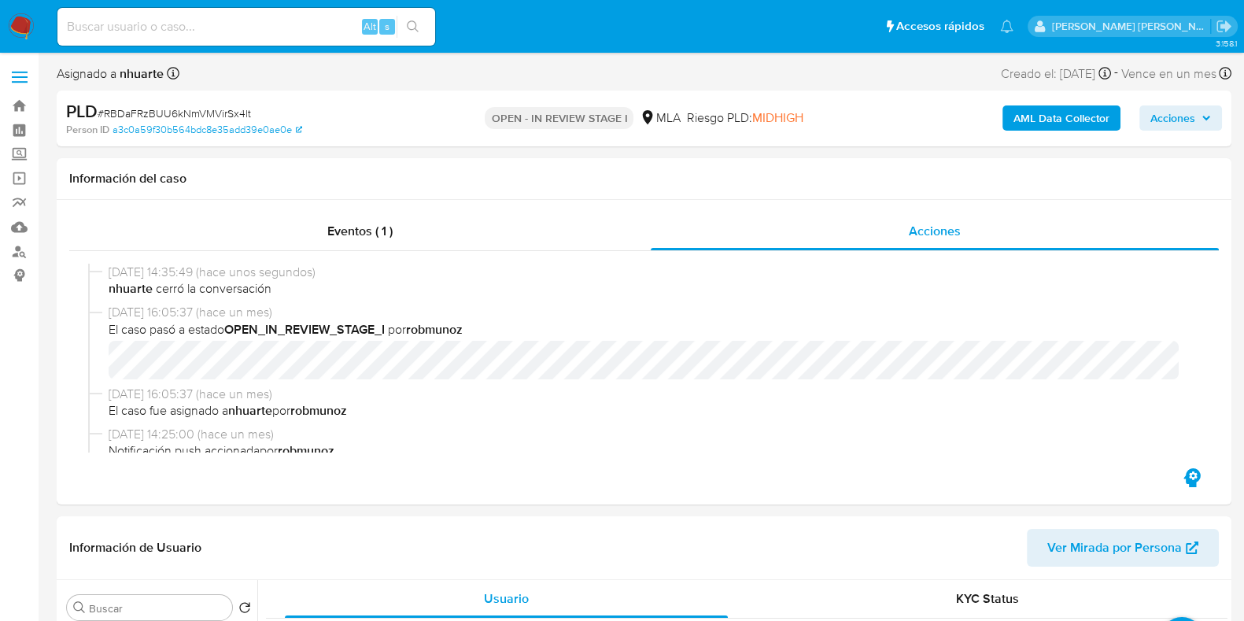
click at [1059, 121] on b "AML Data Collector" at bounding box center [1062, 117] width 96 height 25
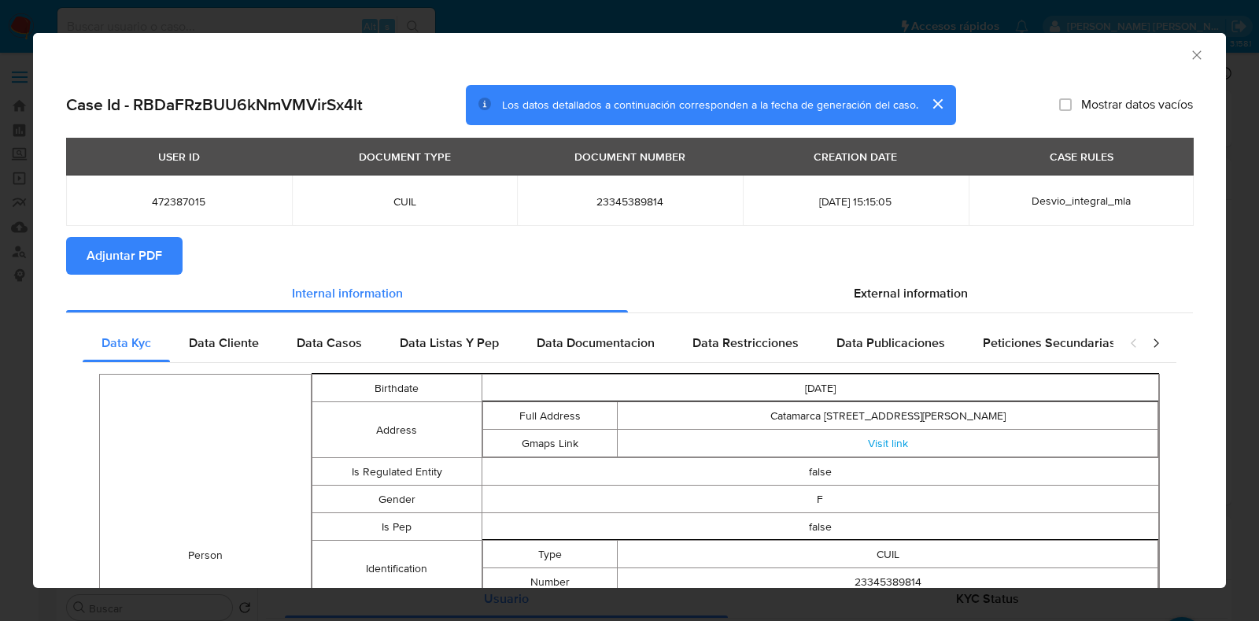
click at [122, 242] on span "Adjuntar PDF" at bounding box center [125, 255] width 76 height 35
click at [1189, 57] on icon "Cerrar ventana" at bounding box center [1197, 55] width 16 height 16
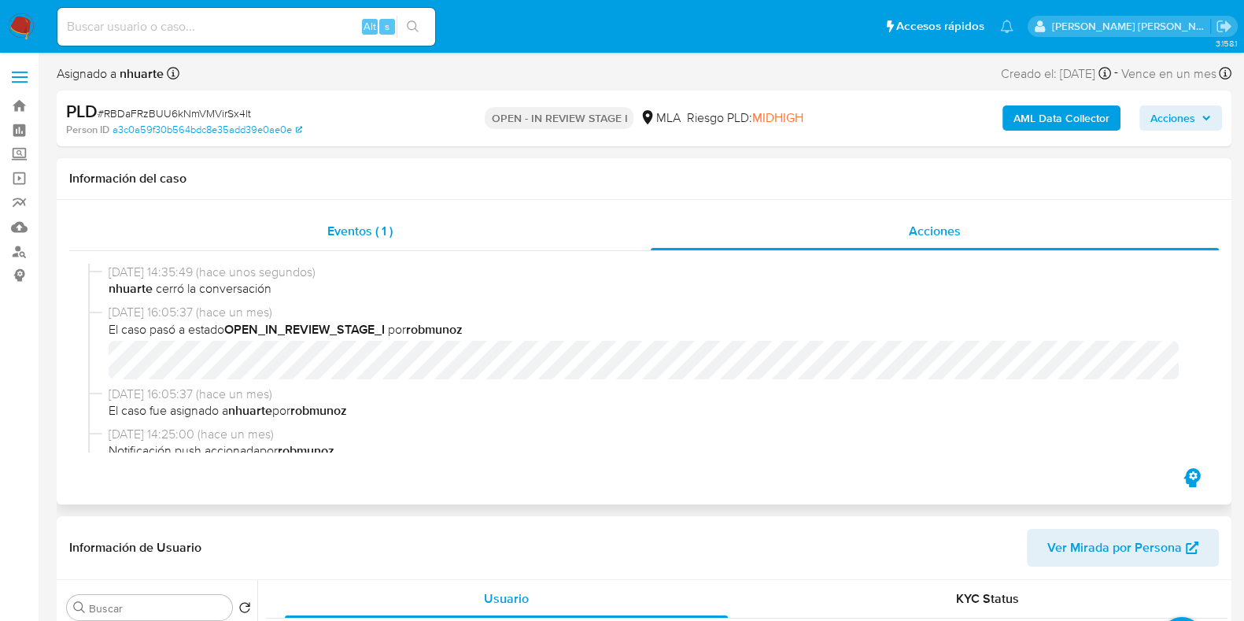
click at [364, 249] on div "Eventos ( 1 )" at bounding box center [360, 232] width 582 height 38
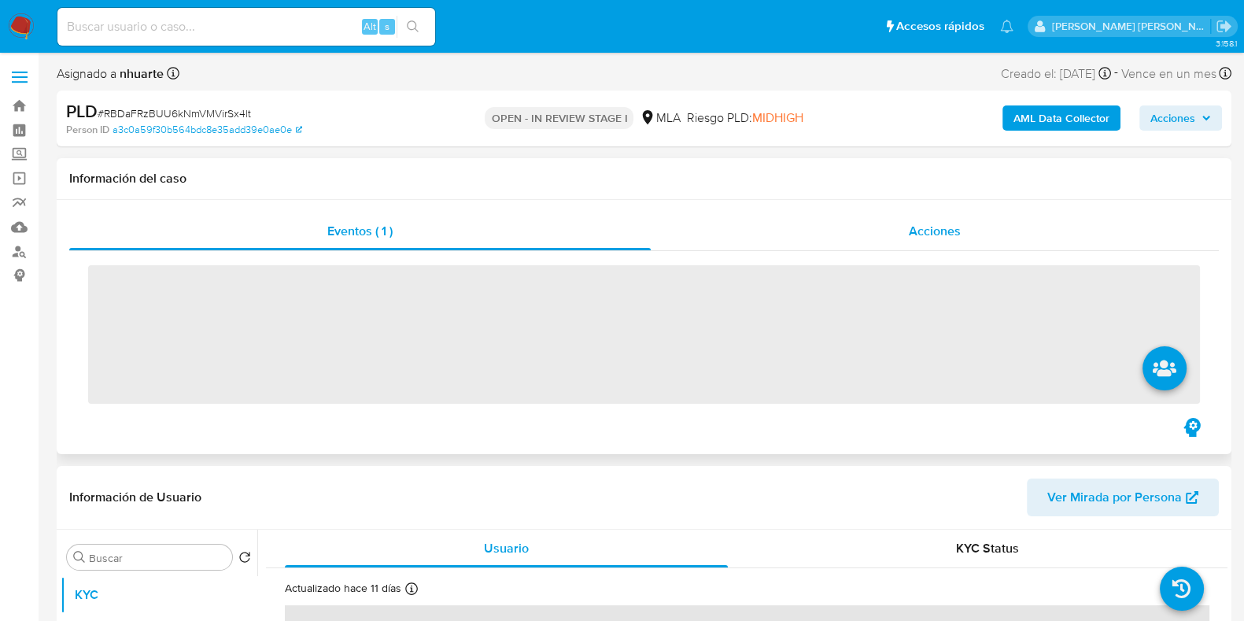
click at [924, 221] on div "Acciones" at bounding box center [935, 232] width 568 height 38
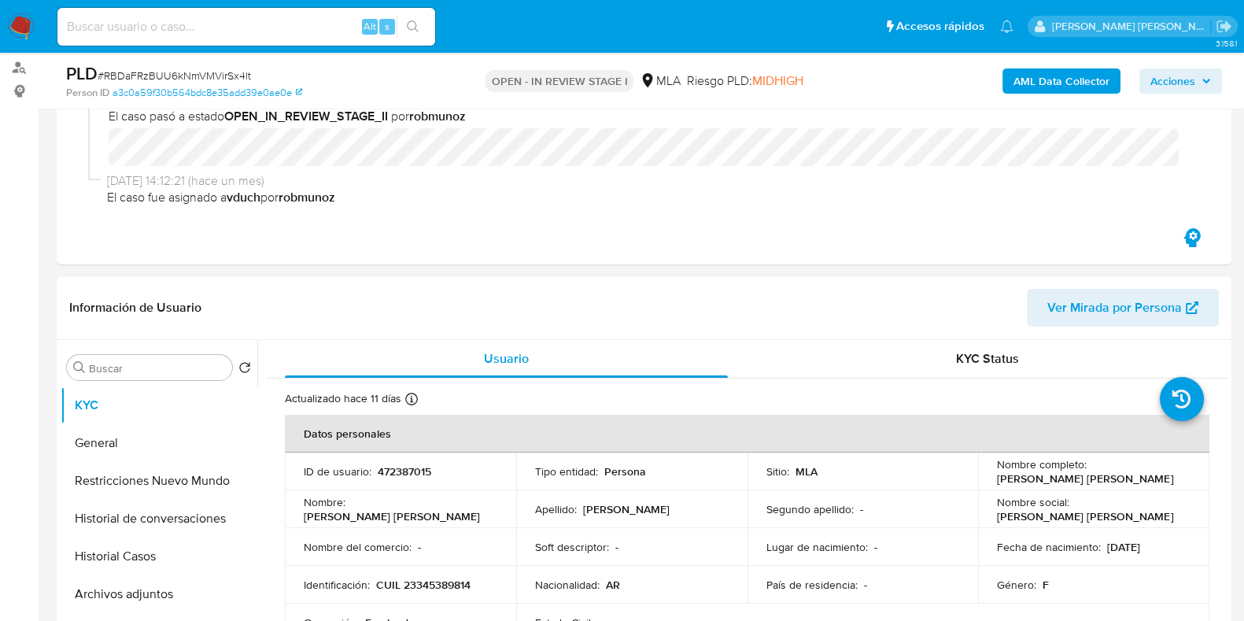
scroll to position [295, 0]
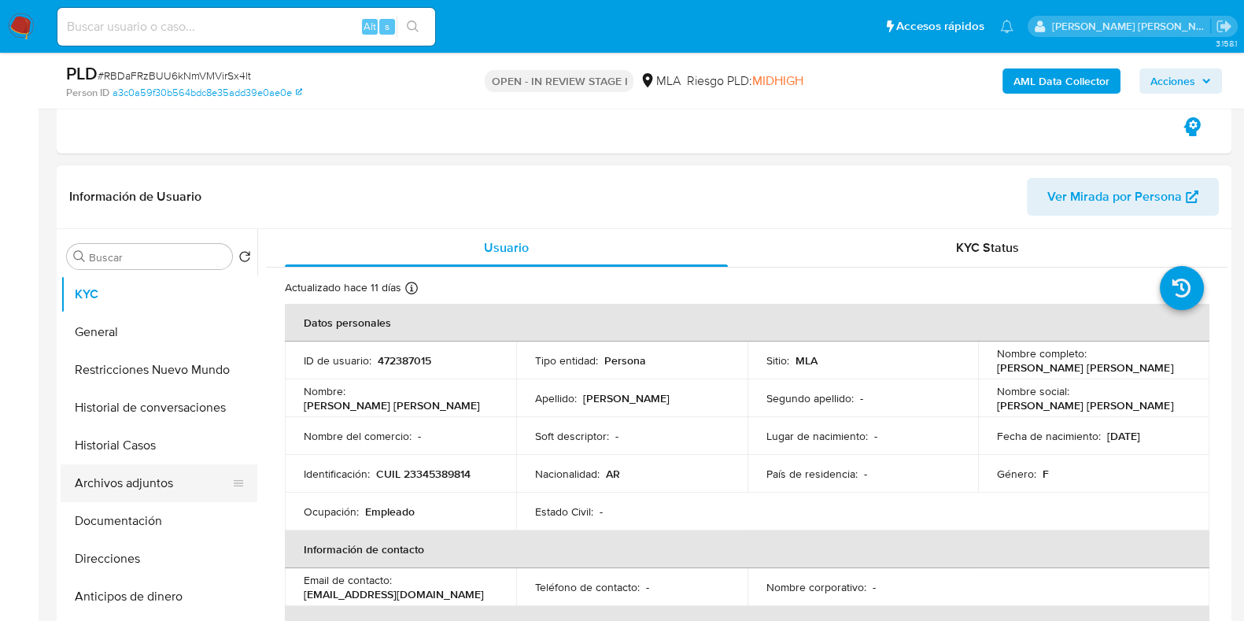
click at [163, 476] on button "Archivos adjuntos" at bounding box center [153, 483] width 184 height 38
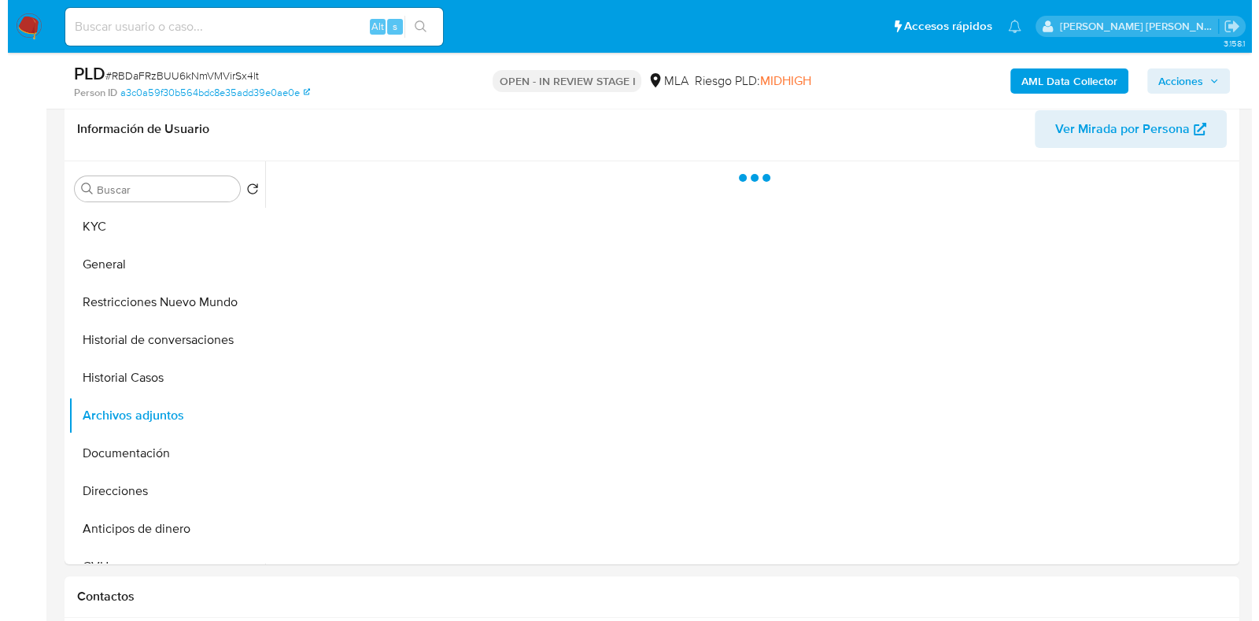
scroll to position [393, 0]
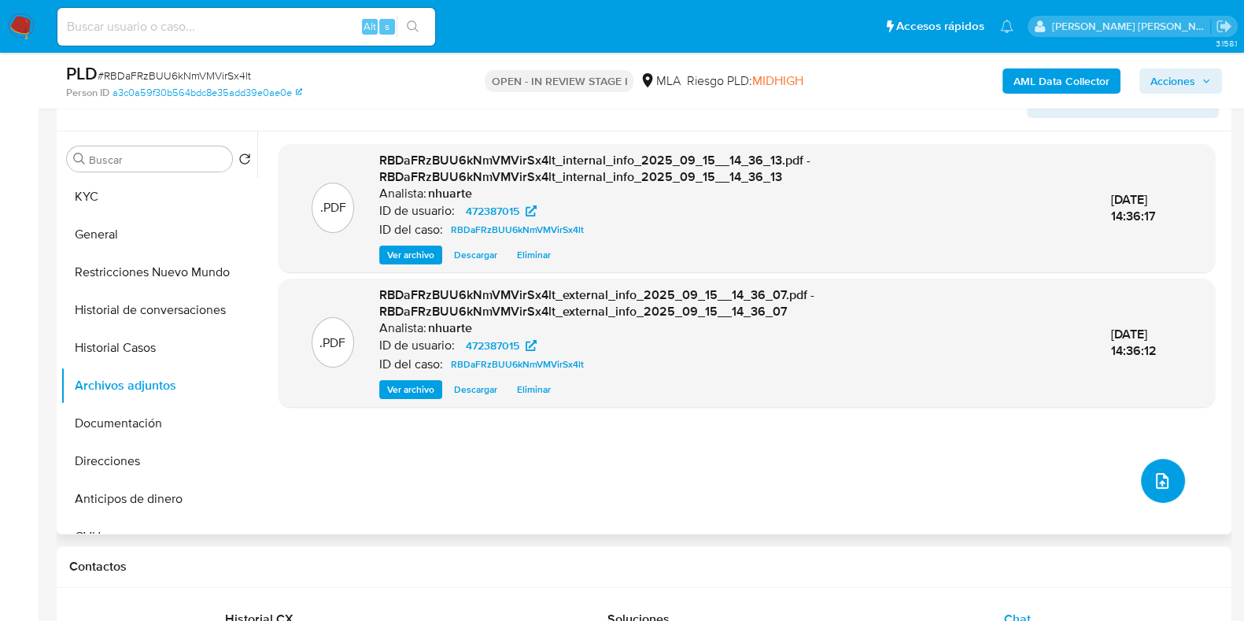
click at [1155, 478] on icon "upload-file" at bounding box center [1162, 480] width 19 height 19
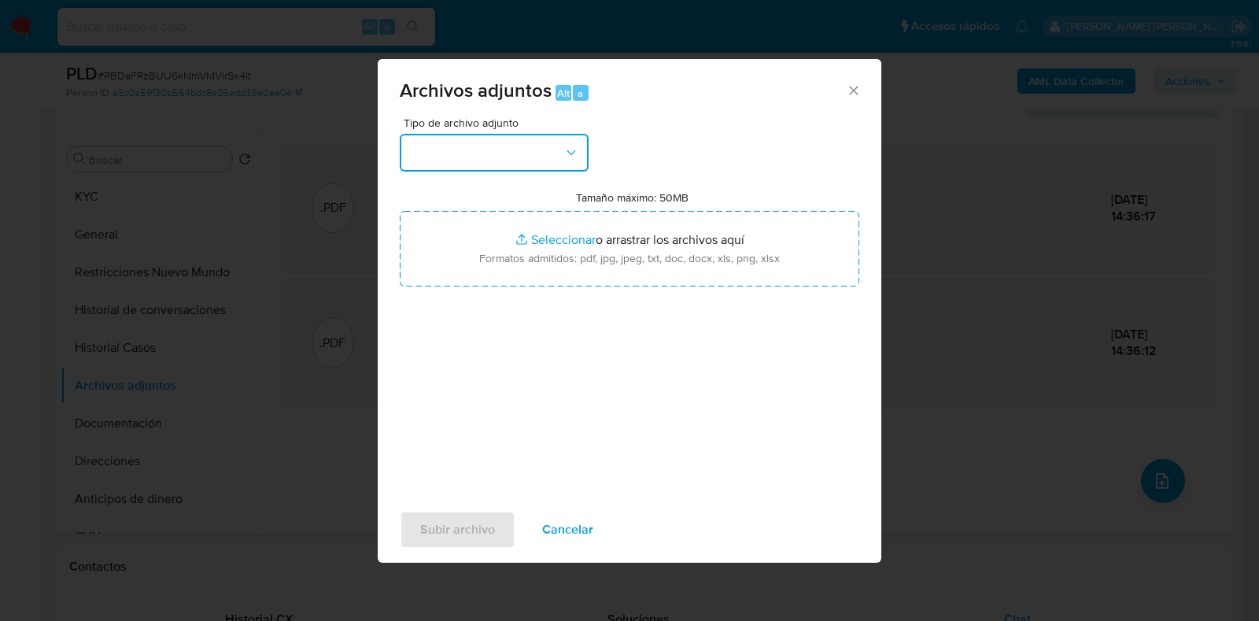
click at [571, 151] on icon "button" at bounding box center [572, 153] width 16 height 16
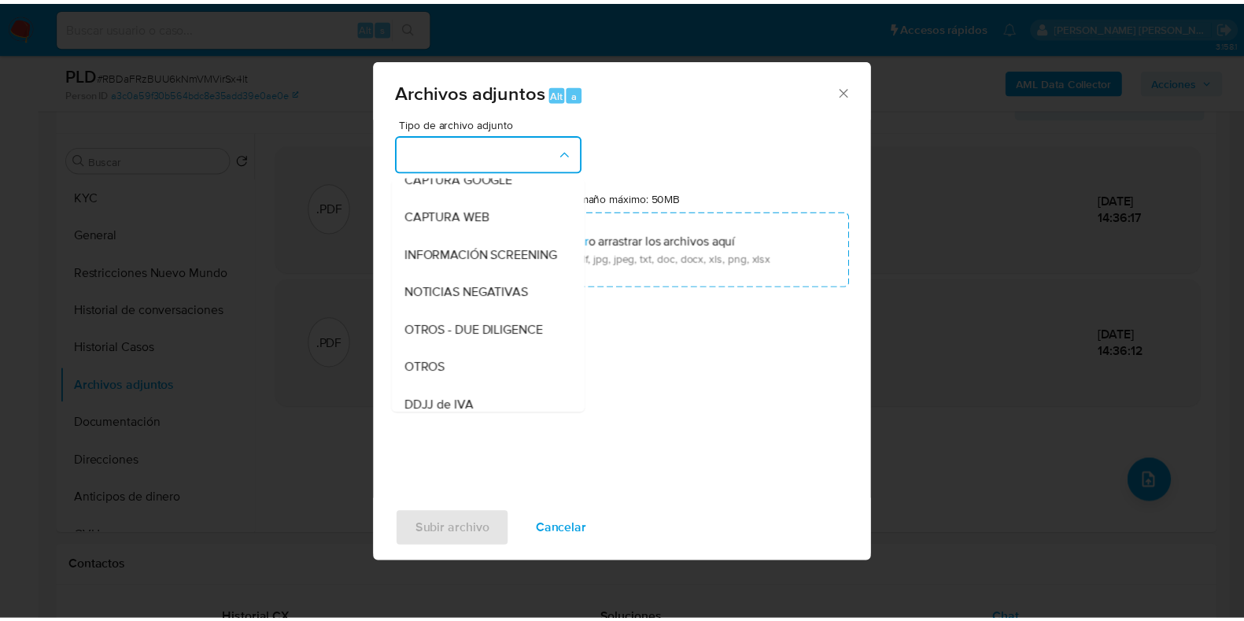
scroll to position [196, 0]
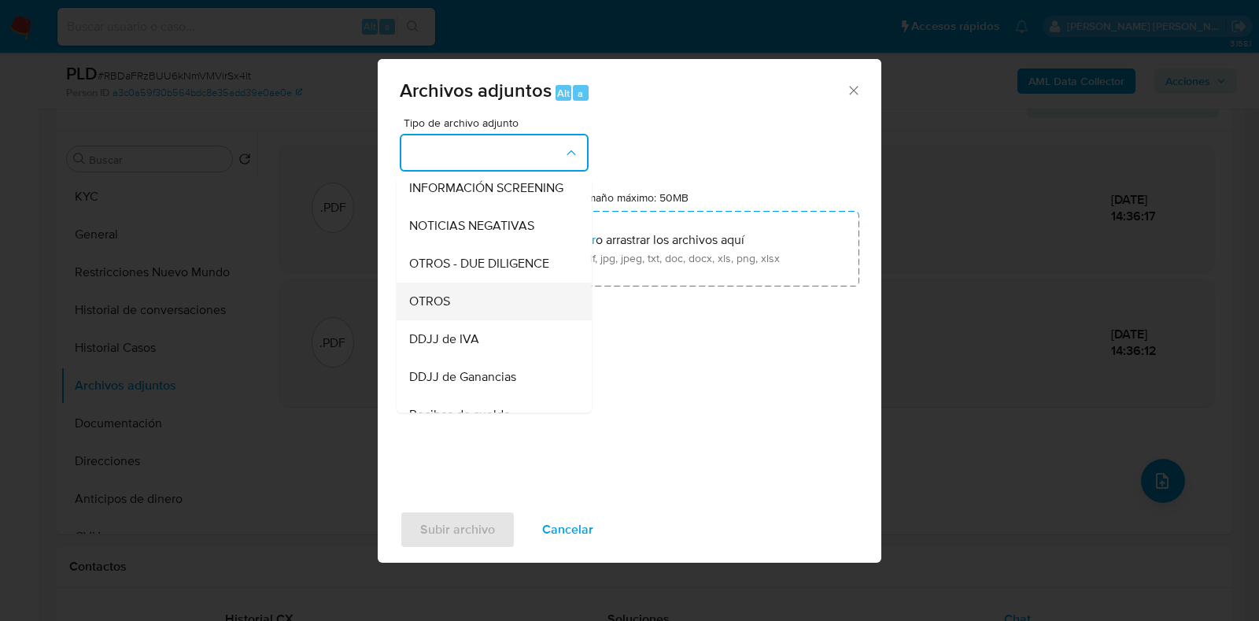
click at [507, 309] on div "OTROS" at bounding box center [489, 302] width 161 height 38
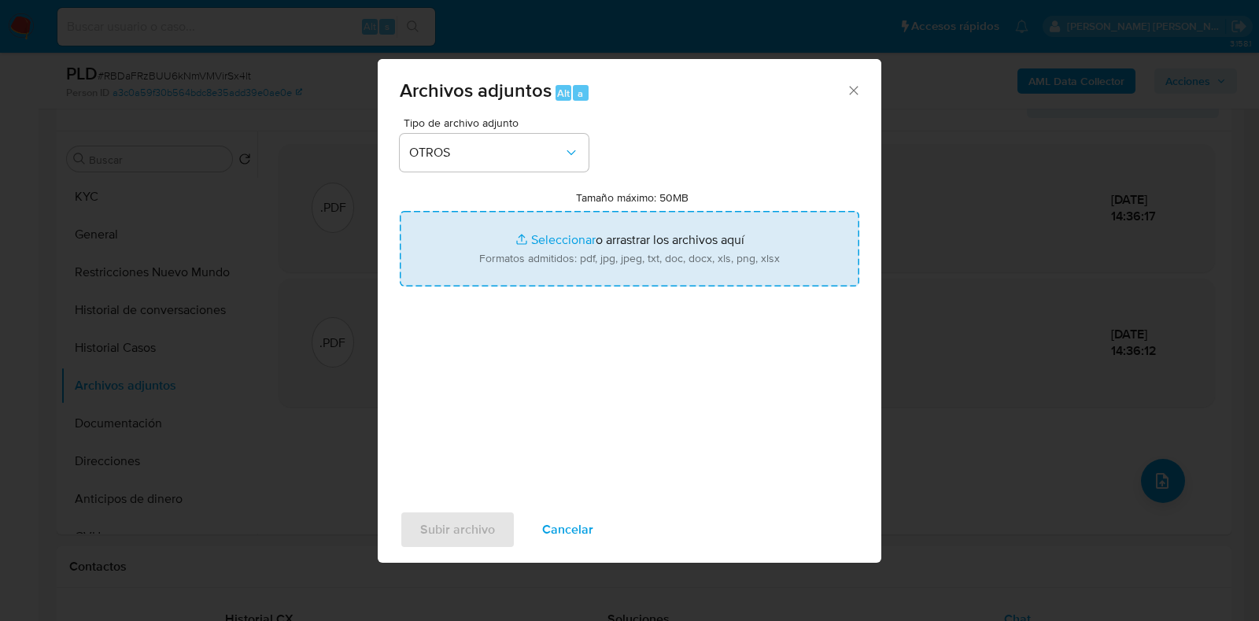
type input "C:\fakepath\Caselog RBDaFRzBUU6kNmVMVirSx4lt_2025_08_18_19_16_04.docx"
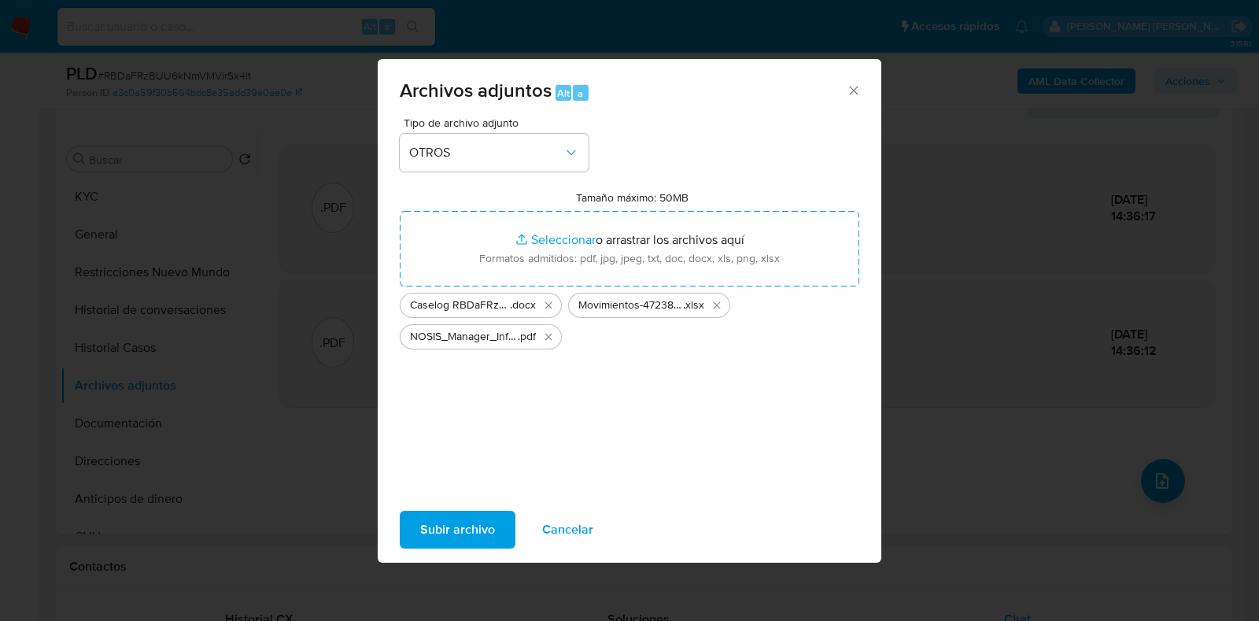
click at [475, 539] on span "Subir archivo" at bounding box center [457, 529] width 75 height 35
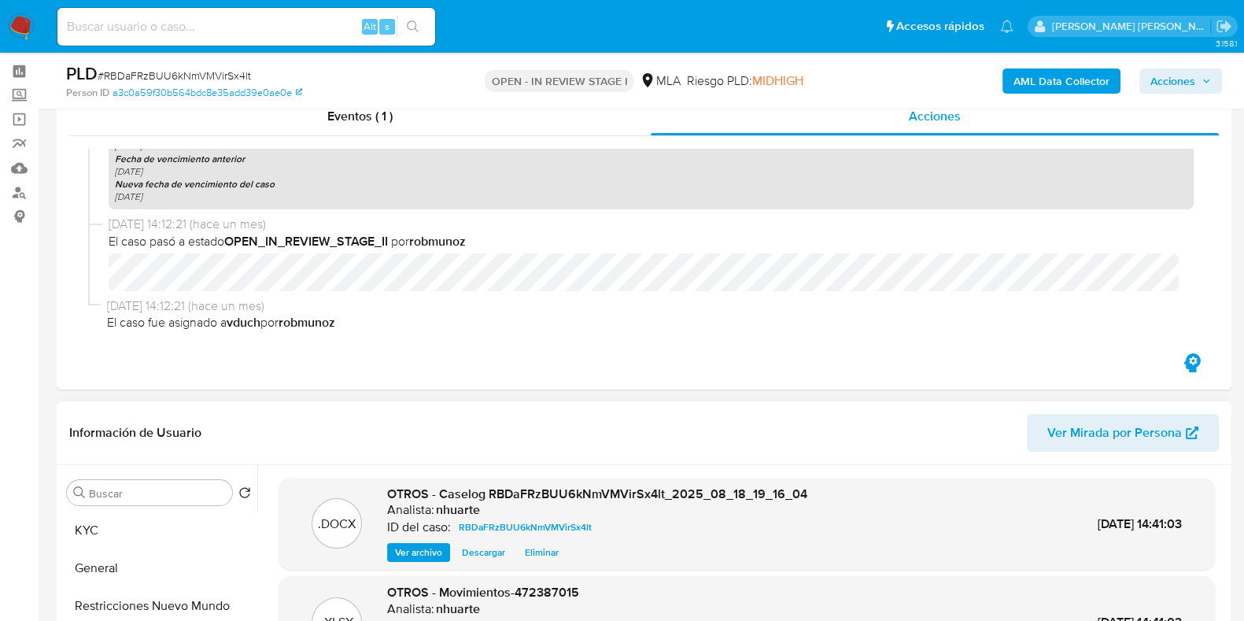
scroll to position [0, 0]
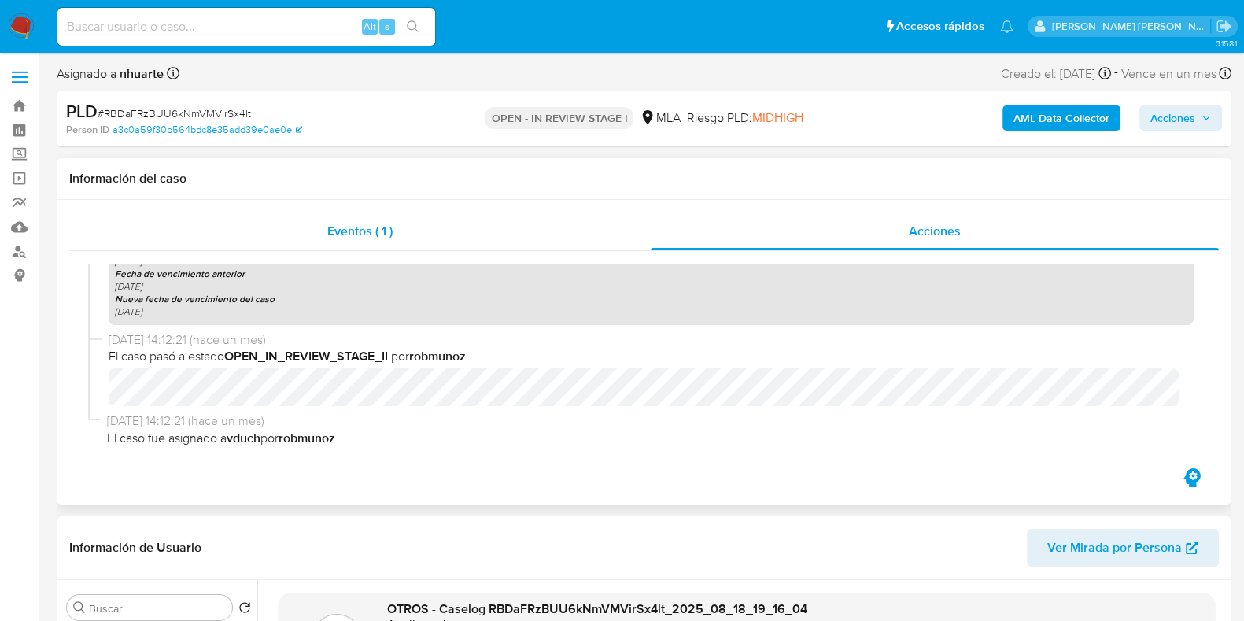
click at [386, 246] on div "Eventos ( 1 )" at bounding box center [360, 232] width 582 height 38
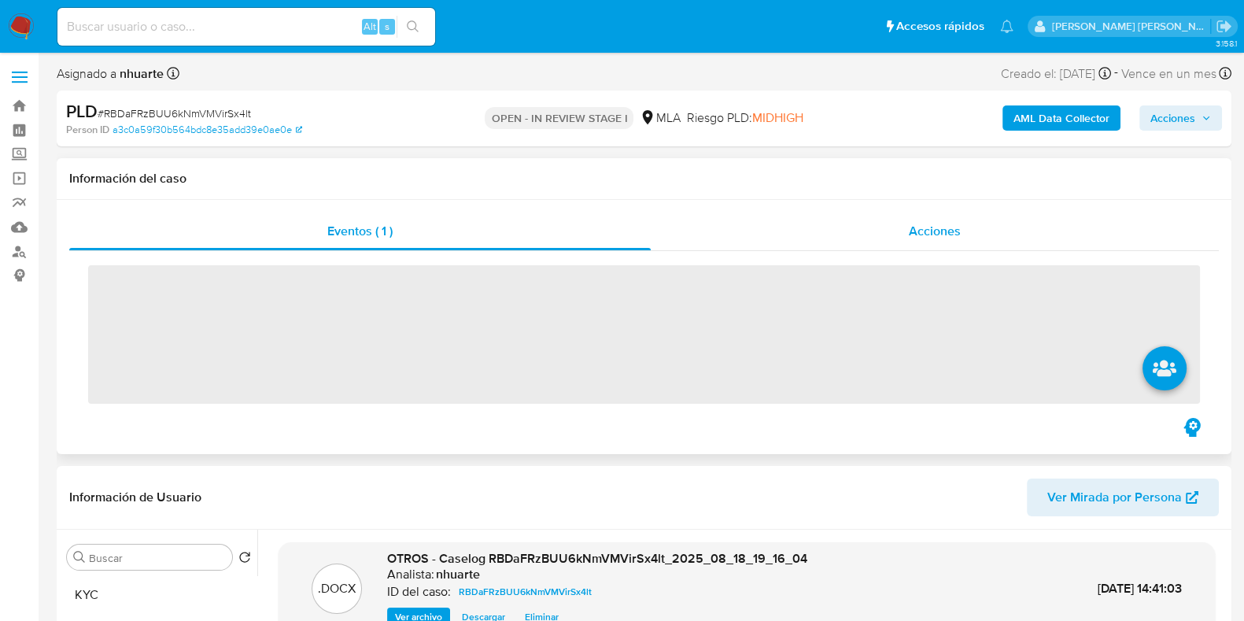
click at [988, 237] on div "Acciones" at bounding box center [935, 232] width 568 height 38
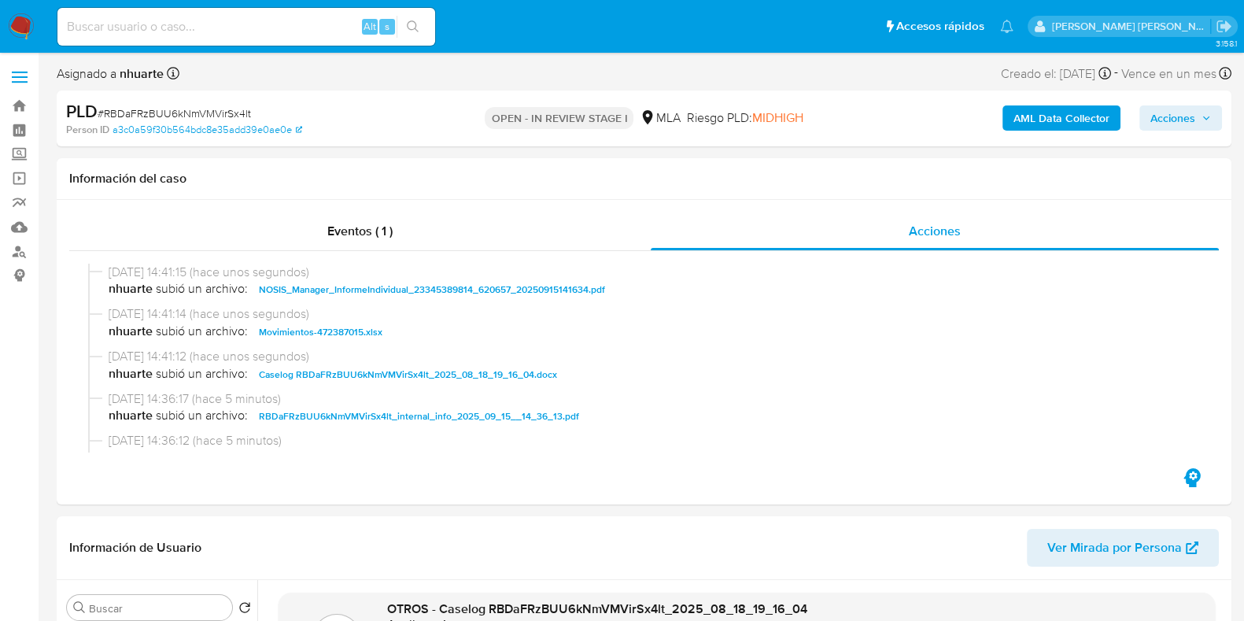
click at [1166, 120] on span "Acciones" at bounding box center [1173, 117] width 45 height 25
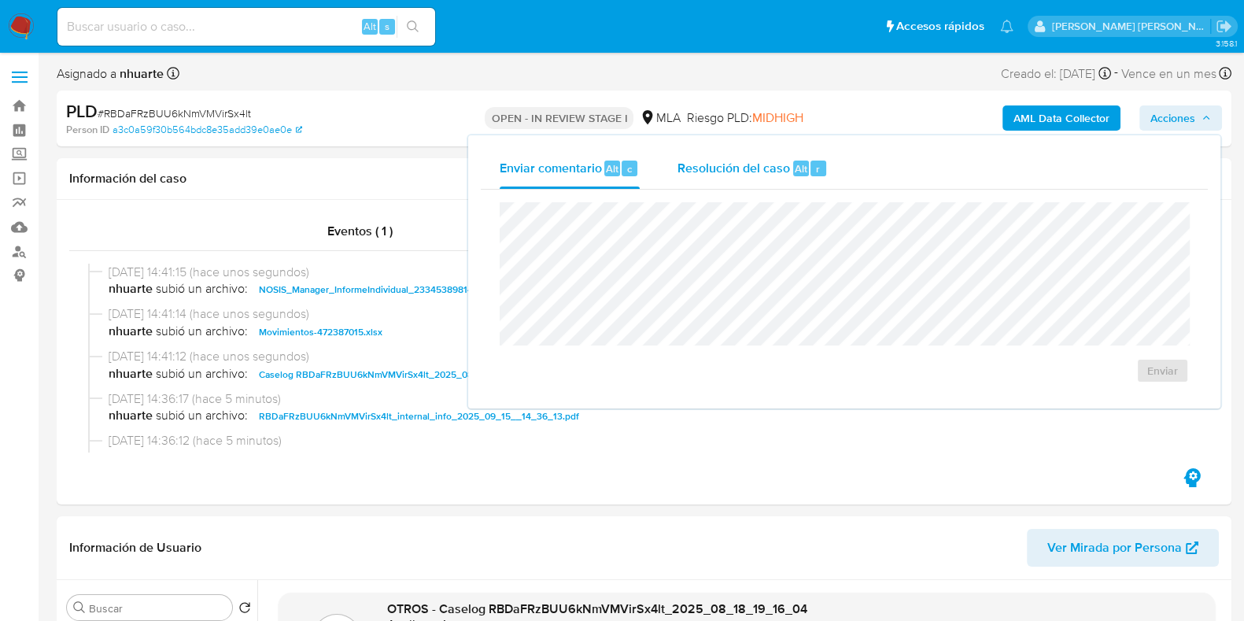
click at [807, 174] on div "Alt r" at bounding box center [809, 169] width 33 height 16
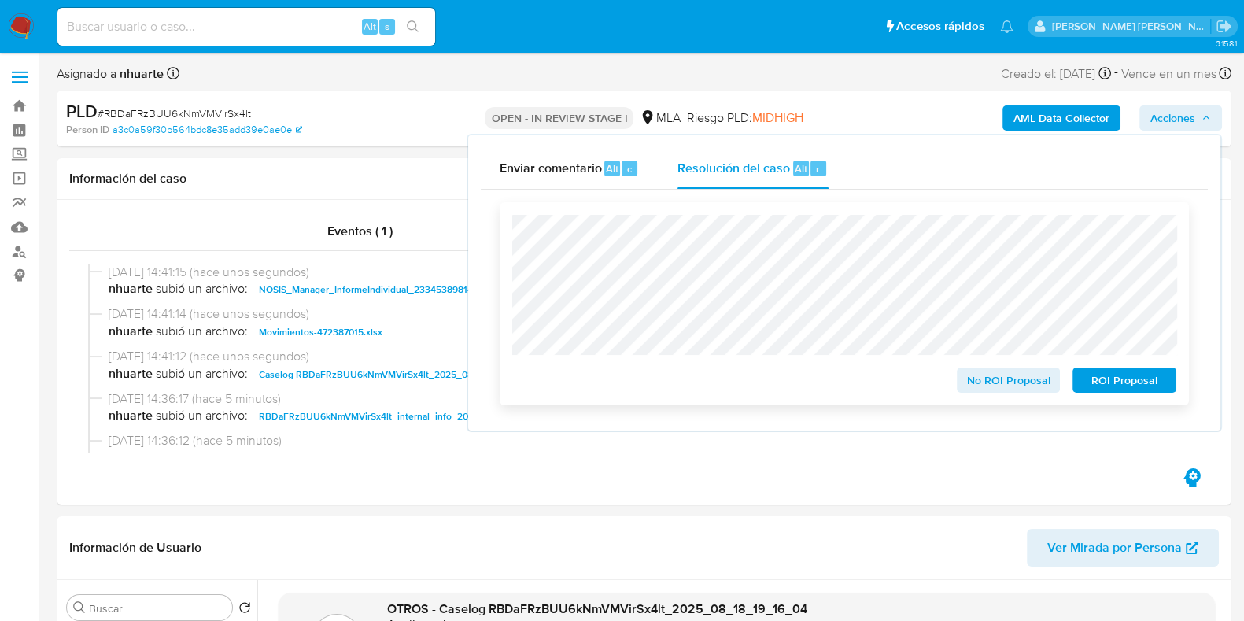
click at [1027, 386] on span "No ROI Proposal" at bounding box center [1009, 380] width 82 height 22
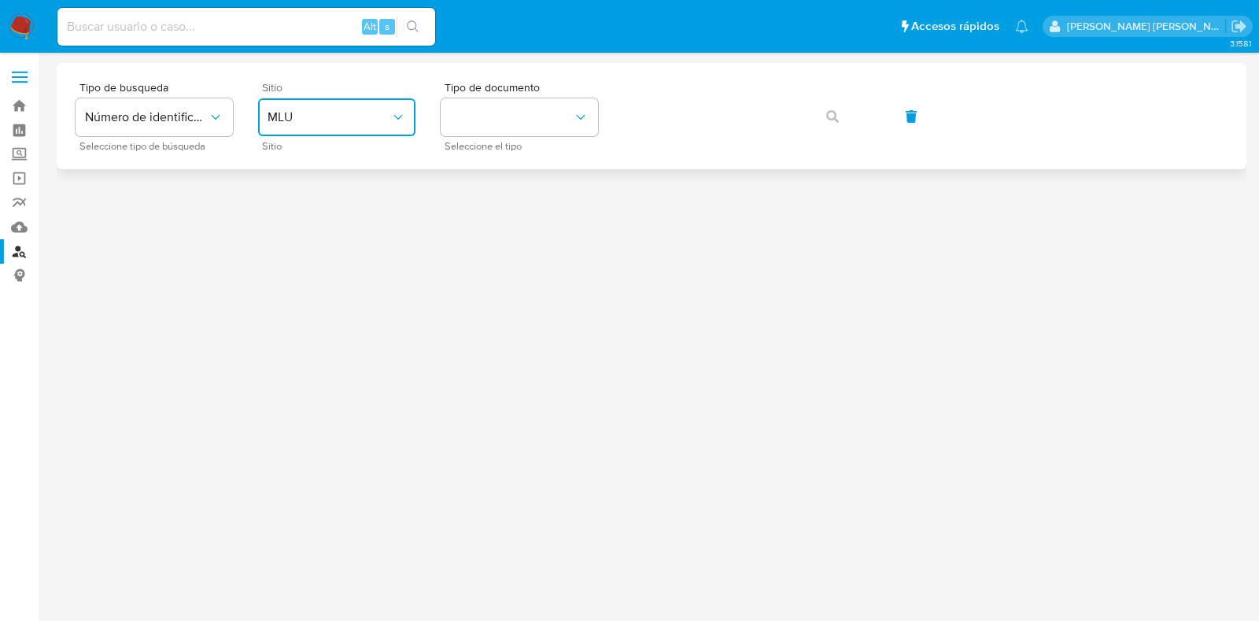
click at [358, 123] on span "MLU" at bounding box center [329, 117] width 123 height 16
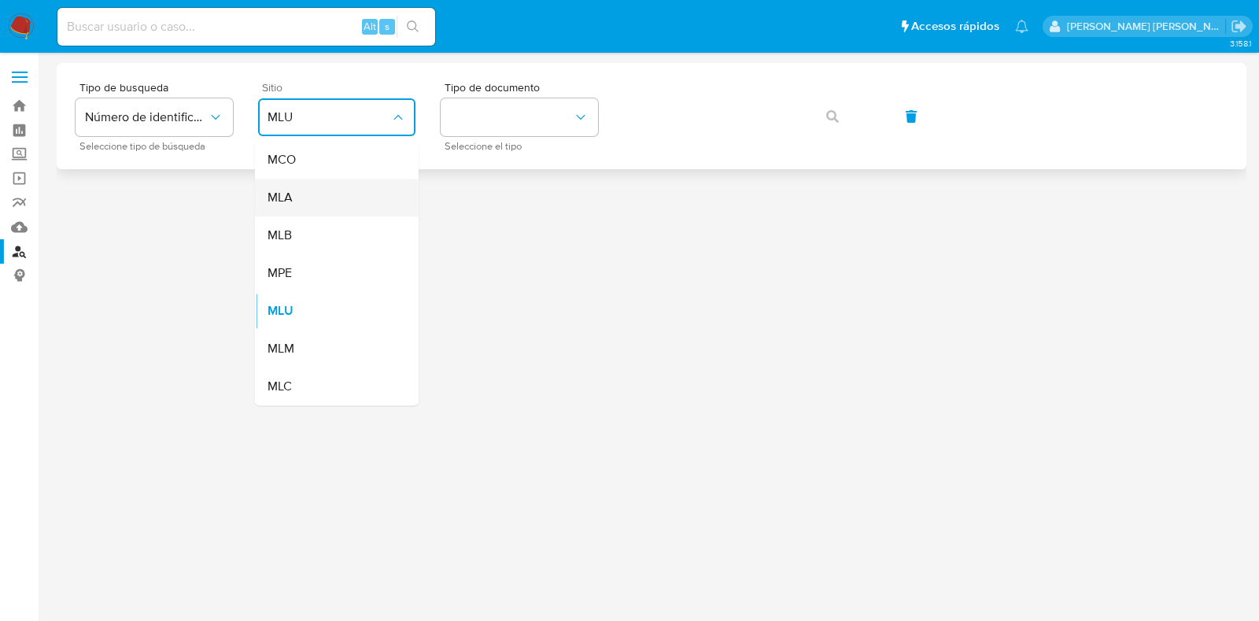
click at [342, 196] on div "MLA" at bounding box center [332, 198] width 129 height 38
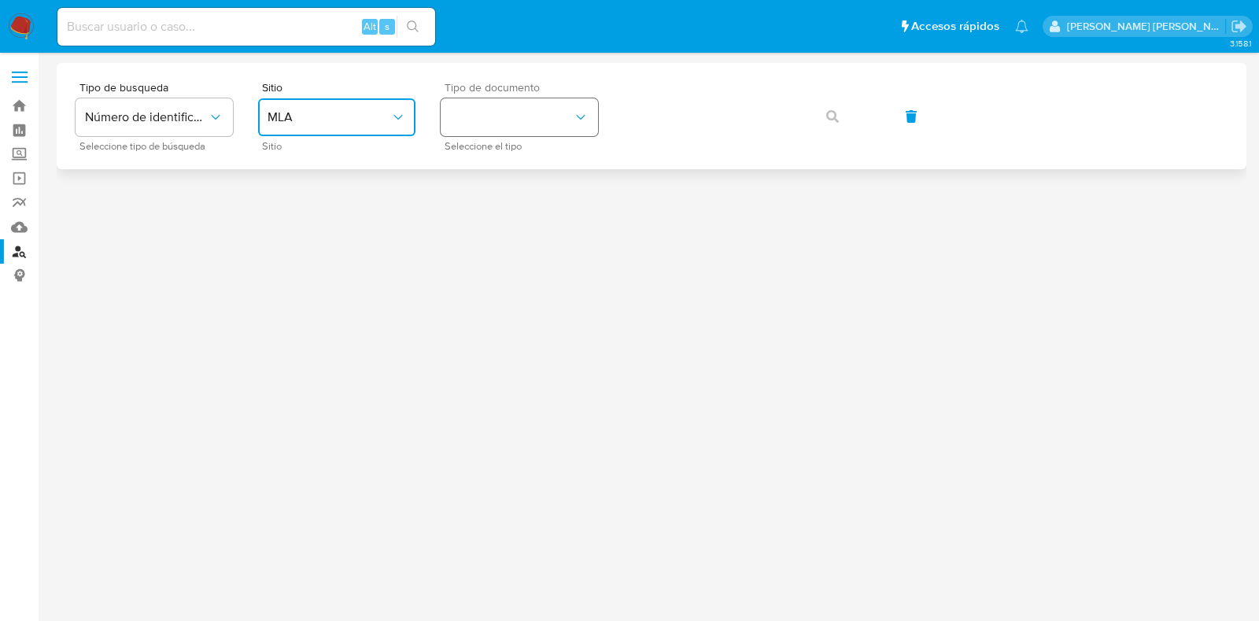
click at [516, 119] on button "identificationType" at bounding box center [519, 117] width 157 height 38
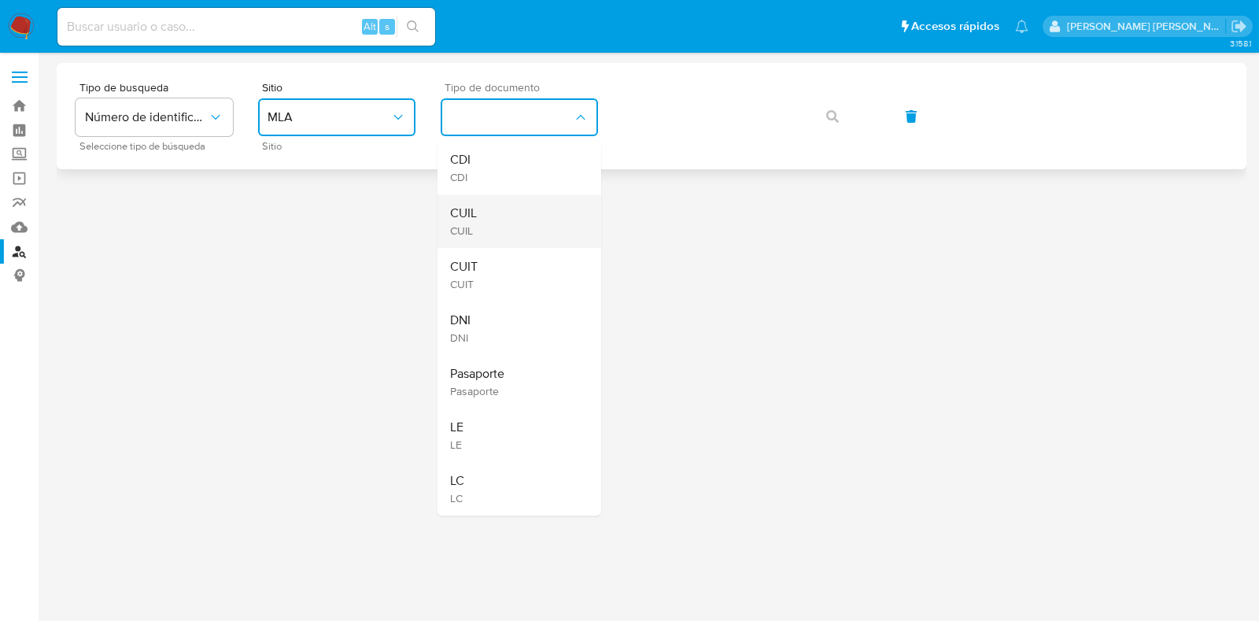
click at [516, 214] on div "CUIL CUIL" at bounding box center [514, 221] width 129 height 54
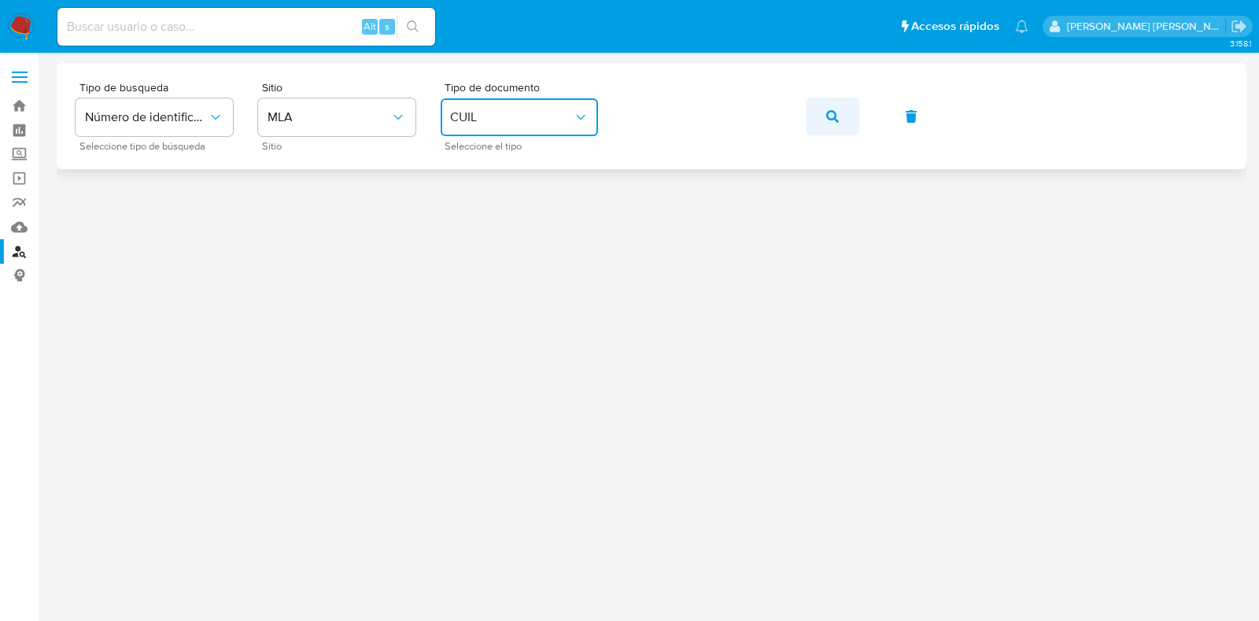
click at [813, 118] on button "button" at bounding box center [833, 117] width 54 height 38
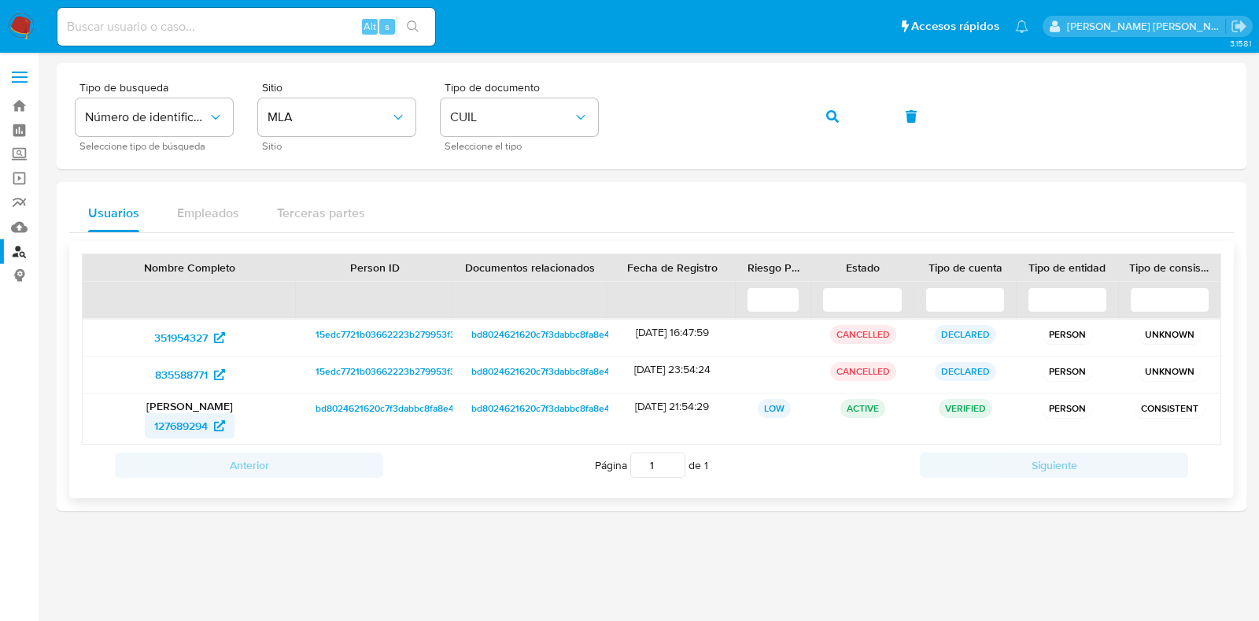
click at [166, 431] on span "127689294" at bounding box center [181, 425] width 54 height 25
click at [20, 106] on link "Bandeja" at bounding box center [93, 106] width 187 height 24
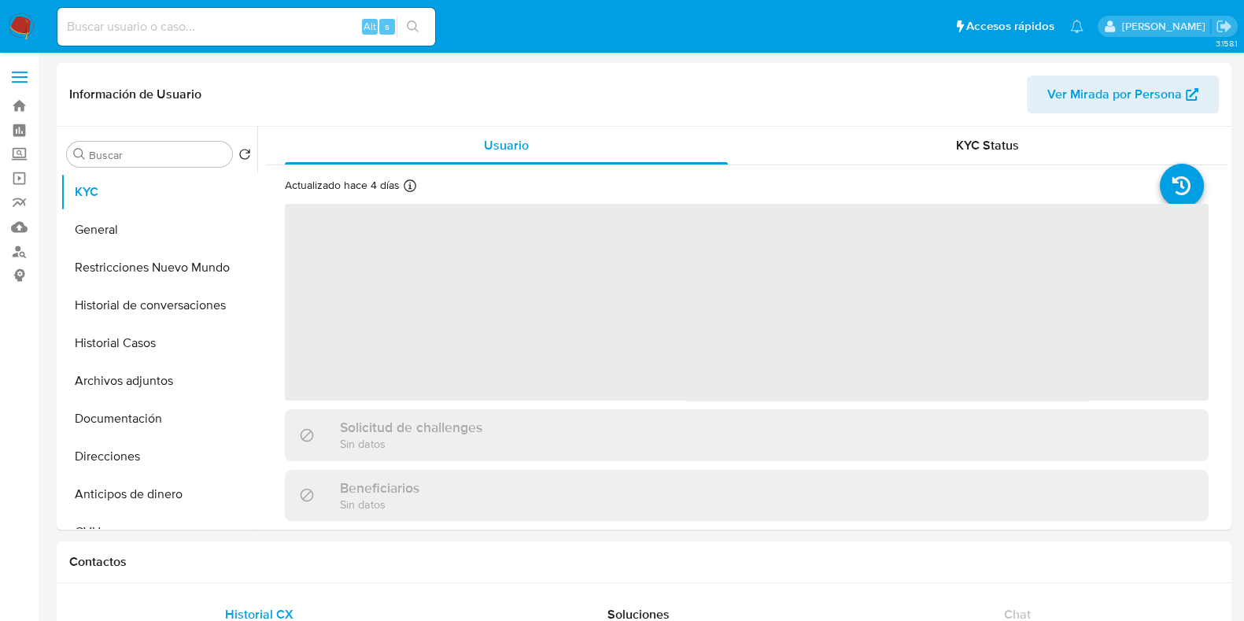
select select "10"
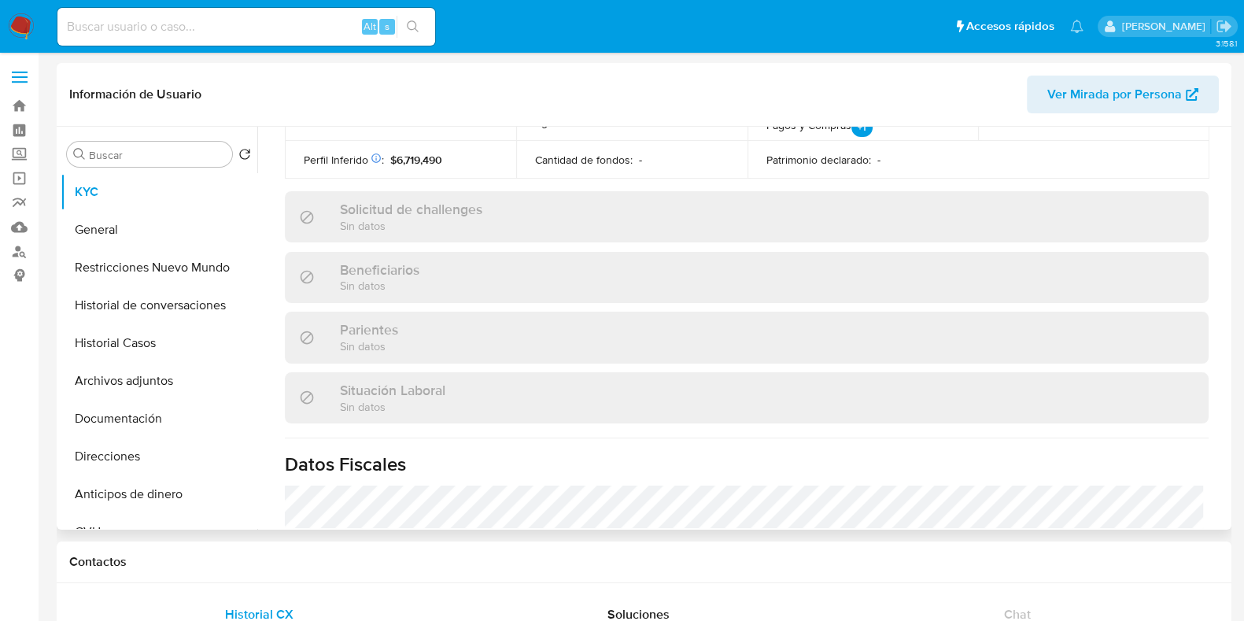
scroll to position [842, 0]
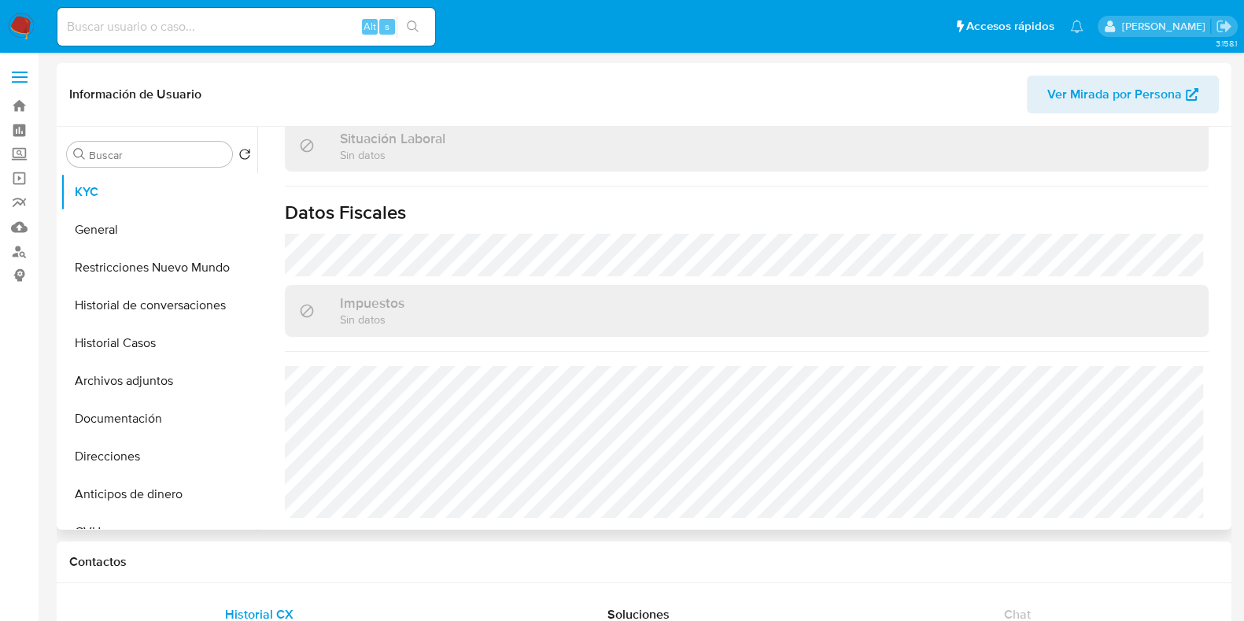
click at [111, 420] on button "Documentación" at bounding box center [159, 419] width 197 height 38
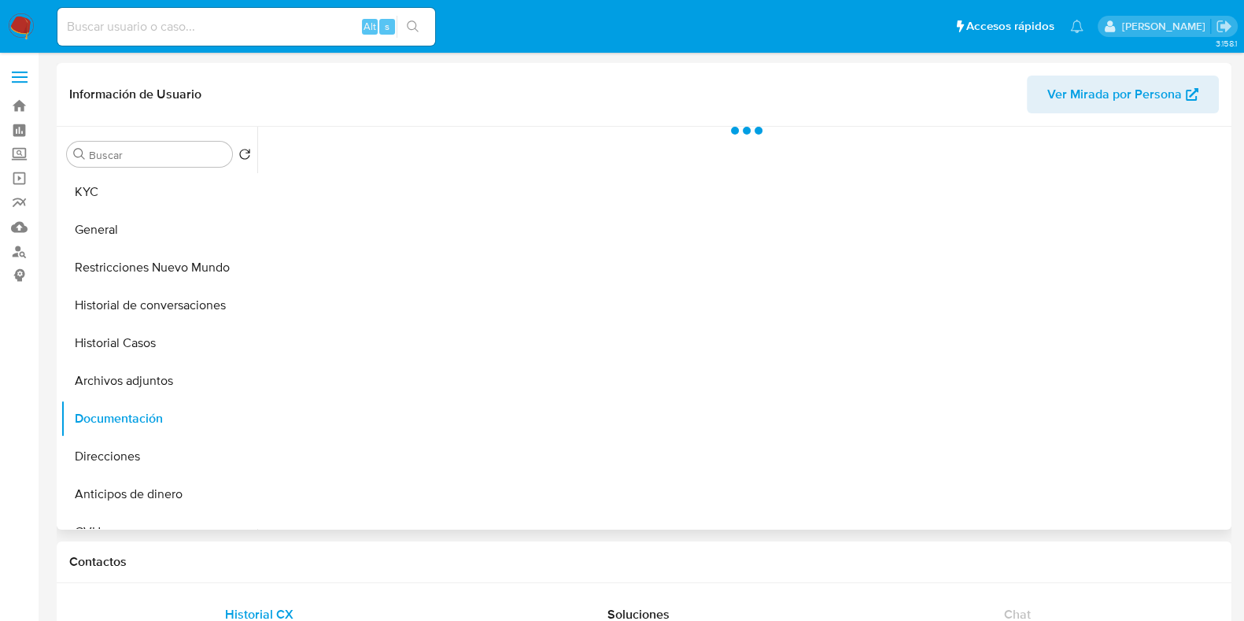
scroll to position [0, 0]
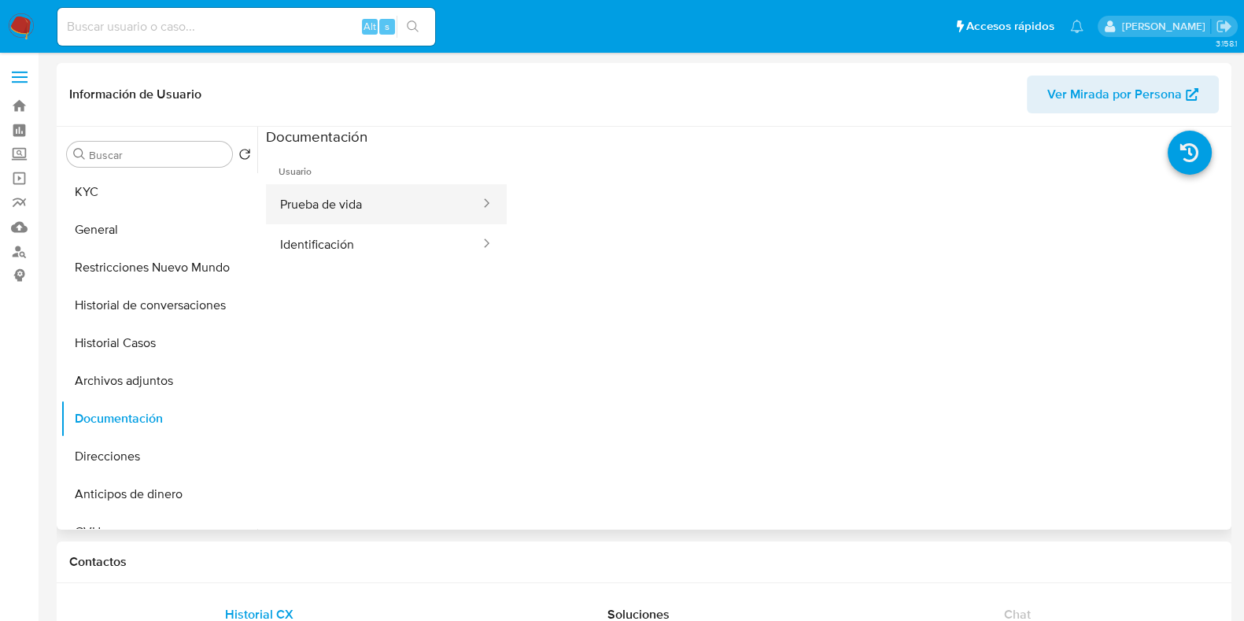
click at [404, 215] on button "Prueba de vida" at bounding box center [374, 204] width 216 height 40
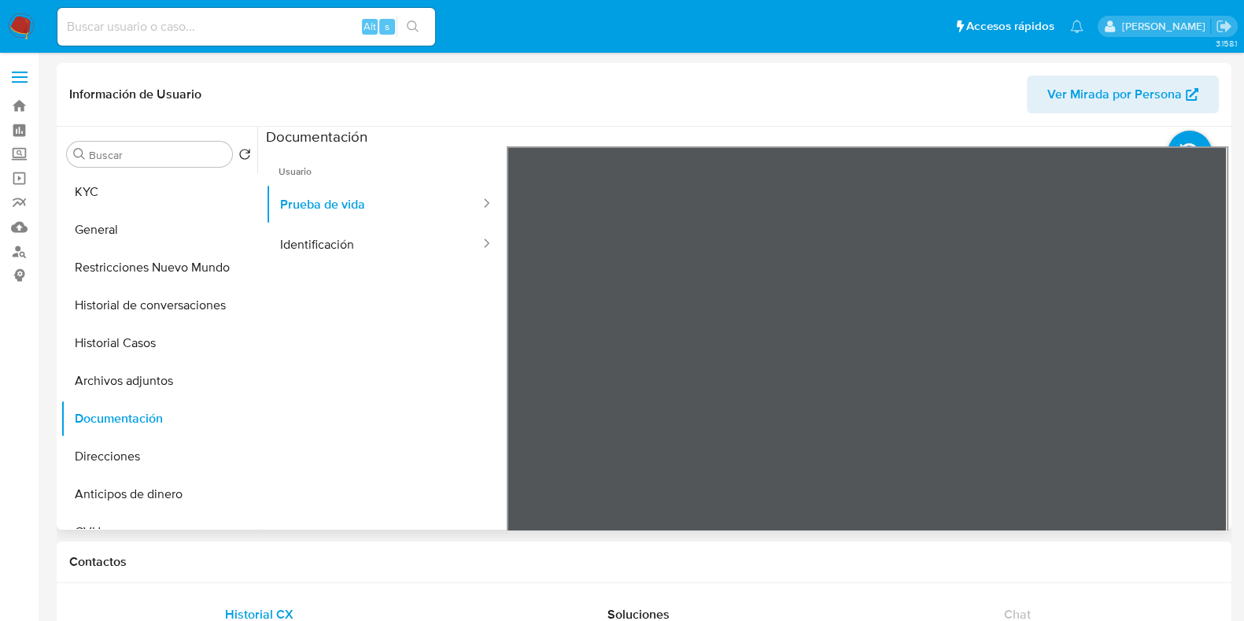
click at [130, 168] on div "Buscar Volver al orden por defecto KYC General Restricciones Nuevo Mundo Histor…" at bounding box center [159, 329] width 197 height 401
click at [128, 194] on button "KYC" at bounding box center [153, 192] width 184 height 38
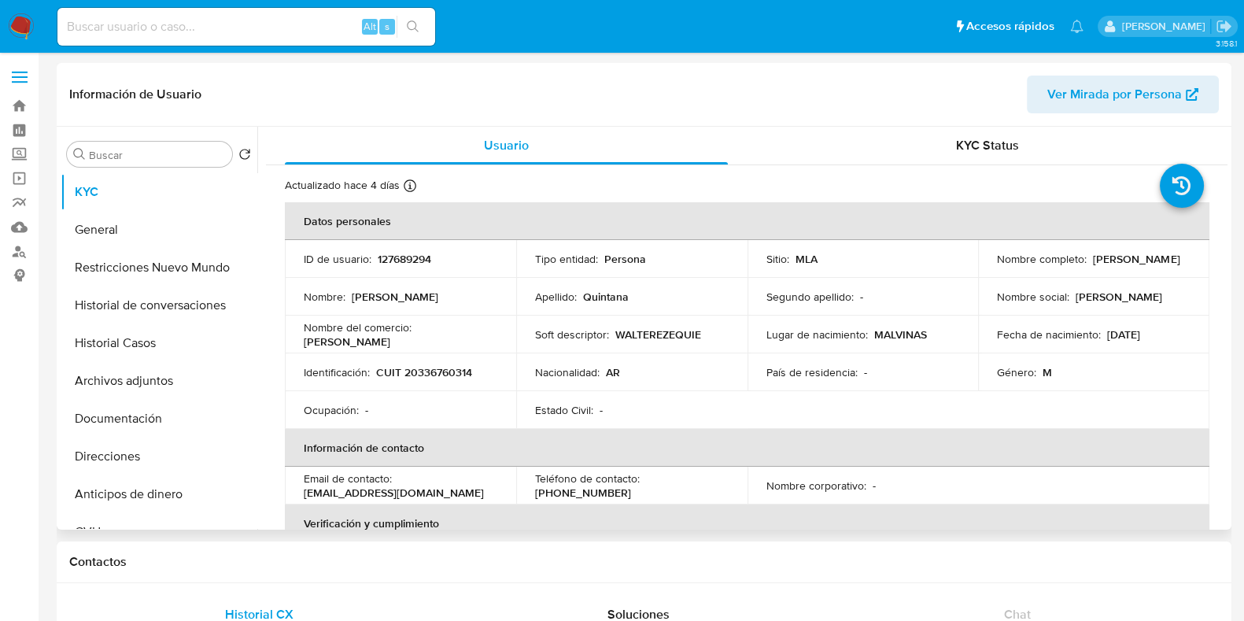
drag, startPoint x: 995, startPoint y: 265, endPoint x: 1120, endPoint y: 259, distance: 125.3
click at [1120, 259] on div "Nombre completo : Walter Ezequiel Quintana" at bounding box center [1094, 259] width 194 height 14
copy p "Walter Ezequiel Quintana"
click at [453, 373] on p "CUIT 20336760314" at bounding box center [424, 372] width 96 height 14
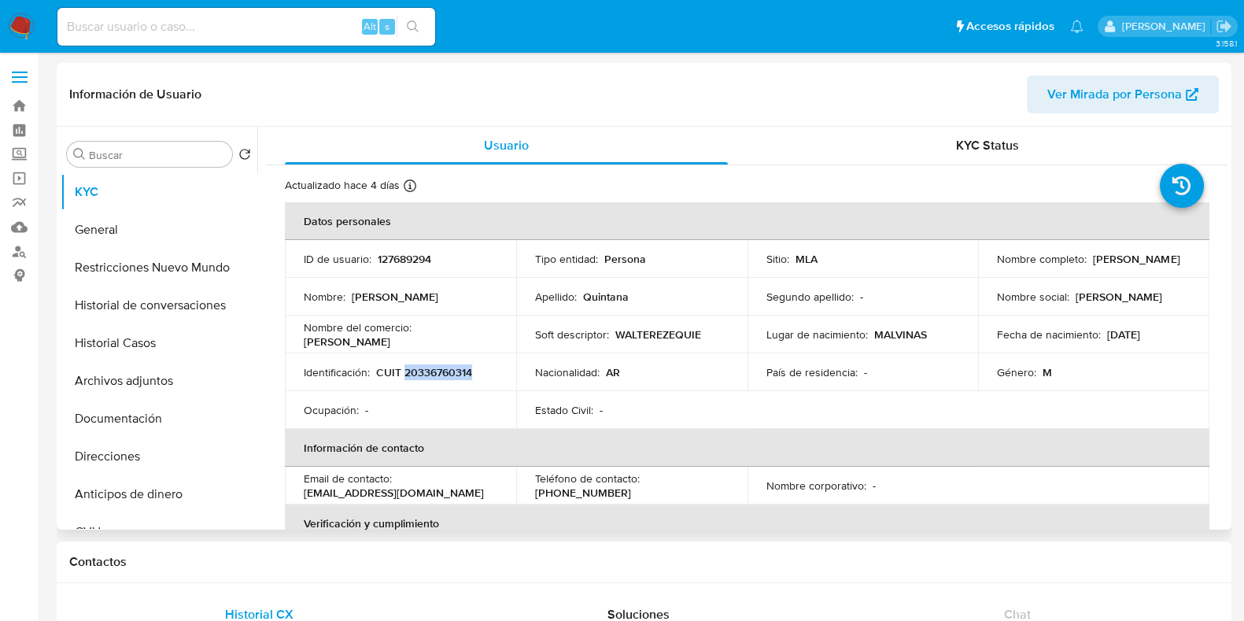
copy p "20336760314"
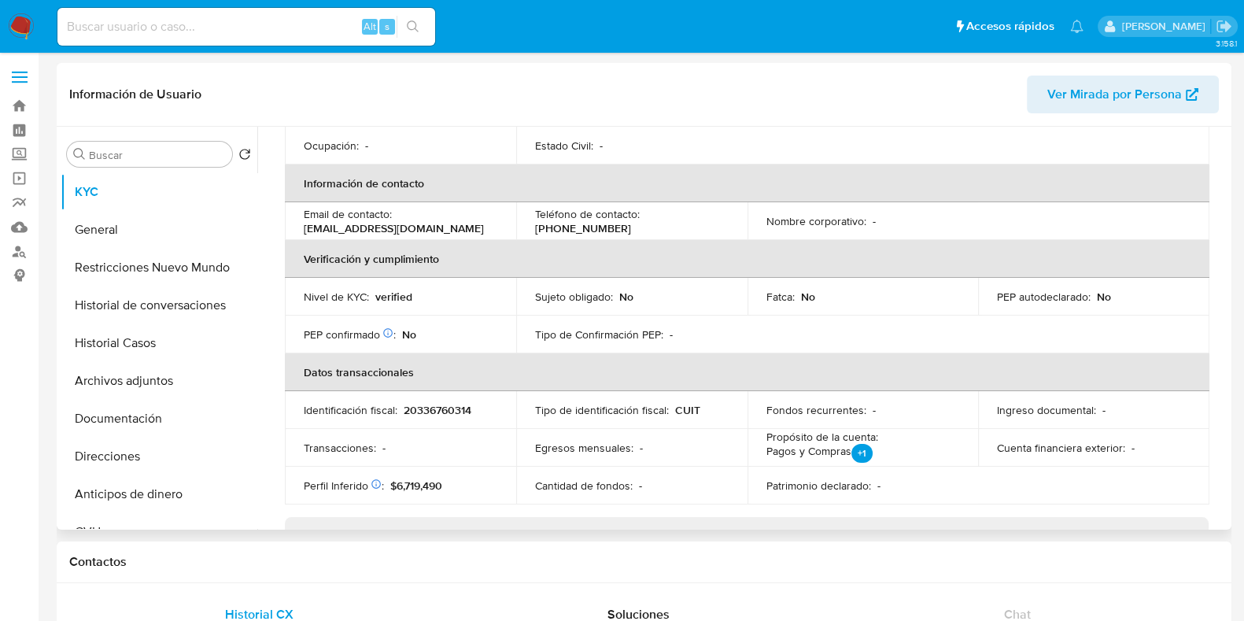
scroll to position [153, 0]
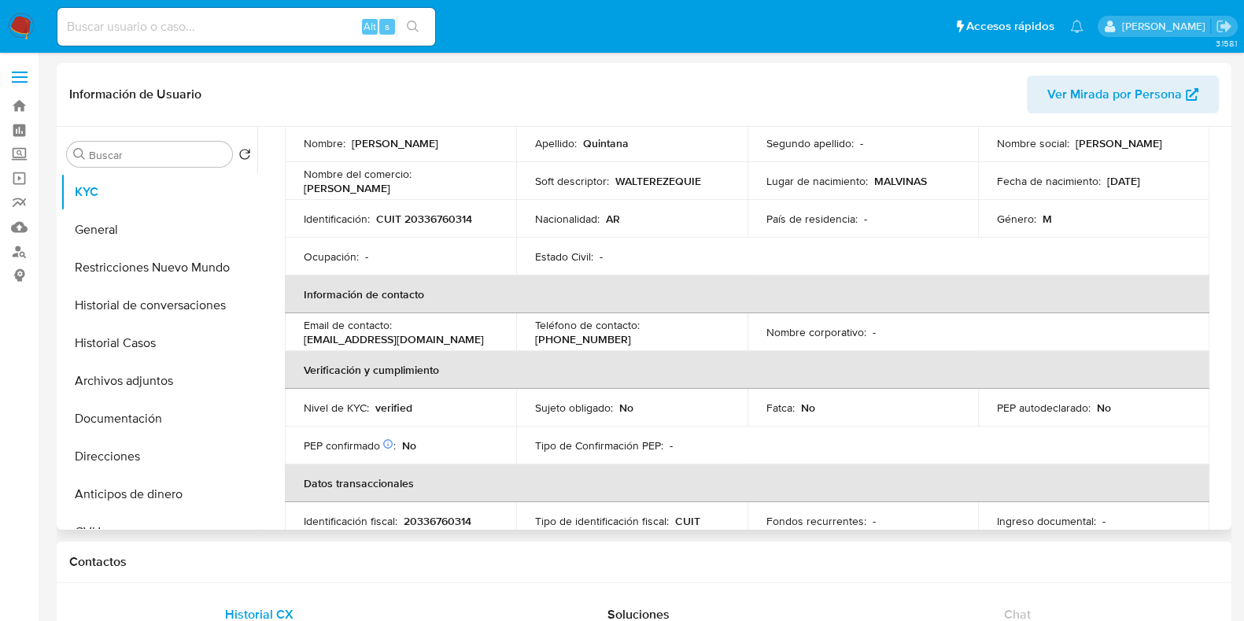
click at [435, 213] on p "CUIT 20336760314" at bounding box center [424, 219] width 96 height 14
copy p "20336760314"
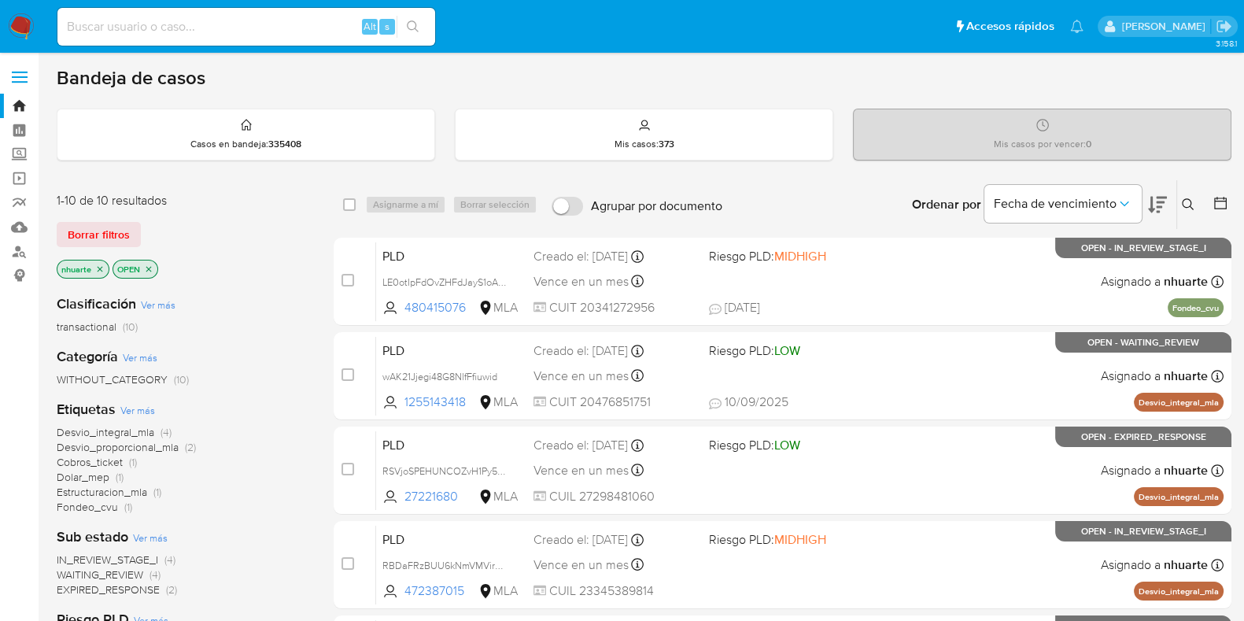
click at [99, 267] on icon "close-filter" at bounding box center [101, 269] width 6 height 6
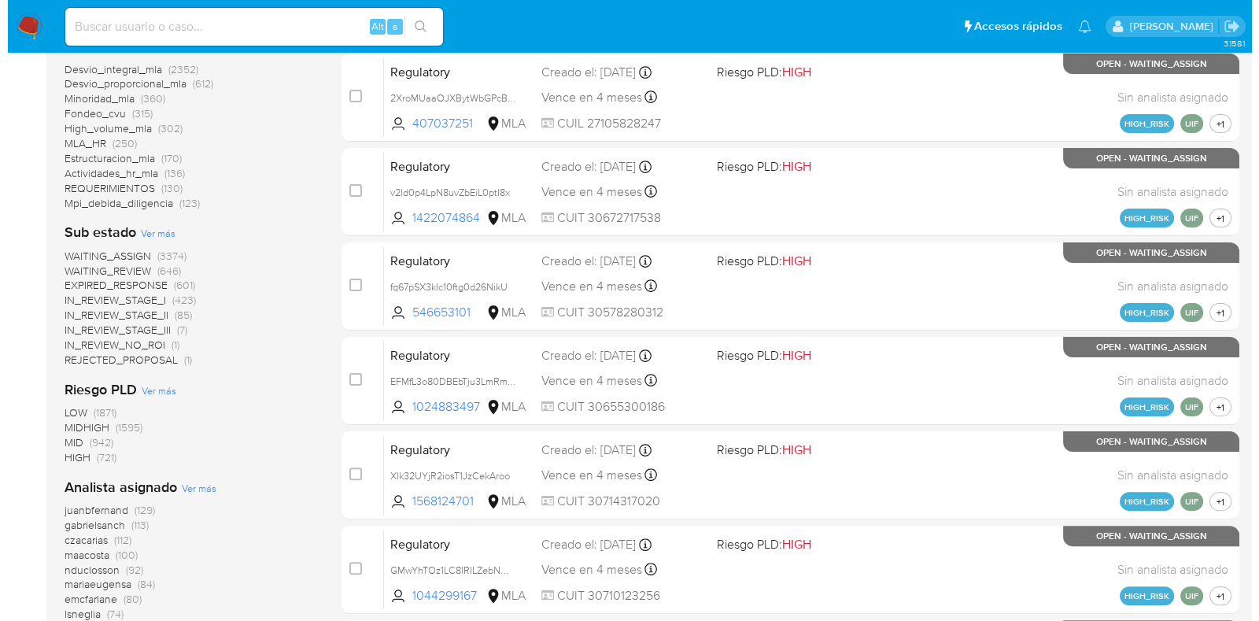
scroll to position [590, 0]
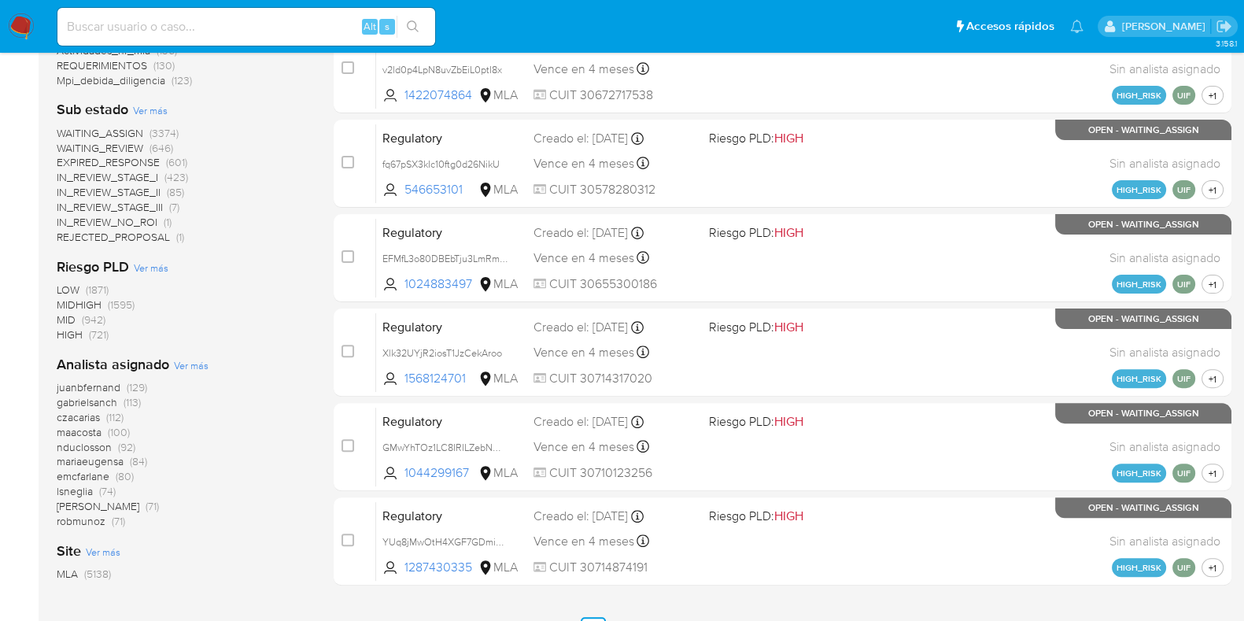
click at [190, 367] on span "Ver más" at bounding box center [191, 365] width 35 height 14
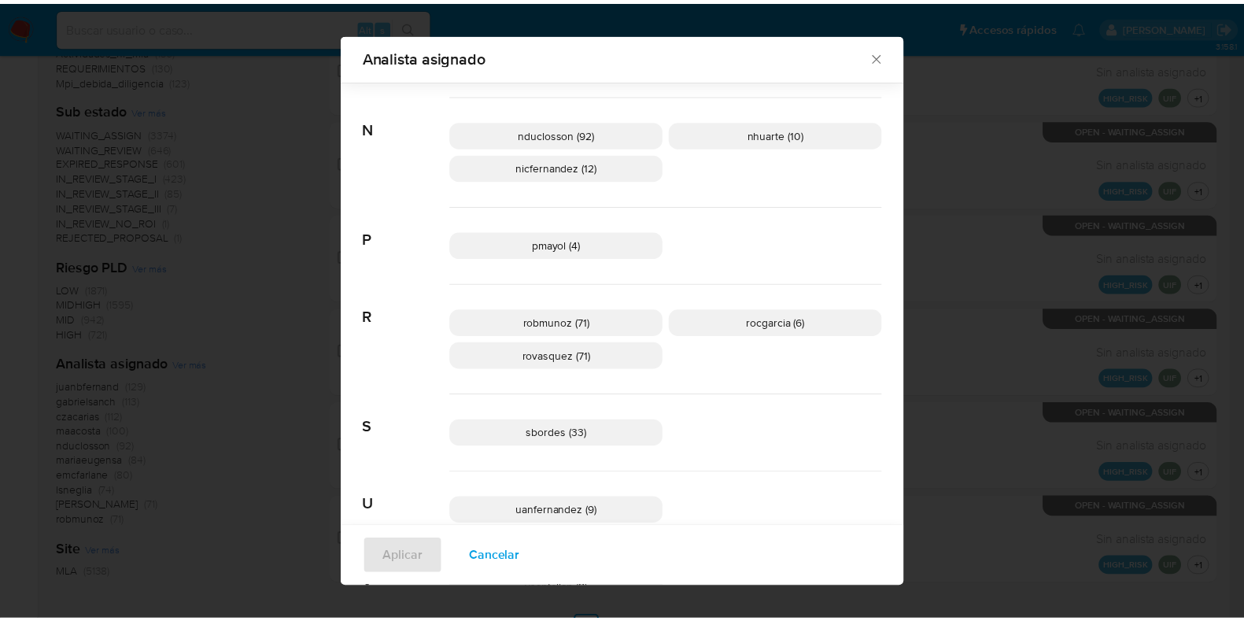
scroll to position [972, 0]
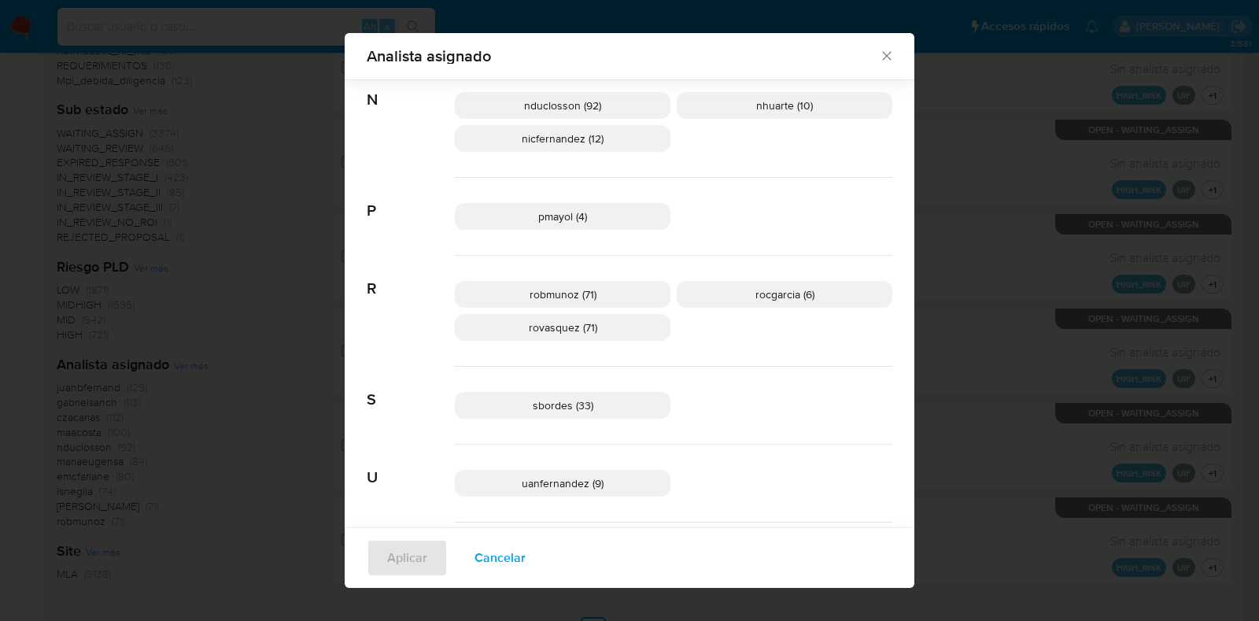
click at [879, 53] on icon "Cerrar" at bounding box center [887, 56] width 16 height 16
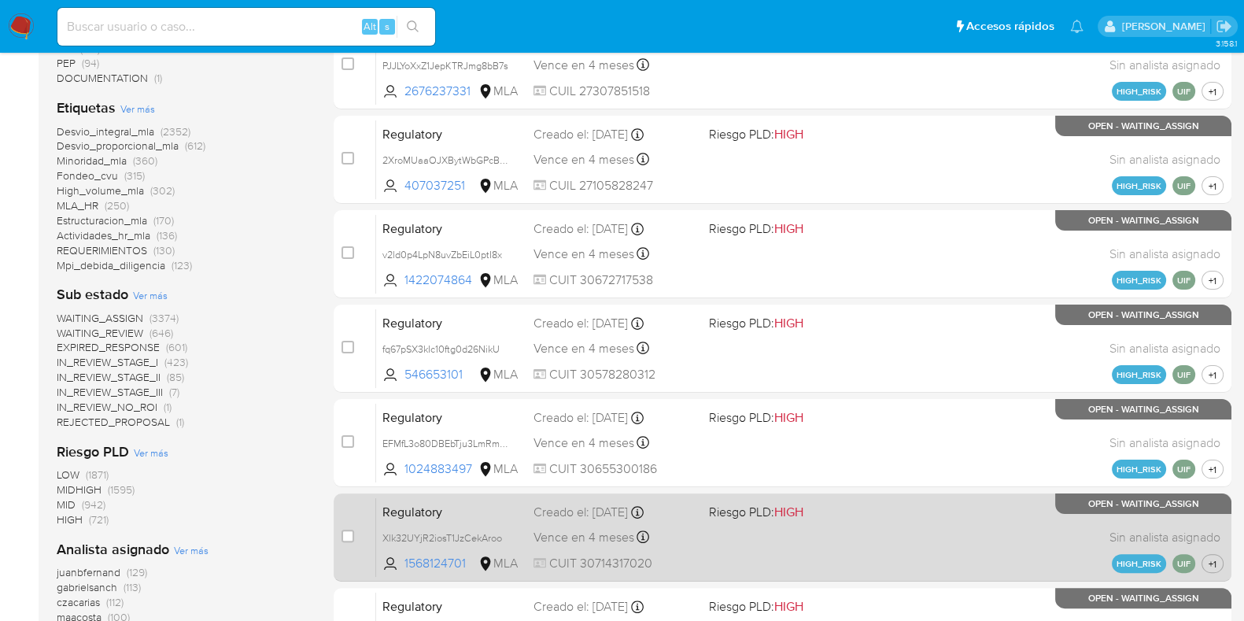
scroll to position [0, 0]
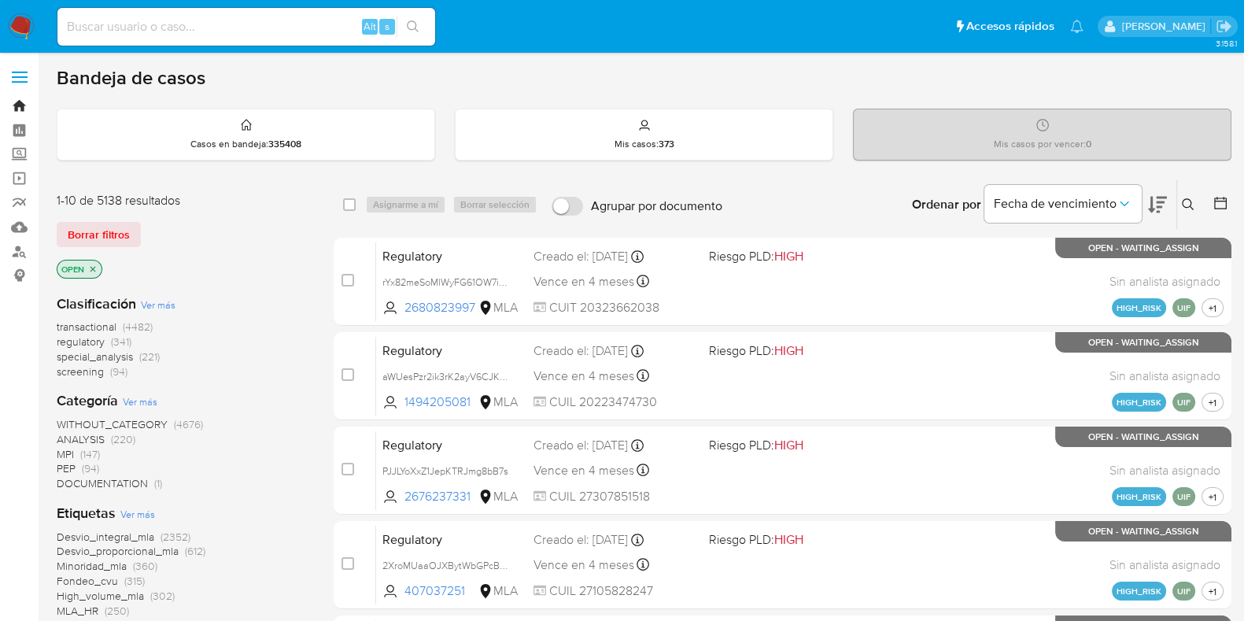
drag, startPoint x: 20, startPoint y: 105, endPoint x: 98, endPoint y: 2, distance: 129.9
click at [20, 105] on link "Bandeja" at bounding box center [93, 106] width 187 height 24
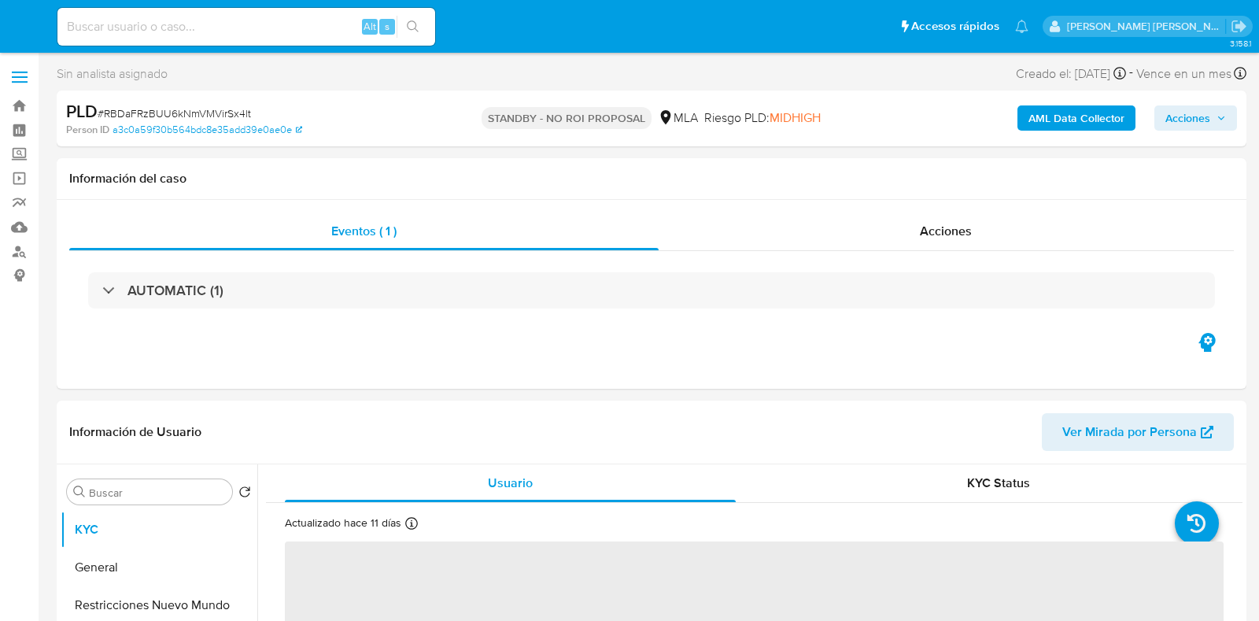
select select "10"
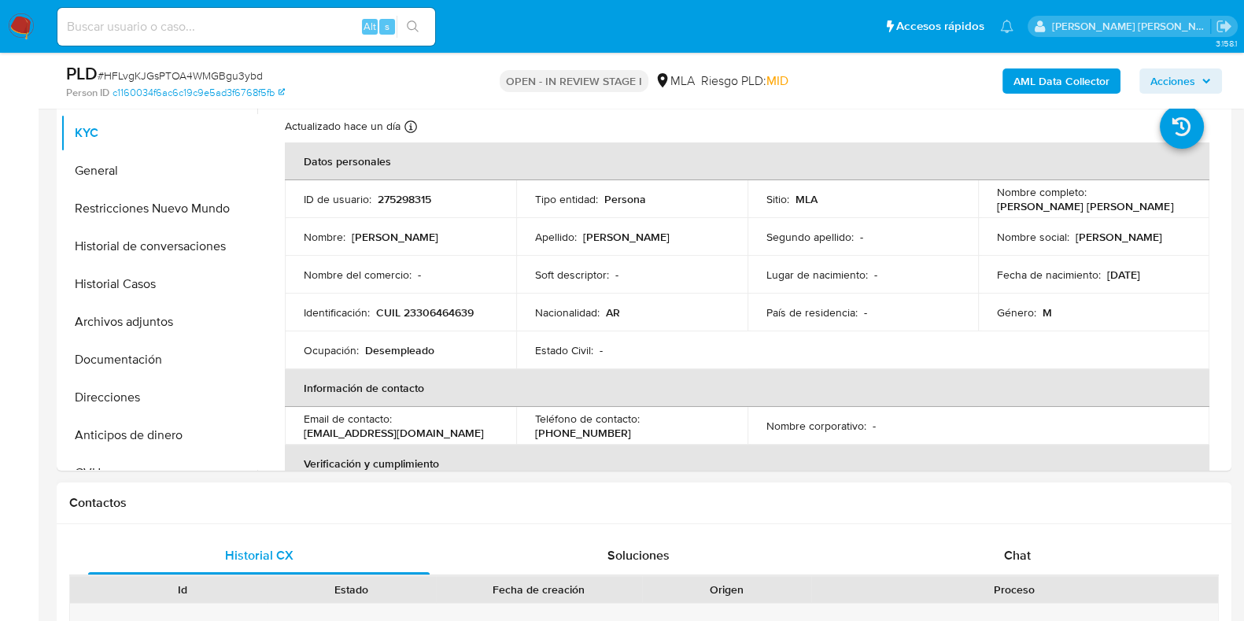
scroll to position [492, 0]
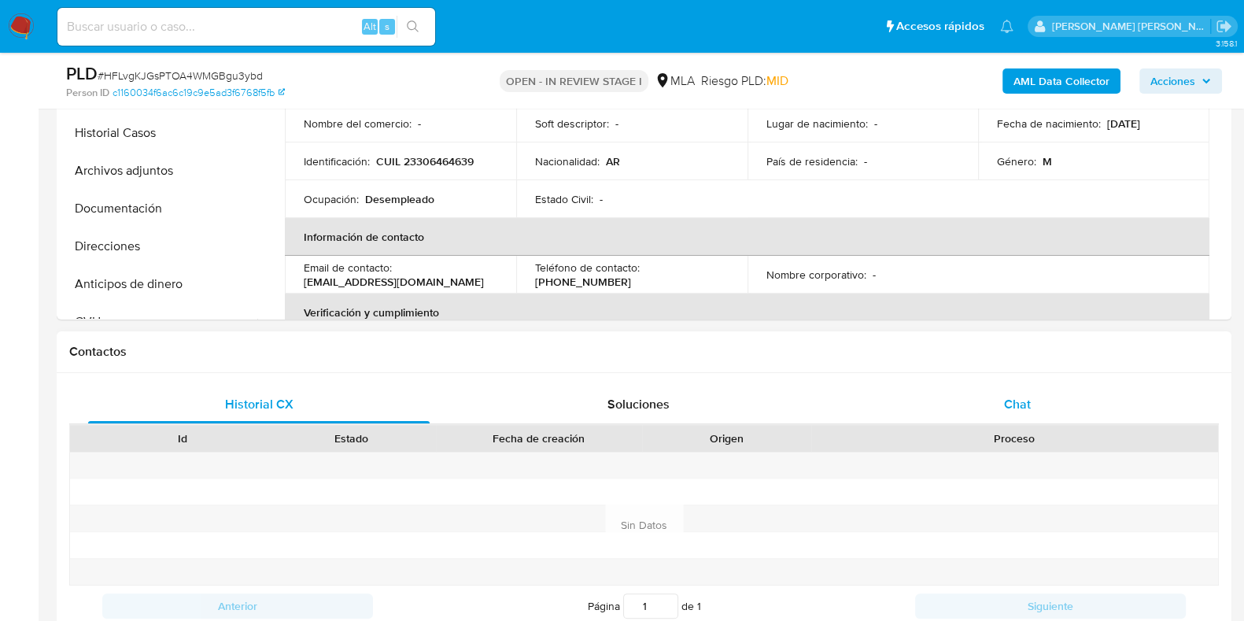
click at [1013, 398] on span "Chat" at bounding box center [1017, 404] width 27 height 18
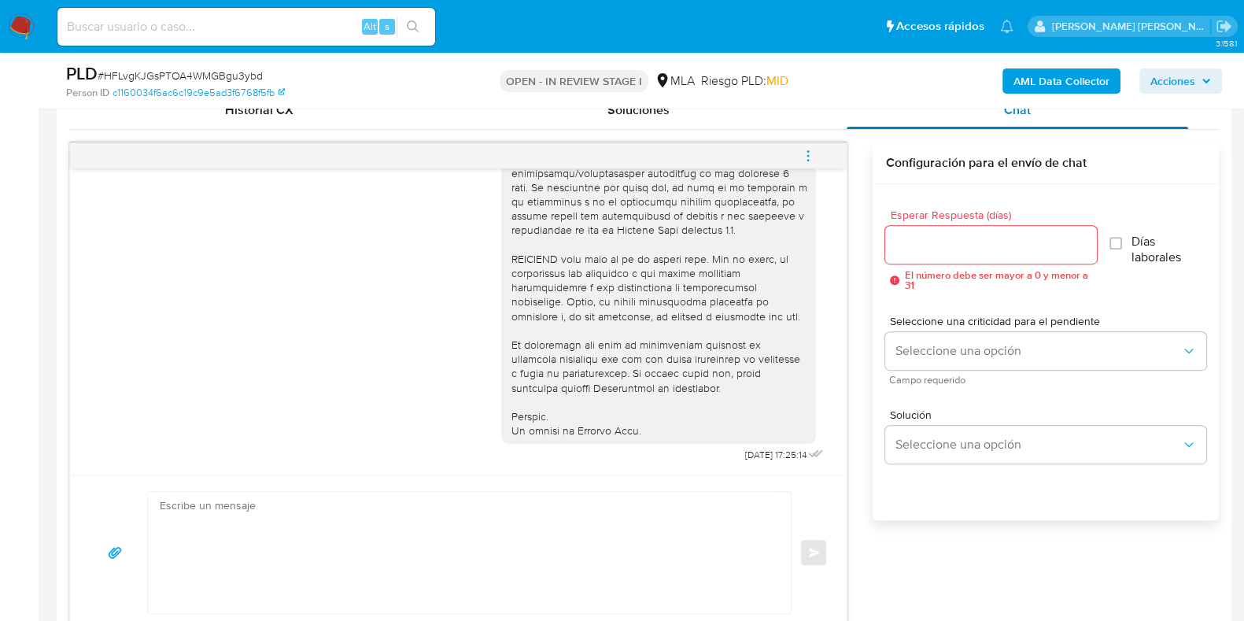
scroll to position [688, 0]
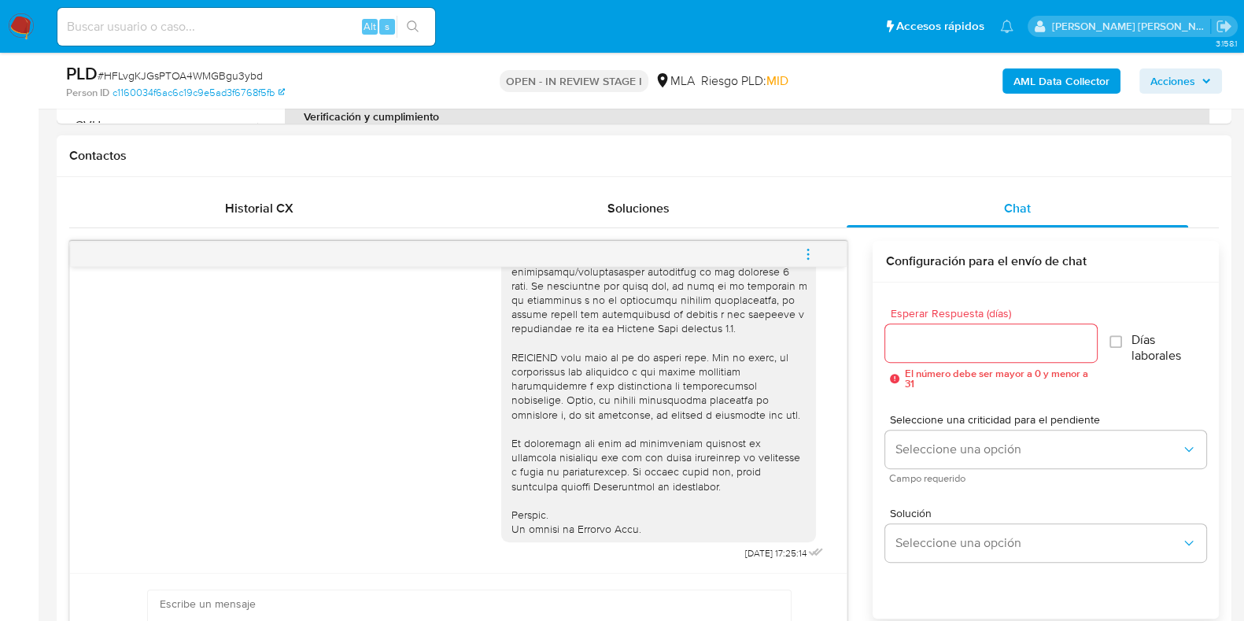
click at [811, 247] on icon "menu-action" at bounding box center [808, 254] width 14 height 14
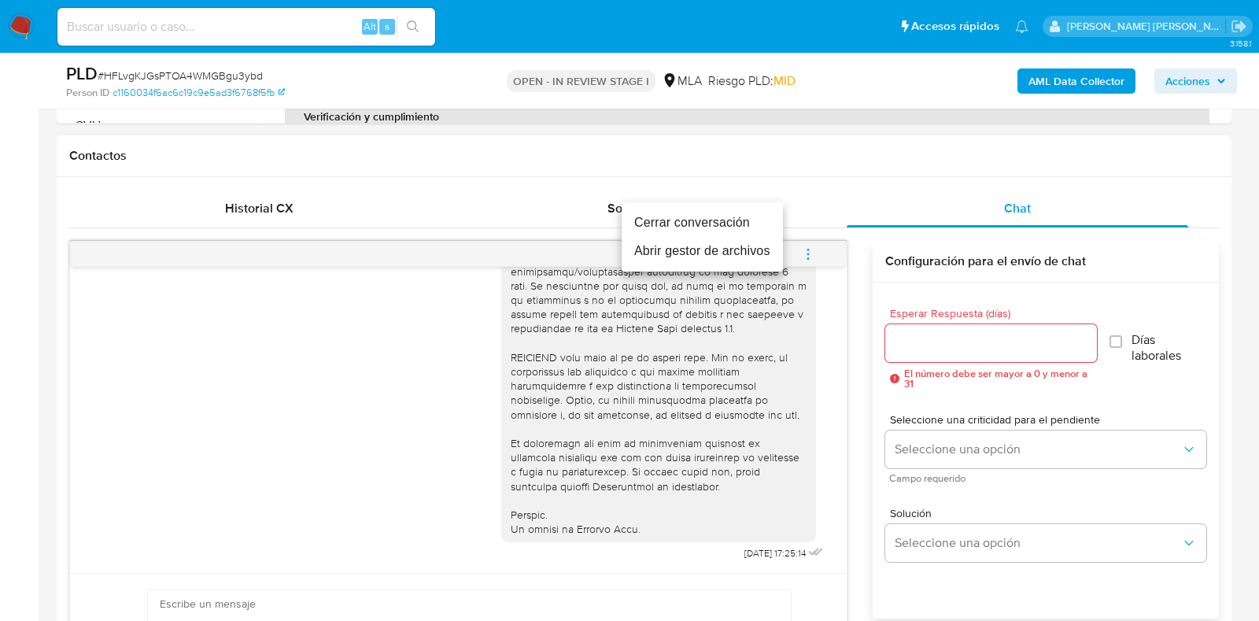
click at [745, 218] on li "Cerrar conversación" at bounding box center [702, 223] width 161 height 28
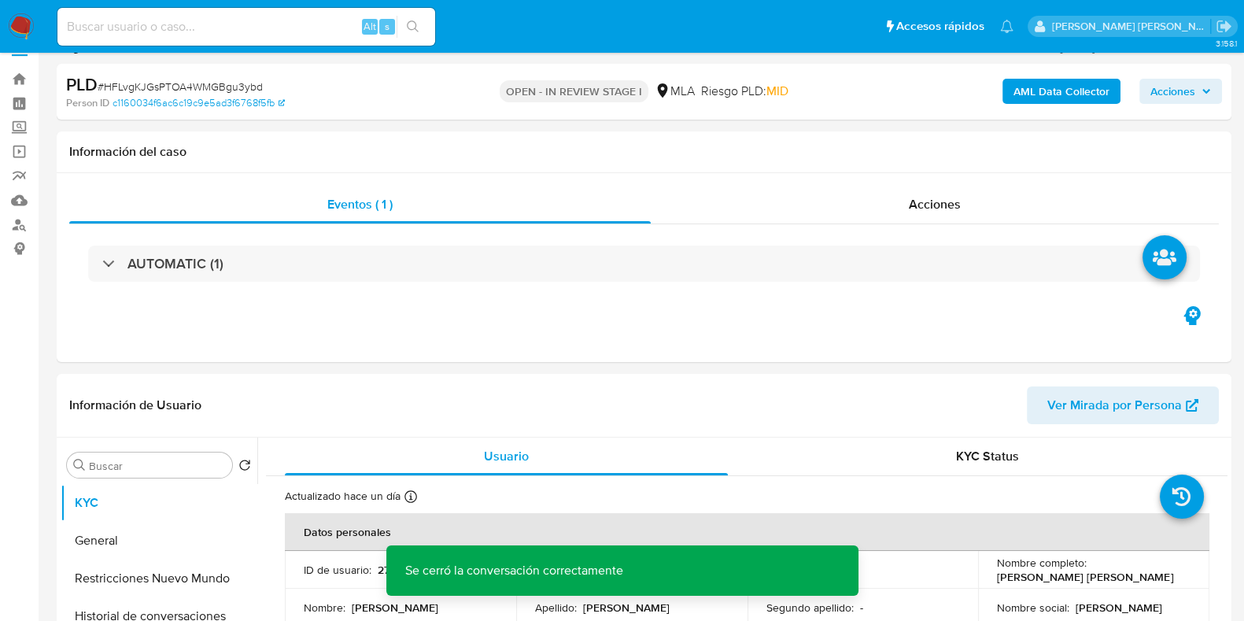
scroll to position [0, 0]
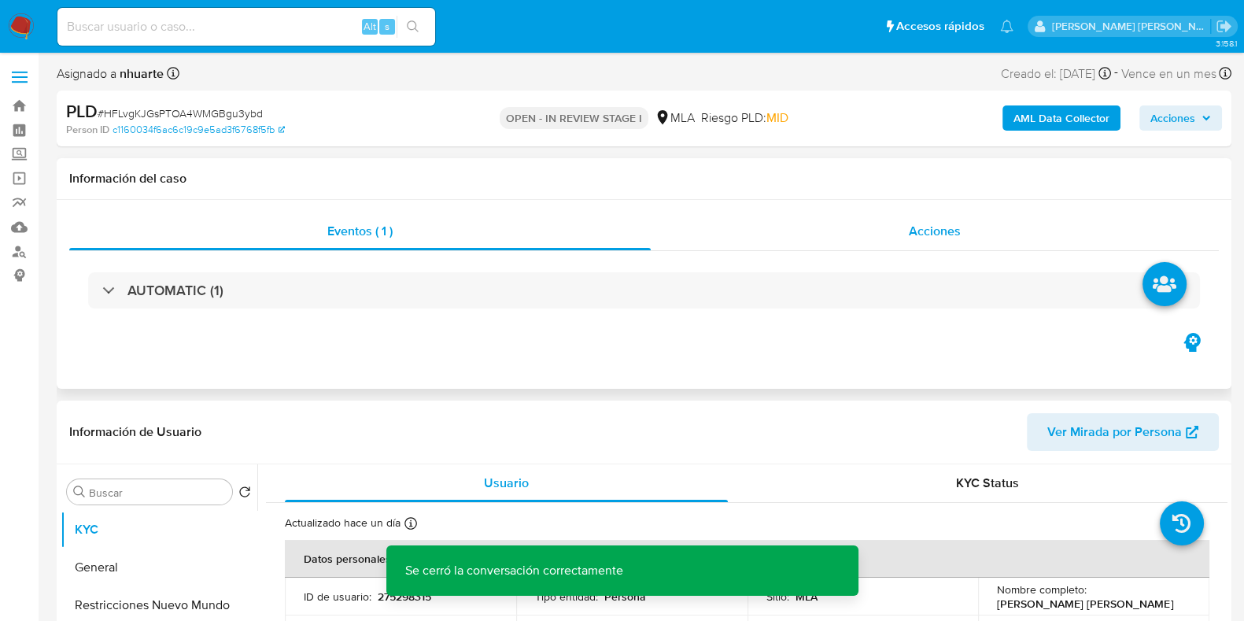
click at [915, 233] on span "Acciones" at bounding box center [935, 231] width 52 height 18
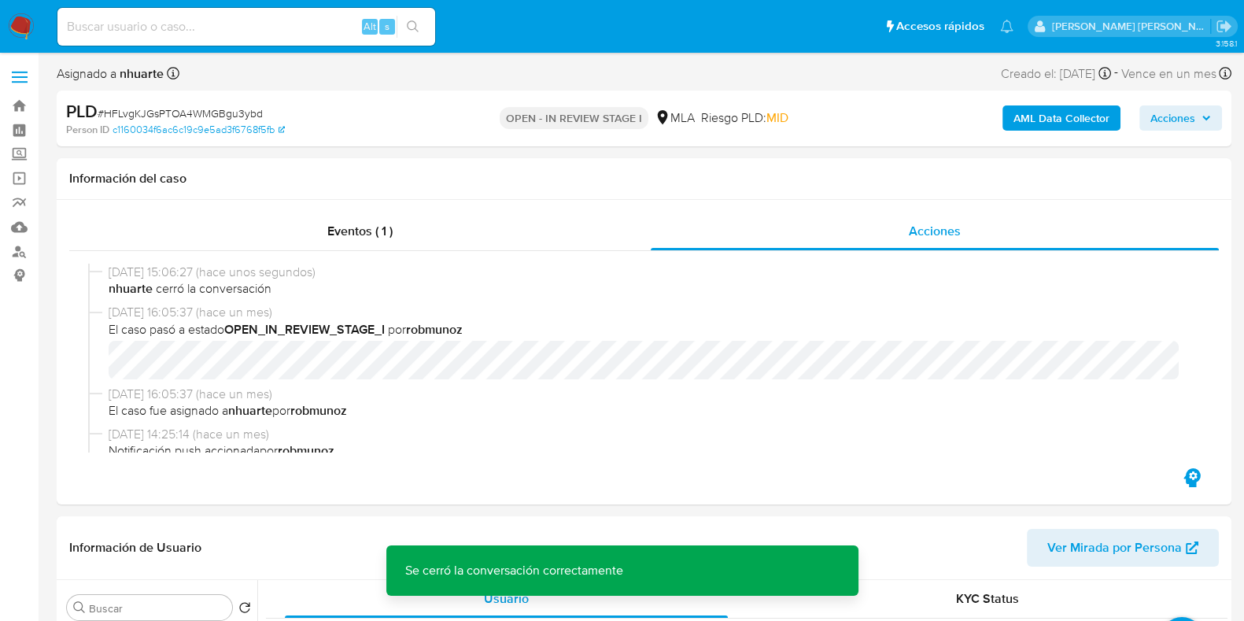
click at [1039, 123] on b "AML Data Collector" at bounding box center [1062, 117] width 96 height 25
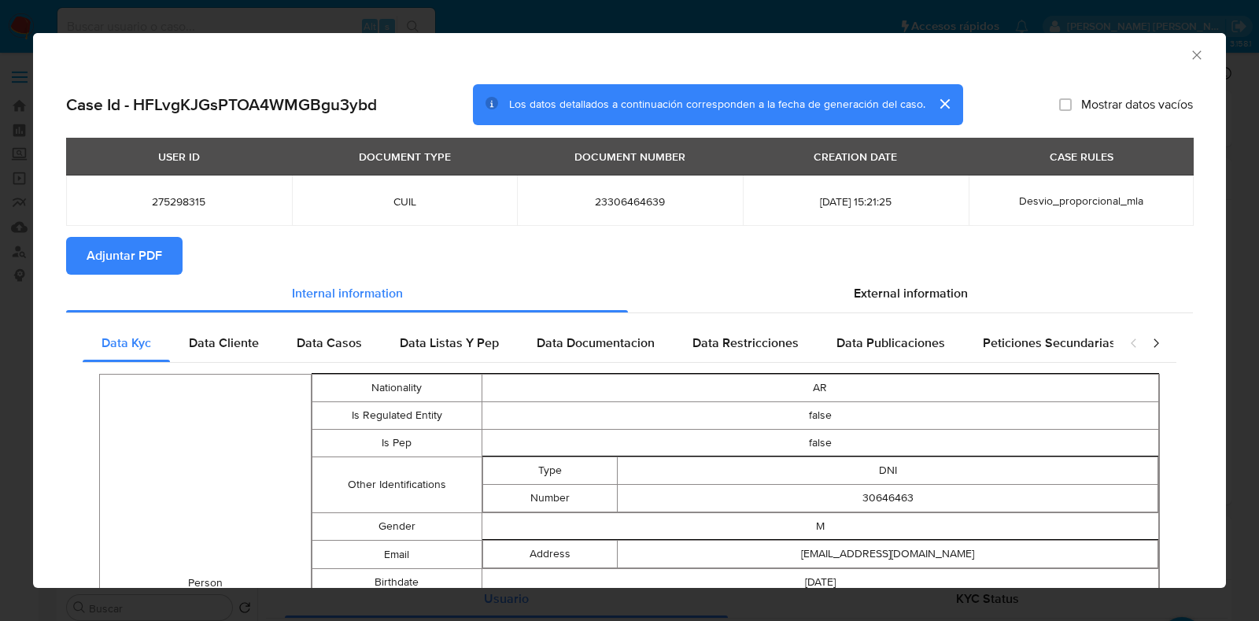
click at [122, 254] on span "Adjuntar PDF" at bounding box center [125, 255] width 76 height 35
click at [1192, 54] on icon "Cerrar ventana" at bounding box center [1196, 54] width 9 height 9
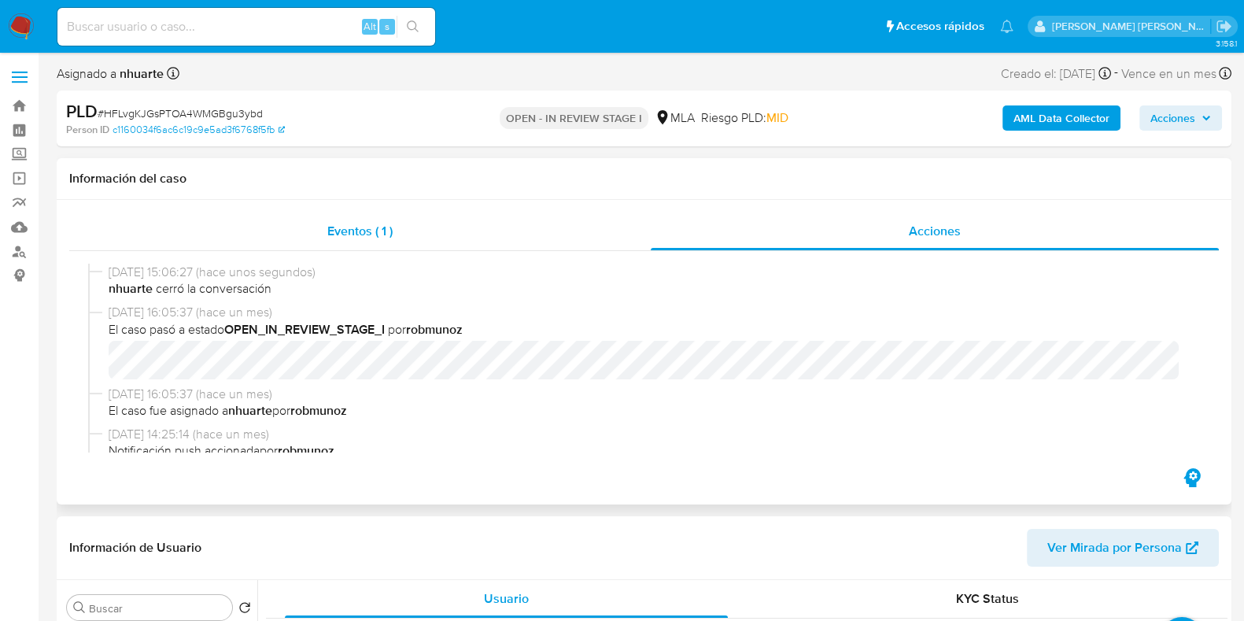
click at [354, 239] on span "Eventos ( 1 )" at bounding box center [359, 231] width 65 height 18
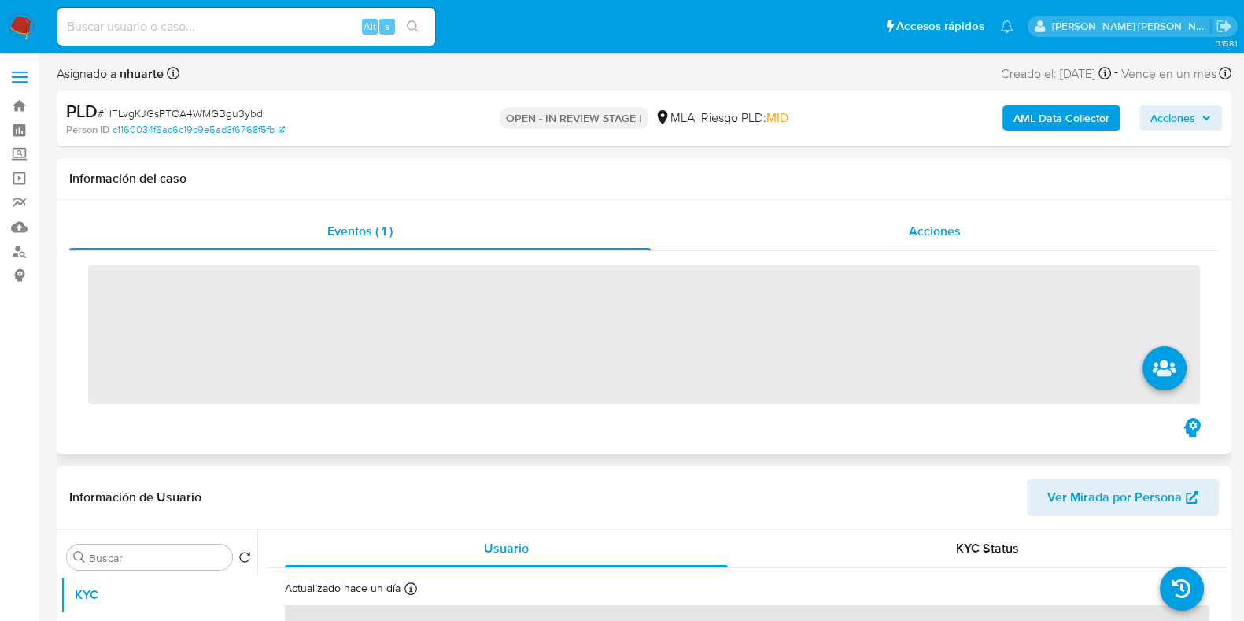
click at [945, 234] on span "Acciones" at bounding box center [935, 231] width 52 height 18
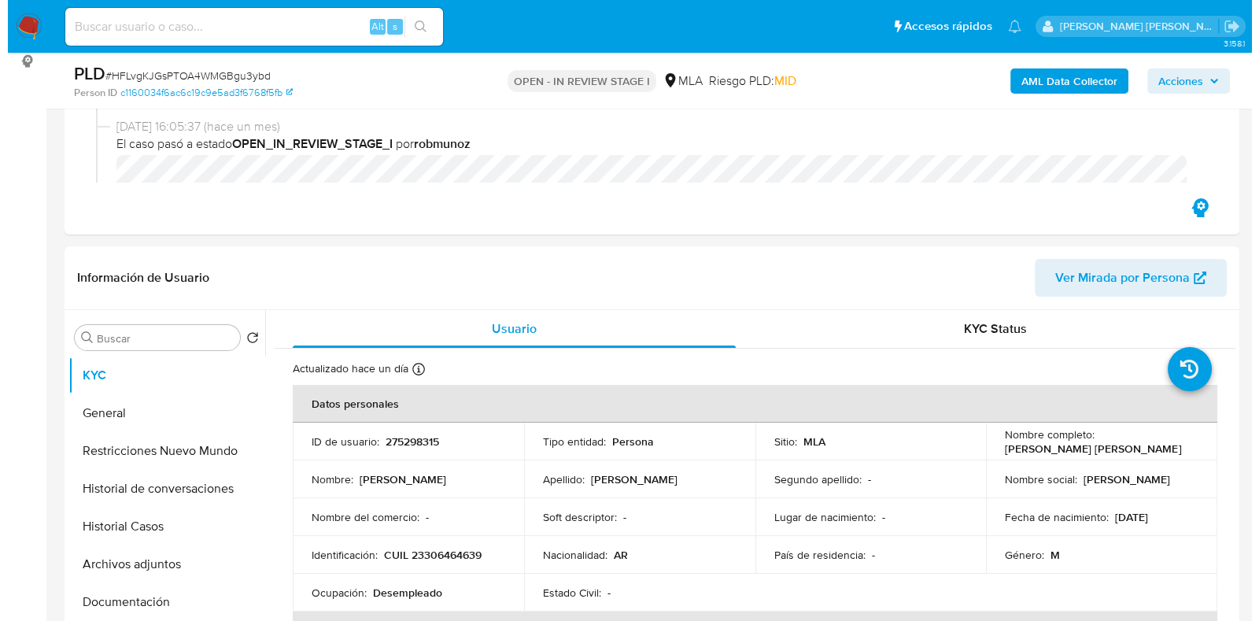
scroll to position [393, 0]
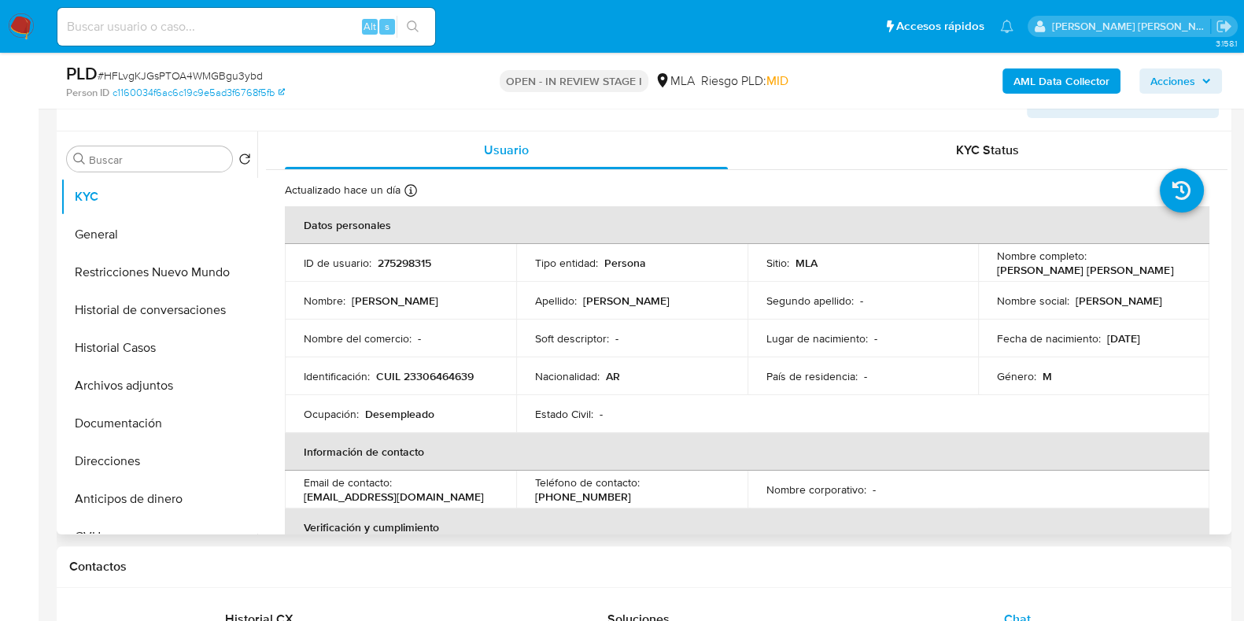
click at [142, 383] on button "Archivos adjuntos" at bounding box center [159, 386] width 197 height 38
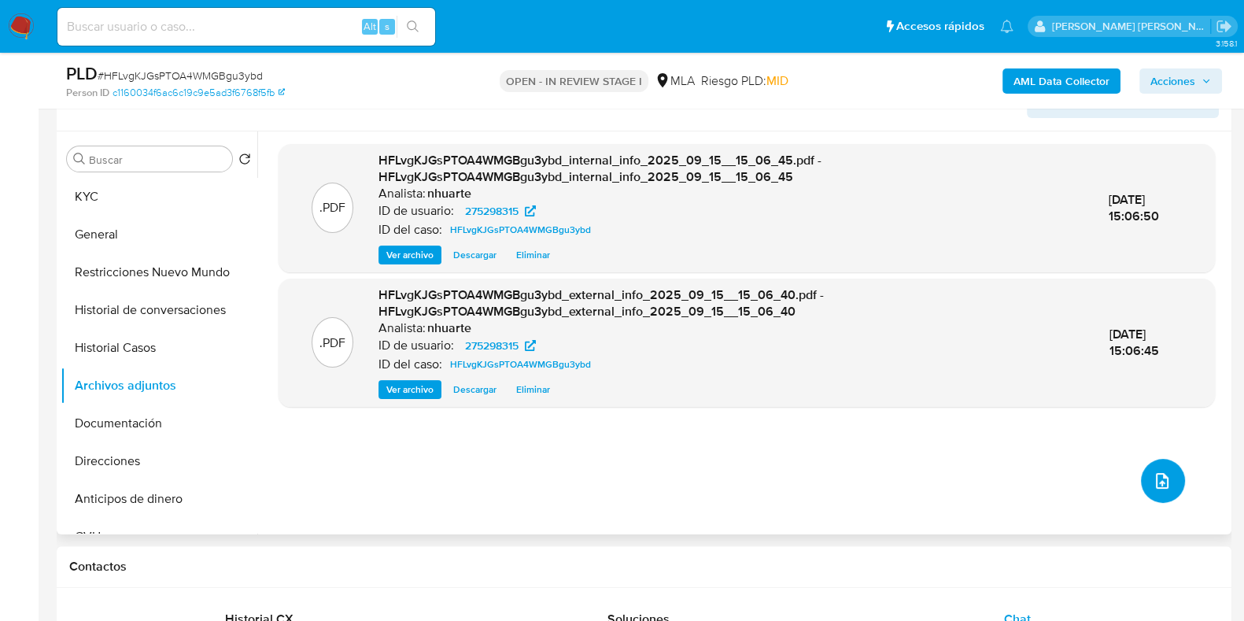
click at [1163, 480] on icon "upload-file" at bounding box center [1162, 480] width 19 height 19
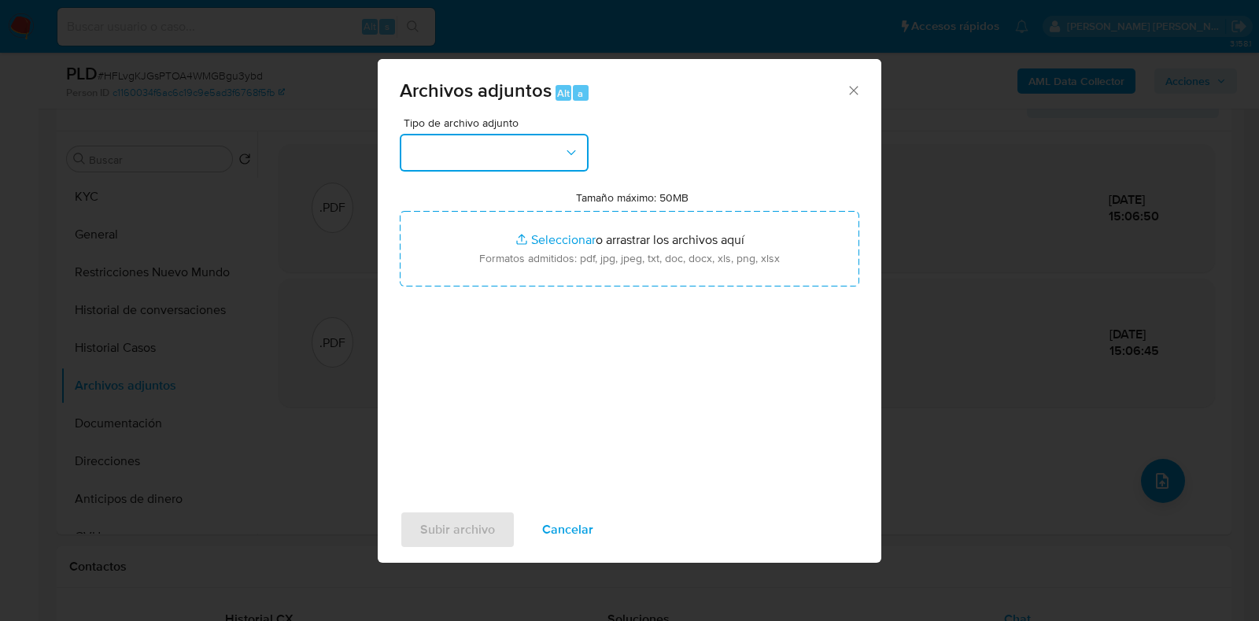
click at [570, 149] on icon "button" at bounding box center [572, 153] width 16 height 16
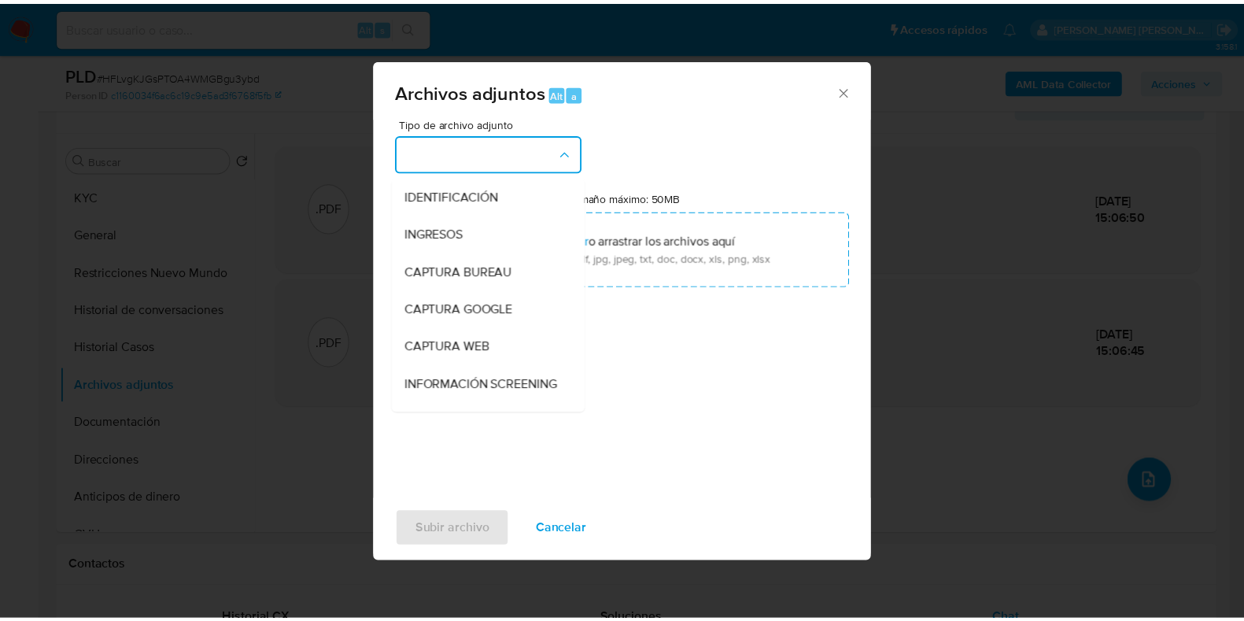
scroll to position [172, 0]
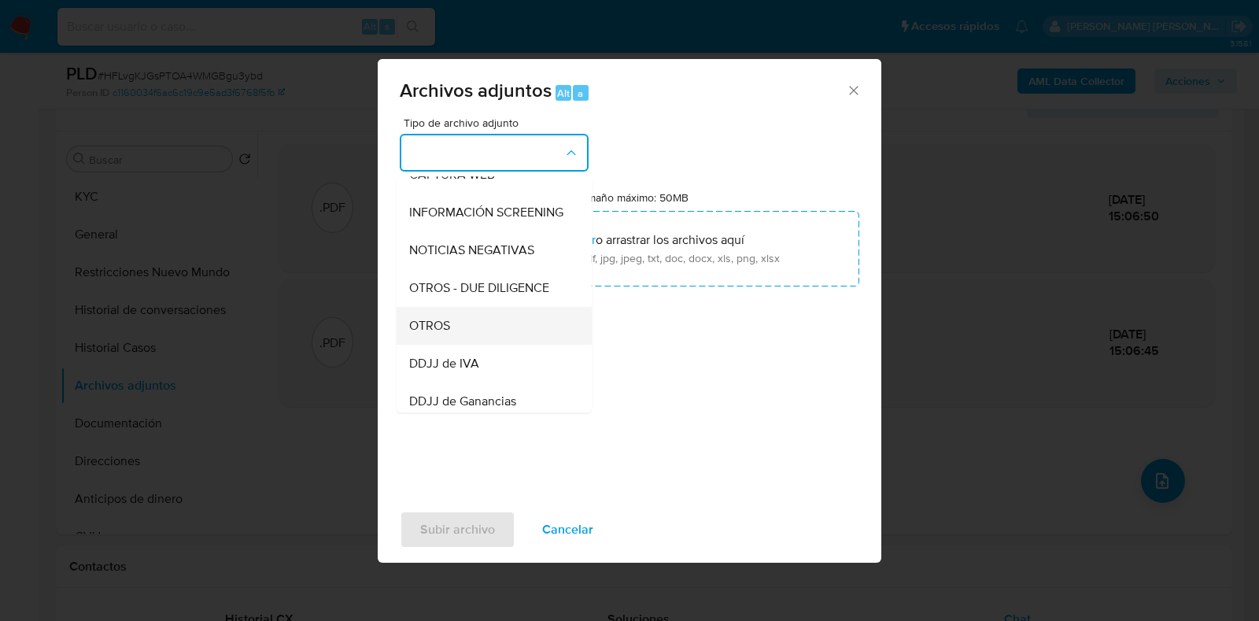
click at [516, 339] on div "OTROS" at bounding box center [489, 326] width 161 height 38
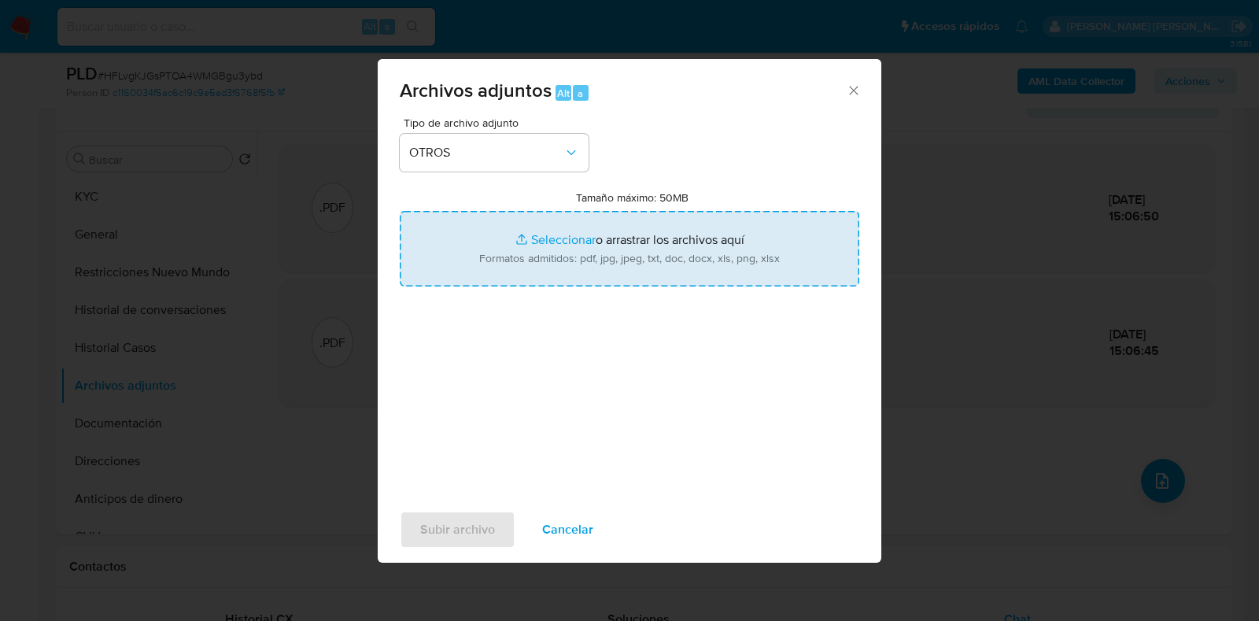
type input "C:\fakepath\Caselog HFLvgKJGsPTOA4WMGBgu3ybd_2025_08_18_17_45_45.docx"
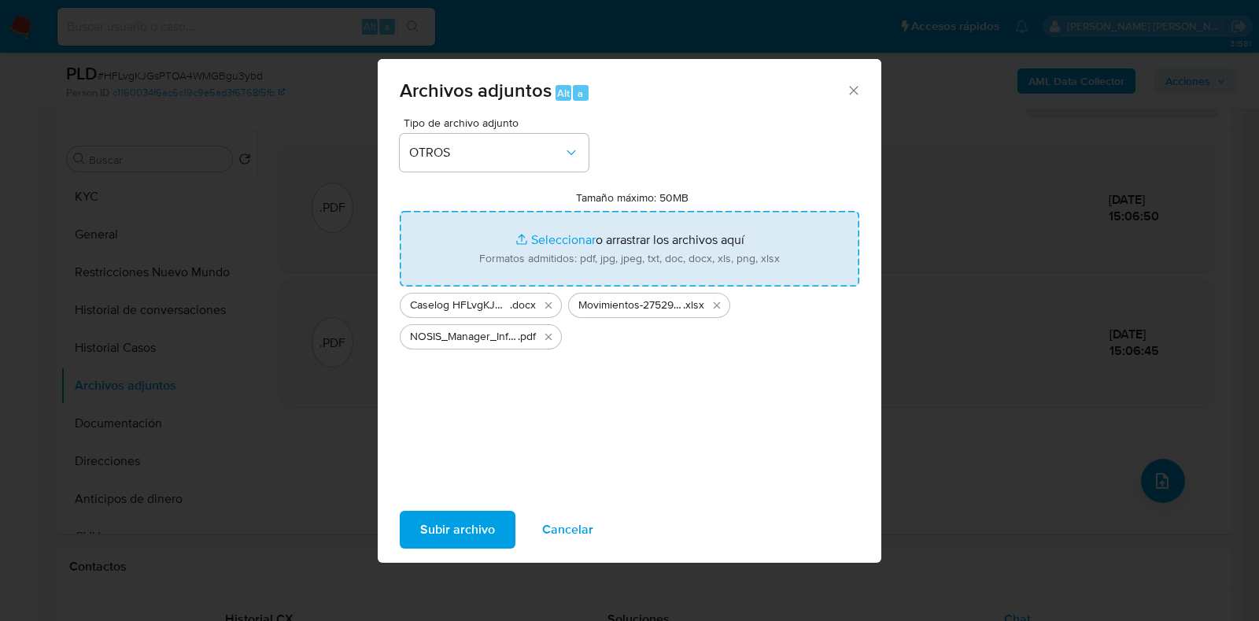
click at [496, 535] on button "Subir archivo" at bounding box center [458, 530] width 116 height 38
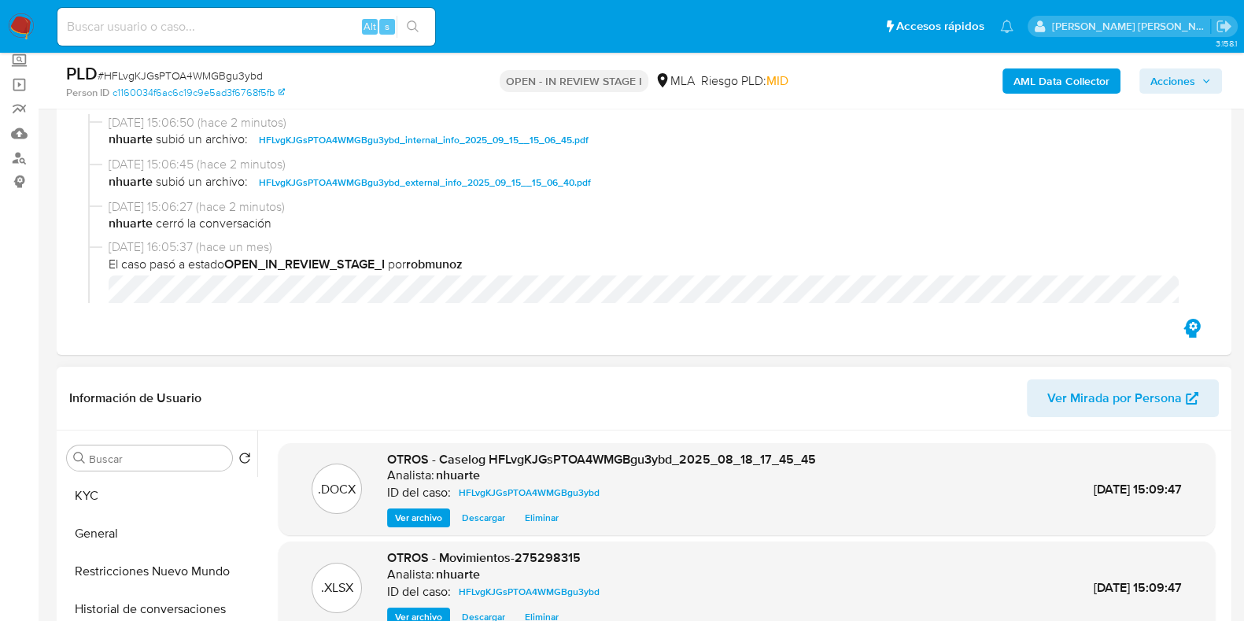
scroll to position [0, 0]
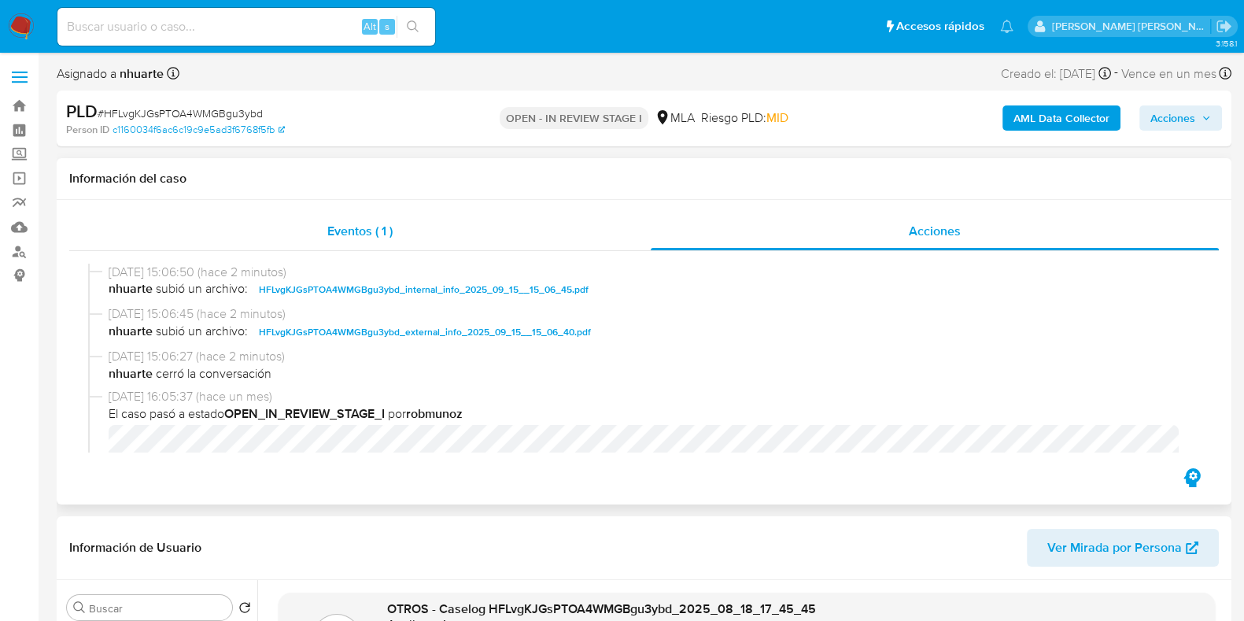
drag, startPoint x: 345, startPoint y: 237, endPoint x: 601, endPoint y: 222, distance: 257.0
click at [345, 237] on span "Eventos ( 1 )" at bounding box center [359, 231] width 65 height 18
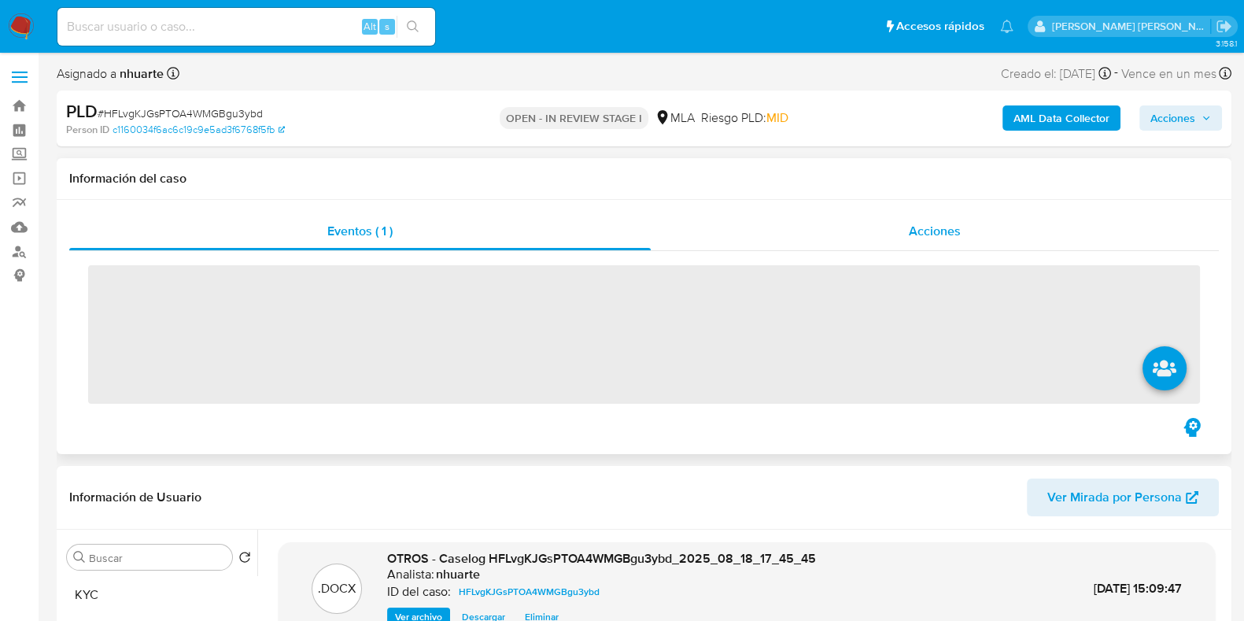
click at [922, 227] on span "Acciones" at bounding box center [935, 231] width 52 height 18
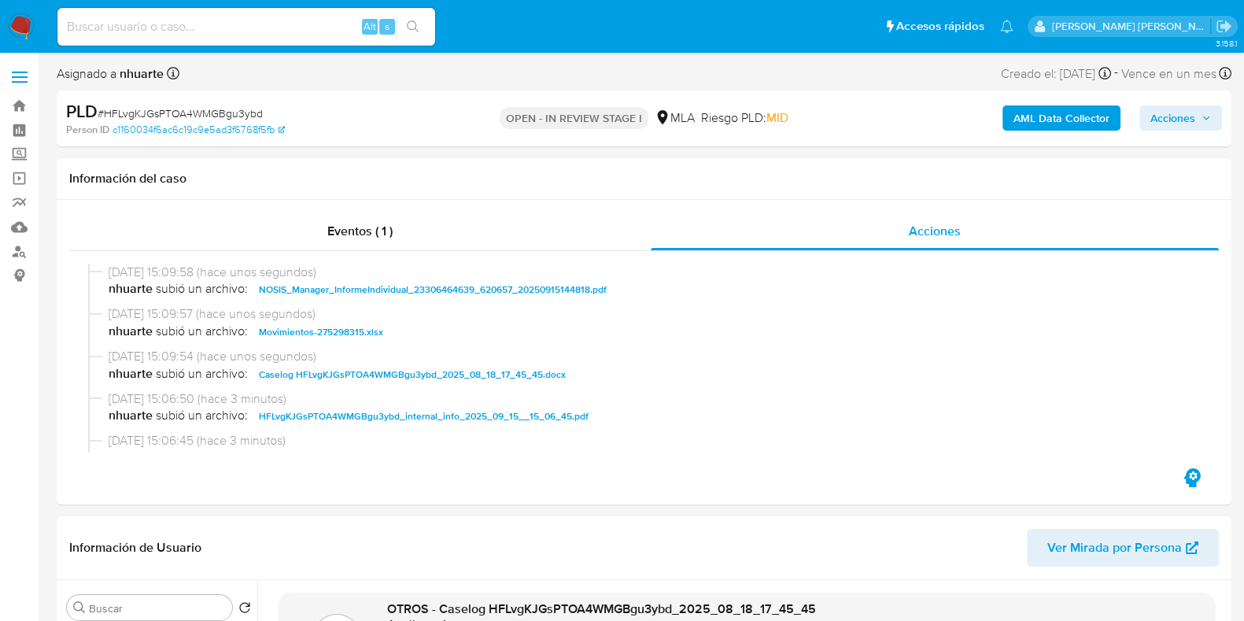
scroll to position [98, 0]
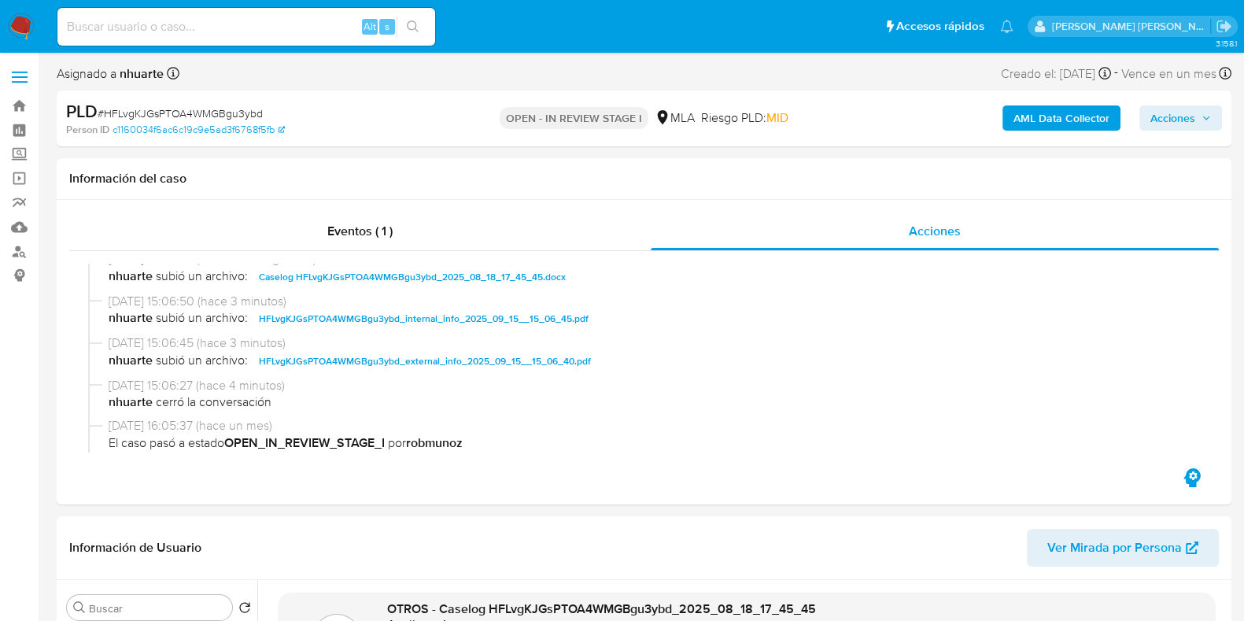
click at [1200, 118] on span "Acciones" at bounding box center [1181, 118] width 61 height 22
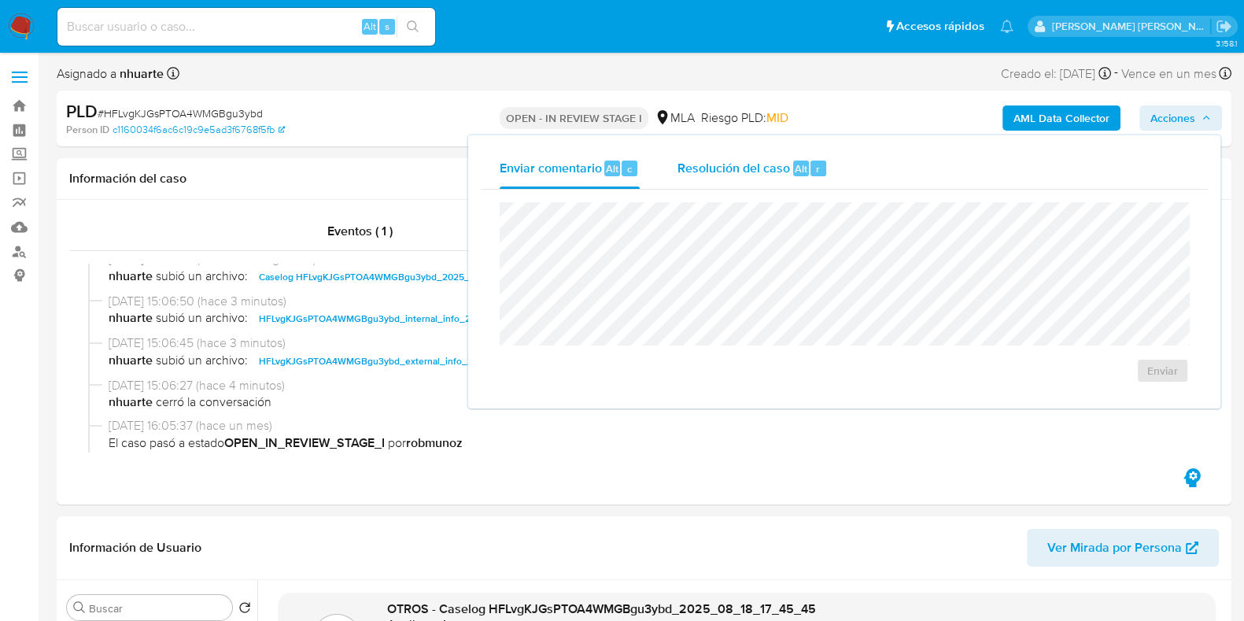
click at [759, 166] on span "Resolución del caso" at bounding box center [734, 168] width 113 height 18
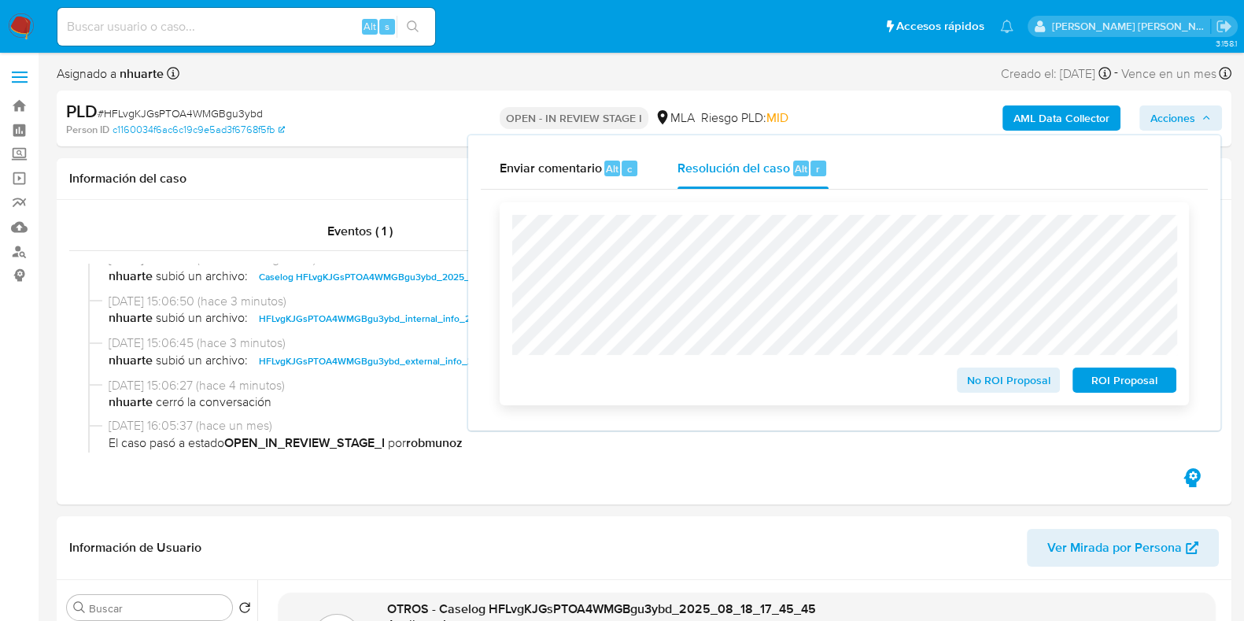
click at [1011, 391] on span "No ROI Proposal" at bounding box center [1009, 380] width 82 height 22
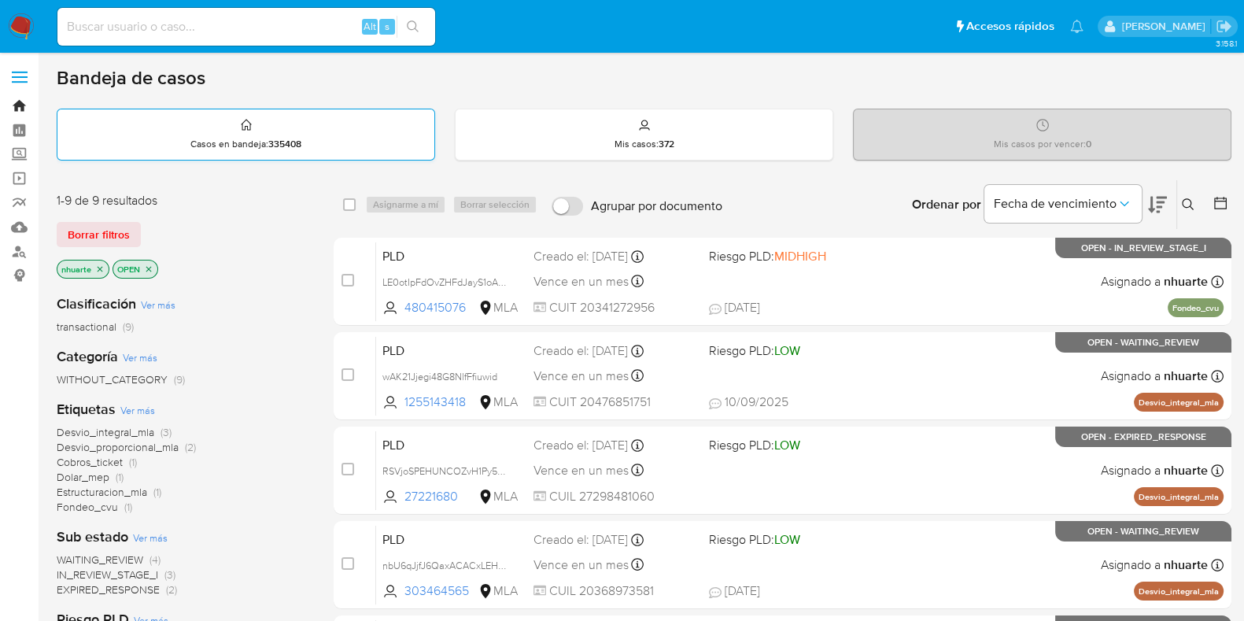
drag, startPoint x: 17, startPoint y: 109, endPoint x: 100, endPoint y: 136, distance: 86.9
click at [17, 109] on link "Bandeja" at bounding box center [93, 106] width 187 height 24
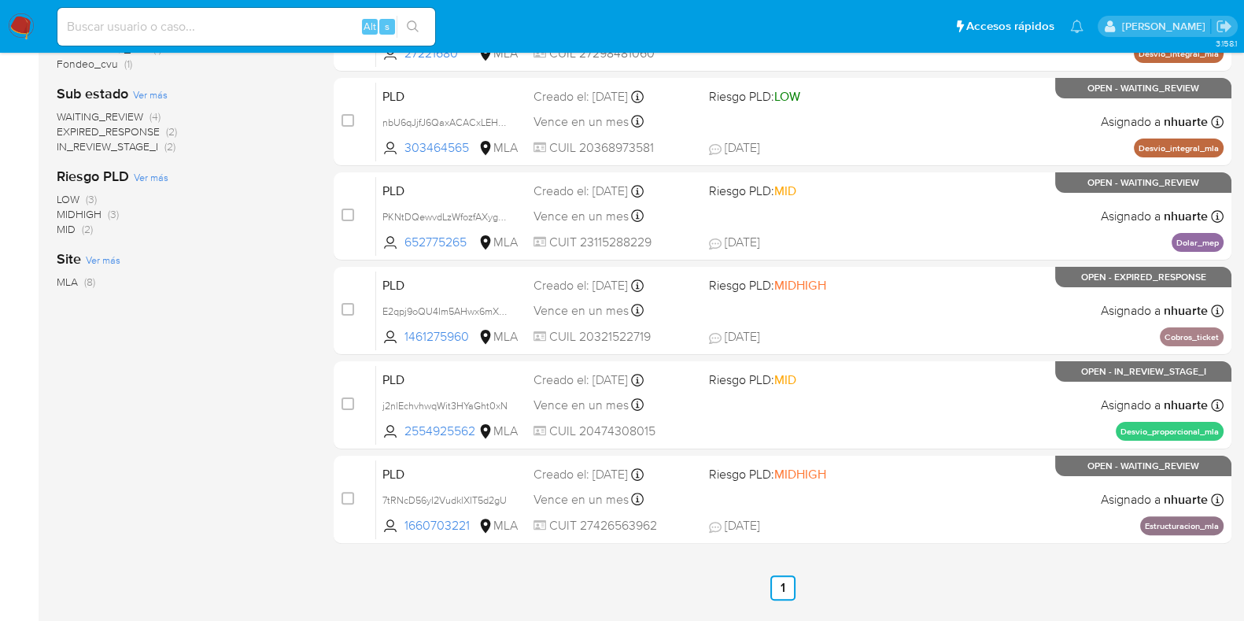
scroll to position [488, 0]
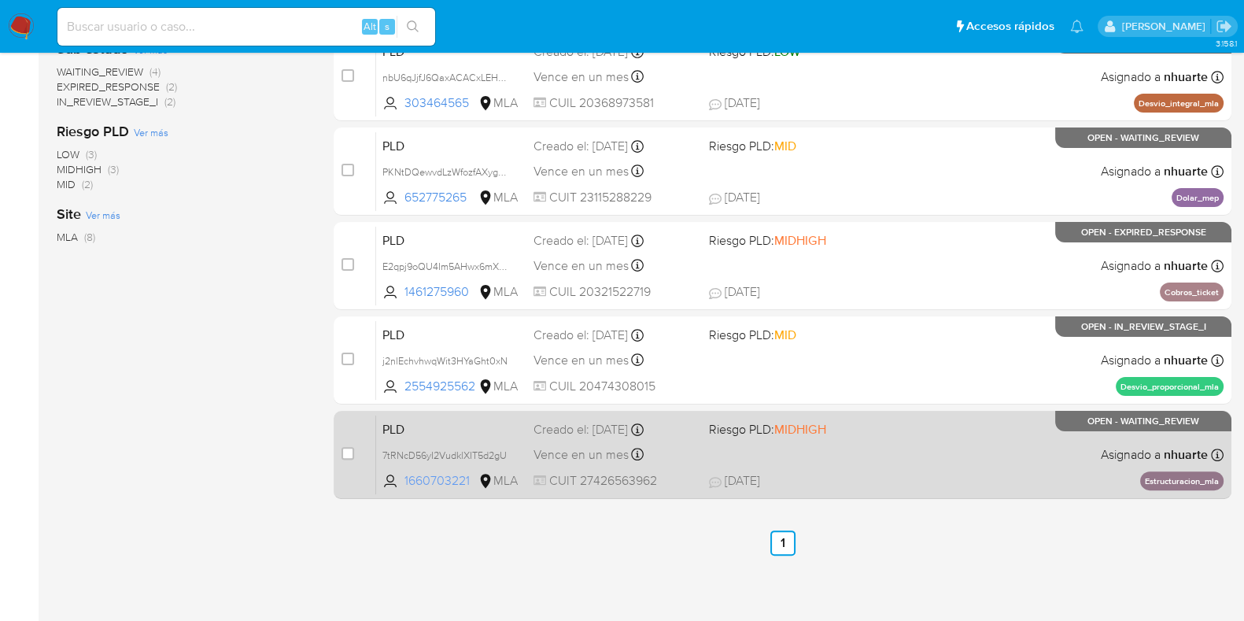
click at [429, 486] on span "1660703221" at bounding box center [440, 480] width 71 height 17
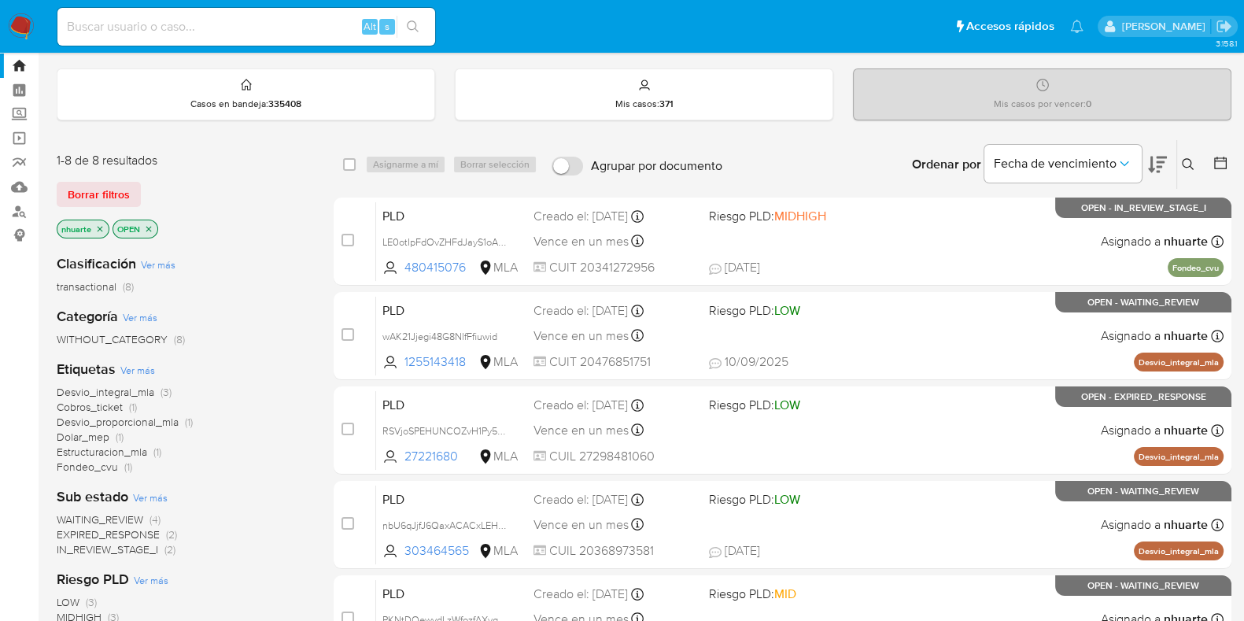
scroll to position [0, 0]
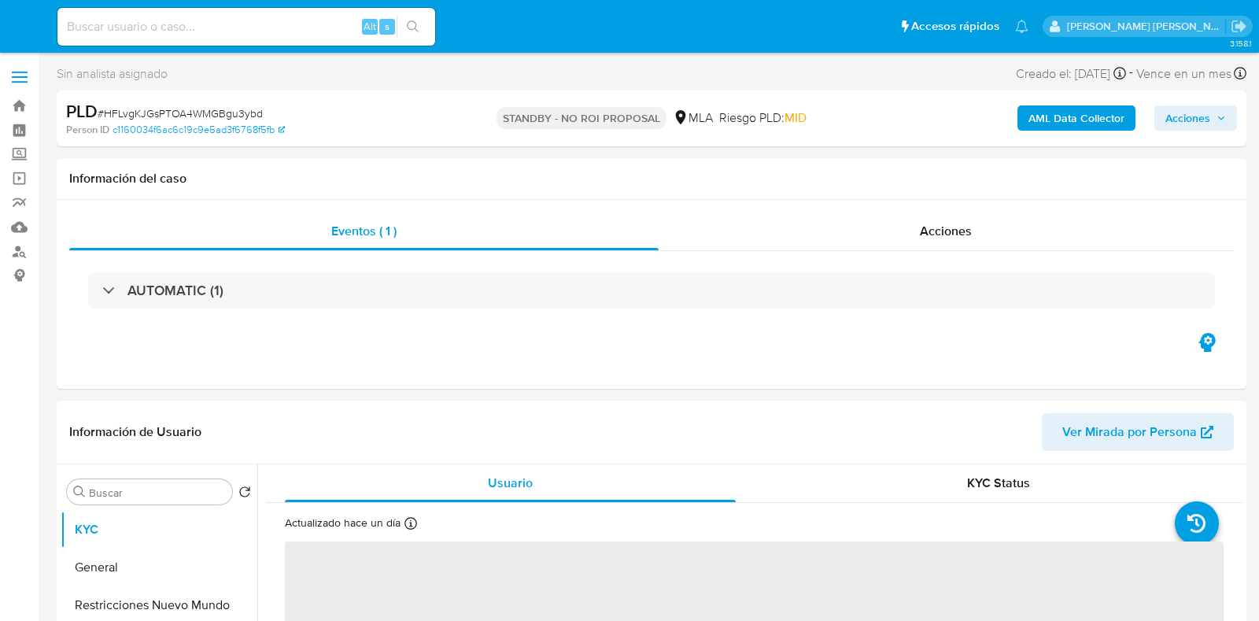
select select "10"
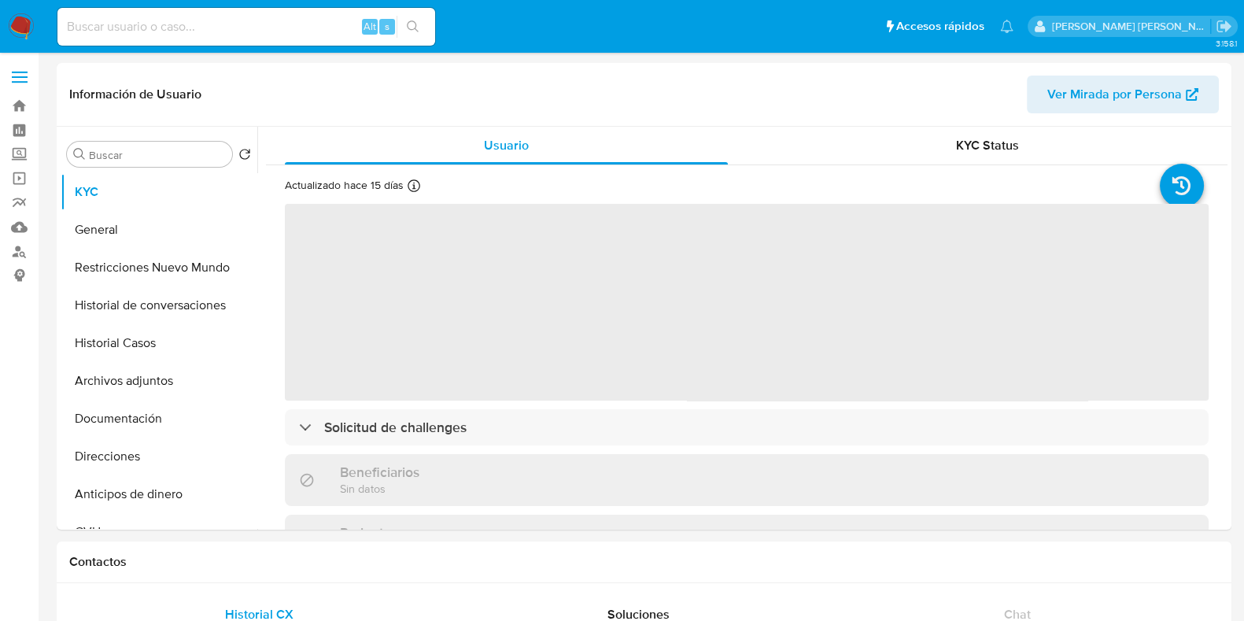
select select "10"
